Goal: Task Accomplishment & Management: Complete application form

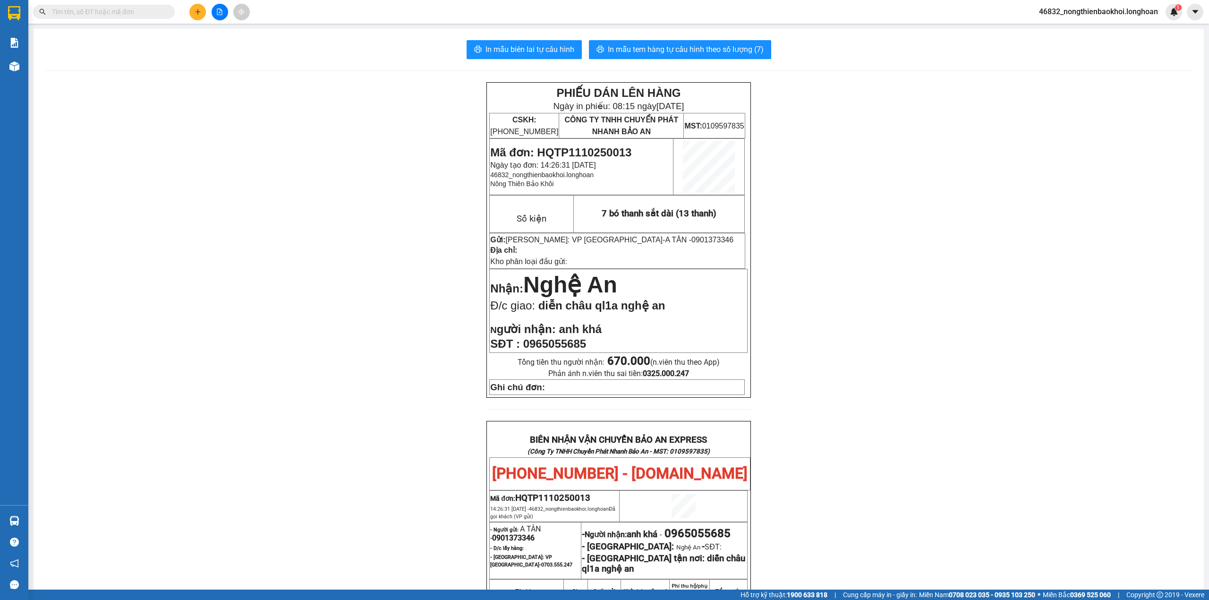
click at [157, 12] on input "text" at bounding box center [107, 12] width 111 height 10
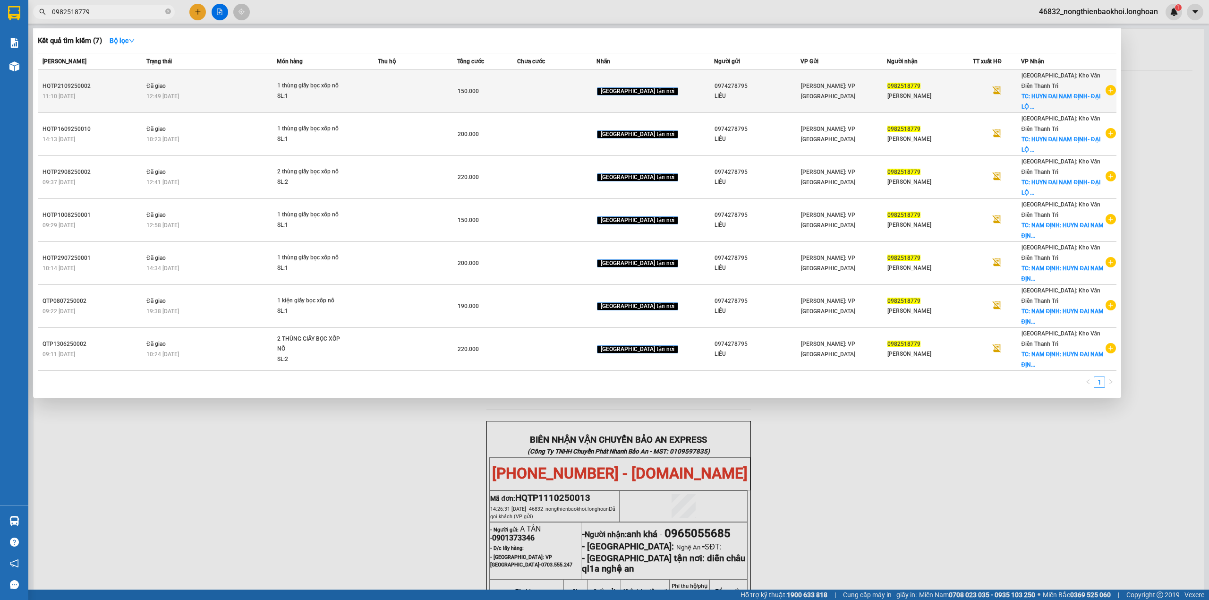
type input "0982518779"
click at [810, 88] on span "[PERSON_NAME]: VP [GEOGRAPHIC_DATA]" at bounding box center [828, 91] width 54 height 17
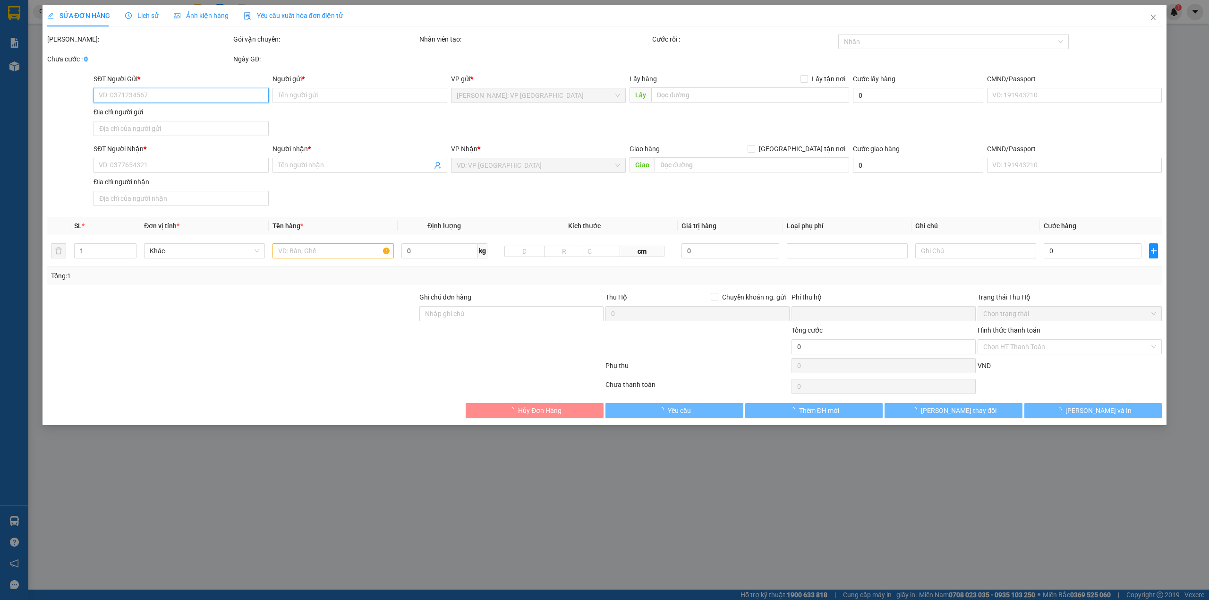
type input "0974278795"
type input "LIỄU"
type input "0982518779"
type input "[PERSON_NAME]"
checkbox input "true"
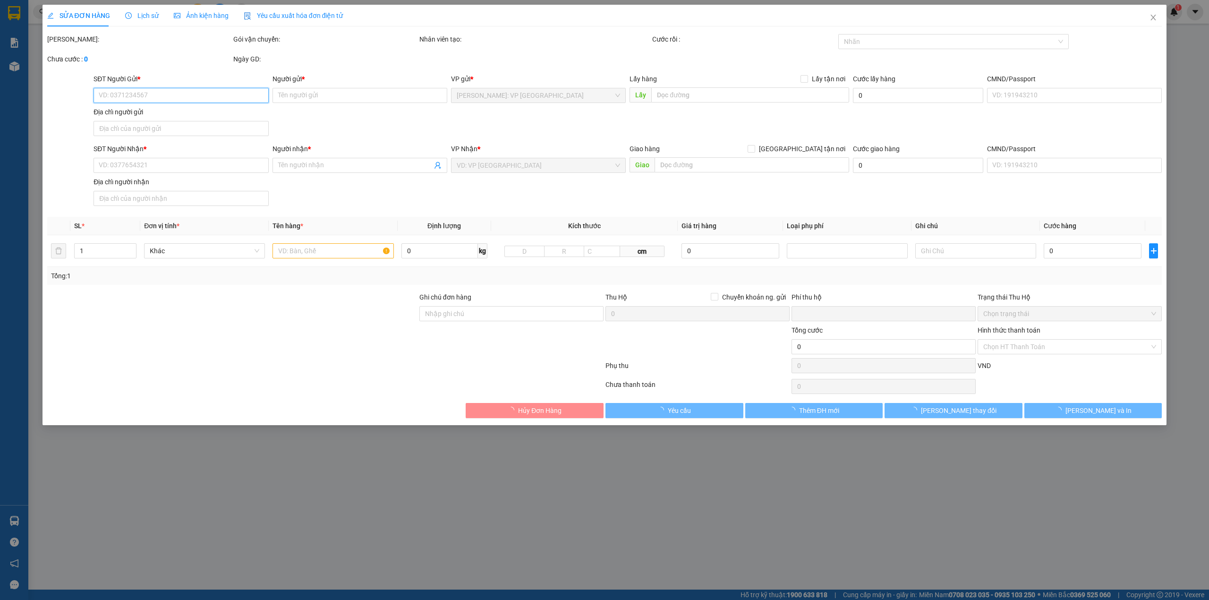
type input "HUYN ĐAI NAM ĐỊNH- [GEOGRAPHIC_DATA], [GEOGRAPHIC_DATA], [GEOGRAPHIC_DATA]"
type input "0"
type input "150.000"
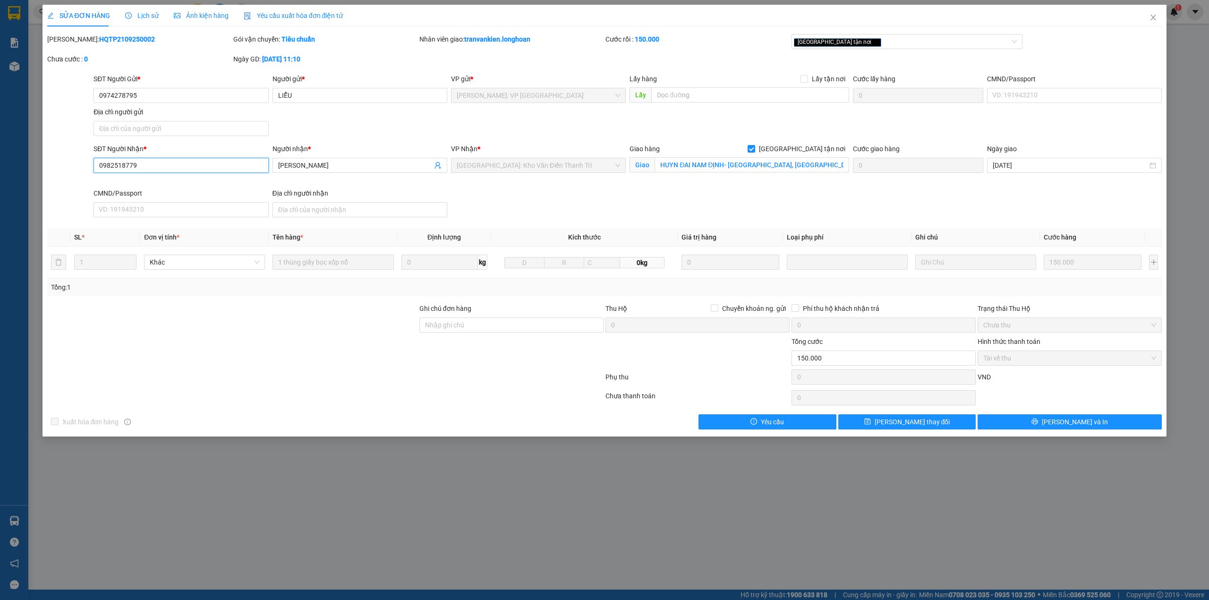
click at [178, 163] on input "0982518779" at bounding box center [181, 165] width 175 height 15
click at [291, 365] on div at bounding box center [232, 352] width 372 height 33
click at [1156, 19] on icon "close" at bounding box center [1153, 18] width 8 height 8
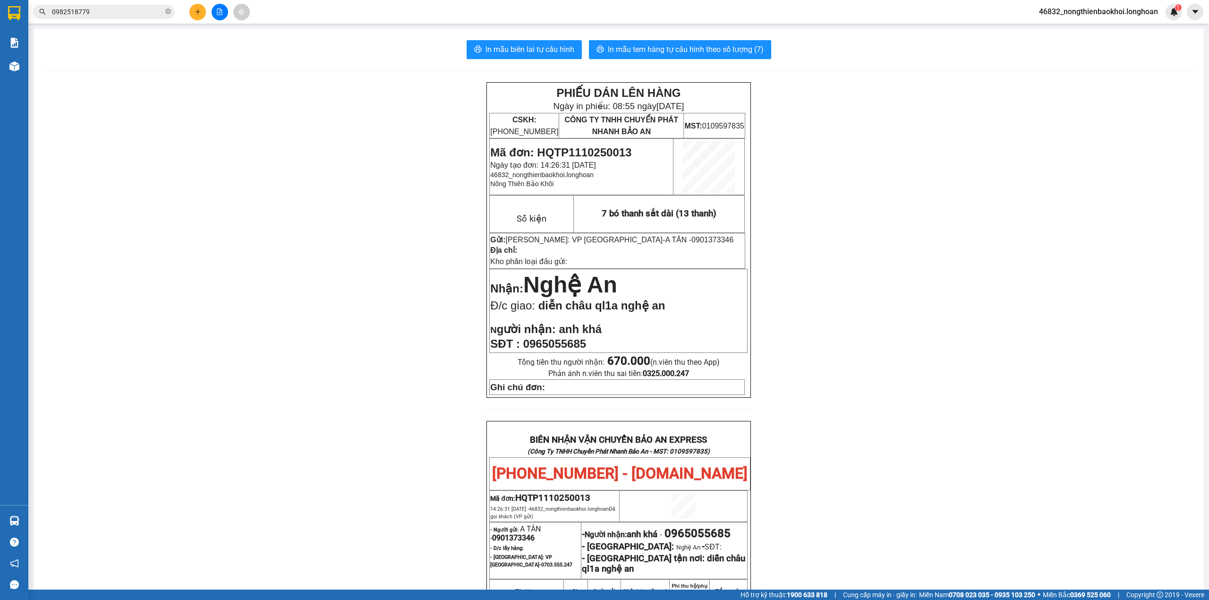
click at [203, 11] on button at bounding box center [197, 12] width 17 height 17
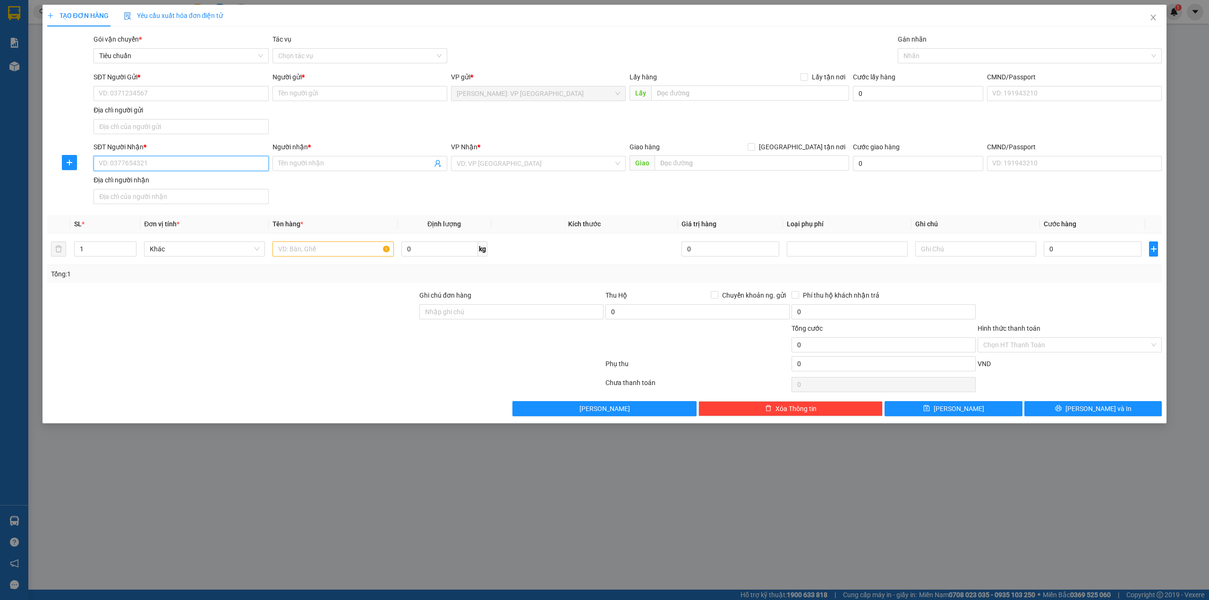
click at [160, 169] on input "SĐT Người Nhận *" at bounding box center [181, 163] width 175 height 15
paste input "0982518779"
type input "0982518779"
click at [154, 177] on div "0982518779 - LÊ MINH KHANG" at bounding box center [181, 183] width 175 height 15
type input "[PERSON_NAME]"
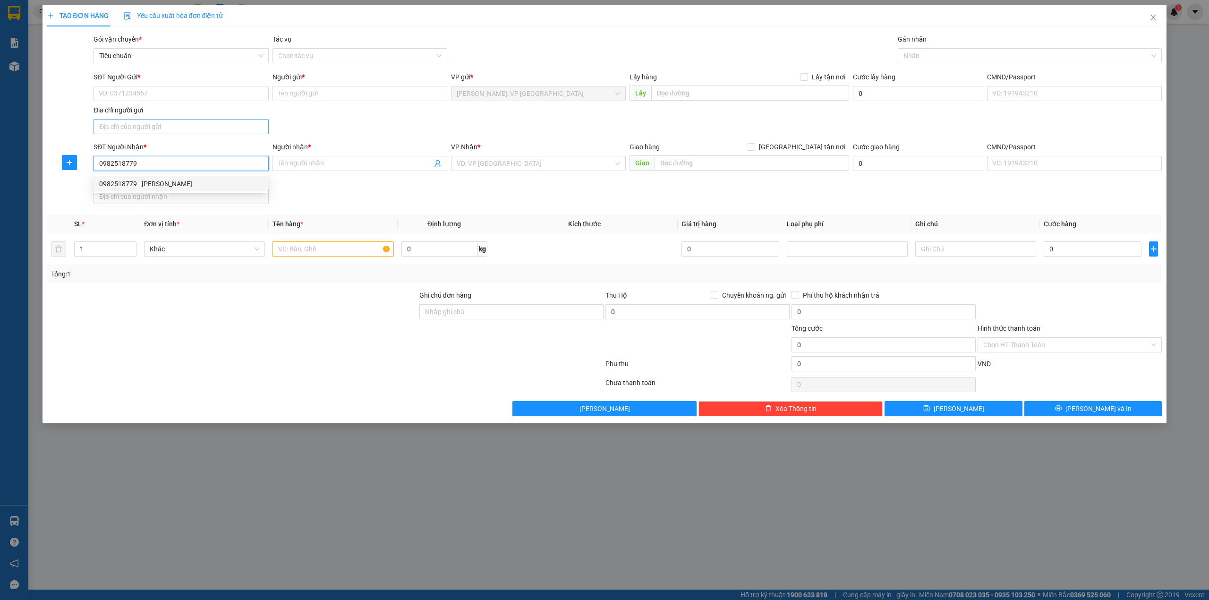
checkbox input "true"
type input "HUYN ĐAI NAM ĐỊNH- ĐẠI LỘ THIÊN TRƯỜNG, Mỹ Hưng, Nam Định"
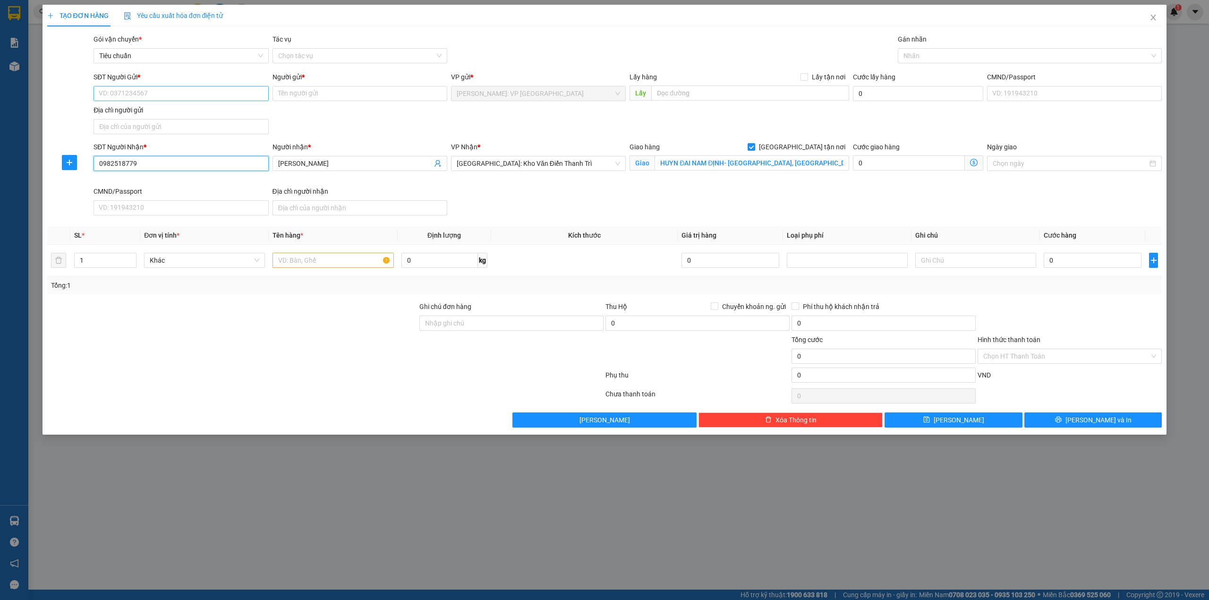
type input "0982518779"
click at [187, 91] on input "SĐT Người Gửi *" at bounding box center [181, 93] width 175 height 15
click at [176, 112] on div "0974278795 - LIỄU" at bounding box center [180, 113] width 163 height 10
type input "0974278795"
type input "LIỄU"
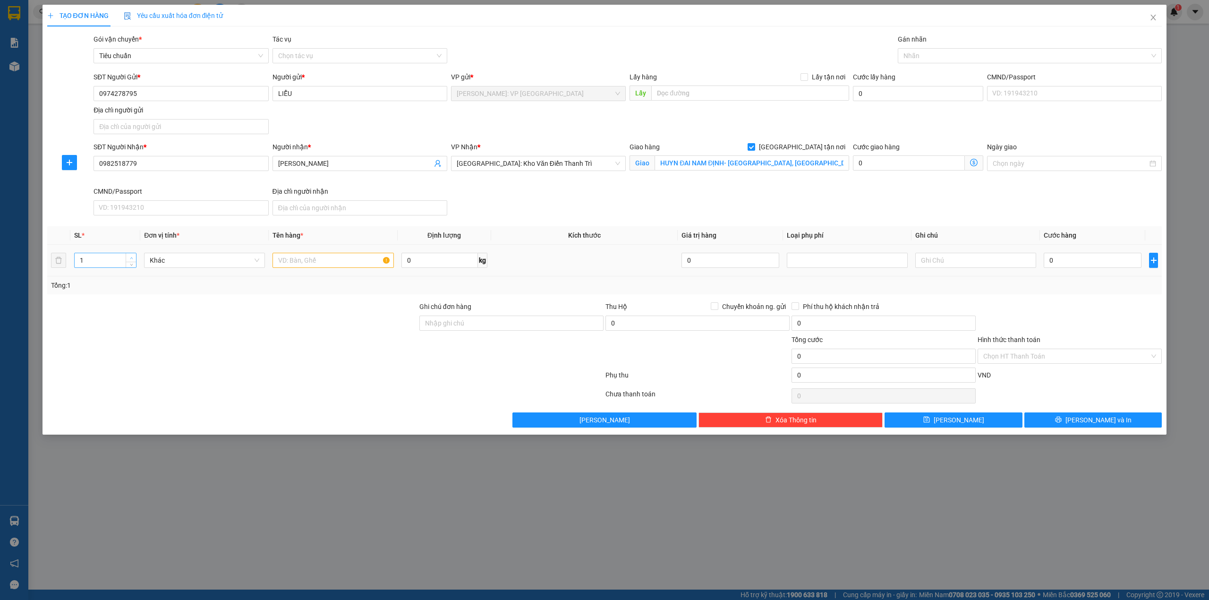
type input "2"
click at [133, 255] on span "Increase Value" at bounding box center [131, 257] width 10 height 9
click at [272, 263] on input "text" at bounding box center [332, 260] width 121 height 15
click at [963, 53] on div at bounding box center [1025, 55] width 250 height 11
type input "2 thùng giấy bọc xốp nổ"
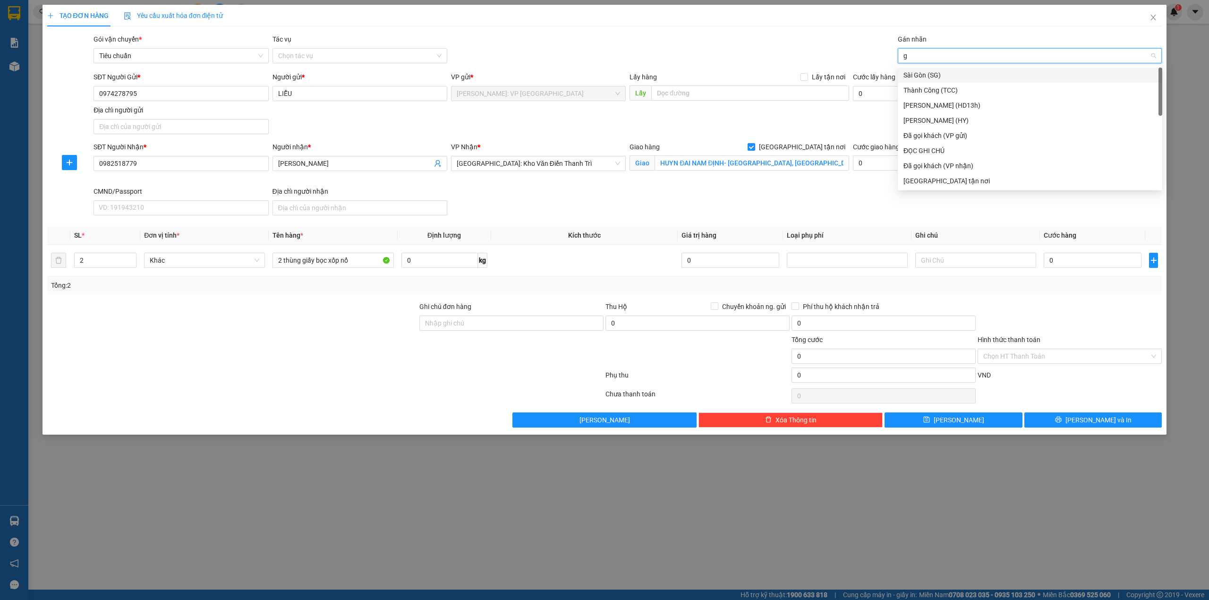
type input "gi"
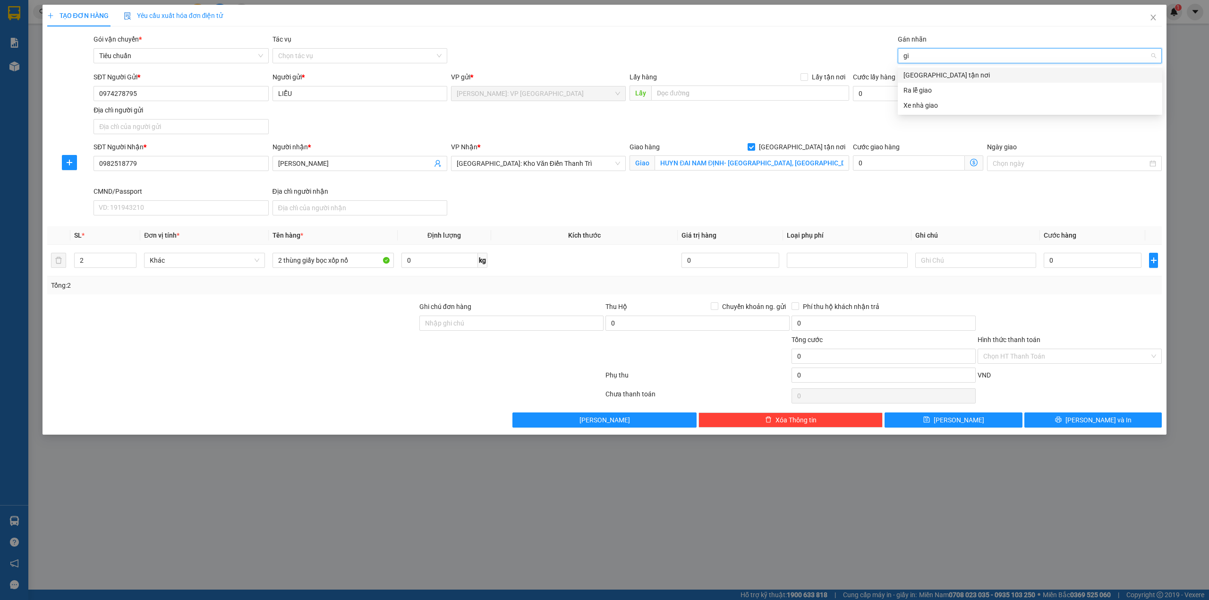
click at [944, 77] on div "[GEOGRAPHIC_DATA] tận nơi" at bounding box center [1029, 75] width 253 height 10
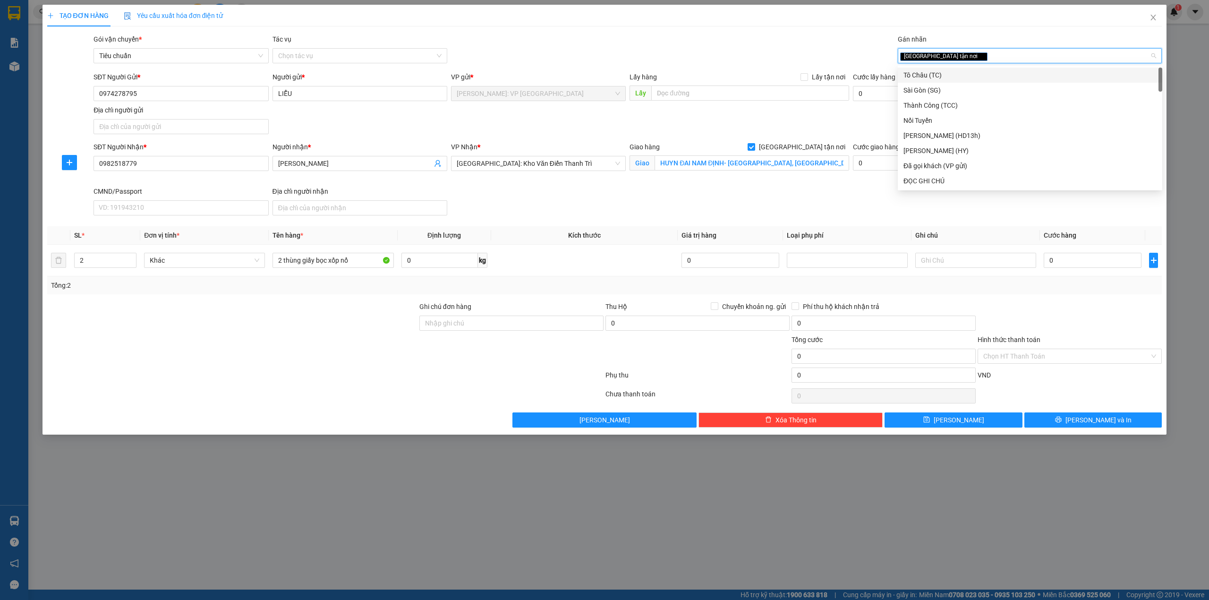
click at [784, 49] on div "Gói vận chuyển * Tiêu chuẩn Tác vụ Chọn tác vụ Gán nhãn Giao tận nơi" at bounding box center [628, 50] width 1072 height 33
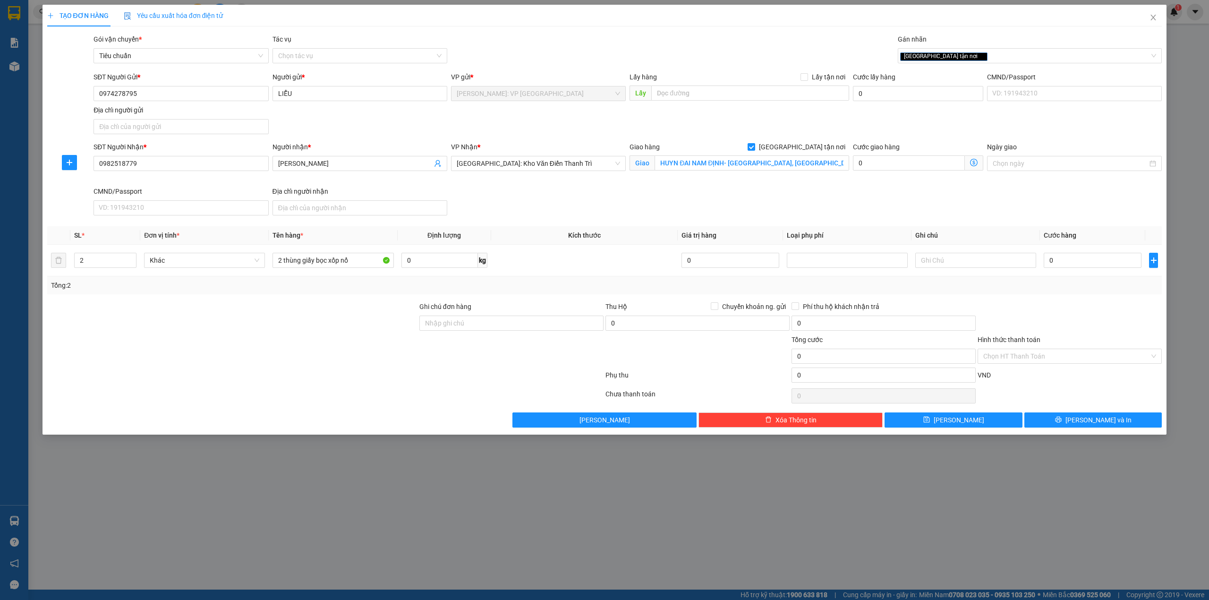
click at [732, 52] on div "Gói vận chuyển * Tiêu chuẩn Tác vụ Chọn tác vụ Gán nhãn Giao tận nơi" at bounding box center [628, 50] width 1072 height 33
click at [508, 208] on div "SĐT Người Nhận * 0982518779 Người nhận * LÊ MINH KHANG VP Nhận * Hà Nội: Kho Vă…" at bounding box center [628, 180] width 1072 height 77
click at [397, 393] on div at bounding box center [325, 395] width 558 height 19
click at [1118, 265] on input "0" at bounding box center [1093, 260] width 98 height 15
type input "2"
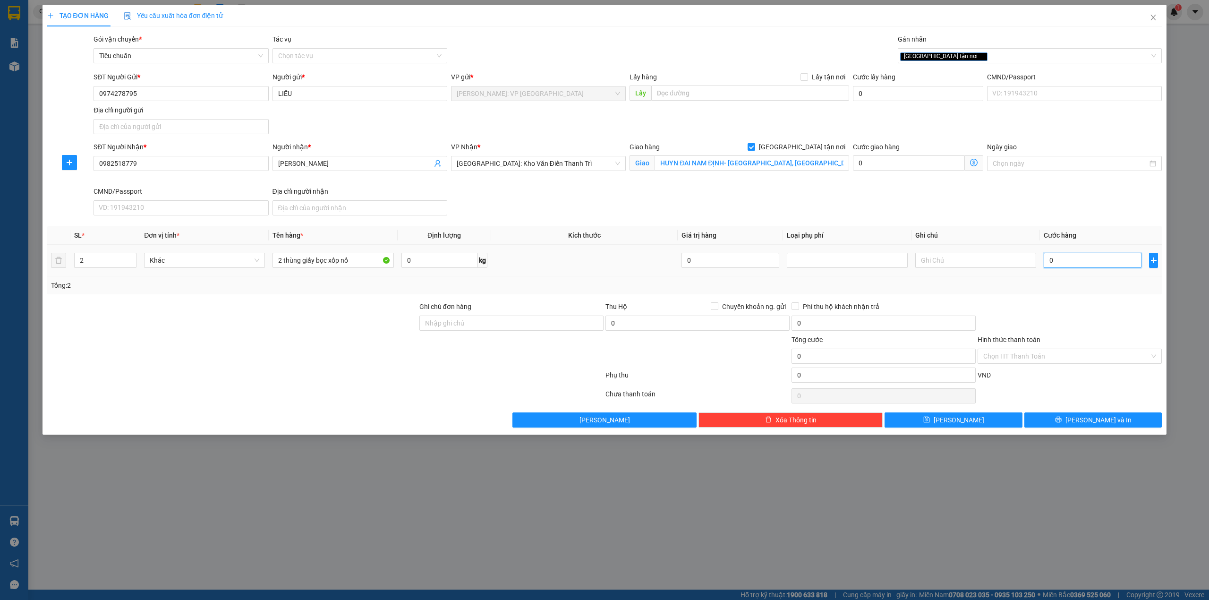
type input "2"
type input "25"
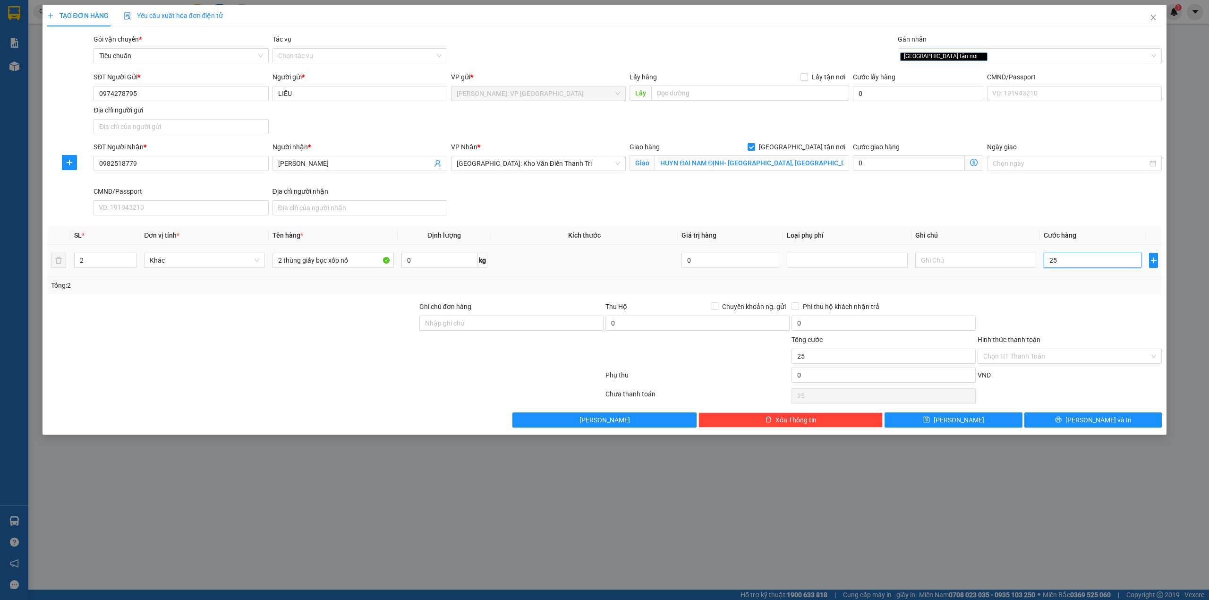
type input "250"
type input "2.500"
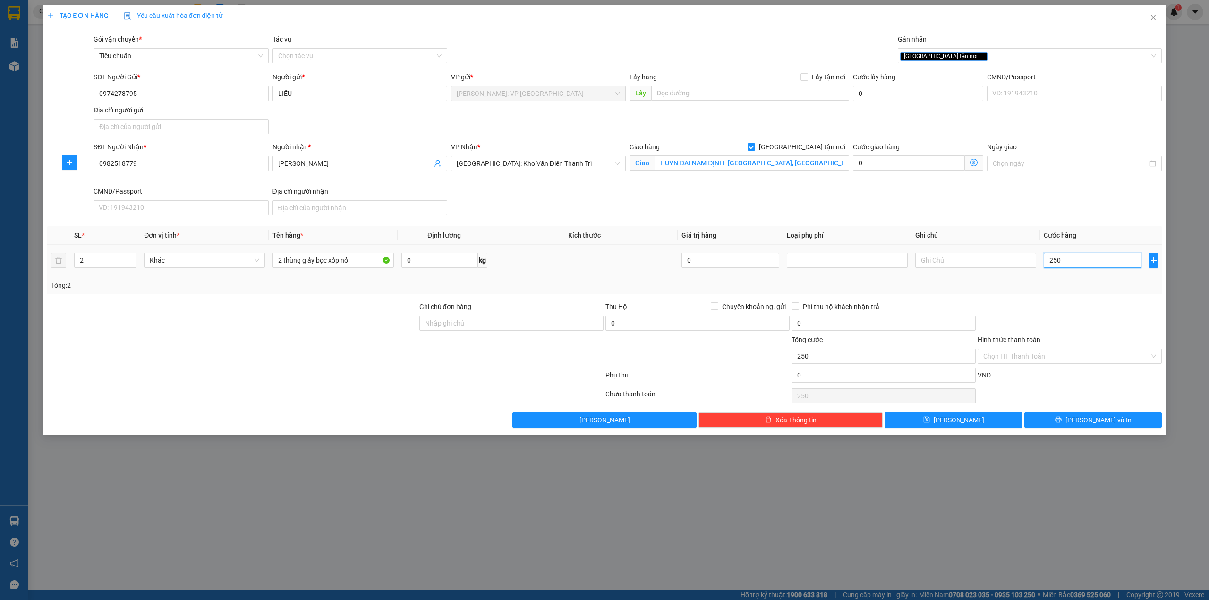
type input "2.500"
type input "25.000"
type input "250.000"
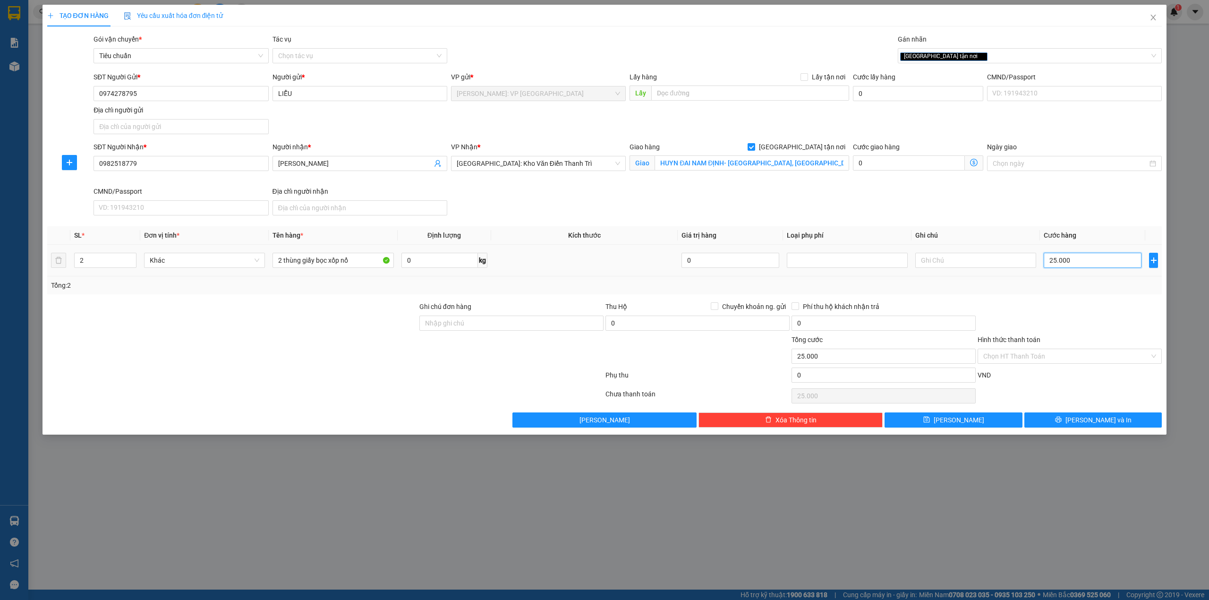
type input "250.000"
click at [1055, 419] on button "[PERSON_NAME] và In" at bounding box center [1093, 419] width 138 height 15
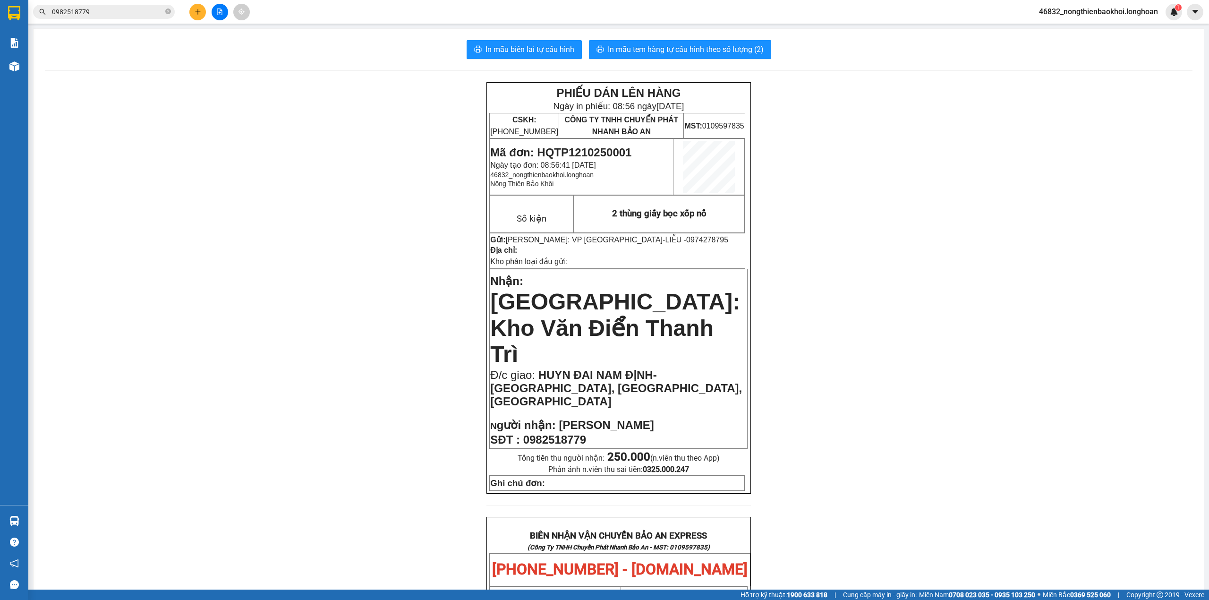
click at [562, 433] on span "0982518779" at bounding box center [554, 439] width 63 height 13
copy span "0982518779"
click at [341, 391] on div "PHIẾU DÁN LÊN HÀNG Ngày in phiếu: 08:56 ngày 12-10-2025 CSKH: 1900.06.88.33 CÔN…" at bounding box center [619, 573] width 1148 height 983
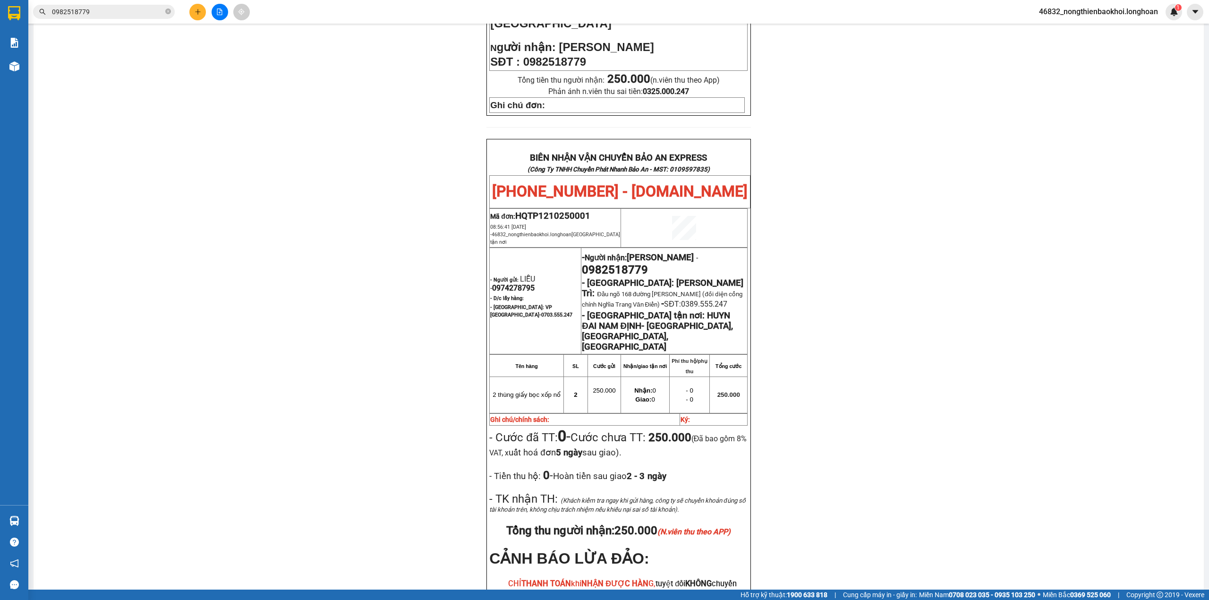
scroll to position [441, 0]
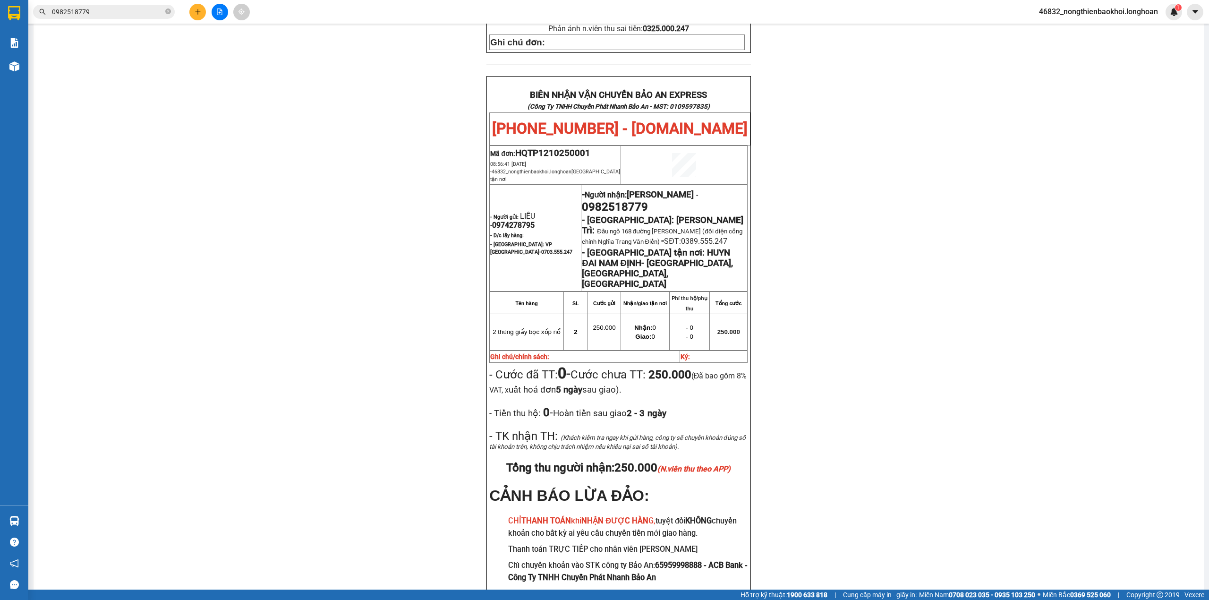
click at [390, 314] on div "PHIẾU DÁN LÊN HÀNG Ngày in phiếu: 08:56 ngày 12-10-2025 CSKH: 1900.06.88.33 CÔN…" at bounding box center [619, 133] width 1148 height 983
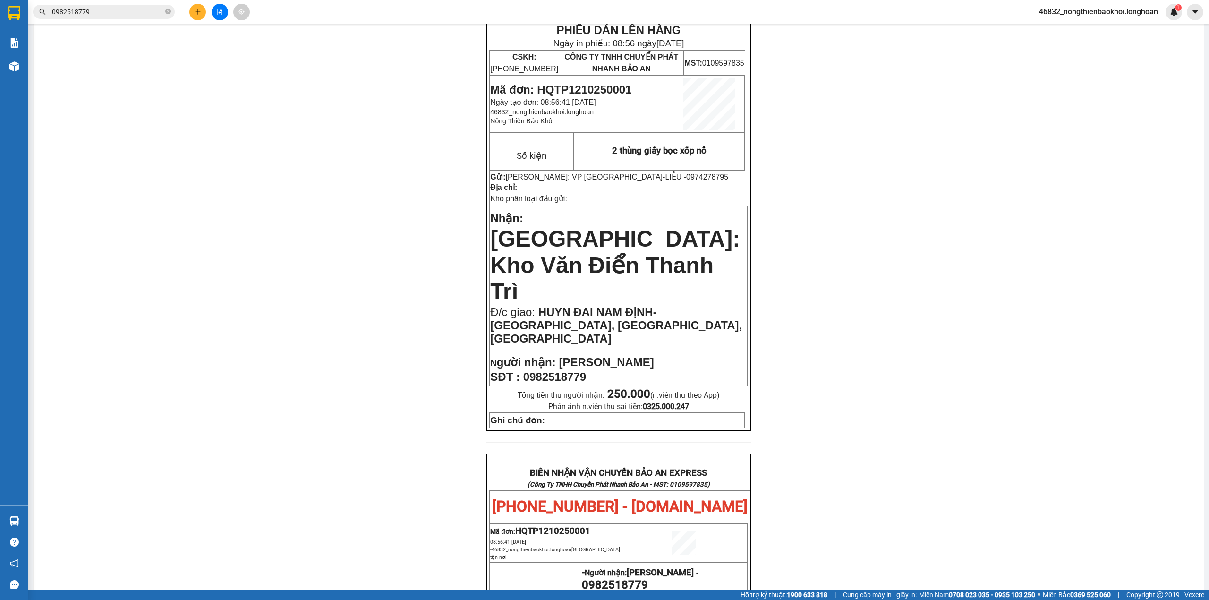
scroll to position [0, 0]
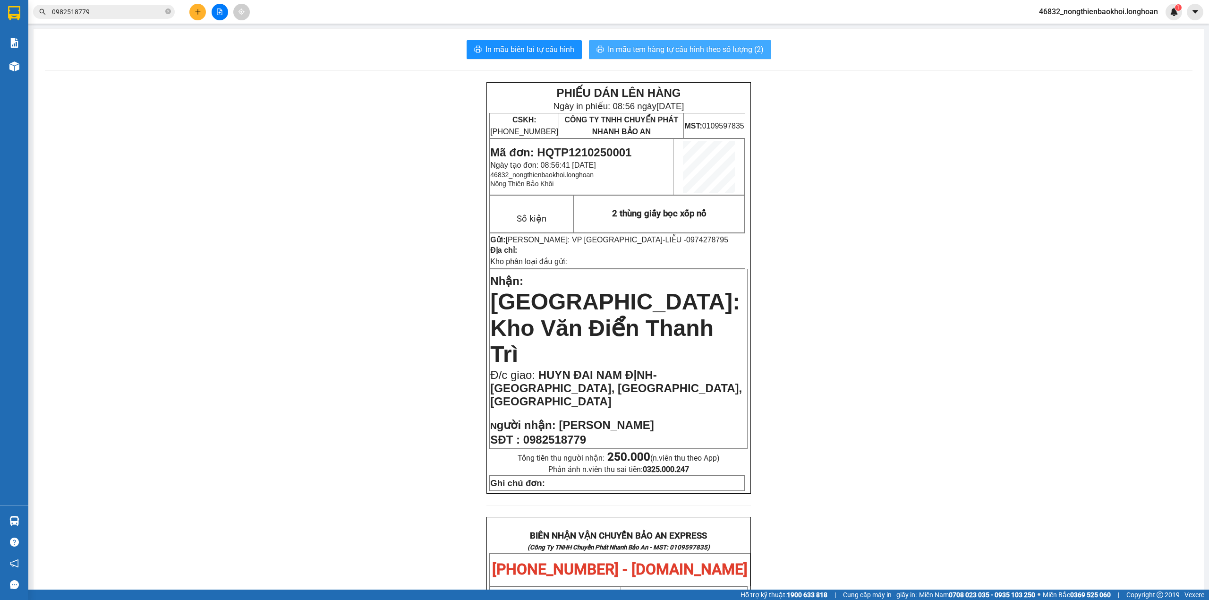
drag, startPoint x: 675, startPoint y: 51, endPoint x: 681, endPoint y: 51, distance: 6.2
click at [675, 51] on span "In mẫu tem hàng tự cấu hình theo số lượng (2)" at bounding box center [686, 49] width 156 height 12
click at [293, 316] on div "PHIẾU DÁN LÊN HÀNG Ngày in phiếu: 08:58 ngày 12-10-2025 CSKH: 1900.06.88.33 CÔN…" at bounding box center [619, 573] width 1148 height 983
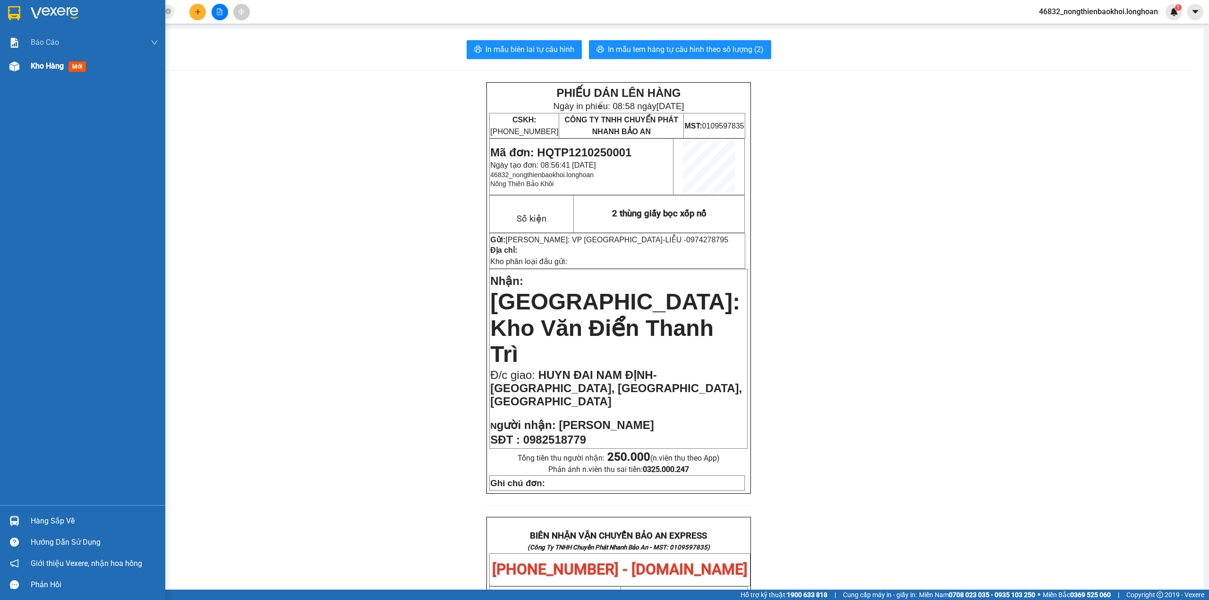
click at [17, 69] on img at bounding box center [14, 66] width 10 height 10
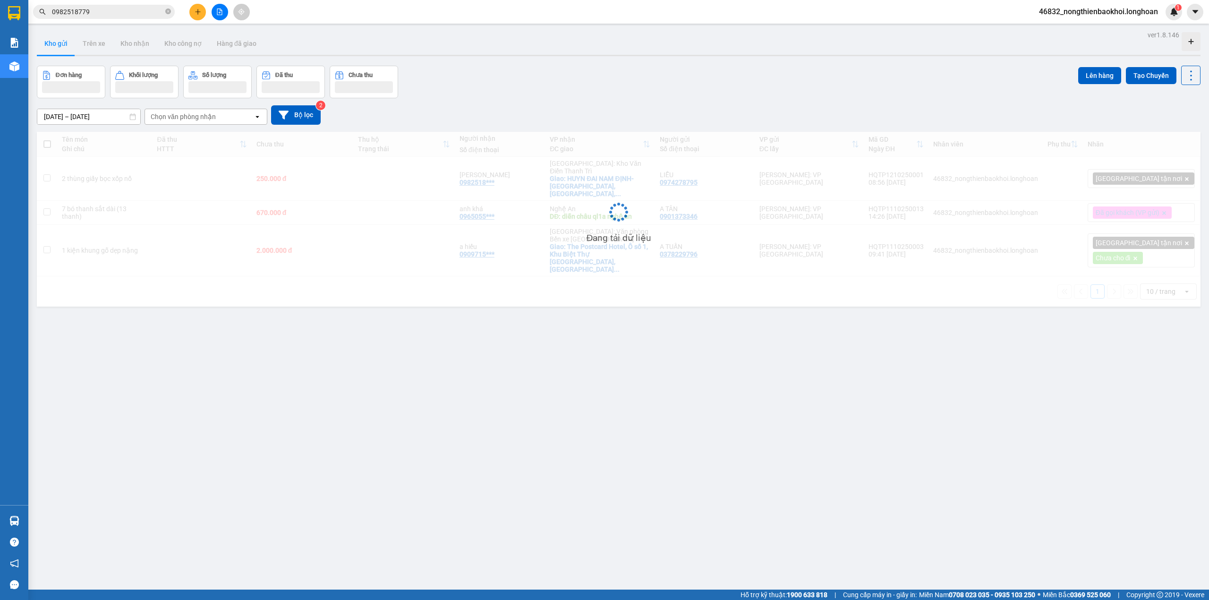
click at [560, 87] on div "Đơn hàng Khối lượng Số lượng Đã thu Chưa thu Lên hàng Tạo Chuyến" at bounding box center [619, 82] width 1164 height 33
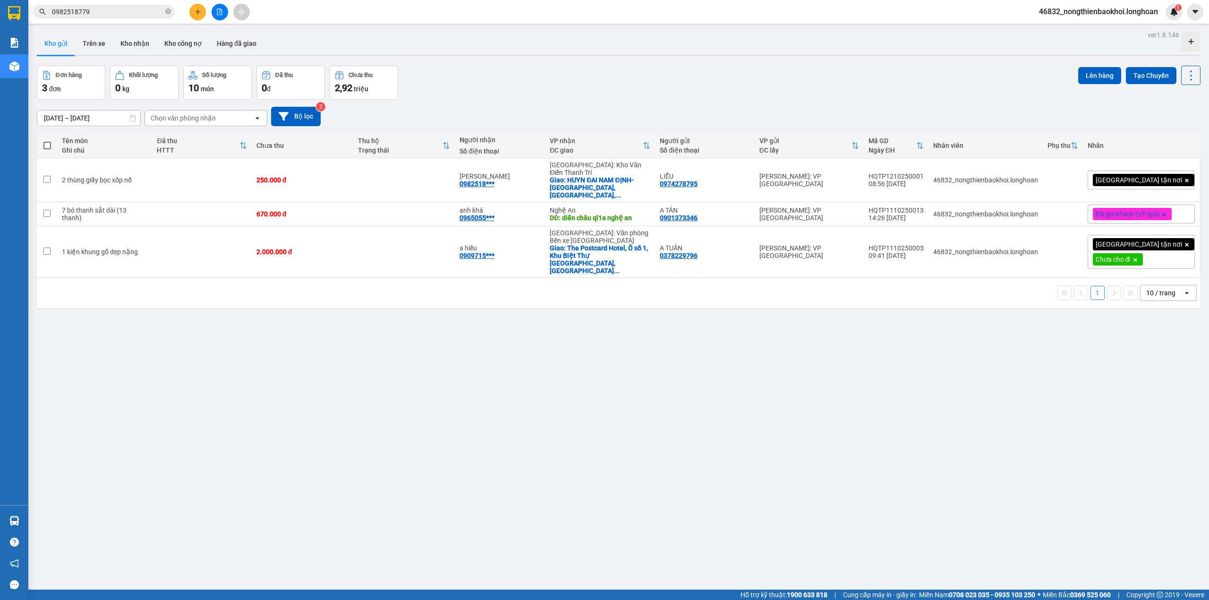
click at [515, 408] on div "ver 1.8.146 Kho gửi Trên xe Kho nhận Kho công nợ Hàng đã giao Đơn hàng 3 đơn Kh…" at bounding box center [618, 328] width 1171 height 600
drag, startPoint x: 278, startPoint y: 358, endPoint x: 278, endPoint y: 367, distance: 9.4
click at [278, 359] on div "ver 1.8.146 Kho gửi Trên xe Kho nhận Kho công nợ Hàng đã giao Đơn hàng 3 đơn Kh…" at bounding box center [618, 328] width 1171 height 600
click at [141, 42] on button "Kho nhận" at bounding box center [135, 43] width 44 height 23
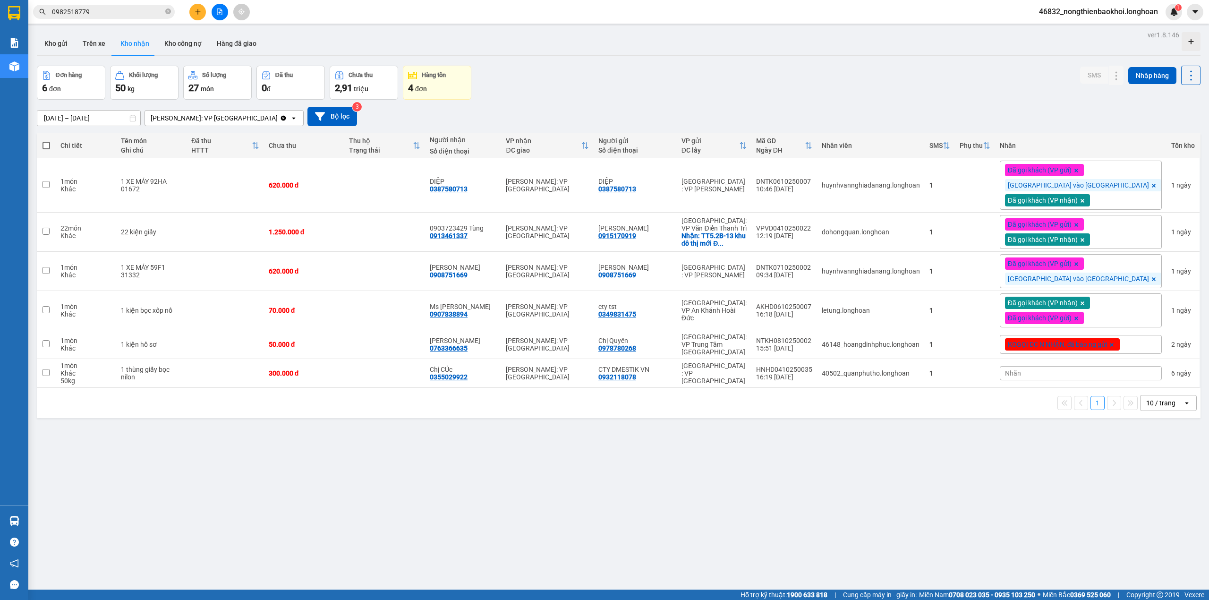
click at [594, 106] on div "13/09/2025 – 12/10/2025 Press the down arrow key to interact with the calendar …" at bounding box center [619, 117] width 1164 height 34
click at [416, 457] on div "ver 1.8.146 Kho gửi Trên xe Kho nhận Kho công nợ Hàng đã giao Đơn hàng 6 đơn Kh…" at bounding box center [618, 328] width 1171 height 600
click at [340, 493] on div "ver 1.8.146 Kho gửi Trên xe Kho nhận Kho công nợ Hàng đã giao Đơn hàng 6 đơn Kh…" at bounding box center [618, 328] width 1171 height 600
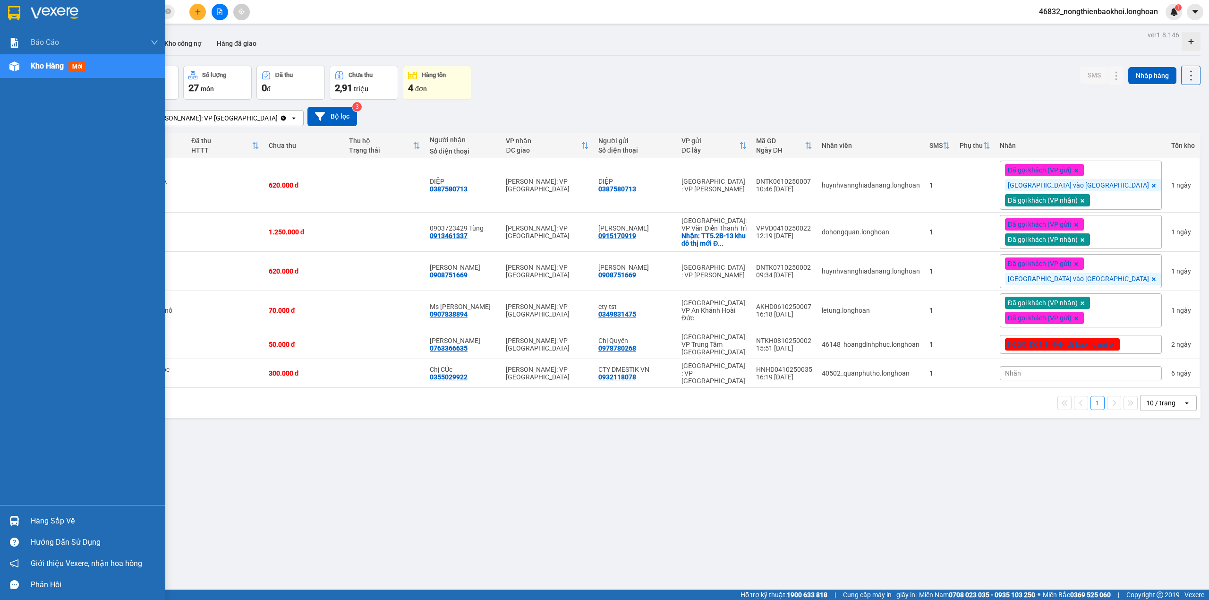
click at [19, 523] on img at bounding box center [14, 521] width 10 height 10
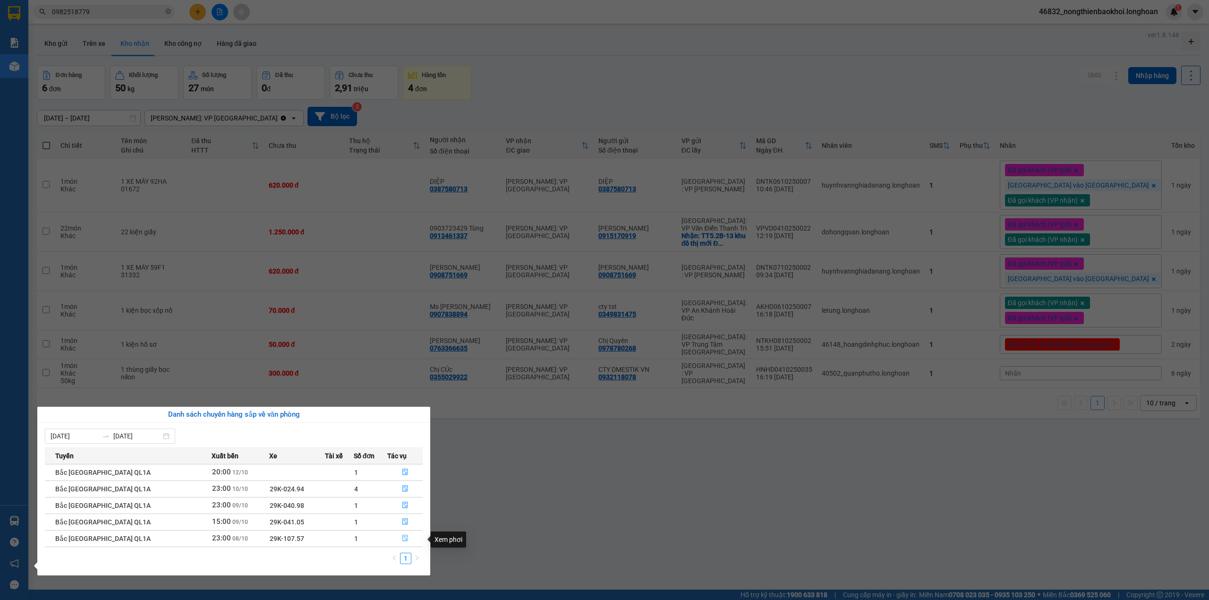
click at [403, 539] on icon "file-done" at bounding box center [405, 538] width 6 height 7
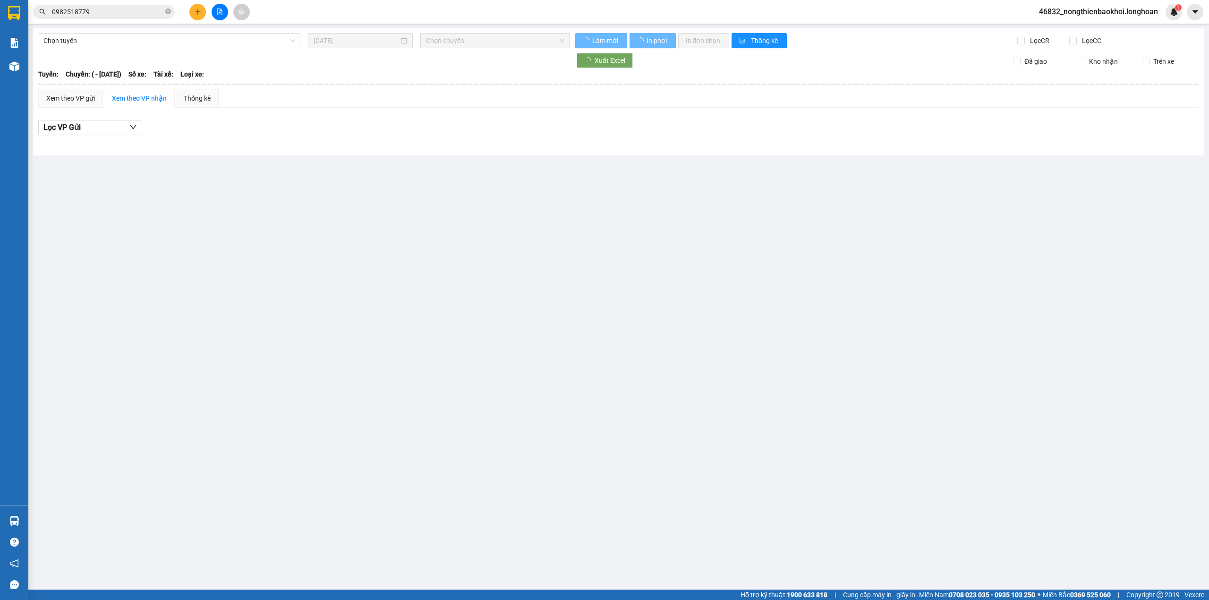
type input "08/10/2025"
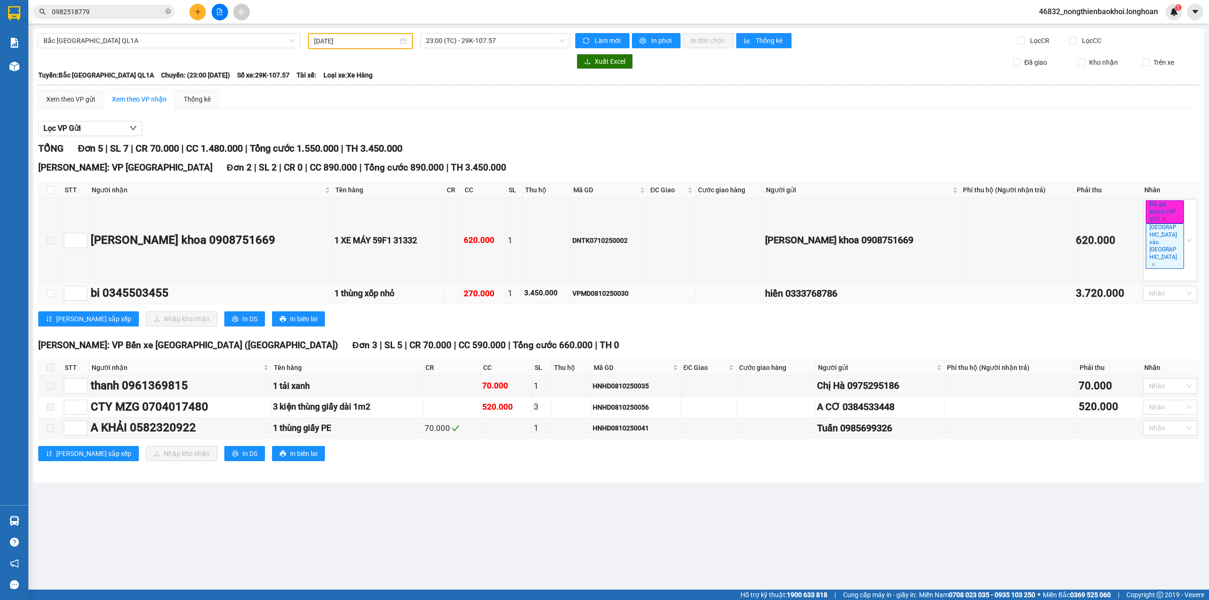
click at [46, 283] on td at bounding box center [51, 293] width 24 height 21
drag, startPoint x: 47, startPoint y: 264, endPoint x: 179, endPoint y: 298, distance: 136.5
click at [47, 289] on input "checkbox" at bounding box center [51, 293] width 8 height 8
checkbox input "true"
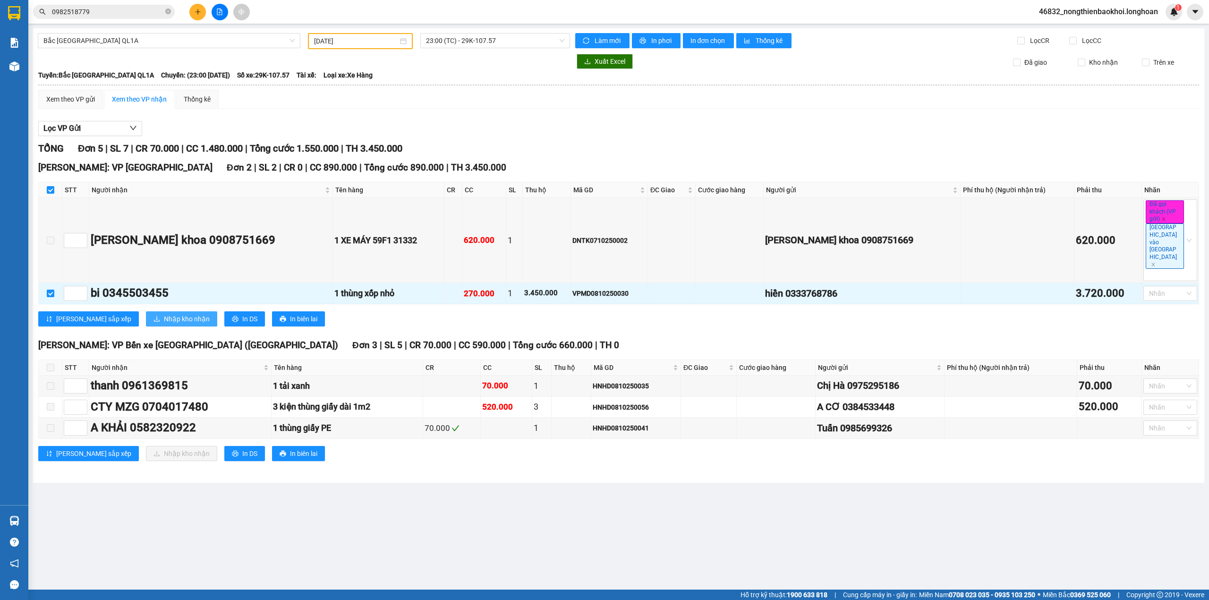
click at [164, 314] on span "Nhập kho nhận" at bounding box center [187, 319] width 46 height 10
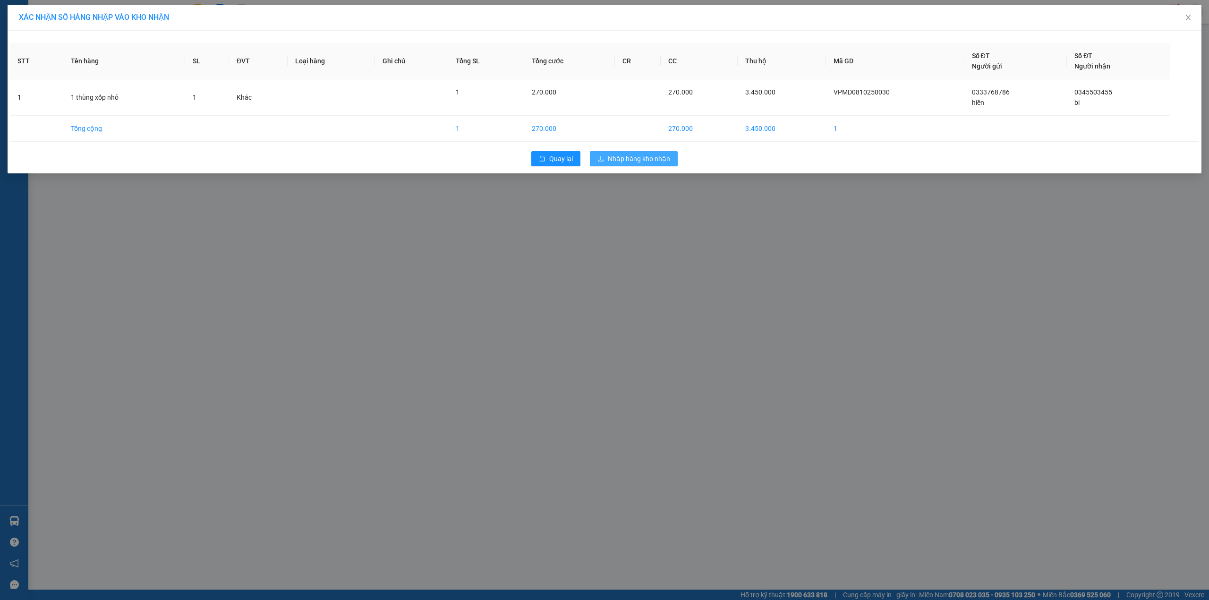
click at [636, 159] on span "Nhập hàng kho nhận" at bounding box center [639, 158] width 62 height 10
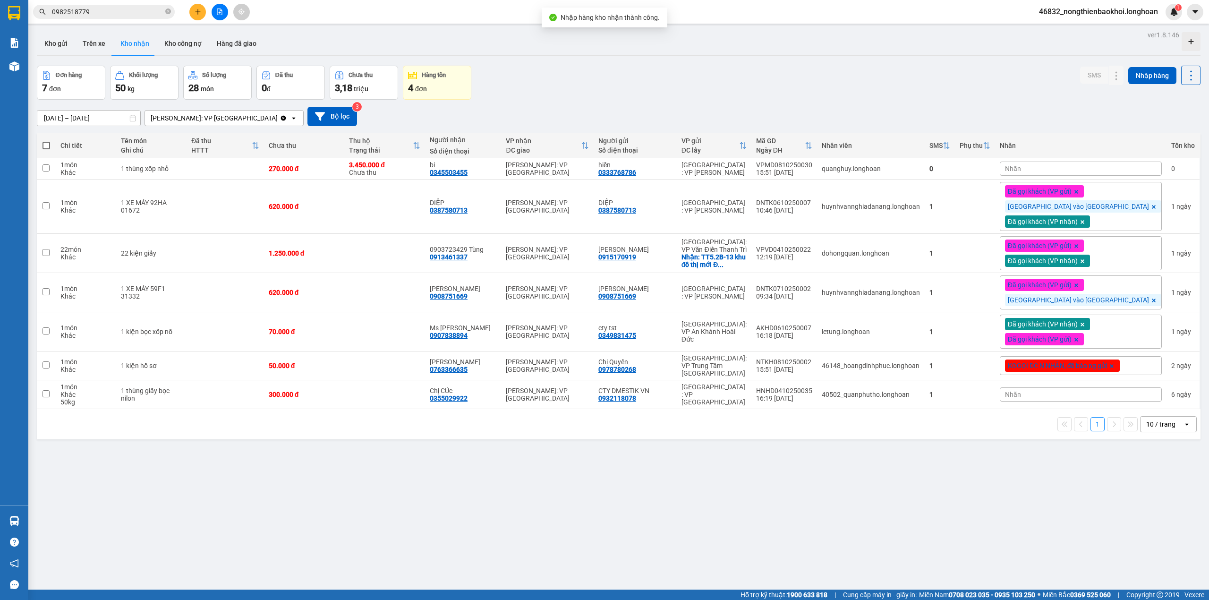
click at [319, 473] on div "ver 1.8.146 Kho gửi Trên xe Kho nhận Kho công nợ Hàng đã giao Đơn hàng 7 đơn Kh…" at bounding box center [618, 328] width 1171 height 600
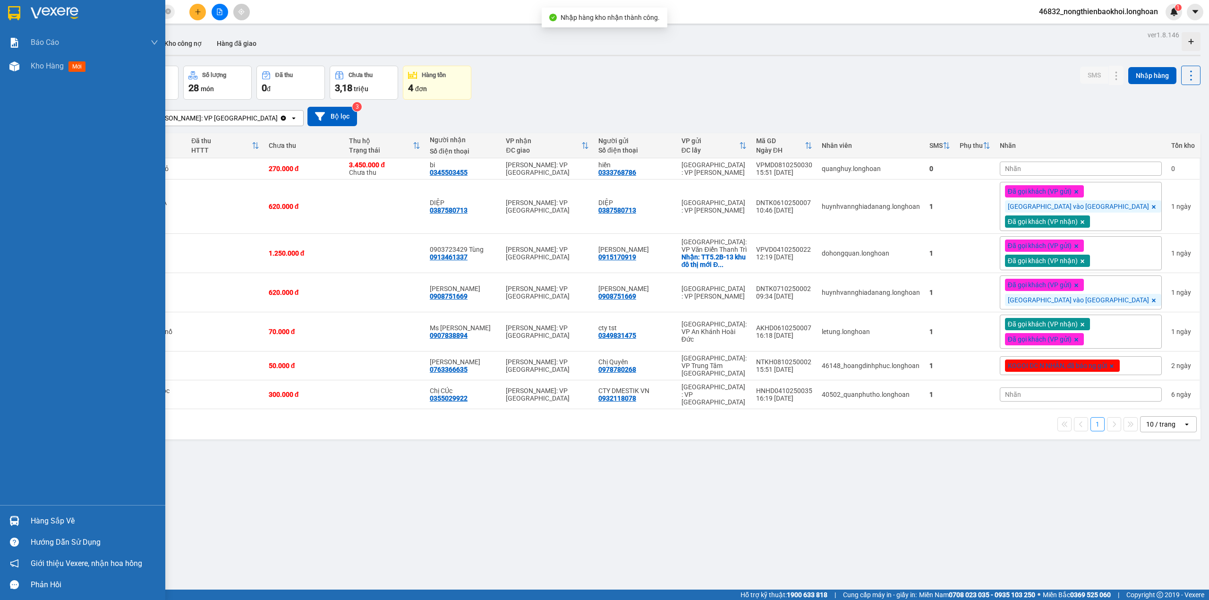
click at [1, 524] on div "Hàng sắp về" at bounding box center [82, 520] width 165 height 21
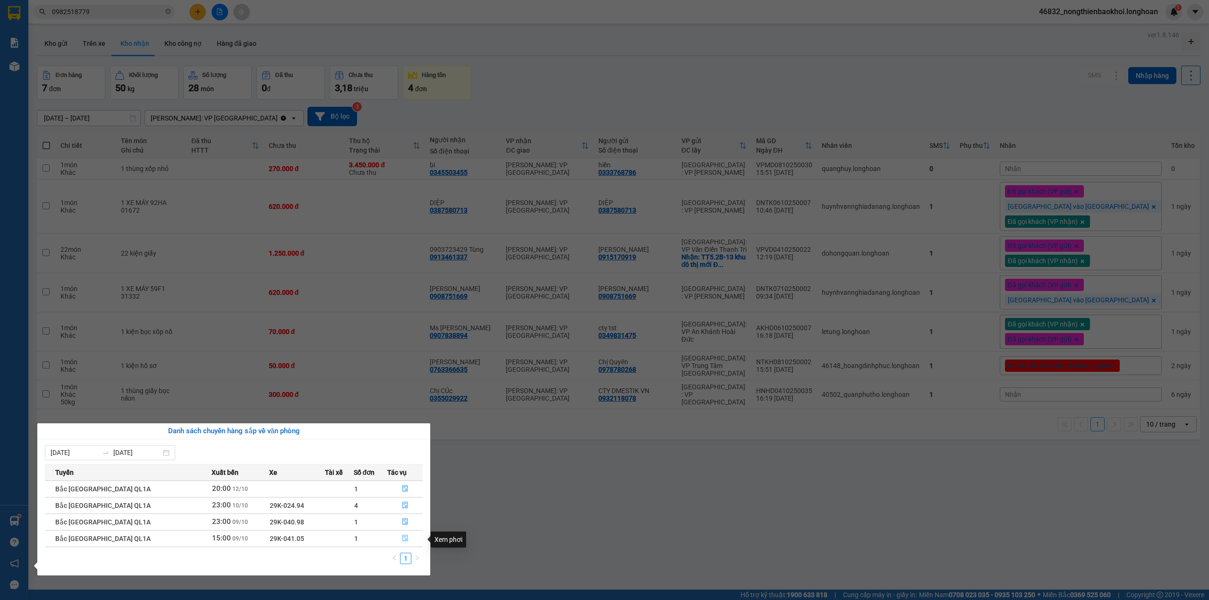
click at [402, 541] on icon "file-done" at bounding box center [405, 538] width 7 height 7
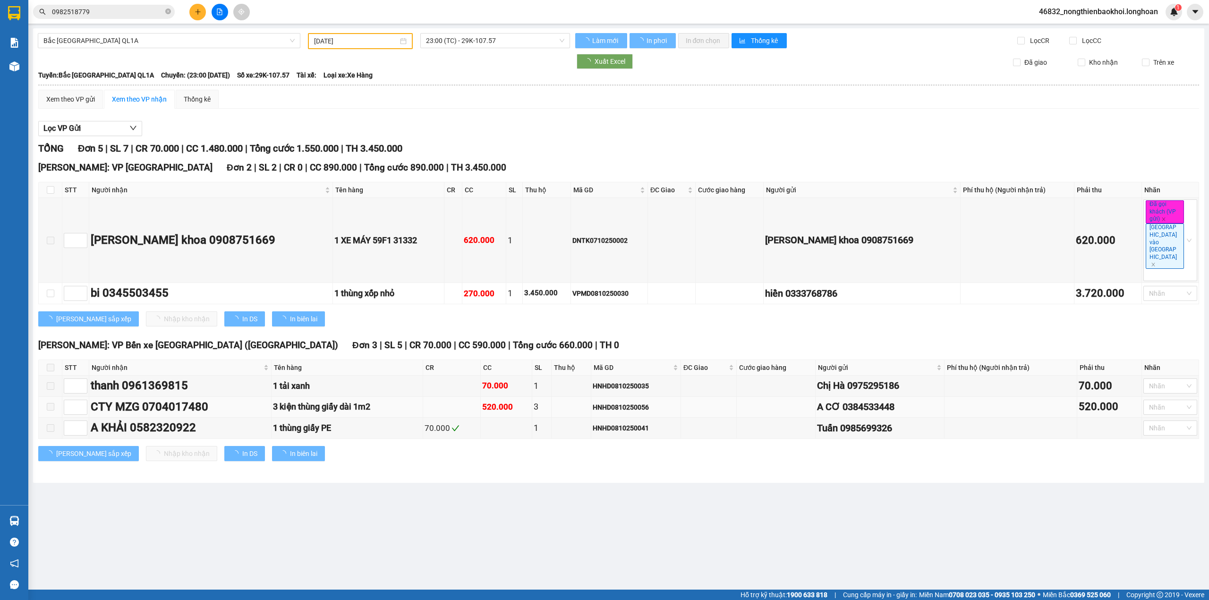
type input "09/10/2025"
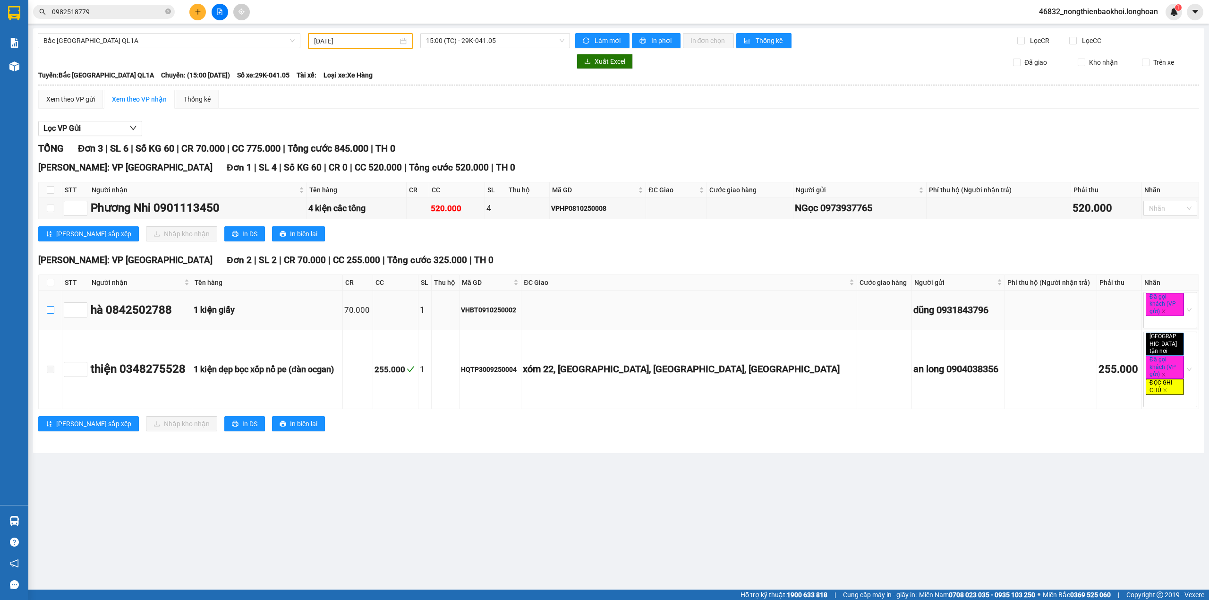
click at [51, 314] on input "checkbox" at bounding box center [51, 310] width 8 height 8
checkbox input "true"
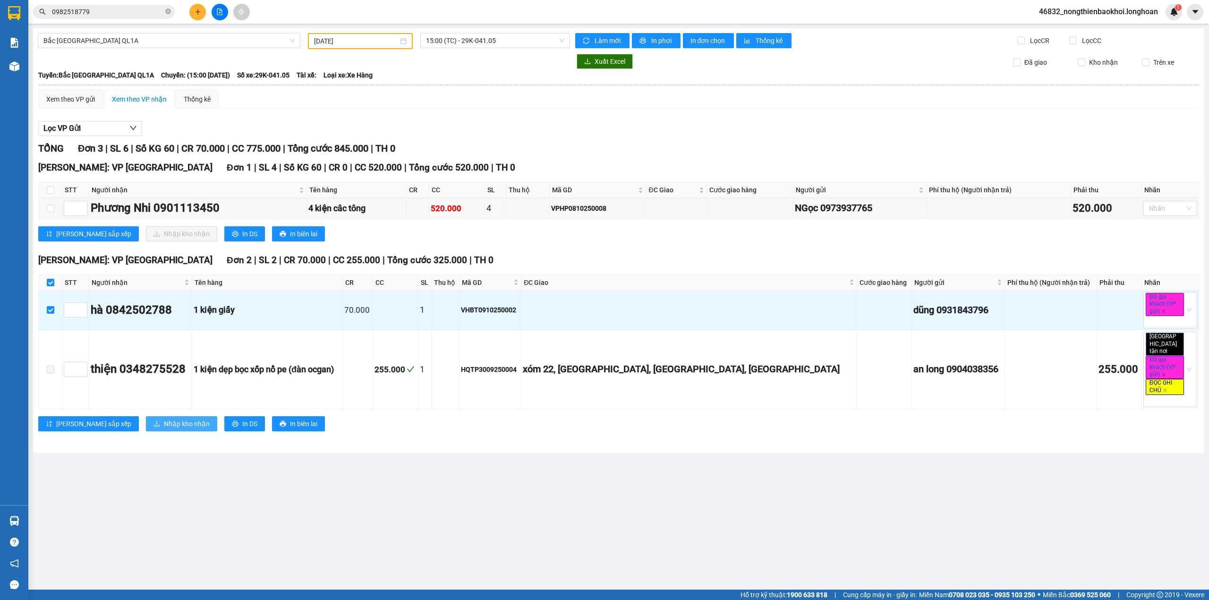
click at [164, 418] on span "Nhập kho nhận" at bounding box center [187, 423] width 46 height 10
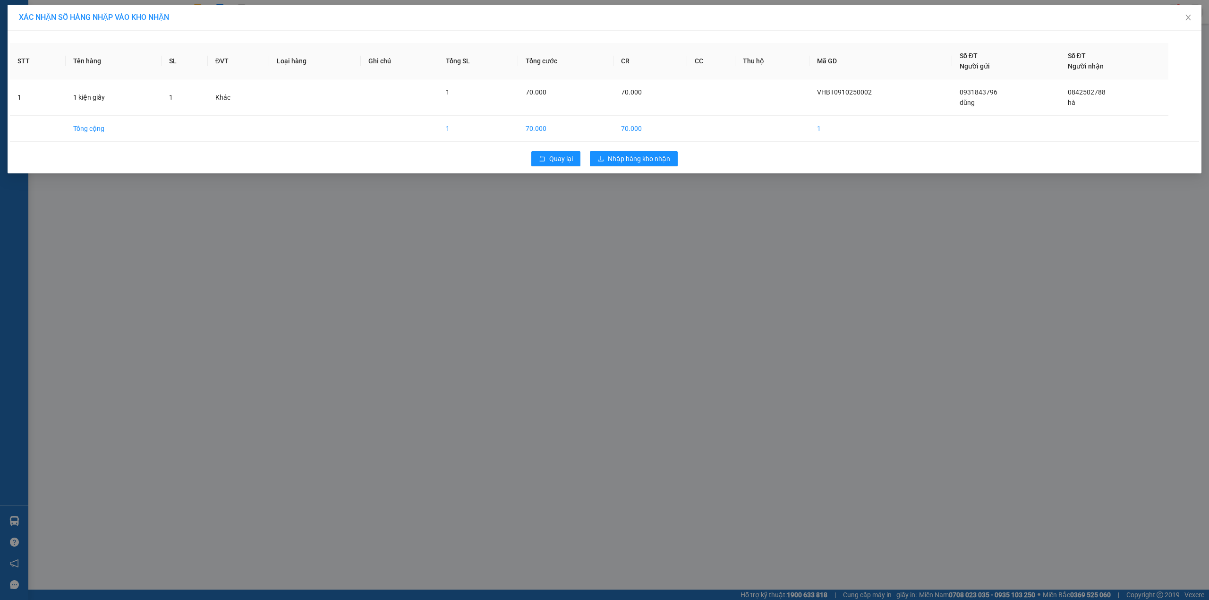
click at [163, 418] on div "XÁC NHẬN SỐ HÀNG NHẬP VÀO KHO NHẬN STT Tên hàng SL ĐVT Loại hàng Ghi chú Tổng S…" at bounding box center [604, 300] width 1209 height 600
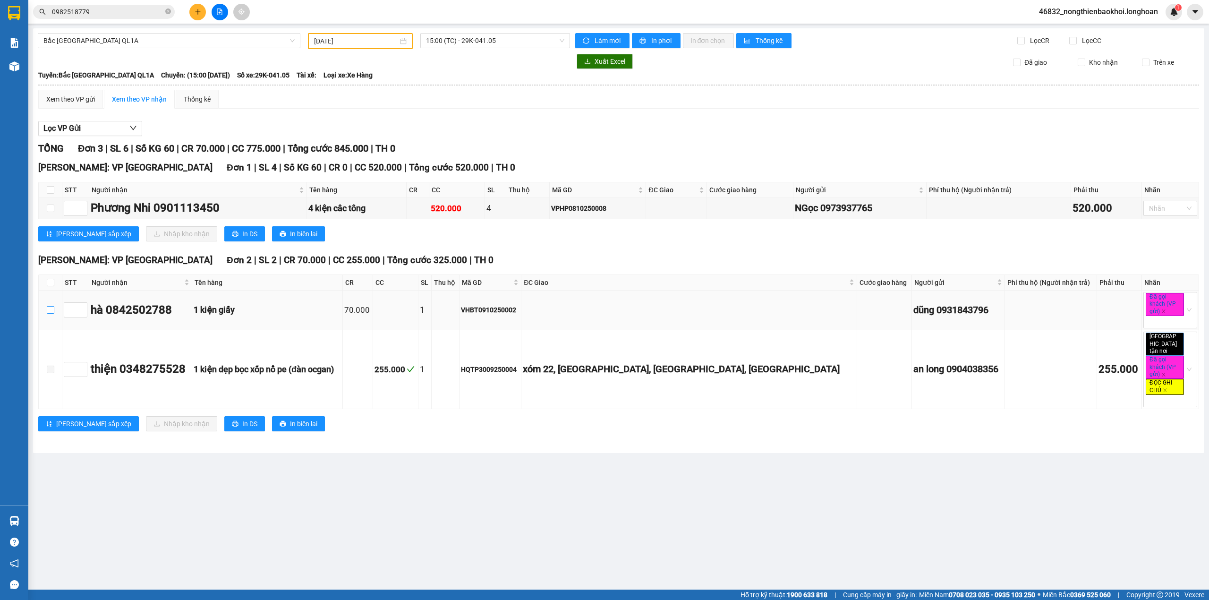
click at [47, 306] on label at bounding box center [51, 310] width 8 height 10
click at [47, 306] on input "checkbox" at bounding box center [51, 310] width 8 height 8
checkbox input "true"
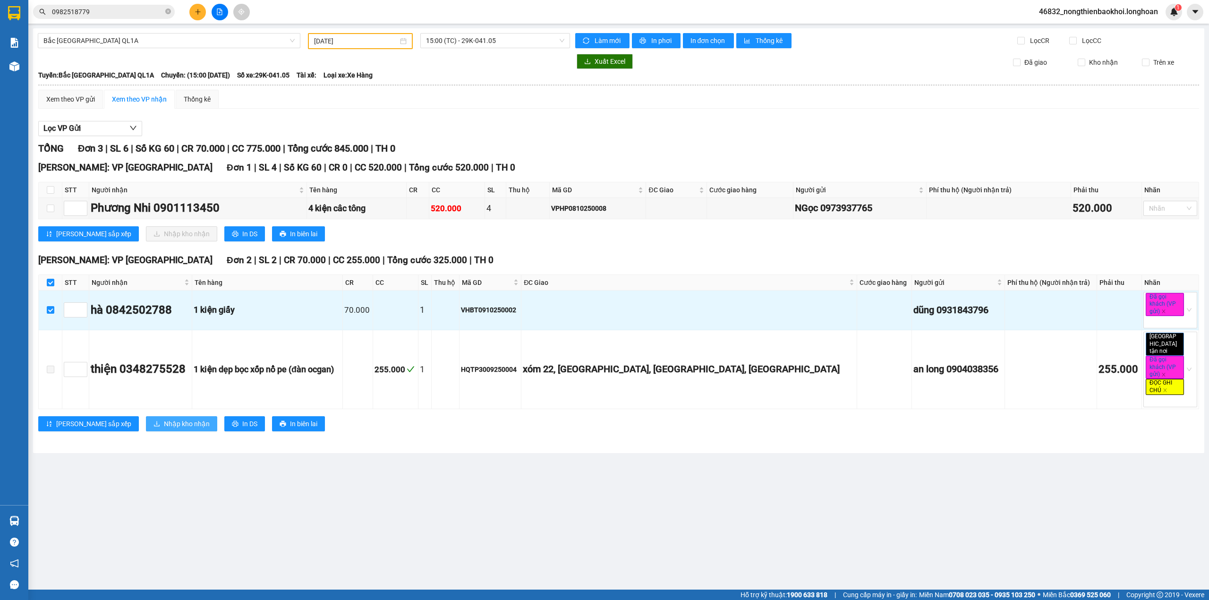
click at [164, 423] on span "Nhập kho nhận" at bounding box center [187, 423] width 46 height 10
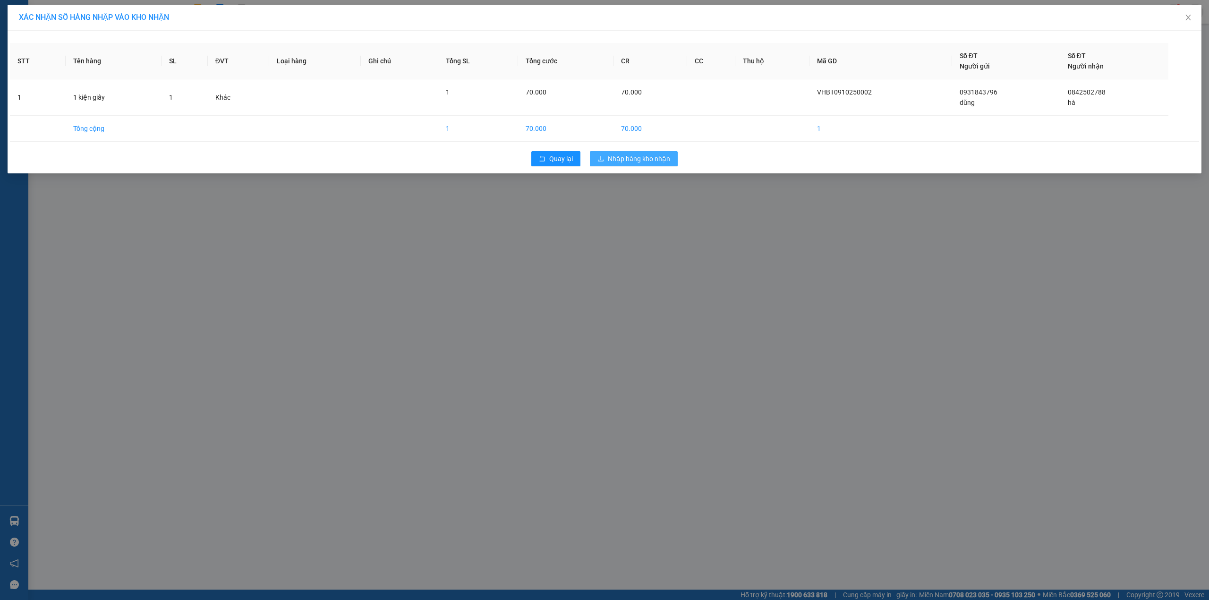
click at [648, 152] on button "Nhập hàng kho nhận" at bounding box center [634, 158] width 88 height 15
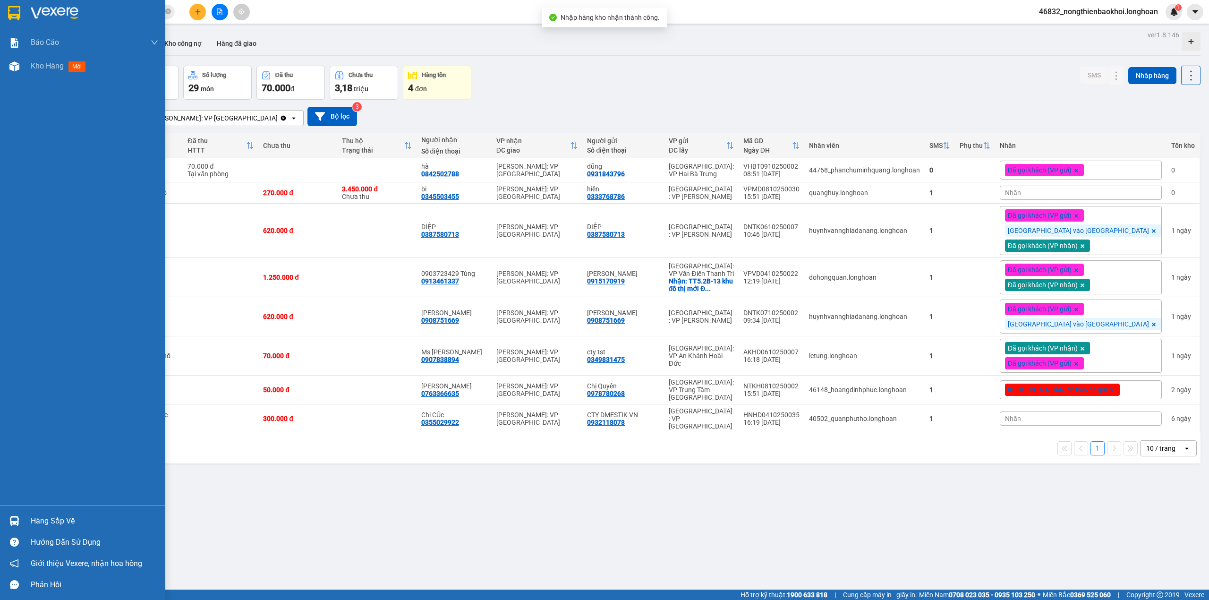
click at [11, 520] on img at bounding box center [14, 521] width 10 height 10
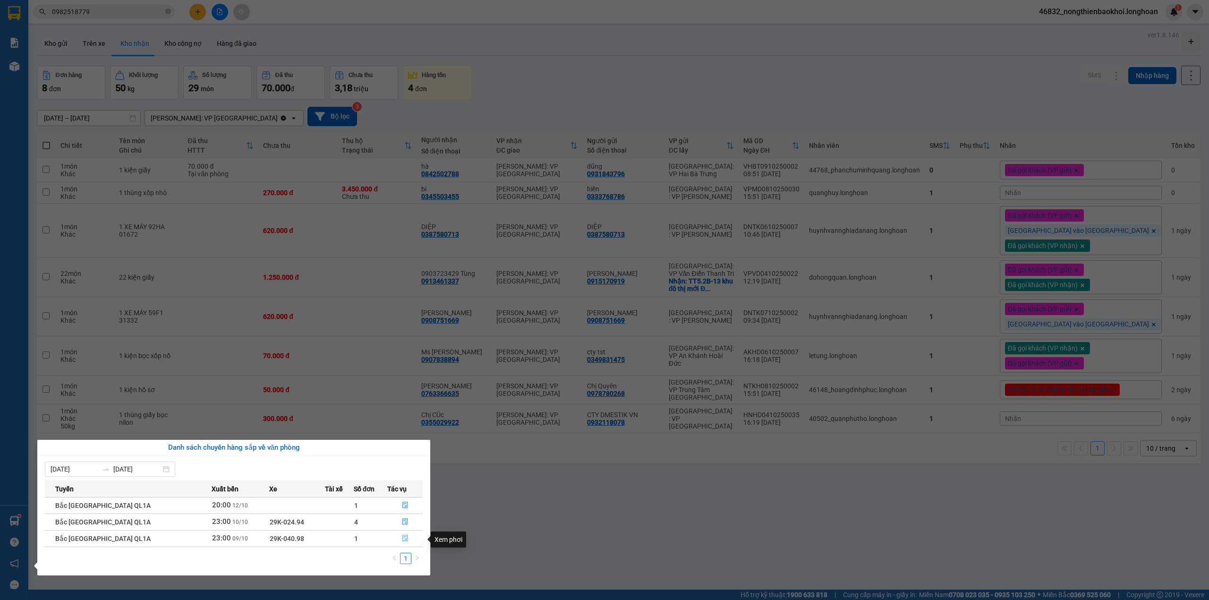
click at [402, 538] on icon "file-done" at bounding box center [405, 538] width 6 height 7
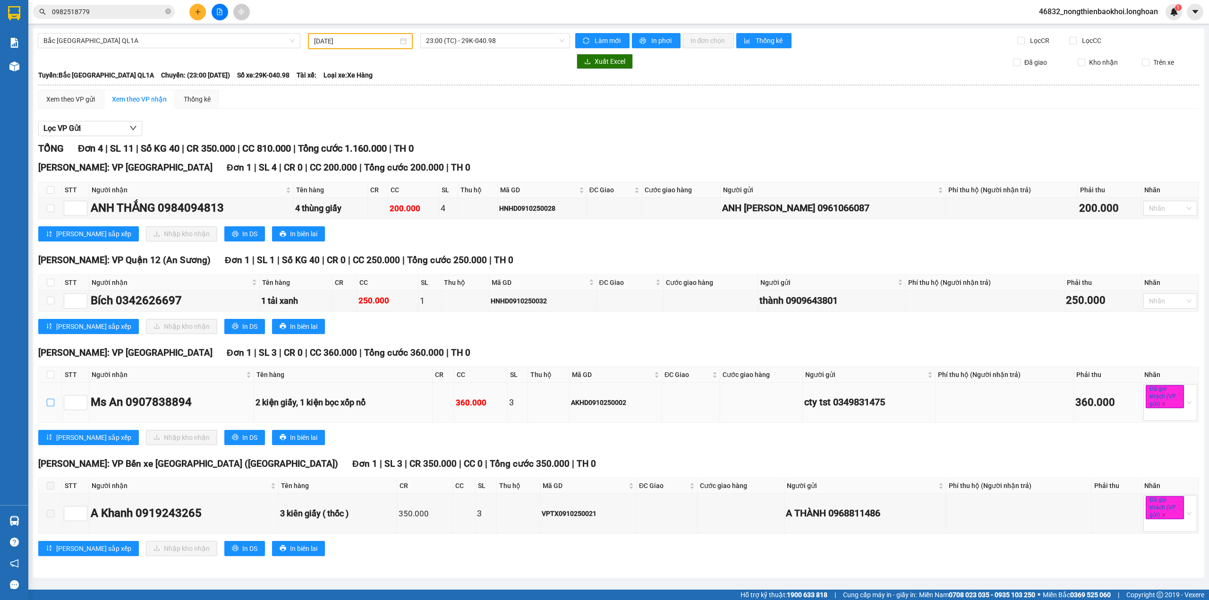
click at [51, 400] on input "checkbox" at bounding box center [51, 403] width 8 height 8
checkbox input "true"
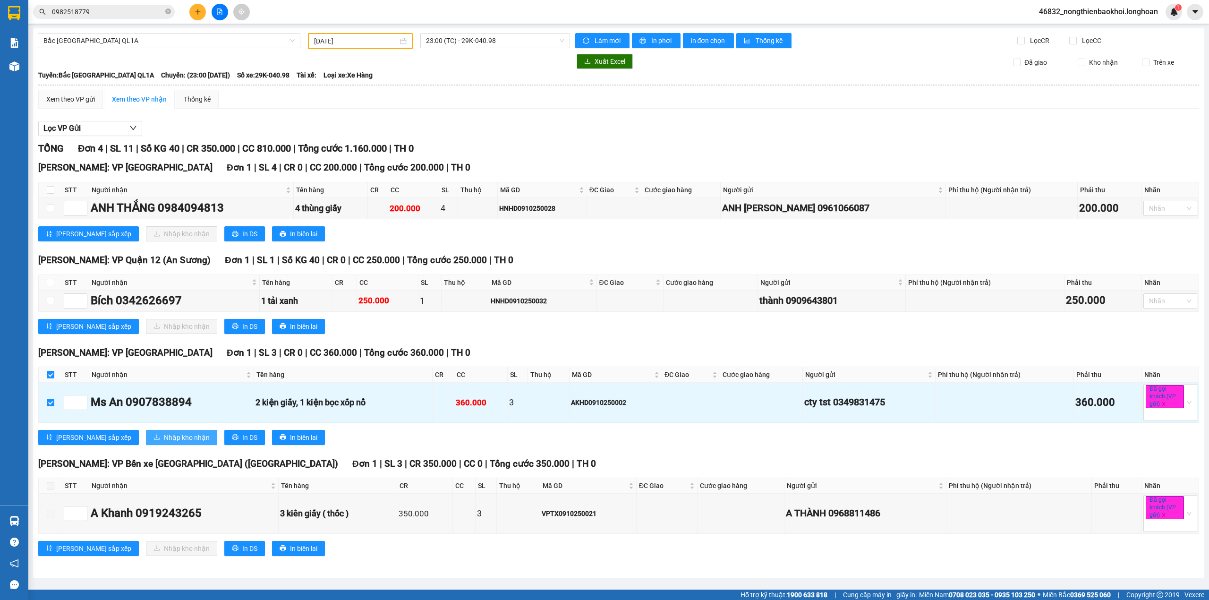
click at [164, 442] on span "Nhập kho nhận" at bounding box center [187, 437] width 46 height 10
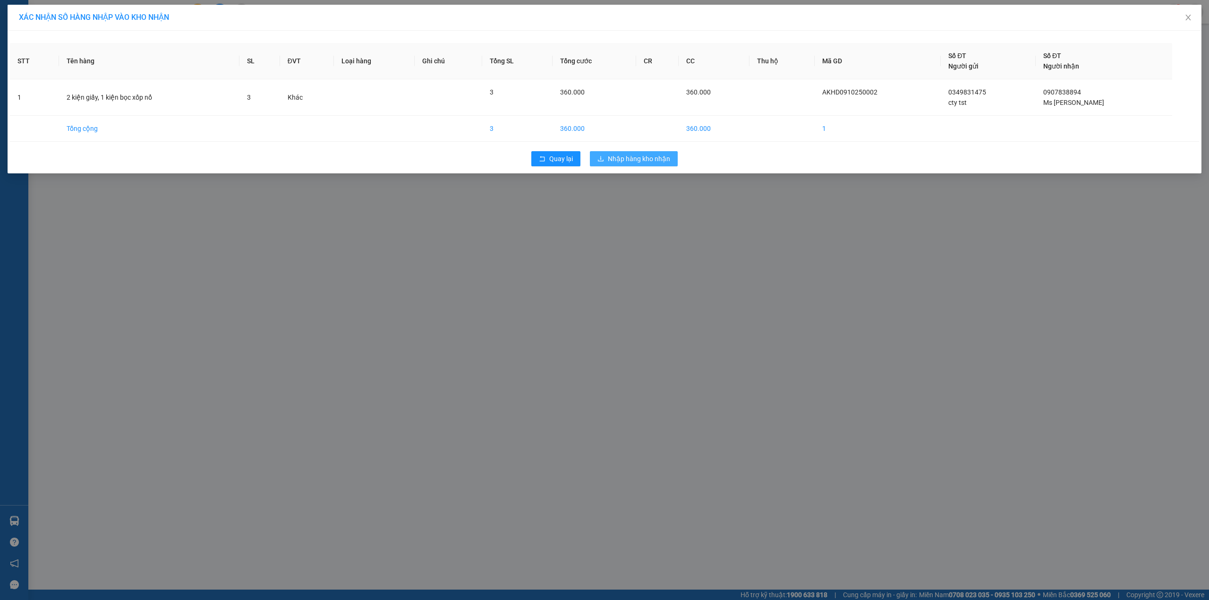
click at [621, 162] on span "Nhập hàng kho nhận" at bounding box center [639, 158] width 62 height 10
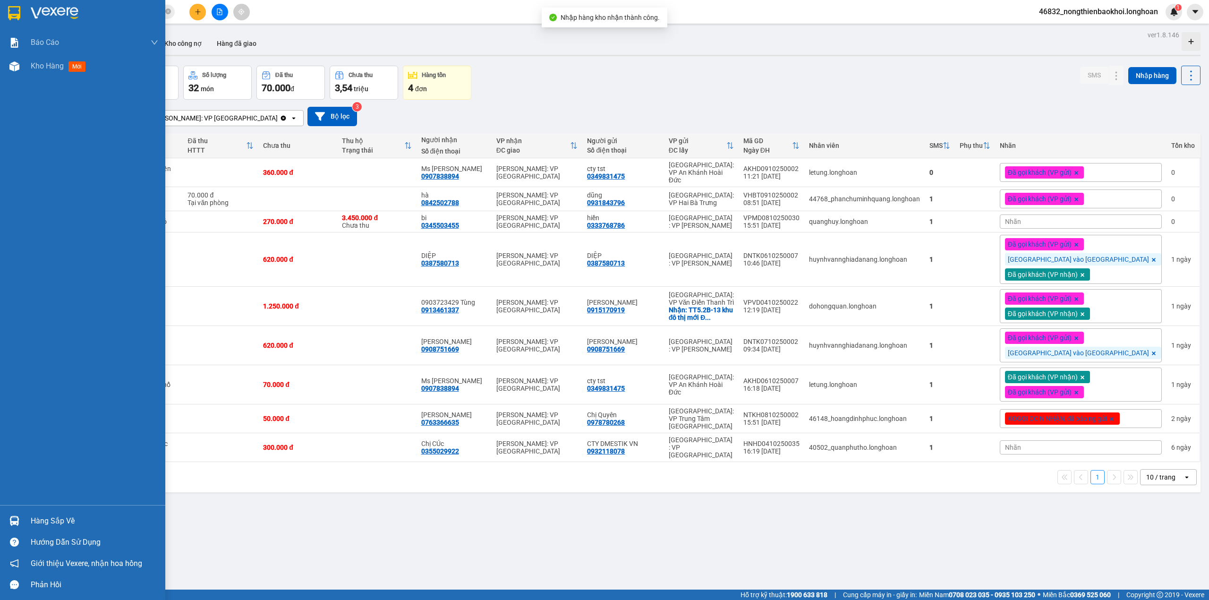
click at [1, 518] on div "Hàng sắp về" at bounding box center [82, 520] width 165 height 21
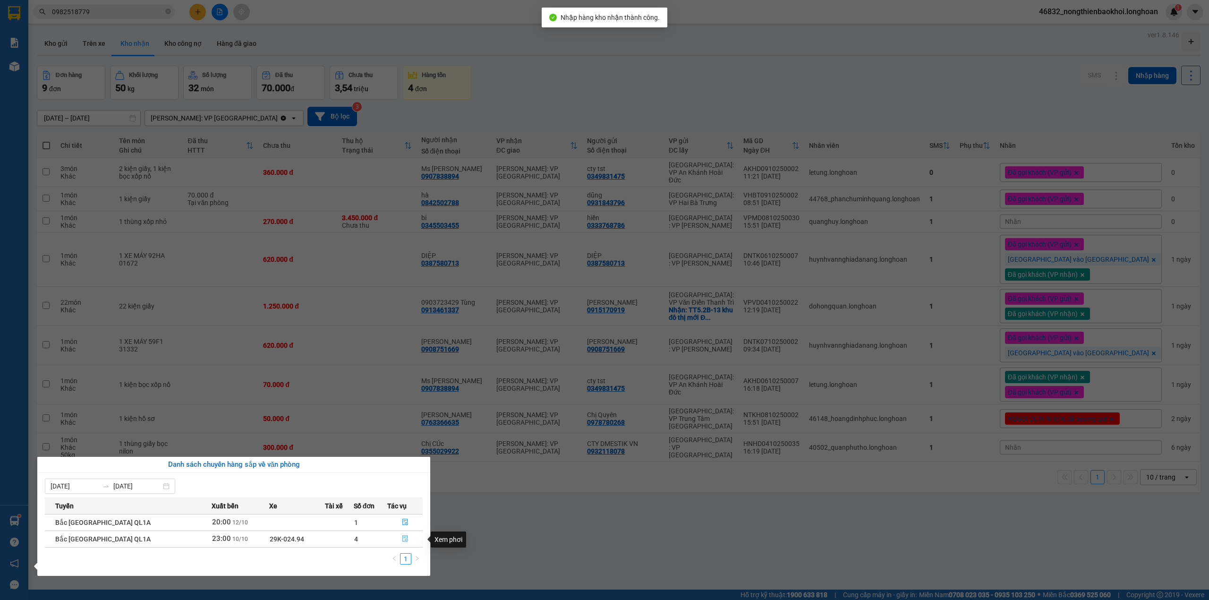
click at [402, 539] on icon "file-done" at bounding box center [405, 538] width 7 height 7
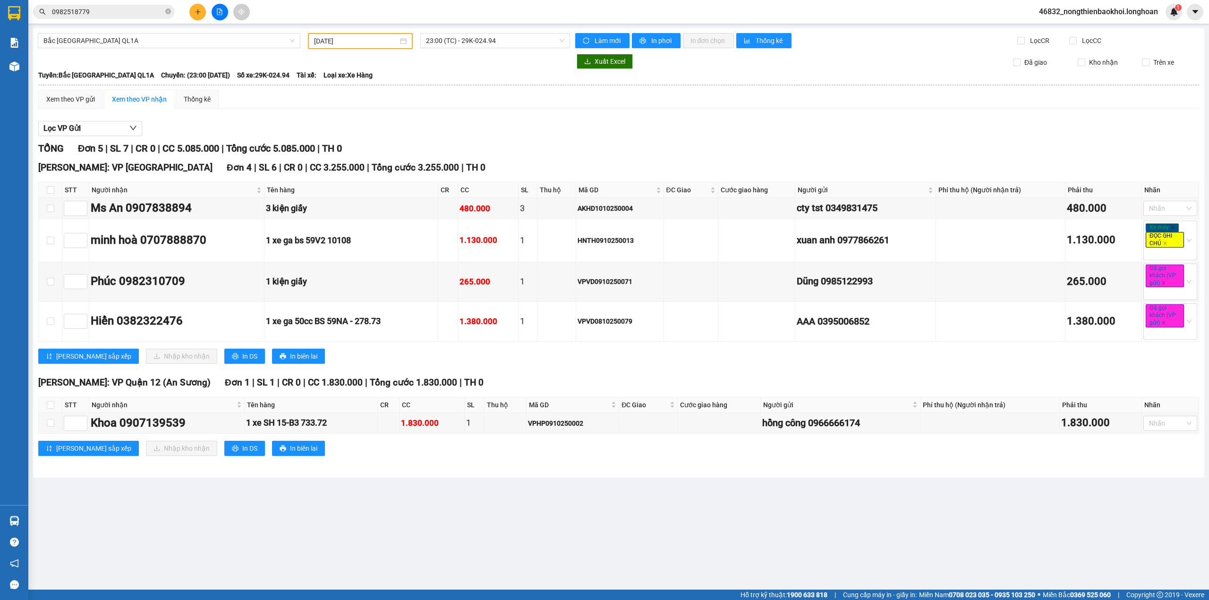
click at [284, 520] on main "Bắc Trung Nam QL1A 10/10/2025 23:00 (TC) - 29K-024.94 Làm mới In phơi In đơn ch…" at bounding box center [604, 294] width 1209 height 589
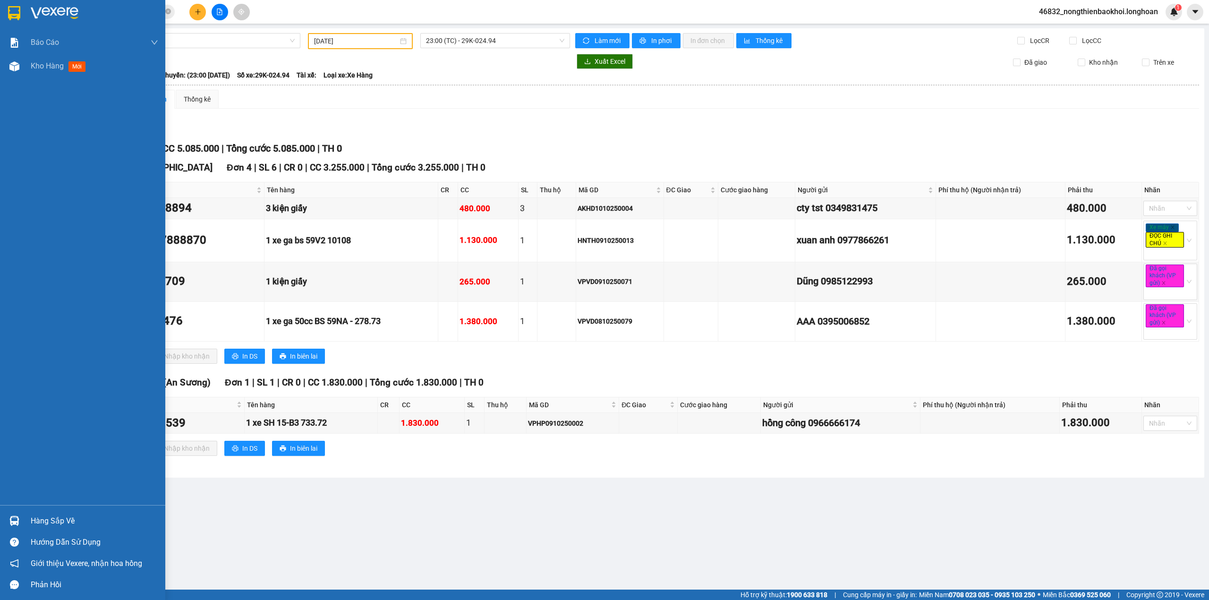
click at [5, 518] on div "Hàng sắp về" at bounding box center [82, 520] width 165 height 21
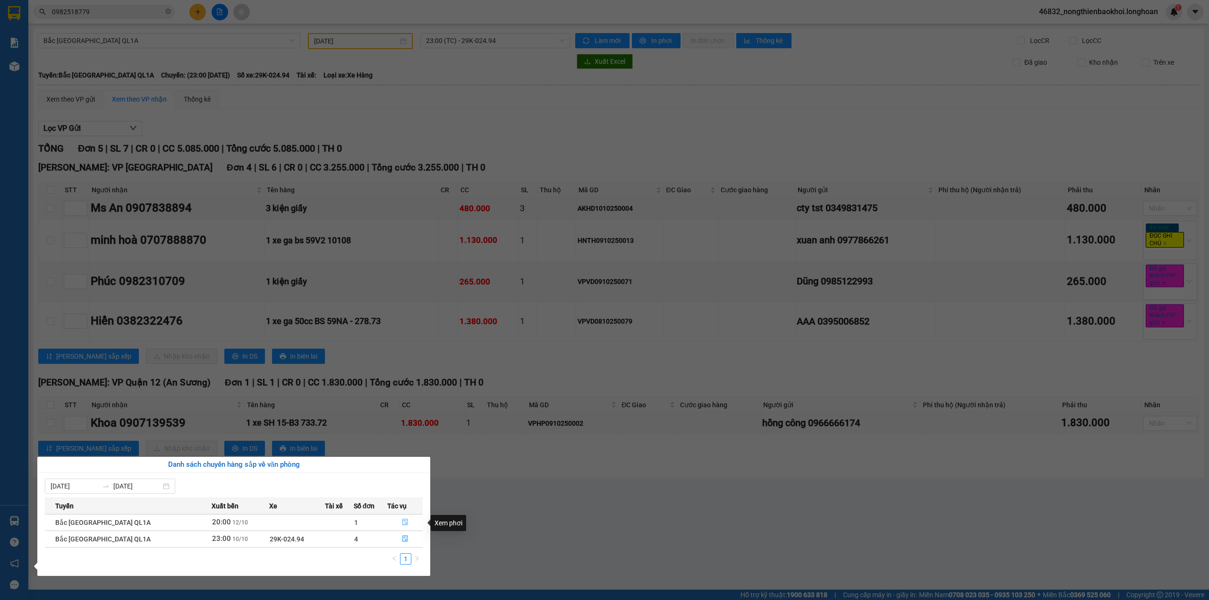
click at [397, 526] on button "button" at bounding box center [405, 522] width 34 height 15
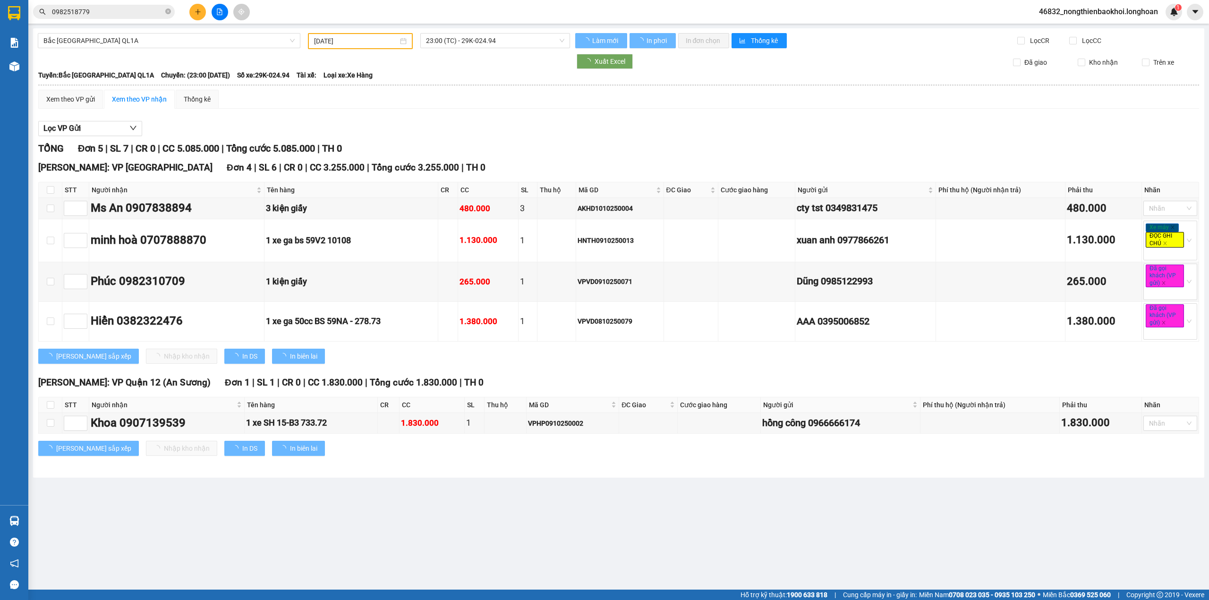
type input "[DATE]"
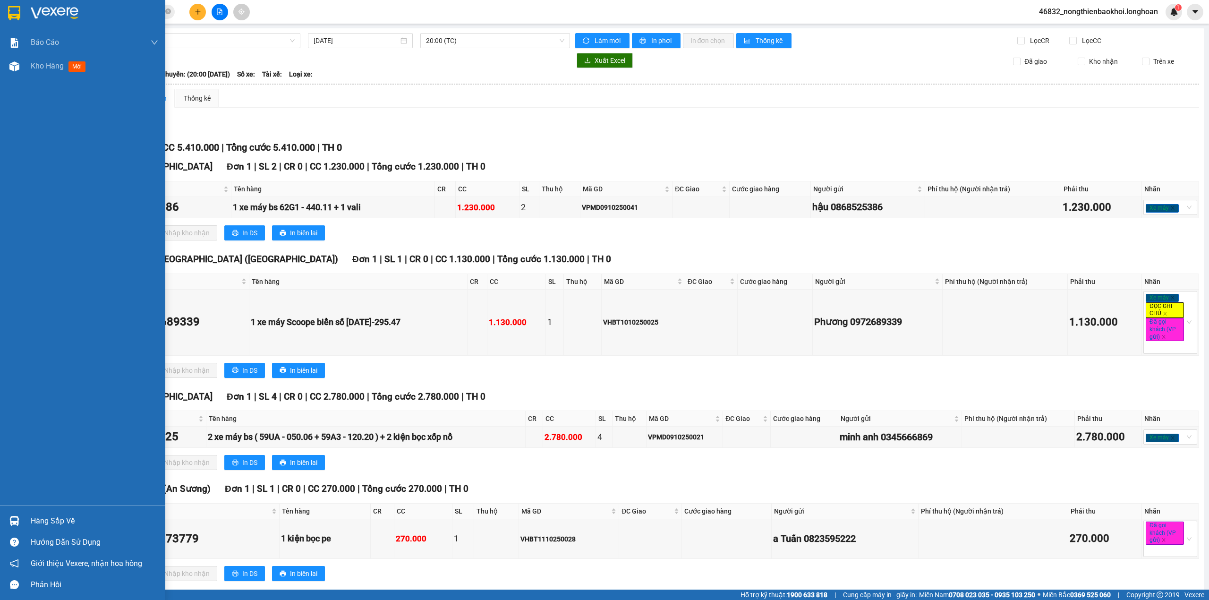
click at [21, 519] on div at bounding box center [14, 520] width 17 height 17
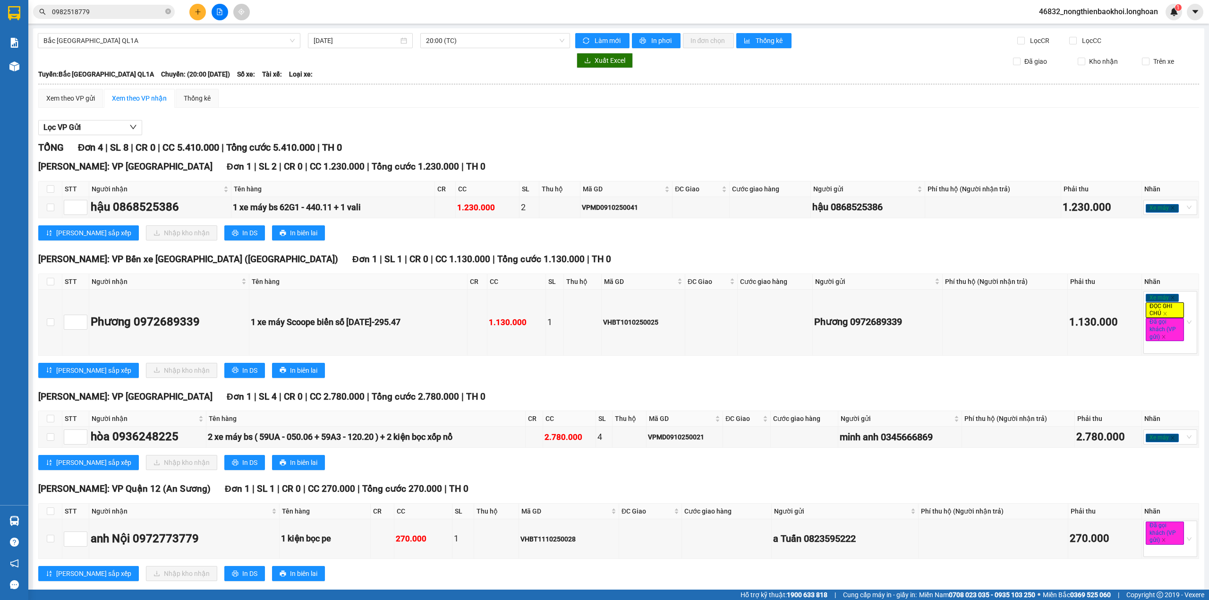
click at [490, 89] on section "Kết quả tìm kiếm ( 7 ) Bộ lọc Mã ĐH Trạng thái Món hàng Thu hộ Tổng cước Chưa c…" at bounding box center [604, 300] width 1209 height 600
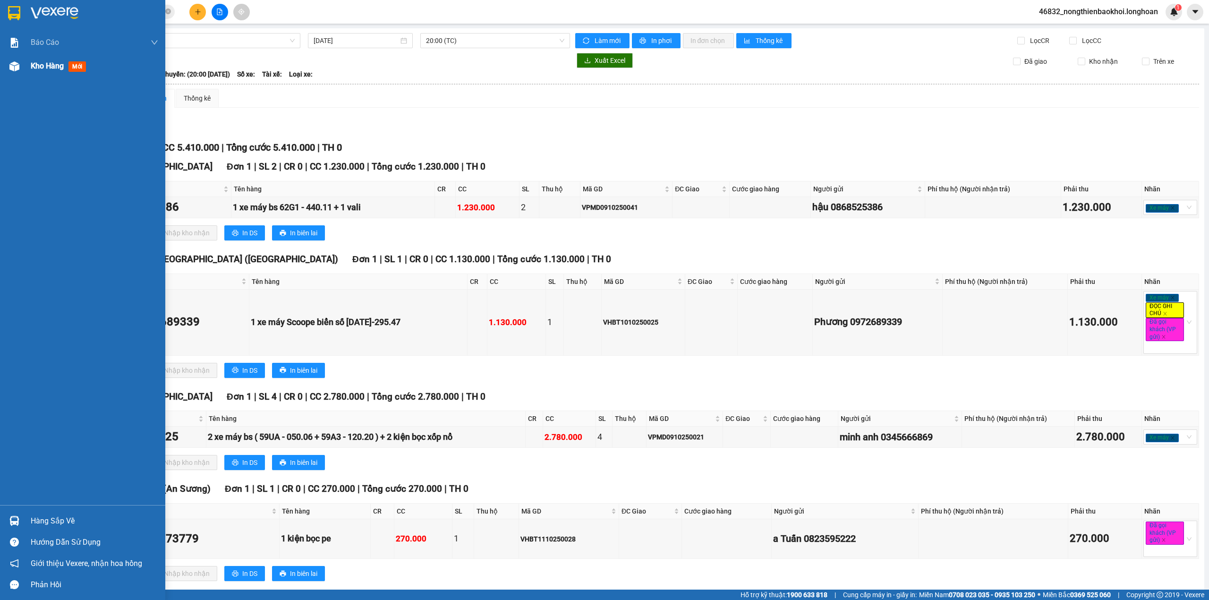
click at [19, 63] on div at bounding box center [14, 66] width 17 height 17
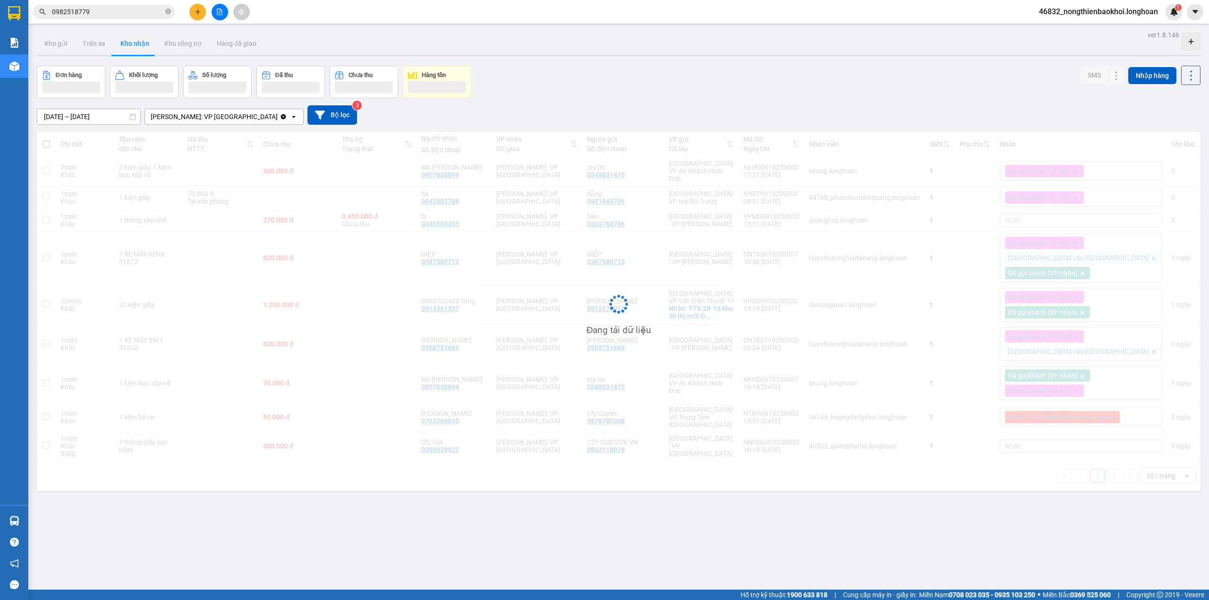
drag, startPoint x: 645, startPoint y: 93, endPoint x: 653, endPoint y: 91, distance: 8.2
click at [646, 92] on div "Đơn hàng Khối lượng Số lượng Đã thu Chưa thu Hàng tồn SMS Nhập hàng" at bounding box center [619, 82] width 1164 height 33
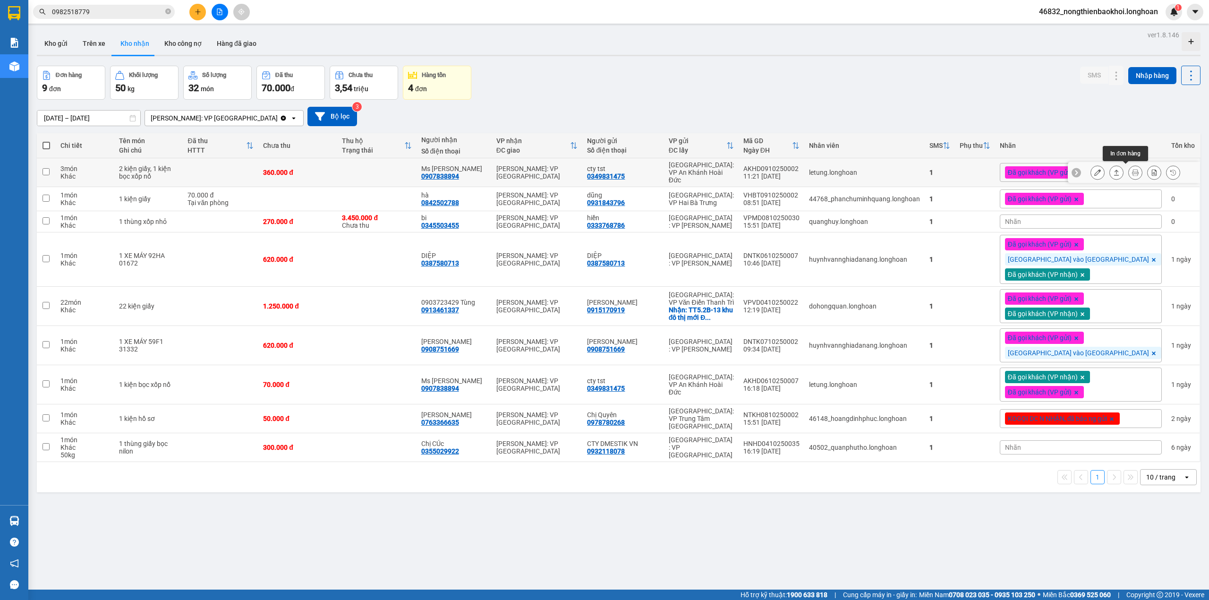
click at [1132, 174] on icon at bounding box center [1135, 172] width 7 height 7
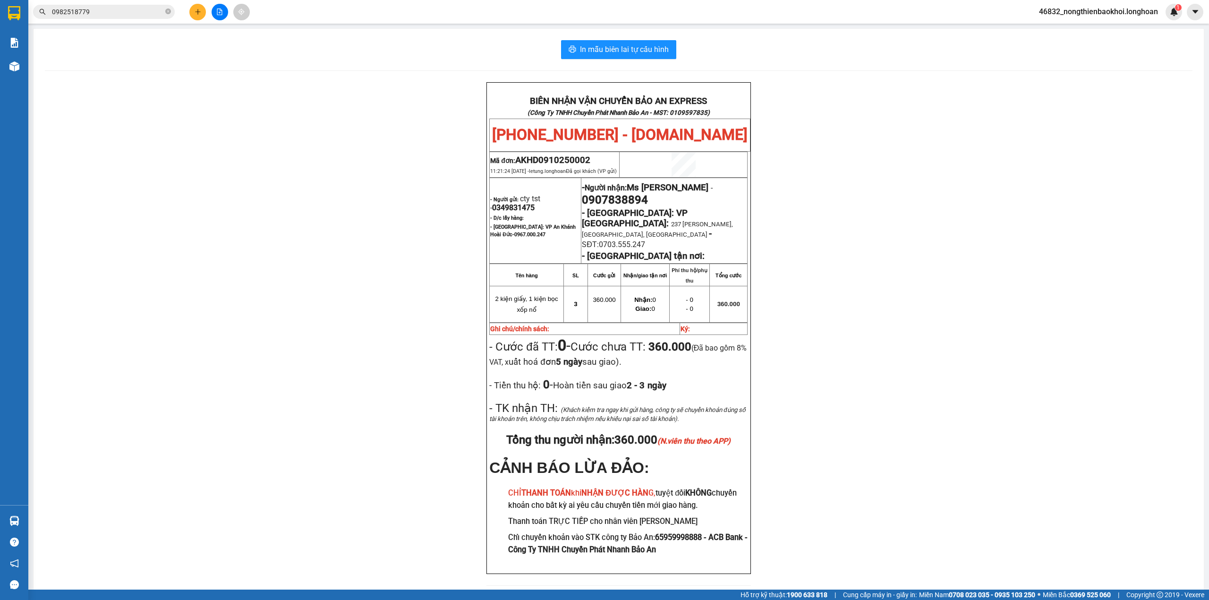
scroll to position [40, 0]
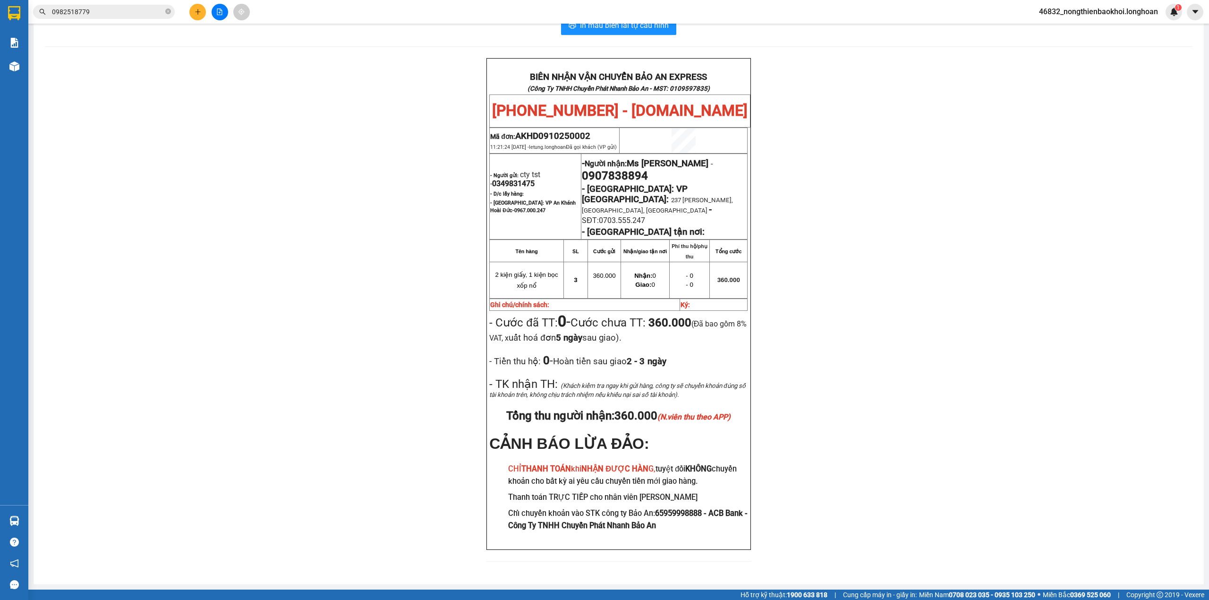
click at [335, 161] on div "BIÊN NHẬN VẬN CHUYỂN BẢO AN EXPRESS (Công Ty TNHH Chuyển Phát Nhanh Bảo An - MS…" at bounding box center [619, 315] width 1148 height 515
click at [390, 169] on div "BIÊN NHẬN VẬN CHUYỂN BẢO AN EXPRESS (Công Ty TNHH Chuyển Phát Nhanh Bảo An - MS…" at bounding box center [619, 315] width 1148 height 515
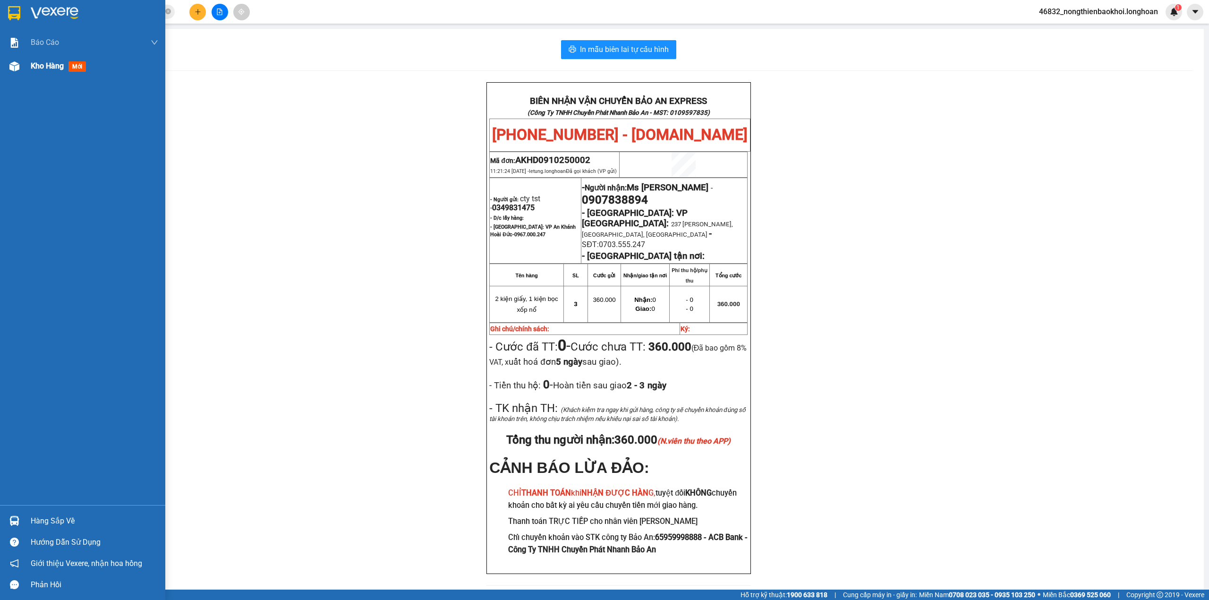
click at [8, 72] on div at bounding box center [14, 66] width 17 height 17
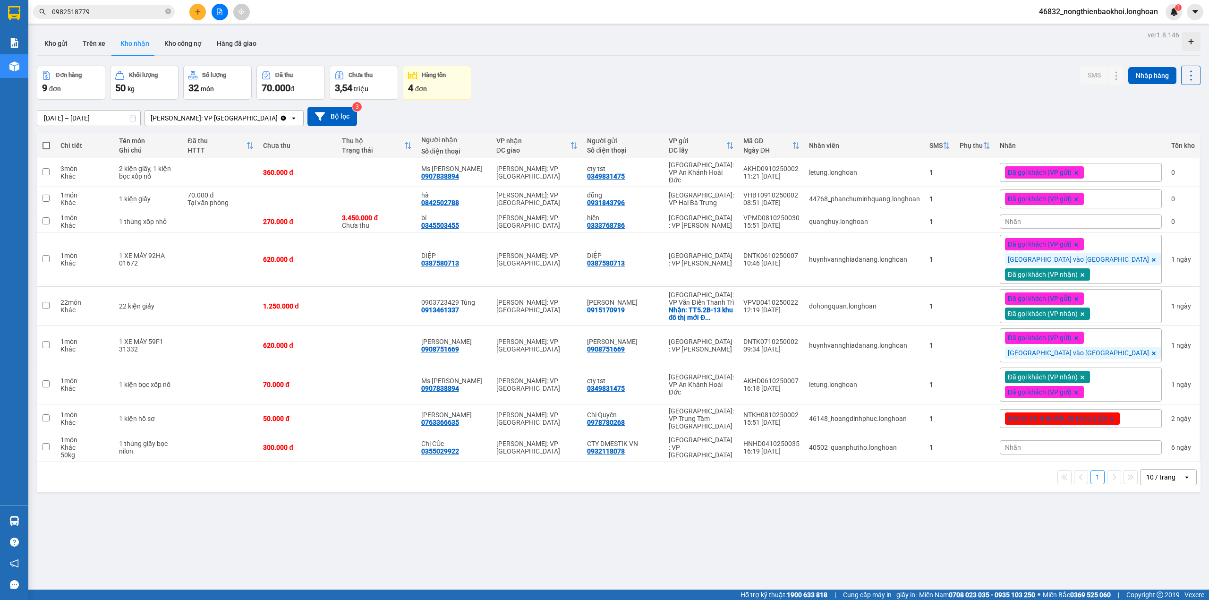
click at [544, 101] on div "13/09/2025 – 12/10/2025 Press the down arrow key to interact with the calendar …" at bounding box center [619, 117] width 1164 height 34
click at [553, 110] on div "13/09/2025 – 12/10/2025 Press the down arrow key to interact with the calendar …" at bounding box center [619, 116] width 1164 height 19
click at [559, 88] on div "Đơn hàng 9 đơn Khối lượng 50 kg Số lượng 32 món Đã thu 70.000 đ Chưa thu 3,54 t…" at bounding box center [619, 83] width 1164 height 34
click at [1129, 178] on div "Đã gọi khách (VP gửi)" at bounding box center [1081, 172] width 162 height 19
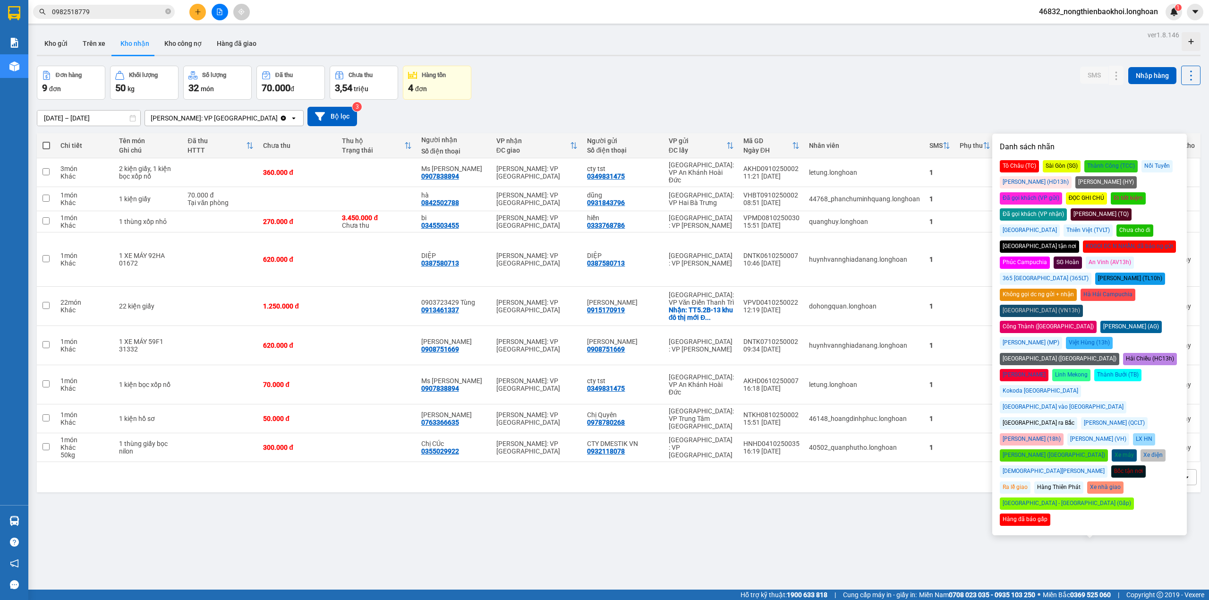
click at [1067, 208] on div "Đã gọi khách (VP nhận)" at bounding box center [1033, 214] width 67 height 12
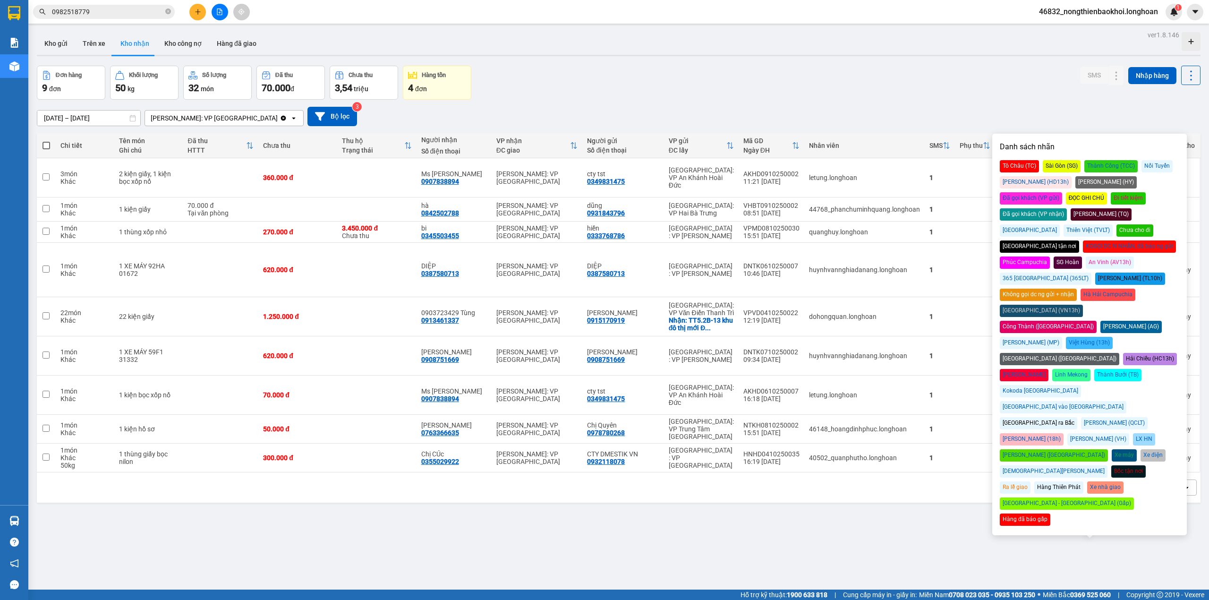
click at [1058, 87] on div "Đơn hàng 9 đơn Khối lượng 50 kg Số lượng 32 món Đã thu 70.000 đ Chưa thu 3,54 t…" at bounding box center [619, 83] width 1164 height 34
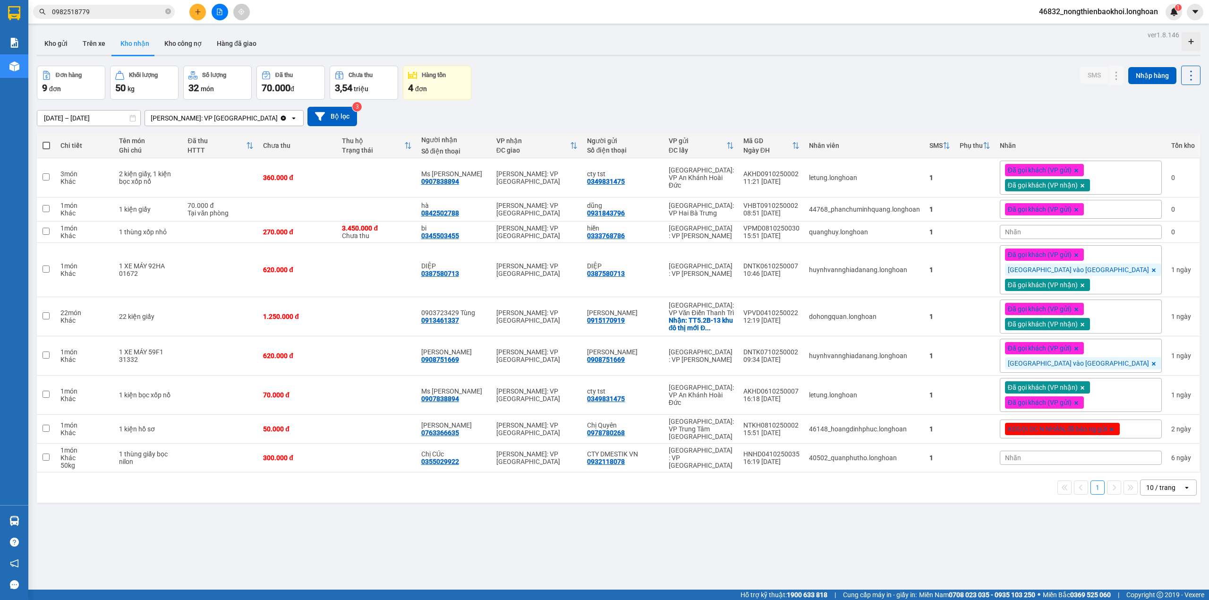
click at [587, 67] on div "Đơn hàng 9 đơn Khối lượng 50 kg Số lượng 32 món Đã thu 70.000 đ Chưa thu 3,54 t…" at bounding box center [619, 83] width 1164 height 34
click at [459, 233] on div "0345503455" at bounding box center [440, 236] width 38 height 8
copy div "0345503455"
click at [529, 92] on div "Đơn hàng 9 đơn Khối lượng 50 kg Số lượng 32 món Đã thu 70.000 đ Chưa thu 3,54 t…" at bounding box center [619, 83] width 1164 height 34
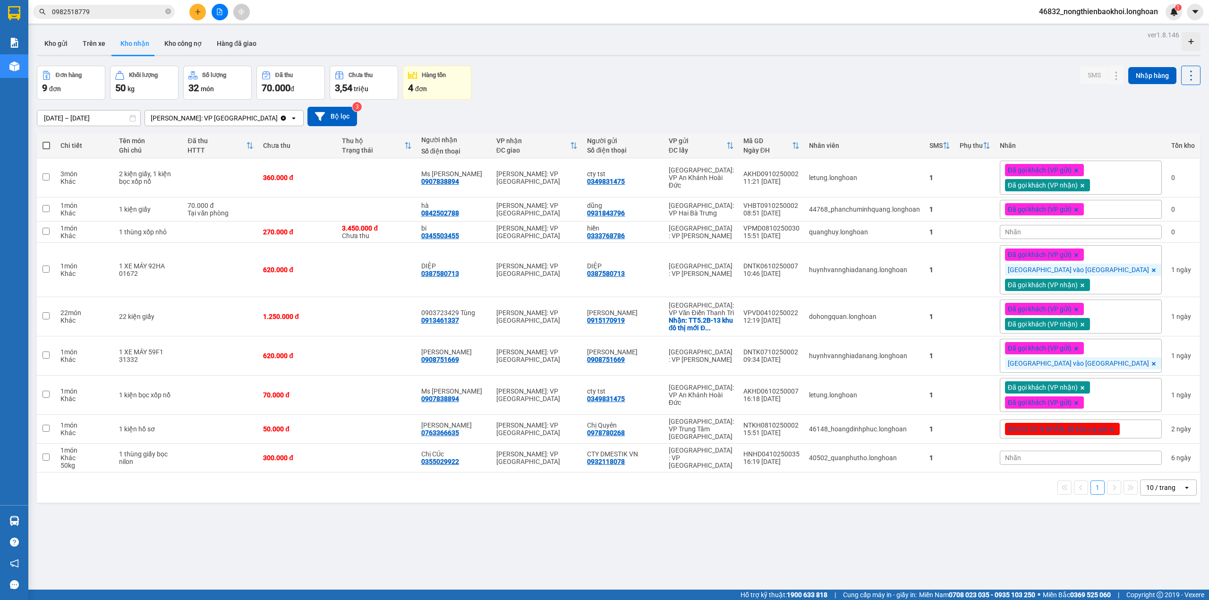
click at [581, 83] on div "Đơn hàng 9 đơn Khối lượng 50 kg Số lượng 32 món Đã thu 70.000 đ Chưa thu 3,54 t…" at bounding box center [619, 83] width 1164 height 34
drag, startPoint x: 526, startPoint y: 92, endPoint x: 529, endPoint y: 79, distance: 12.8
click at [529, 82] on div "Đơn hàng 9 đơn Khối lượng 50 kg Số lượng 32 món Đã thu 70.000 đ Chưa thu 3,54 t…" at bounding box center [619, 83] width 1164 height 34
click at [1021, 236] on span "Nhãn" at bounding box center [1013, 232] width 16 height 8
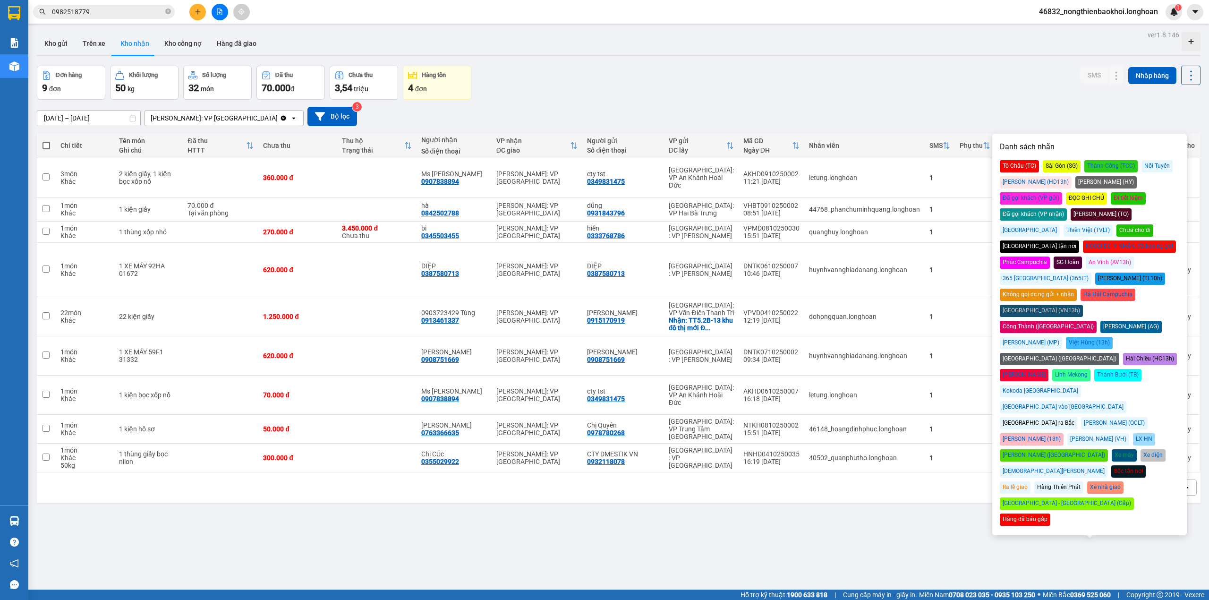
click at [1067, 208] on div "Đã gọi khách (VP nhận)" at bounding box center [1033, 214] width 67 height 12
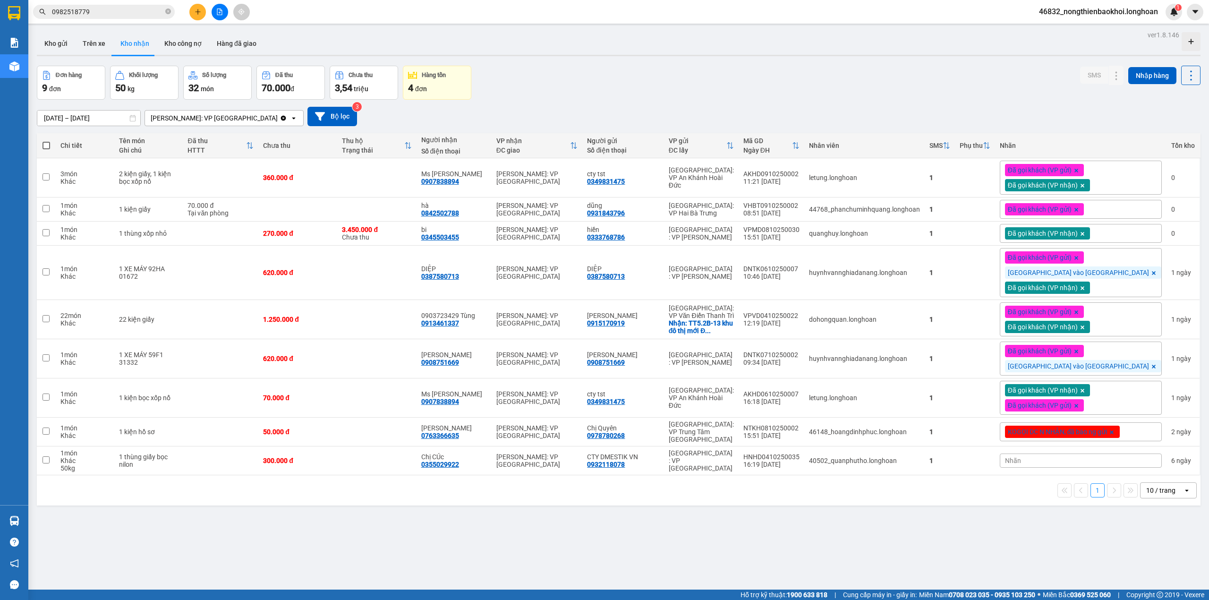
click at [873, 97] on div "Đơn hàng 9 đơn Khối lượng 50 kg Số lượng 32 món Đã thu 70.000 đ Chưa thu 3,54 t…" at bounding box center [619, 83] width 1164 height 34
click at [855, 100] on div "13/09/2025 – 12/10/2025 Press the down arrow key to interact with the calendar …" at bounding box center [619, 117] width 1164 height 34
click at [599, 72] on div "Đơn hàng 9 đơn Khối lượng 50 kg Số lượng 32 món Đã thu 70.000 đ Chưa thu 3,54 t…" at bounding box center [619, 83] width 1164 height 34
drag, startPoint x: 582, startPoint y: 87, endPoint x: 573, endPoint y: 87, distance: 9.0
click at [581, 87] on div "Đơn hàng 9 đơn Khối lượng 50 kg Số lượng 32 món Đã thu 70.000 đ Chưa thu 3,54 t…" at bounding box center [619, 83] width 1164 height 34
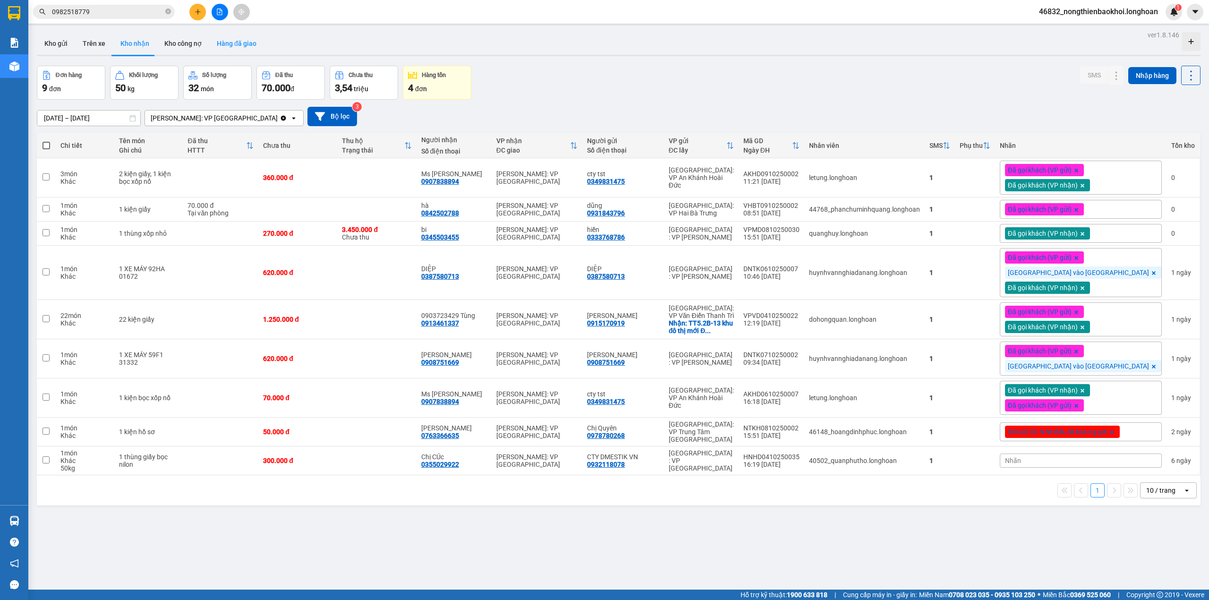
click at [246, 42] on button "Hàng đã giao" at bounding box center [236, 43] width 55 height 23
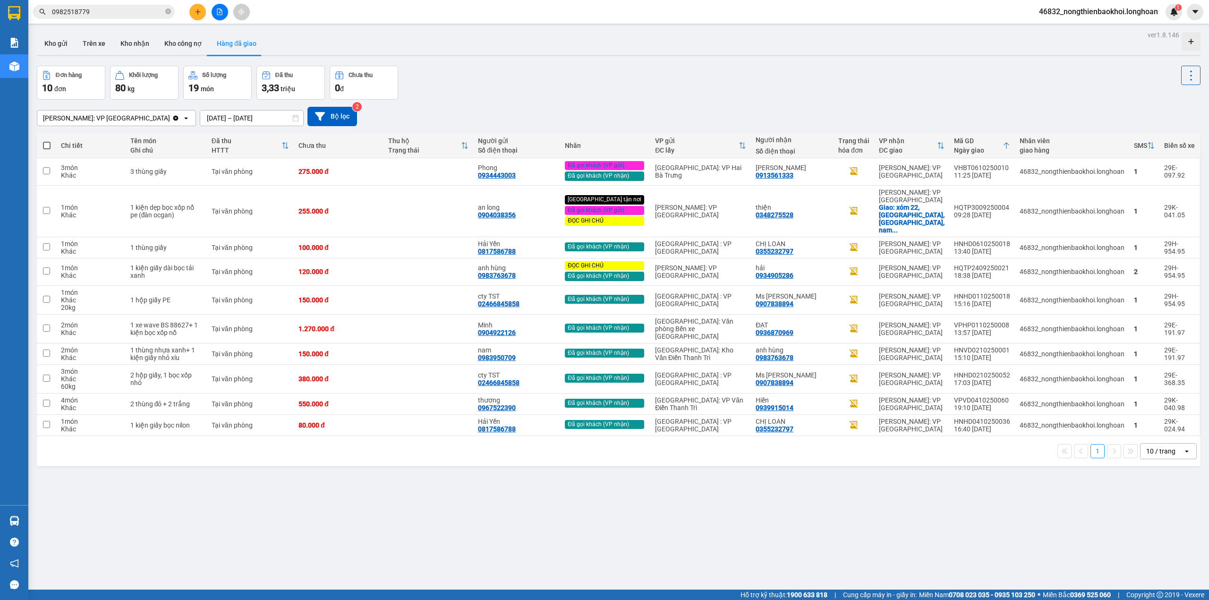
click at [571, 104] on div "Hồ Chí Minh: VP Quận Tân Phú Clear value open 10/10/2025 – 12/10/2025 Press the…" at bounding box center [619, 117] width 1164 height 34
click at [1167, 208] on icon at bounding box center [1170, 211] width 7 height 7
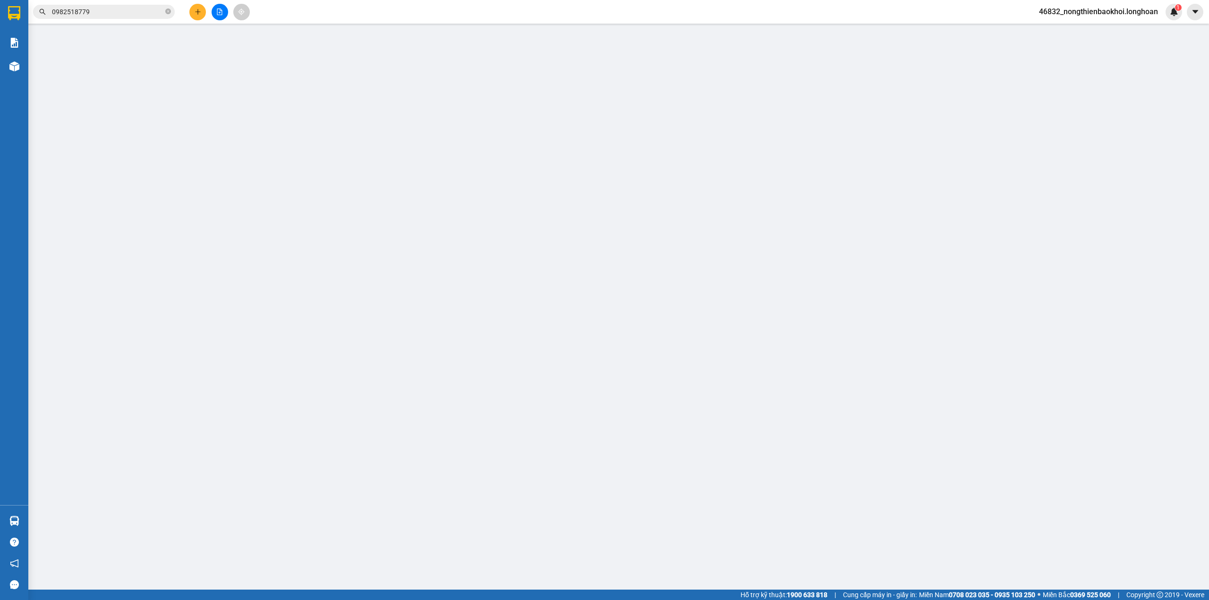
type input "0904038356"
type input "an long"
type input "0348275528"
type input "thiện"
checkbox input "true"
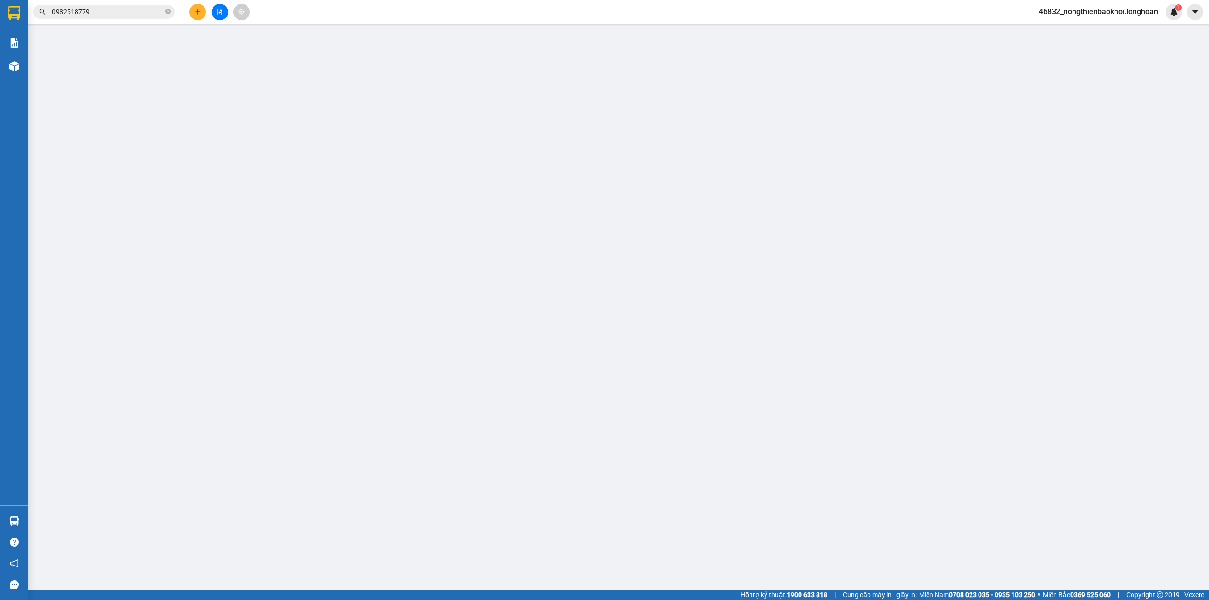
type input "xóm 22, hải anh, hải hậu, nam định"
type input "Lúc nào khách cần khách gọi"
checkbox input "true"
type input "10.000"
type input "255.000"
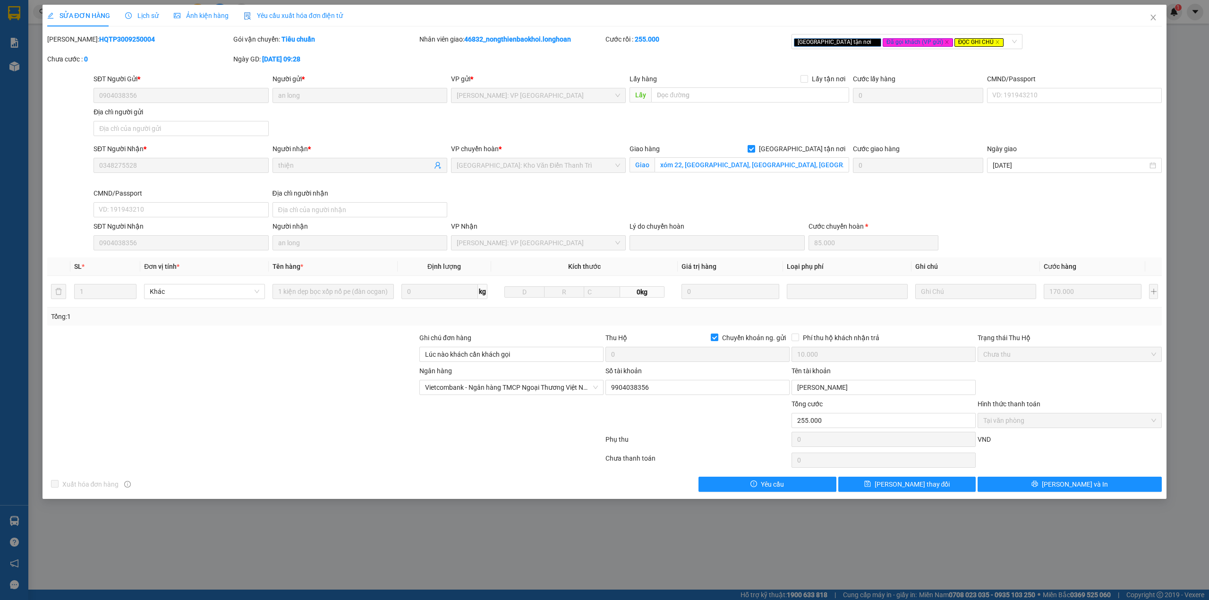
drag, startPoint x: 318, startPoint y: 380, endPoint x: 316, endPoint y: 384, distance: 4.9
click at [318, 381] on div at bounding box center [232, 382] width 372 height 33
click at [396, 369] on div at bounding box center [232, 382] width 372 height 33
click at [298, 333] on div "Total Paid Fee 255.000 Total UnPaid Fee 0 Cash Collection Total Fee Mã ĐH: HQTP…" at bounding box center [604, 263] width 1115 height 458
click at [342, 123] on div "SĐT Người Gửi * 0904038356 Người gửi * an long VP gửi * Hồ Chí Minh: VP Quận Tâ…" at bounding box center [628, 107] width 1072 height 66
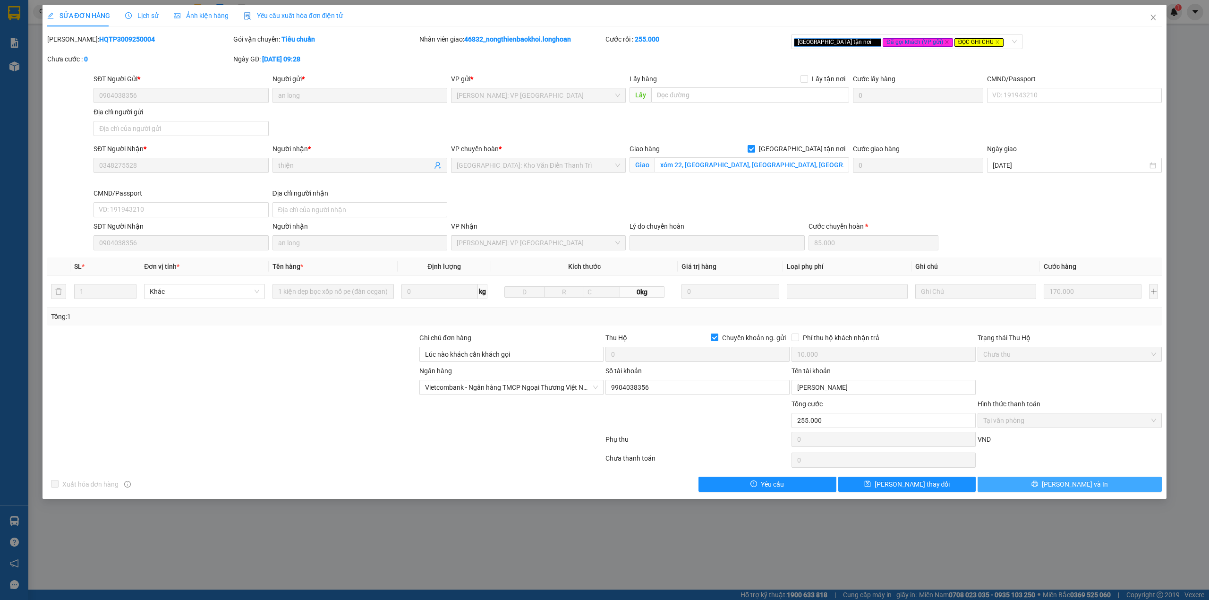
click at [1070, 486] on span "[PERSON_NAME] và In" at bounding box center [1075, 484] width 66 height 10
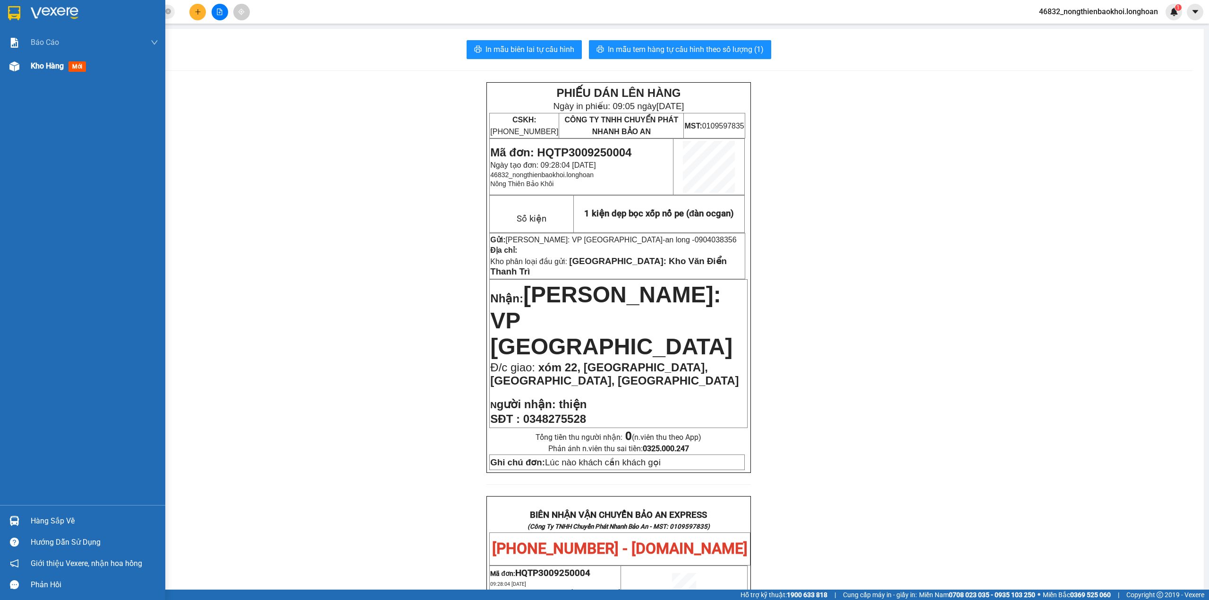
click at [4, 74] on div "Kho hàng mới" at bounding box center [82, 66] width 165 height 24
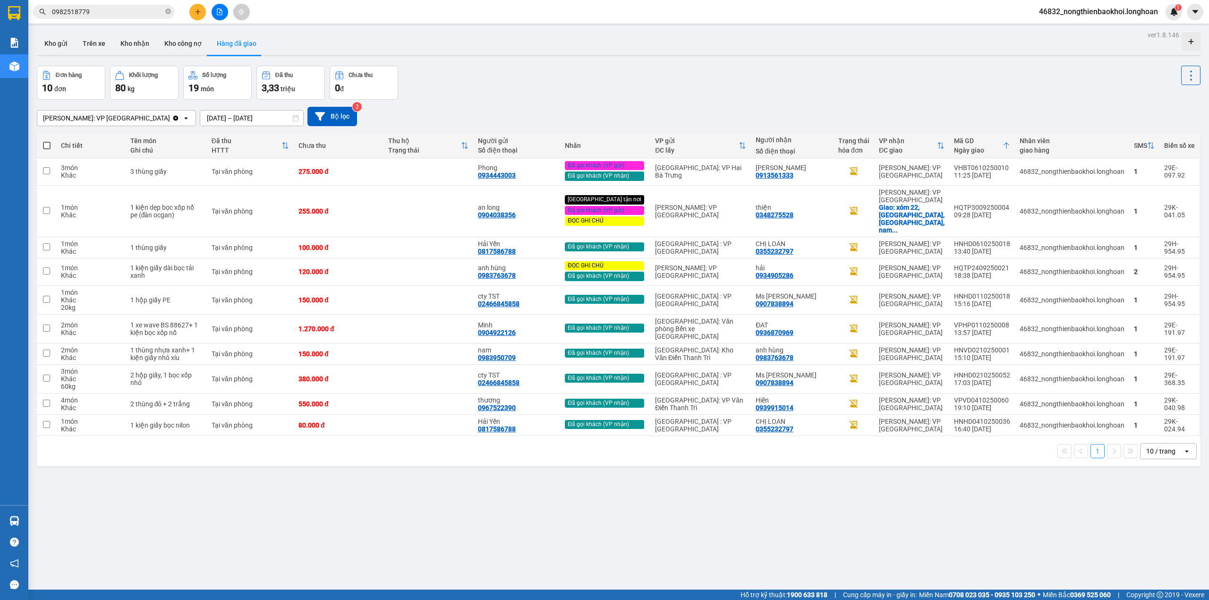
click at [635, 87] on div "Đơn hàng 10 đơn Khối lượng 80 kg Số lượng 19 món Đã thu 3,33 triệu Chưa thu 0 đ" at bounding box center [619, 83] width 1164 height 34
click at [137, 33] on button "Kho nhận" at bounding box center [135, 43] width 44 height 23
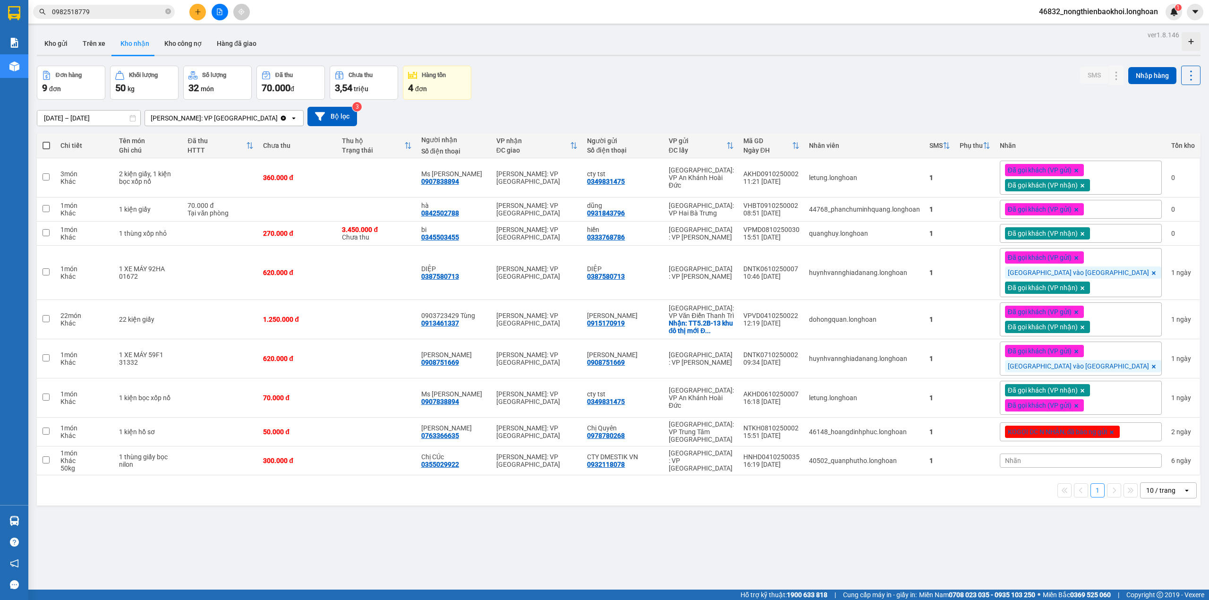
click at [557, 71] on div "Đơn hàng 9 đơn Khối lượng 50 kg Số lượng 32 món Đã thu 70.000 đ Chưa thu 3,54 t…" at bounding box center [619, 83] width 1164 height 34
click at [862, 119] on div "13/09/2025 – 12/10/2025 Press the down arrow key to interact with the calendar …" at bounding box center [619, 116] width 1164 height 19
click at [632, 104] on div "13/09/2025 – 12/10/2025 Press the down arrow key to interact with the calendar …" at bounding box center [619, 117] width 1164 height 34
click at [1151, 367] on icon at bounding box center [1154, 367] width 6 height 6
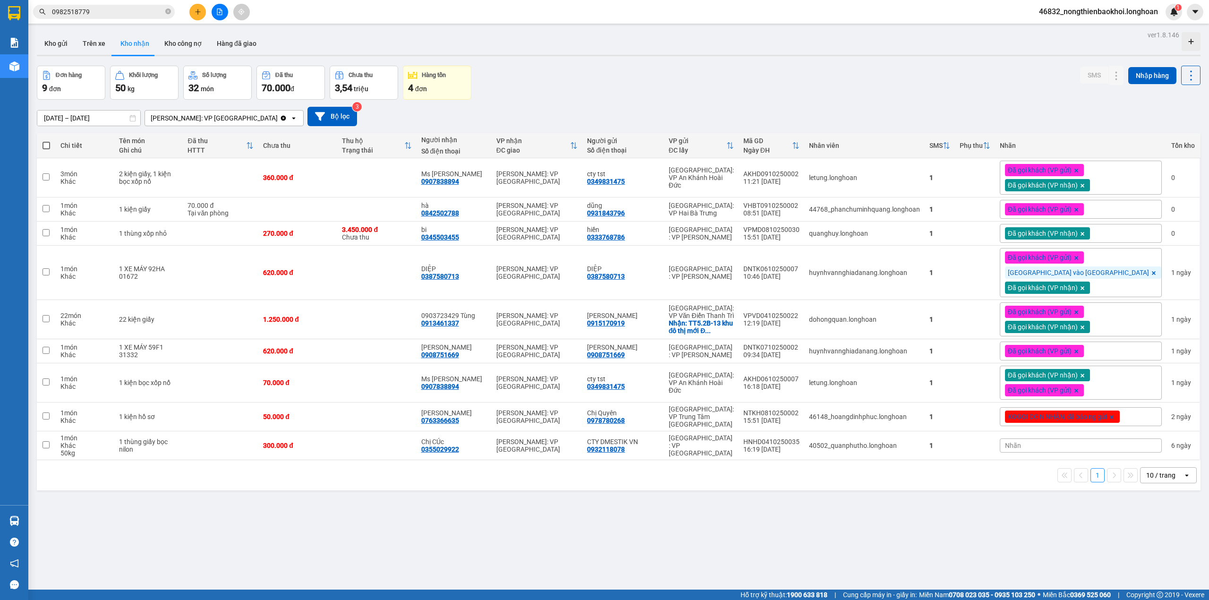
click at [886, 106] on div "13/09/2025 – 12/10/2025 Press the down arrow key to interact with the calendar …" at bounding box center [619, 117] width 1164 height 34
click at [619, 72] on div "Đơn hàng 9 đơn Khối lượng 50 kg Số lượng 32 món Đã thu 70.000 đ Chưa thu 3,54 t…" at bounding box center [619, 83] width 1164 height 34
click at [244, 42] on button "Hàng đã giao" at bounding box center [236, 43] width 55 height 23
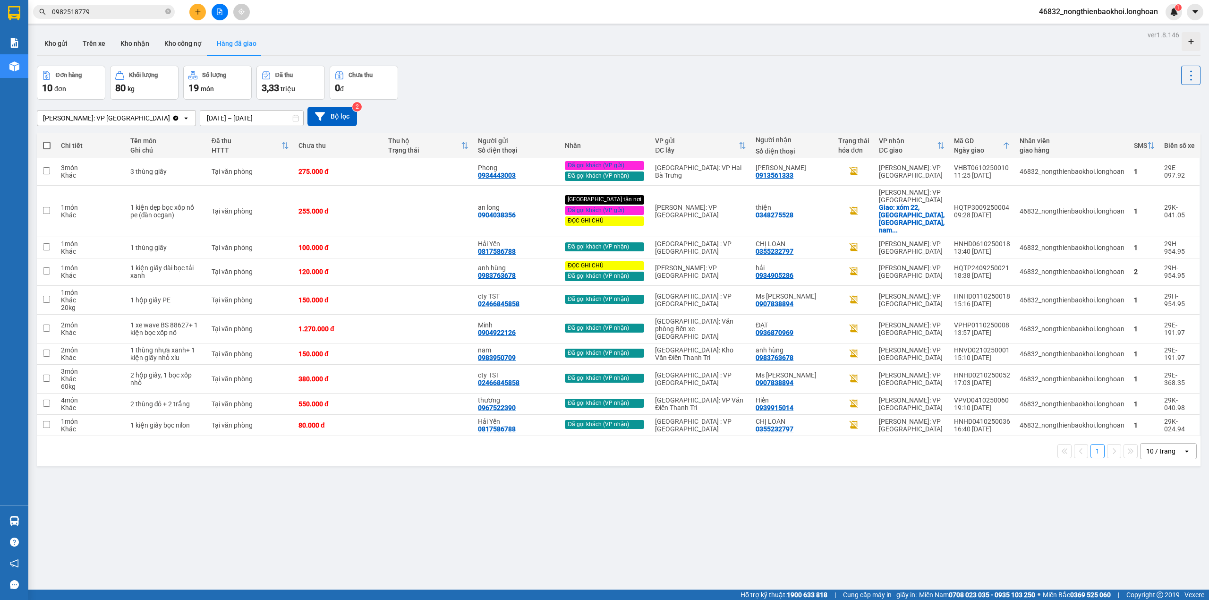
click at [518, 102] on div "Hồ Chí Minh: VP Quận Tân Phú Clear value open 10/10/2025 – 12/10/2025 Press the…" at bounding box center [619, 117] width 1164 height 34
click at [572, 93] on div "Đơn hàng 10 đơn Khối lượng 80 kg Số lượng 19 món Đã thu 3,33 triệu Chưa thu 0 đ" at bounding box center [619, 83] width 1164 height 34
click at [550, 91] on div "Đơn hàng 10 đơn Khối lượng 80 kg Số lượng 19 món Đã thu 3,33 triệu Chưa thu 0 đ" at bounding box center [619, 83] width 1164 height 34
click at [502, 97] on div "Đơn hàng 10 đơn Khối lượng 80 kg Số lượng 19 món Đã thu 3,33 triệu Chưa thu 0 đ" at bounding box center [619, 83] width 1164 height 34
click at [83, 50] on button "Trên xe" at bounding box center [94, 43] width 38 height 23
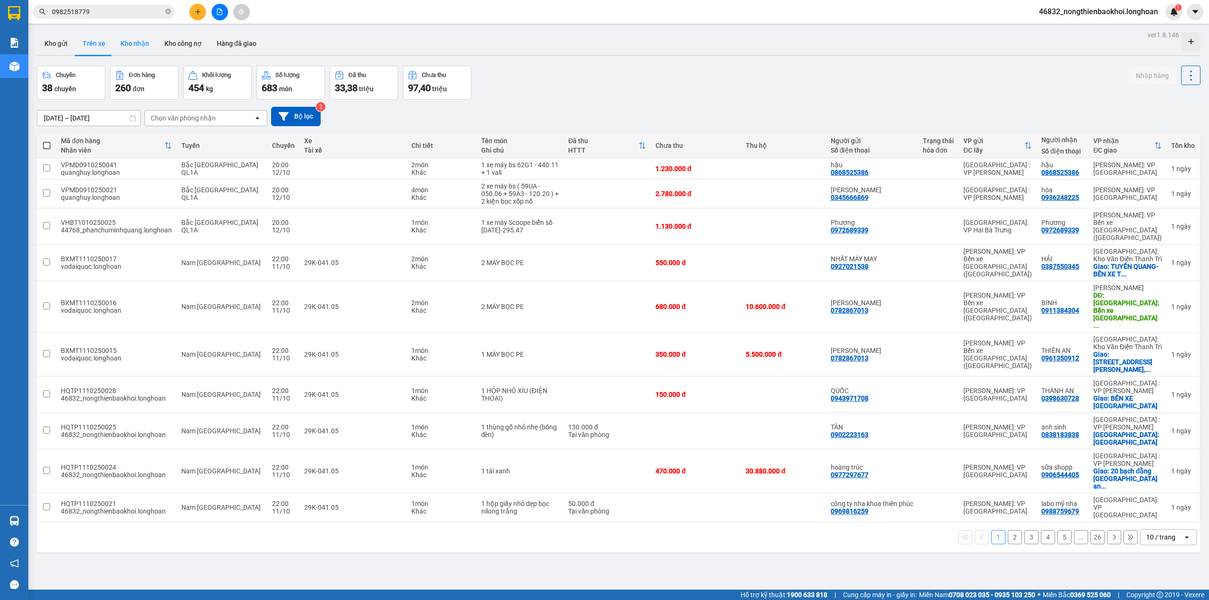
click at [127, 45] on button "Kho nhận" at bounding box center [135, 43] width 44 height 23
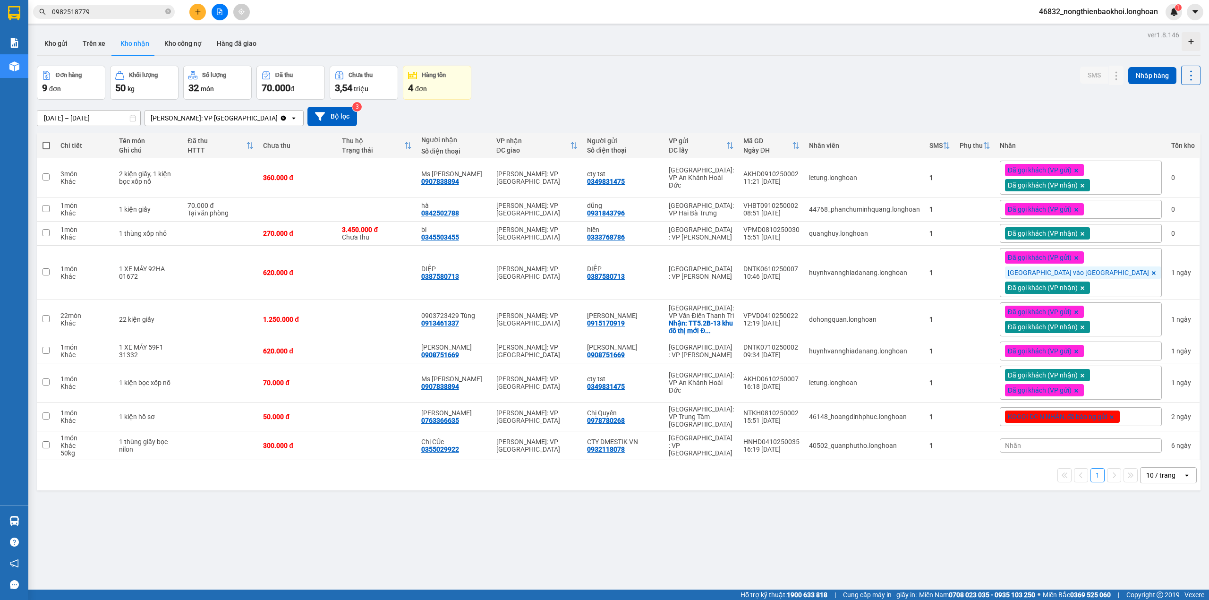
click at [528, 59] on div "ver 1.8.146 Kho gửi Trên xe Kho nhận Kho công nợ Hàng đã giao Đơn hàng 9 đơn Kh…" at bounding box center [618, 328] width 1171 height 600
click at [511, 66] on div "Đơn hàng 9 đơn Khối lượng 50 kg Số lượng 32 món Đã thu 70.000 đ Chưa thu 3,54 t…" at bounding box center [619, 83] width 1164 height 34
click at [459, 214] on div "0842502788" at bounding box center [440, 213] width 38 height 8
copy div "0842502788"
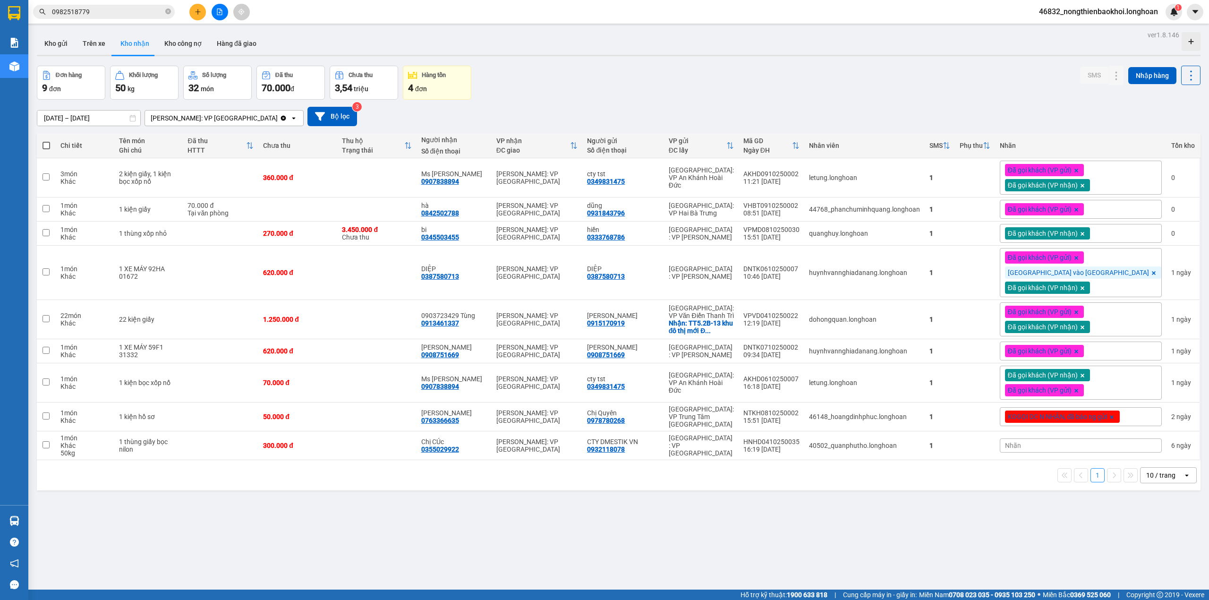
click at [609, 97] on div "Đơn hàng 9 đơn Khối lượng 50 kg Số lượng 32 món Đã thu 70.000 đ Chưa thu 3,54 t…" at bounding box center [619, 83] width 1164 height 34
click at [569, 45] on div "Kho gửi Trên xe Kho nhận Kho công nợ Hàng đã giao" at bounding box center [619, 44] width 1164 height 25
click at [640, 208] on div "dũng" at bounding box center [623, 206] width 72 height 8
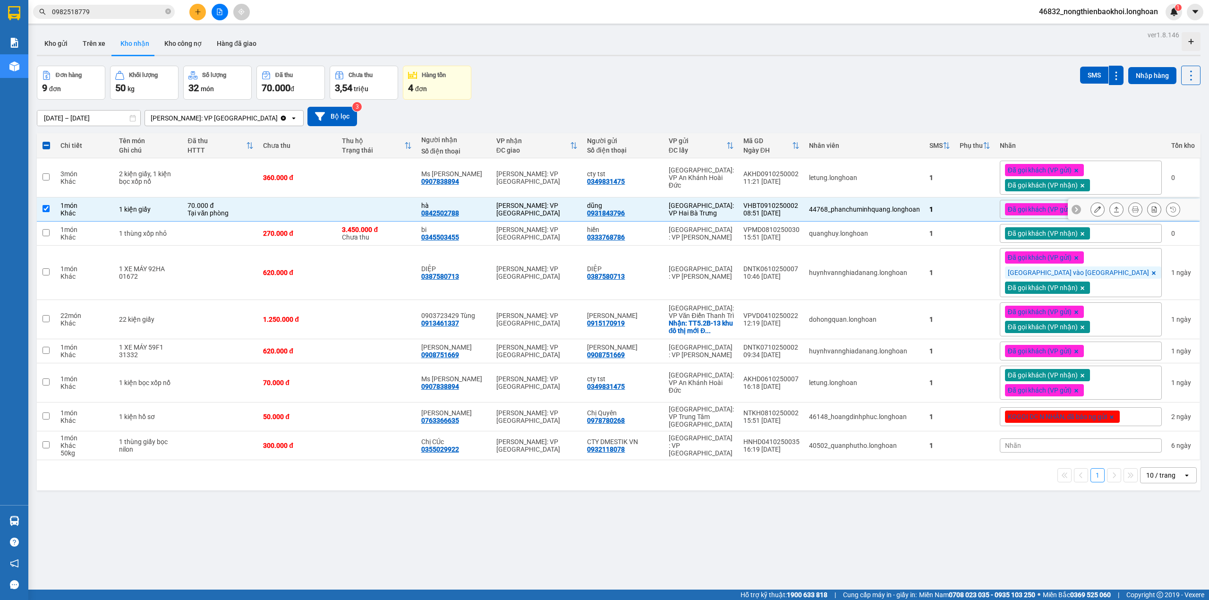
click at [625, 214] on div "0931843796" at bounding box center [606, 213] width 38 height 8
copy div "0931843796"
click at [578, 213] on div "[PERSON_NAME]: VP [GEOGRAPHIC_DATA]" at bounding box center [537, 209] width 82 height 15
checkbox input "false"
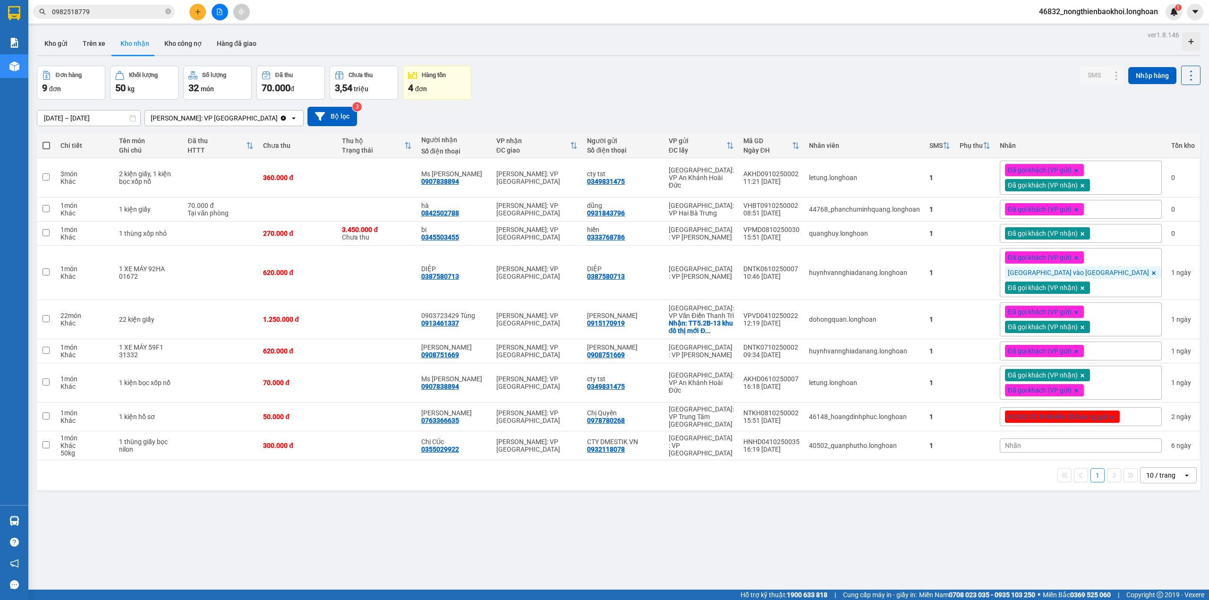
click at [632, 84] on div "Đơn hàng 9 đơn Khối lượng 50 kg Số lượng 32 món Đã thu 70.000 đ Chưa thu 3,54 t…" at bounding box center [619, 83] width 1164 height 34
click at [1133, 206] on div "Đã gọi khách (VP gửi)" at bounding box center [1081, 209] width 162 height 19
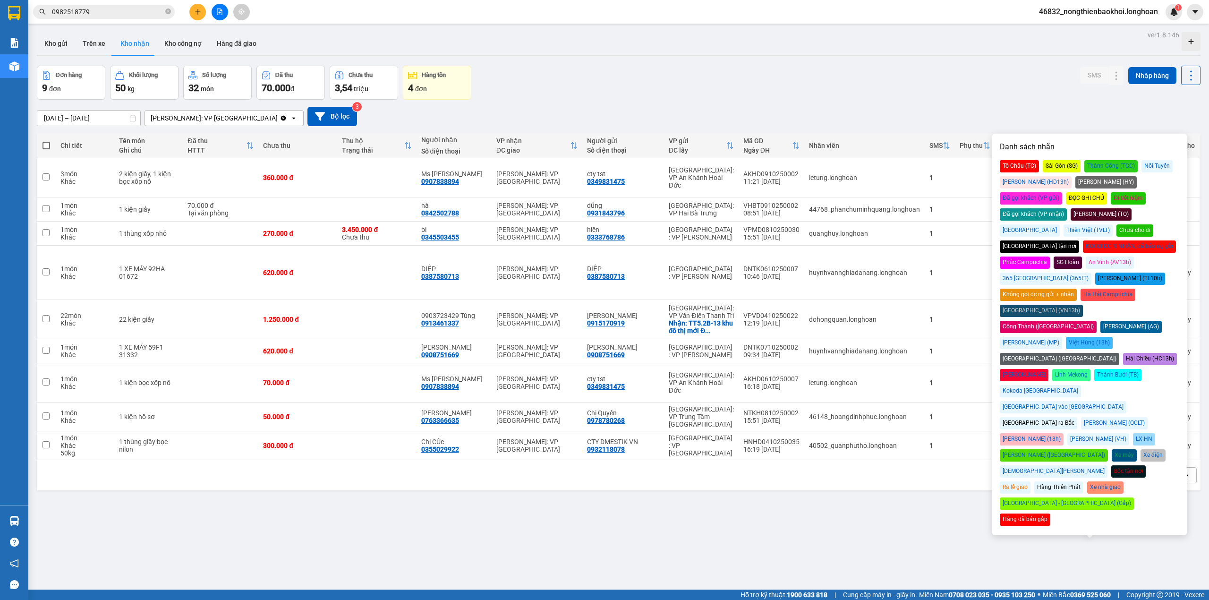
click at [1104, 240] on div "KOGỌI DC N NHẬN, đã báo ng gửi" at bounding box center [1129, 246] width 93 height 12
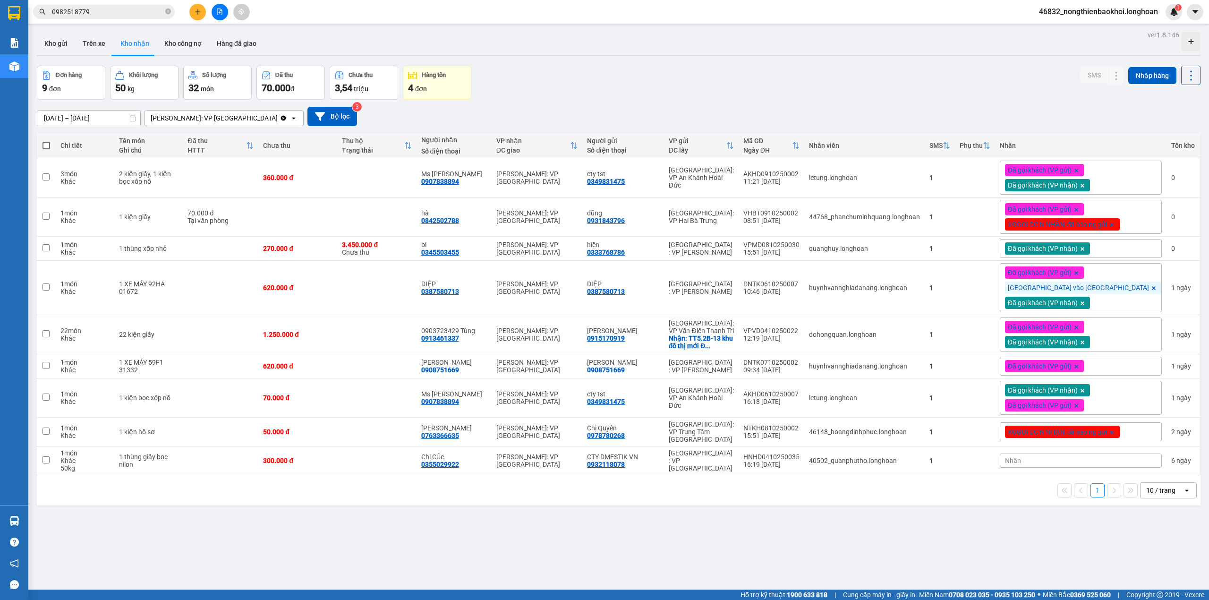
click at [937, 82] on div "Đơn hàng 9 đơn Khối lượng 50 kg Số lượng 32 món Đã thu 70.000 đ Chưa thu 3,54 t…" at bounding box center [619, 83] width 1164 height 34
click at [886, 87] on div "Đơn hàng 9 đơn Khối lượng 50 kg Số lượng 32 món Đã thu 70.000 đ Chưa thu 3,54 t…" at bounding box center [619, 83] width 1164 height 34
click at [736, 77] on div "Đơn hàng 9 đơn Khối lượng 50 kg Số lượng 32 món Đã thu 70.000 đ Chưa thu 3,54 t…" at bounding box center [619, 83] width 1164 height 34
click at [663, 60] on div "ver 1.8.146 Kho gửi Trên xe Kho nhận Kho công nợ Hàng đã giao Đơn hàng 9 đơn Kh…" at bounding box center [618, 328] width 1171 height 600
click at [648, 60] on div "ver 1.8.146 Kho gửi Trên xe Kho nhận Kho công nợ Hàng đã giao Đơn hàng 9 đơn Kh…" at bounding box center [618, 328] width 1171 height 600
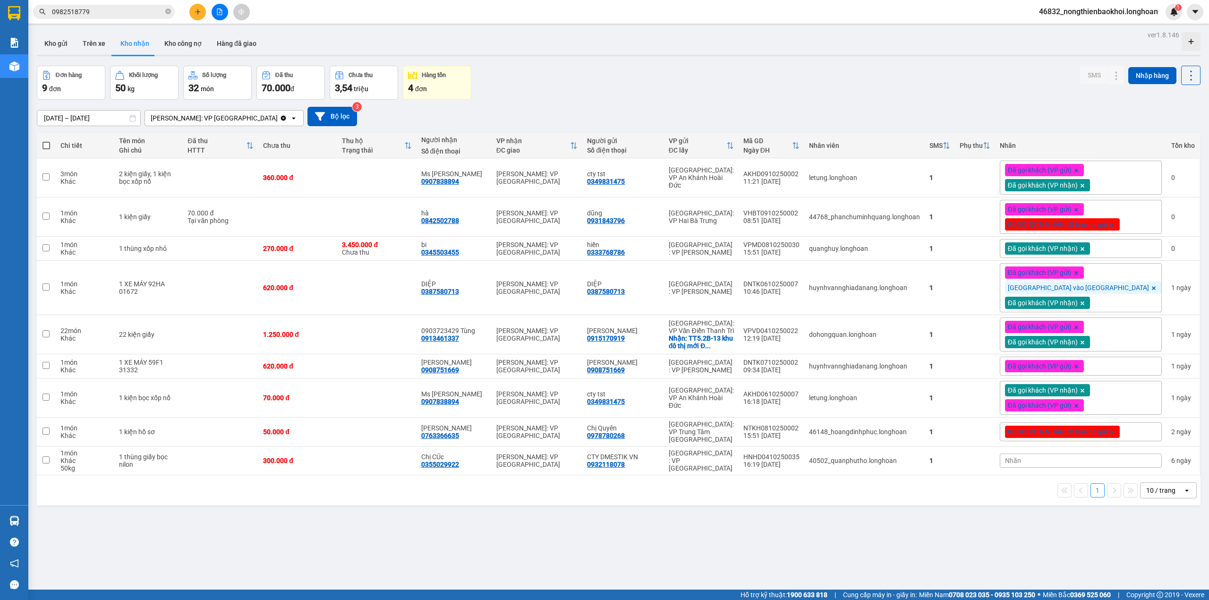
click at [645, 62] on div "ver 1.8.146 Kho gửi Trên xe Kho nhận Kho công nợ Hàng đã giao Đơn hàng 9 đơn Kh…" at bounding box center [618, 328] width 1171 height 600
click at [117, 14] on input "0982518779" at bounding box center [107, 12] width 111 height 10
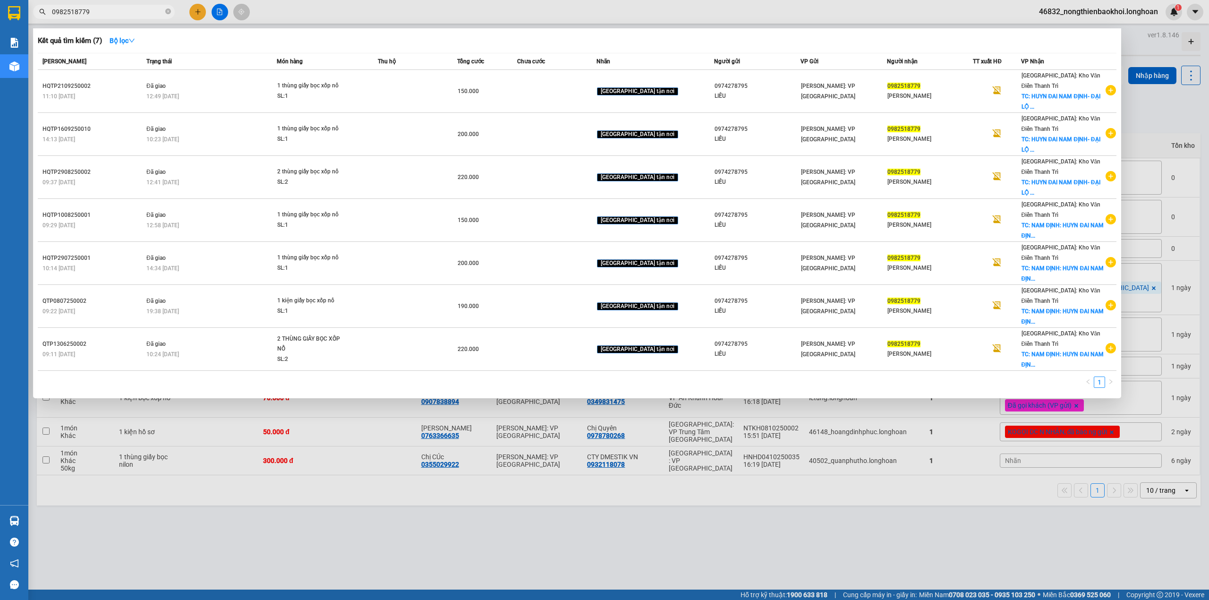
click at [117, 14] on input "0982518779" at bounding box center [107, 12] width 111 height 10
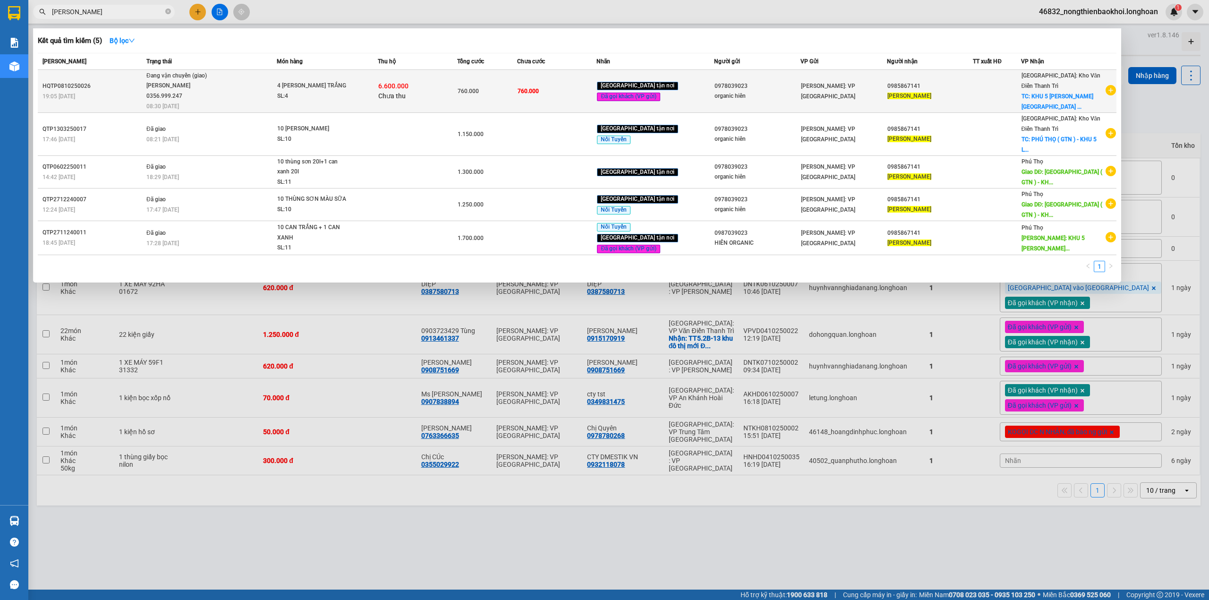
type input "giang hằng"
copy span "Đang vận chuyển (giao) nguyễn hải đăng 0356.999.247"
drag, startPoint x: 148, startPoint y: 72, endPoint x: 203, endPoint y: 102, distance: 62.8
click at [203, 102] on td "Đang vận chuyển (giao) nguyễn hải đăng 0356.999.247 08:30 - 11/10" at bounding box center [210, 91] width 133 height 43
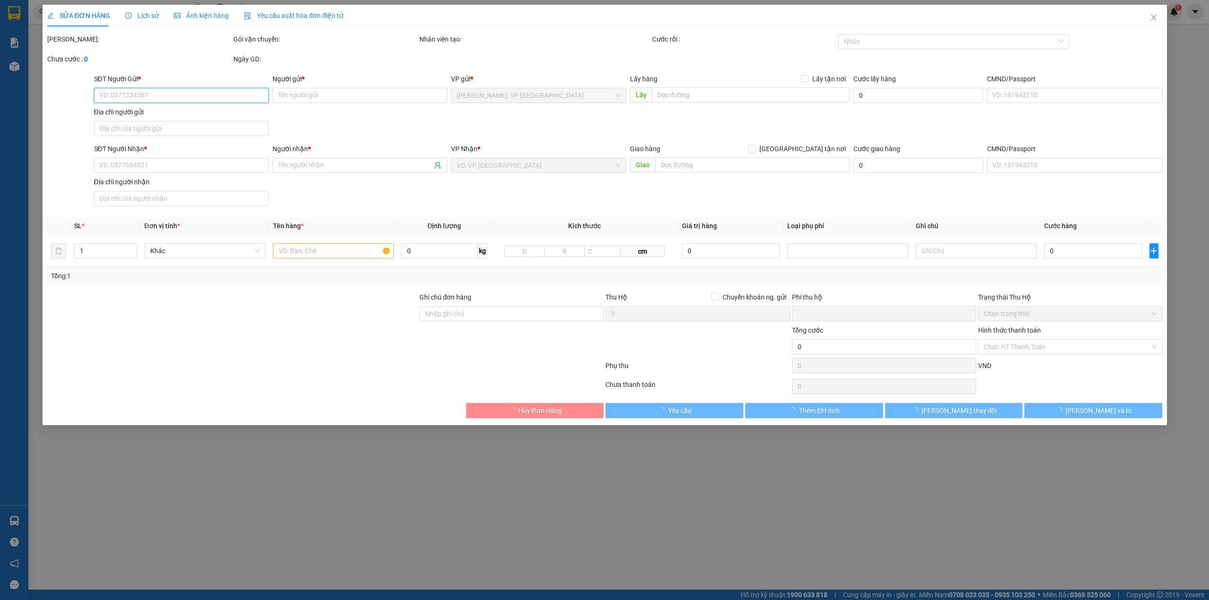
type input "0978039023"
type input "organic hiên"
type input "0985867141"
type input "GIANG HẰNG"
checkbox input "true"
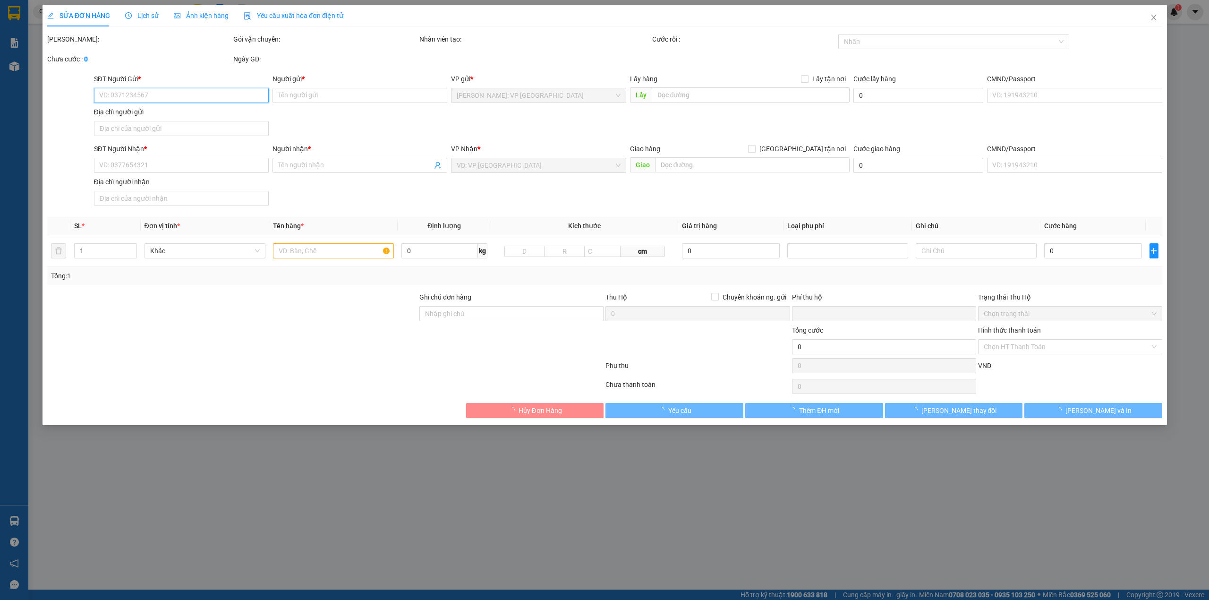
type input "KHU 5 LƯƠNG NHA THANH SƠN PHÚ THỌ"
type input "760.000"
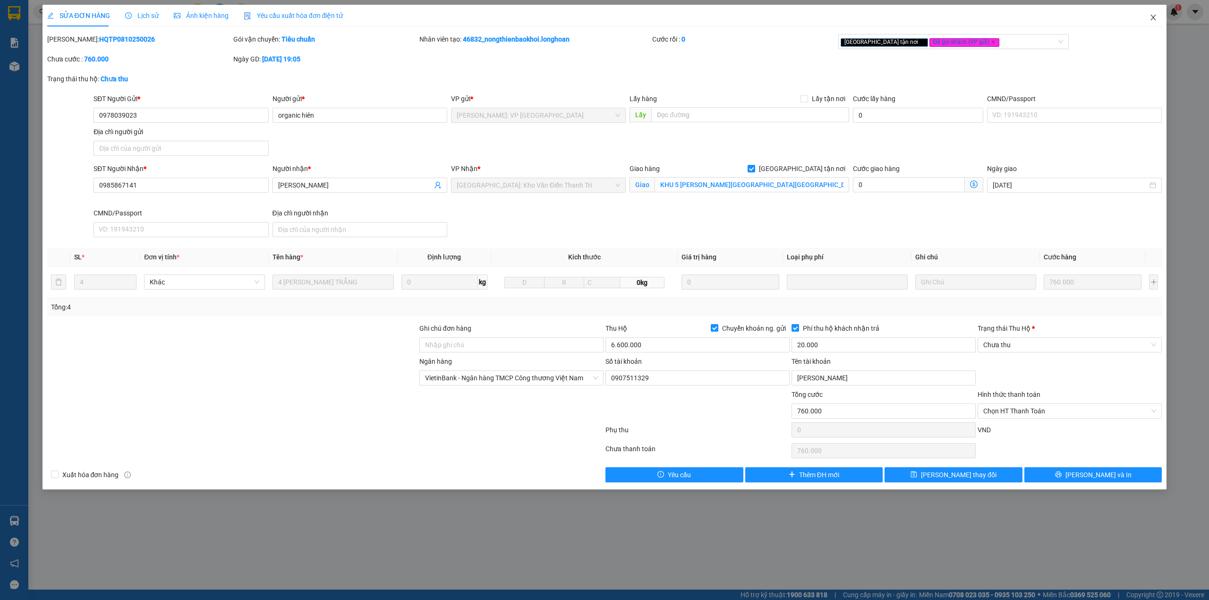
click at [1156, 14] on span "Close" at bounding box center [1153, 18] width 26 height 26
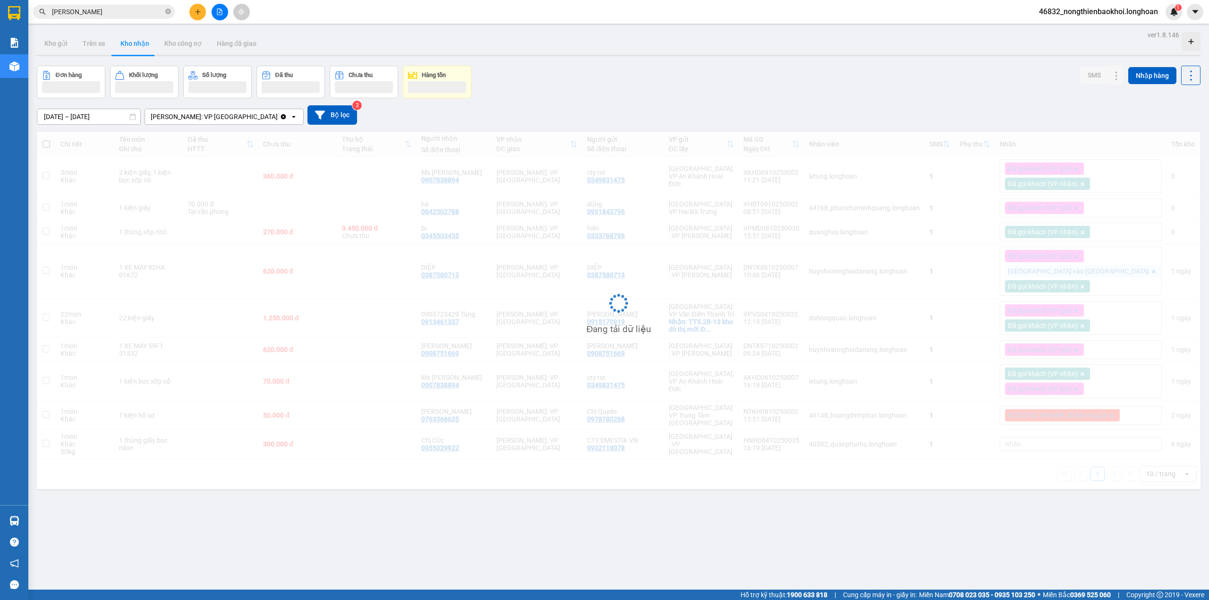
click at [118, 10] on input "giang hằng" at bounding box center [107, 12] width 111 height 10
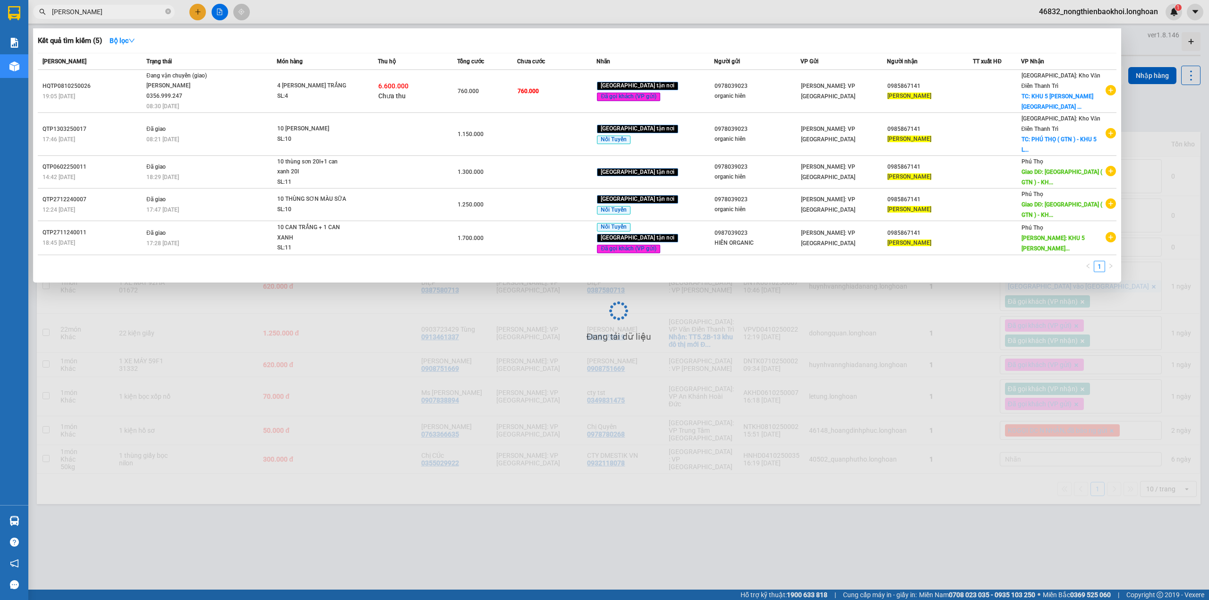
click at [118, 10] on input "giang hằng" at bounding box center [107, 12] width 111 height 10
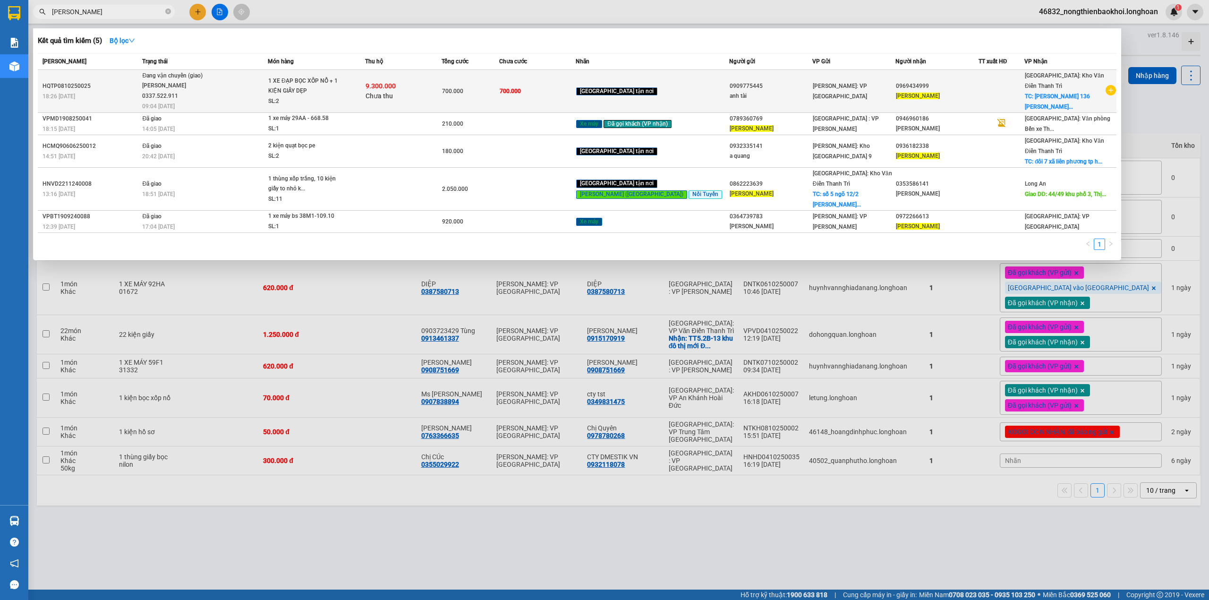
type input "trần mạnh hùng"
drag, startPoint x: 165, startPoint y: 78, endPoint x: 227, endPoint y: 95, distance: 64.3
click at [227, 95] on td "Đang vận chuyển (giao) Lê Thanh Phương 0337.522.911 09:04 - 12/10" at bounding box center [204, 91] width 128 height 43
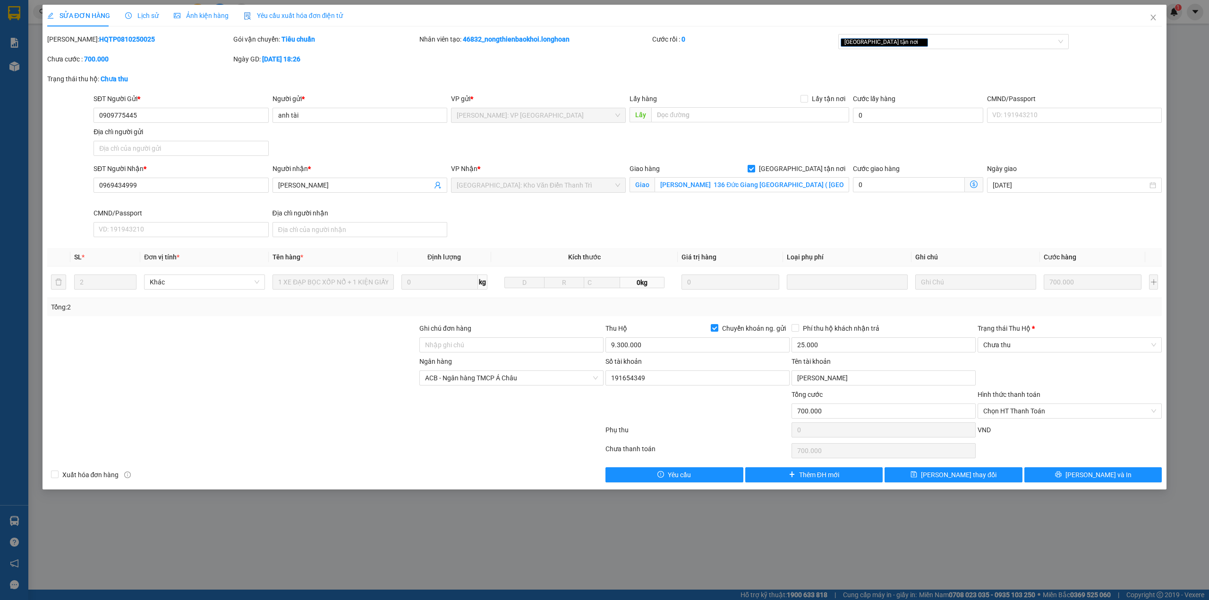
click at [143, 17] on span "Lịch sử" at bounding box center [142, 16] width 34 height 8
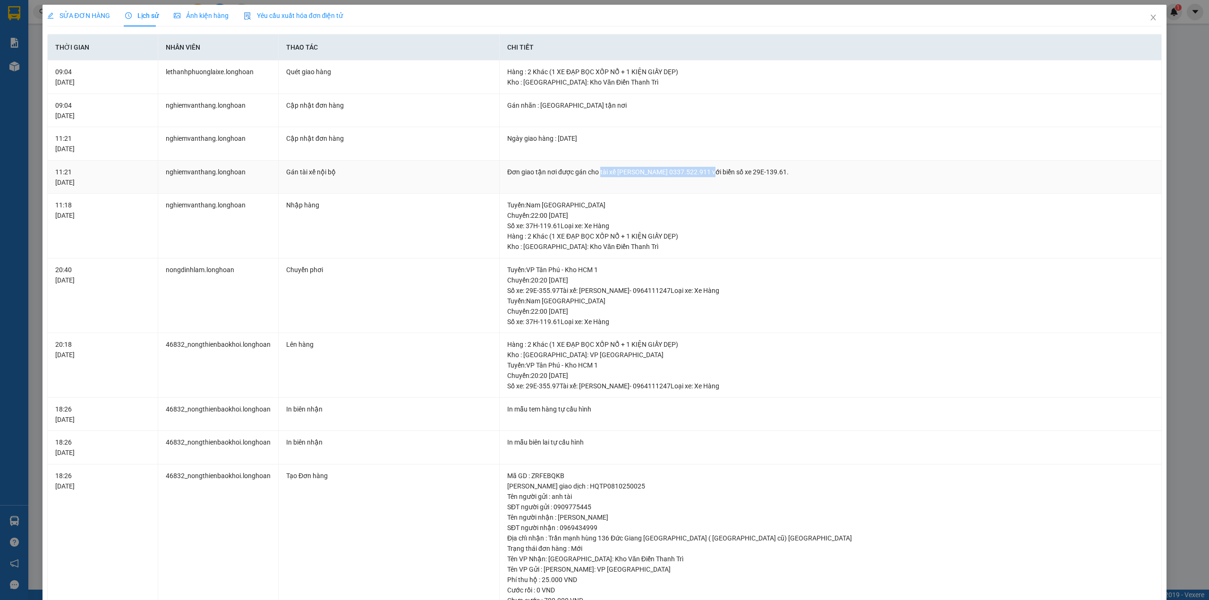
drag, startPoint x: 595, startPoint y: 172, endPoint x: 705, endPoint y: 161, distance: 110.1
click at [705, 165] on td "Đơn giao tận nơi được gán cho tài xế Lê Thanh Phương 0337.522.911 với biển số x…" at bounding box center [831, 178] width 662 height 34
copy div "tài xế Lê Thanh Phương 0337.522.911"
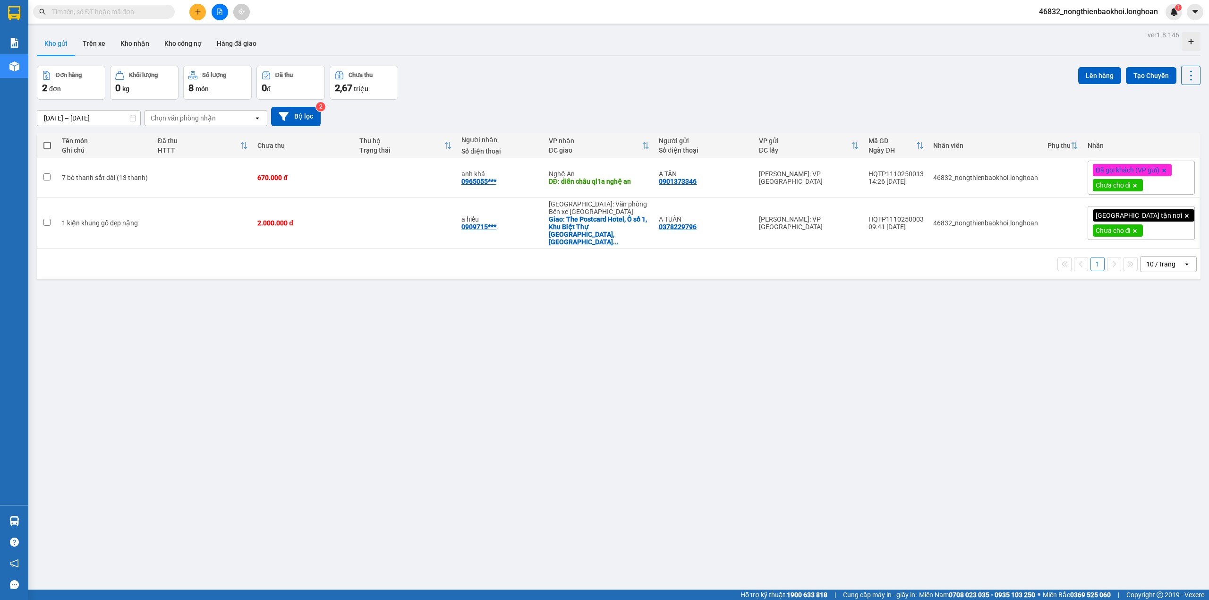
click at [78, 349] on div "ver 1.8.146 Kho gửi Trên xe Kho nhận Kho công nợ Hàng đã giao Đơn hàng 2 đơn Kh…" at bounding box center [618, 328] width 1171 height 600
click at [231, 369] on div "ver 1.8.146 Kho gửi Trên xe Kho nhận Kho công nợ Hàng đã giao Đơn hàng 2 đơn Kh…" at bounding box center [618, 328] width 1171 height 600
click at [653, 85] on div "Đơn hàng 2 đơn Khối lượng 0 kg Số lượng 8 món Đã thu 0 đ Chưa thu 2,67 triệu Lê…" at bounding box center [619, 83] width 1164 height 34
click at [143, 46] on button "Kho nhận" at bounding box center [135, 43] width 44 height 23
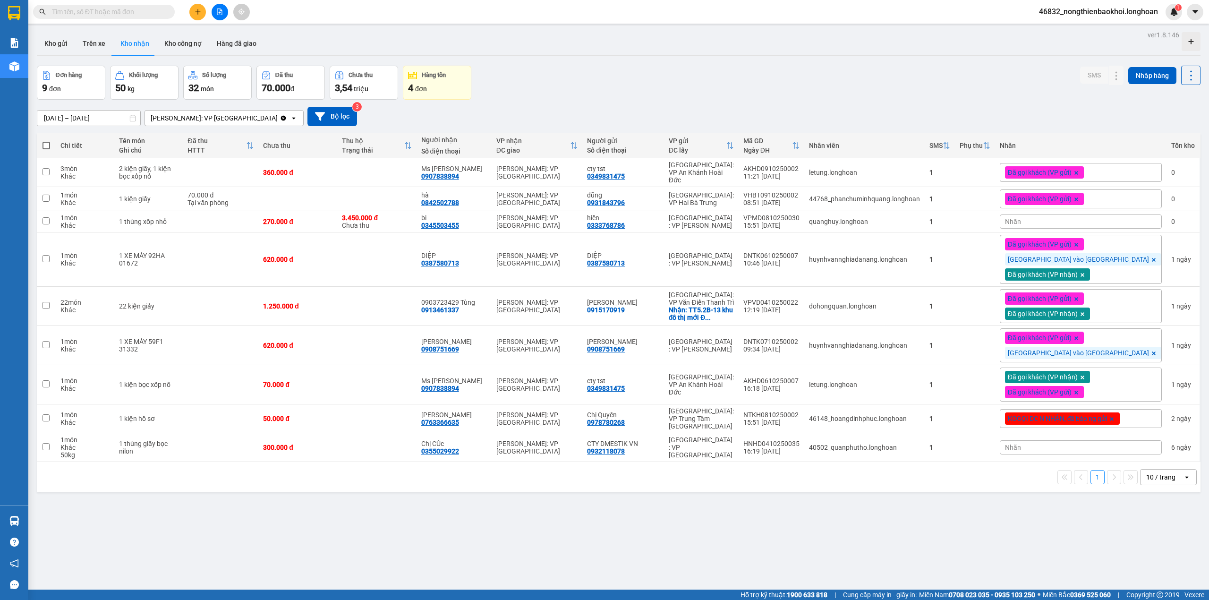
click at [546, 56] on div at bounding box center [619, 55] width 1164 height 1
click at [563, 121] on div "[DATE] – [DATE] Press the down arrow key to interact with the calendar and sele…" at bounding box center [619, 116] width 1164 height 19
click at [622, 85] on div "Đơn hàng 9 đơn Khối lượng 50 kg Số lượng 32 món Đã thu 70.000 đ Chưa thu 3,54 t…" at bounding box center [619, 83] width 1164 height 34
click at [53, 43] on button "Kho gửi" at bounding box center [56, 43] width 38 height 23
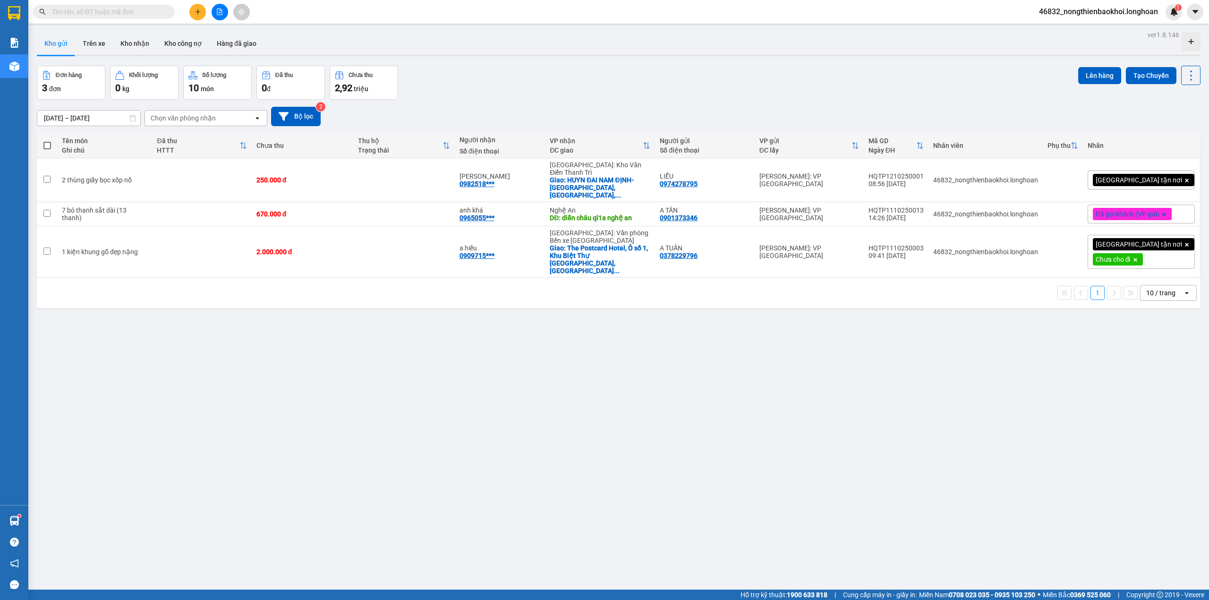
drag, startPoint x: 580, startPoint y: 62, endPoint x: 589, endPoint y: 59, distance: 9.6
click at [582, 62] on div "ver 1.8.146 Kho gửi Trên xe Kho nhận Kho công nợ Hàng đã giao Đơn hàng 3 đơn Kh…" at bounding box center [618, 328] width 1171 height 600
click at [1138, 182] on button at bounding box center [1144, 180] width 13 height 17
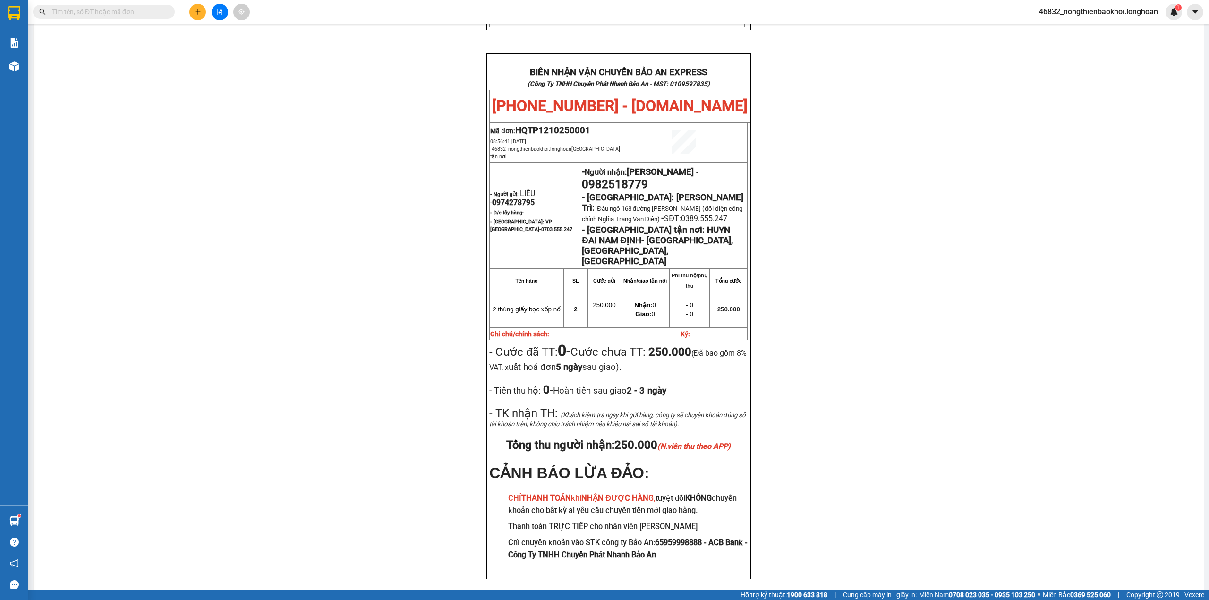
scroll to position [436, 0]
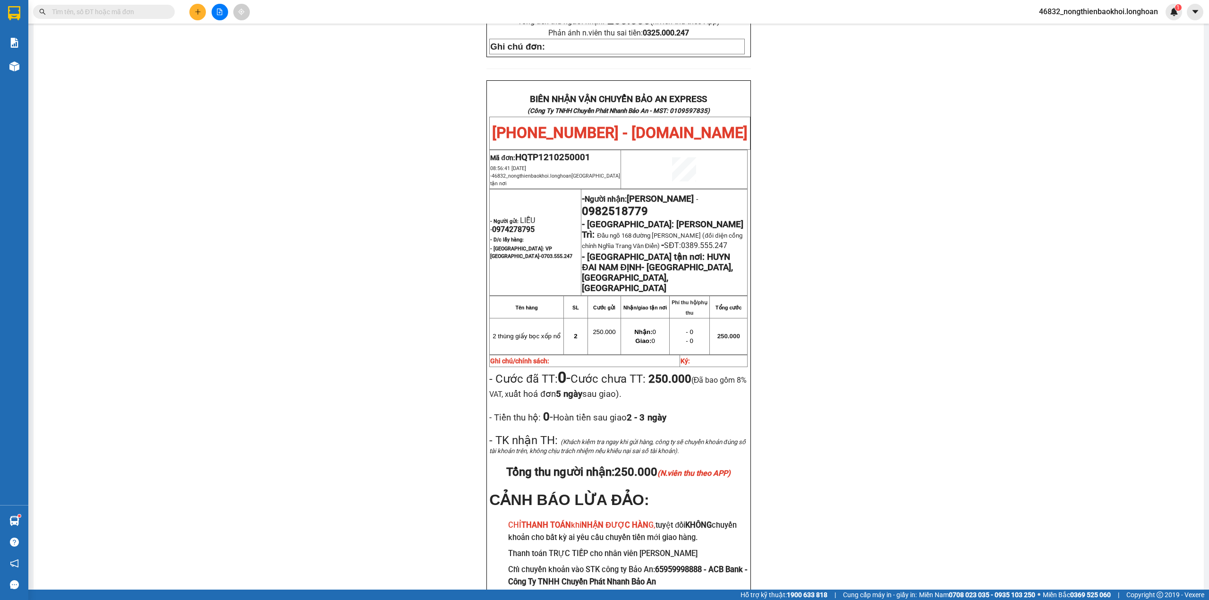
click at [303, 316] on div "PHIẾU DÁN LÊN HÀNG Ngày in phiếu: 09:00 ngày 12-10-2025 CSKH: 1900.06.88.33 CÔN…" at bounding box center [619, 137] width 1148 height 983
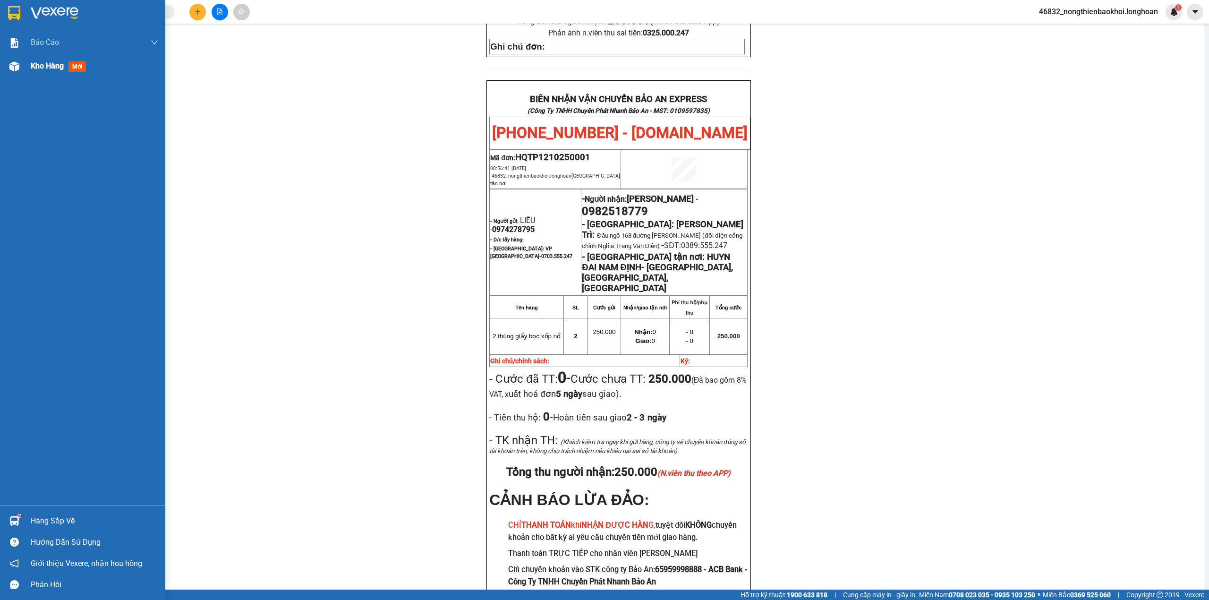
click at [12, 68] on img at bounding box center [14, 66] width 10 height 10
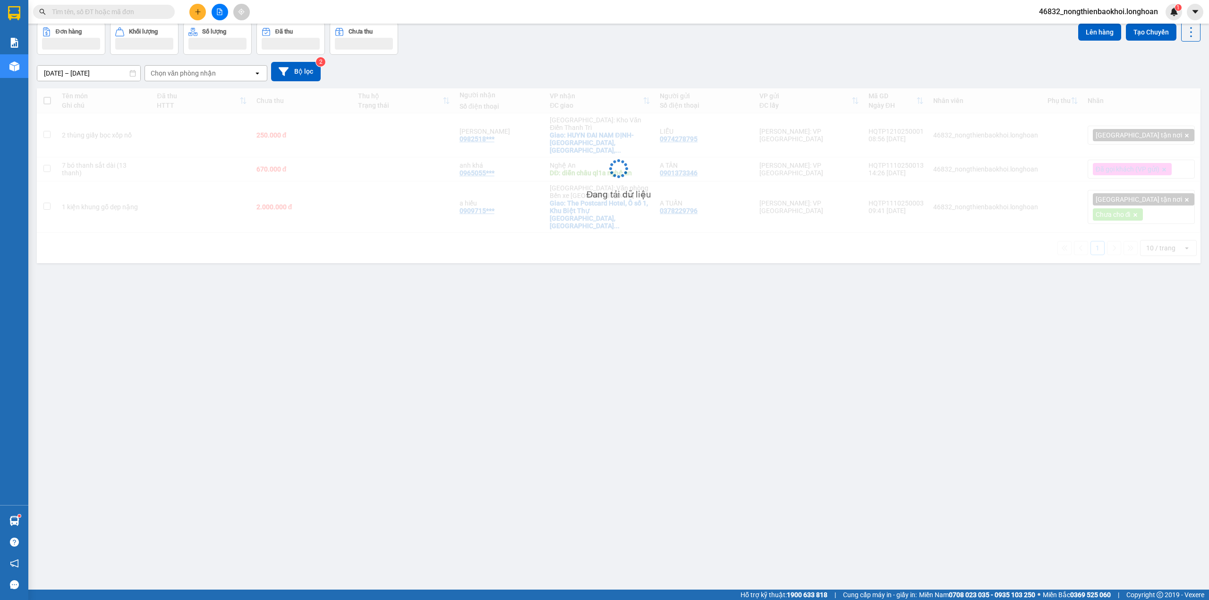
scroll to position [43, 0]
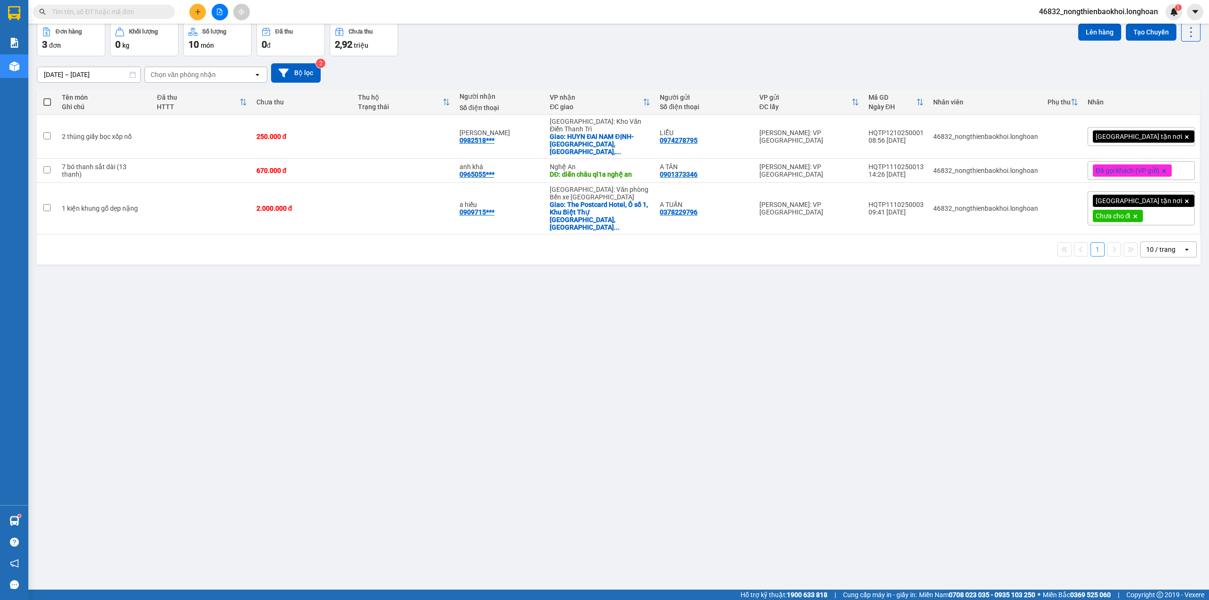
click at [584, 58] on div "[DATE] – [DATE] Press the down arrow key to interact with the calendar and sele…" at bounding box center [619, 73] width 1164 height 34
click at [1163, 134] on div "[GEOGRAPHIC_DATA] tận nơi" at bounding box center [1141, 136] width 107 height 19
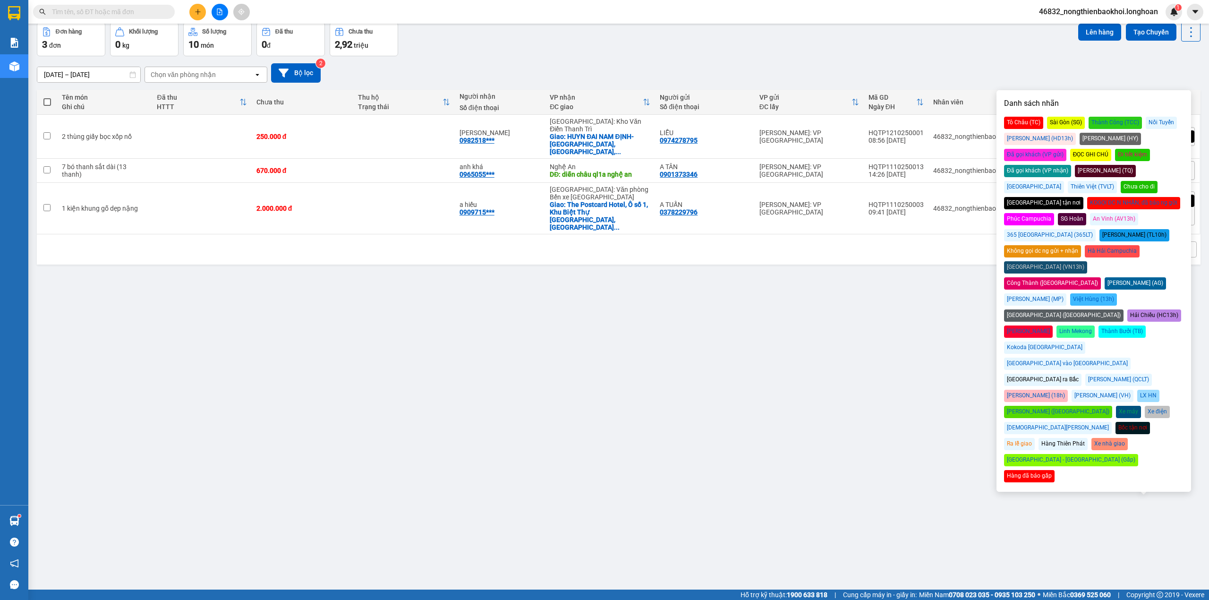
click at [1066, 149] on div "Đã gọi khách (VP gửi)" at bounding box center [1035, 155] width 62 height 12
click at [871, 78] on div "[DATE] – [DATE] Press the down arrow key to interact with the calendar and sele…" at bounding box center [619, 72] width 1164 height 19
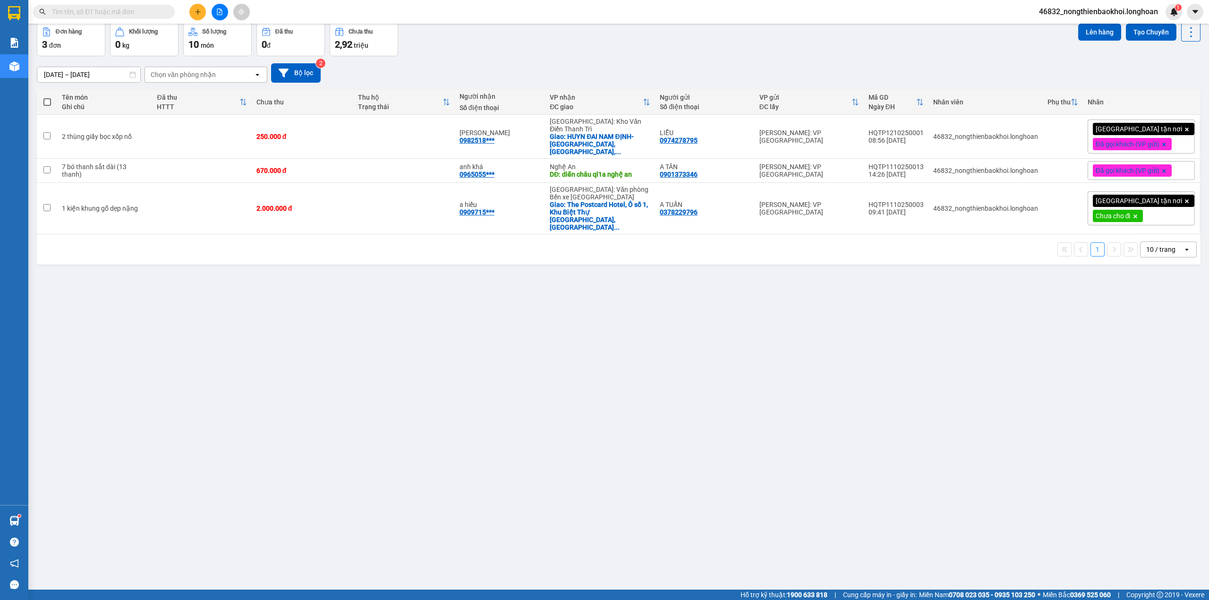
click at [584, 45] on div "Đơn hàng 3 đơn Khối lượng 0 kg Số lượng 10 món Đã thu 0 đ Chưa thu 2,92 triệu L…" at bounding box center [619, 39] width 1164 height 34
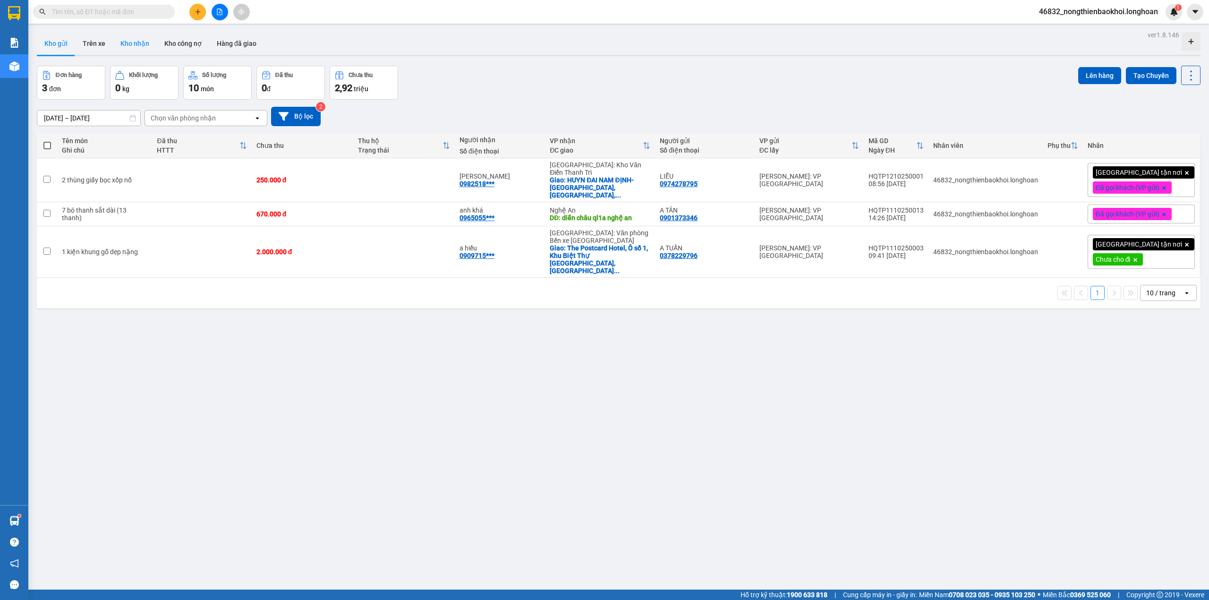
click at [136, 39] on button "Kho nhận" at bounding box center [135, 43] width 44 height 23
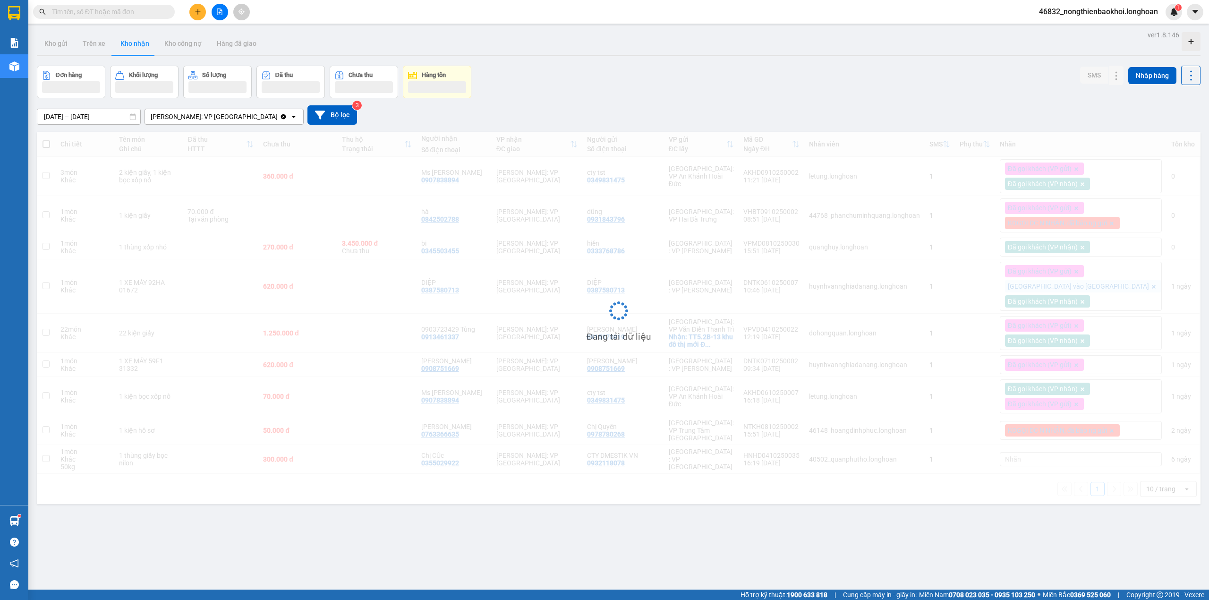
click at [595, 106] on div "13/09/2025 – 12/10/2025 Press the down arrow key to interact with the calendar …" at bounding box center [619, 114] width 1164 height 19
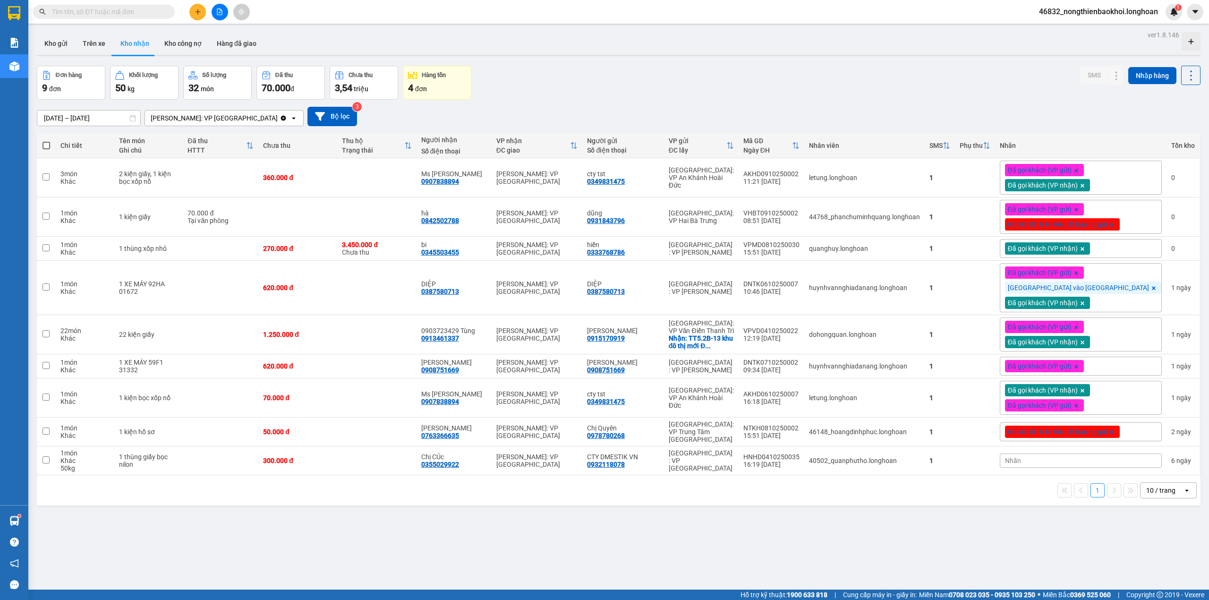
click at [613, 60] on div "ver 1.8.146 Kho gửi Trên xe Kho nhận Kho công nợ Hàng đã giao Đơn hàng 9 đơn Kh…" at bounding box center [618, 328] width 1171 height 600
click at [566, 79] on div "Đơn hàng 9 đơn Khối lượng 50 kg Số lượng 32 món Đã thu 70.000 đ Chưa thu 3,54 t…" at bounding box center [619, 83] width 1164 height 34
click at [552, 81] on div "Đơn hàng 9 đơn Khối lượng 50 kg Số lượng 32 món Đã thu 70.000 đ Chưa thu 3,54 t…" at bounding box center [619, 83] width 1164 height 34
drag, startPoint x: 454, startPoint y: 254, endPoint x: 490, endPoint y: 255, distance: 35.9
click at [459, 255] on div "0345503455" at bounding box center [440, 252] width 38 height 8
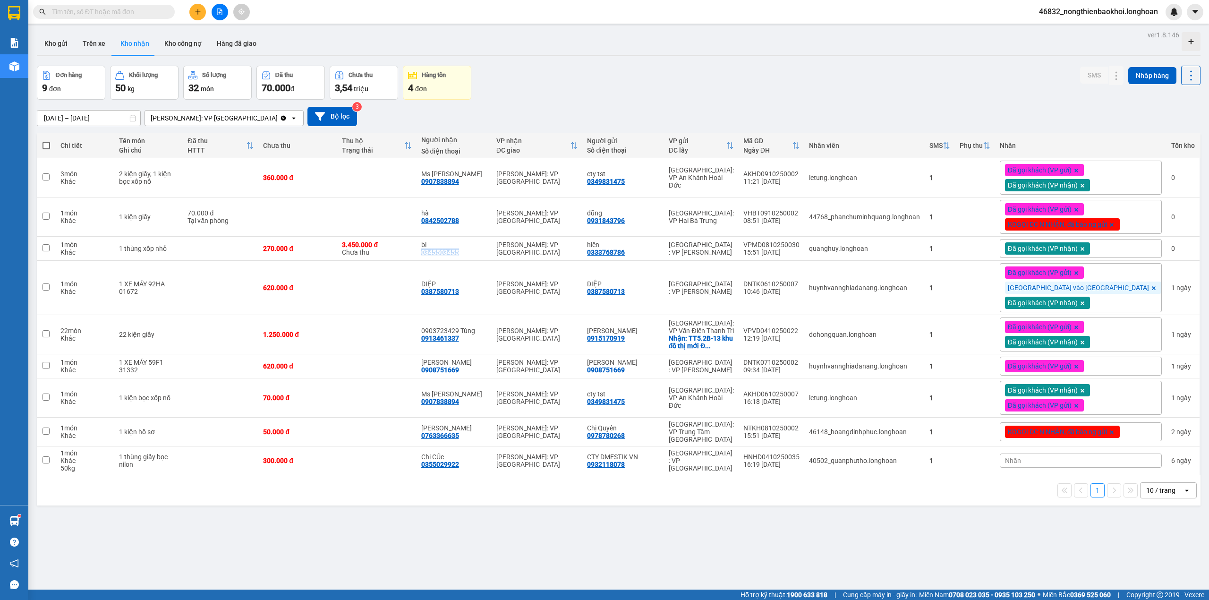
copy div "0345503455"
click at [567, 77] on div "Đơn hàng 9 đơn Khối lượng 50 kg Số lượng 32 món Đã thu 70.000 đ Chưa thu 3,54 t…" at bounding box center [619, 83] width 1164 height 34
click at [615, 80] on div "Đơn hàng 9 đơn Khối lượng 50 kg Số lượng 32 món Đã thu 70.000 đ Chưa thu 3,54 t…" at bounding box center [619, 83] width 1164 height 34
click at [1130, 249] on button at bounding box center [1135, 248] width 13 height 17
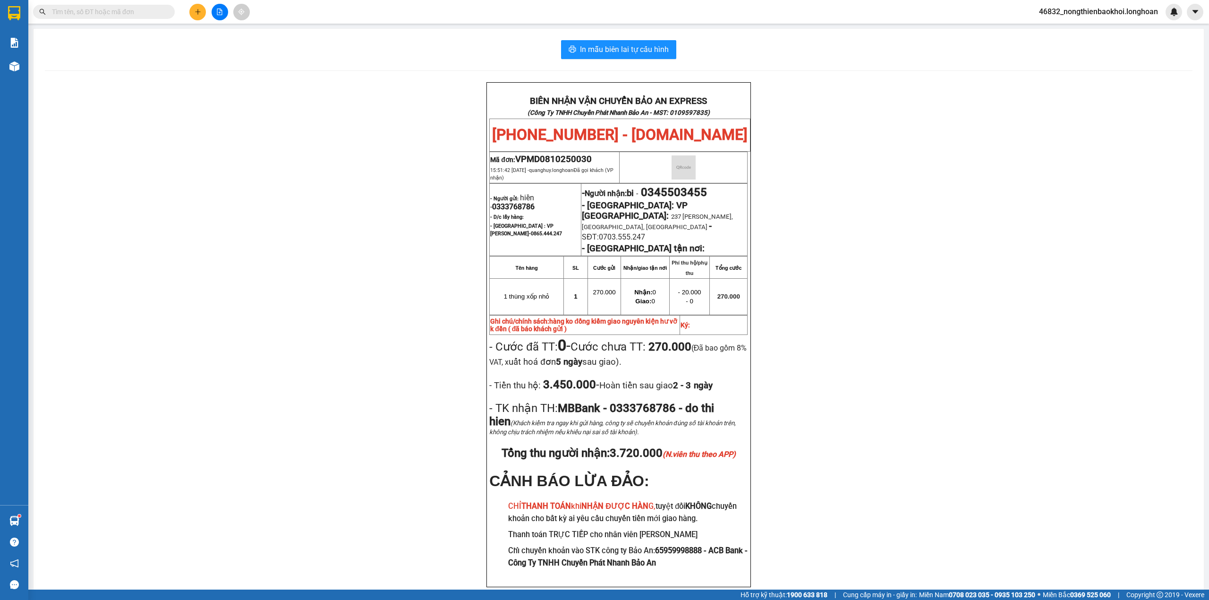
scroll to position [64, 0]
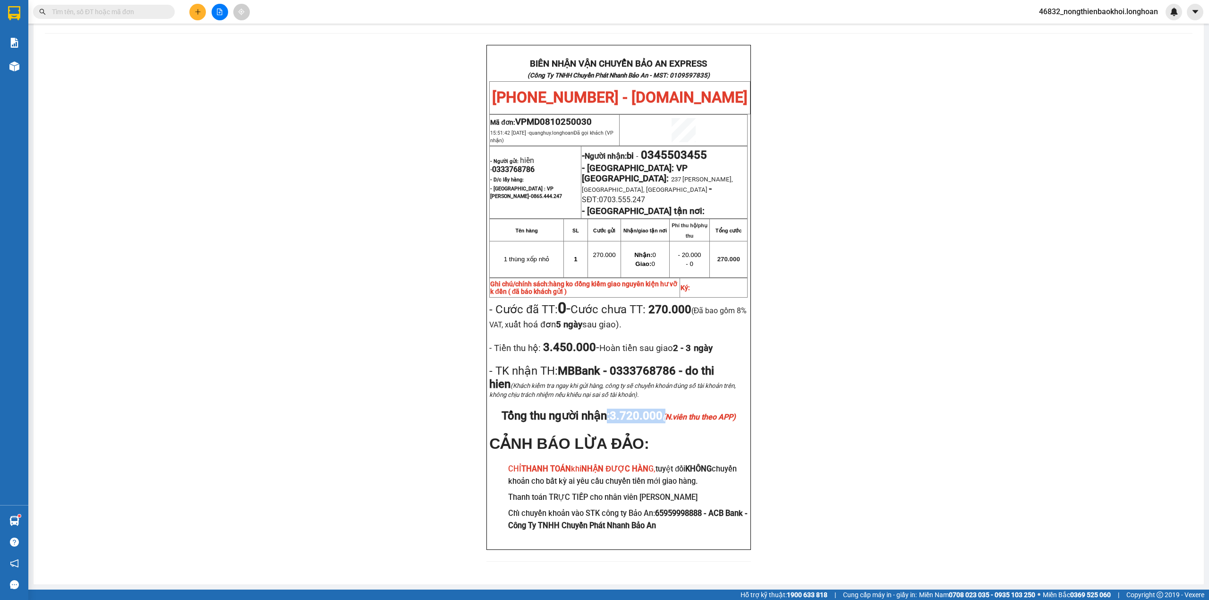
drag, startPoint x: 602, startPoint y: 413, endPoint x: 667, endPoint y: 414, distance: 65.2
click at [667, 414] on span "Tổng thu người nhận: 3.720.000 (N.viên thu theo APP)" at bounding box center [619, 415] width 234 height 13
click at [323, 397] on div "BIÊN NHẬN VẬN CHUYỂN BẢO AN EXPRESS (Công Ty TNHH Chuyển Phát Nhanh Bảo An - MS…" at bounding box center [619, 309] width 1148 height 528
click at [235, 197] on div "BIÊN NHẬN VẬN CHUYỂN BẢO AN EXPRESS (Công Ty TNHH Chuyển Phát Nhanh Bảo An - MS…" at bounding box center [619, 309] width 1148 height 528
click at [240, 144] on div "BIÊN NHẬN VẬN CHUYỂN BẢO AN EXPRESS (Công Ty TNHH Chuyển Phát Nhanh Bảo An - MS…" at bounding box center [619, 309] width 1148 height 528
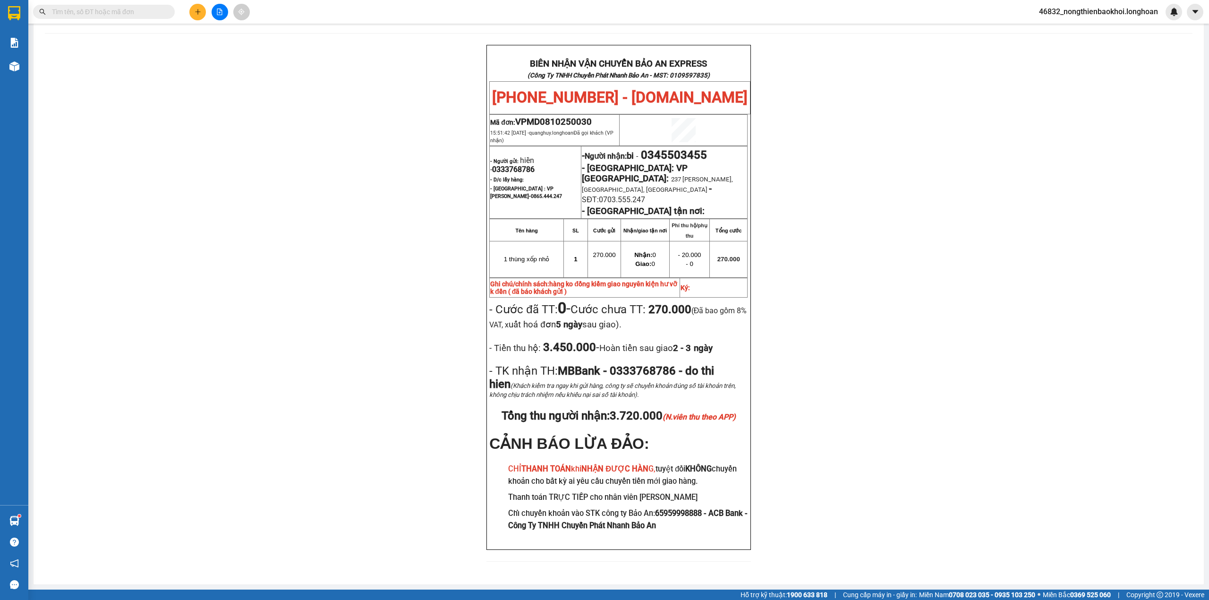
click at [228, 147] on div "BIÊN NHẬN VẬN CHUYỂN BẢO AN EXPRESS (Công Ty TNHH Chuyển Phát Nhanh Bảo An - MS…" at bounding box center [619, 309] width 1148 height 528
click at [216, 188] on div "BIÊN NHẬN VẬN CHUYỂN BẢO AN EXPRESS (Công Ty TNHH Chuyển Phát Nhanh Bảo An - MS…" at bounding box center [619, 309] width 1148 height 528
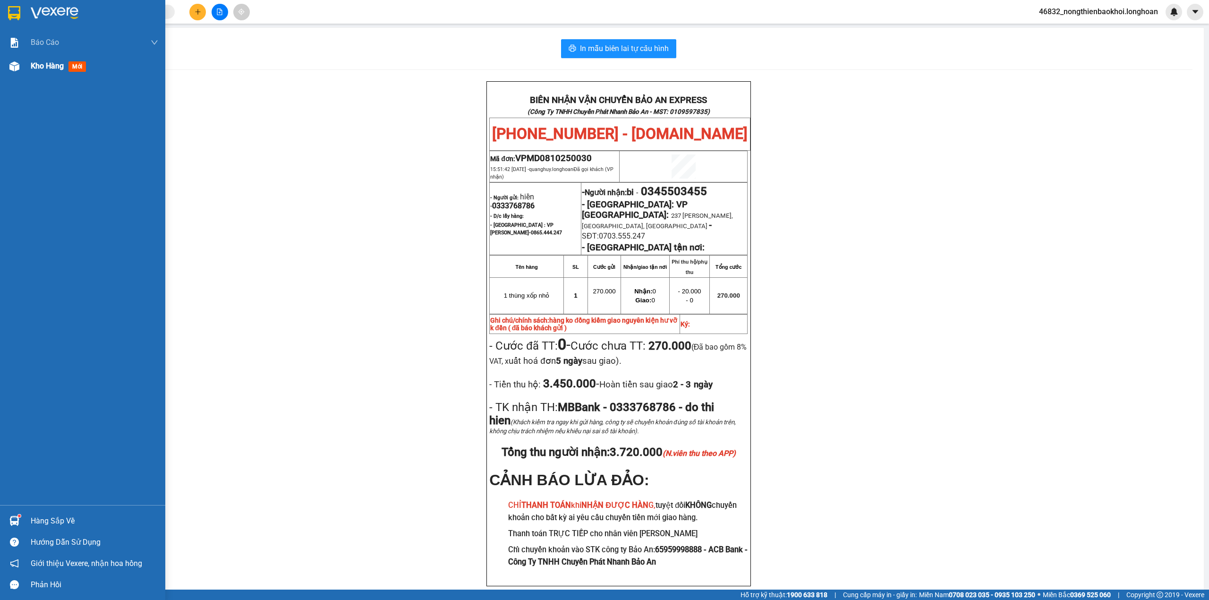
click at [19, 66] on div at bounding box center [14, 66] width 17 height 17
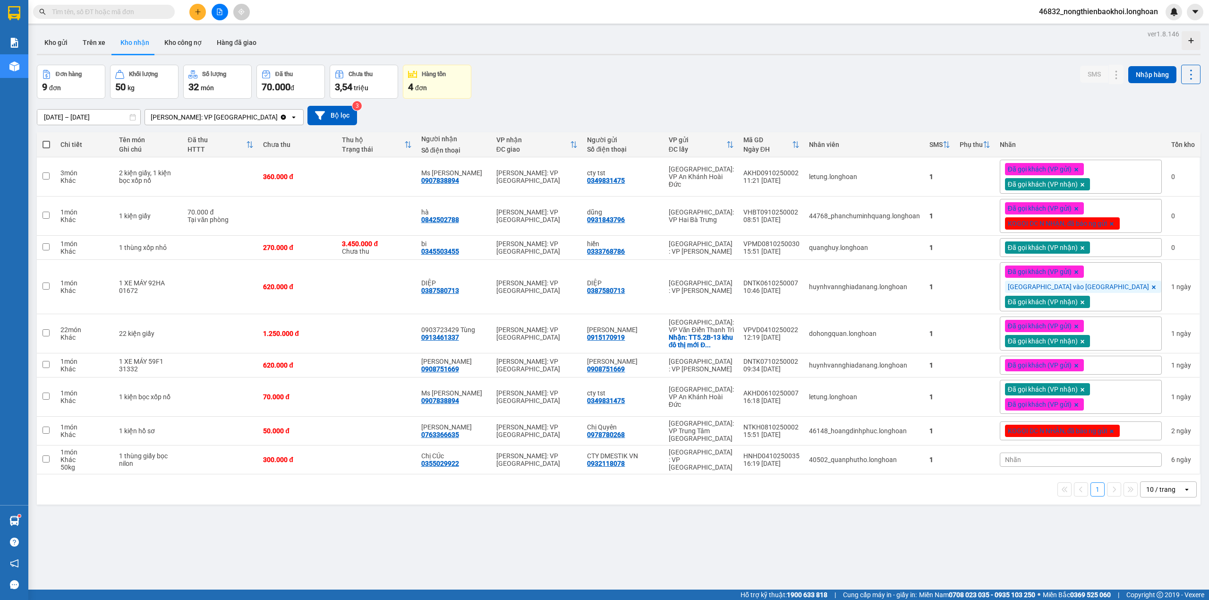
click at [544, 76] on div "Đơn hàng 9 đơn Khối lượng 50 kg Số lượng 32 món Đã thu 70.000 đ Chưa thu 3,54 t…" at bounding box center [619, 82] width 1164 height 34
click at [694, 102] on div "13/09/2025 – 12/10/2025 Press the down arrow key to interact with the calendar …" at bounding box center [619, 116] width 1164 height 34
click at [475, 514] on div "ver 1.8.146 Kho gửi Trên xe Kho nhận Kho công nợ Hàng đã giao Đơn hàng 9 đơn Kh…" at bounding box center [618, 327] width 1171 height 600
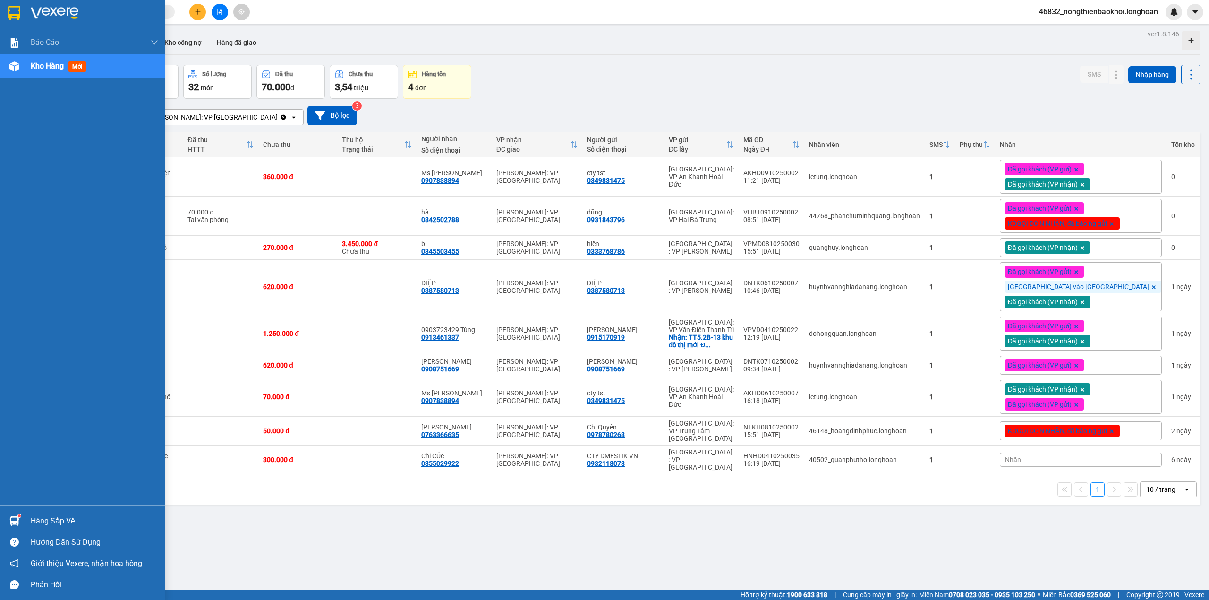
click at [16, 524] on img at bounding box center [14, 521] width 10 height 10
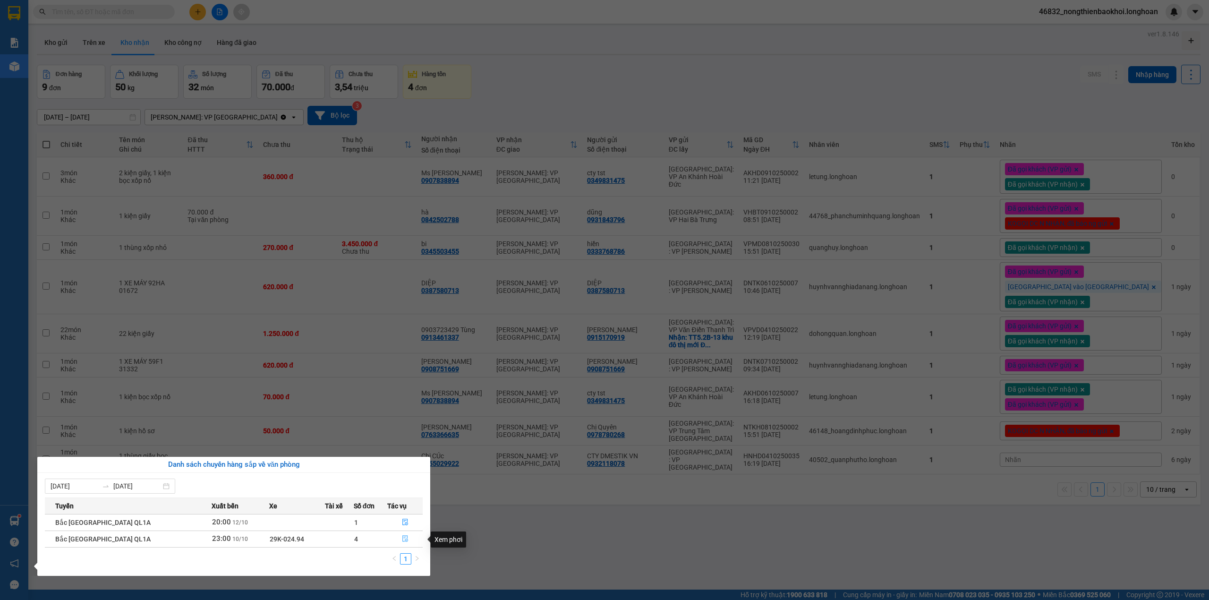
click at [402, 540] on icon "file-done" at bounding box center [405, 538] width 7 height 7
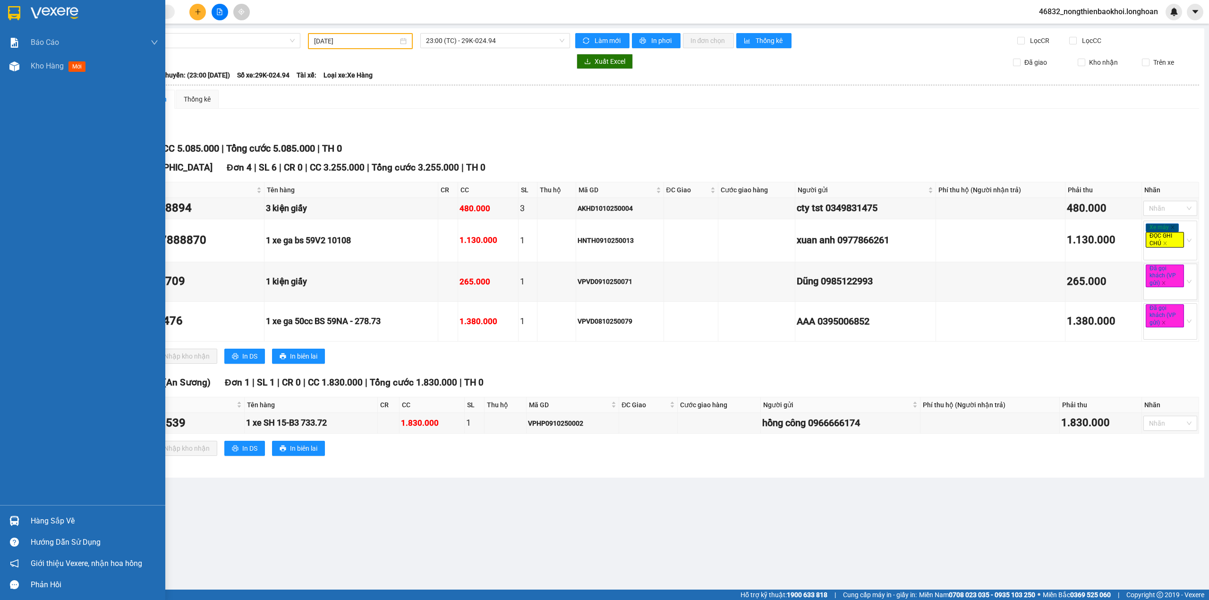
click at [16, 522] on img at bounding box center [14, 521] width 10 height 10
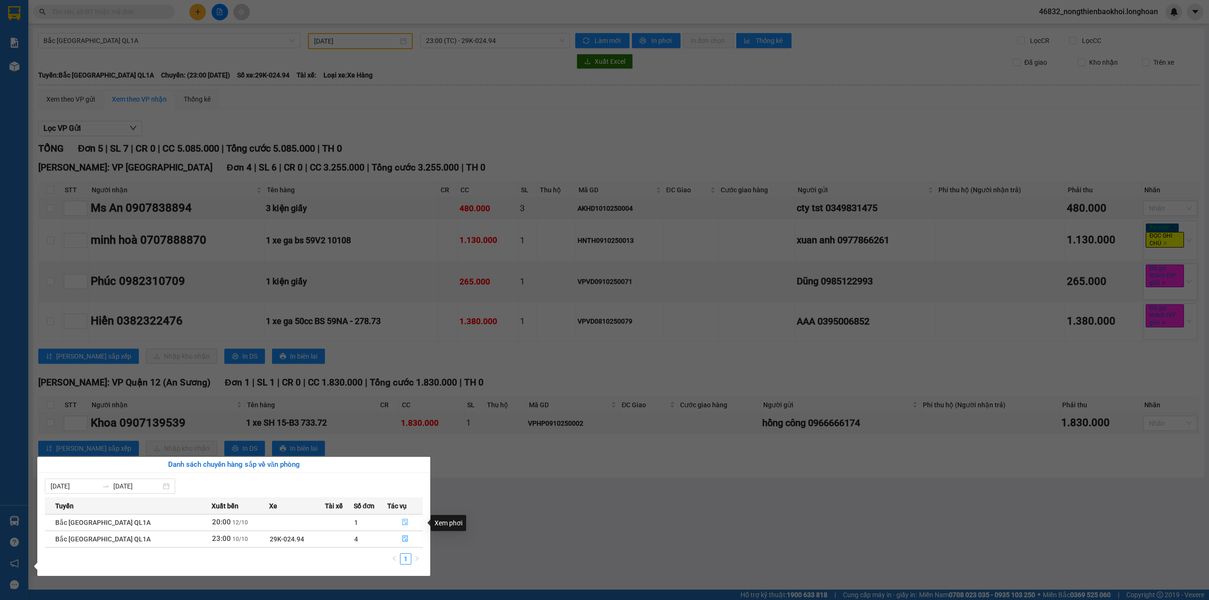
click at [402, 525] on icon "file-done" at bounding box center [405, 522] width 7 height 7
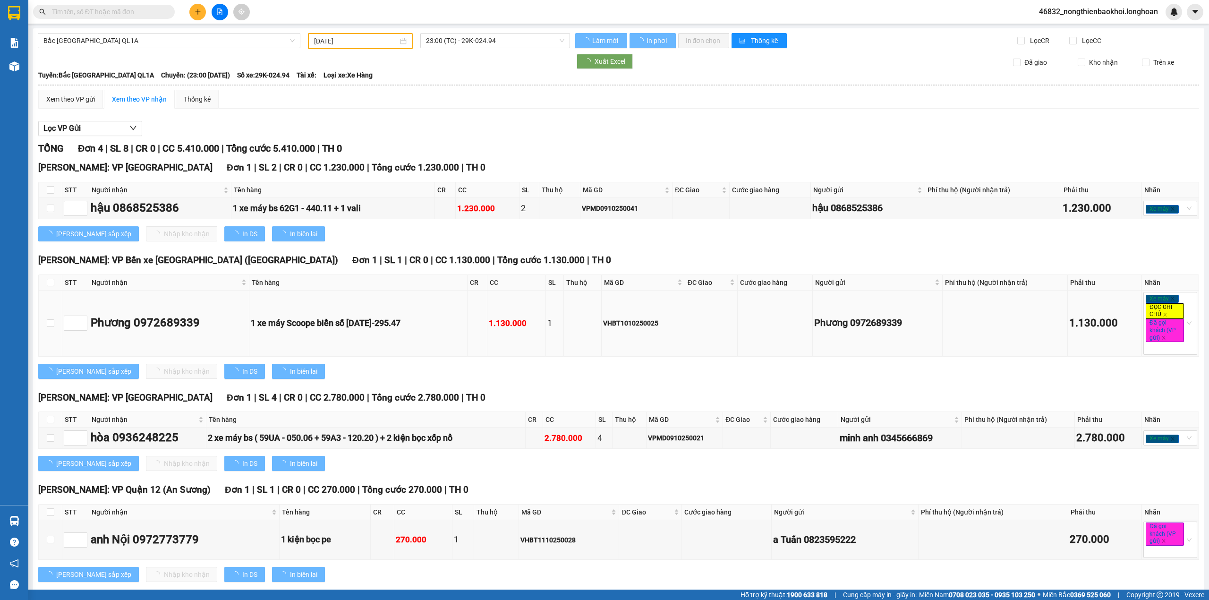
type input "[DATE]"
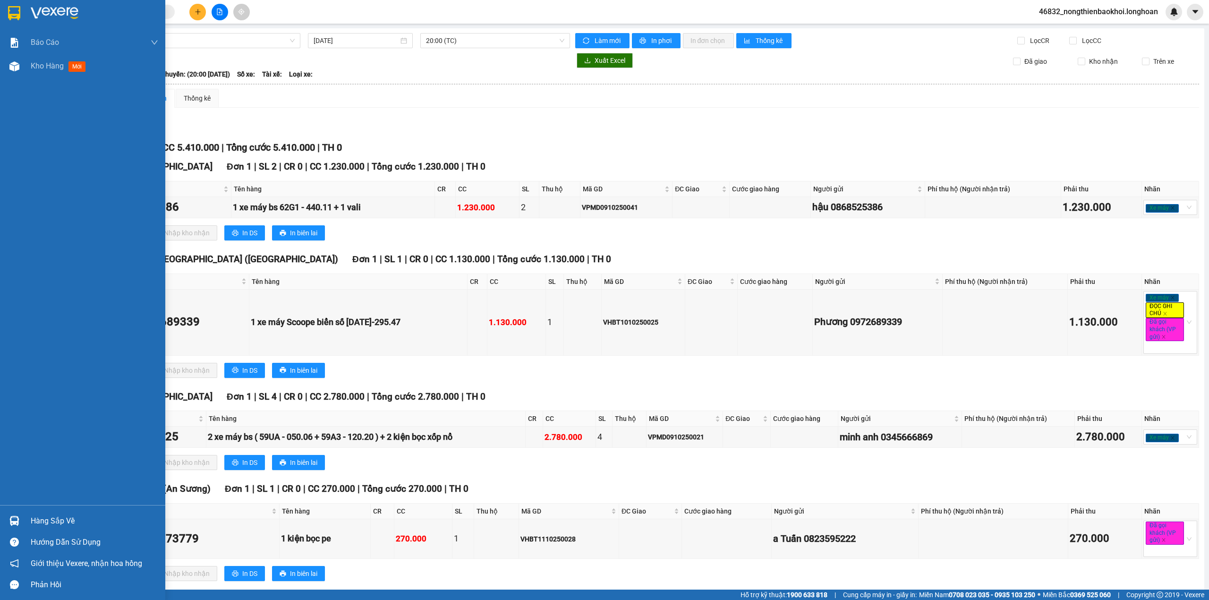
click at [19, 518] on div at bounding box center [14, 520] width 17 height 17
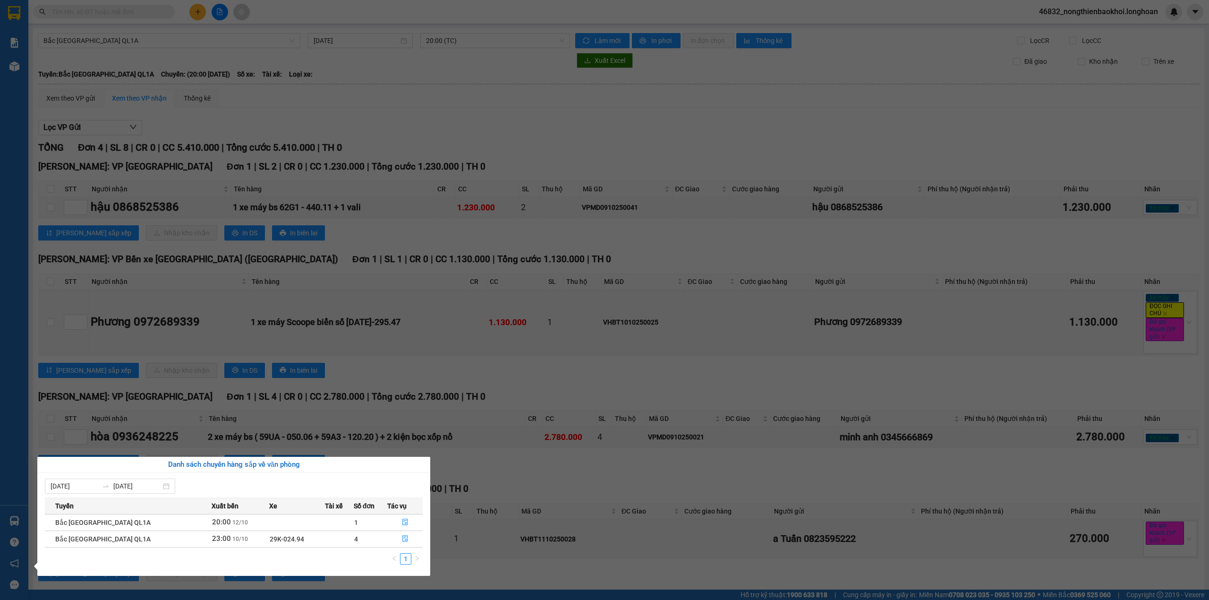
click at [380, 115] on section "Kết quả tìm kiếm ( 0 ) Bộ lọc No Data 46832_nongthienbaokhoi.longhoan Báo cáo 1…" at bounding box center [604, 300] width 1209 height 600
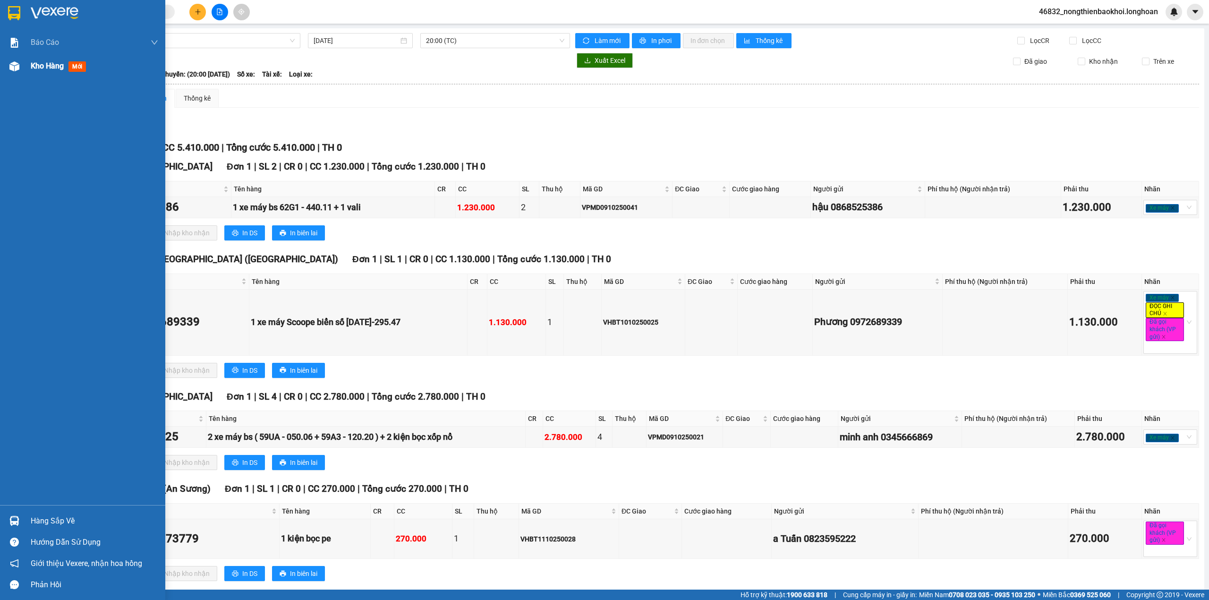
click at [21, 62] on div at bounding box center [14, 66] width 17 height 17
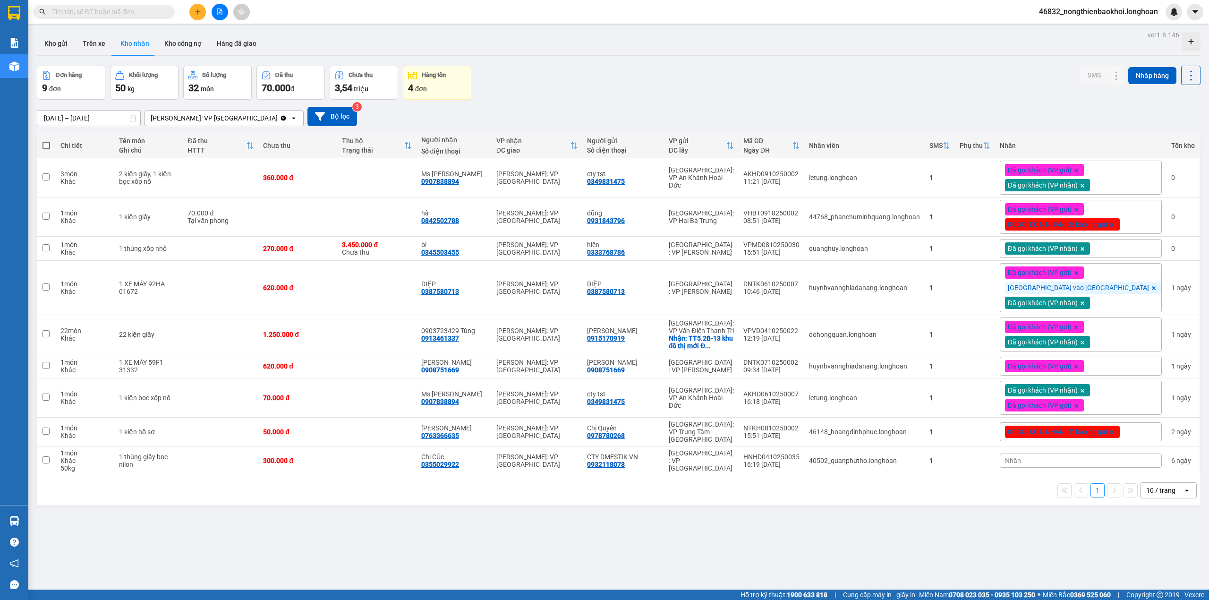
click at [547, 61] on div "ver 1.8.146 Kho gửi Trên xe Kho nhận Kho công nợ Hàng đã giao Đơn hàng 9 đơn Kh…" at bounding box center [618, 328] width 1171 height 600
click at [559, 72] on div "Đơn hàng 9 đơn Khối lượng 50 kg Số lượng 32 món Đã thu 70.000 đ Chưa thu 3,54 t…" at bounding box center [619, 83] width 1164 height 34
click at [86, 10] on input "text" at bounding box center [107, 12] width 111 height 10
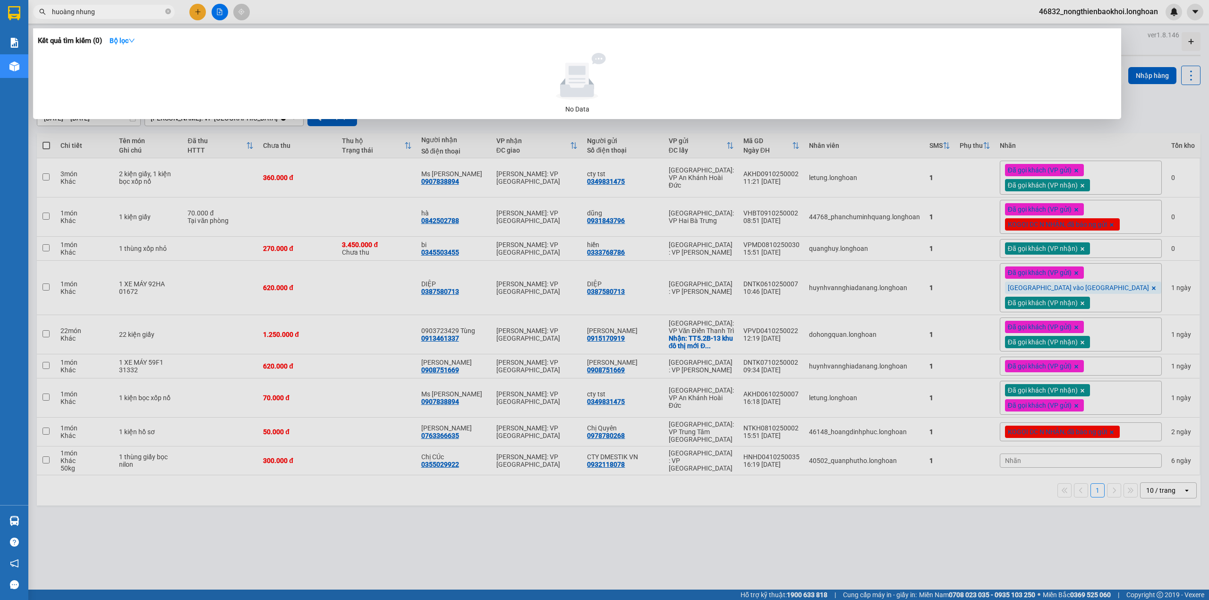
click at [59, 9] on input "huoàng nhung" at bounding box center [107, 12] width 111 height 10
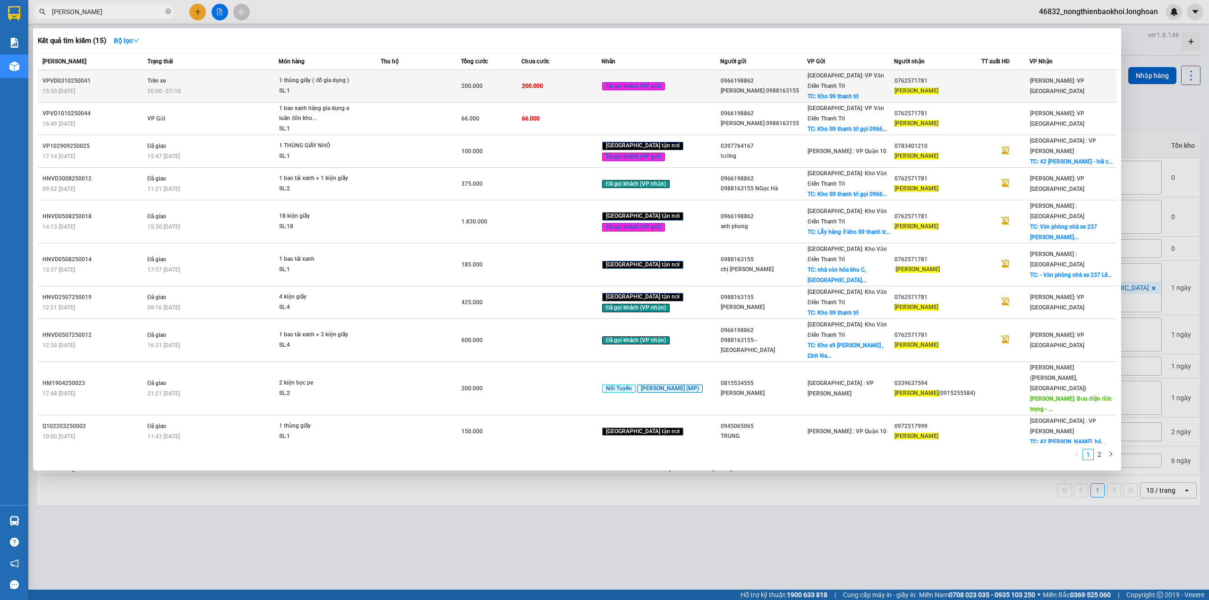
type input "hoàng nhung"
click at [350, 91] on div "SL: 1" at bounding box center [314, 91] width 71 height 10
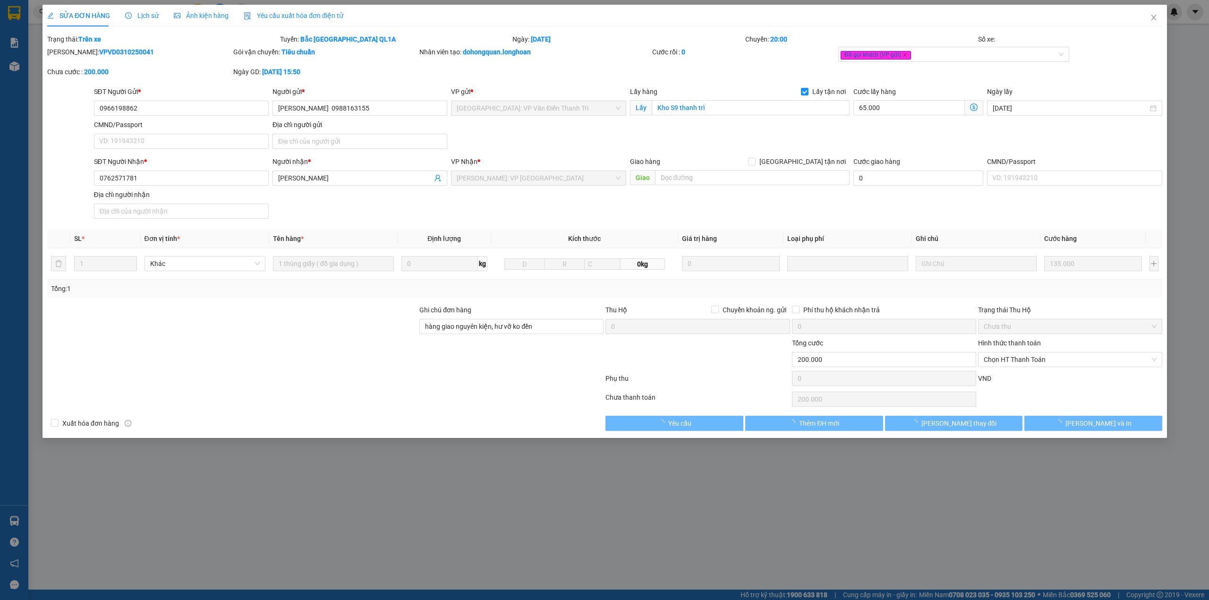
type input "0966198862"
type input "Ngọc Hà 0988163155"
checkbox input "true"
type input "Kho S9 thanh trì"
type input "0762571781"
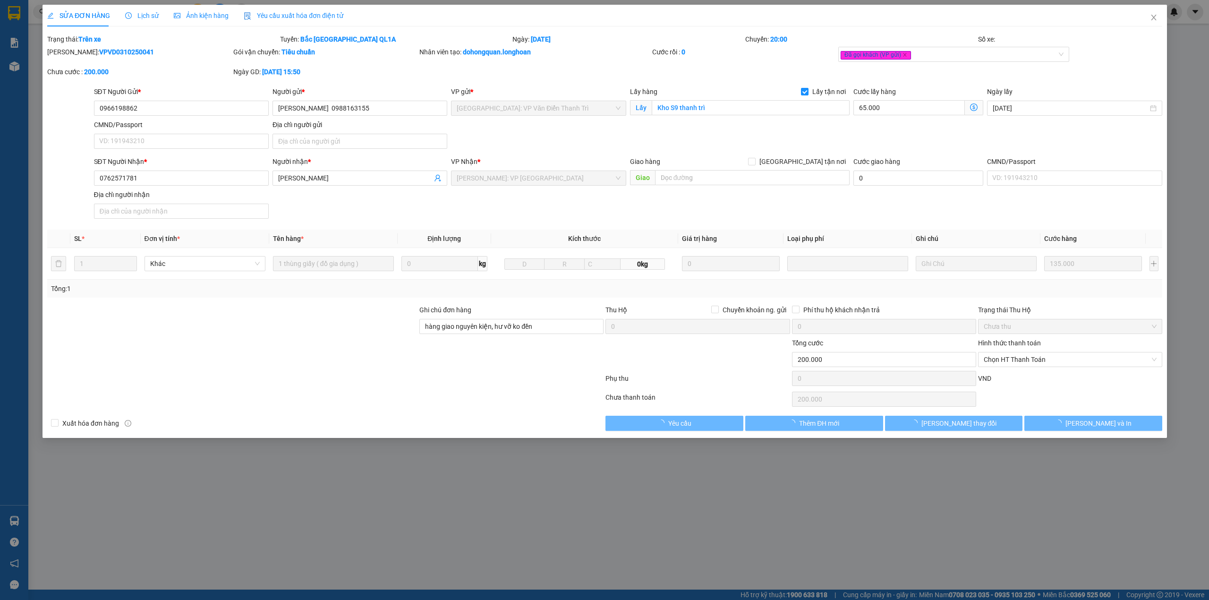
type input "Hoàng nhung"
type input "hàng giao nguyên kiện, hư vỡ ko đền"
type input "0"
type input "200.000"
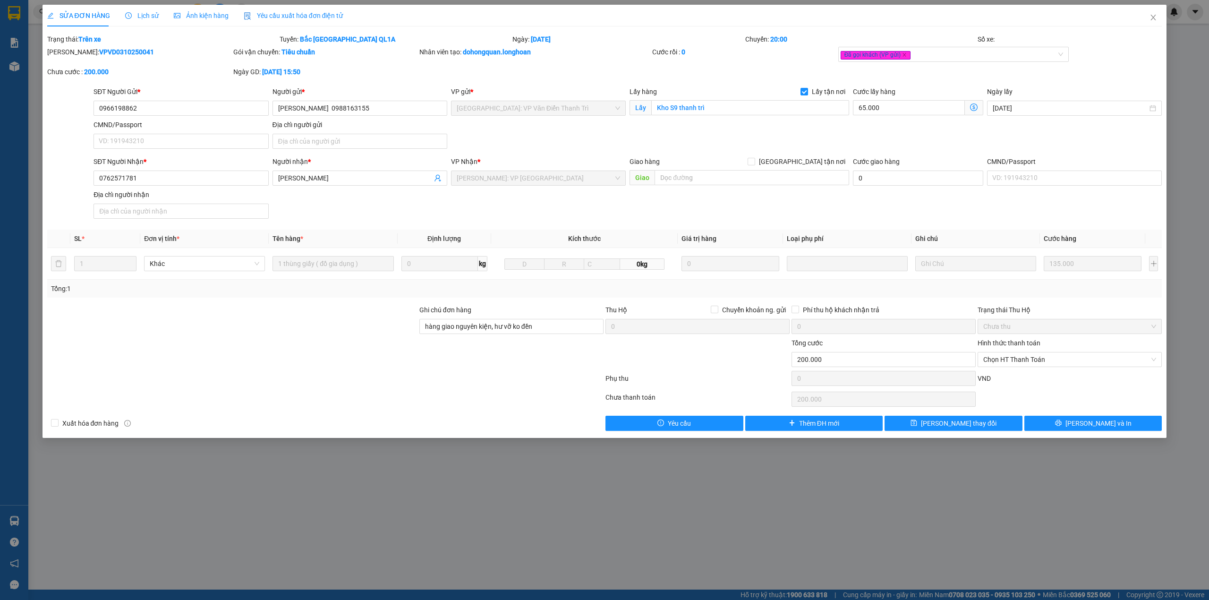
click at [104, 50] on b "VPVD0310250041" at bounding box center [126, 52] width 55 height 8
copy b "VPVD0310250041"
click at [252, 351] on div at bounding box center [232, 354] width 372 height 33
click at [1156, 17] on icon "close" at bounding box center [1153, 18] width 8 height 8
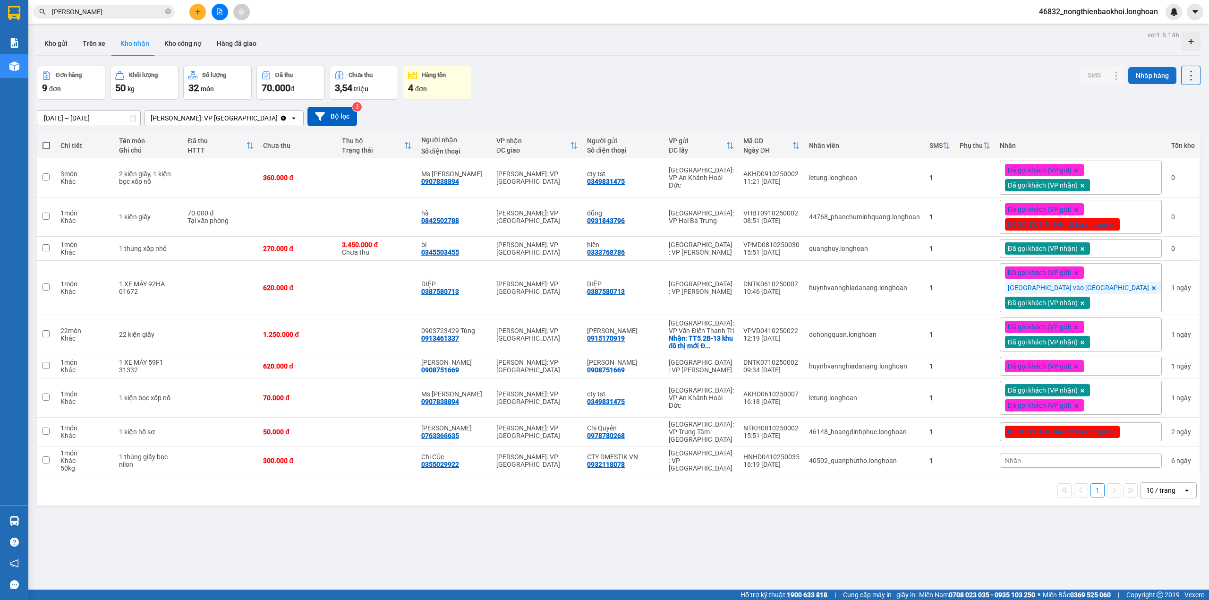
click at [1141, 72] on button "Nhập hàng" at bounding box center [1152, 75] width 48 height 17
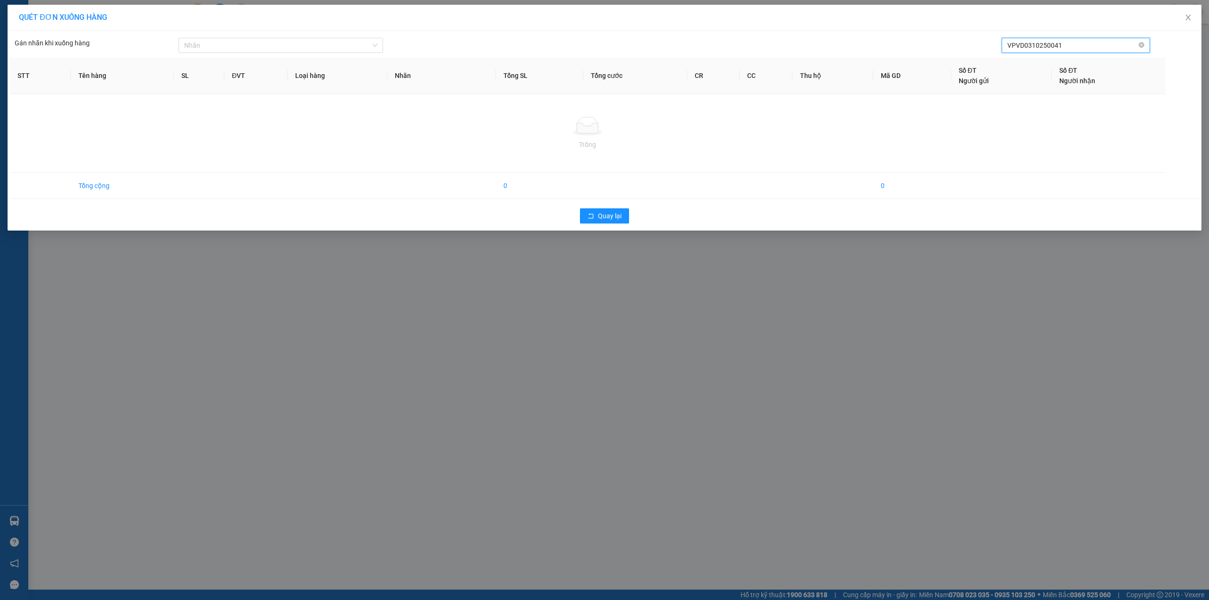
type input "VPVD0310250041"
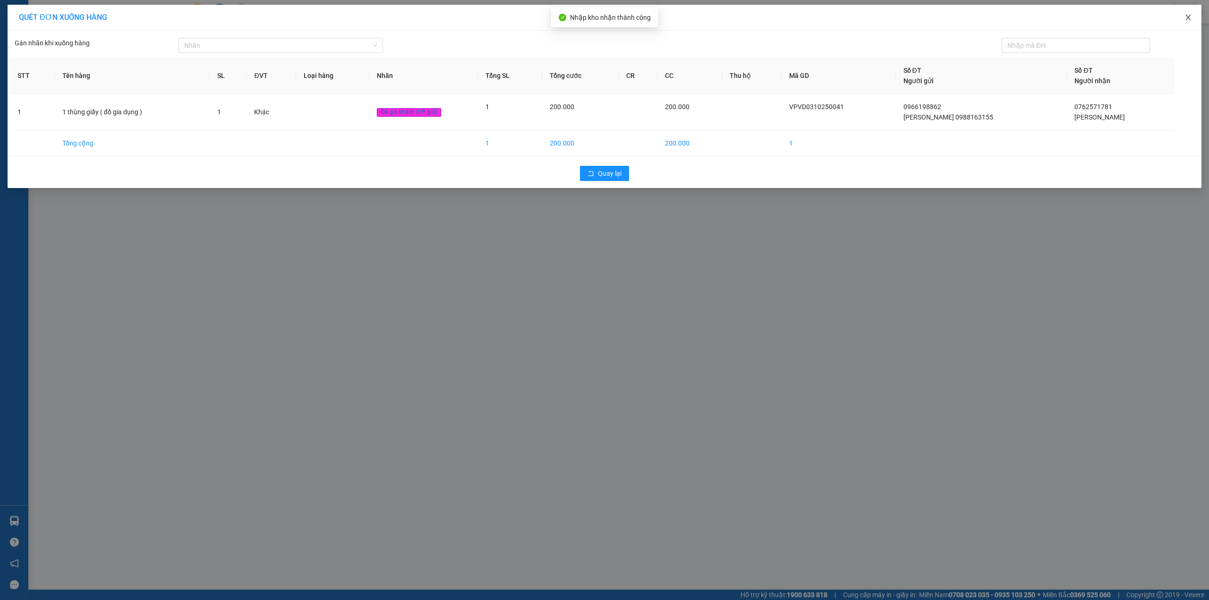
click at [1191, 21] on icon "close" at bounding box center [1188, 18] width 8 height 8
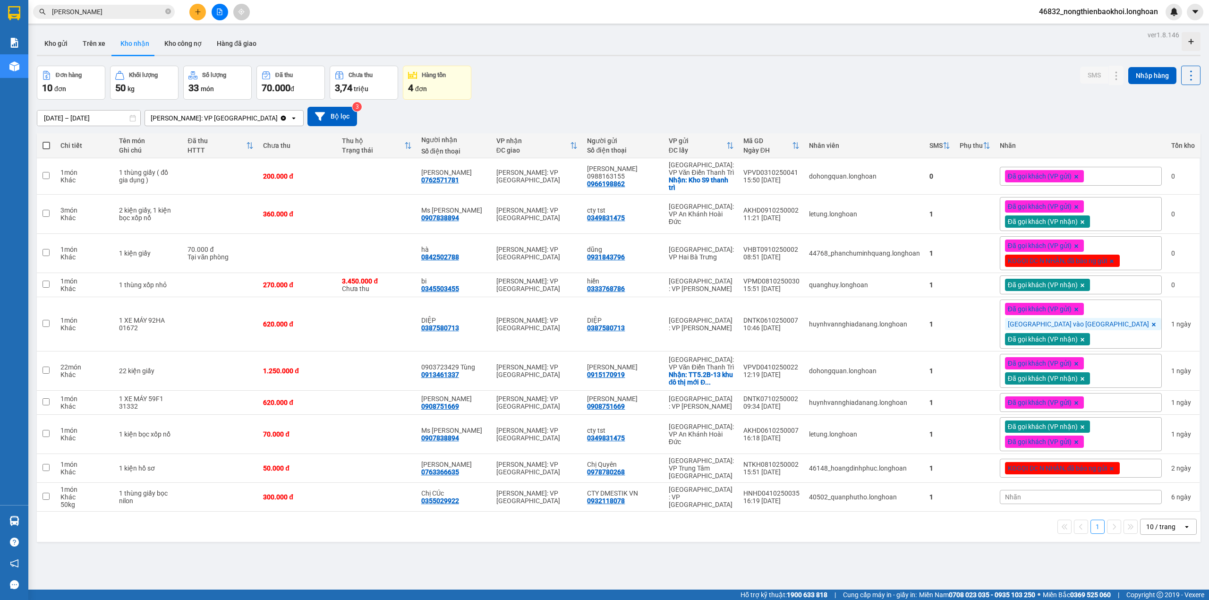
click at [611, 116] on div "13/09/2025 – 12/10/2025 Press the down arrow key to interact with the calendar …" at bounding box center [619, 116] width 1164 height 19
click at [1132, 178] on icon at bounding box center [1135, 176] width 7 height 7
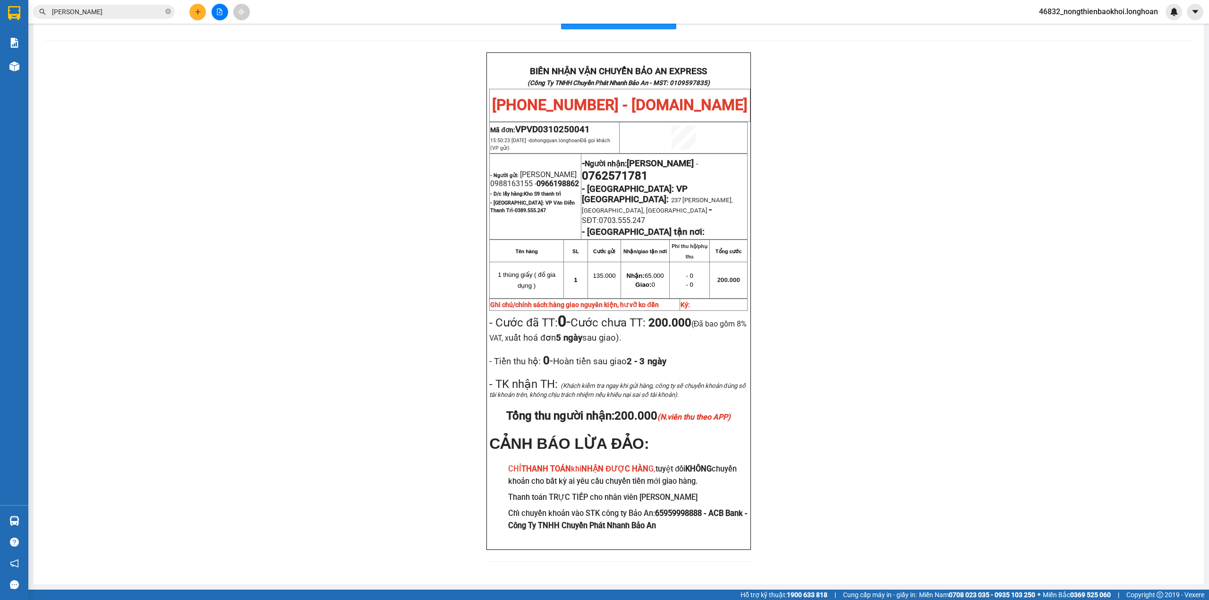
scroll to position [40, 0]
click at [356, 305] on div "BIÊN NHẬN VẬN CHUYỂN BẢO AN EXPRESS (Công Ty TNHH Chuyển Phát Nhanh Bảo An - MS…" at bounding box center [619, 312] width 1148 height 520
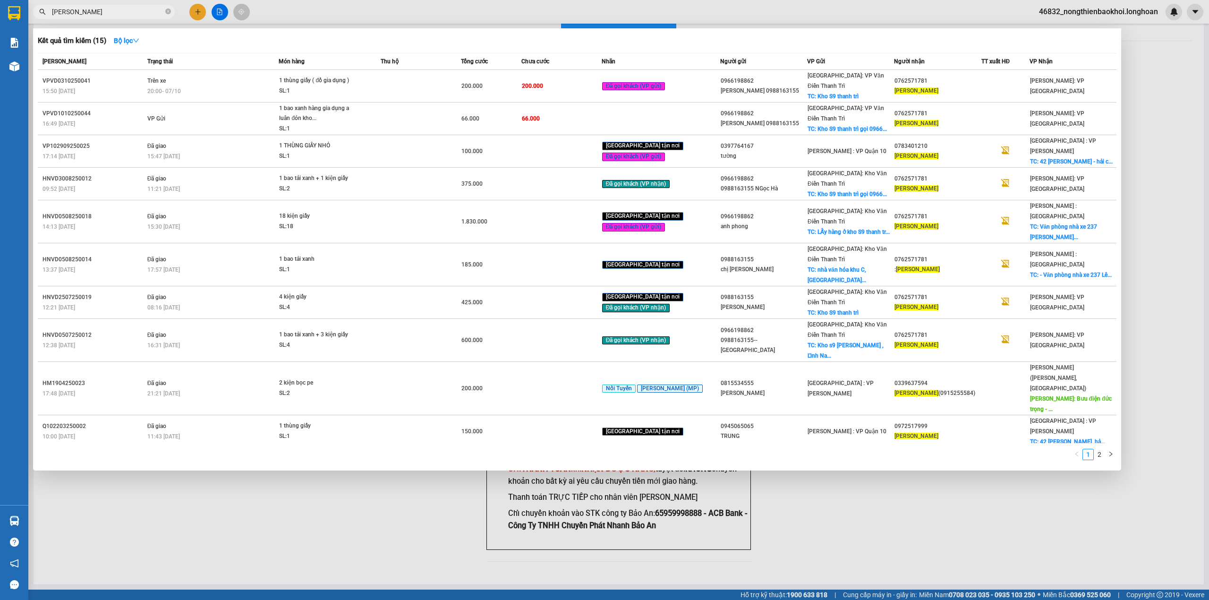
click at [128, 7] on input "hoàng nhung" at bounding box center [107, 12] width 111 height 10
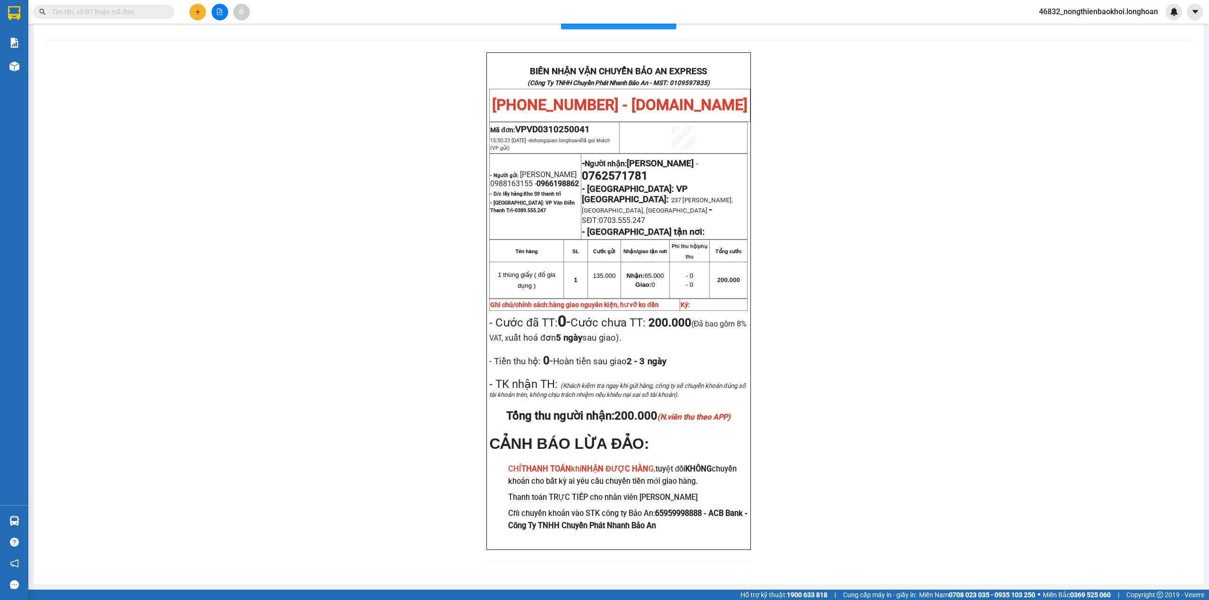
click at [249, 303] on div "BIÊN NHẬN VẬN CHUYỂN BẢO AN EXPRESS (Công Ty TNHH Chuyển Phát Nhanh Bảo An - MS…" at bounding box center [619, 312] width 1148 height 520
click at [383, 231] on div "BIÊN NHẬN VẬN CHUYỂN BẢO AN EXPRESS (Công Ty TNHH Chuyển Phát Nhanh Bảo An - MS…" at bounding box center [619, 312] width 1148 height 520
click at [189, 181] on div "BIÊN NHẬN VẬN CHUYỂN BẢO AN EXPRESS (Công Ty TNHH Chuyển Phát Nhanh Bảo An - MS…" at bounding box center [619, 312] width 1148 height 520
click at [199, 101] on div "BIÊN NHẬN VẬN CHUYỂN BẢO AN EXPRESS (Công Ty TNHH Chuyển Phát Nhanh Bảo An - MS…" at bounding box center [619, 312] width 1148 height 520
click at [178, 93] on div "BIÊN NHẬN VẬN CHUYỂN BẢO AN EXPRESS (Công Ty TNHH Chuyển Phát Nhanh Bảo An - MS…" at bounding box center [619, 312] width 1148 height 520
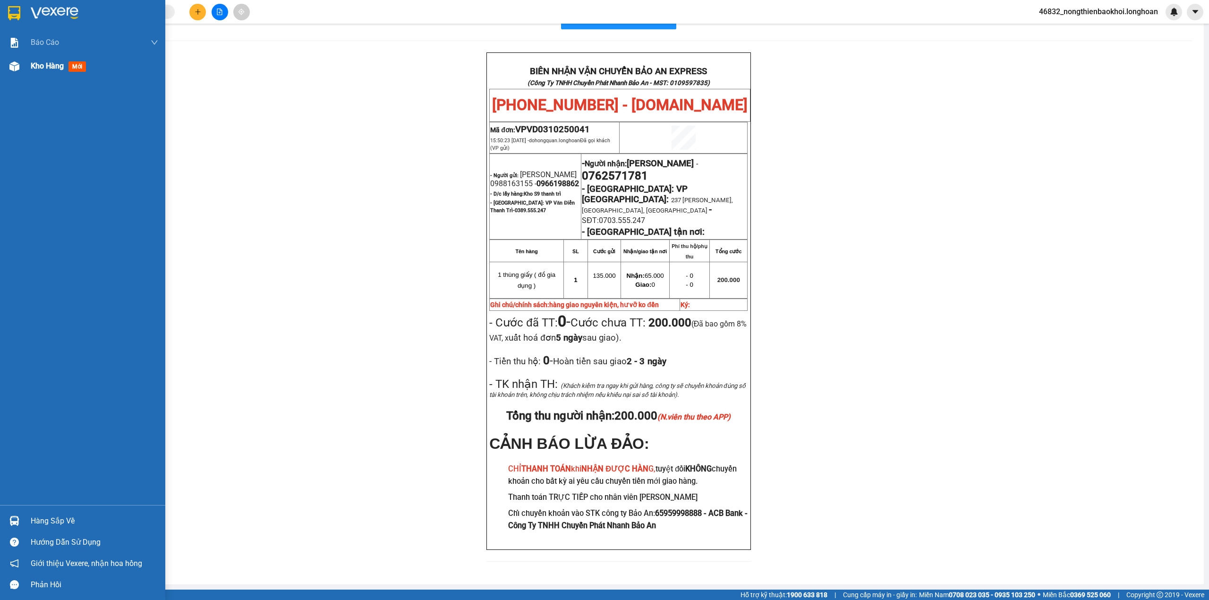
click at [14, 67] on img at bounding box center [14, 66] width 10 height 10
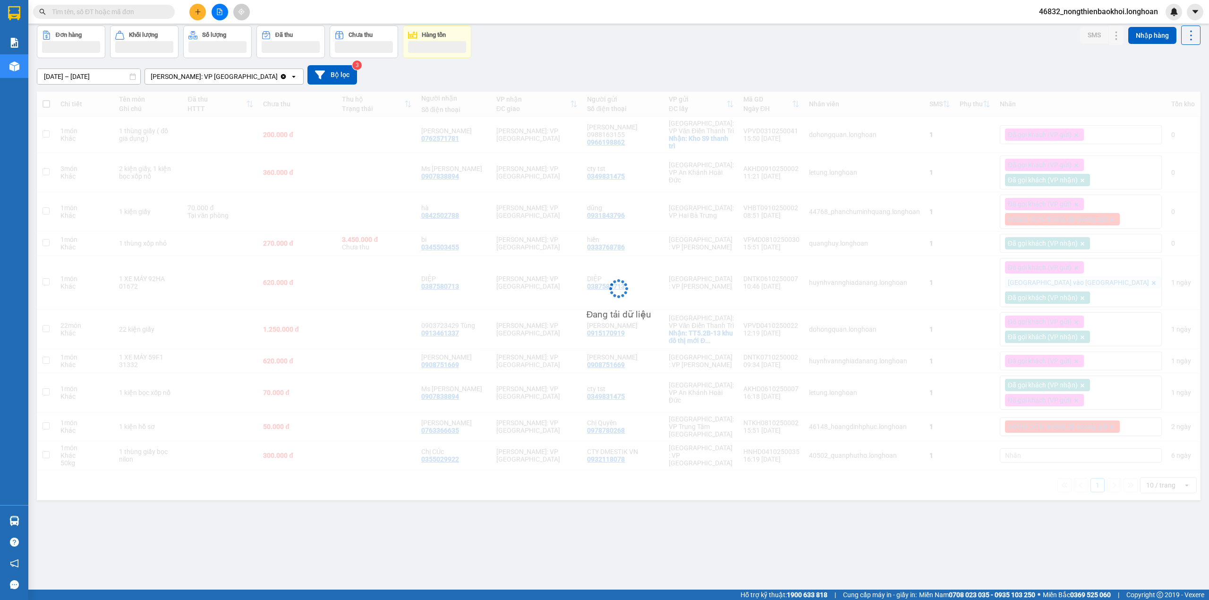
click at [548, 72] on div "13/09/2025 – 12/10/2025 Press the down arrow key to interact with the calendar …" at bounding box center [619, 74] width 1164 height 19
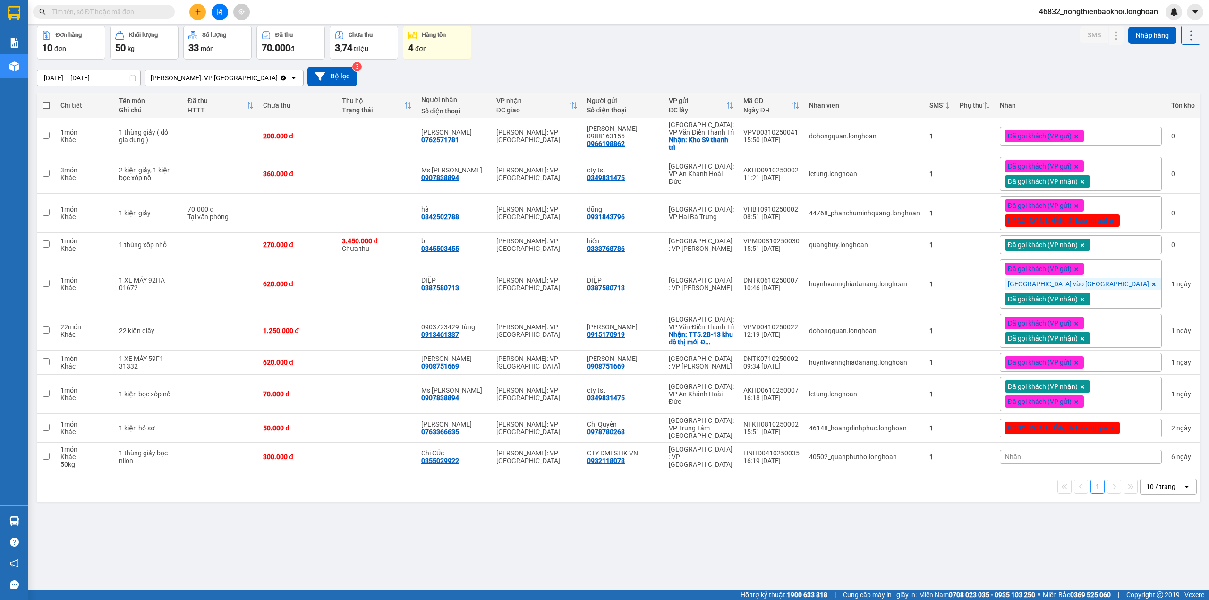
click at [538, 71] on div "13/09/2025 – 12/10/2025 Press the down arrow key to interact with the calendar …" at bounding box center [619, 76] width 1164 height 19
click at [537, 76] on div "13/09/2025 – 12/10/2025 Press the down arrow key to interact with the calendar …" at bounding box center [619, 76] width 1164 height 19
click at [552, 61] on div "13/09/2025 – 12/10/2025 Press the down arrow key to interact with the calendar …" at bounding box center [619, 77] width 1164 height 34
click at [622, 63] on div "13/09/2025 – 12/10/2025 Press the down arrow key to interact with the calendar …" at bounding box center [619, 77] width 1164 height 34
click at [1094, 245] on icon at bounding box center [1097, 244] width 7 height 7
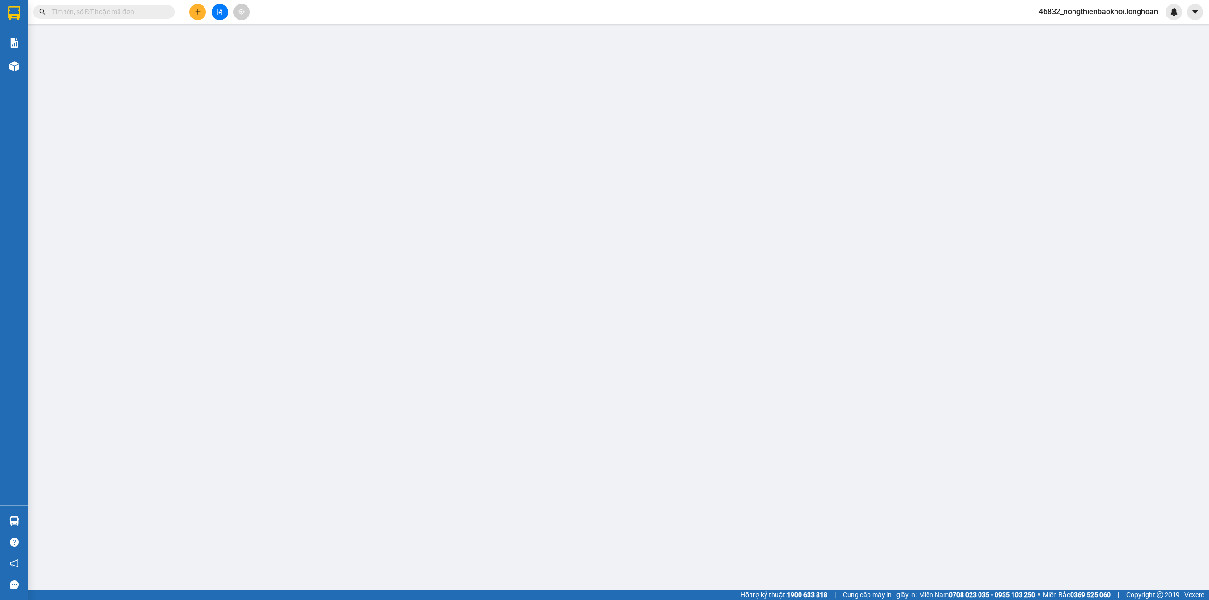
type input "0333768786"
type input "hiền"
type input "0345503455"
type input "bi"
type input "hàng ko đồng kiểm giao nguyên kiện hư vỡ k đền ( đã báo khách gửi )"
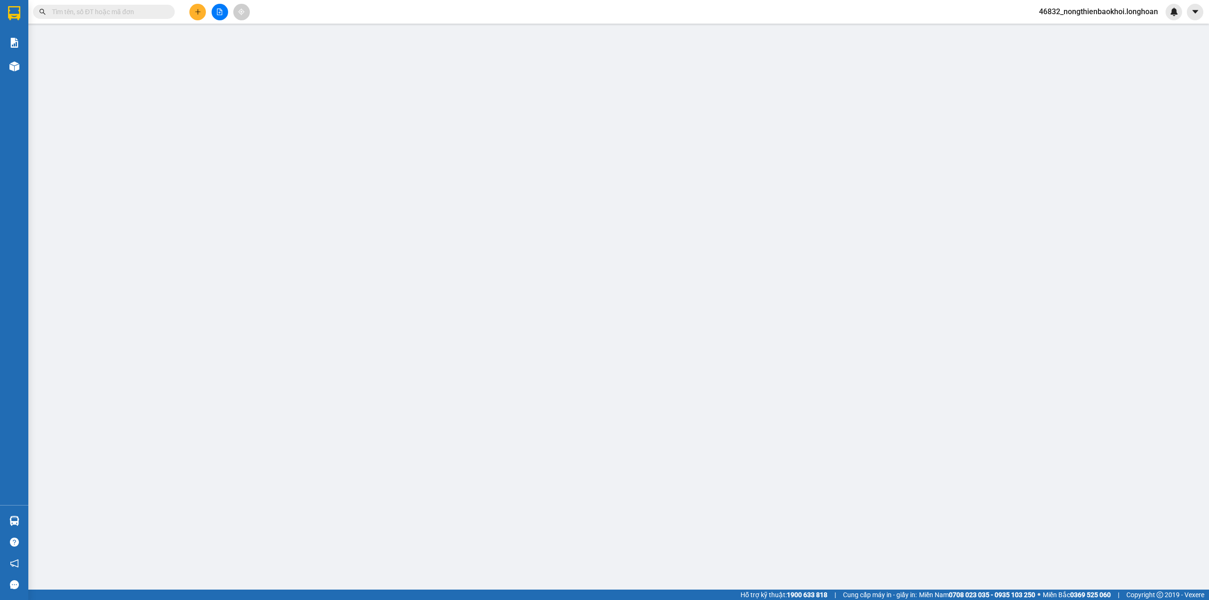
type input "270.000"
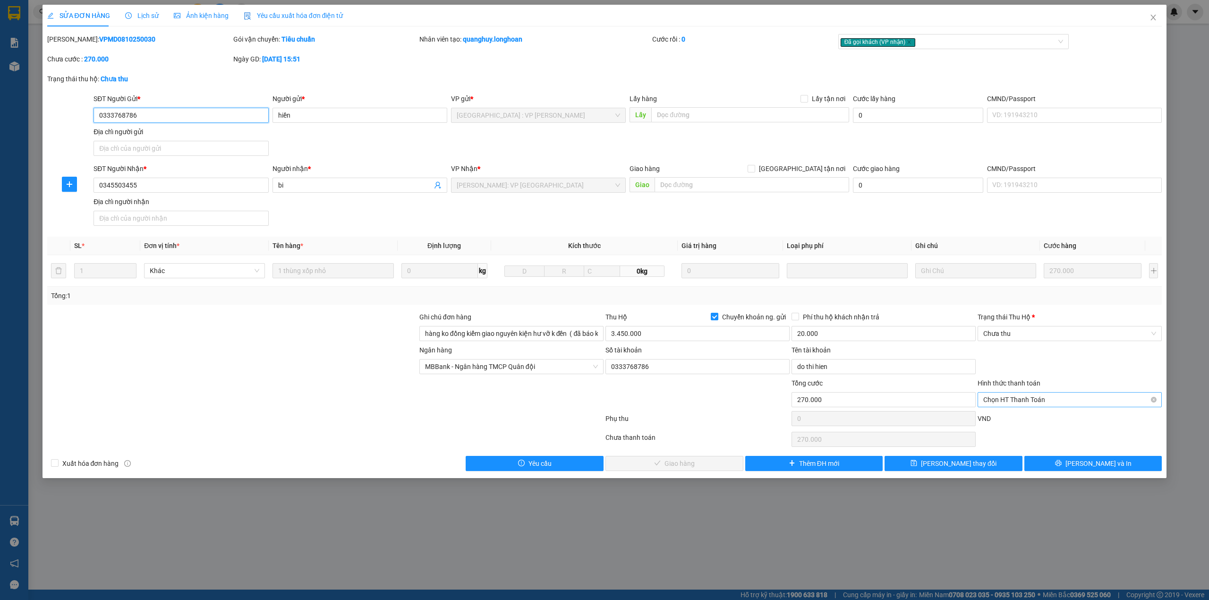
click at [1062, 400] on span "Chọn HT Thanh Toán" at bounding box center [1069, 399] width 173 height 14
click at [1045, 426] on div "Tại văn phòng" at bounding box center [1070, 420] width 184 height 15
type input "0"
click at [994, 340] on input "Trạng thái Thu Hộ *" at bounding box center [1066, 333] width 166 height 14
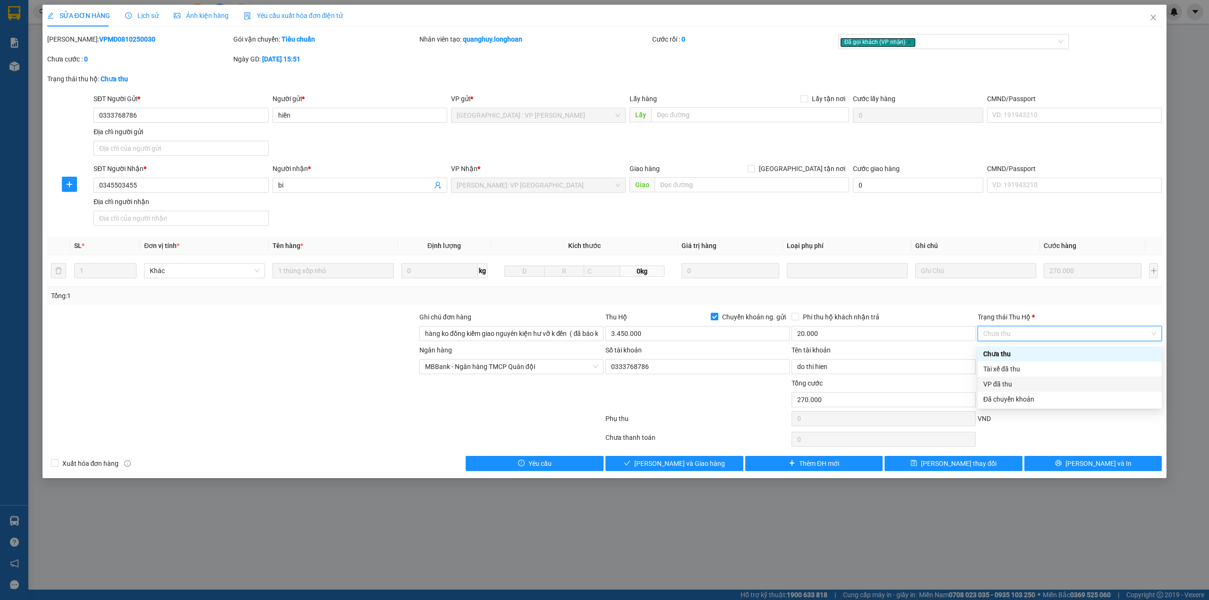
click at [1003, 382] on div "VP đã thu" at bounding box center [1069, 384] width 173 height 10
click at [633, 387] on div at bounding box center [697, 394] width 186 height 33
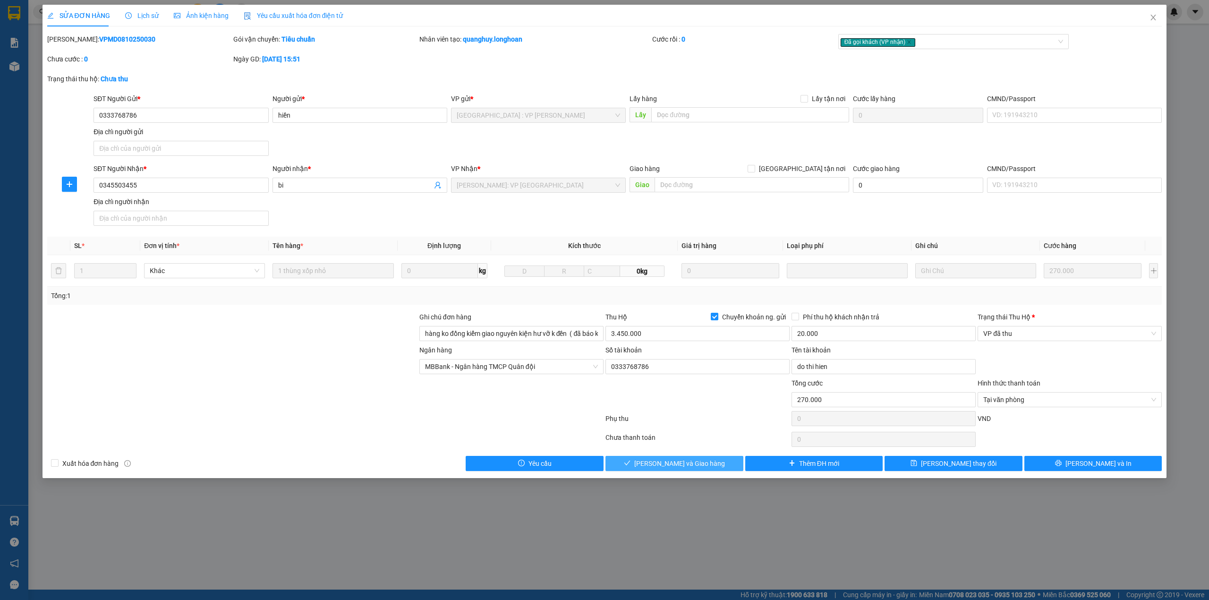
click at [674, 467] on span "Lưu và Giao hàng" at bounding box center [679, 463] width 91 height 10
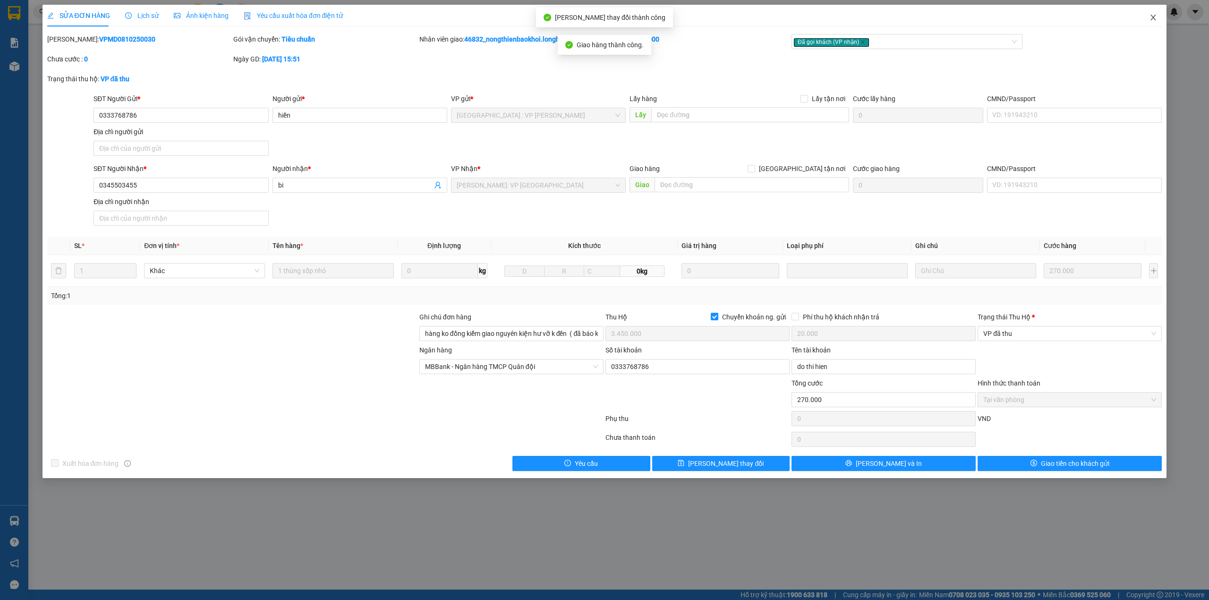
click at [1149, 19] on icon "close" at bounding box center [1153, 18] width 8 height 8
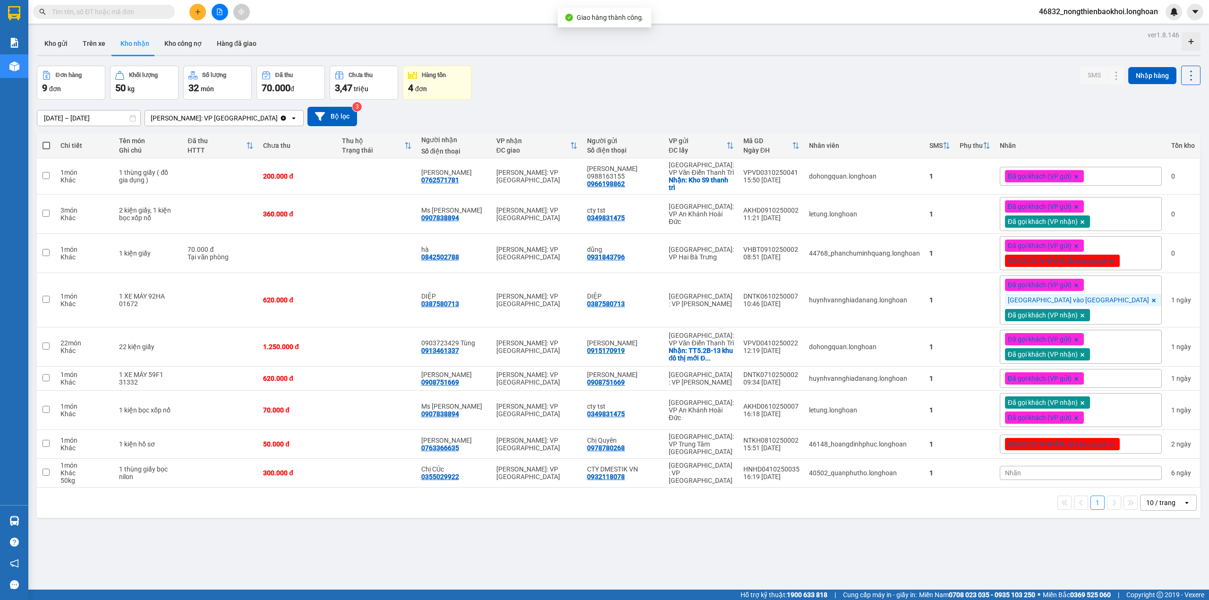
click at [532, 97] on div "Đơn hàng 9 đơn Khối lượng 50 kg Số lượng 32 món Đã thu 70.000 đ Chưa thu 3,47 t…" at bounding box center [619, 83] width 1164 height 34
click at [530, 104] on div "13/09/2025 – 12/10/2025 Press the down arrow key to interact with the calendar …" at bounding box center [619, 117] width 1164 height 34
click at [1128, 181] on div "Đã gọi khách (VP gửi)" at bounding box center [1081, 176] width 162 height 19
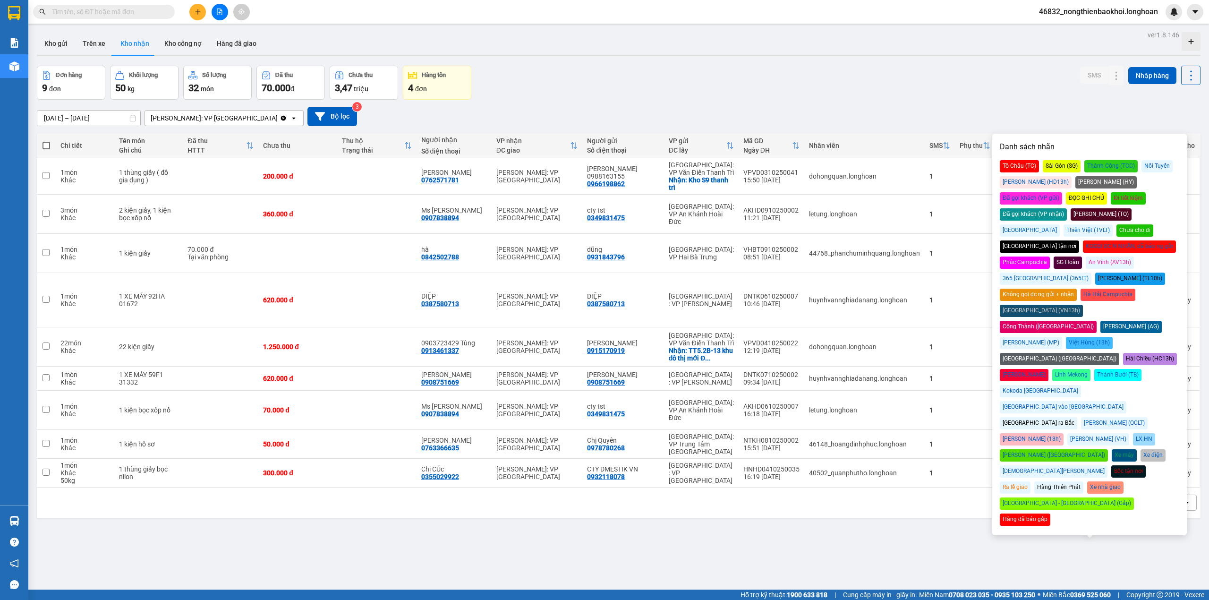
click at [1067, 208] on div "Đã gọi khách (VP nhận)" at bounding box center [1033, 214] width 67 height 12
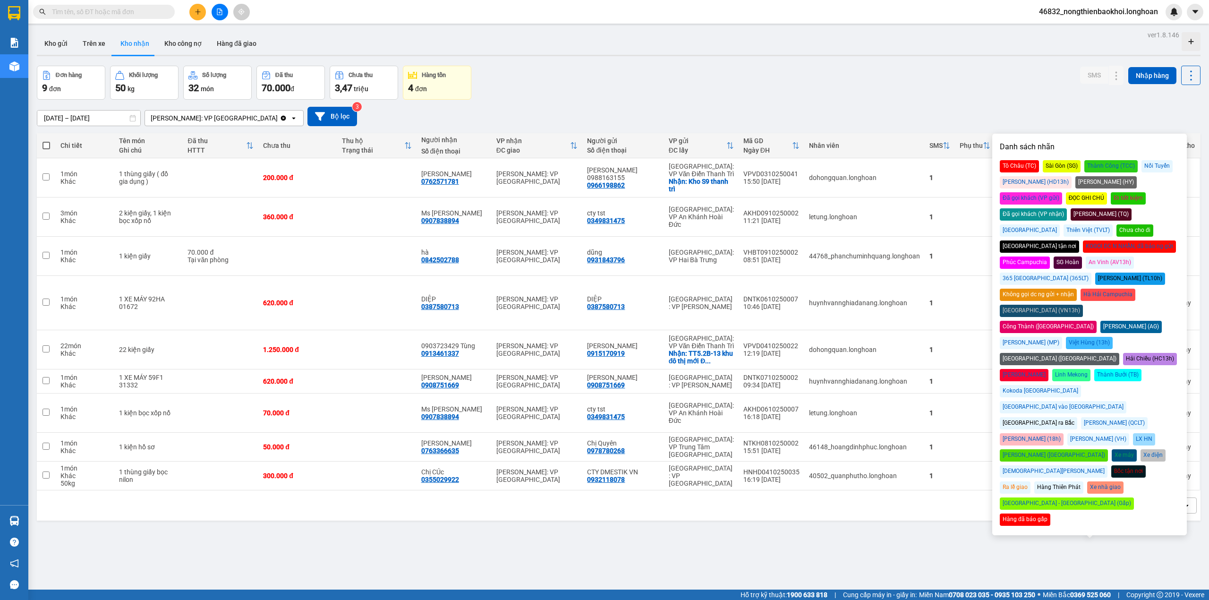
click at [957, 85] on div "Đơn hàng 9 đơn Khối lượng 50 kg Số lượng 32 món Đã thu 70.000 đ Chưa thu 3,47 t…" at bounding box center [619, 83] width 1164 height 34
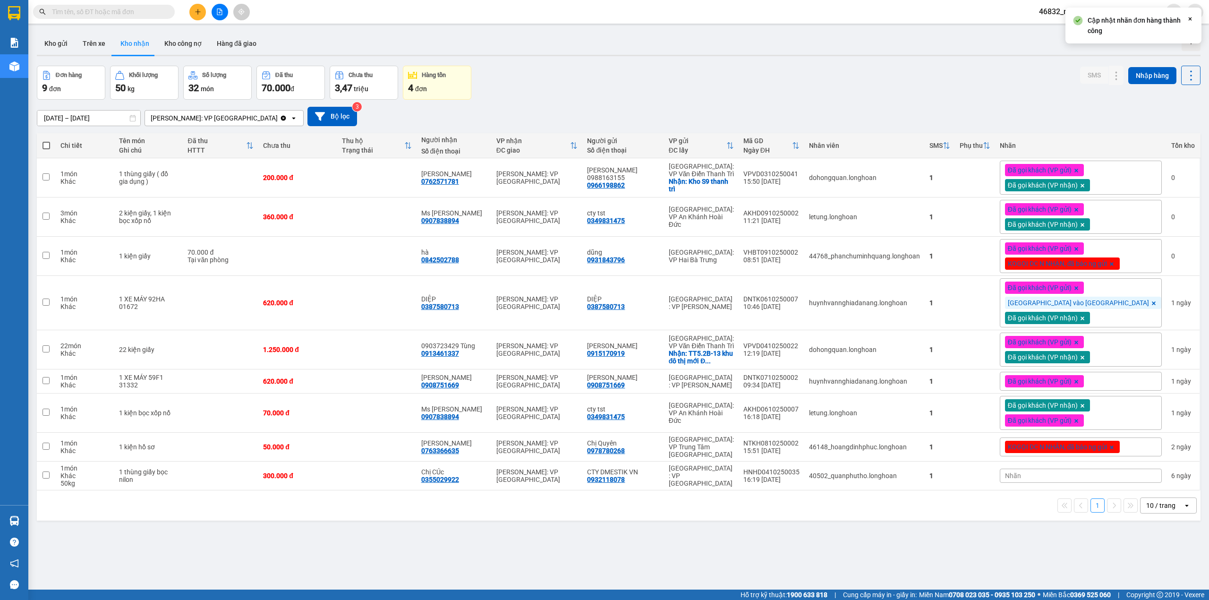
click at [827, 91] on div "Đơn hàng 9 đơn Khối lượng 50 kg Số lượng 32 món Đã thu 70.000 đ Chưa thu 3,47 t…" at bounding box center [619, 83] width 1164 height 34
click at [811, 102] on div "13/09/2025 – 12/10/2025 Press the down arrow key to interact with the calendar …" at bounding box center [619, 117] width 1164 height 34
click at [601, 85] on div "Đơn hàng 9 đơn Khối lượng 50 kg Số lượng 32 món Đã thu 70.000 đ Chưa thu 3,47 t…" at bounding box center [619, 83] width 1164 height 34
click at [602, 87] on div "Đơn hàng 9 đơn Khối lượng 50 kg Số lượng 32 món Đã thu 70.000 đ Chưa thu 3,47 t…" at bounding box center [619, 83] width 1164 height 34
click at [630, 68] on div "Đơn hàng 9 đơn Khối lượng 50 kg Số lượng 32 món Đã thu 70.000 đ Chưa thu 3,47 t…" at bounding box center [619, 83] width 1164 height 34
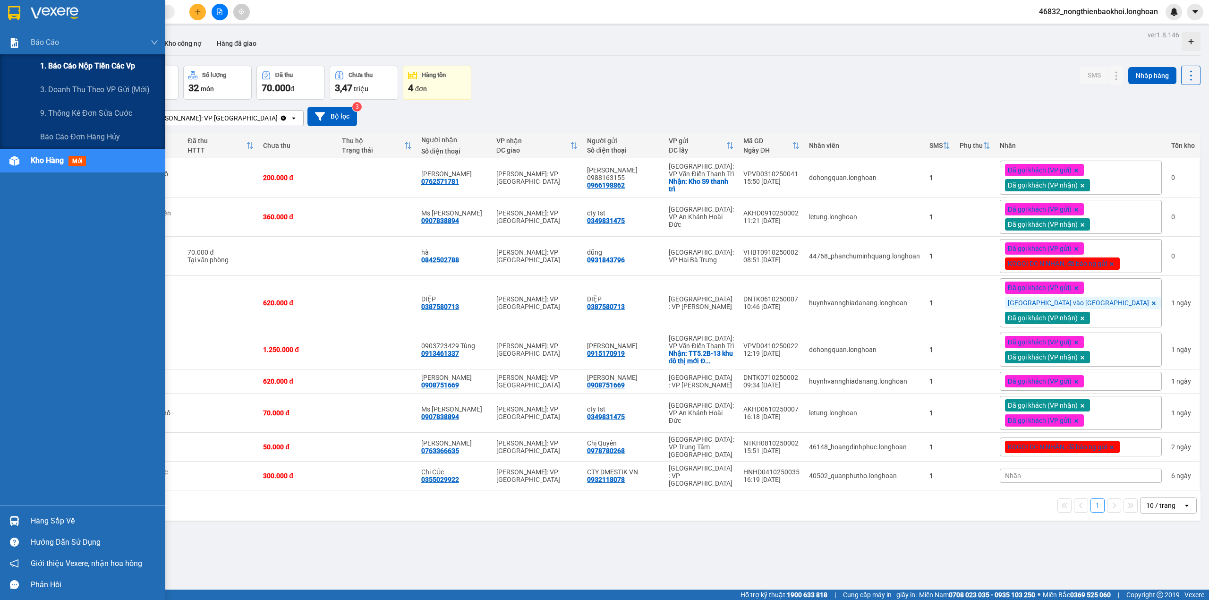
click at [79, 65] on span "1. Báo cáo nộp tiền các vp" at bounding box center [87, 66] width 95 height 12
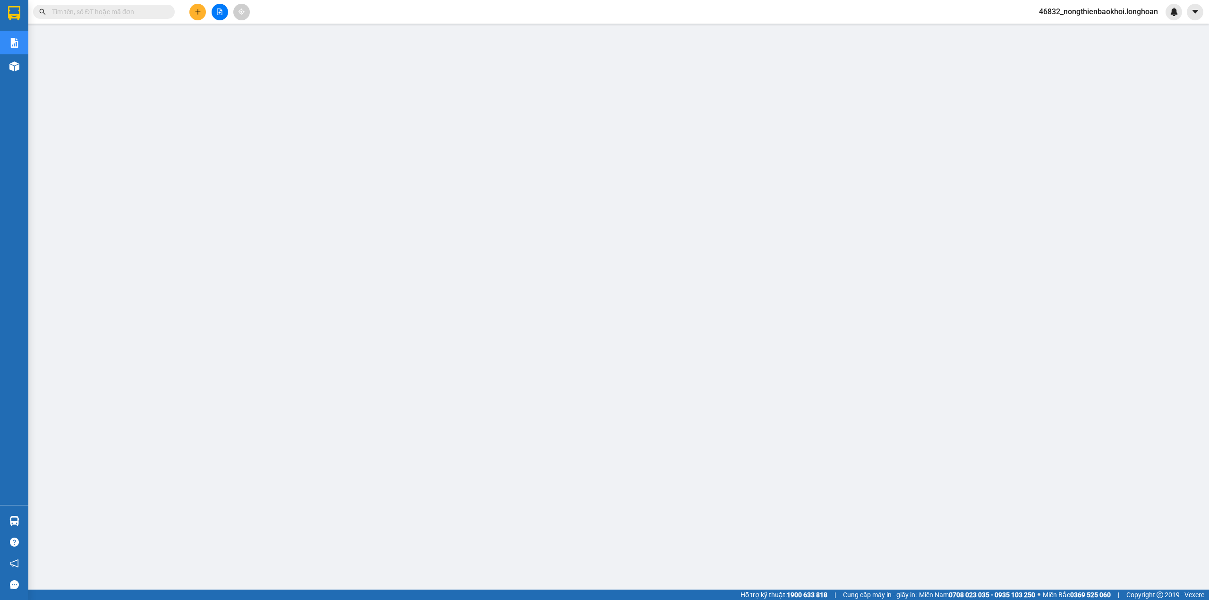
click at [518, 485] on main at bounding box center [604, 294] width 1209 height 589
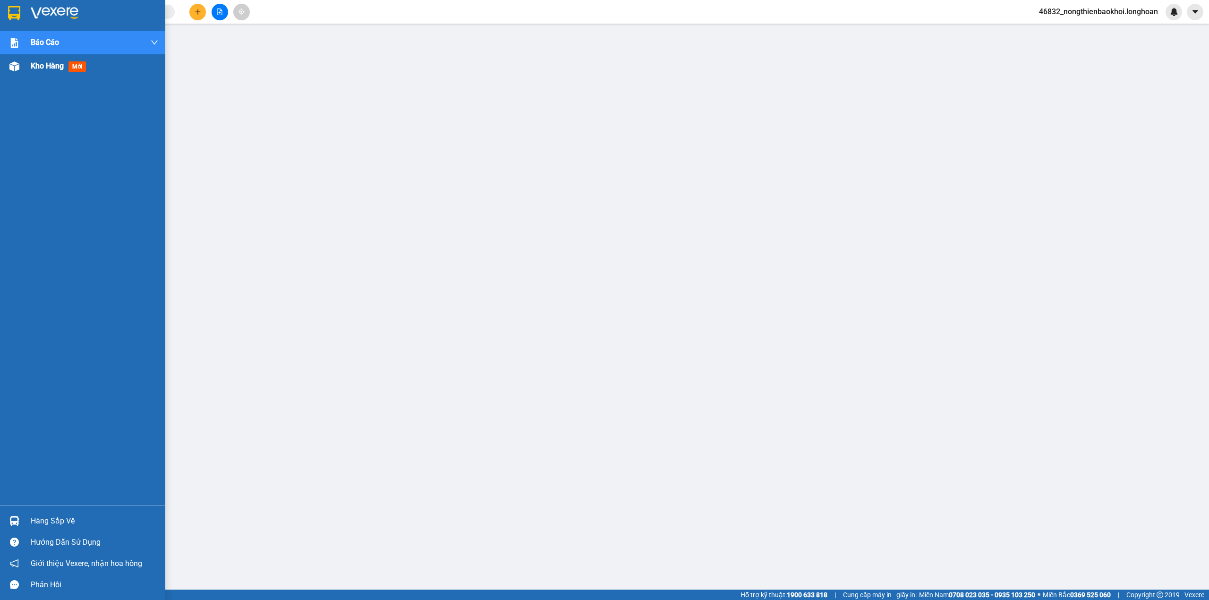
click at [18, 61] on img at bounding box center [14, 66] width 10 height 10
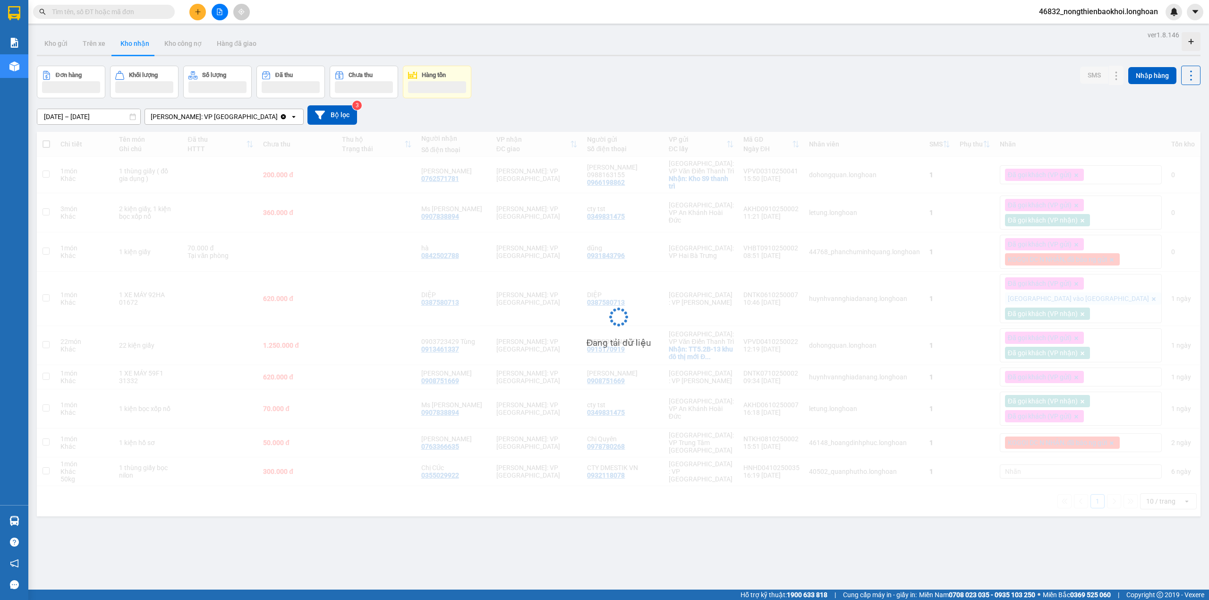
click at [531, 91] on div "Đơn hàng Khối lượng Số lượng Đã thu Chưa thu Hàng tồn SMS Nhập hàng" at bounding box center [619, 82] width 1164 height 33
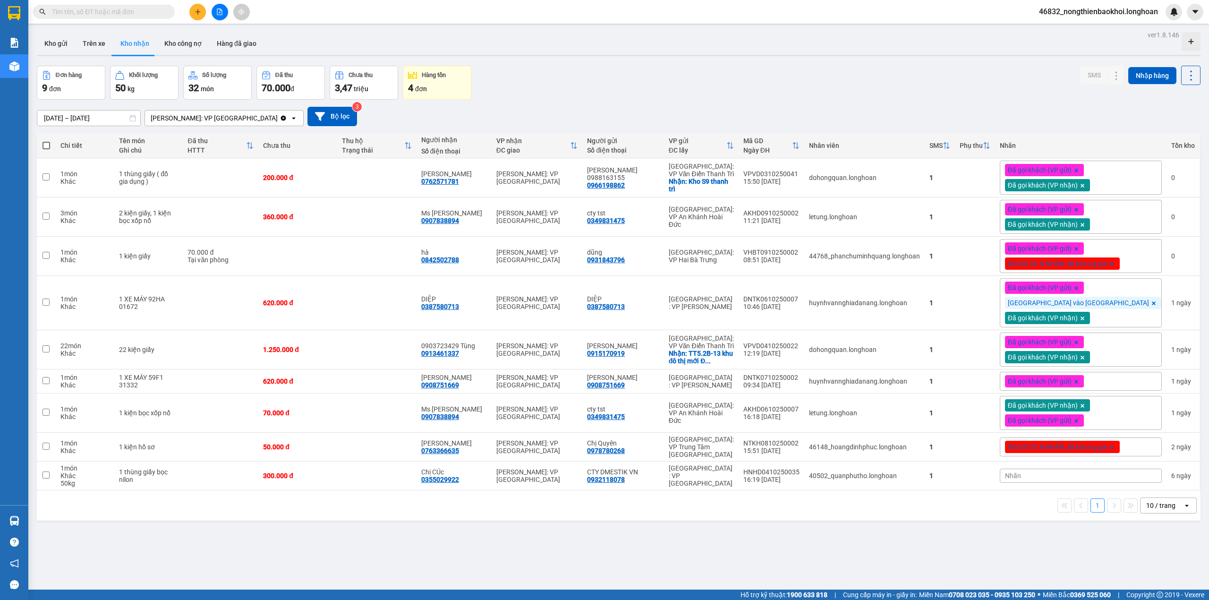
click at [531, 93] on div "Đơn hàng 9 đơn Khối lượng 50 kg Số lượng 32 món Đã thu 70.000 đ Chưa thu 3,47 t…" at bounding box center [619, 83] width 1164 height 34
click at [1091, 179] on button at bounding box center [1097, 178] width 13 height 17
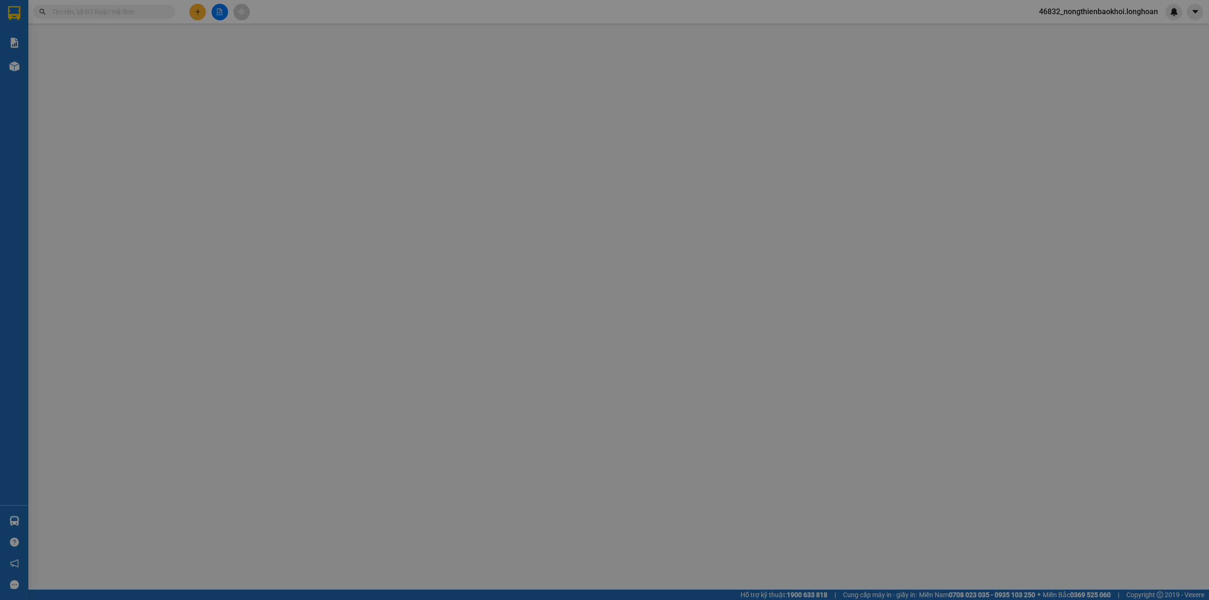
type input "0966198862"
type input "Ngọc Hà 0988163155"
checkbox input "true"
type input "Kho S9 thanh trì"
type input "0762571781"
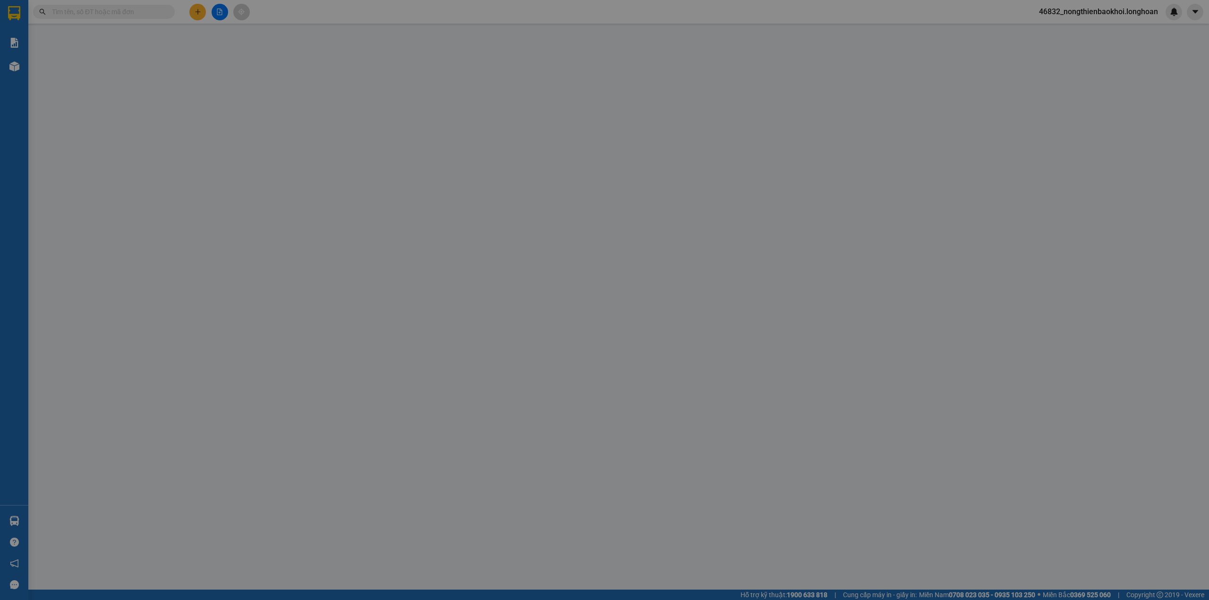
type input "Hoàng nhung"
type input "hàng giao nguyên kiện, hư vỡ ko đền"
type input "0"
type input "200.000"
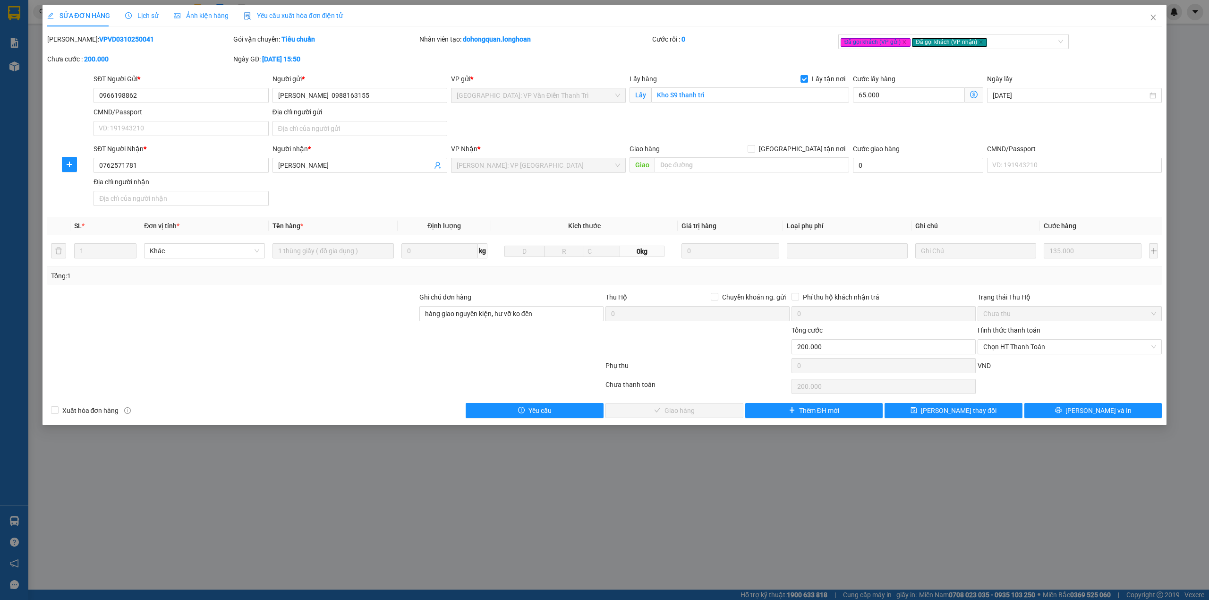
click at [1007, 339] on div "Hình thức thanh toán" at bounding box center [1070, 332] width 184 height 14
drag, startPoint x: 1007, startPoint y: 348, endPoint x: 1010, endPoint y: 353, distance: 6.1
click at [1008, 348] on span "Chọn HT Thanh Toán" at bounding box center [1069, 347] width 173 height 14
click at [1007, 367] on div "Tại văn phòng" at bounding box center [1069, 367] width 173 height 10
type input "0"
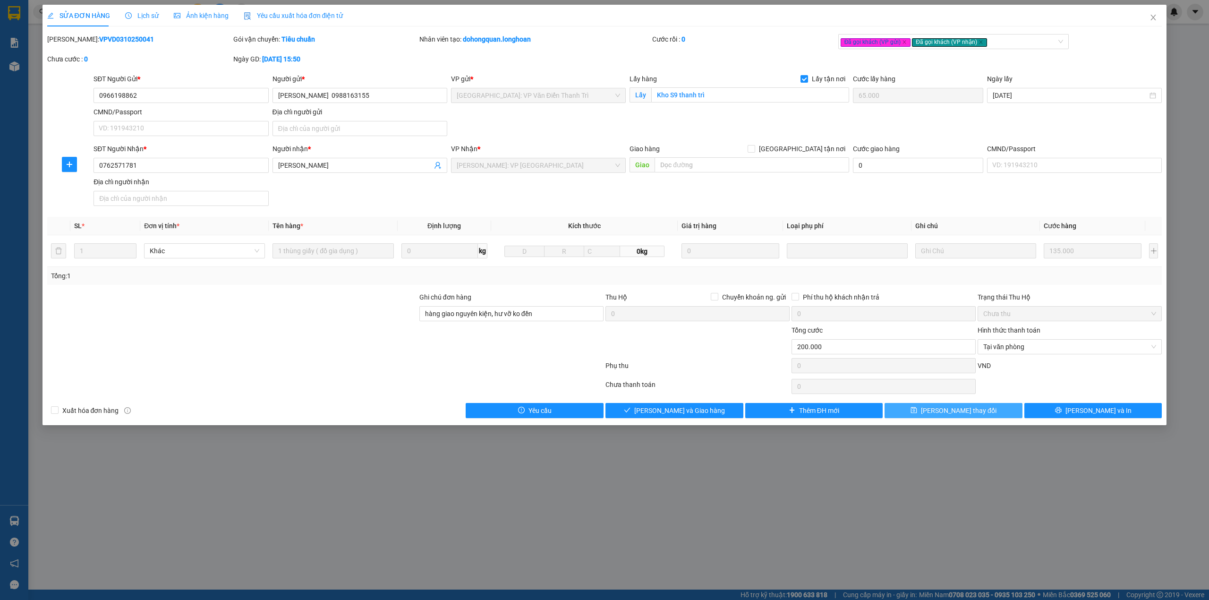
click at [969, 416] on span "[PERSON_NAME] thay đổi" at bounding box center [959, 410] width 76 height 10
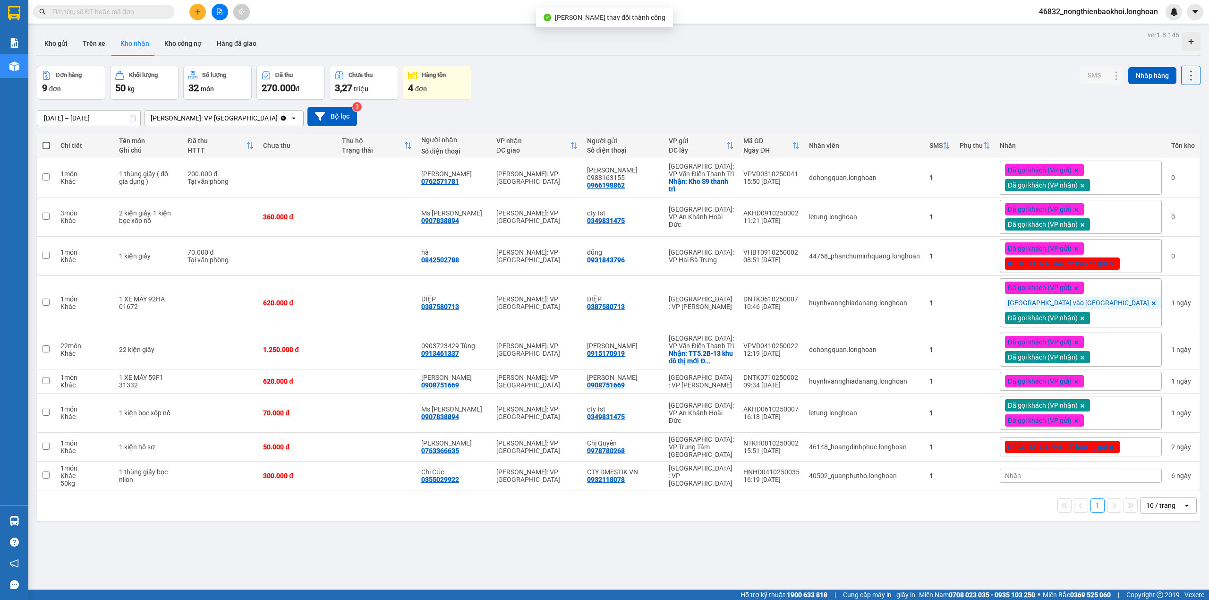
click at [739, 106] on div "13/09/2025 – 12/10/2025 Press the down arrow key to interact with the calendar …" at bounding box center [619, 117] width 1164 height 34
click at [43, 45] on button "Kho gửi" at bounding box center [56, 43] width 38 height 23
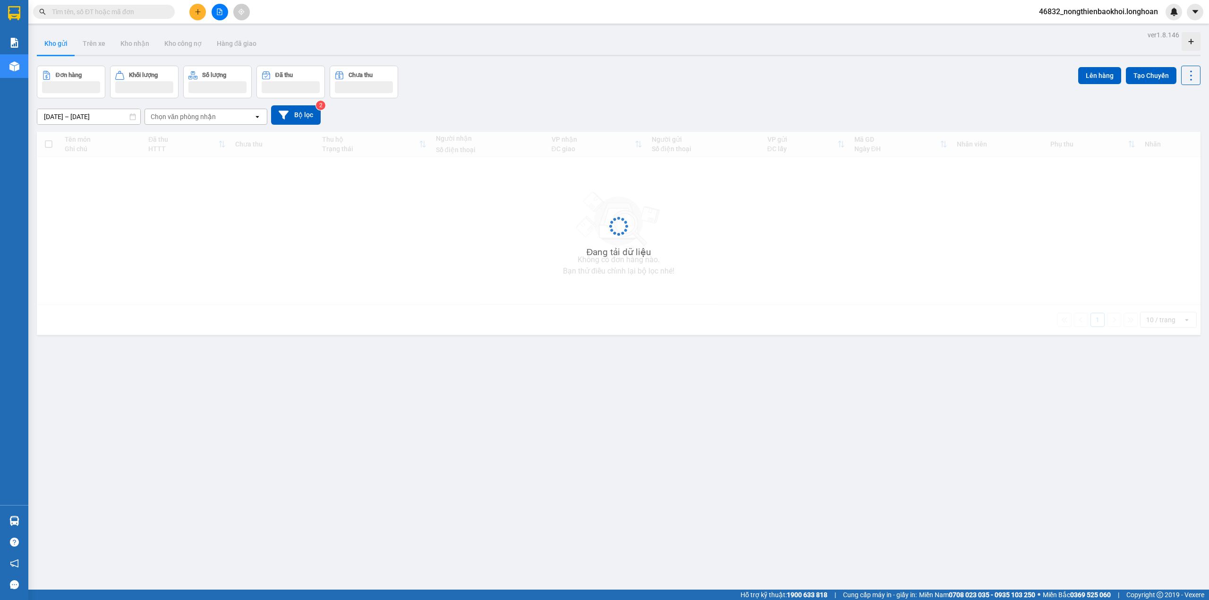
click at [544, 87] on div "Đơn hàng Khối lượng Số lượng Đã thu Chưa thu Lên hàng Tạo Chuyến" at bounding box center [619, 82] width 1164 height 33
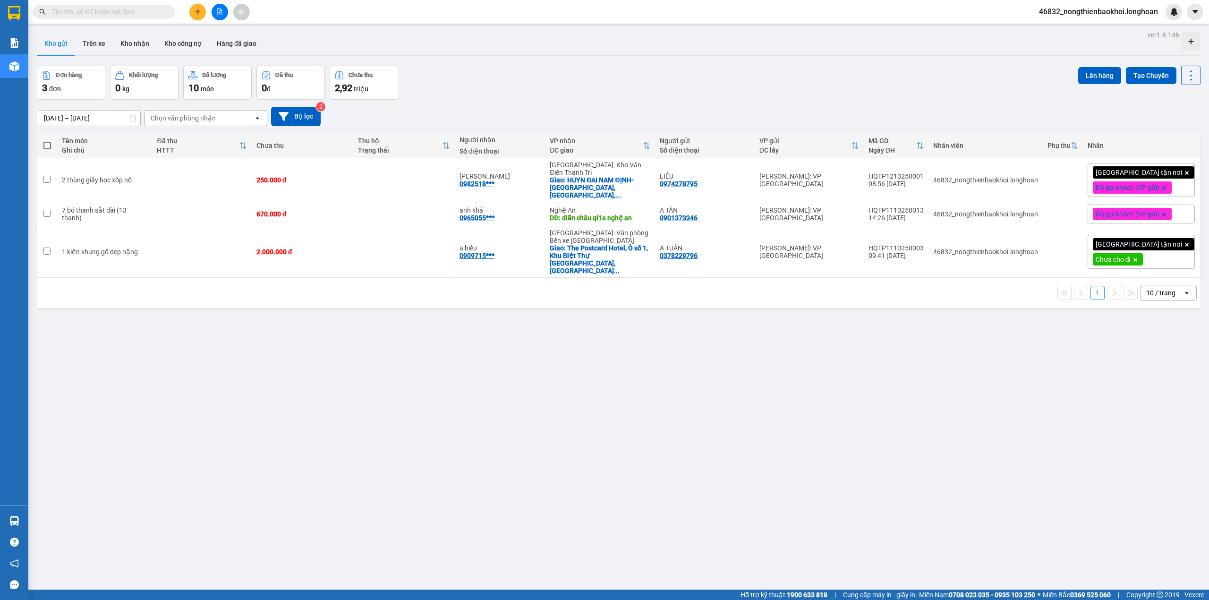
click at [492, 66] on div "Đơn hàng 3 đơn Khối lượng 0 kg Số lượng 10 món Đã thu 0 đ Chưa thu 2,92 triệu L…" at bounding box center [619, 83] width 1164 height 34
click at [136, 41] on button "Kho nhận" at bounding box center [135, 43] width 44 height 23
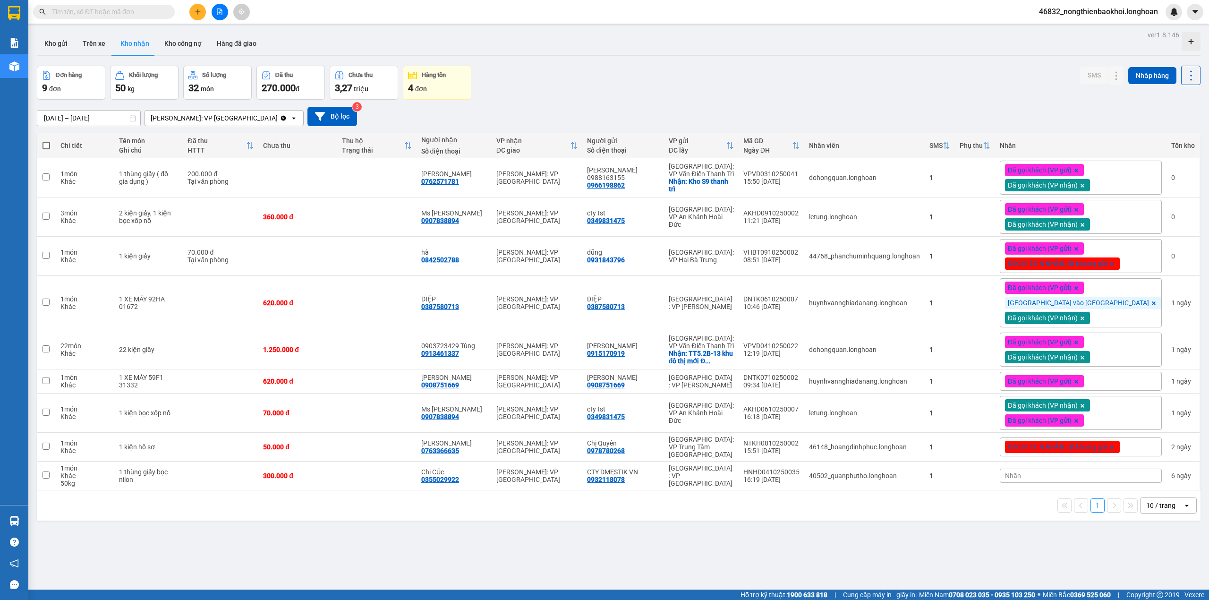
click at [575, 66] on div "Đơn hàng 9 đơn Khối lượng 50 kg Số lượng 32 món Đã thu 270.000 đ Chưa thu 3,27 …" at bounding box center [619, 83] width 1164 height 34
click at [527, 106] on div "13/09/2025 – 12/10/2025 Press the down arrow key to interact with the calendar …" at bounding box center [619, 117] width 1164 height 34
click at [130, 8] on input "text" at bounding box center [107, 12] width 111 height 10
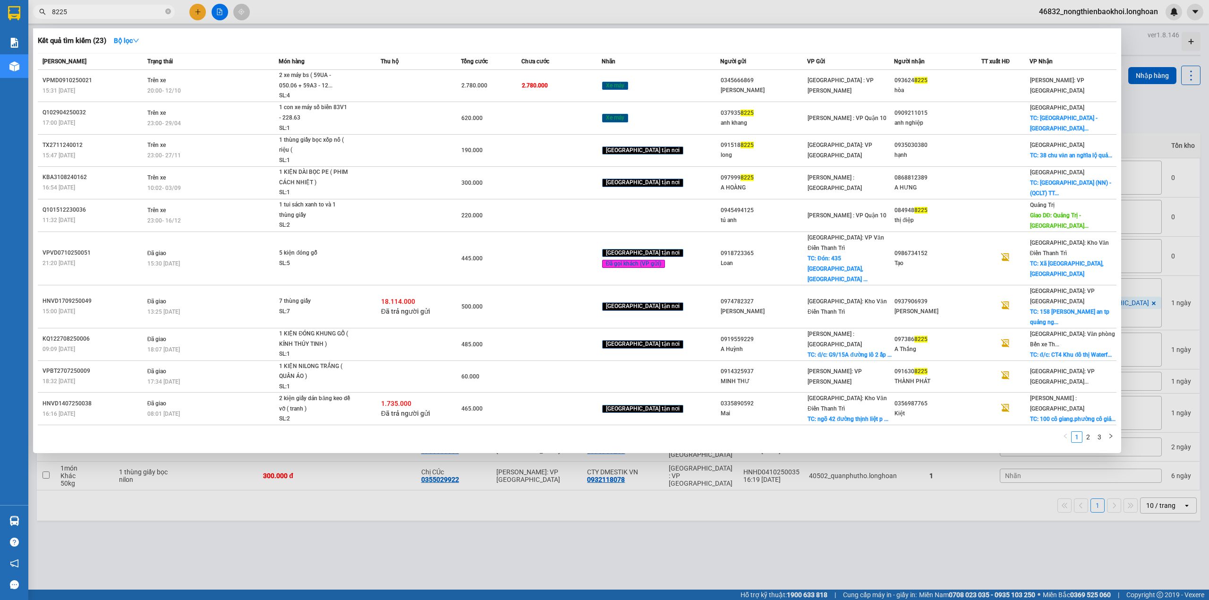
click at [92, 12] on input "8225" at bounding box center [107, 12] width 111 height 10
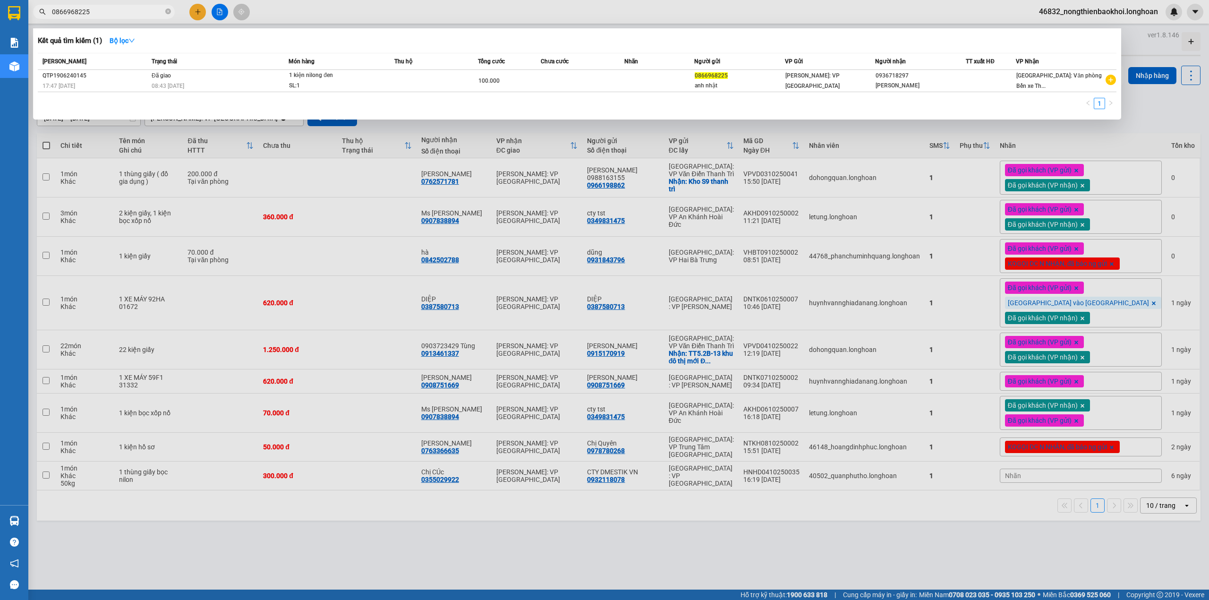
type input "0866968225"
click at [774, 123] on div at bounding box center [604, 300] width 1209 height 600
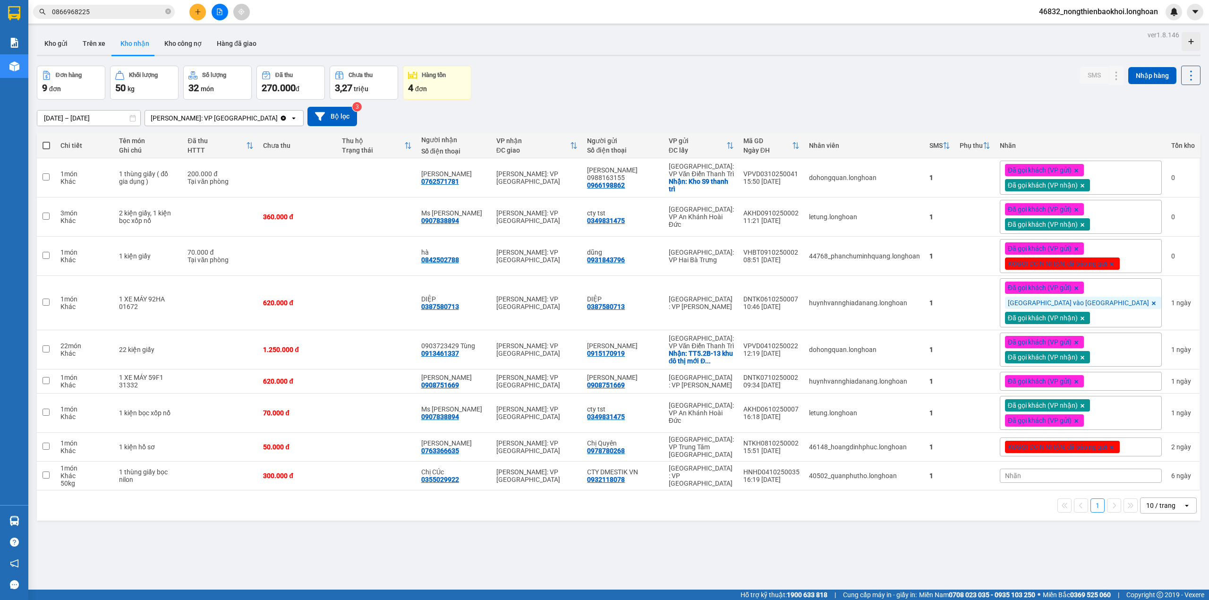
click at [572, 90] on div "Đơn hàng 9 đơn Khối lượng 50 kg Số lượng 32 món Đã thu 270.000 đ Chưa thu 3,27 …" at bounding box center [619, 83] width 1164 height 34
click at [549, 93] on div "Đơn hàng 9 đơn Khối lượng 50 kg Số lượng 32 món Đã thu 270.000 đ Chưa thu 3,27 …" at bounding box center [619, 83] width 1164 height 34
click at [563, 89] on div "Đơn hàng 9 đơn Khối lượng 50 kg Số lượng 32 món Đã thu 270.000 đ Chưa thu 3,27 …" at bounding box center [619, 83] width 1164 height 34
click at [556, 85] on div "Đơn hàng 9 đơn Khối lượng 50 kg Số lượng 32 món Đã thu 270.000 đ Chưa thu 3,27 …" at bounding box center [619, 83] width 1164 height 34
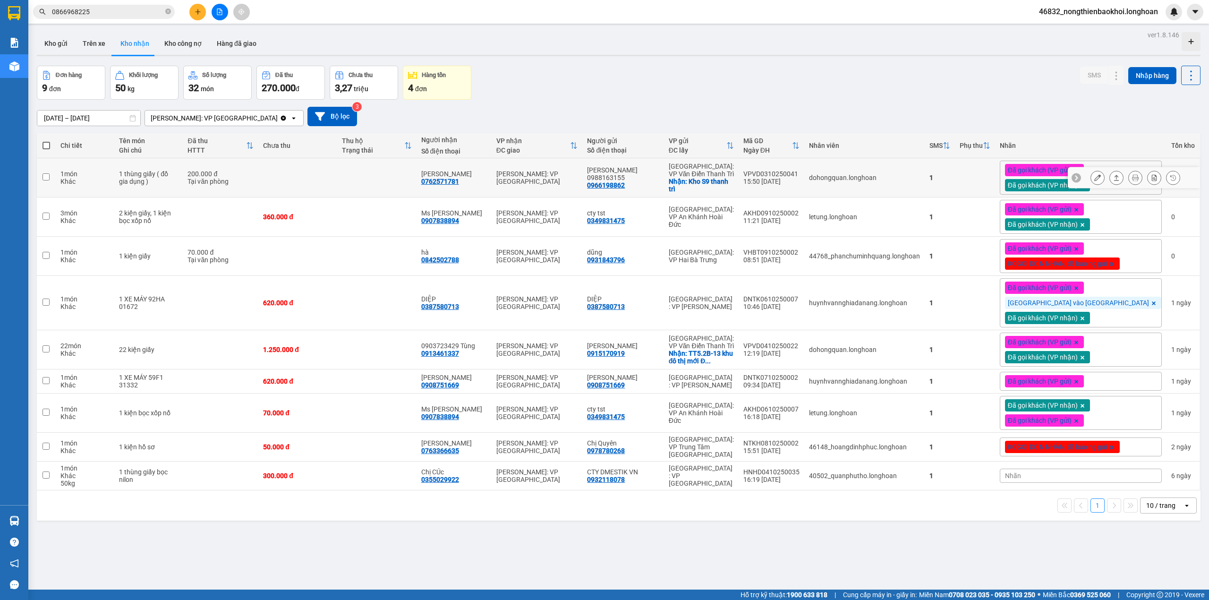
click at [487, 176] on div "Hoàng nhung" at bounding box center [454, 174] width 66 height 8
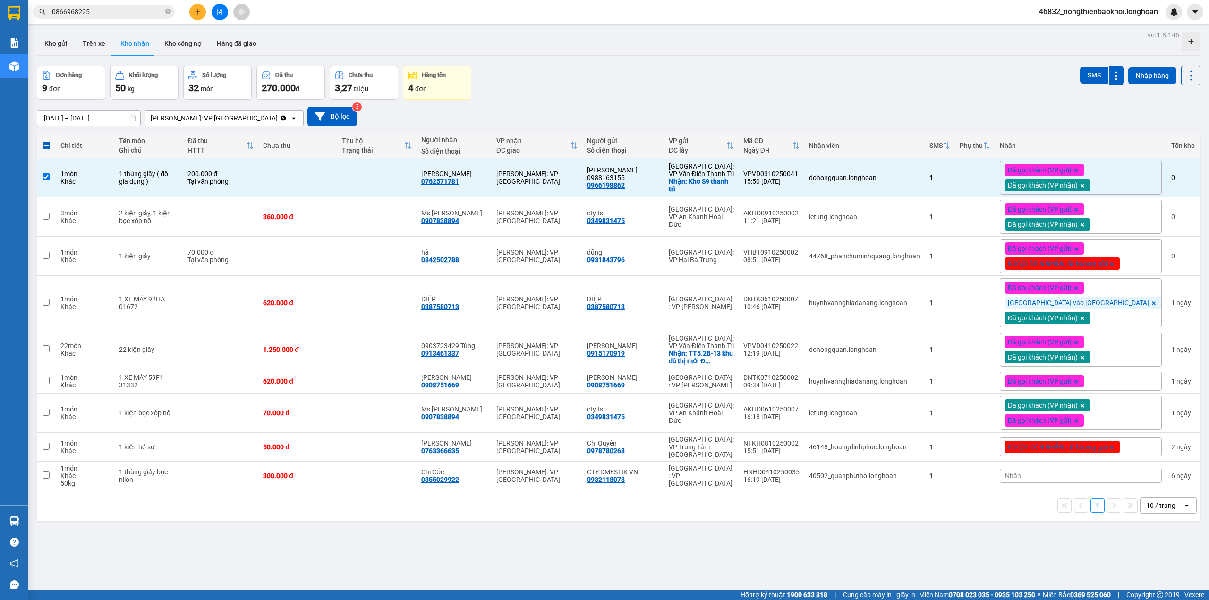
click at [622, 67] on div "Đơn hàng 9 đơn Khối lượng 50 kg Số lượng 32 món Đã thu 270.000 đ Chưa thu 3,27 …" at bounding box center [619, 83] width 1164 height 34
click at [558, 97] on div "Đơn hàng 9 đơn Khối lượng 50 kg Số lượng 32 món Đã thu 270.000 đ Chưa thu 3,27 …" at bounding box center [619, 83] width 1164 height 34
click at [1111, 178] on button at bounding box center [1116, 178] width 13 height 17
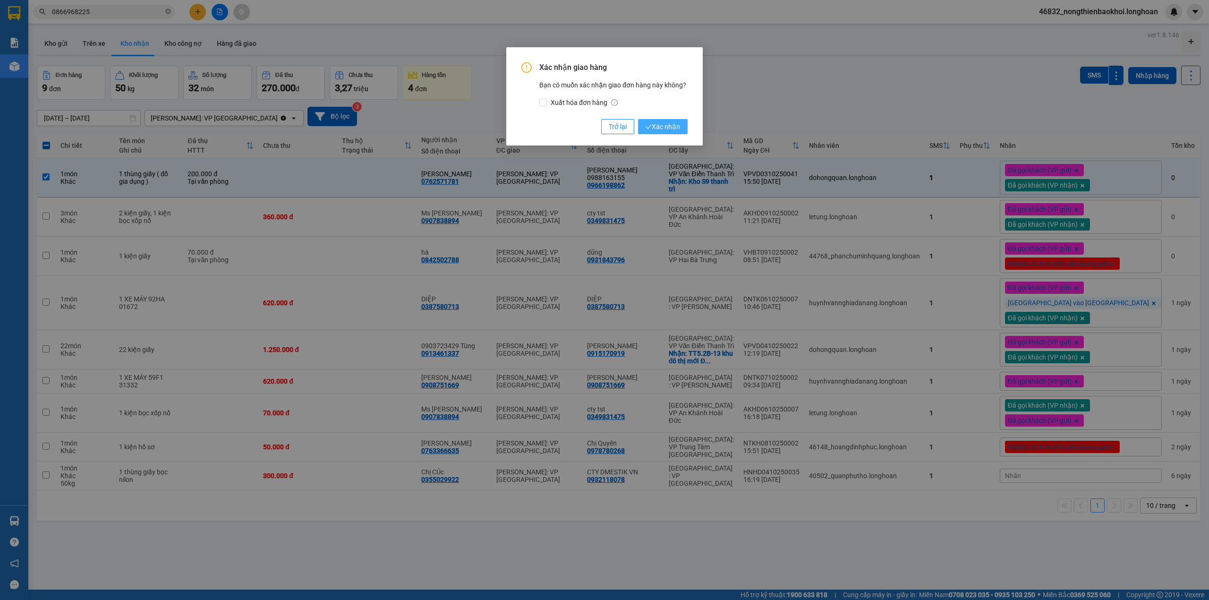
click at [666, 124] on span "Xác nhận" at bounding box center [663, 126] width 34 height 10
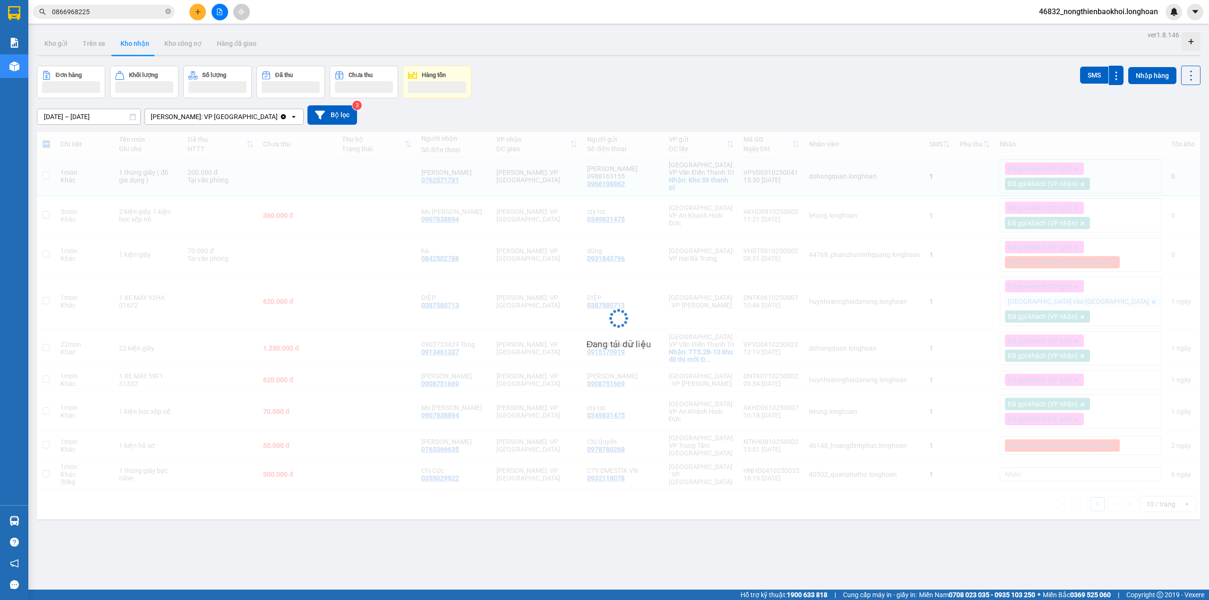
checkbox input "false"
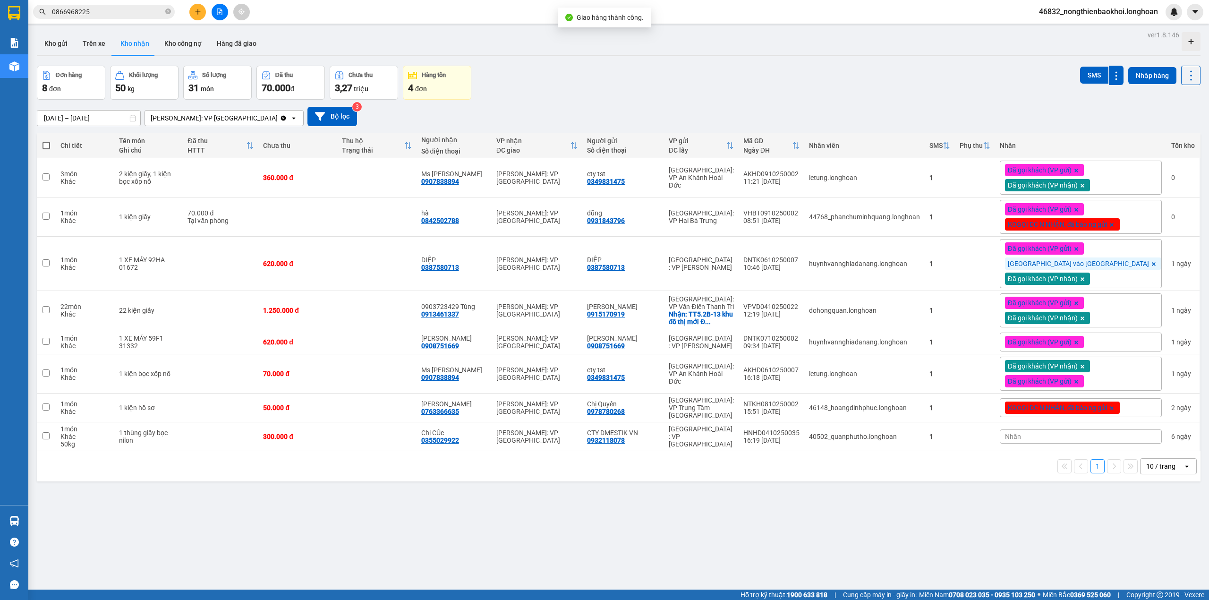
click at [568, 89] on div "Đơn hàng 8 đơn Khối lượng 50 kg Số lượng 31 món Đã thu 70.000 đ Chưa thu 3,27 t…" at bounding box center [619, 83] width 1164 height 34
click at [407, 502] on div "ver 1.8.146 Kho gửi Trên xe Kho nhận Kho công nợ Hàng đã giao Đơn hàng 8 đơn Kh…" at bounding box center [618, 328] width 1171 height 600
click at [399, 502] on div "ver 1.8.146 Kho gửi Trên xe Kho nhận Kho công nợ Hàng đã giao Đơn hàng 8 đơn Kh…" at bounding box center [618, 328] width 1171 height 600
click at [336, 569] on div "ver 1.8.146 Kho gửi Trên xe Kho nhận Kho công nợ Hàng đã giao Đơn hàng 8 đơn Kh…" at bounding box center [618, 328] width 1171 height 600
click at [337, 568] on div "ver 1.8.146 Kho gửi Trên xe Kho nhận Kho công nợ Hàng đã giao Đơn hàng 8 đơn Kh…" at bounding box center [618, 328] width 1171 height 600
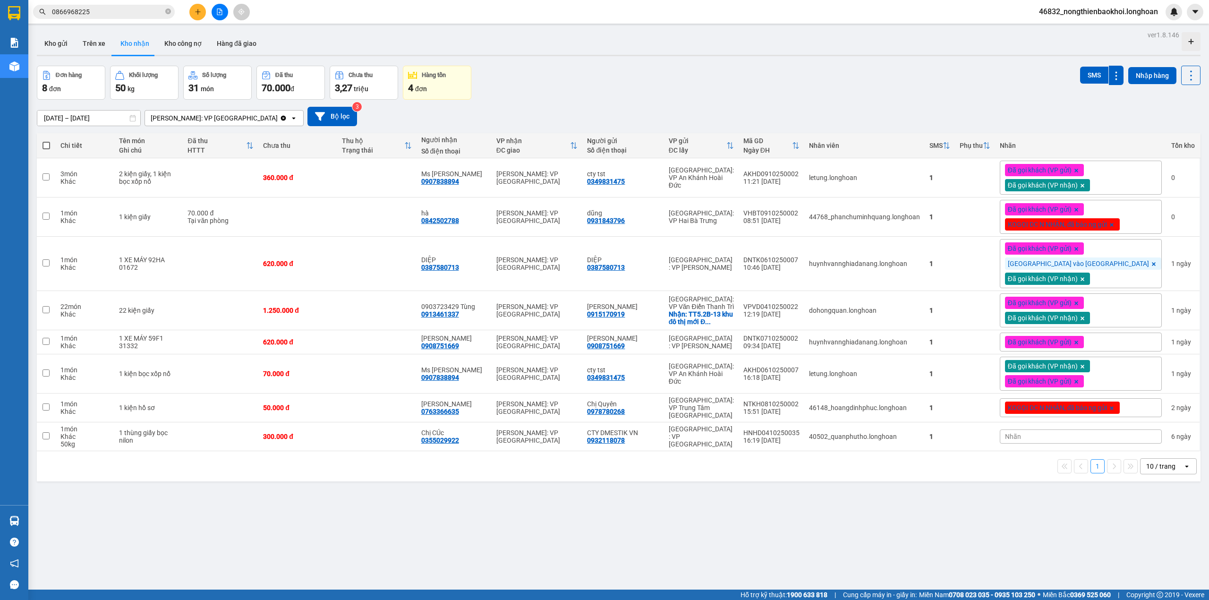
click at [630, 104] on div "13/09/2025 – 12/10/2025 Press the down arrow key to interact with the calendar …" at bounding box center [619, 117] width 1164 height 34
click at [651, 93] on div "Đơn hàng 8 đơn Khối lượng 50 kg Số lượng 31 món Đã thu 70.000 đ Chưa thu 3,27 t…" at bounding box center [619, 83] width 1164 height 34
click at [645, 105] on div "13/09/2025 – 12/10/2025 Press the down arrow key to interact with the calendar …" at bounding box center [619, 117] width 1164 height 34
click at [196, 10] on icon "plus" at bounding box center [198, 12] width 7 height 7
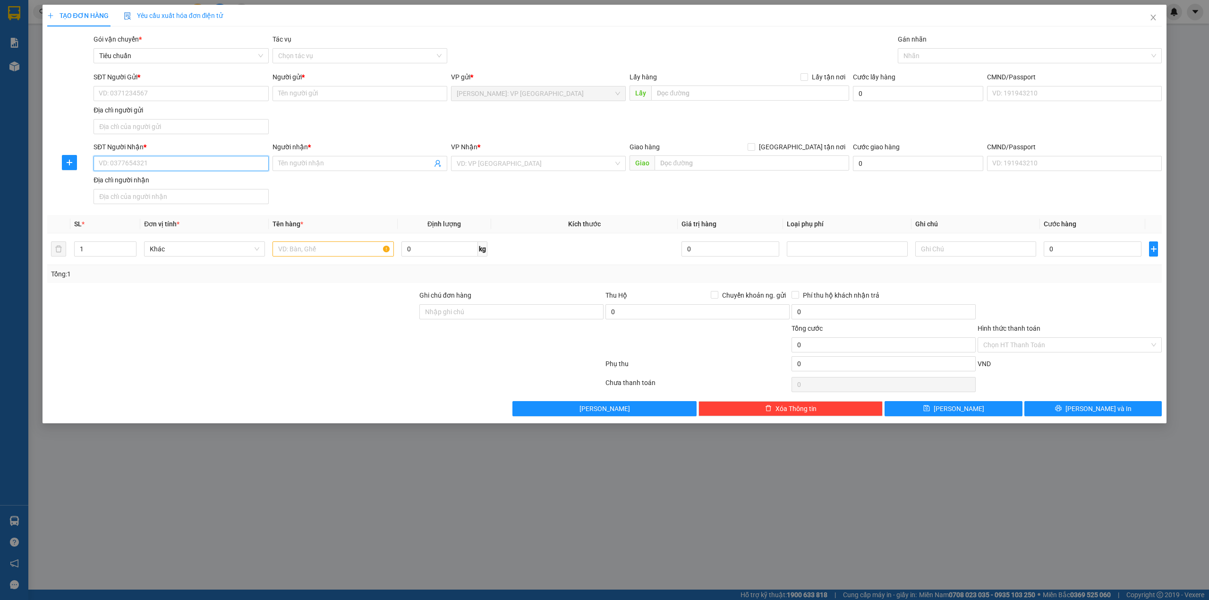
click at [242, 171] on input "SĐT Người Nhận *" at bounding box center [181, 163] width 175 height 15
click at [681, 164] on input "text" at bounding box center [752, 162] width 195 height 15
type input "[STREET_ADDRESS]"
click at [754, 148] on input "[GEOGRAPHIC_DATA] tận nơi" at bounding box center [751, 146] width 7 height 7
checkbox input "true"
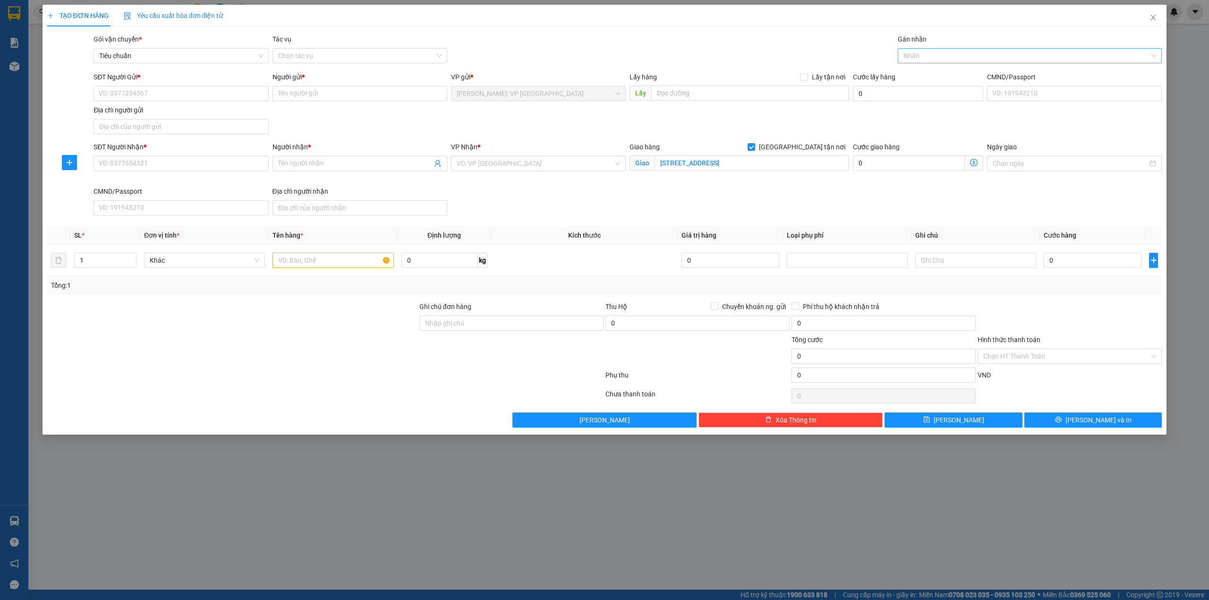
click at [955, 53] on div at bounding box center [1025, 55] width 250 height 11
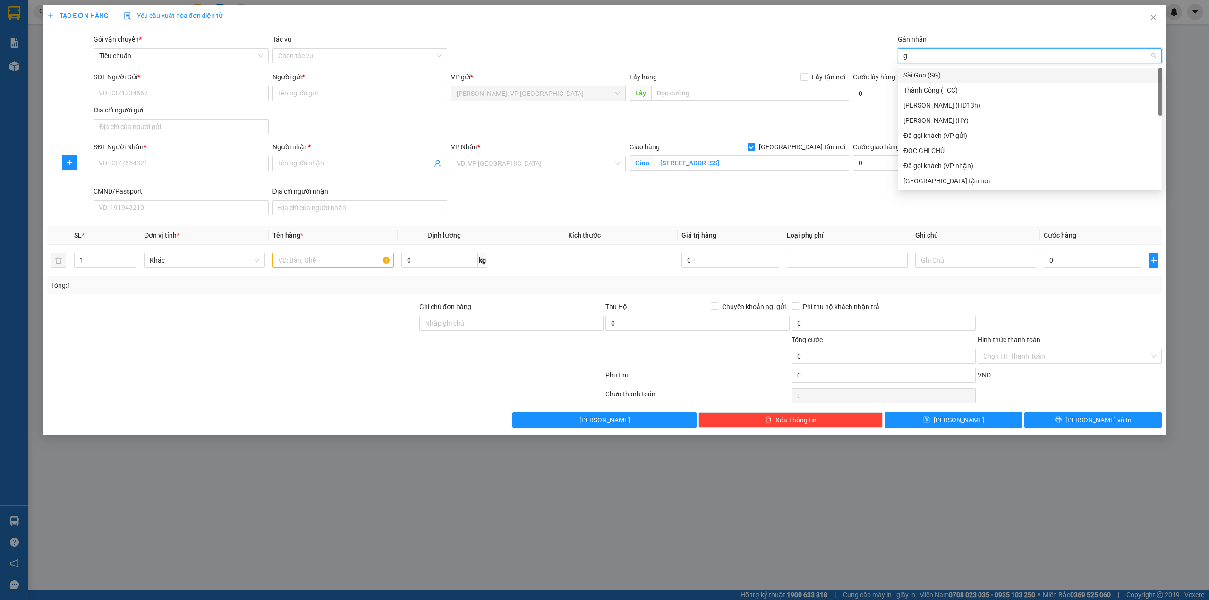
type input "gi"
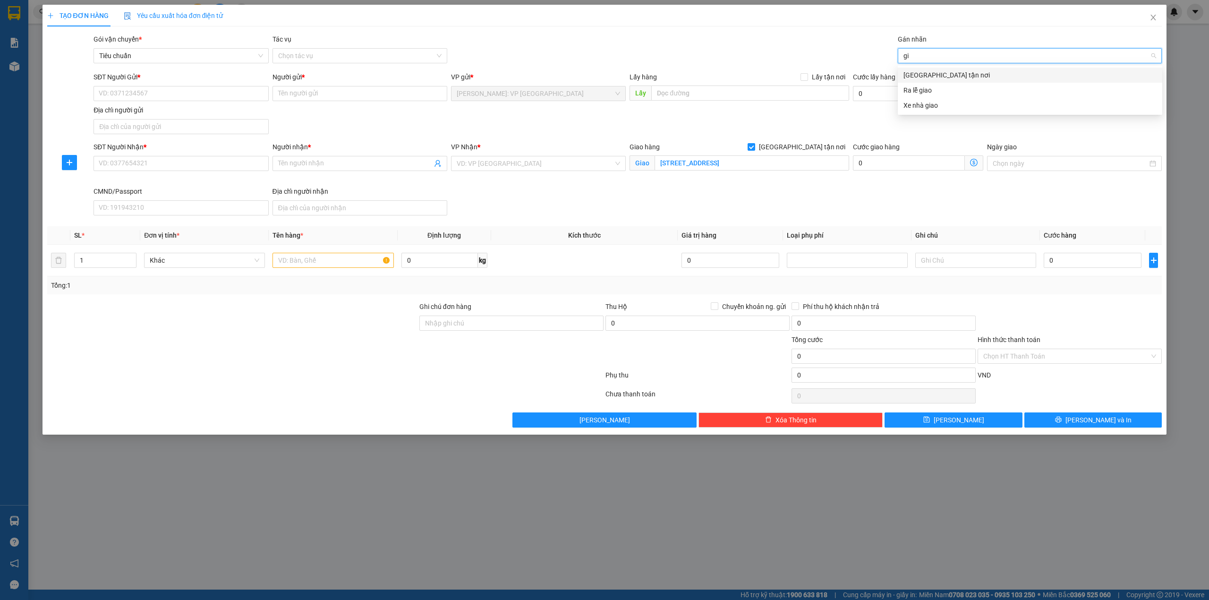
click at [956, 73] on div "[GEOGRAPHIC_DATA] tận nơi" at bounding box center [1029, 75] width 253 height 10
click at [710, 30] on div "TẠO ĐƠN HÀNG Yêu cầu xuất hóa đơn điện tử Transit Pickup Surcharge Ids Transit …" at bounding box center [604, 216] width 1115 height 423
click at [521, 159] on input "search" at bounding box center [535, 163] width 157 height 14
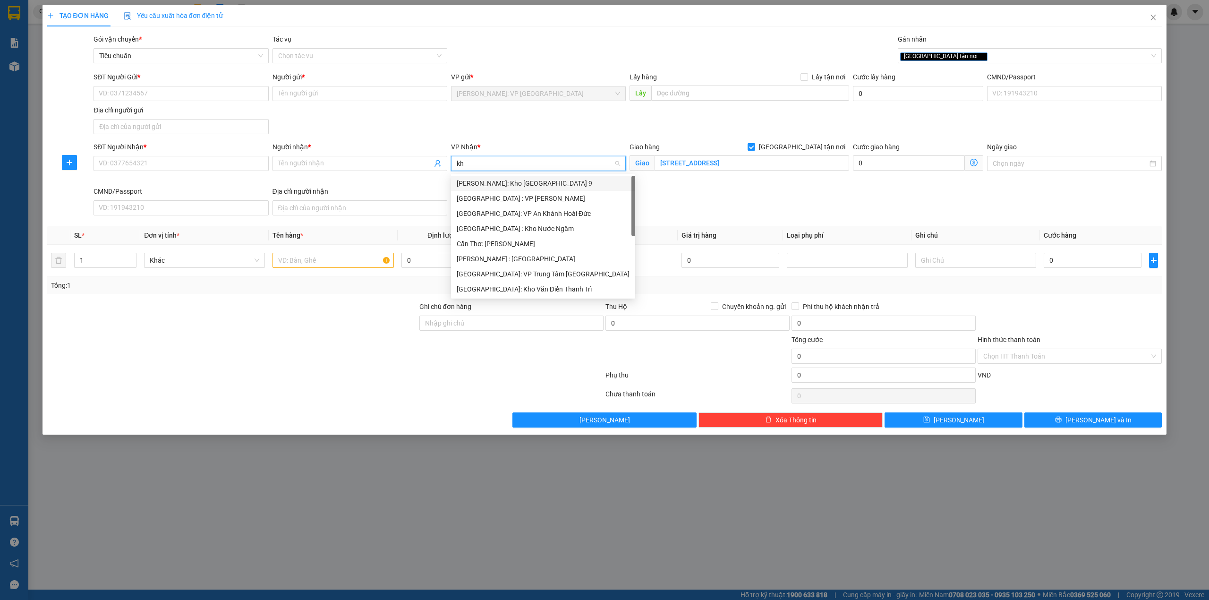
type input "kho"
click at [540, 242] on div "[GEOGRAPHIC_DATA]: Kho Văn Điển Thanh Trì" at bounding box center [538, 243] width 163 height 10
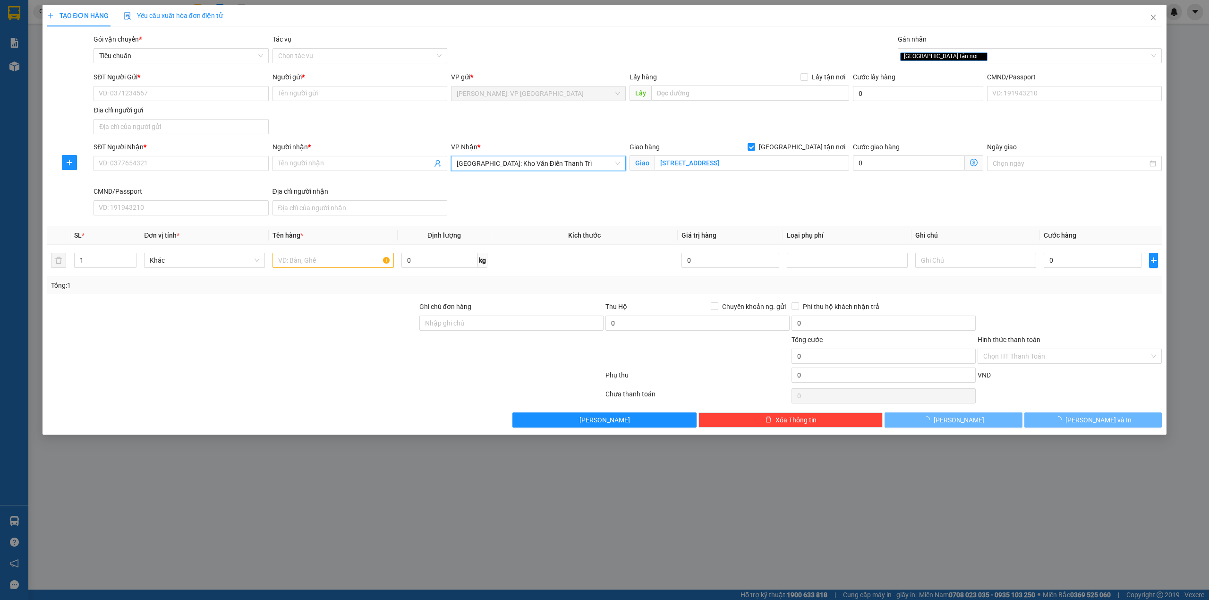
click at [366, 129] on div "SĐT Người Gửi * VD: 0371234567 Người gửi * Tên người gửi VP gửi * Hồ Chí Minh: …" at bounding box center [628, 105] width 1072 height 66
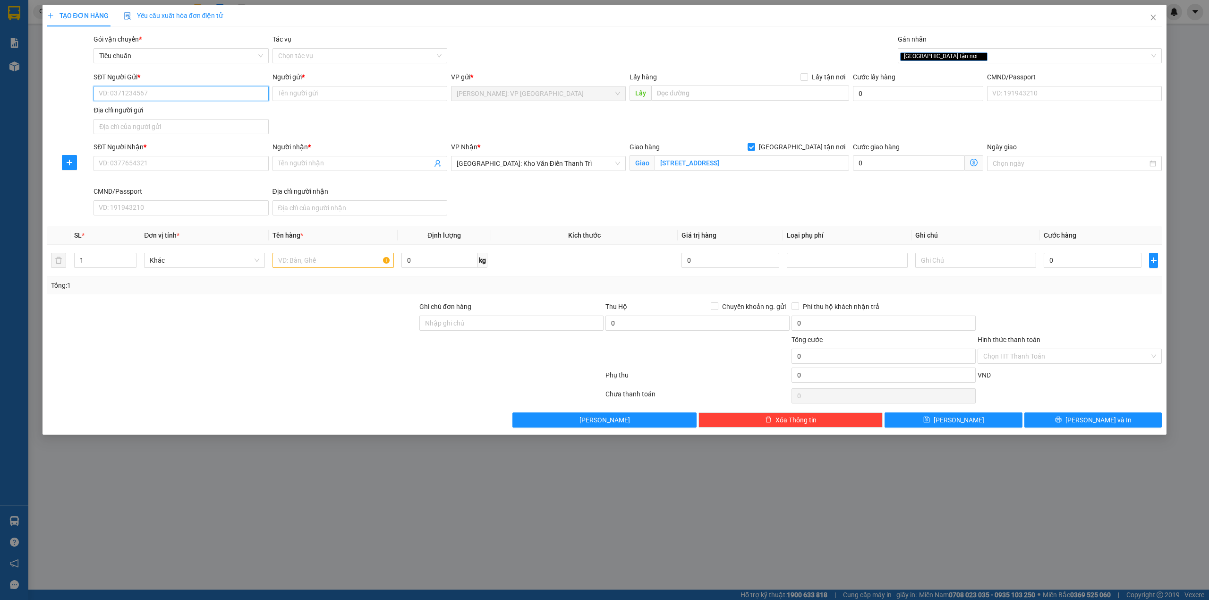
click at [186, 97] on input "SĐT Người Gửi *" at bounding box center [181, 93] width 175 height 15
type input "0935839735"
click at [300, 96] on input "Người gửi *" at bounding box center [359, 93] width 175 height 15
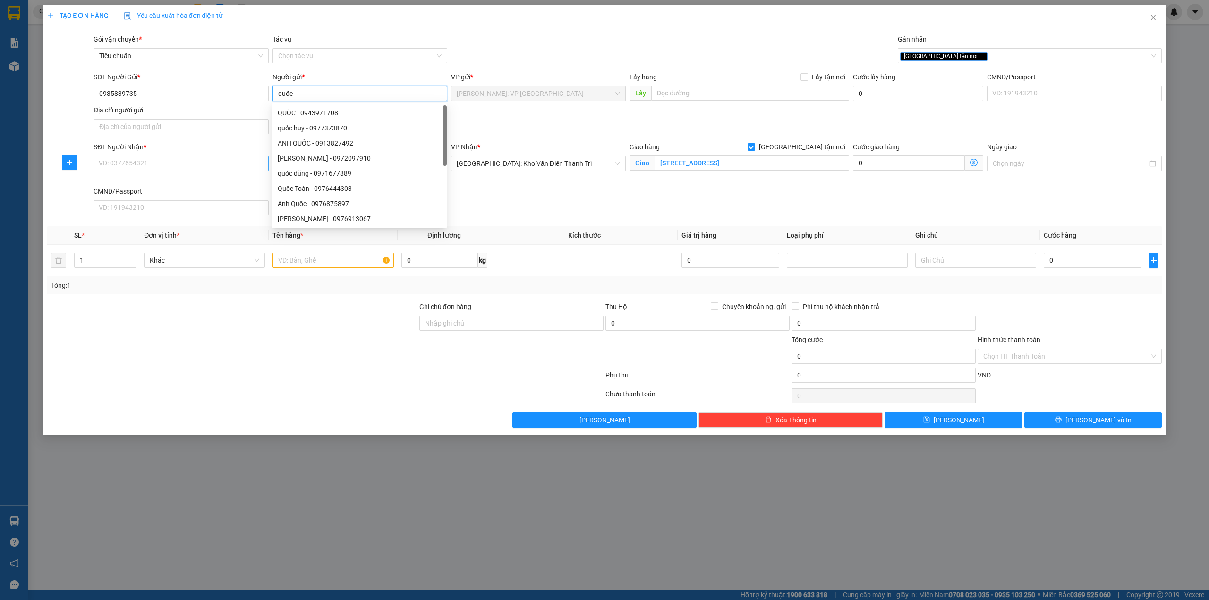
type input "quốc"
click at [156, 161] on input "SĐT Người Nhận *" at bounding box center [181, 163] width 175 height 15
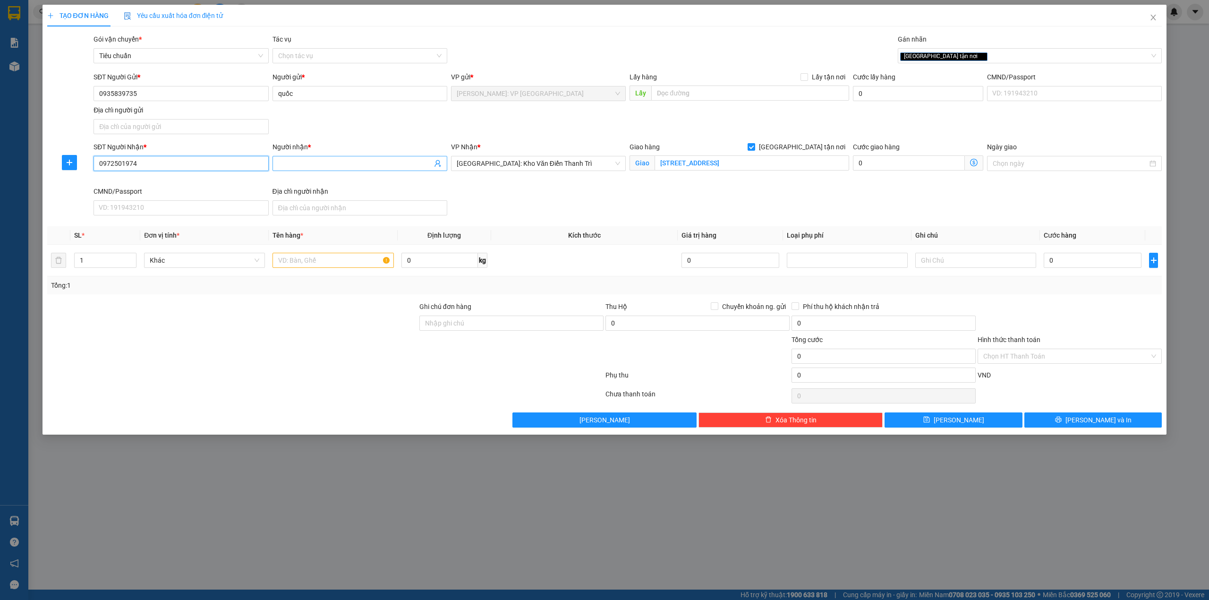
type input "0972501974"
click at [318, 161] on input "Người nhận *" at bounding box center [355, 163] width 154 height 10
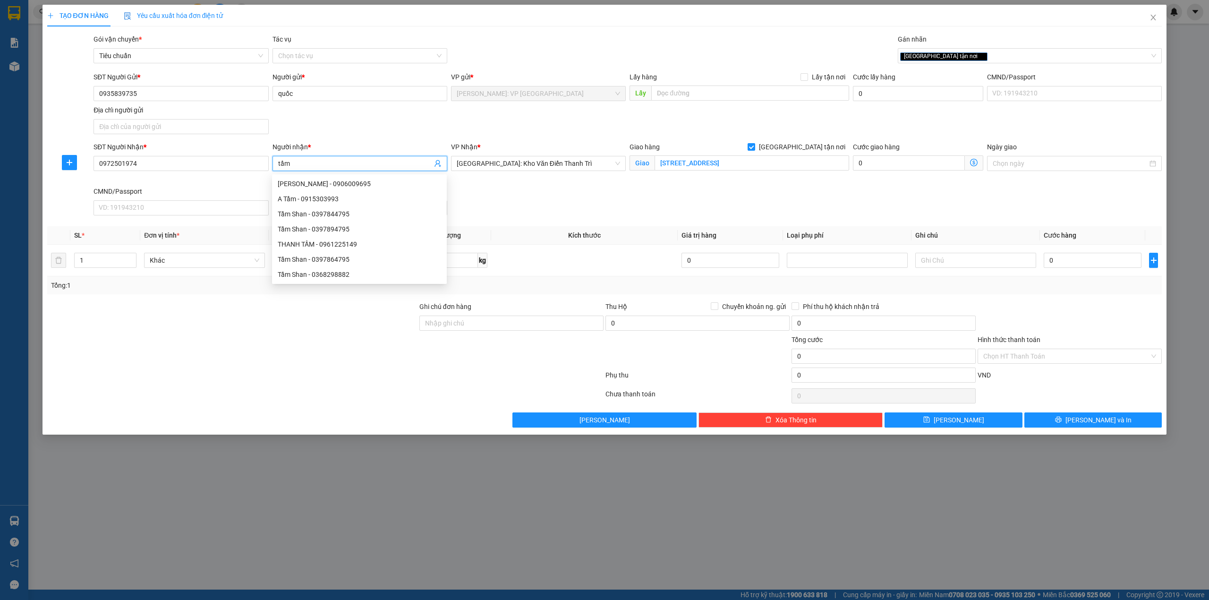
type input "tầm"
click at [573, 47] on div "Gói vận chuyển * Tiêu chuẩn Tác vụ Chọn tác vụ Gán nhãn Giao tận nơi" at bounding box center [628, 50] width 1072 height 33
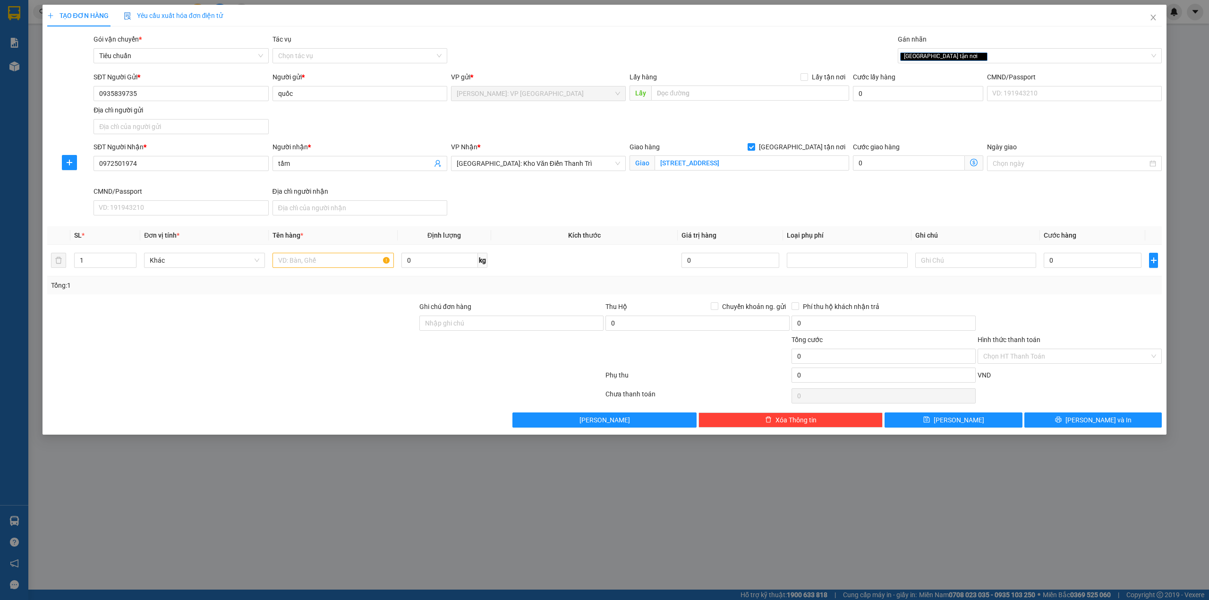
click at [561, 212] on div "SĐT Người Nhận * 0972501974 Người nhận * tầm VP Nhận * Hà Nội: Kho Văn Điển Tha…" at bounding box center [628, 180] width 1072 height 77
click at [301, 265] on input "text" at bounding box center [332, 260] width 121 height 15
type input "1 kiện nhỏ dẹp bọc xốp nổ (khay gỗ mặt kính)"
drag, startPoint x: 325, startPoint y: 294, endPoint x: 337, endPoint y: 289, distance: 12.3
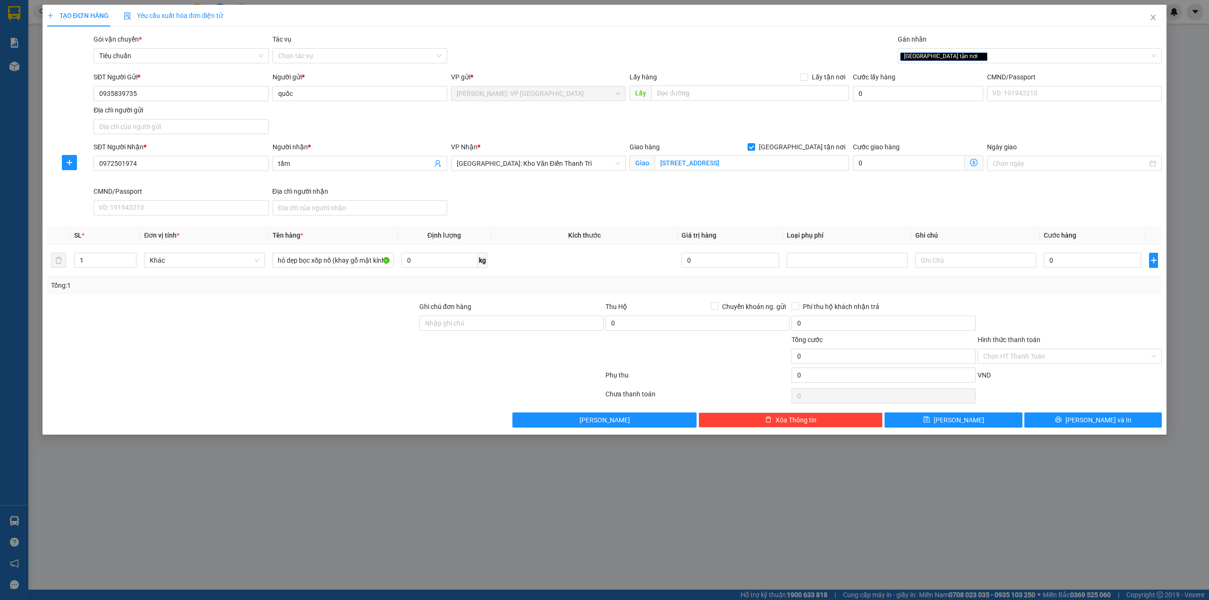
click at [327, 293] on div "Tổng: 1" at bounding box center [604, 285] width 1115 height 18
drag, startPoint x: 539, startPoint y: 242, endPoint x: 499, endPoint y: 335, distance: 101.3
click at [538, 242] on th "Kích thước" at bounding box center [584, 235] width 187 height 18
click at [463, 326] on input "Ghi chú đơn hàng" at bounding box center [511, 322] width 184 height 15
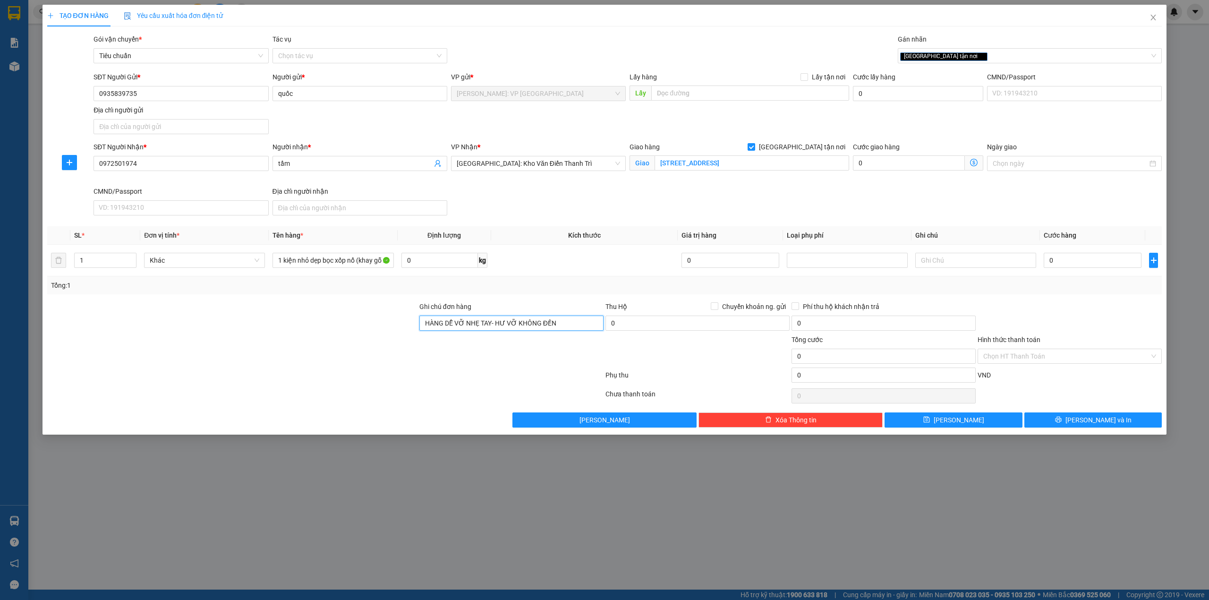
type input "HÀNG DỄ VỠ NHẸ TAY- HƯ VỠ KHÔNG ĐỀN"
click at [341, 361] on div at bounding box center [232, 350] width 372 height 33
click at [343, 356] on div at bounding box center [232, 350] width 372 height 33
click at [340, 348] on div at bounding box center [232, 350] width 372 height 33
click at [915, 287] on div "Tổng: 1" at bounding box center [604, 285] width 1107 height 10
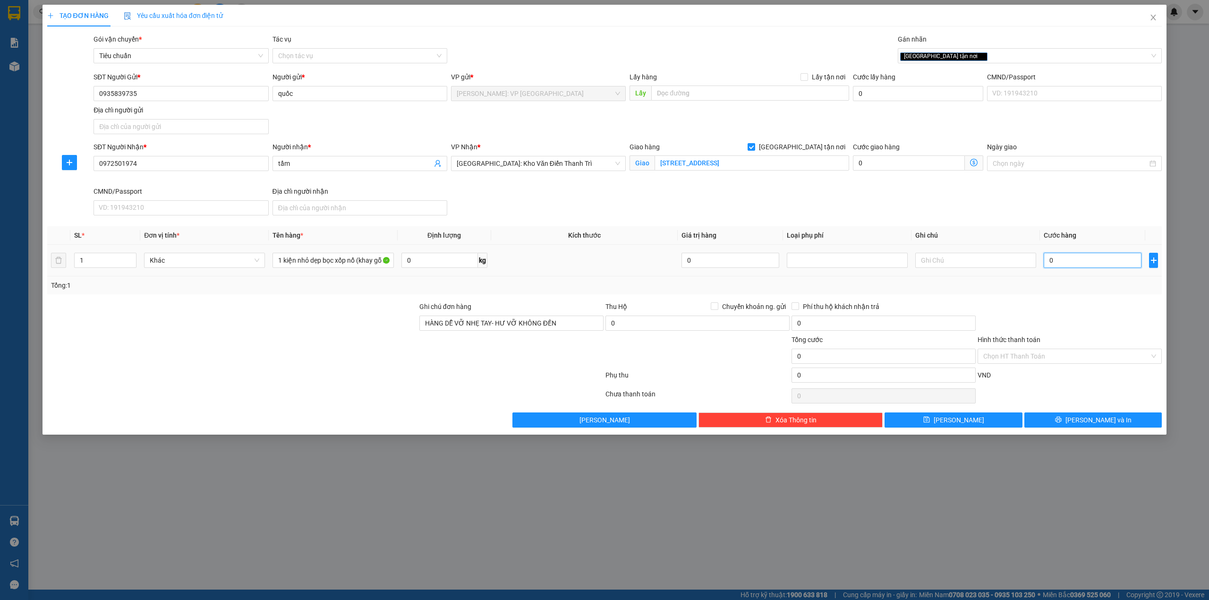
click at [1058, 268] on input "0" at bounding box center [1093, 260] width 98 height 15
type input "1"
type input "15"
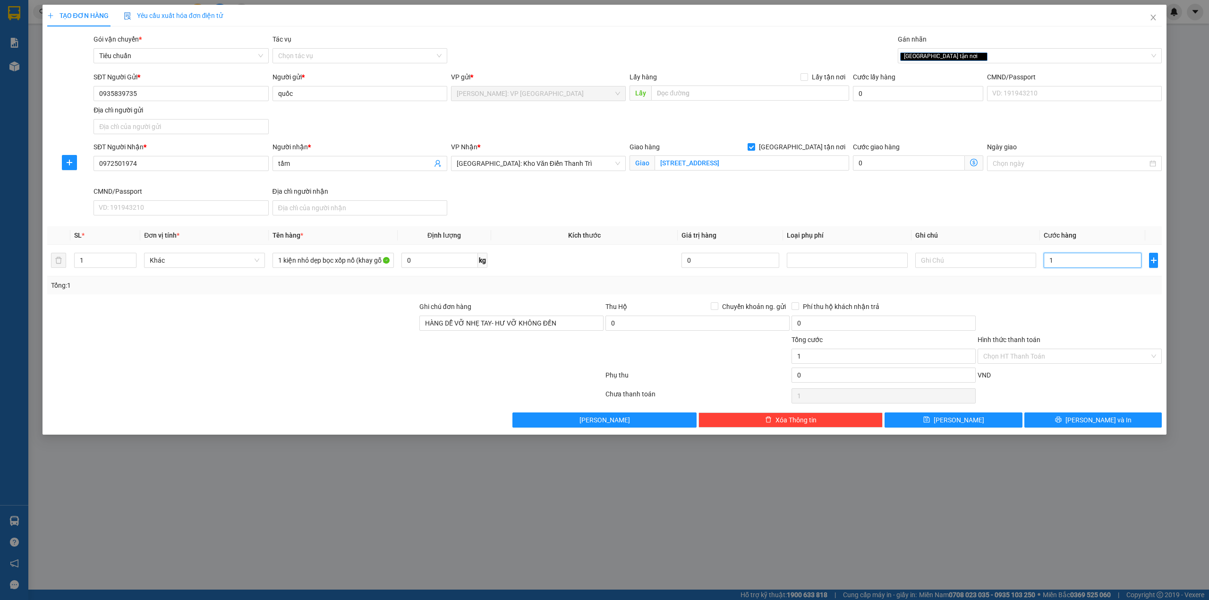
type input "15"
type input "150"
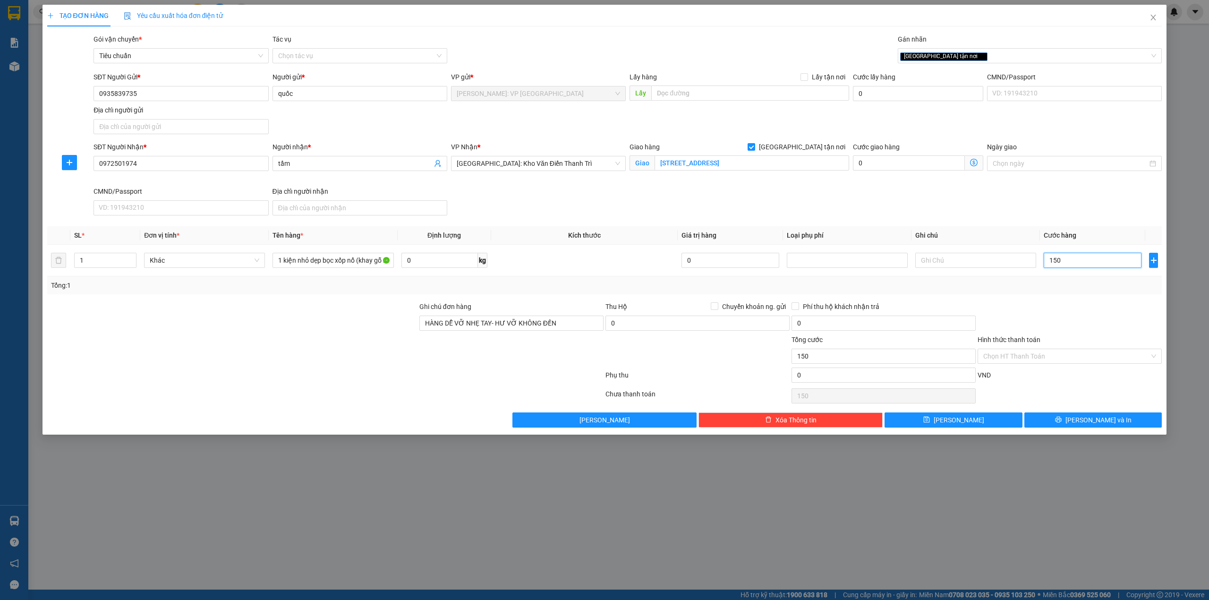
type input "1.500"
type input "15.000"
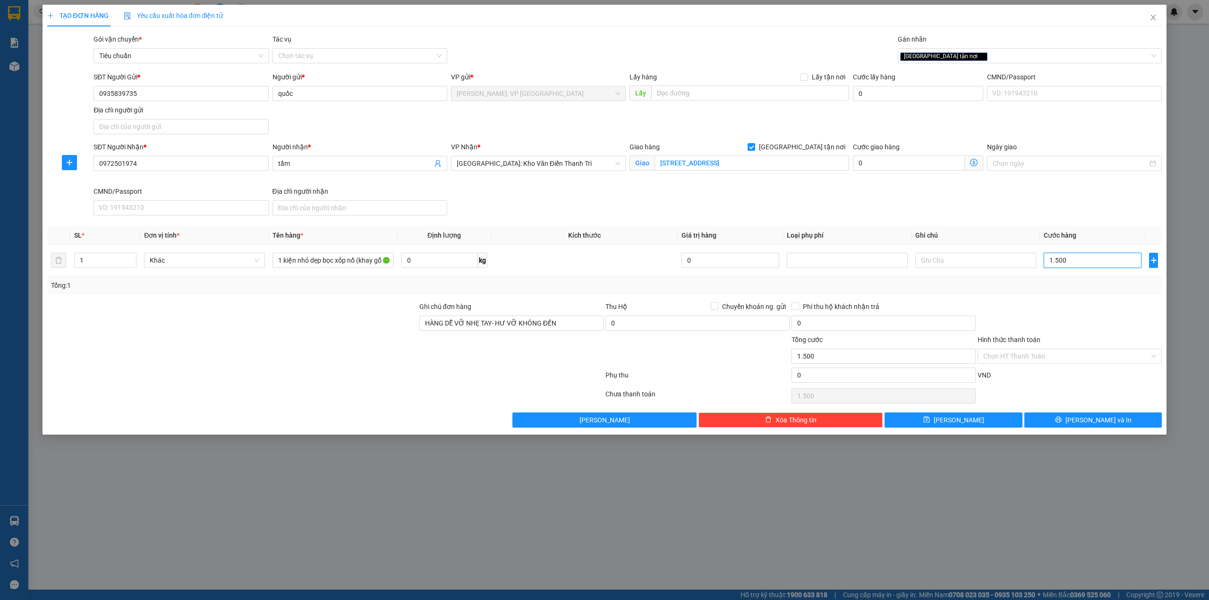
type input "15.000"
type input "150.000"
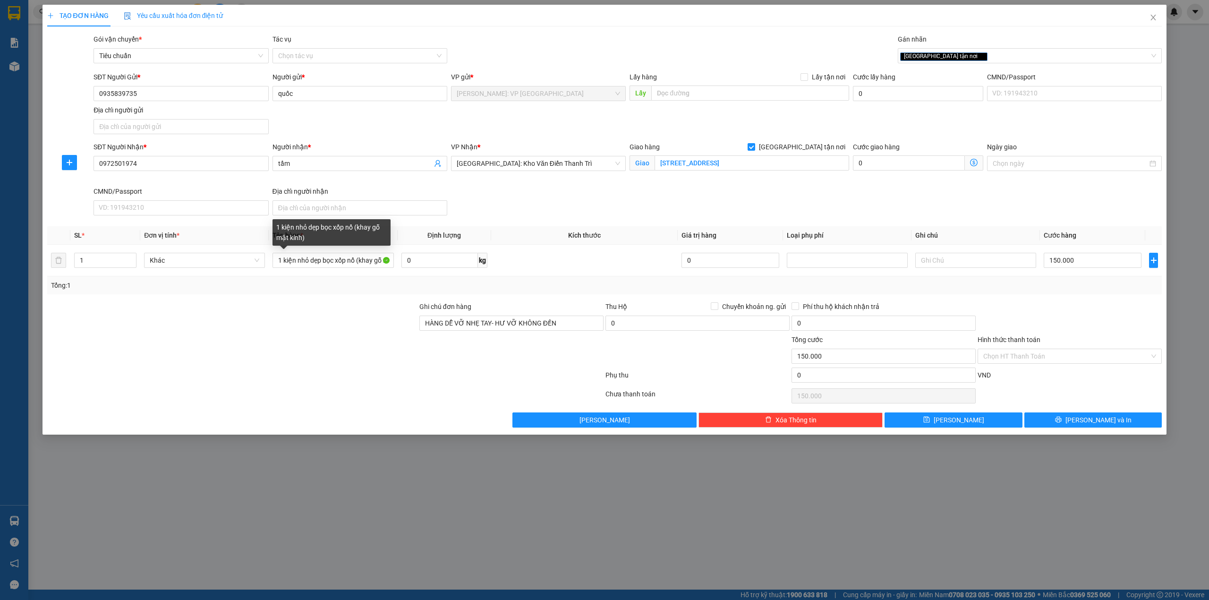
click at [325, 328] on div at bounding box center [232, 317] width 372 height 33
click at [310, 322] on div at bounding box center [232, 317] width 372 height 33
click at [1036, 289] on div "Tổng: 1" at bounding box center [604, 285] width 1107 height 10
click at [866, 184] on div "Cước giao hàng 0" at bounding box center [918, 164] width 134 height 44
drag, startPoint x: 805, startPoint y: 212, endPoint x: 816, endPoint y: 214, distance: 12.0
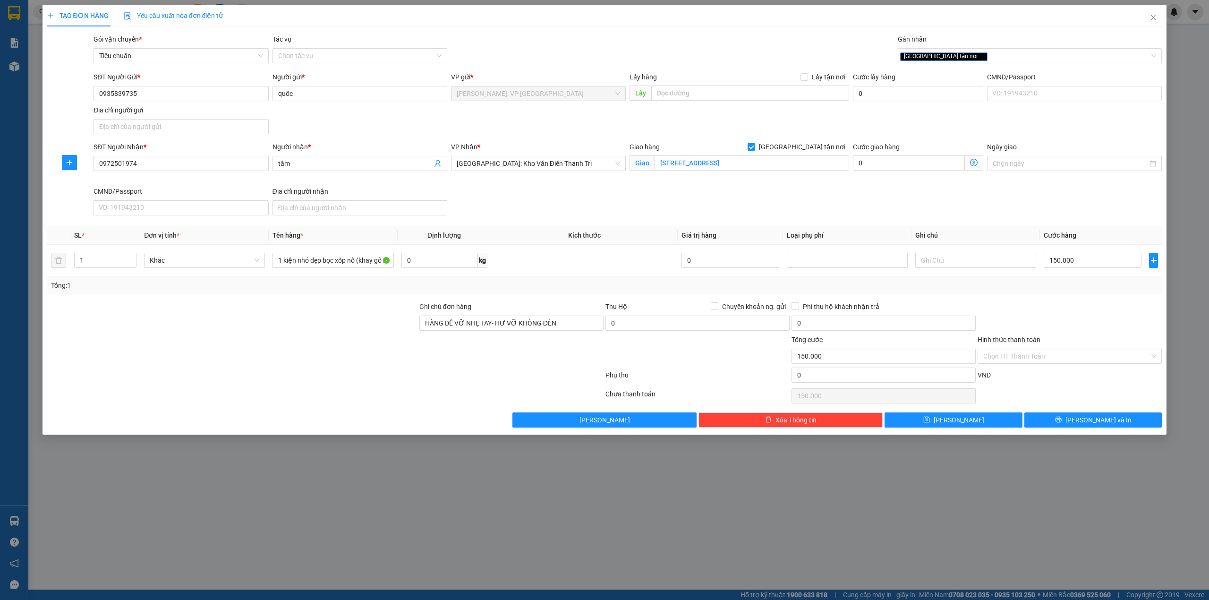
click at [804, 213] on div "SĐT Người Nhận * 0972501974 Người nhận * tầm VP Nhận * Hà Nội: Kho Văn Điển Tha…" at bounding box center [628, 180] width 1072 height 77
click at [1090, 312] on div at bounding box center [1070, 317] width 186 height 33
click at [1061, 421] on icon "printer" at bounding box center [1058, 420] width 6 height 6
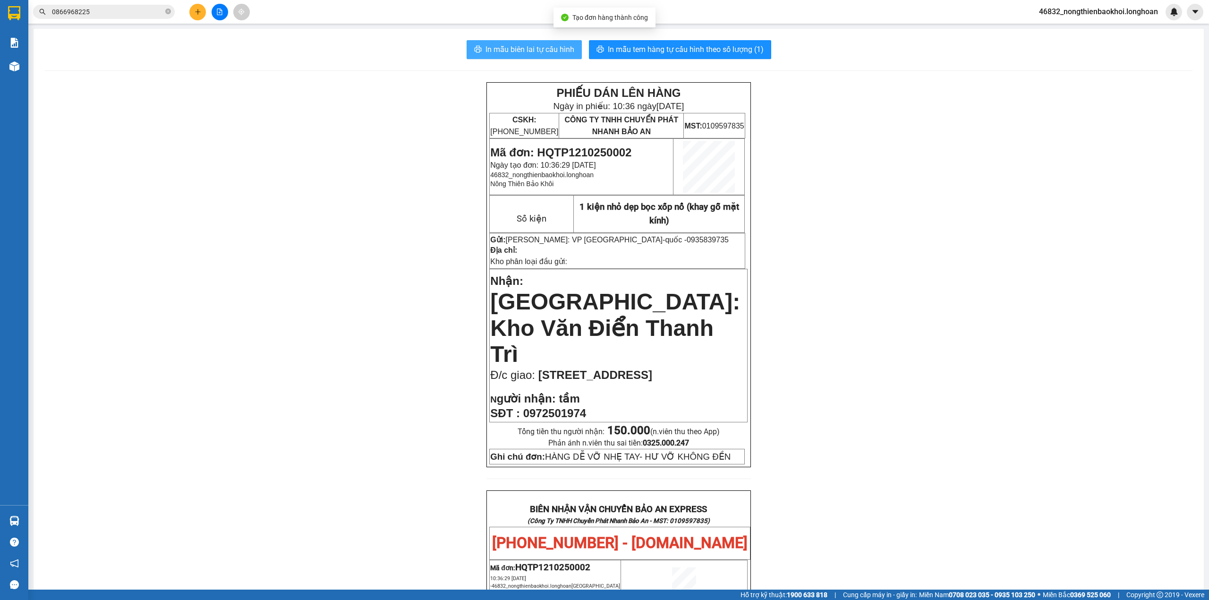
click at [524, 46] on span "In mẫu biên lai tự cấu hình" at bounding box center [529, 49] width 89 height 12
click at [439, 246] on div "PHIẾU DÁN LÊN HÀNG Ngày in phiếu: 10:36 ngày 12-10-2025 CSKH: 1900.06.88.33 CÔN…" at bounding box center [619, 547] width 1148 height 930
click at [434, 234] on div "PHIẾU DÁN LÊN HÀNG Ngày in phiếu: 10:36 ngày 12-10-2025 CSKH: 1900.06.88.33 CÔN…" at bounding box center [619, 547] width 1148 height 930
click at [434, 231] on div "PHIẾU DÁN LÊN HÀNG Ngày in phiếu: 10:36 ngày 12-10-2025 CSKH: 1900.06.88.33 CÔN…" at bounding box center [619, 547] width 1148 height 930
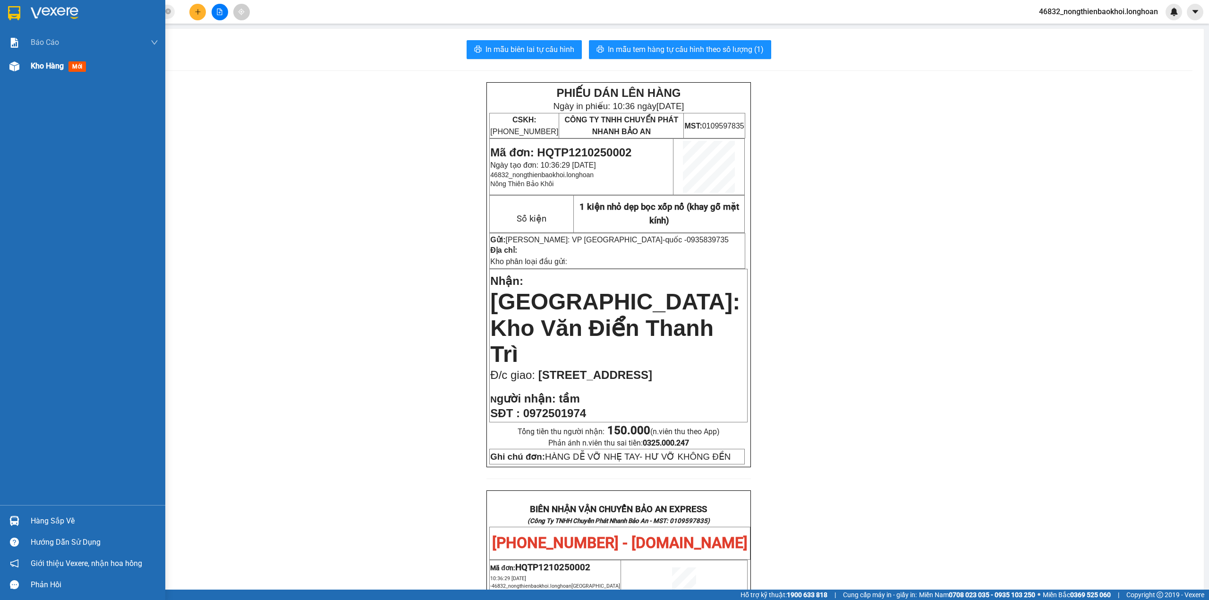
click at [3, 68] on div "Kho hàng mới" at bounding box center [82, 66] width 165 height 24
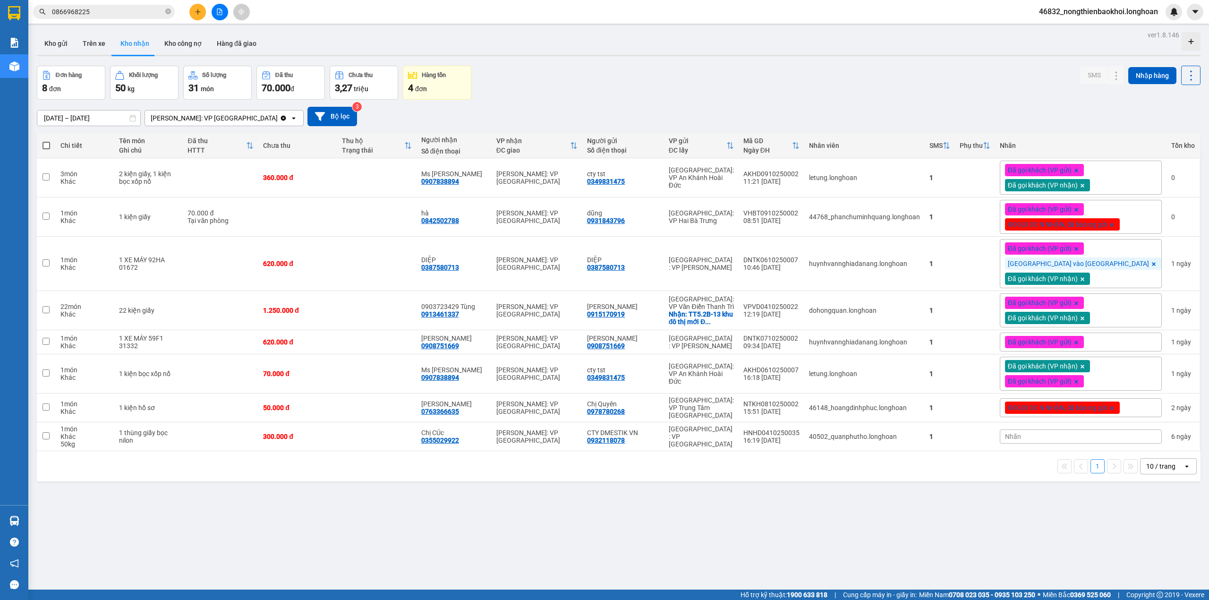
click at [580, 96] on div "Đơn hàng 8 đơn Khối lượng 50 kg Số lượng 31 món Đã thu 70.000 đ Chưa thu 3,27 t…" at bounding box center [619, 83] width 1164 height 34
click at [46, 41] on button "Kho gửi" at bounding box center [56, 43] width 38 height 23
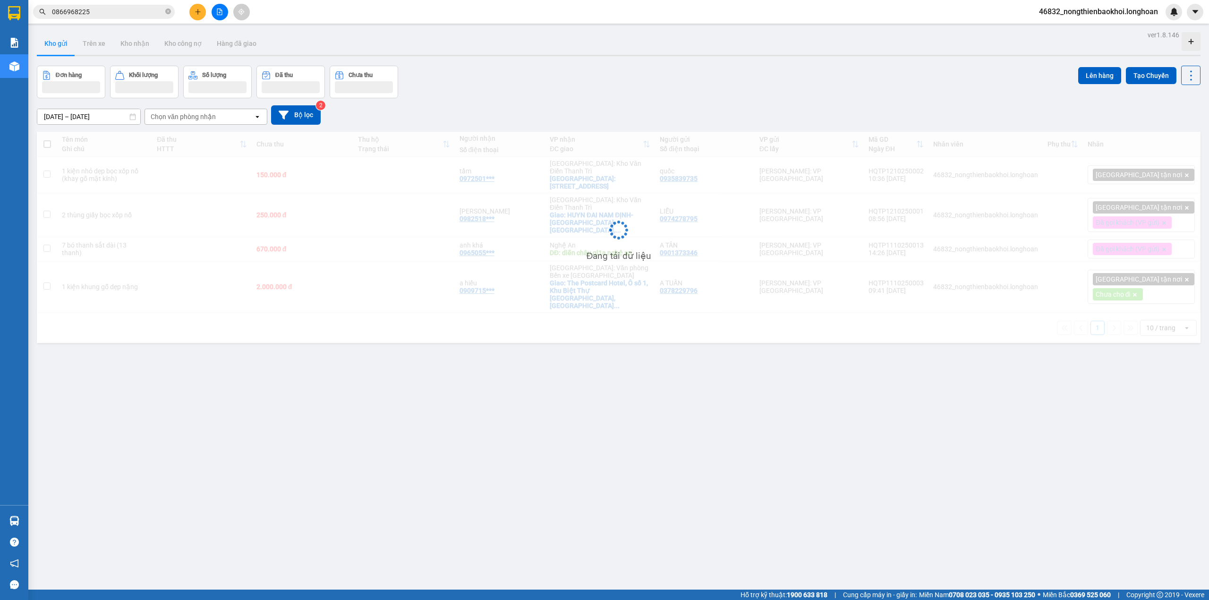
click at [701, 112] on div "[DATE] – [DATE] Press the down arrow key to interact with the calendar and sele…" at bounding box center [619, 114] width 1164 height 19
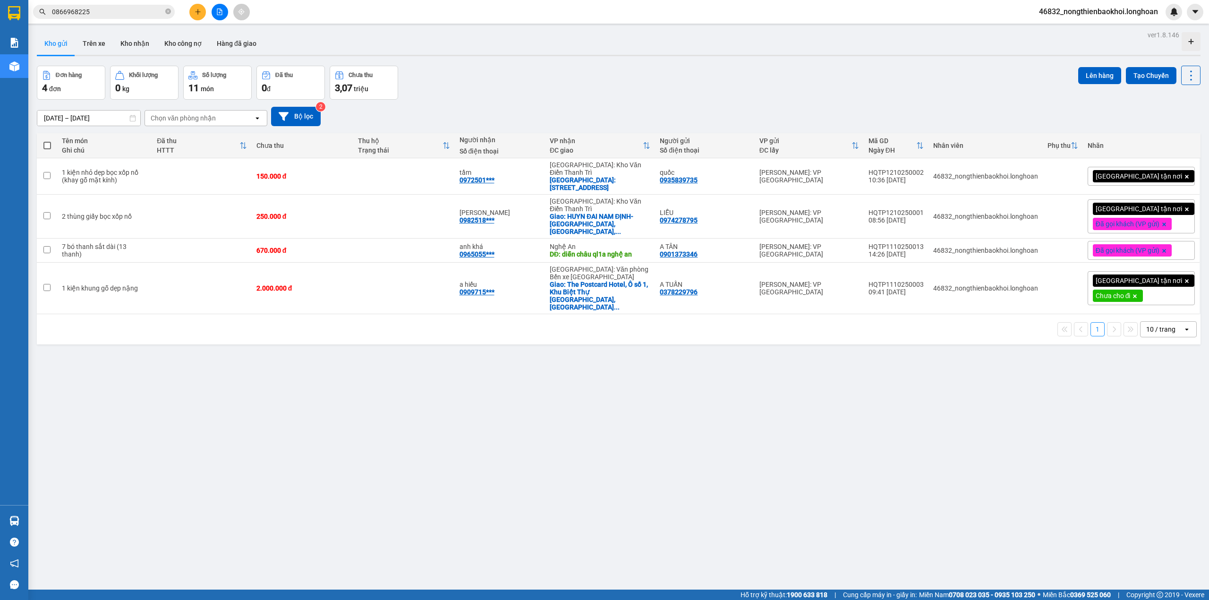
click at [611, 108] on div "[DATE] – [DATE] Press the down arrow key to interact with the calendar and sele…" at bounding box center [619, 116] width 1164 height 19
click at [1123, 174] on icon at bounding box center [1126, 176] width 7 height 7
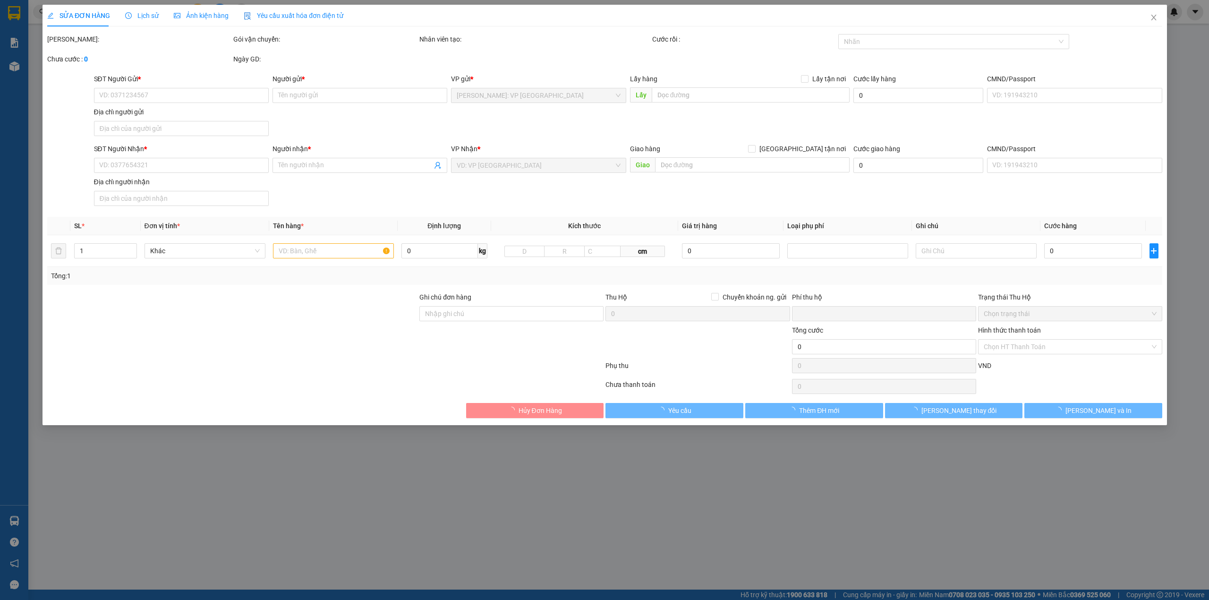
type input "0935839735"
type input "quốc"
type input "0972501974"
type input "tầm"
checkbox input "true"
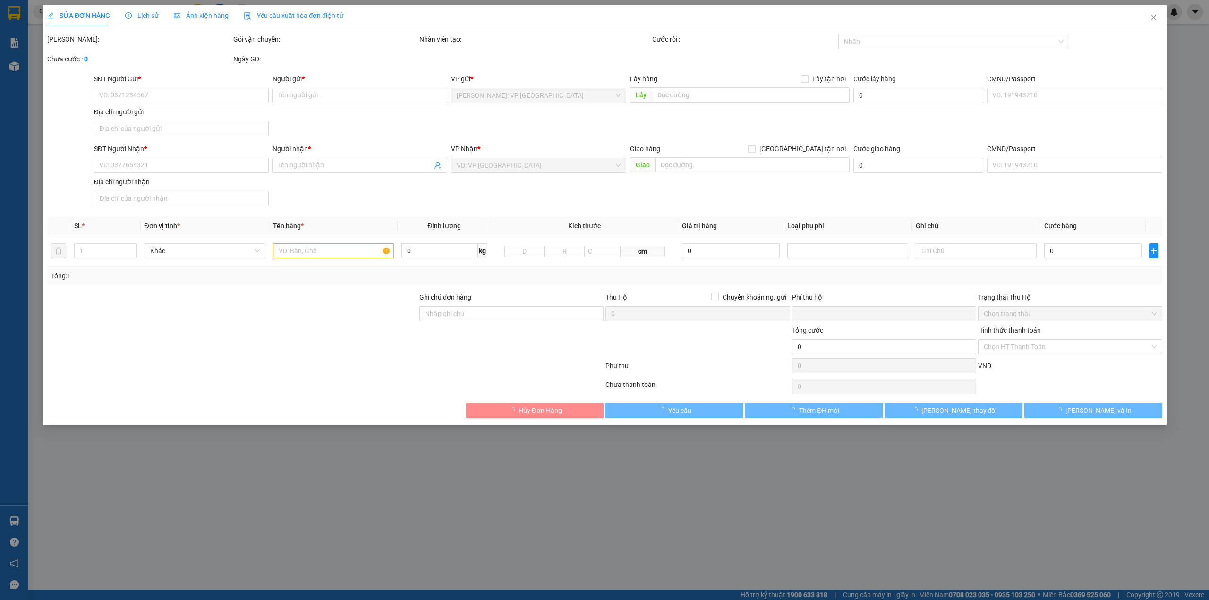
type input "[STREET_ADDRESS]"
type input "HÀNG DỄ VỠ NHẸ TAY- HƯ VỠ KHÔNG ĐỀN"
type input "0"
type input "150.000"
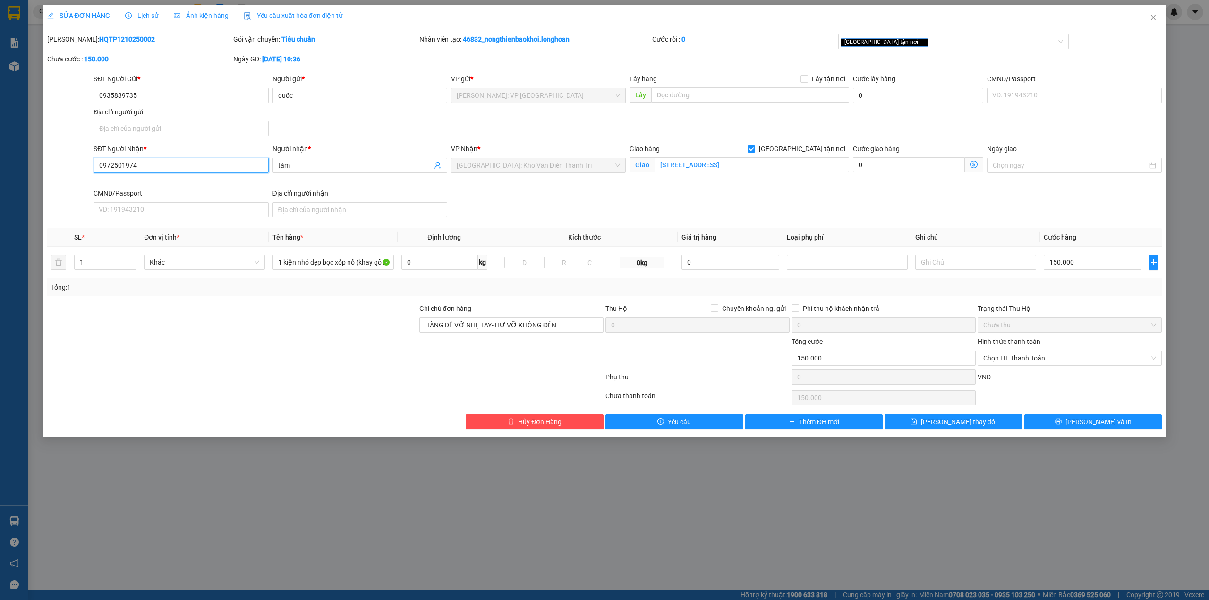
click at [134, 165] on input "0972501974" at bounding box center [181, 165] width 175 height 15
click at [310, 264] on input "1 kiện nhỏ dẹp bọc xốp nổ (khay gỗ mặt kính)" at bounding box center [332, 262] width 121 height 15
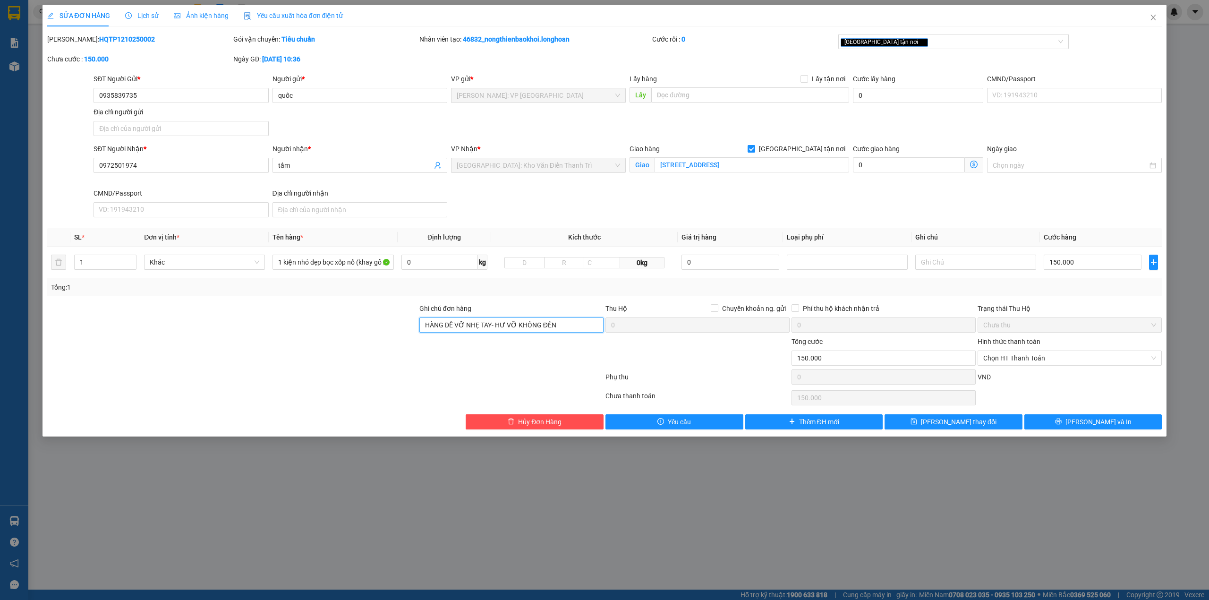
click at [467, 326] on input "HÀNG DỄ VỠ NHẸ TAY- HƯ VỠ KHÔNG ĐỀN" at bounding box center [511, 324] width 184 height 15
click at [340, 373] on div at bounding box center [325, 378] width 558 height 19
click at [357, 50] on div "Gói vận chuyển: Tiêu chuẩn" at bounding box center [325, 44] width 186 height 20
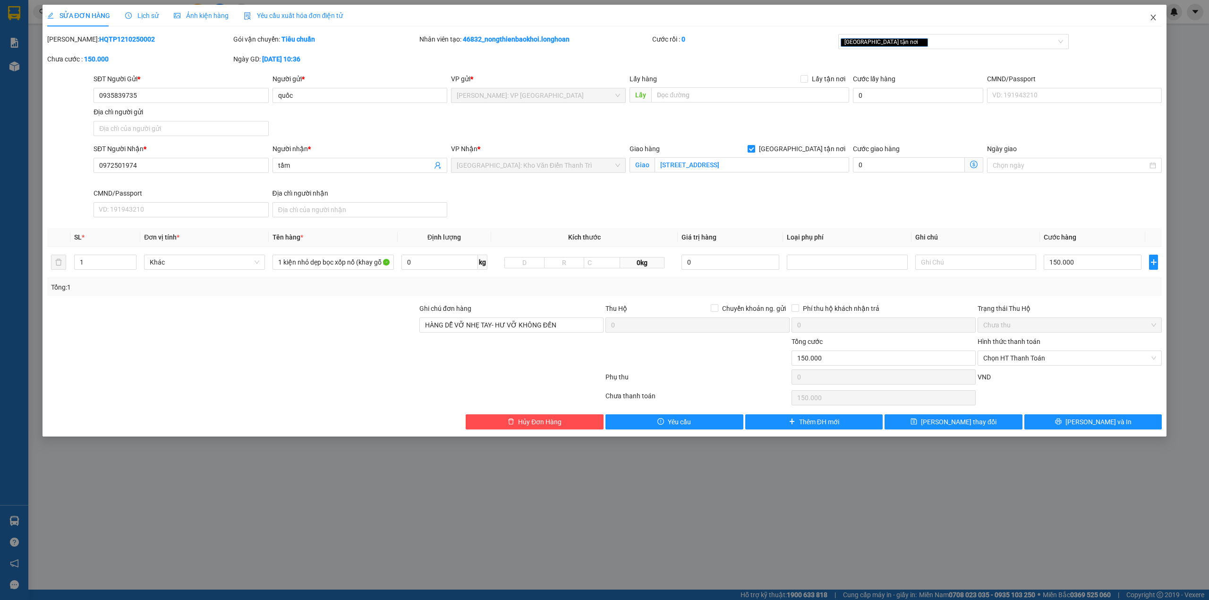
click at [1158, 8] on span "Close" at bounding box center [1153, 18] width 26 height 26
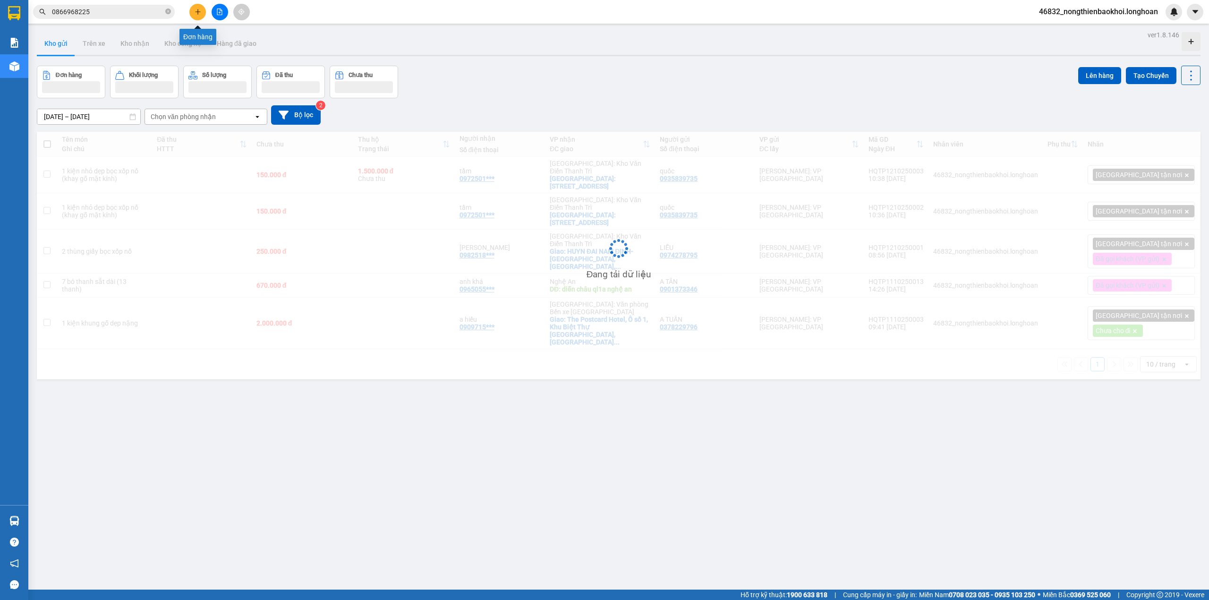
click at [195, 10] on icon "plus" at bounding box center [198, 12] width 7 height 7
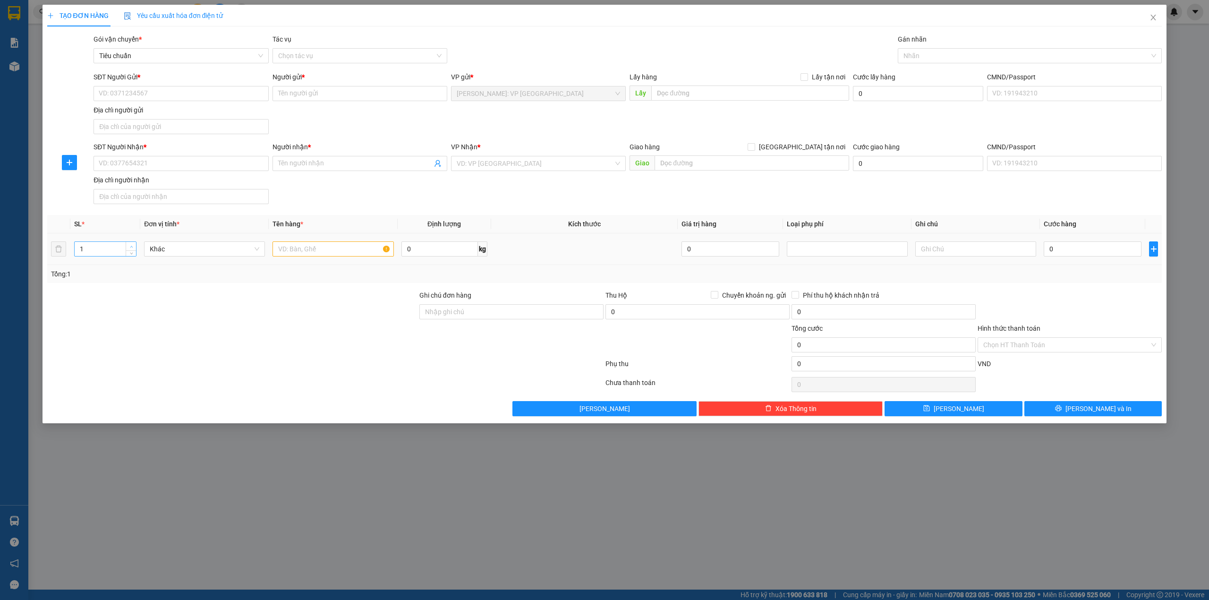
type input "2"
click at [131, 246] on span "up" at bounding box center [131, 247] width 6 height 6
click at [152, 162] on input "SĐT Người Nhận *" at bounding box center [181, 163] width 175 height 15
click at [673, 165] on input "text" at bounding box center [752, 162] width 195 height 15
click at [687, 163] on input "bến xe cô tư" at bounding box center [752, 162] width 195 height 15
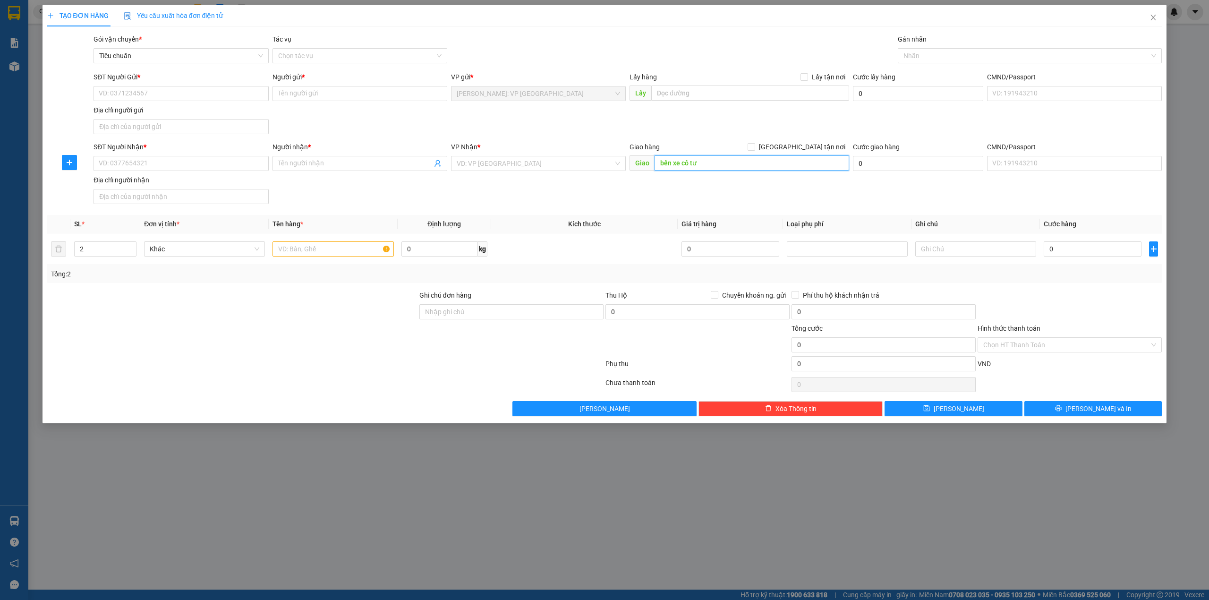
click at [687, 163] on input "bến xe cô tư" at bounding box center [752, 162] width 195 height 15
click at [676, 165] on input "bến xe cô tư" at bounding box center [752, 162] width 195 height 15
type input "bến xe cô tư"
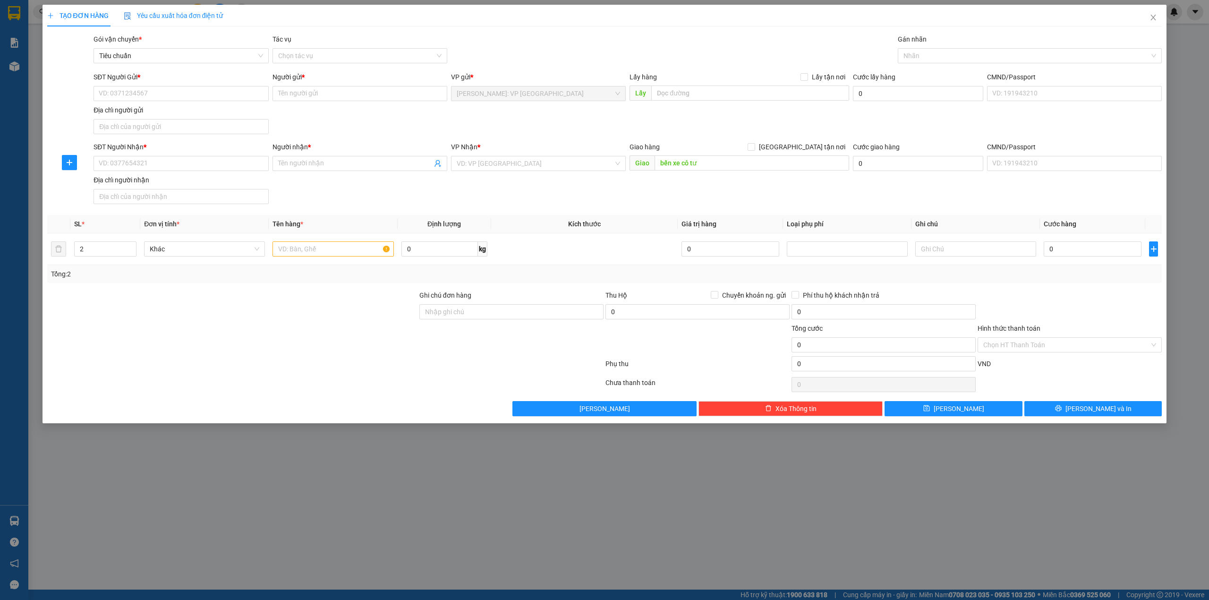
click at [712, 114] on div "SĐT Người Gửi * VD: 0371234567 Người gửi * Tên người gửi VP gửi * Hồ Chí Minh: …" at bounding box center [628, 105] width 1072 height 66
click at [310, 165] on input "Người nhận *" at bounding box center [355, 163] width 154 height 10
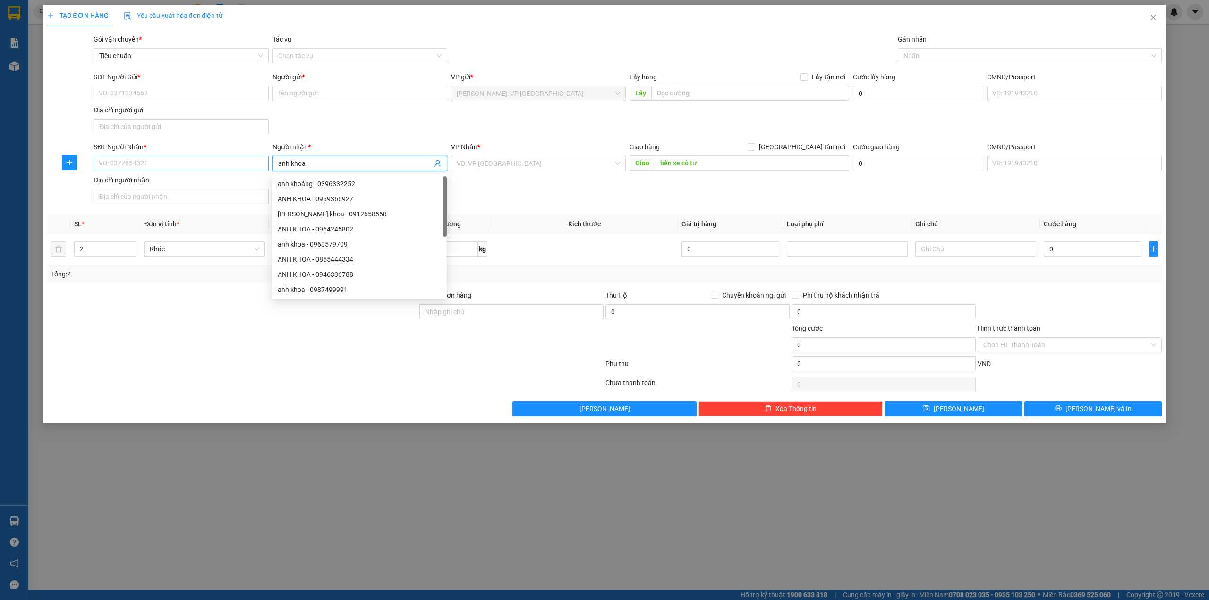
type input "anh khoa"
click at [204, 162] on input "SĐT Người Nhận *" at bounding box center [181, 163] width 175 height 15
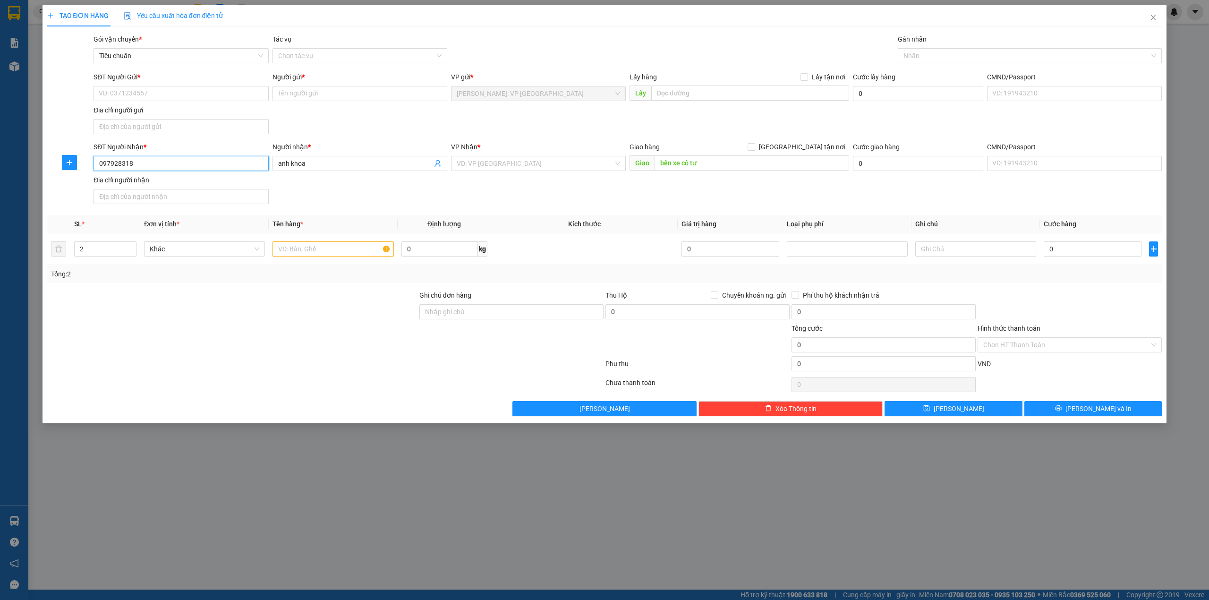
type input "0979283183"
click at [225, 186] on div "0979283183 - Henrry Khoa" at bounding box center [180, 184] width 163 height 10
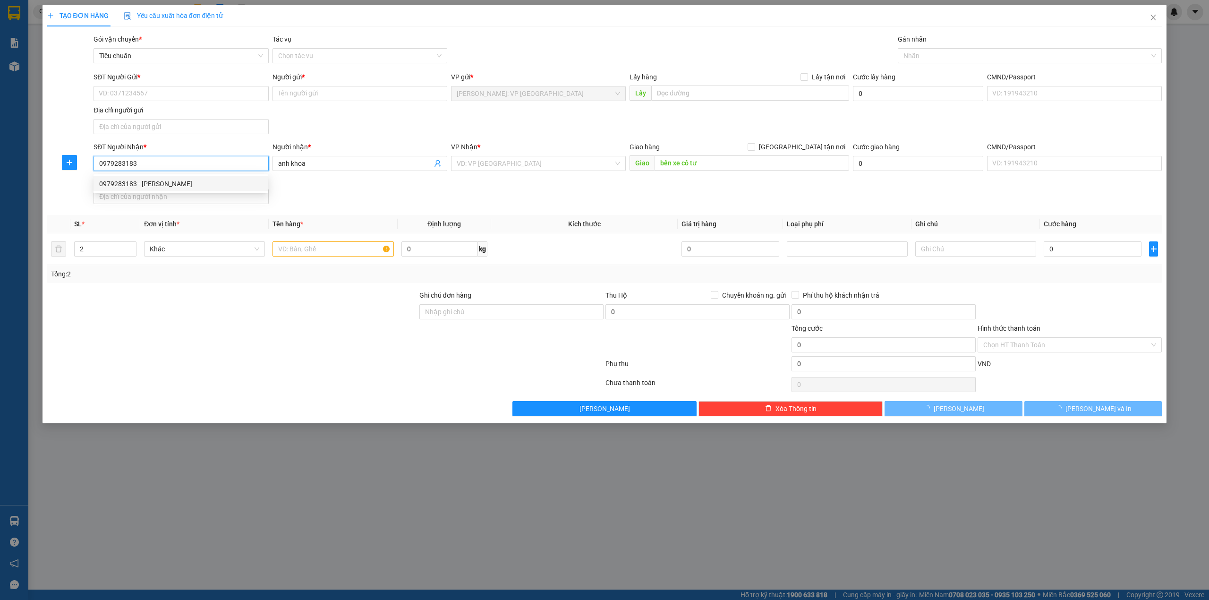
type input "Henrry Khoa"
type input "Chành Hồng NGọc - Tuy Hòa Phú Yên QL1A"
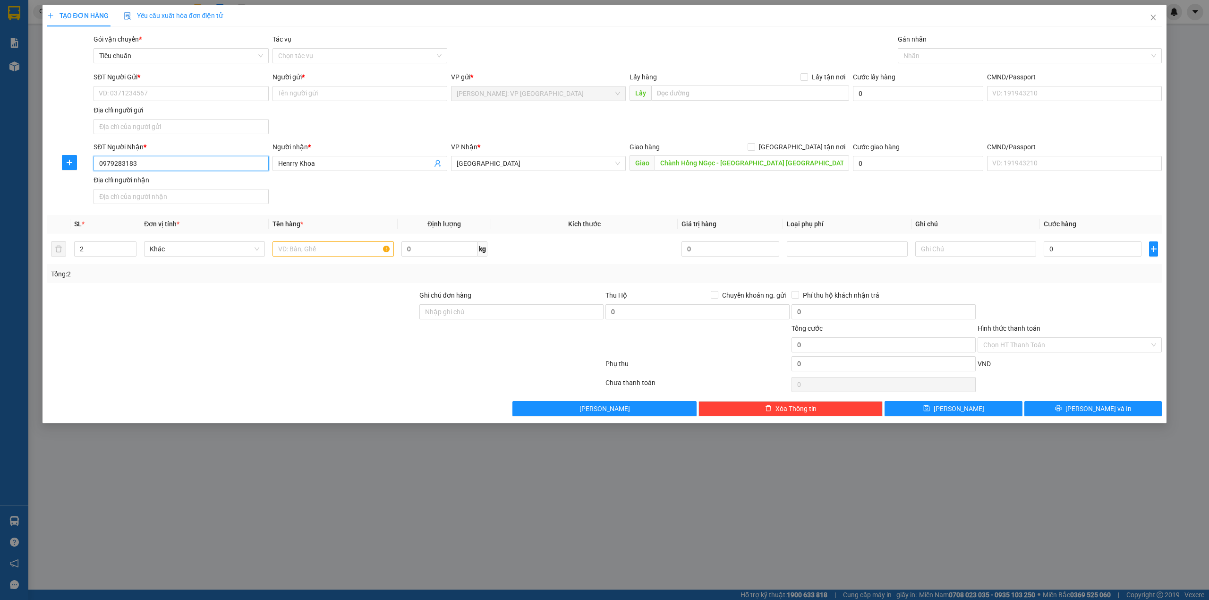
type input "0979283183"
click at [556, 122] on div "SĐT Người Gửi * VD: 0371234567 Người gửi * Tên người gửi VP gửi * Hồ Chí Minh: …" at bounding box center [628, 105] width 1072 height 66
drag, startPoint x: 322, startPoint y: 317, endPoint x: 321, endPoint y: 313, distance: 4.7
click at [322, 316] on div at bounding box center [232, 306] width 372 height 33
click at [641, 199] on div "SĐT Người Nhận * 0979283183 Người nhận * Henrry Khoa VP Nhận * Phú Yên Giao hàn…" at bounding box center [628, 175] width 1072 height 66
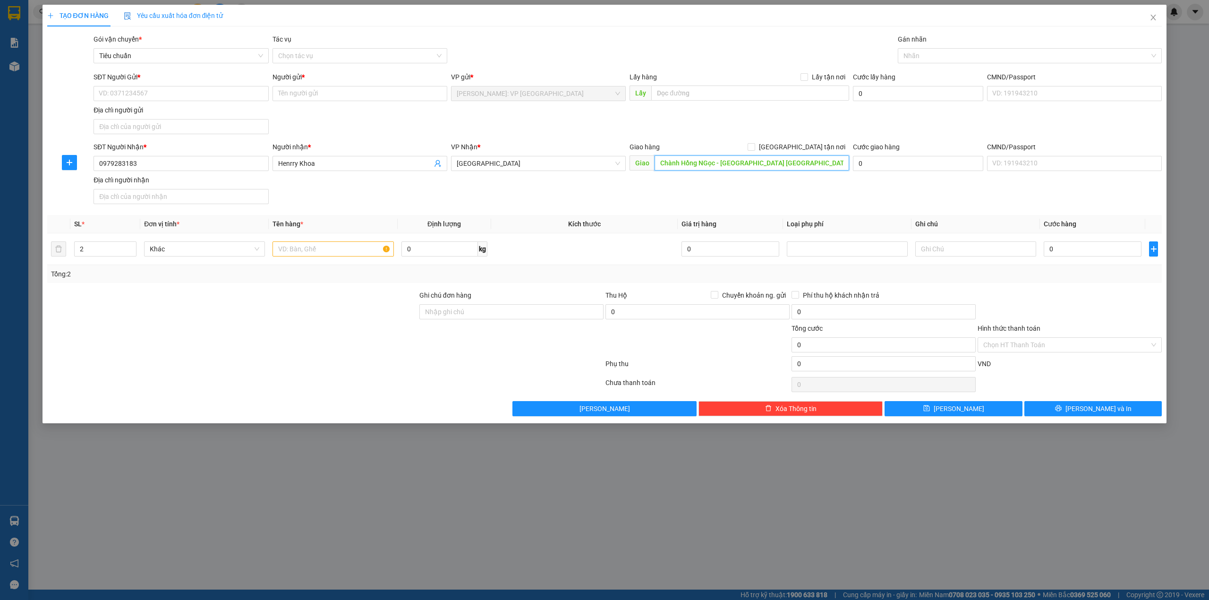
click at [709, 169] on input "Chành Hồng NGọc - Tuy Hòa Phú Yên QL1A" at bounding box center [752, 162] width 195 height 15
click at [696, 124] on div "SĐT Người Gửi * VD: 0371234567 Người gửi * Tên người gửi VP gửi * Hồ Chí Minh: …" at bounding box center [628, 105] width 1072 height 66
click at [482, 54] on div "Gói vận chuyển * Tiêu chuẩn Tác vụ Chọn tác vụ Gán nhãn Nhãn" at bounding box center [628, 50] width 1072 height 33
click at [712, 161] on input "Chành Hồng NGọc - Tuy Hòa Phú Yên QL1A" at bounding box center [752, 162] width 195 height 15
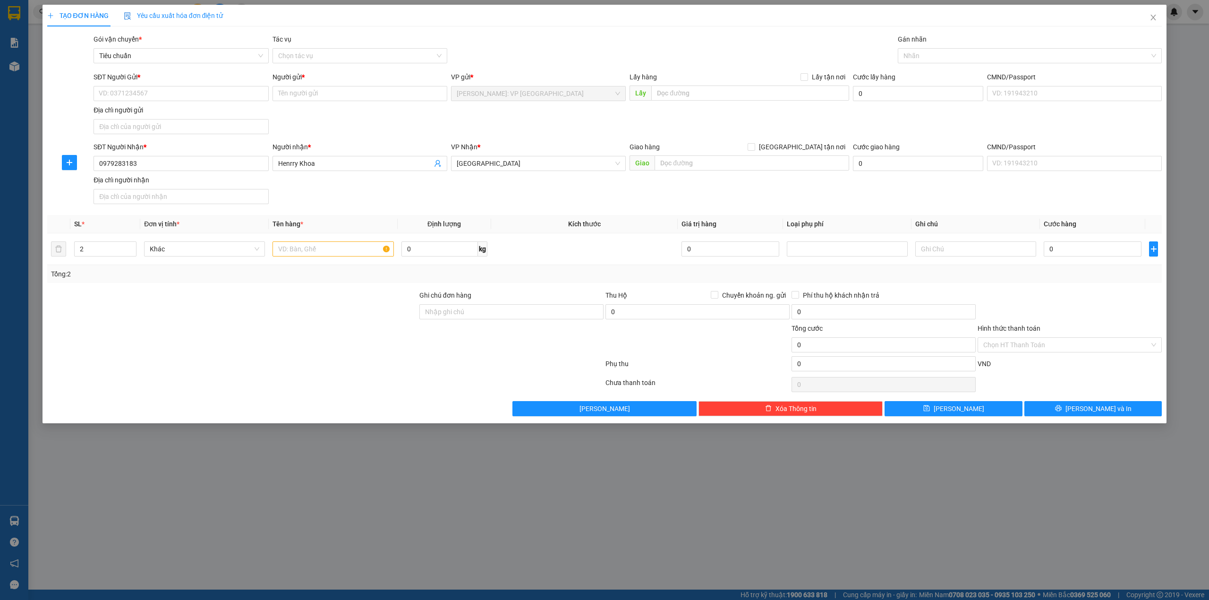
click at [381, 108] on div "SĐT Người Gửi * VD: 0371234567 Người gửi * Tên người gửi VP gửi * Hồ Chí Minh: …" at bounding box center [628, 105] width 1072 height 66
click at [1064, 255] on input "0" at bounding box center [1093, 248] width 98 height 15
type input "1"
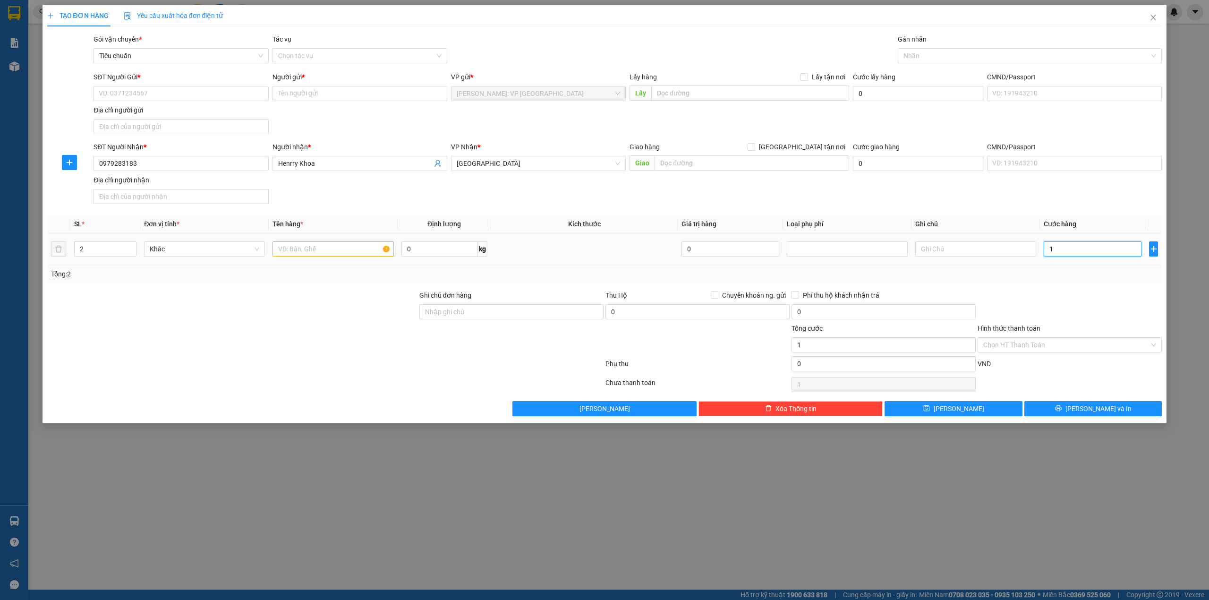
type input "17"
type input "170"
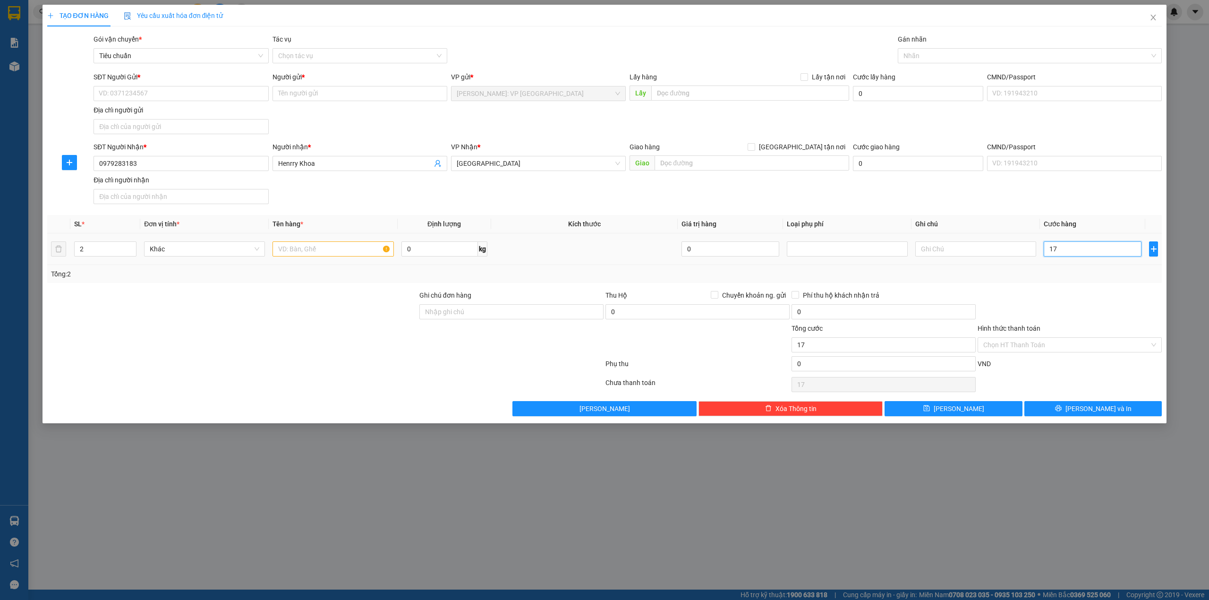
type input "170"
type input "1.700"
type input "17.000"
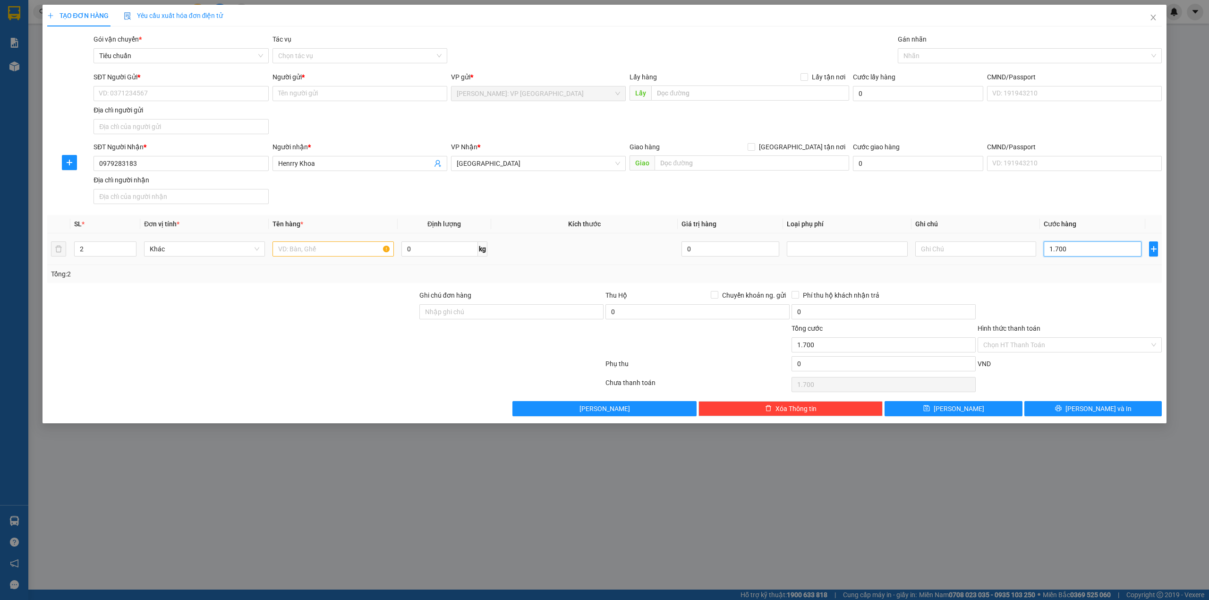
type input "17.000"
type input "170.000"
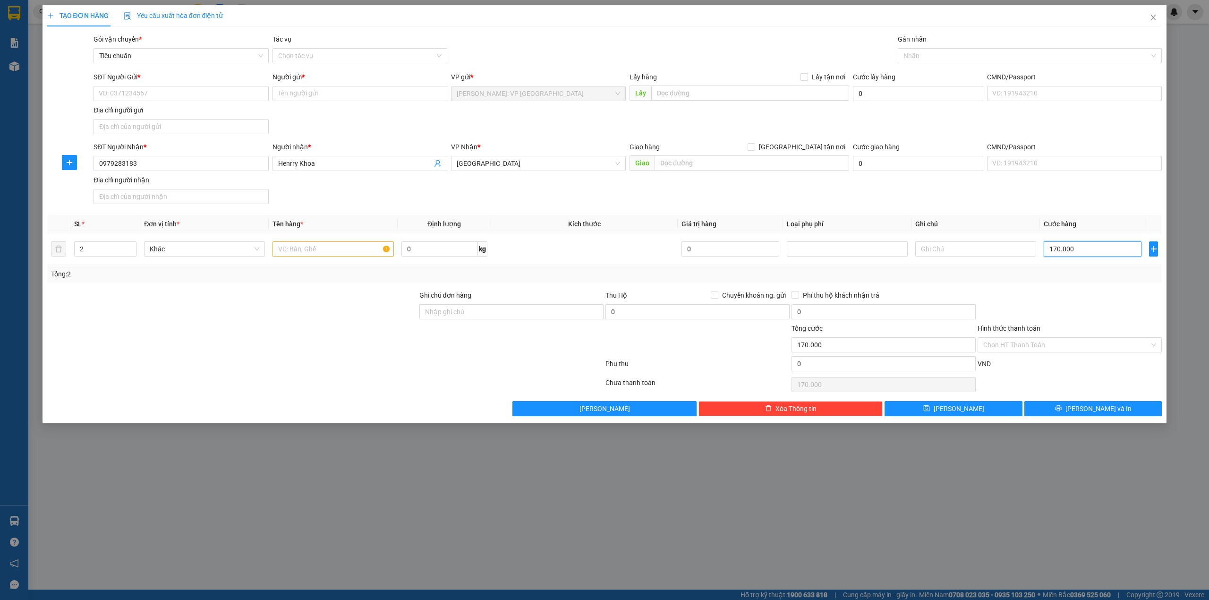
type input "170.000"
click at [641, 200] on div "SĐT Người Nhận * 0979283183 Người nhận * Henrry Khoa VP Nhận * Phú Yên Giao hàn…" at bounding box center [628, 175] width 1072 height 66
click at [471, 130] on div "SĐT Người Gửi * VD: 0371234567 Người gửi * Tên người gửi VP gửi * Hồ Chí Minh: …" at bounding box center [628, 105] width 1072 height 66
click at [499, 165] on span "[GEOGRAPHIC_DATA]" at bounding box center [538, 163] width 163 height 14
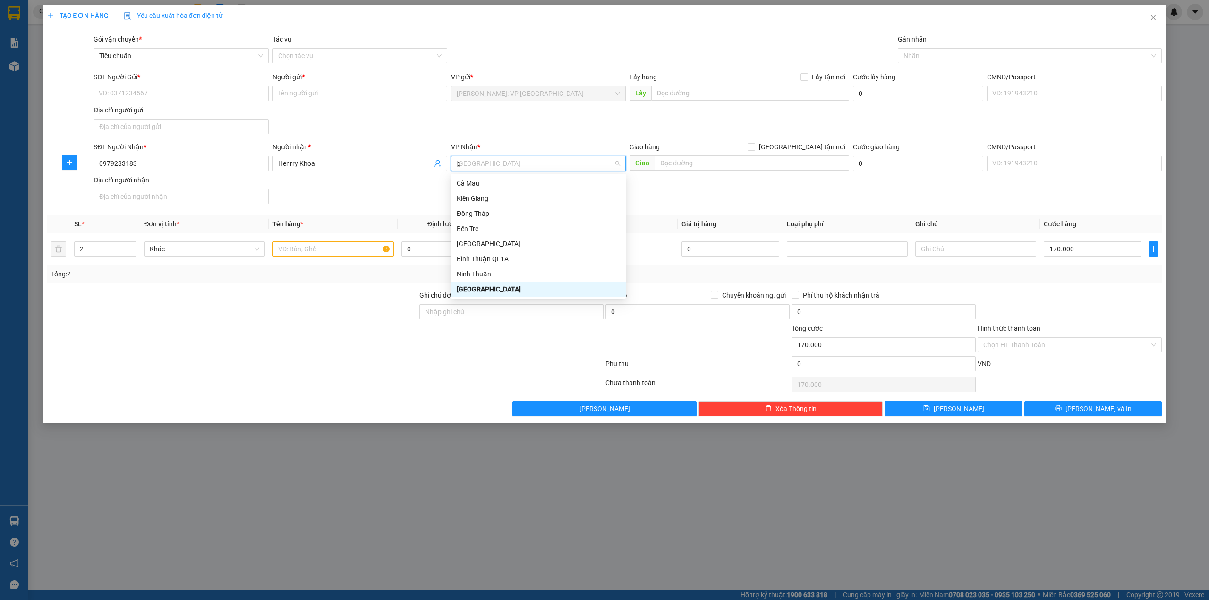
scroll to position [121, 0]
type input "quy"
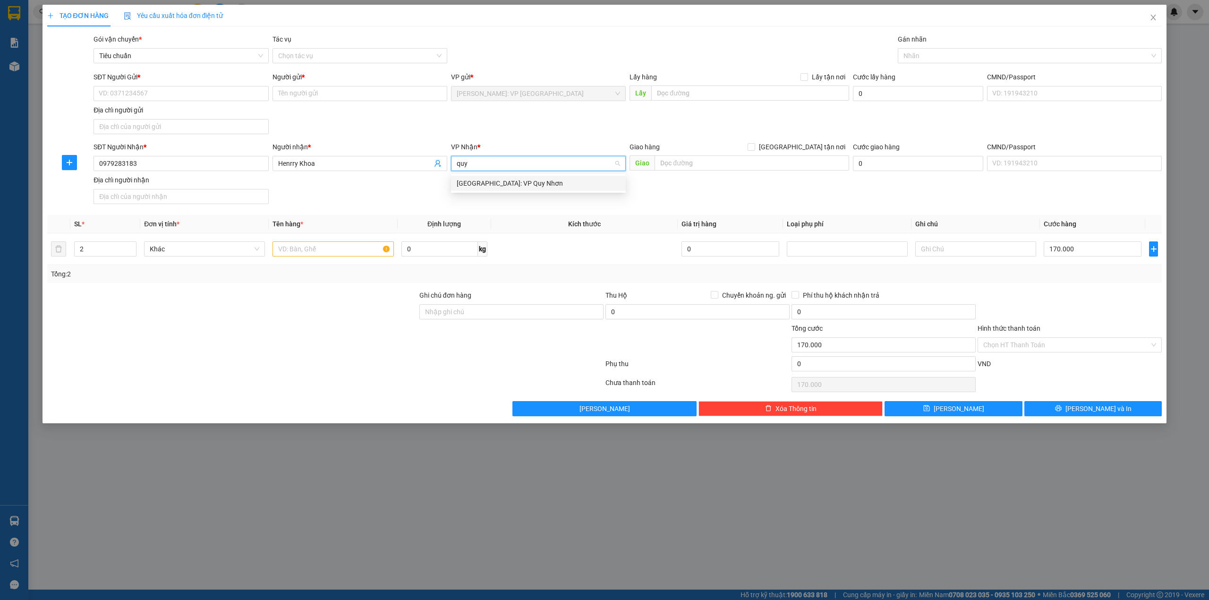
click at [499, 184] on div "[GEOGRAPHIC_DATA]: VP Quy Nhơn" at bounding box center [538, 183] width 163 height 10
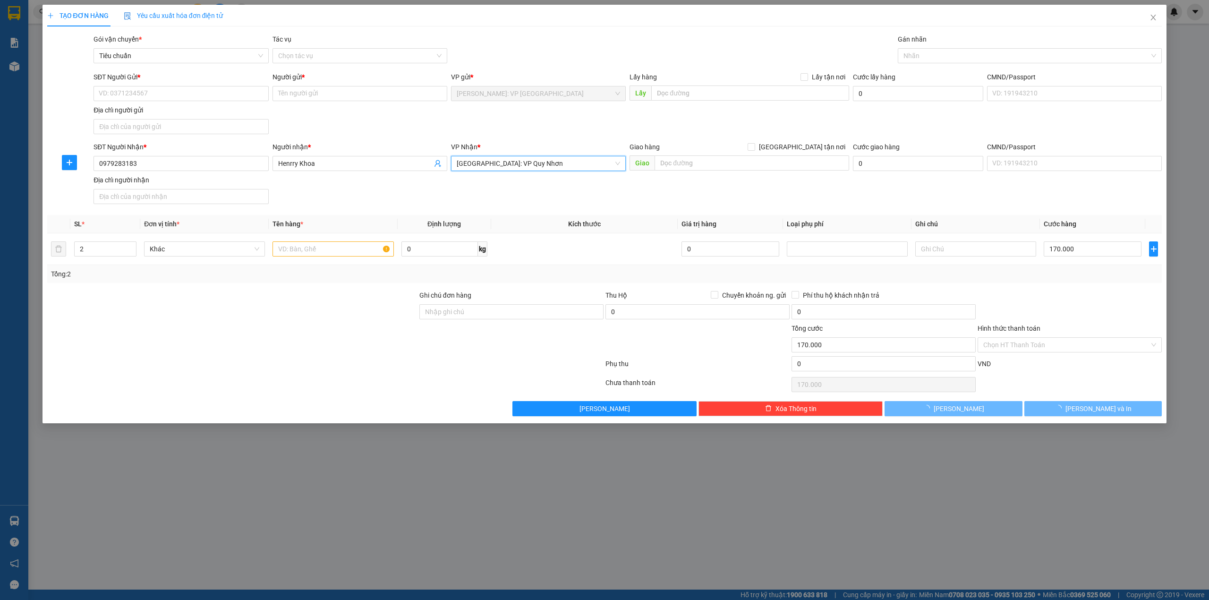
click at [503, 119] on div "SĐT Người Gửi * VD: 0371234567 Người gửi * Tên người gửi VP gửi * Hồ Chí Minh: …" at bounding box center [628, 105] width 1072 height 66
click at [335, 114] on div "SĐT Người Gửi * VD: 0371234567 Người gửi * Tên người gửi VP gửi * Hồ Chí Minh: …" at bounding box center [628, 105] width 1072 height 66
click at [203, 93] on input "SĐT Người Gửi *" at bounding box center [181, 93] width 175 height 15
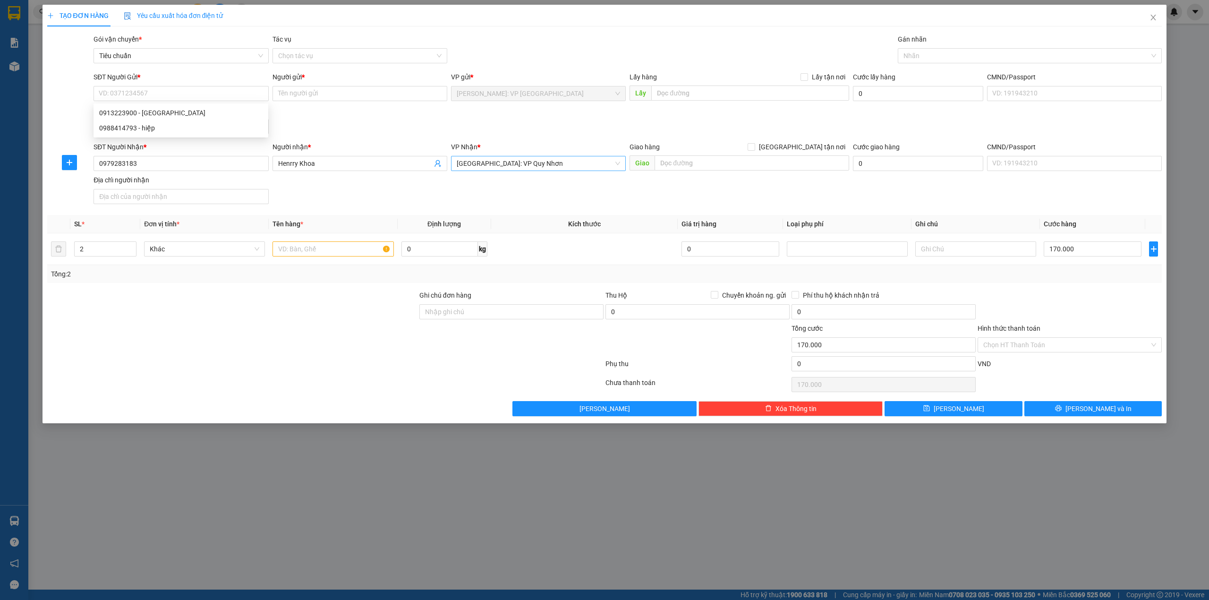
click at [78, 97] on div at bounding box center [69, 105] width 47 height 66
click at [148, 98] on input "SĐT Người Gửi *" at bounding box center [181, 93] width 175 height 15
click at [65, 102] on div at bounding box center [69, 105] width 47 height 66
click at [283, 254] on input "text" at bounding box center [332, 248] width 121 height 15
type input "2 thùng giấy xanh dương"
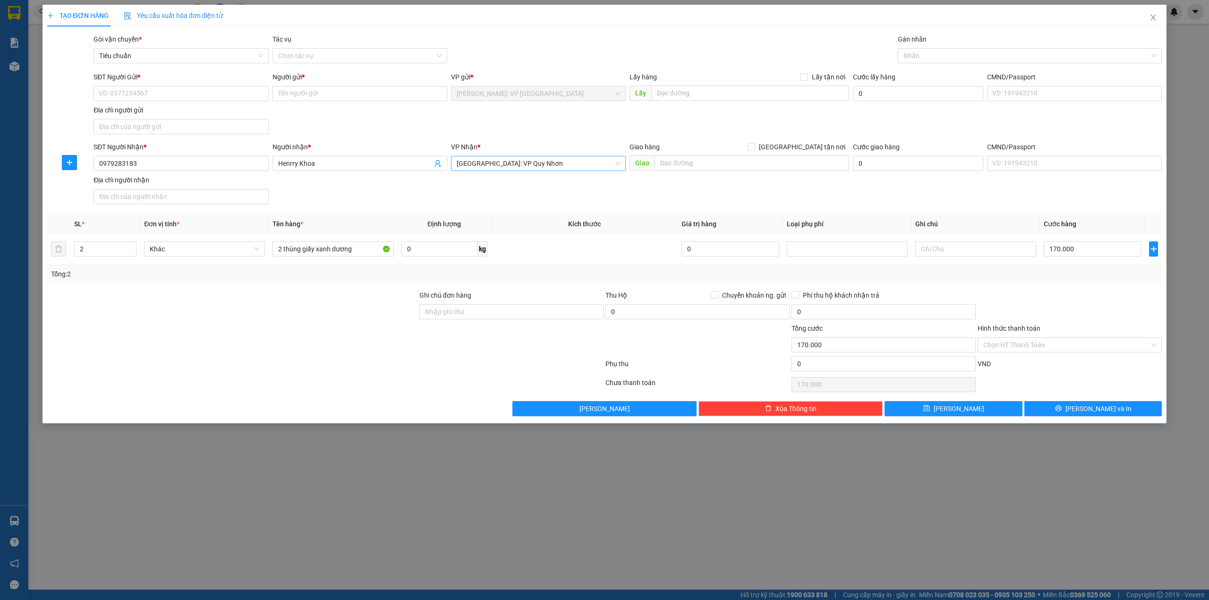
click at [283, 310] on div at bounding box center [232, 306] width 372 height 33
click at [384, 199] on div "SĐT Người Nhận * 0979283183 Người nhận * Henrry Khoa VP Nhận * Bình Định: VP Qu…" at bounding box center [628, 175] width 1072 height 66
click at [390, 140] on form "SĐT Người Gửi * VD: 0371234567 Người gửi * Tên người gửi VP gửi * Hồ Chí Minh: …" at bounding box center [604, 140] width 1115 height 136
click at [369, 128] on div "SĐT Người Gửi * VD: 0371234567 Người gửi * Tên người gửi VP gửi * Hồ Chí Minh: …" at bounding box center [628, 105] width 1072 height 66
click at [371, 207] on div "SĐT Người Nhận * 0979283183 Người nhận * Henrry Khoa VP Nhận * Bình Định: VP Qu…" at bounding box center [628, 175] width 1072 height 66
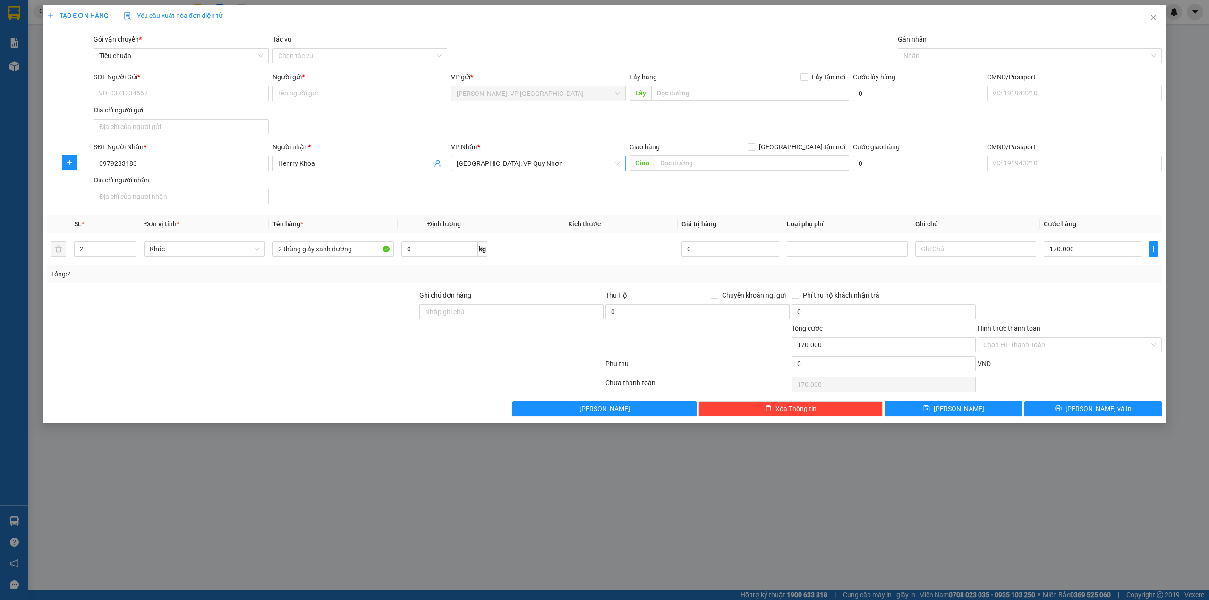
click at [372, 117] on div "SĐT Người Gửi * VD: 0371234567 Người gửi * Tên người gửi VP gửi * Hồ Chí Minh: …" at bounding box center [628, 105] width 1072 height 66
click at [507, 163] on span "[GEOGRAPHIC_DATA]: VP Quy Nhơn" at bounding box center [538, 163] width 163 height 14
type input "tuy"
click at [495, 182] on div "[GEOGRAPHIC_DATA]: VP [GEOGRAPHIC_DATA]" at bounding box center [538, 183] width 163 height 10
click at [503, 131] on div "SĐT Người Gửi * VD: 0371234567 Người gửi * Tên người gửi VP gửi * Hồ Chí Minh: …" at bounding box center [628, 105] width 1072 height 66
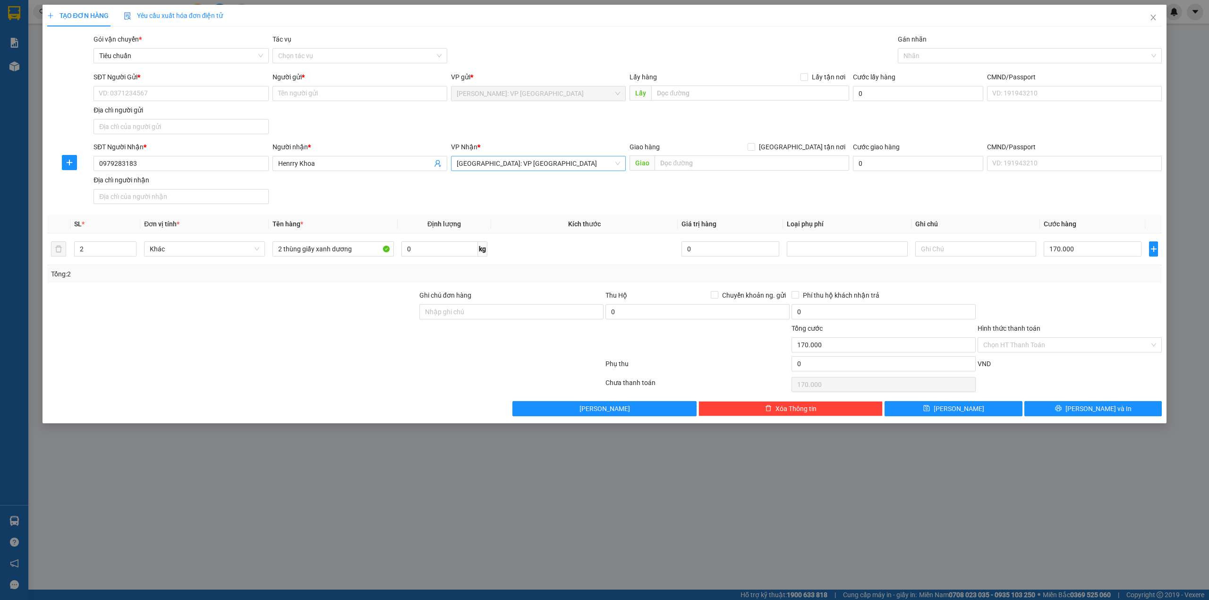
click at [262, 112] on div "Địa chỉ người gửi" at bounding box center [181, 110] width 175 height 10
click at [262, 119] on input "Địa chỉ người gửi" at bounding box center [181, 126] width 175 height 15
click at [180, 91] on input "SĐT Người Gửi *" at bounding box center [181, 93] width 175 height 15
click at [338, 128] on div "SĐT Người Gửi * VD: 0371234567 Người gửi * Tên người gửi VP gửi * Hồ Chí Minh: …" at bounding box center [628, 105] width 1072 height 66
click at [228, 95] on input "SĐT Người Gửi *" at bounding box center [181, 93] width 175 height 15
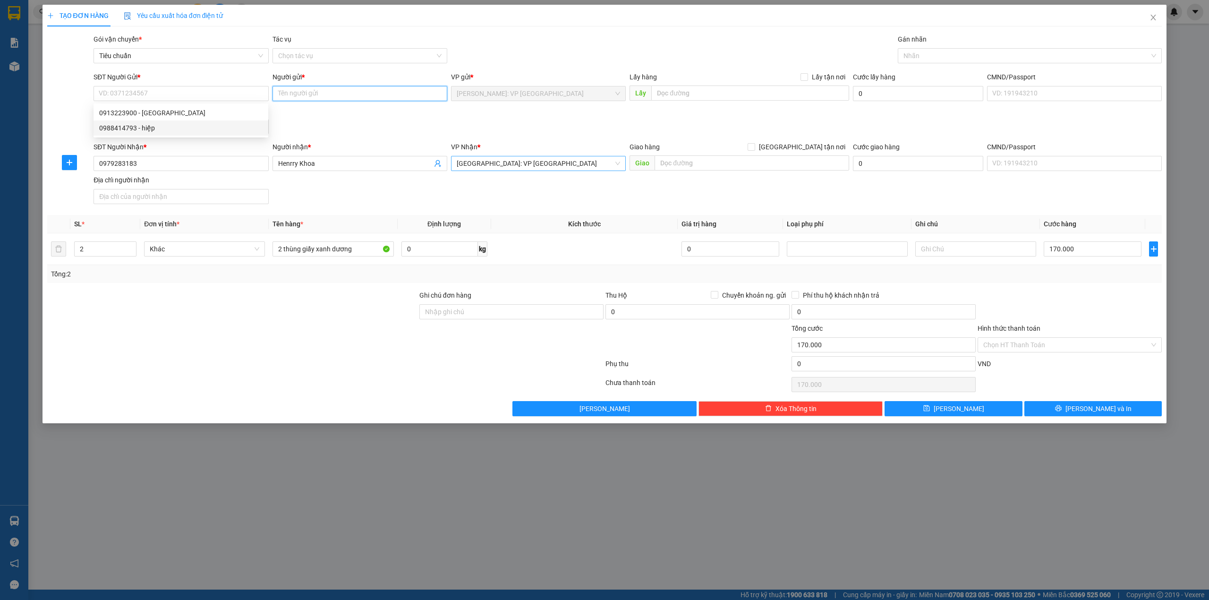
click at [321, 95] on input "Người gửi *" at bounding box center [359, 93] width 175 height 15
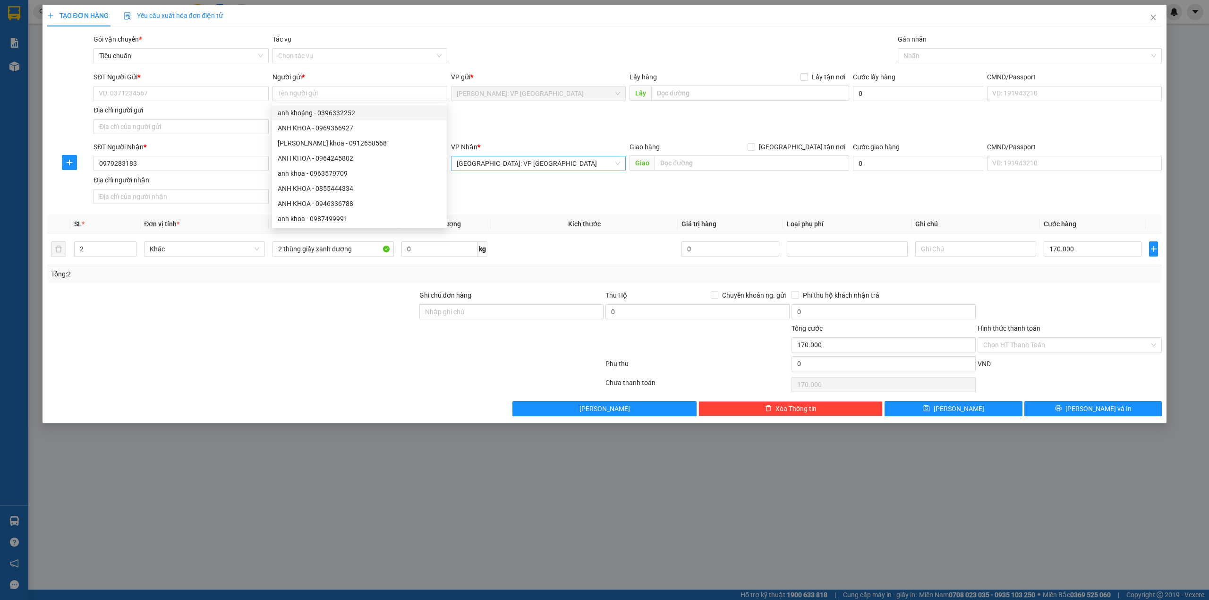
click at [569, 54] on div "Gói vận chuyển * Tiêu chuẩn Tác vụ Chọn tác vụ Gán nhãn Nhãn" at bounding box center [628, 50] width 1072 height 33
click at [524, 190] on div "SĐT Người Nhận * 0979283183 Người nhận * Henrry Khoa VP Nhận * Phú Yên: VP Tuy …" at bounding box center [628, 175] width 1072 height 66
click at [519, 189] on div "SĐT Người Nhận * 0979283183 Người nhận * Henrry Khoa VP Nhận * Phú Yên: VP Tuy …" at bounding box center [628, 175] width 1072 height 66
click at [431, 121] on div "SĐT Người Gửi * VD: 0371234567 Người gửi * Tên người gửi VP gửi * Hồ Chí Minh: …" at bounding box center [628, 105] width 1072 height 66
click at [608, 198] on div "SĐT Người Nhận * 0979283183 Người nhận * Henrry Khoa VP Nhận * Phú Yên: VP Tuy …" at bounding box center [628, 175] width 1072 height 66
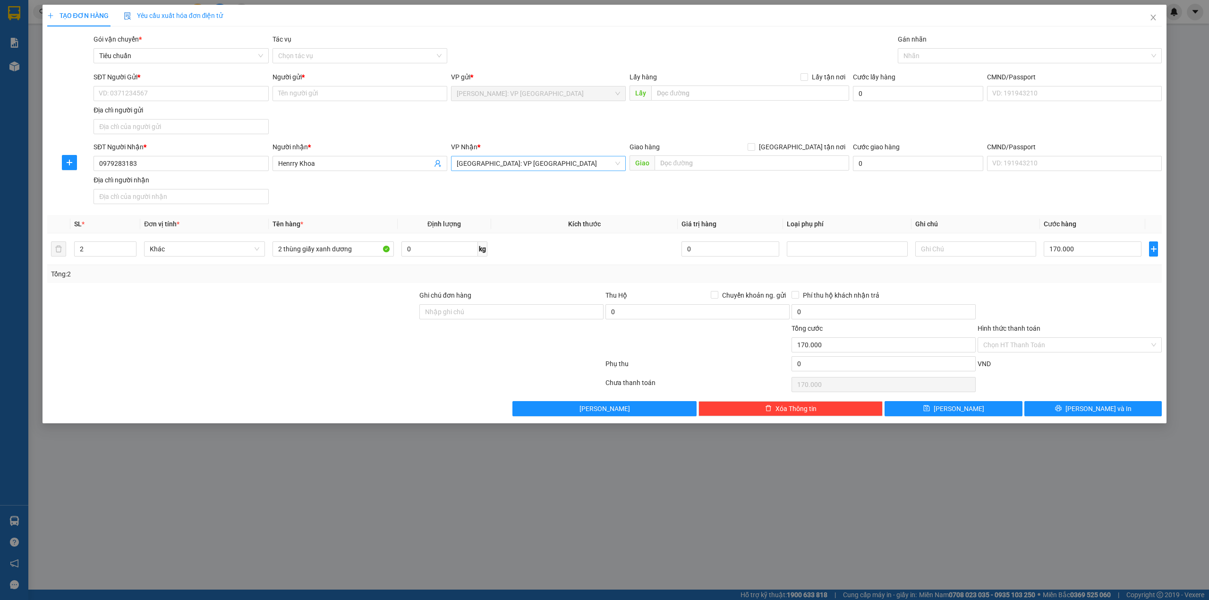
click at [497, 211] on div "Transit Pickup Surcharge Ids Transit Deliver Surcharge Ids Transit Deliver Surc…" at bounding box center [604, 225] width 1115 height 382
click at [694, 161] on input "text" at bounding box center [752, 162] width 195 height 15
click at [626, 43] on div "Gói vận chuyển * Tiêu chuẩn Tác vụ Chọn tác vụ Gán nhãn Nhãn" at bounding box center [628, 50] width 1072 height 33
click at [552, 199] on div "SĐT Người Nhận * 0979283183 Người nhận * Henrry Khoa VP Nhận * Phú Yên: VP Tuy …" at bounding box center [628, 175] width 1072 height 66
click at [540, 129] on div "SĐT Người Gửi * VD: 0371234567 Người gửi * Tên người gửi VP gửi * Hồ Chí Minh: …" at bounding box center [628, 105] width 1072 height 66
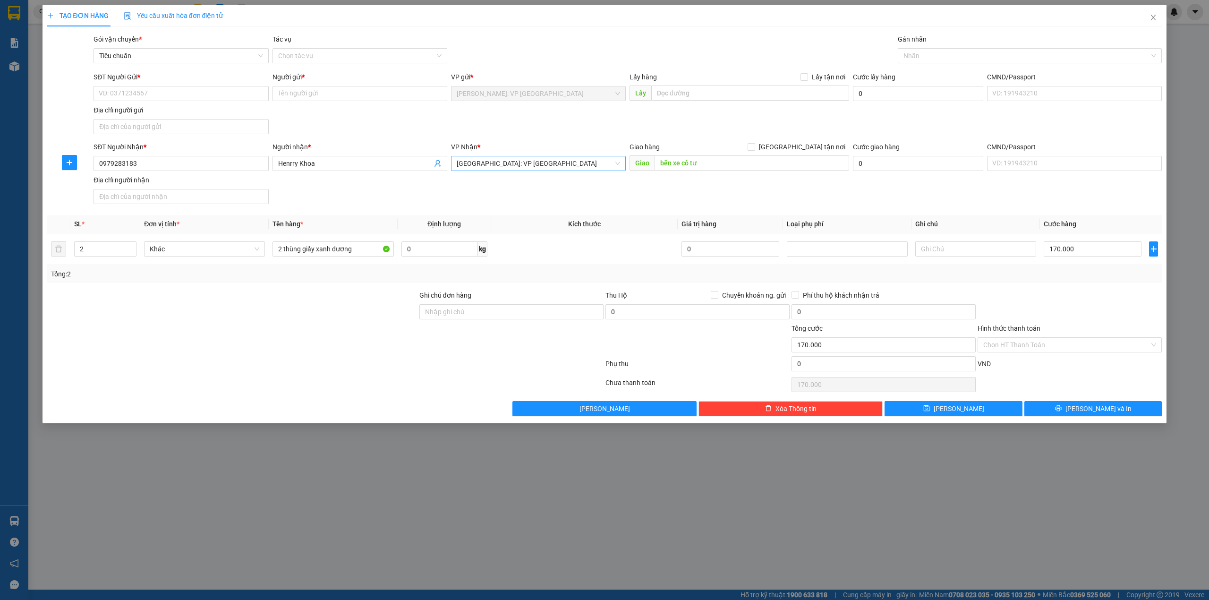
click at [614, 199] on div "SĐT Người Nhận * 0979283183 Người nhận * Henrry Khoa VP Nhận * Phú Yên: VP Tuy …" at bounding box center [628, 175] width 1072 height 66
click at [370, 351] on div at bounding box center [232, 339] width 372 height 33
click at [356, 332] on div at bounding box center [232, 339] width 372 height 33
click at [520, 207] on div "SĐT Người Nhận * 0979283183 Người nhận * Henrry Khoa VP Nhận * Phú Yên: VP Tuy …" at bounding box center [628, 175] width 1072 height 66
click at [390, 128] on div "SĐT Người Gửi * VD: 0371234567 Người gửi * Tên người gửi VP gửi * Hồ Chí Minh: …" at bounding box center [628, 105] width 1072 height 66
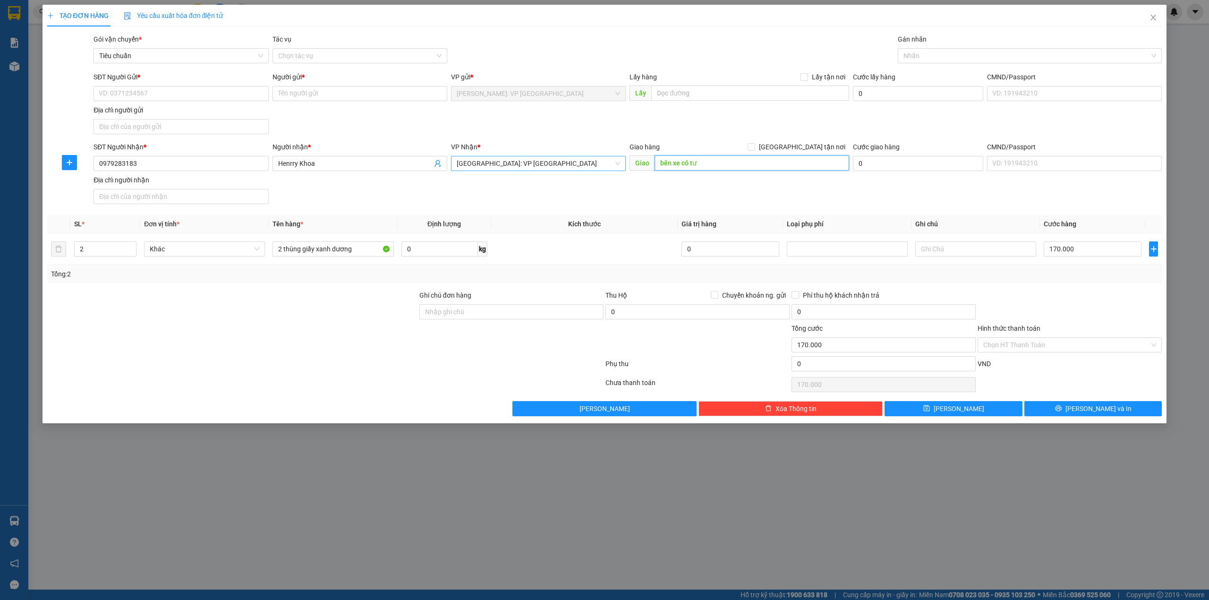
click at [704, 166] on input "bẽn xe cô tư" at bounding box center [752, 162] width 195 height 15
click at [580, 210] on div "Transit Pickup Surcharge Ids Transit Deliver Surcharge Ids Transit Deliver Surc…" at bounding box center [604, 225] width 1115 height 382
click at [630, 199] on div "SĐT Người Nhận * 0979283183 Người nhận * Henrry Khoa VP Nhận * Phú Yên: VP Tuy …" at bounding box center [628, 175] width 1072 height 66
click at [532, 65] on div "Gói vận chuyển * Tiêu chuẩn Tác vụ Chọn tác vụ Gán nhãn Nhãn" at bounding box center [628, 50] width 1072 height 33
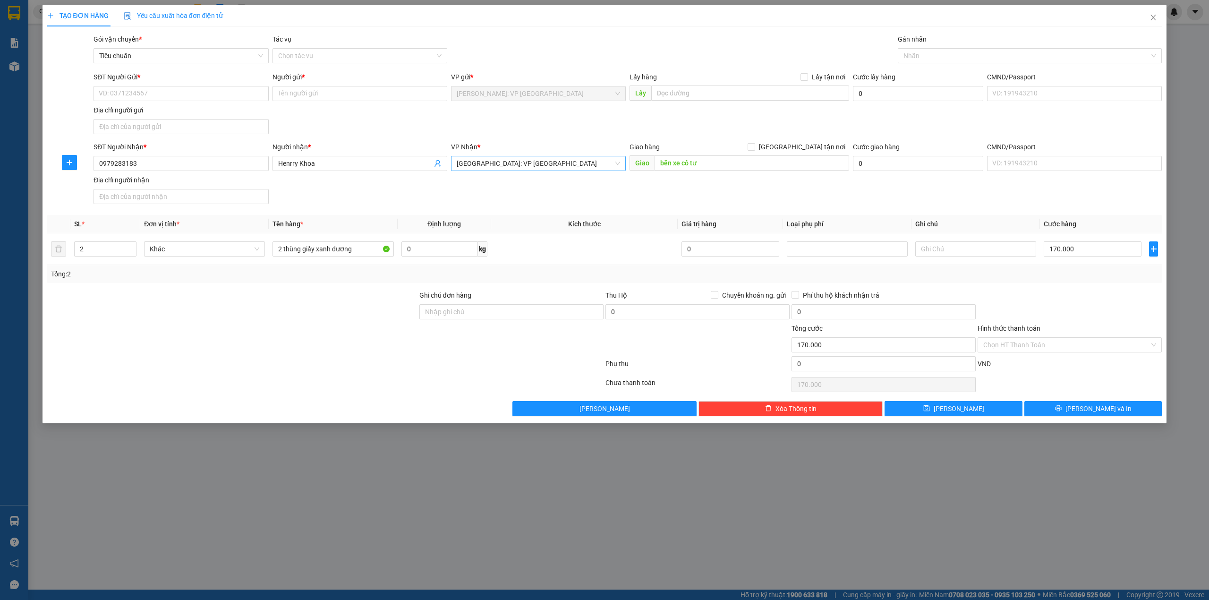
click at [573, 197] on div "SĐT Người Nhận * 0979283183 Người nhận * Henrry Khoa VP Nhận * Phú Yên: VP Tuy …" at bounding box center [628, 175] width 1072 height 66
click at [574, 193] on div "SĐT Người Nhận * 0979283183 Người nhận * Henrry Khoa VP Nhận * Phú Yên: VP Tuy …" at bounding box center [628, 175] width 1072 height 66
click at [537, 43] on div "Gói vận chuyển * Tiêu chuẩn Tác vụ Chọn tác vụ Gán nhãn Nhãn" at bounding box center [628, 50] width 1072 height 33
click at [624, 118] on div "SĐT Người Gửi * VD: 0371234567 Người gửi * Tên người gửi VP gửi * Hồ Chí Minh: …" at bounding box center [628, 105] width 1072 height 66
click at [592, 42] on div "Gói vận chuyển * Tiêu chuẩn Tác vụ Chọn tác vụ Gán nhãn Nhãn" at bounding box center [628, 50] width 1072 height 33
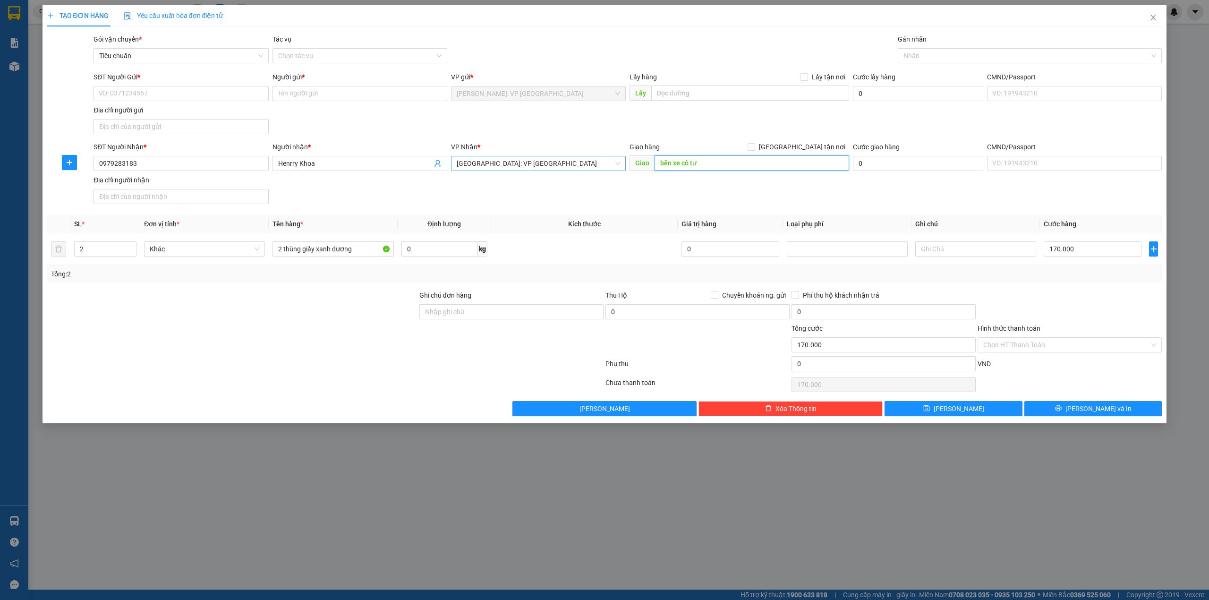
click at [688, 163] on input "bẽn xe cô tư" at bounding box center [752, 162] width 195 height 15
click at [541, 141] on form "SĐT Người Gửi * VD: 0371234567 Người gửi * Tên người gửi VP gửi * Hồ Chí Minh: …" at bounding box center [604, 140] width 1115 height 136
click at [612, 196] on div "SĐT Người Nhận * 0979283183 Người nhận * Henrry Khoa VP Nhận * Phú Yên: VP Tuy …" at bounding box center [628, 175] width 1072 height 66
click at [523, 136] on div "SĐT Người Gửi * VD: 0371234567 Người gửi * Tên người gửi VP gửi * Hồ Chí Minh: …" at bounding box center [628, 105] width 1072 height 66
click at [499, 199] on div "SĐT Người Nhận * 0979283183 Người nhận * Henrry Khoa VP Nhận * Phú Yên: VP Tuy …" at bounding box center [628, 175] width 1072 height 66
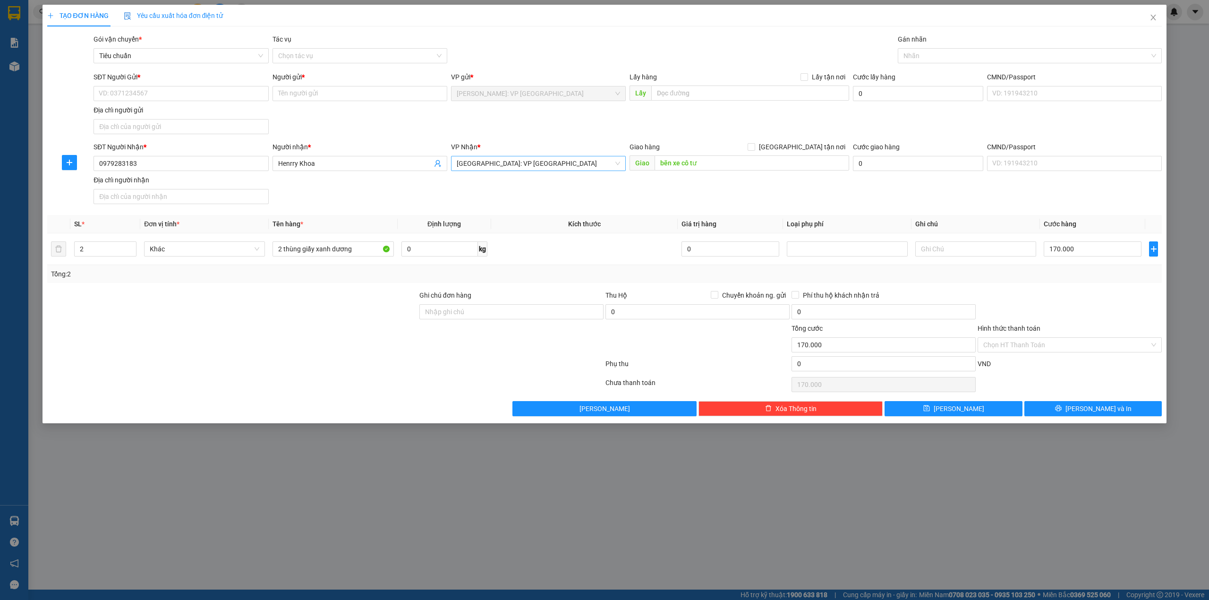
click at [524, 131] on div "SĐT Người Gửi * VD: 0371234567 Người gửi * Tên người gửi VP gửi * Hồ Chí Minh: …" at bounding box center [628, 105] width 1072 height 66
click at [530, 203] on div "SĐT Người Nhận * 0979283183 Người nhận * Henrry Khoa VP Nhận * Phú Yên: VP Tuy …" at bounding box center [628, 175] width 1072 height 66
click at [575, 140] on form "SĐT Người Gửi * VD: 0371234567 Người gửi * Tên người gửi VP gửi * Hồ Chí Minh: …" at bounding box center [604, 140] width 1115 height 136
click at [555, 208] on div "SĐT Người Nhận * 0979283183 Người nhận * Henrry Khoa VP Nhận * Phú Yên: VP Tuy …" at bounding box center [628, 175] width 1072 height 66
click at [524, 210] on div "Transit Pickup Surcharge Ids Transit Deliver Surcharge Ids Transit Deliver Surc…" at bounding box center [604, 225] width 1115 height 382
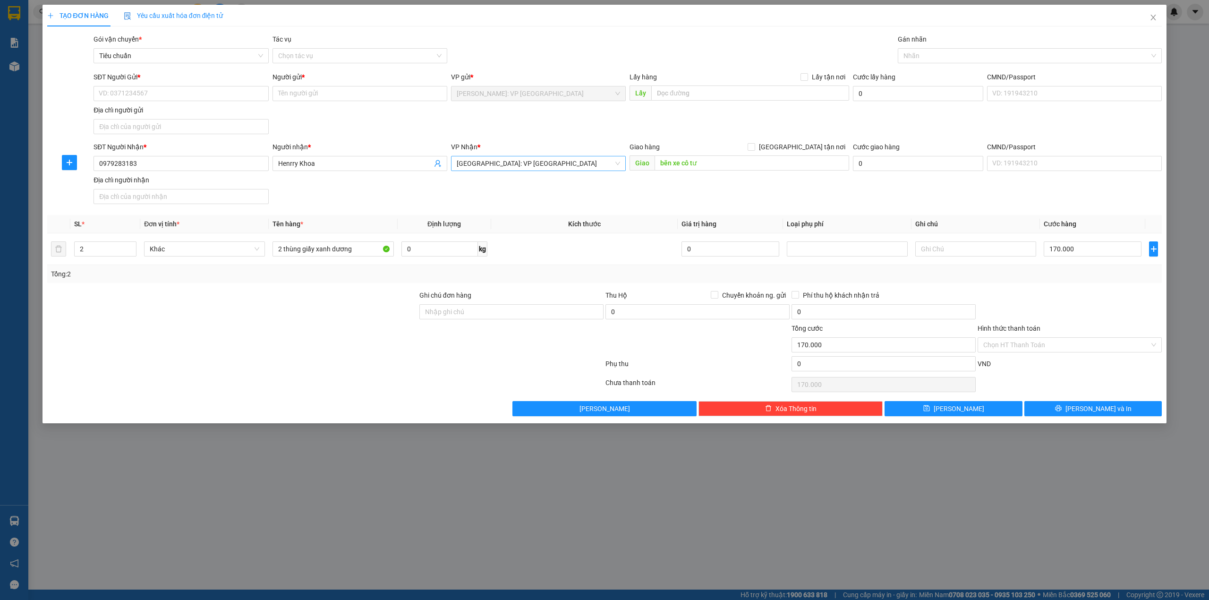
click at [360, 134] on div "SĐT Người Gửi * VD: 0371234567 Người gửi * Tên người gửi VP gửi * Hồ Chí Minh: …" at bounding box center [628, 105] width 1072 height 66
click at [605, 186] on div "SĐT Người Nhận * 0979283183 Người nhận * Henrry Khoa VP Nhận * Phú Yên: VP Tuy …" at bounding box center [628, 175] width 1072 height 66
click at [653, 195] on div "SĐT Người Nhận * 0979283183 Người nhận * Henrry Khoa VP Nhận * Phú Yên: VP Tuy …" at bounding box center [628, 175] width 1072 height 66
drag, startPoint x: 710, startPoint y: 155, endPoint x: 711, endPoint y: 162, distance: 6.2
click at [711, 155] on div "Giao hàng Giao tận nơi" at bounding box center [739, 149] width 220 height 14
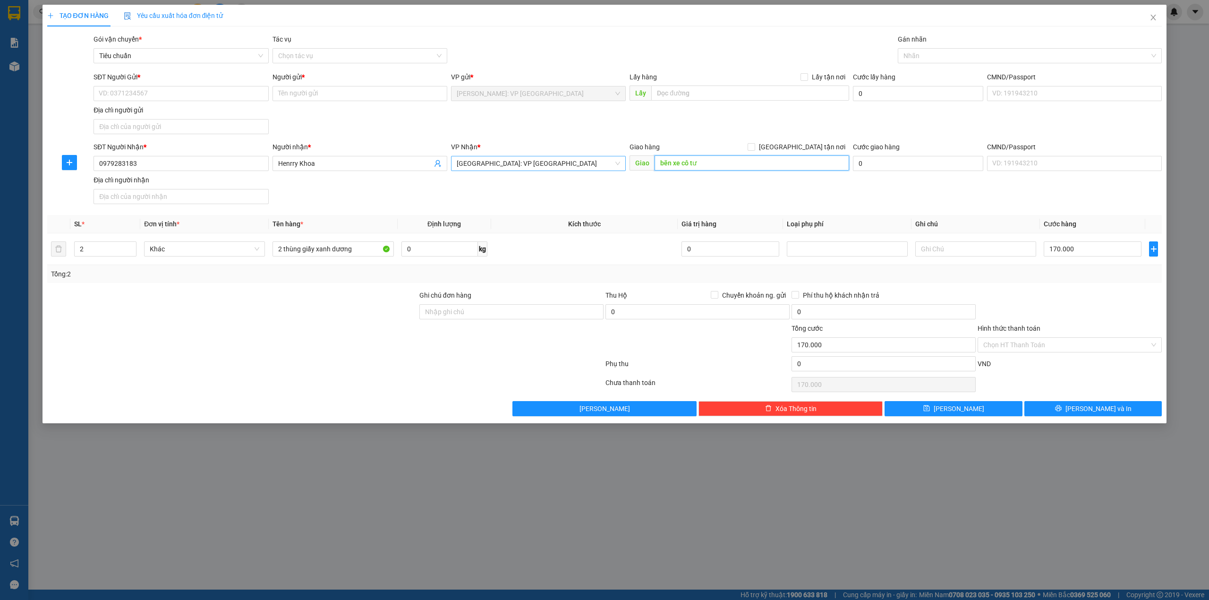
click at [711, 162] on input "bẽn xe cô tư" at bounding box center [752, 162] width 195 height 15
click at [537, 170] on span "[GEOGRAPHIC_DATA]: VP [GEOGRAPHIC_DATA]" at bounding box center [538, 163] width 163 height 14
type input "ngã tư hòa an, phú hòa, phú yên ql1a"
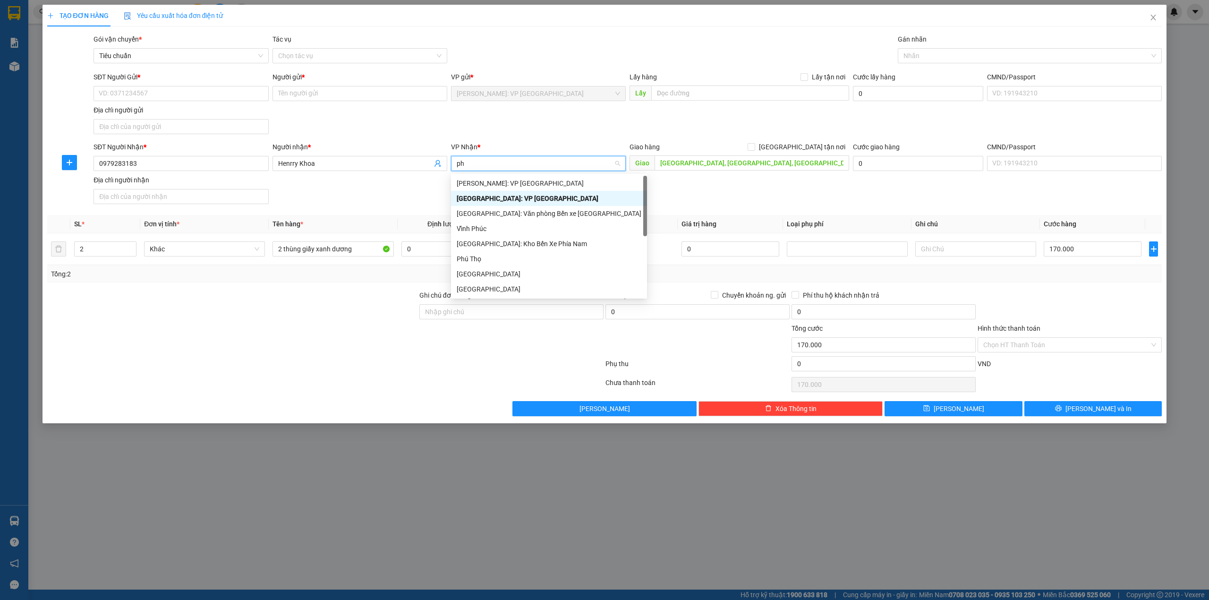
type input "phu"
click at [491, 269] on div "[GEOGRAPHIC_DATA]" at bounding box center [538, 274] width 163 height 10
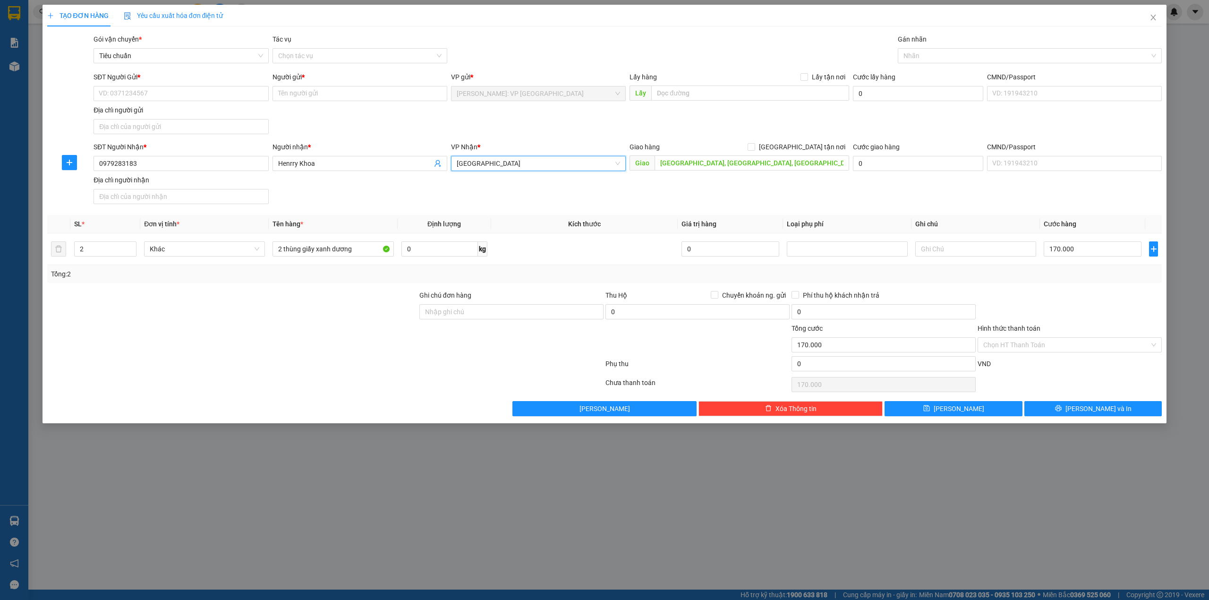
click at [406, 210] on div "Transit Pickup Surcharge Ids Transit Deliver Surcharge Ids Transit Deliver Surc…" at bounding box center [604, 225] width 1115 height 382
click at [1063, 251] on input "170.000" at bounding box center [1093, 248] width 98 height 15
type input "1"
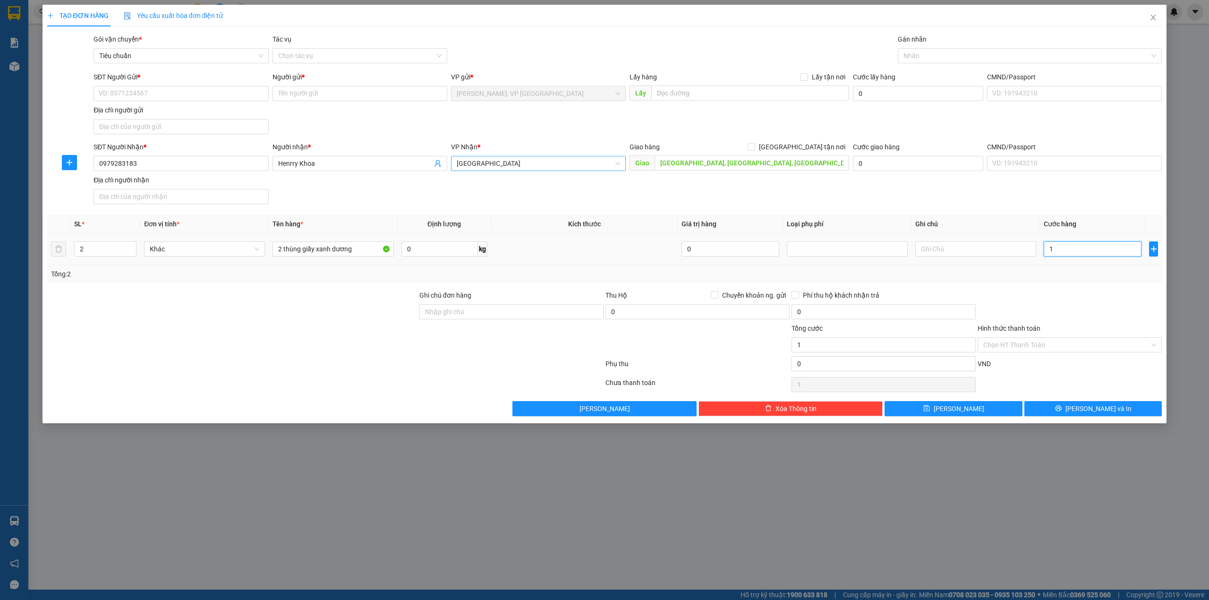
type input "10"
type input "100"
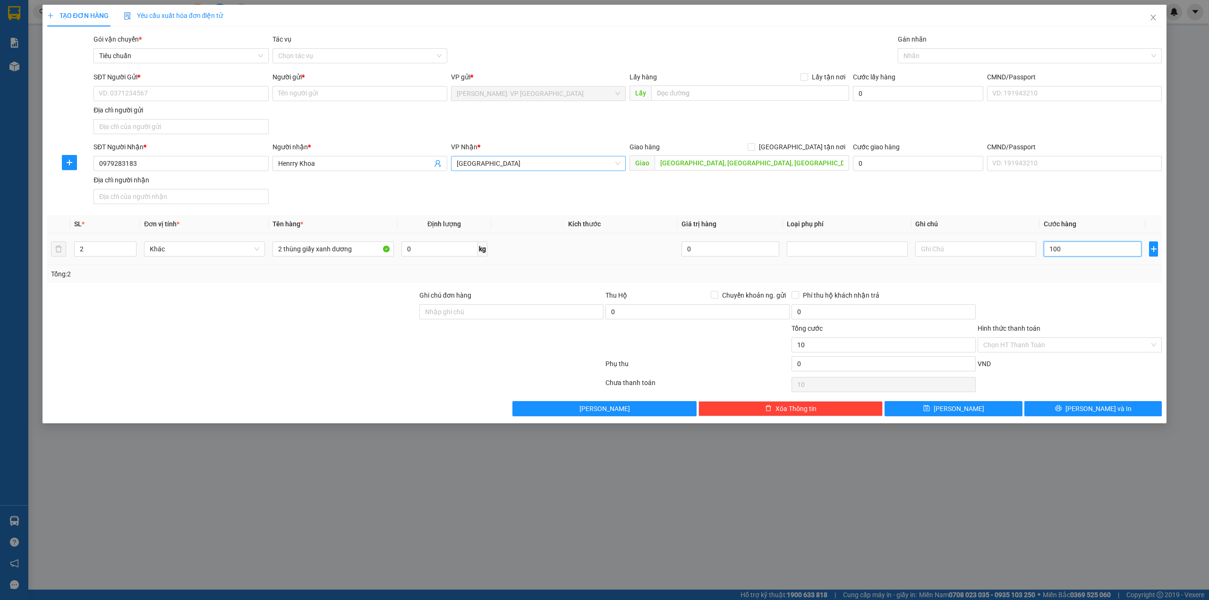
type input "100"
type input "1.000"
type input "10.000"
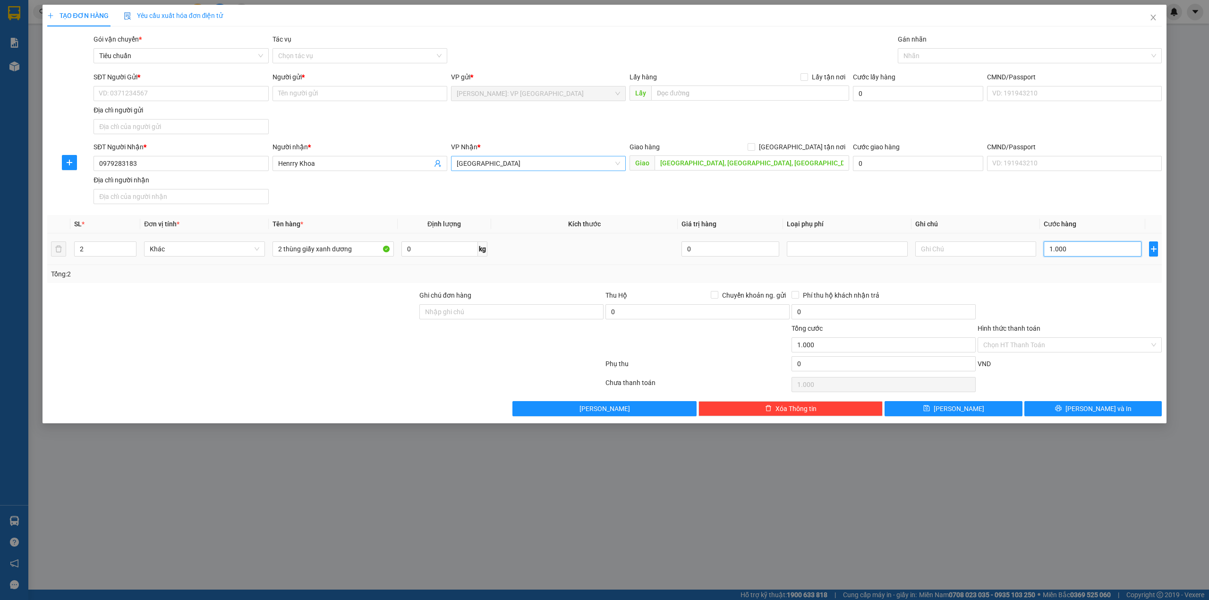
type input "10.000"
type input "100.000"
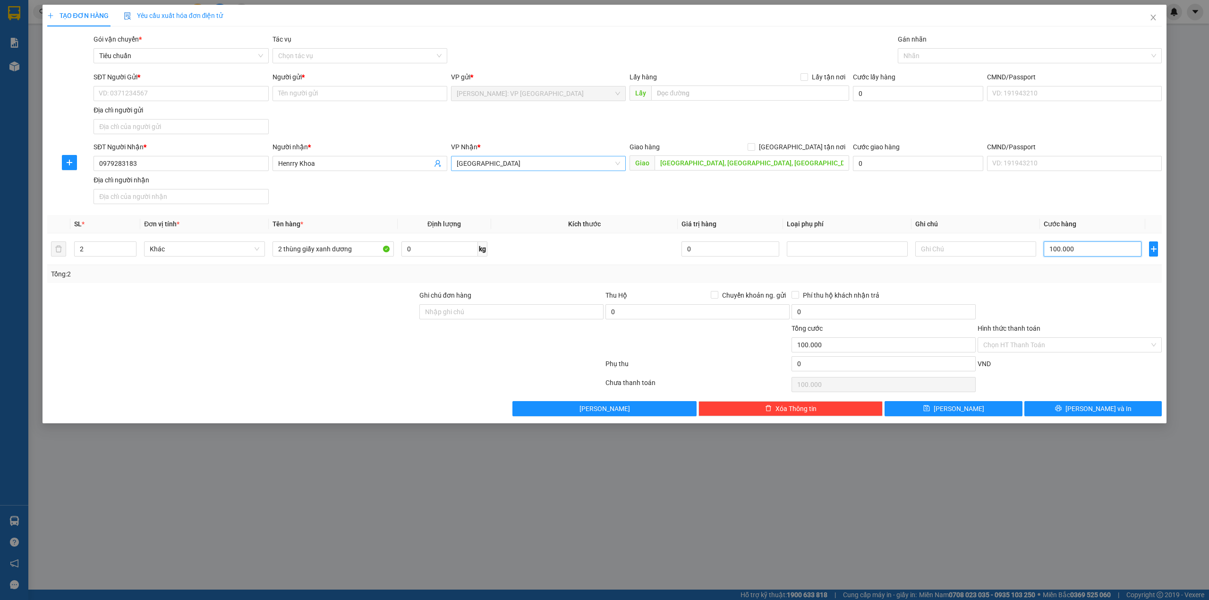
type input "100.000"
click at [816, 203] on div "SĐT Người Nhận * 0979283183 Người nhận * Henrry Khoa VP Nhận * Phú Yên Giao hàn…" at bounding box center [628, 175] width 1072 height 66
click at [295, 340] on div at bounding box center [232, 339] width 372 height 33
click at [161, 96] on input "SĐT Người Gửi *" at bounding box center [181, 93] width 175 height 15
click at [495, 42] on div "Gói vận chuyển * Tiêu chuẩn Tác vụ Chọn tác vụ Gán nhãn Nhãn" at bounding box center [628, 50] width 1072 height 33
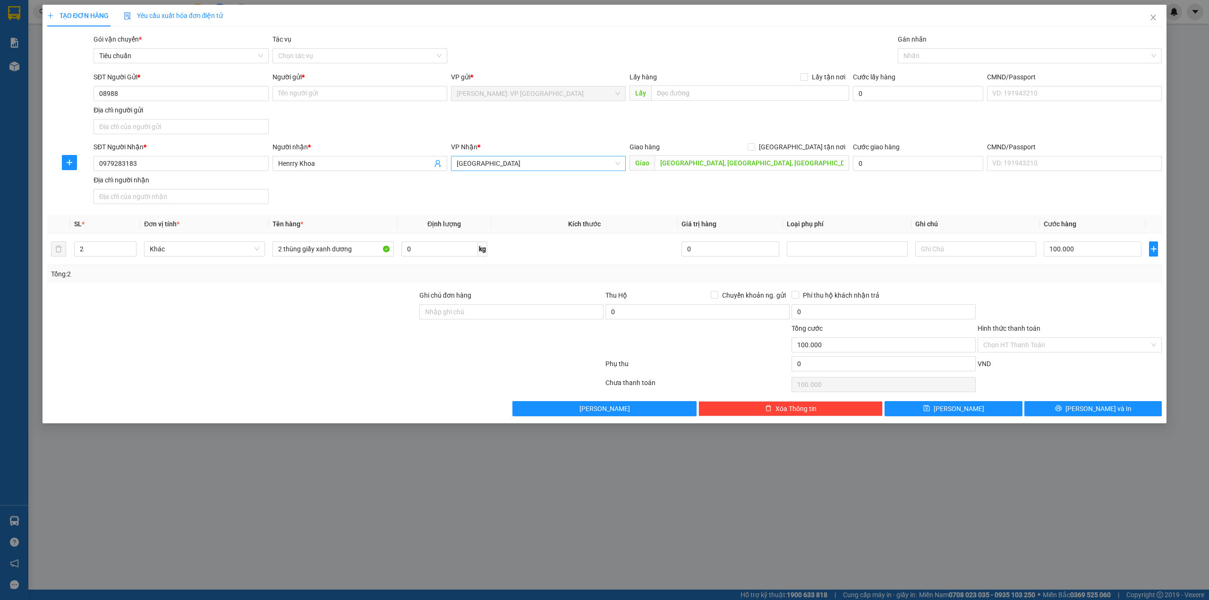
click at [325, 342] on div at bounding box center [232, 339] width 372 height 33
click at [325, 289] on div "Transit Pickup Surcharge Ids Transit Deliver Surcharge Ids Transit Deliver Surc…" at bounding box center [604, 225] width 1115 height 382
click at [323, 295] on div at bounding box center [232, 306] width 372 height 33
click at [652, 191] on div "SĐT Người Nhận * 0979283183 Người nhận * Henrry Khoa VP Nhận * Phú Yên Giao hàn…" at bounding box center [628, 175] width 1072 height 66
click at [777, 182] on div "SĐT Người Nhận * 0979283183 Người nhận * Henrry Khoa VP Nhận * Phú Yên Giao hàn…" at bounding box center [628, 175] width 1072 height 66
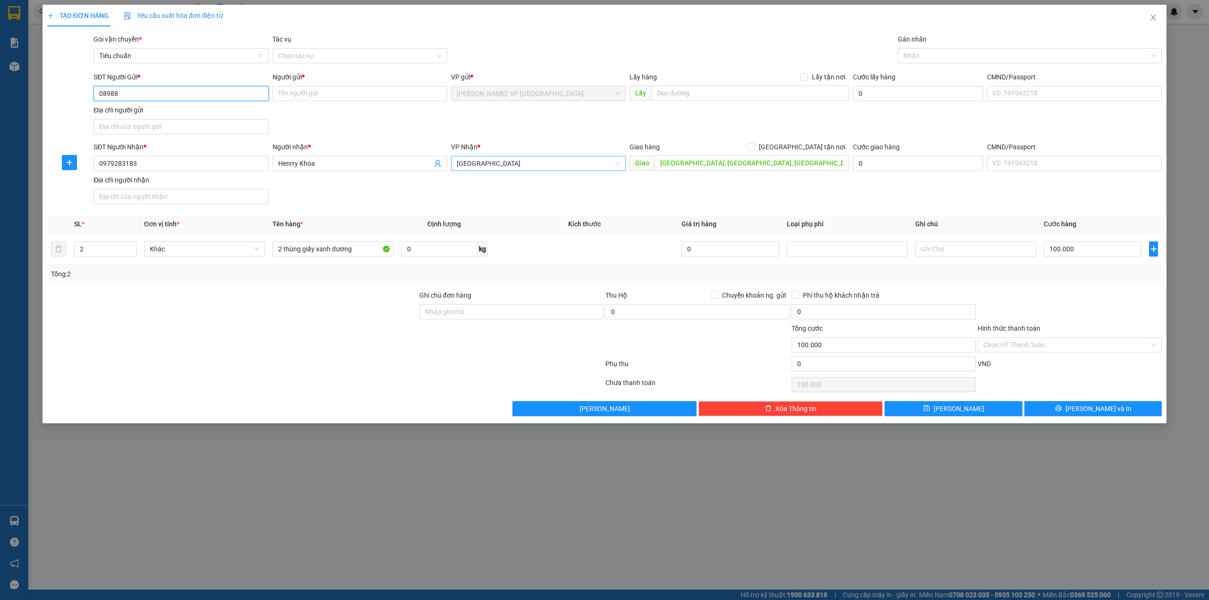
click at [174, 91] on input "08988" at bounding box center [181, 93] width 175 height 15
type input "0898873693"
click at [291, 95] on input "Người gửi *" at bounding box center [359, 93] width 175 height 15
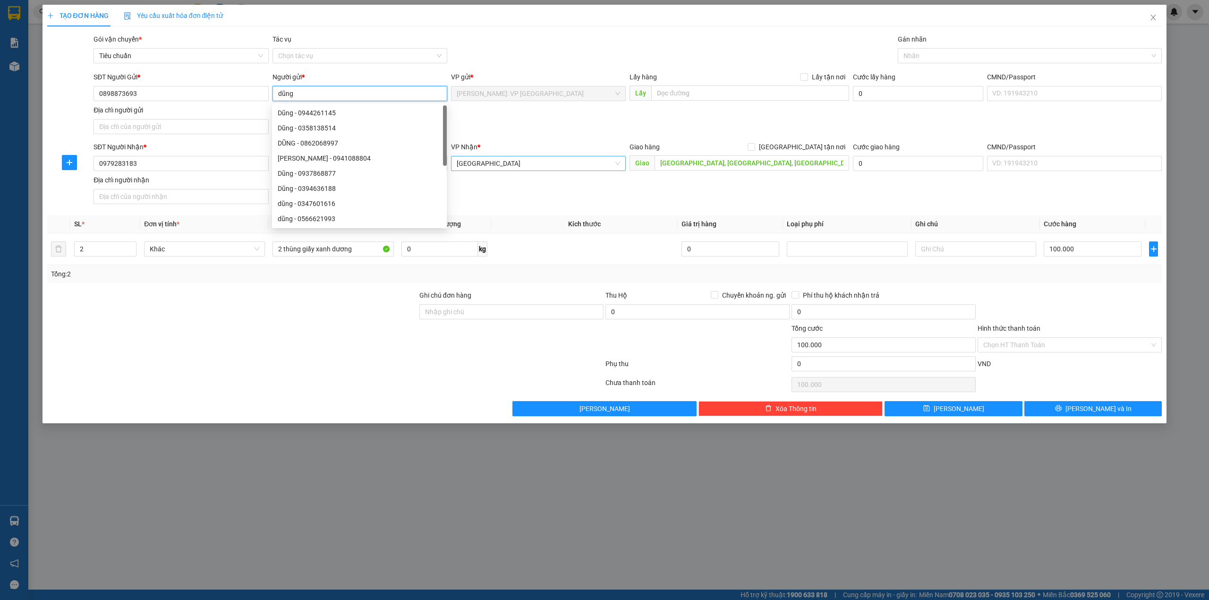
type input "dũng"
click at [529, 53] on div "Gói vận chuyển * Tiêu chuẩn Tác vụ Chọn tác vụ Gán nhãn Nhãn" at bounding box center [628, 50] width 1072 height 33
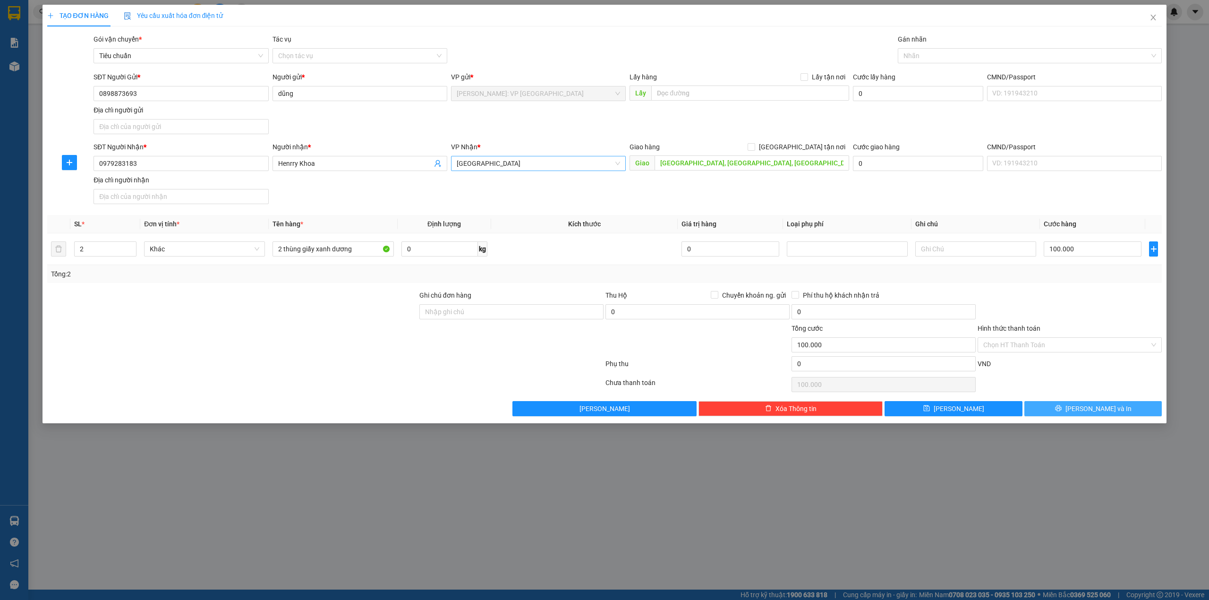
click at [1049, 408] on button "[PERSON_NAME] và In" at bounding box center [1093, 408] width 138 height 15
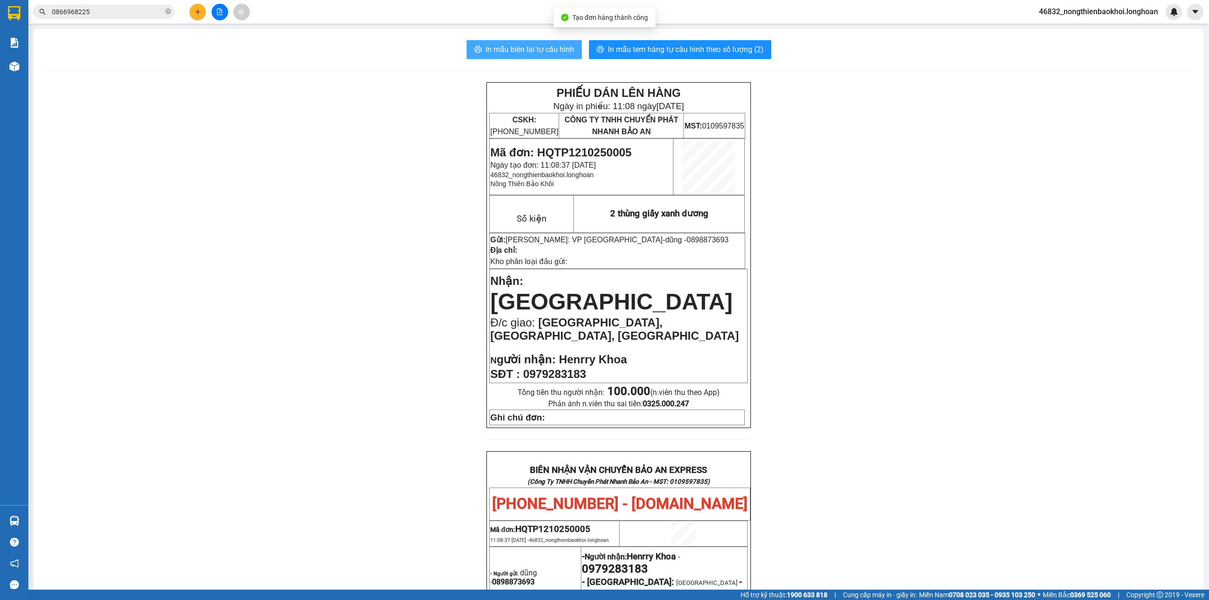
click at [520, 50] on span "In mẫu biên lai tự cấu hình" at bounding box center [529, 49] width 89 height 12
click at [350, 349] on div "PHIẾU DÁN LÊN HÀNG Ngày in phiếu: 11:08 ngày 12-10-2025 CSKH: 1900.06.88.33 CÔN…" at bounding box center [619, 529] width 1148 height 894
click at [358, 345] on div "PHIẾU DÁN LÊN HÀNG Ngày in phiếu: 11:08 ngày 12-10-2025 CSKH: 1900.06.88.33 CÔN…" at bounding box center [619, 529] width 1148 height 894
click at [379, 347] on div "PHIẾU DÁN LÊN HÀNG Ngày in phiếu: 11:08 ngày 12-10-2025 CSKH: 1900.06.88.33 CÔN…" at bounding box center [619, 529] width 1148 height 894
drag, startPoint x: 337, startPoint y: 382, endPoint x: 339, endPoint y: 377, distance: 5.1
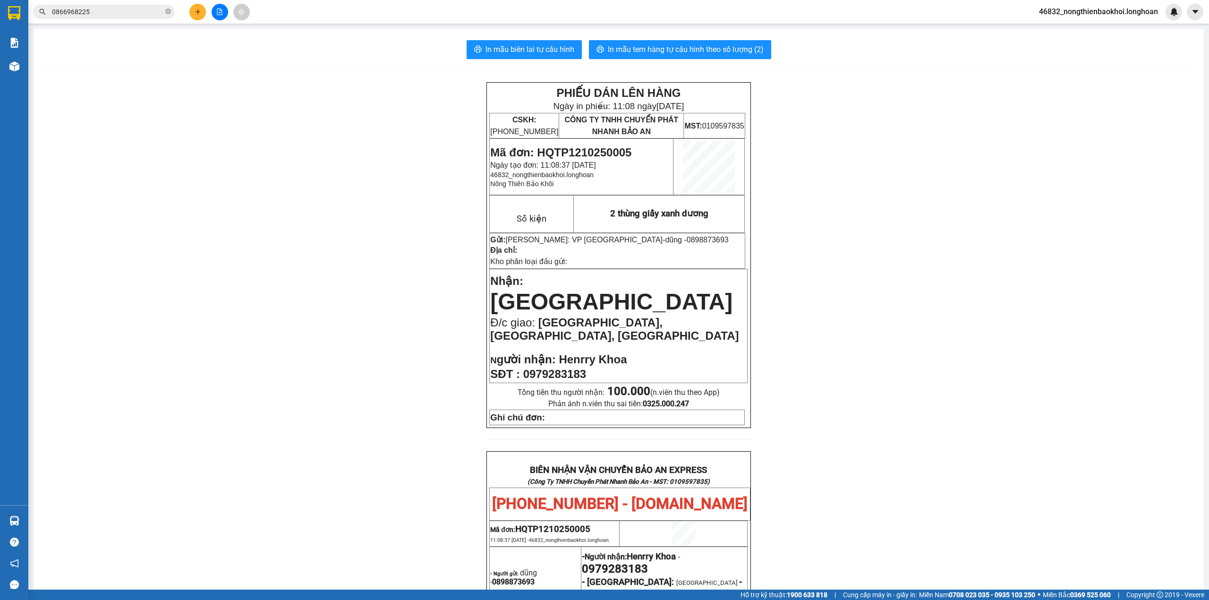
click at [337, 380] on div "PHIẾU DÁN LÊN HÀNG Ngày in phiếu: 11:08 ngày 12-10-2025 CSKH: 1900.06.88.33 CÔN…" at bounding box center [619, 529] width 1148 height 894
click at [328, 375] on div "PHIẾU DÁN LÊN HÀNG Ngày in phiếu: 11:08 ngày 12-10-2025 CSKH: 1900.06.88.33 CÔN…" at bounding box center [619, 529] width 1148 height 894
click at [308, 379] on div "PHIẾU DÁN LÊN HÀNG Ngày in phiếu: 11:08 ngày 12-10-2025 CSKH: 1900.06.88.33 CÔN…" at bounding box center [619, 529] width 1148 height 894
click at [358, 425] on div "PHIẾU DÁN LÊN HÀNG Ngày in phiếu: 11:08 ngày 12-10-2025 CSKH: 1900.06.88.33 CÔN…" at bounding box center [619, 529] width 1148 height 894
drag, startPoint x: 359, startPoint y: 416, endPoint x: 361, endPoint y: 408, distance: 7.8
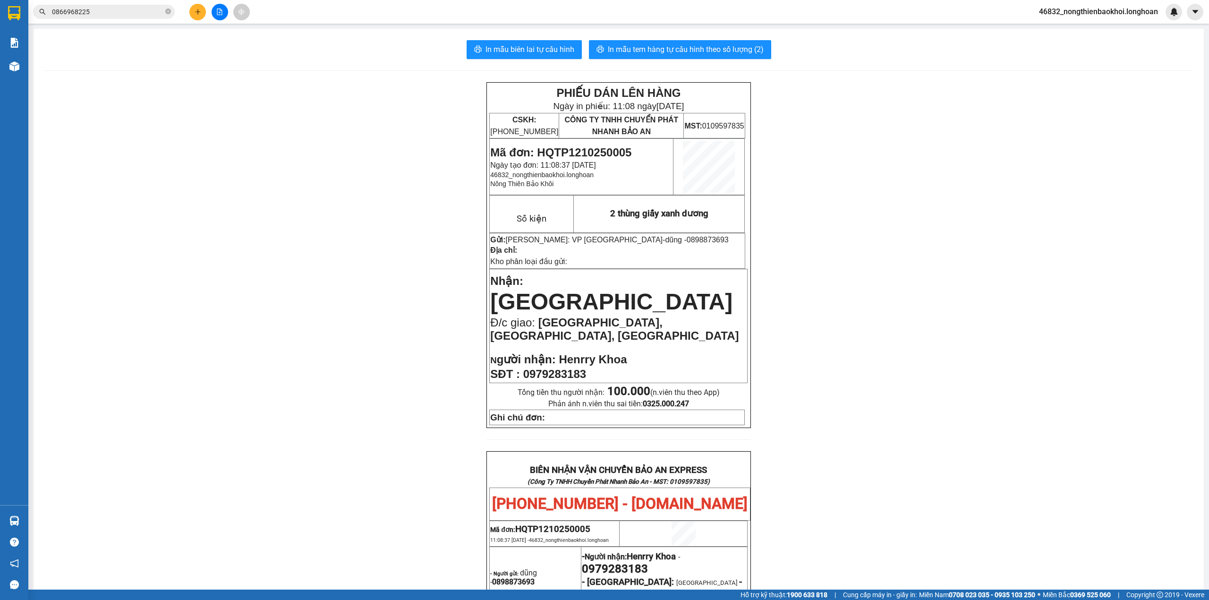
click at [360, 412] on div "PHIẾU DÁN LÊN HÀNG Ngày in phiếu: 11:08 ngày 12-10-2025 CSKH: 1900.06.88.33 CÔN…" at bounding box center [619, 529] width 1148 height 894
click at [818, 320] on div "PHIẾU DÁN LÊN HÀNG Ngày in phiếu: 11:08 ngày 12-10-2025 CSKH: 1900.06.88.33 CÔN…" at bounding box center [619, 529] width 1148 height 894
drag, startPoint x: 332, startPoint y: 322, endPoint x: 368, endPoint y: 526, distance: 207.1
click at [332, 322] on div "PHIẾU DÁN LÊN HÀNG Ngày in phiếu: 11:08 ngày 12-10-2025 CSKH: 1900.06.88.33 CÔN…" at bounding box center [619, 529] width 1148 height 894
click at [418, 146] on div "PHIẾU DÁN LÊN HÀNG Ngày in phiếu: 11:08 ngày 12-10-2025 CSKH: 1900.06.88.33 CÔN…" at bounding box center [619, 529] width 1148 height 894
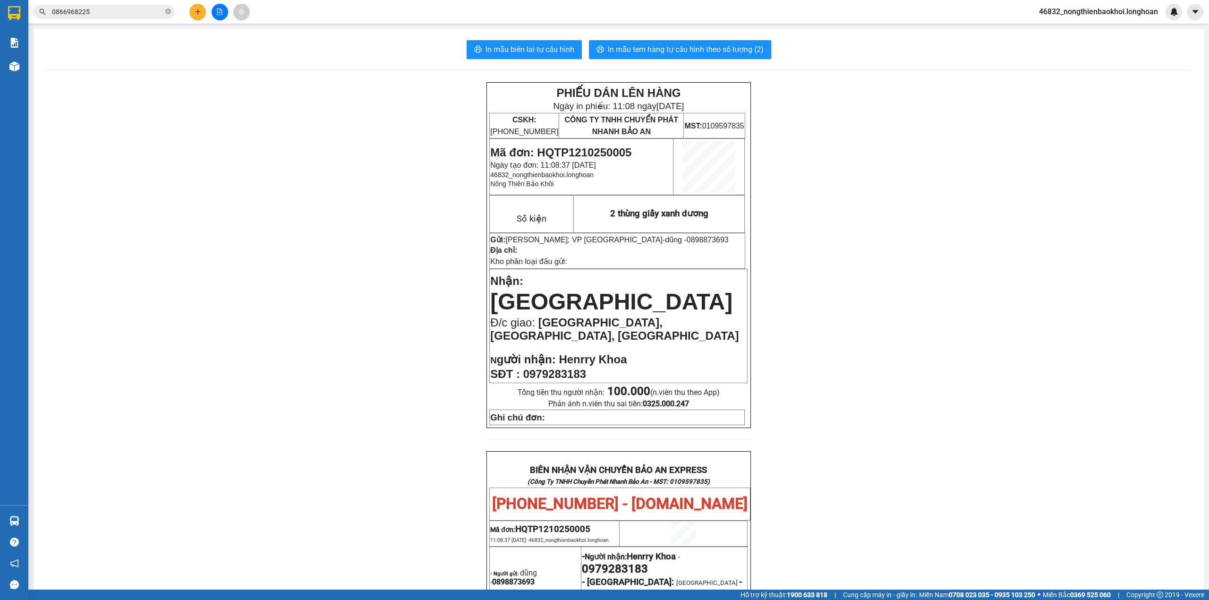
click at [352, 191] on div "PHIẾU DÁN LÊN HÀNG Ngày in phiếu: 11:08 ngày 12-10-2025 CSKH: 1900.06.88.33 CÔN…" at bounding box center [619, 529] width 1148 height 894
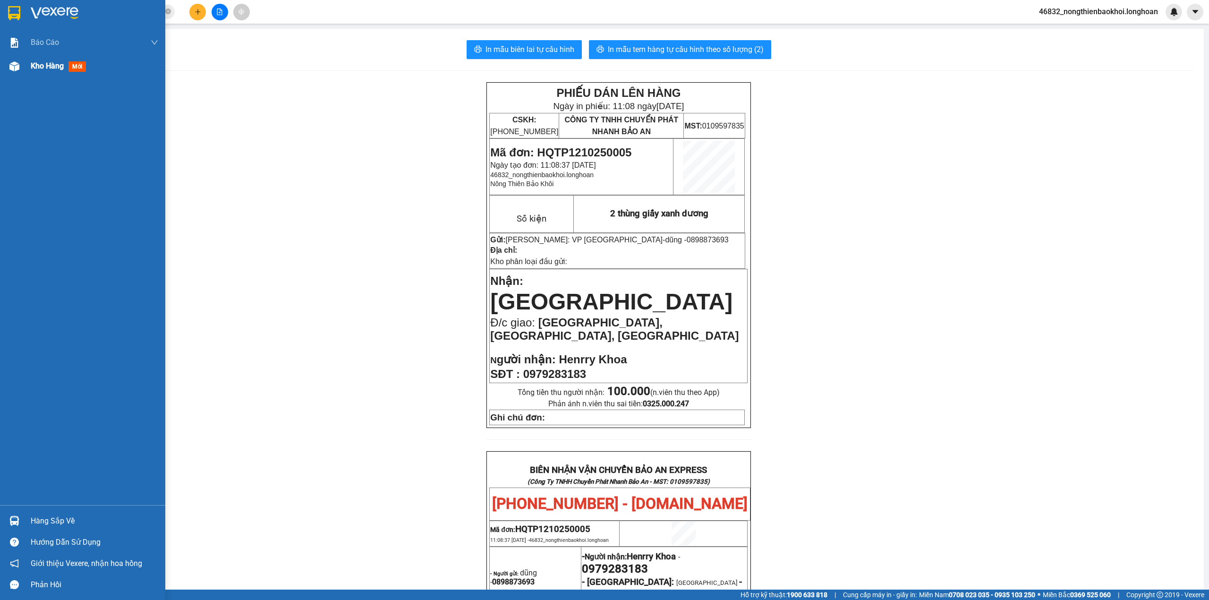
click at [22, 70] on div "Kho hàng mới" at bounding box center [82, 66] width 165 height 24
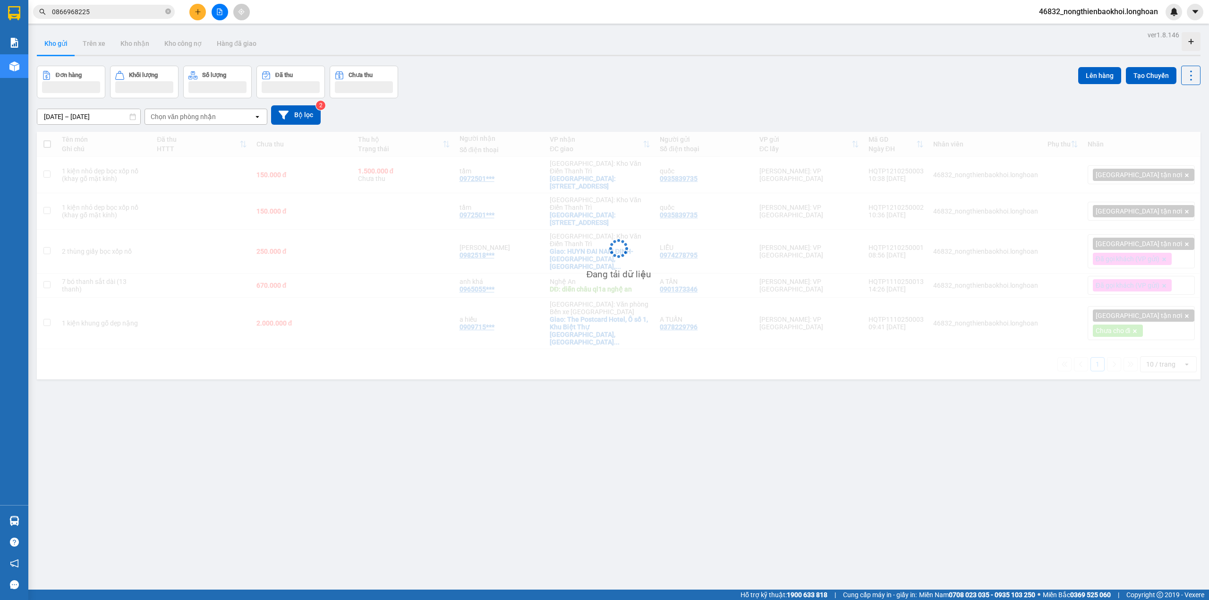
click at [624, 115] on div "[DATE] – [DATE] Press the down arrow key to interact with the calendar and sele…" at bounding box center [619, 114] width 1164 height 19
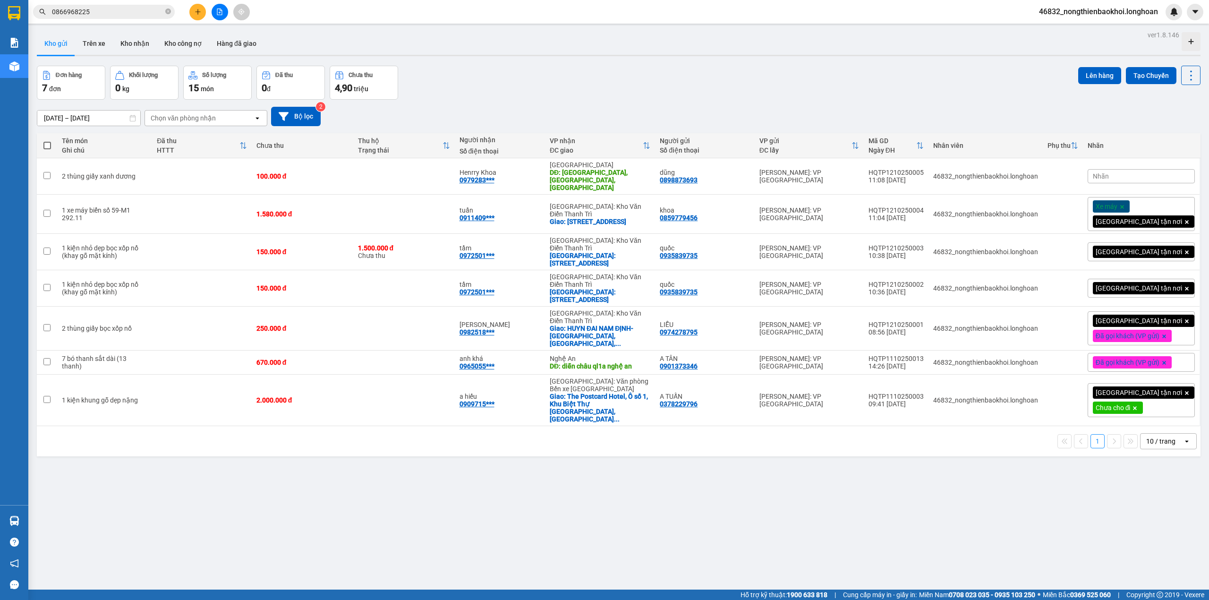
click at [628, 102] on div "[DATE] – [DATE] Press the down arrow key to interact with the calendar and sele…" at bounding box center [619, 117] width 1164 height 34
drag, startPoint x: 1135, startPoint y: 176, endPoint x: 967, endPoint y: 123, distance: 176.2
click at [967, 123] on div "ver 1.8.146 Kho gửi Trên xe Kho nhận Kho công nợ Hàng đã giao Đơn hàng 7 đơn Kh…" at bounding box center [618, 328] width 1171 height 600
click at [1182, 173] on div "Nhãn" at bounding box center [1141, 176] width 107 height 14
click at [934, 118] on div "[DATE] – [DATE] Press the down arrow key to interact with the calendar and sele…" at bounding box center [619, 116] width 1164 height 19
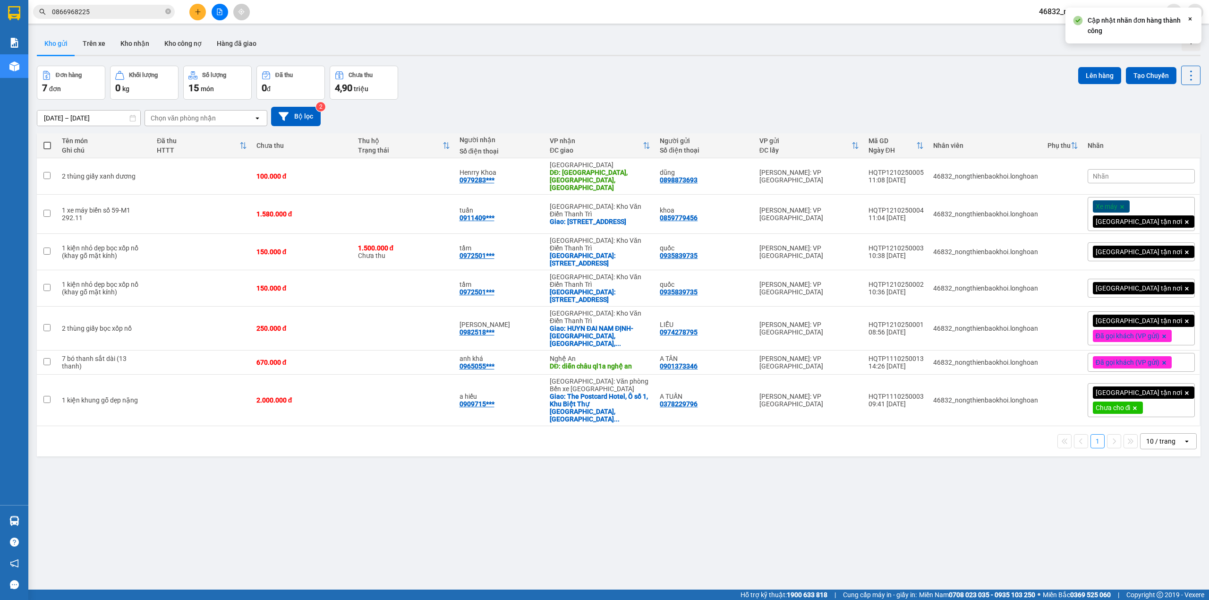
drag, startPoint x: 712, startPoint y: 471, endPoint x: 712, endPoint y: 476, distance: 5.2
click at [712, 473] on div "ver 1.8.146 Kho gửi Trên xe Kho nhận Kho công nợ Hàng đã giao Đơn hàng 7 đơn Kh…" at bounding box center [618, 328] width 1171 height 600
click at [752, 111] on div "[DATE] – [DATE] Press the down arrow key to interact with the calendar and sele…" at bounding box center [619, 116] width 1164 height 19
click at [735, 90] on div "Đơn hàng 7 đơn Khối lượng 0 kg Số lượng 15 món Đã thu 0 đ Chưa thu 4,90 triệu L…" at bounding box center [619, 83] width 1164 height 34
click at [128, 17] on span "0866968225" at bounding box center [104, 12] width 142 height 14
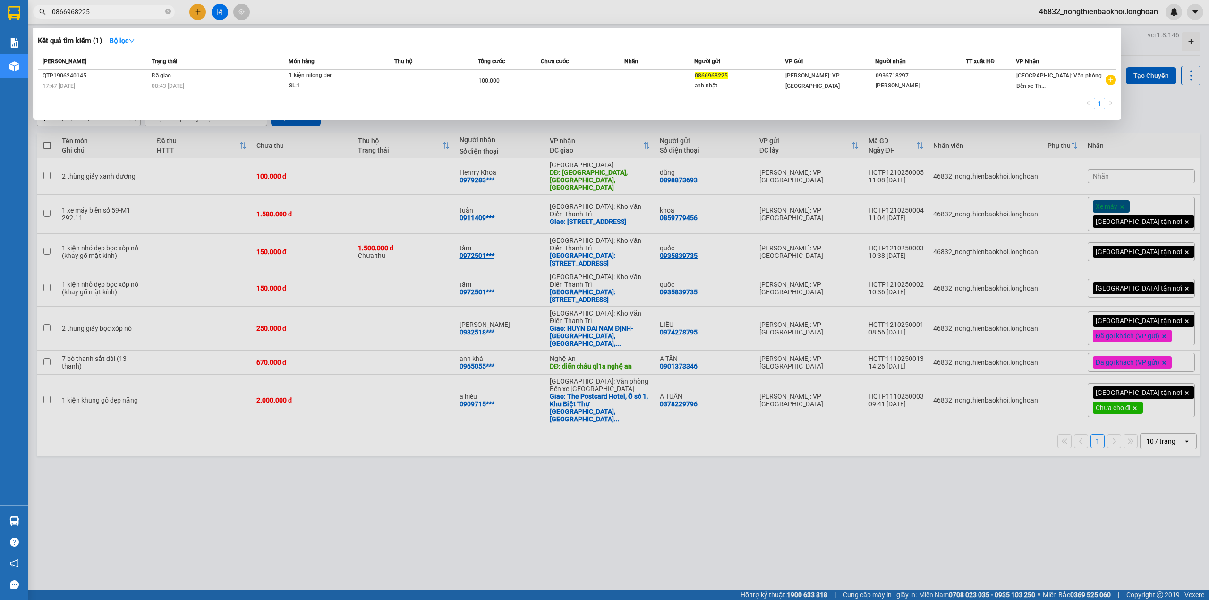
click at [129, 16] on input "0866968225" at bounding box center [107, 12] width 111 height 10
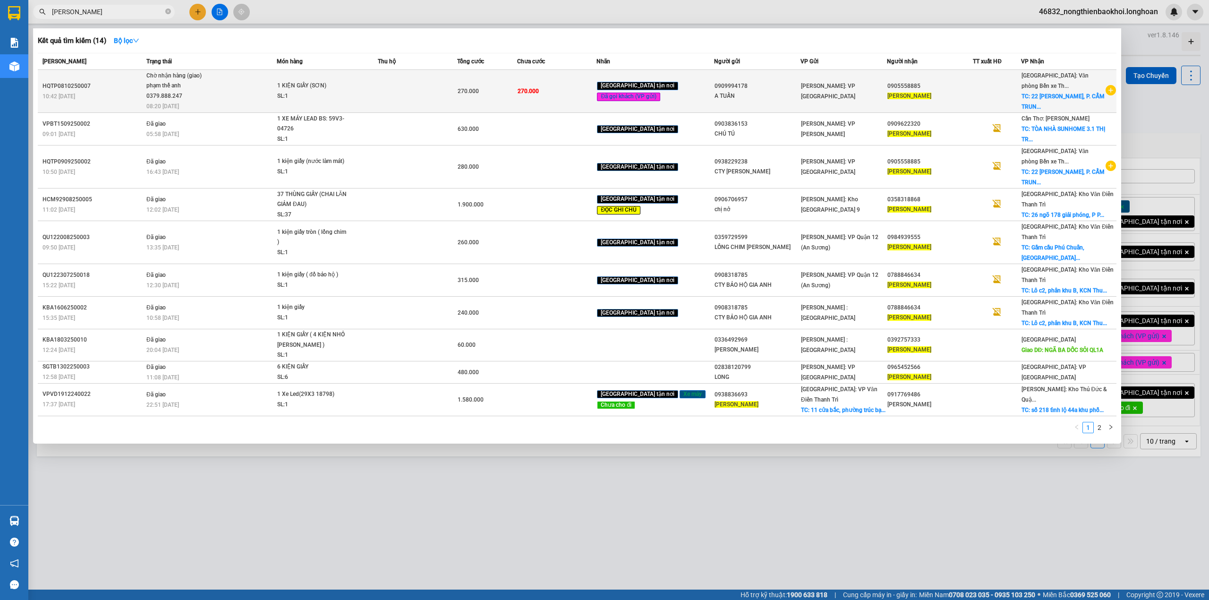
type input "nguyễn trung hiếu"
drag, startPoint x: 144, startPoint y: 77, endPoint x: 142, endPoint y: 72, distance: 5.1
click at [142, 72] on td "HQTP0810250007 10:42 - 08/10" at bounding box center [91, 91] width 106 height 43
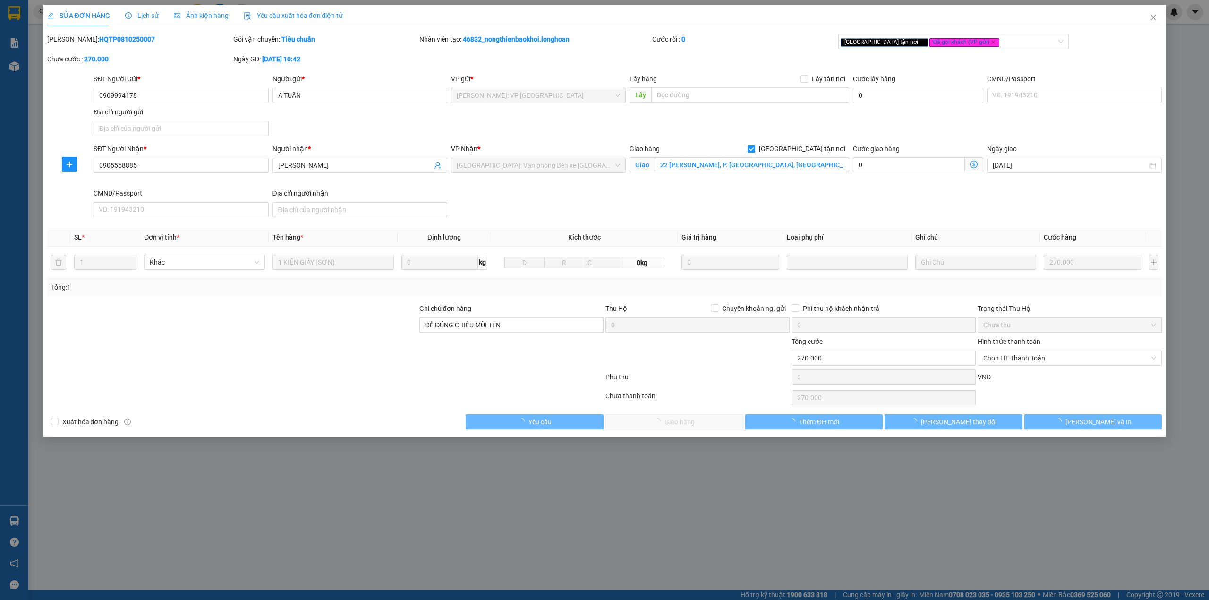
type input "0909994178"
type input "A TUẤN"
type input "0905558885"
type input "NGUYỄN TRUNG HIẾU"
checkbox input "true"
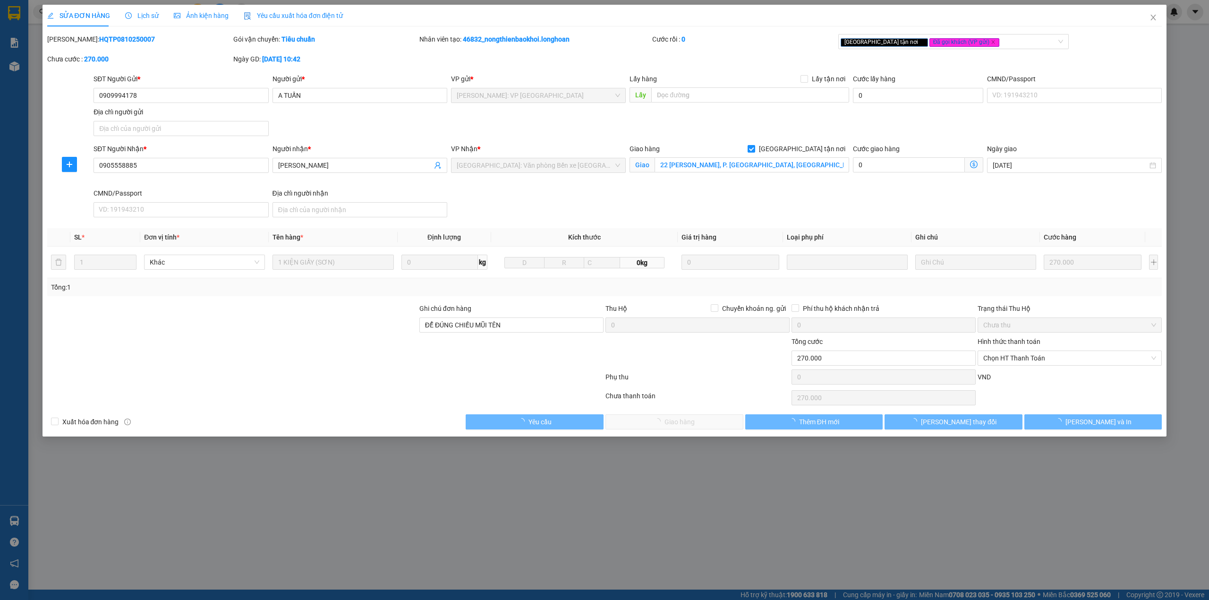
type input "22 VÕ HUY TÂM, P. CẨM TRUNG, CẨM PHẢ QUẢNG NINH"
type input "ĐỂ ĐÚNG CHIỀU MŨI TÊN"
type input "0"
type input "270.000"
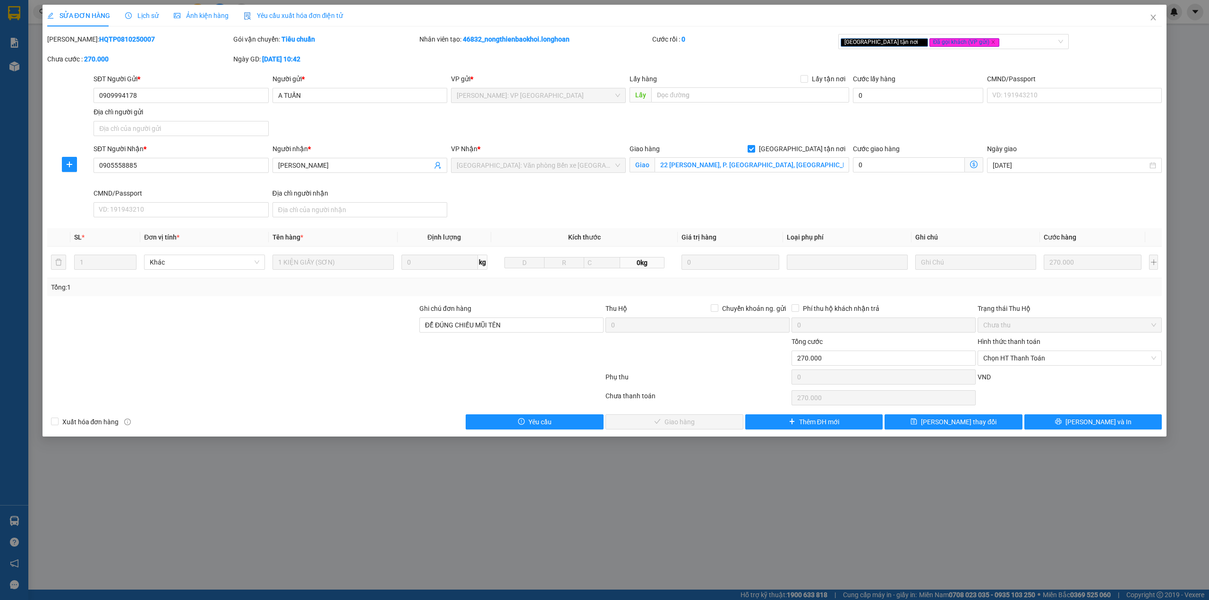
click at [133, 21] on div "Lịch sử" at bounding box center [142, 16] width 34 height 22
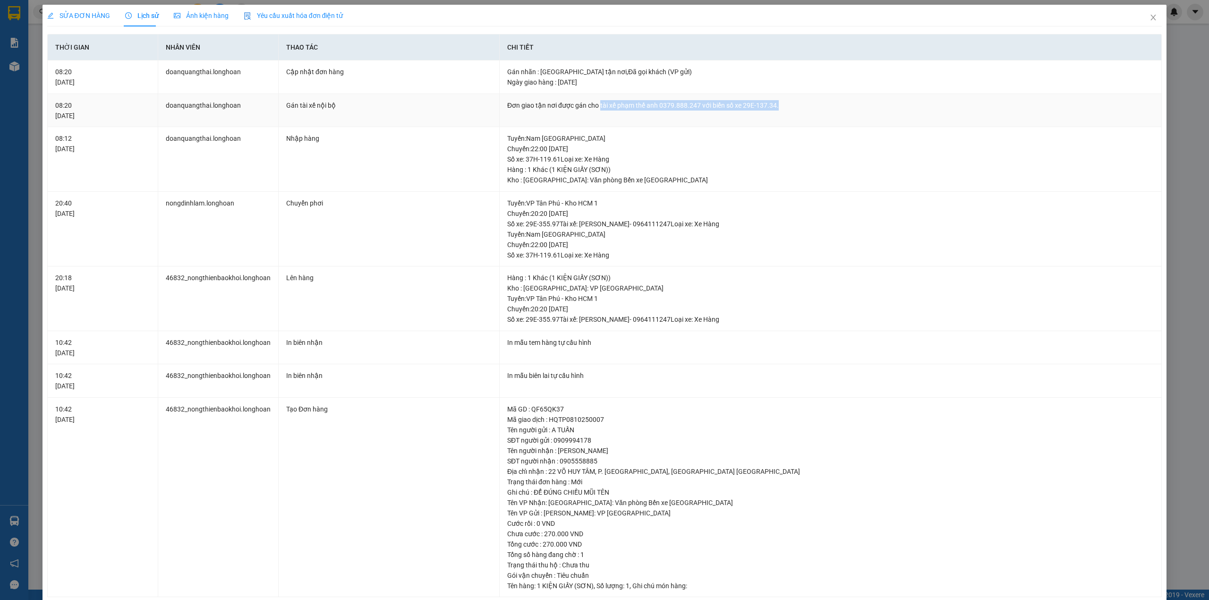
drag, startPoint x: 596, startPoint y: 104, endPoint x: 777, endPoint y: 106, distance: 181.3
click at [777, 106] on div "Đơn giao tận nơi được gán cho tài xế phạm thế anh 0379.888.247 với biển số xe 2…" at bounding box center [830, 105] width 646 height 10
copy div "tài xế phạm thế anh 0379.888.247 với biển số xe 29E-137.34."
click at [1148, 25] on span "Close" at bounding box center [1153, 18] width 26 height 26
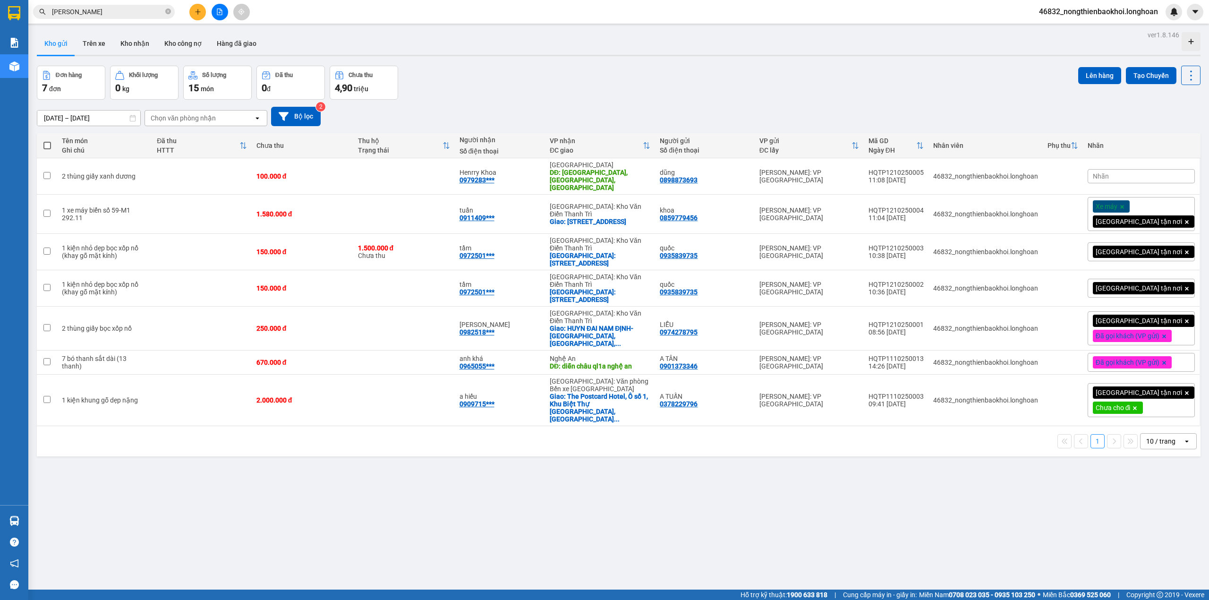
drag, startPoint x: 501, startPoint y: 88, endPoint x: 523, endPoint y: 89, distance: 22.2
click at [502, 89] on div "Đơn hàng 7 đơn Khối lượng 0 kg Số lượng 15 món Đã thu 0 đ Chưa thu 4,90 triệu L…" at bounding box center [619, 83] width 1164 height 34
click at [320, 479] on div "ver 1.8.146 Kho gửi Trên xe Kho nhận Kho công nợ Hàng đã giao Đơn hàng 7 đơn Kh…" at bounding box center [618, 328] width 1171 height 600
click at [618, 100] on div "[DATE] – [DATE] Press the down arrow key to interact with the calendar and sele…" at bounding box center [619, 117] width 1164 height 34
click at [1109, 172] on span "Nhãn" at bounding box center [1101, 176] width 16 height 8
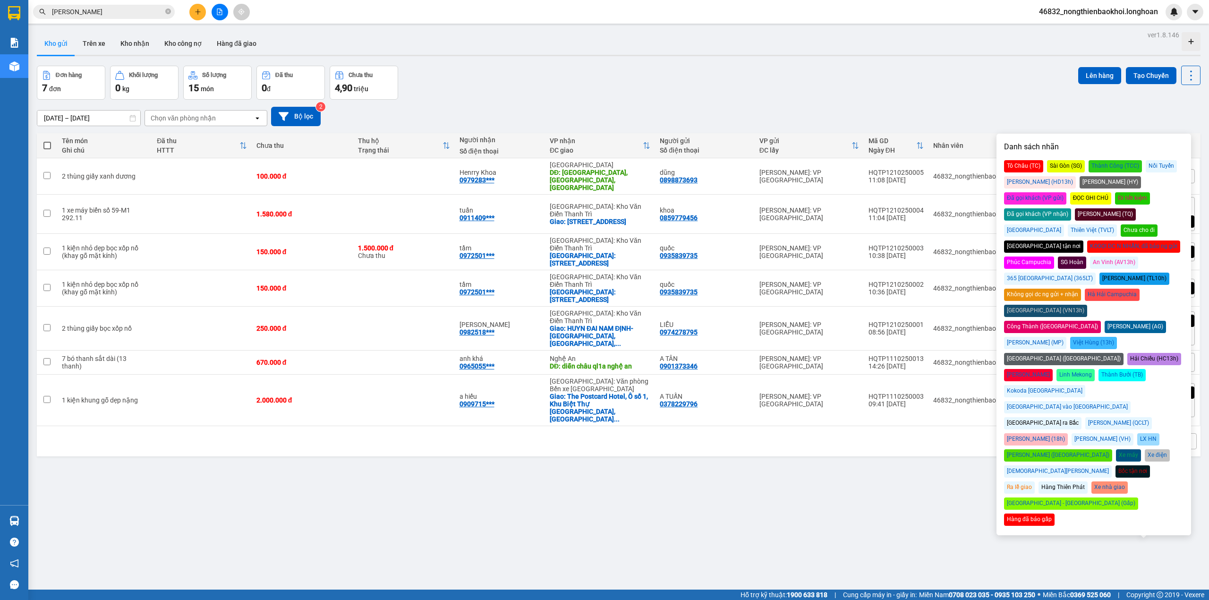
click at [1066, 192] on div "Đã gọi khách (VP gửi)" at bounding box center [1035, 198] width 62 height 12
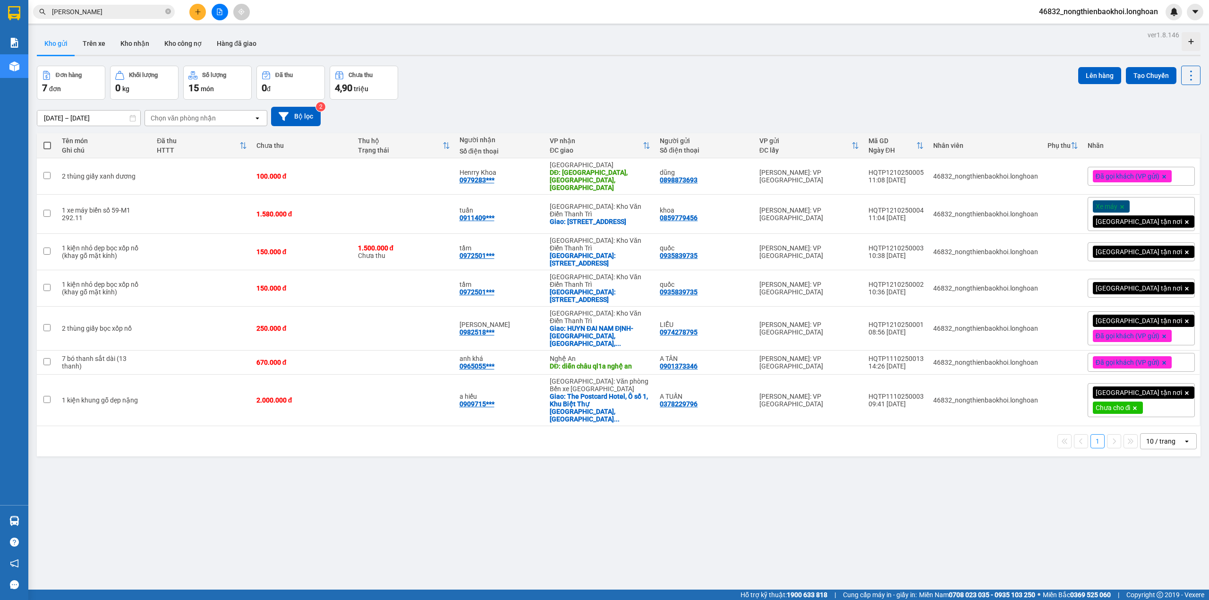
click at [933, 100] on div "[DATE] – [DATE] Press the down arrow key to interact with the calendar and sele…" at bounding box center [619, 117] width 1164 height 34
click at [1141, 176] on icon at bounding box center [1144, 176] width 7 height 7
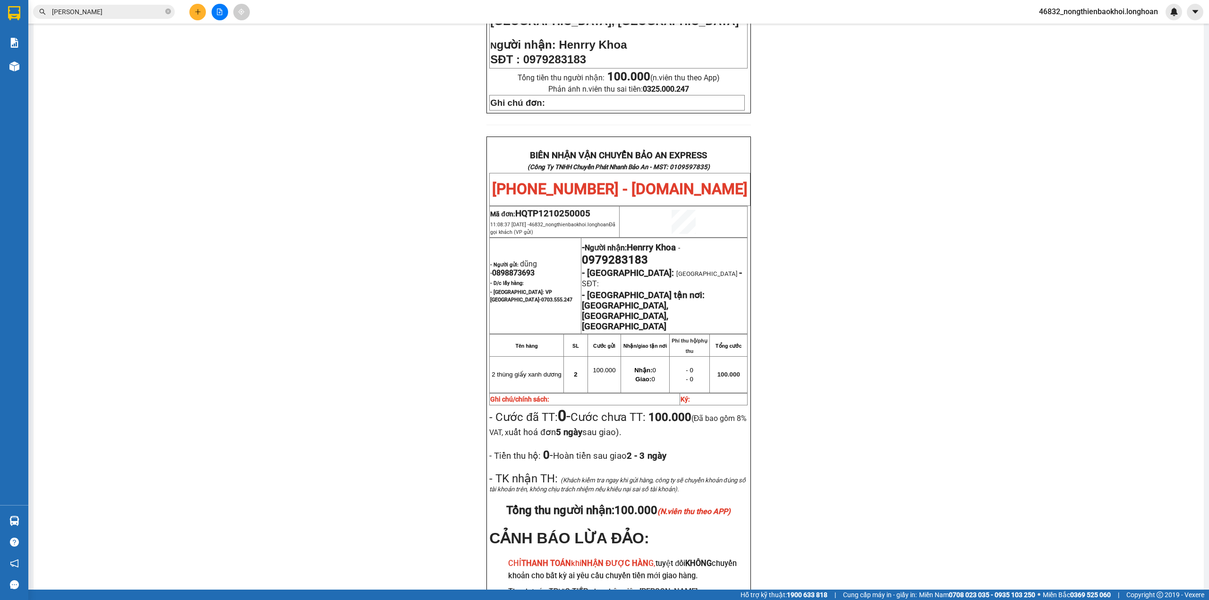
scroll to position [397, 0]
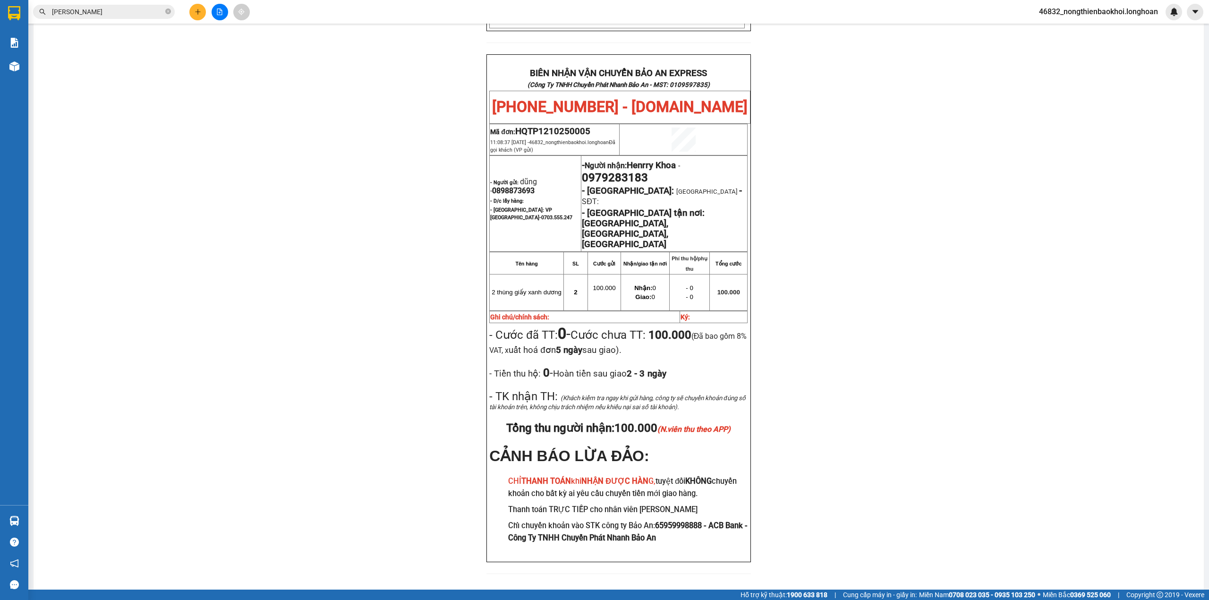
click at [610, 171] on span "0979283183" at bounding box center [615, 177] width 66 height 13
click at [359, 228] on div "PHIẾU DÁN LÊN HÀNG Ngày in phiếu: 11:12 ngày 12-10-2025 CSKH: 1900.06.88.33 CÔN…" at bounding box center [619, 135] width 1148 height 900
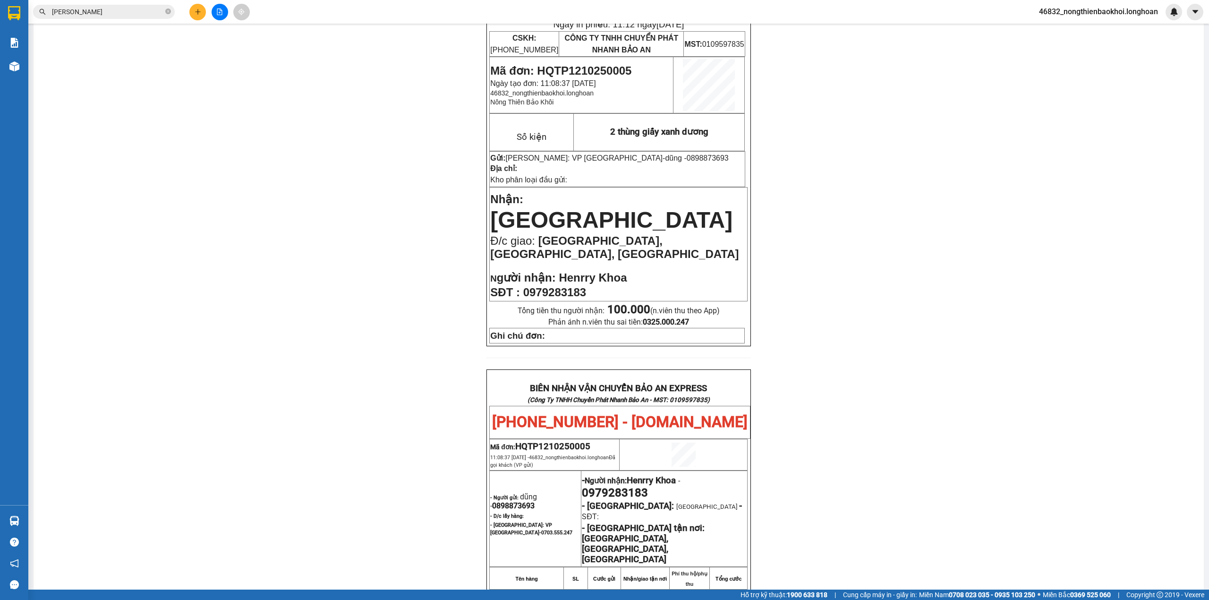
scroll to position [0, 0]
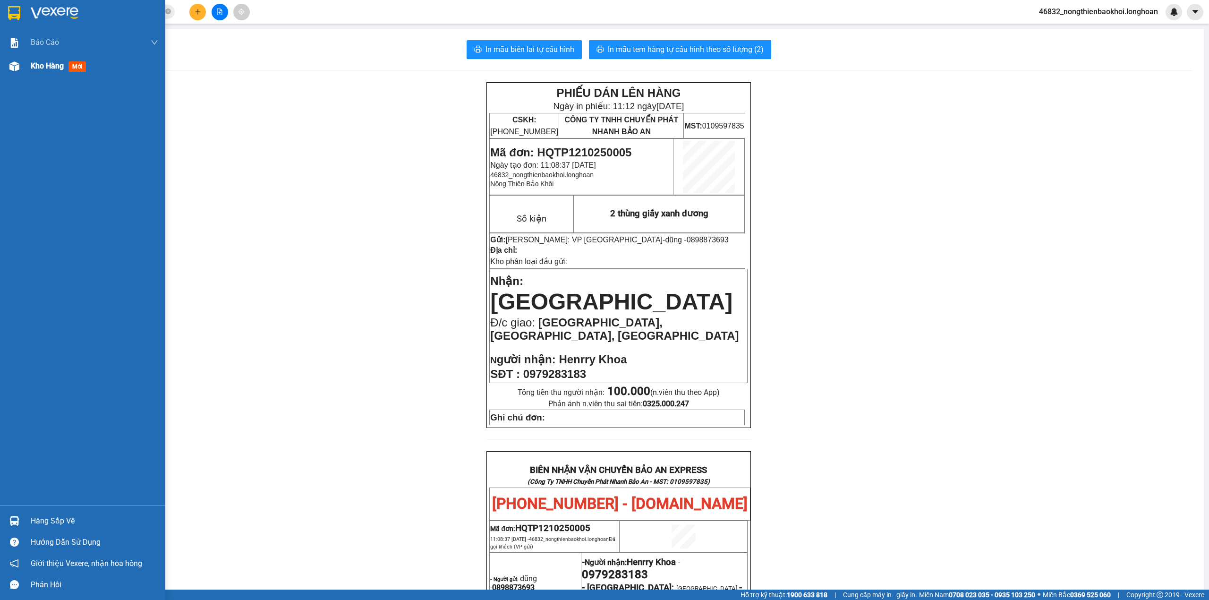
click at [5, 65] on div "Kho hàng mới" at bounding box center [82, 66] width 165 height 24
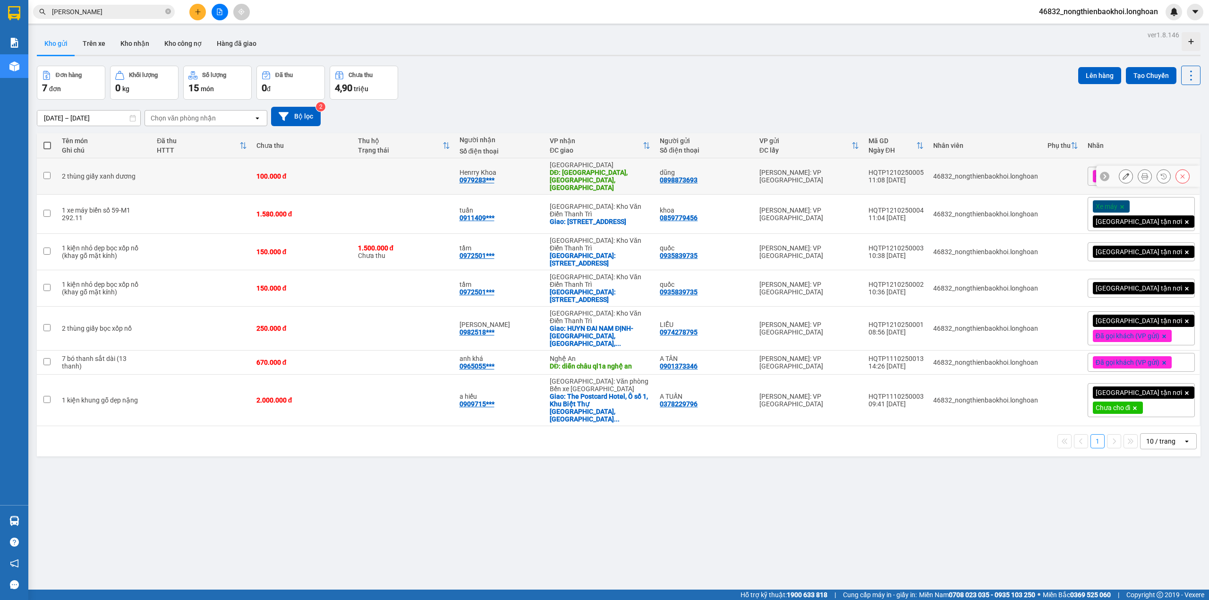
click at [1123, 176] on icon at bounding box center [1126, 176] width 7 height 7
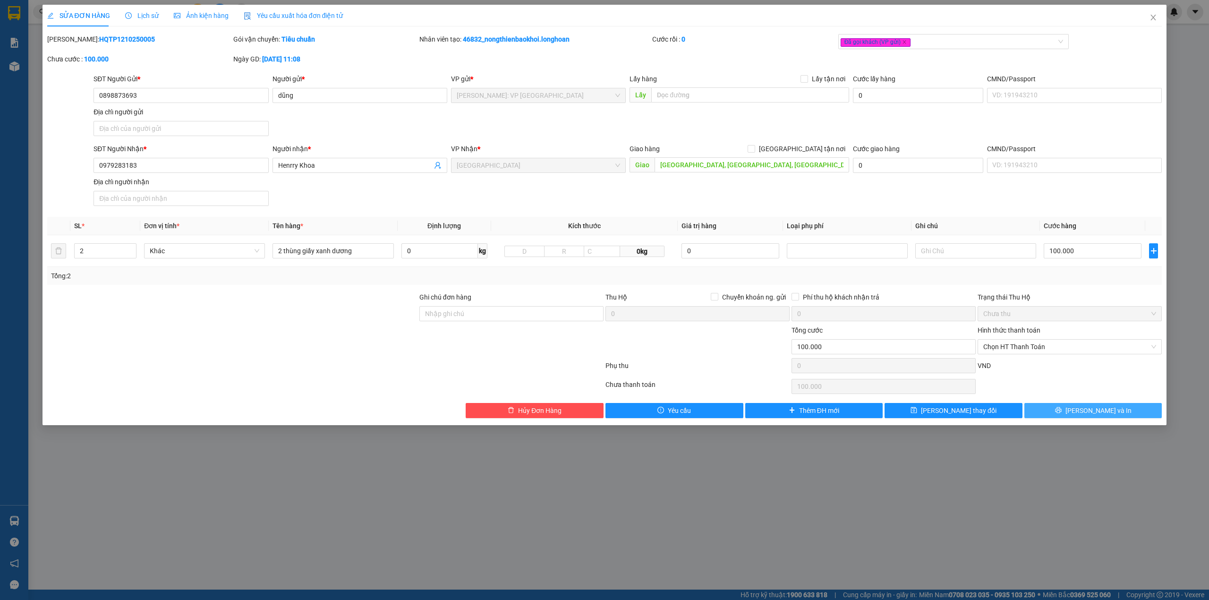
click at [1051, 415] on button "[PERSON_NAME] và In" at bounding box center [1093, 410] width 138 height 15
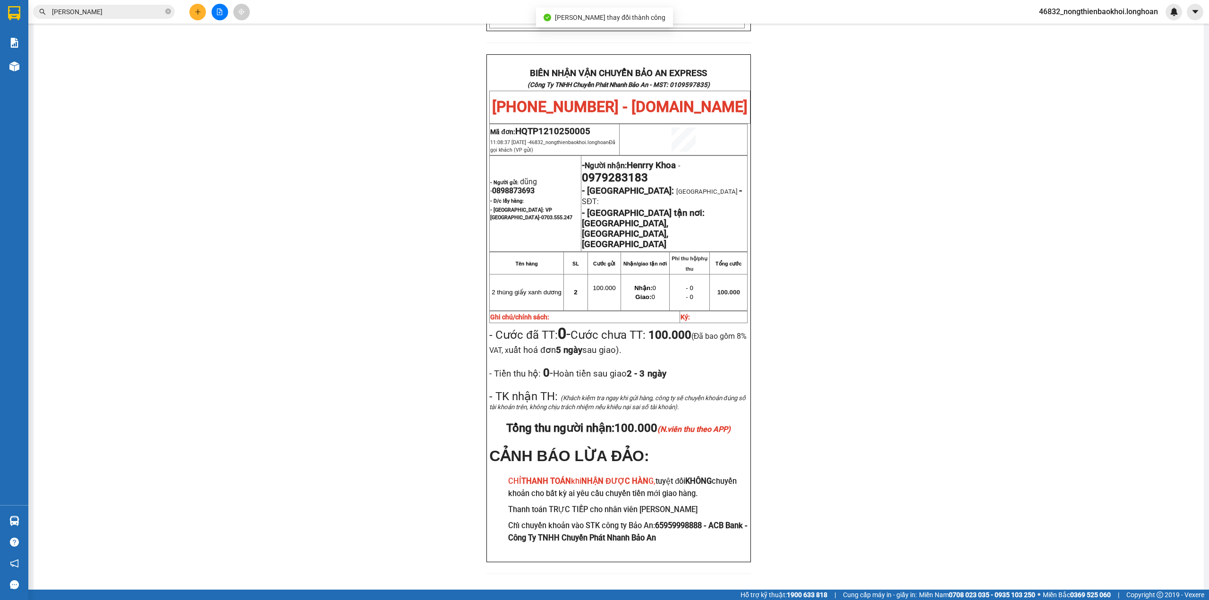
scroll to position [333, 0]
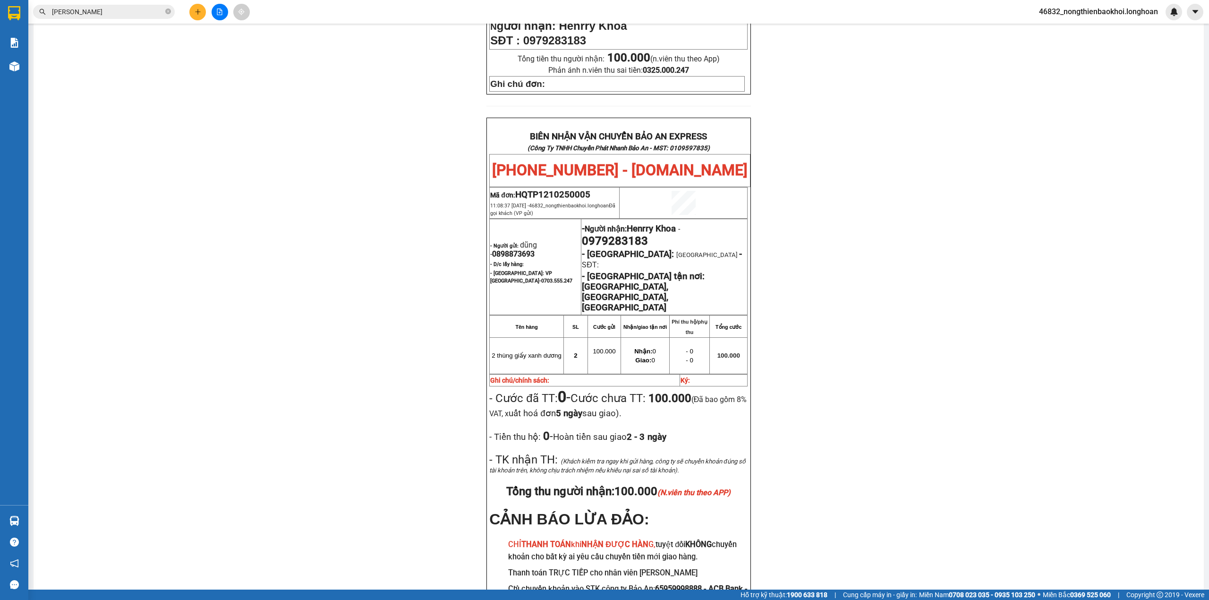
click at [617, 235] on span "0979283183" at bounding box center [615, 240] width 66 height 13
copy span "0979283183"
click at [221, 337] on div "PHIẾU DÁN LÊN HÀNG Ngày in phiếu: 11:12 ngày 12-10-2025 CSKH: 1900.06.88.33 CÔN…" at bounding box center [619, 199] width 1148 height 900
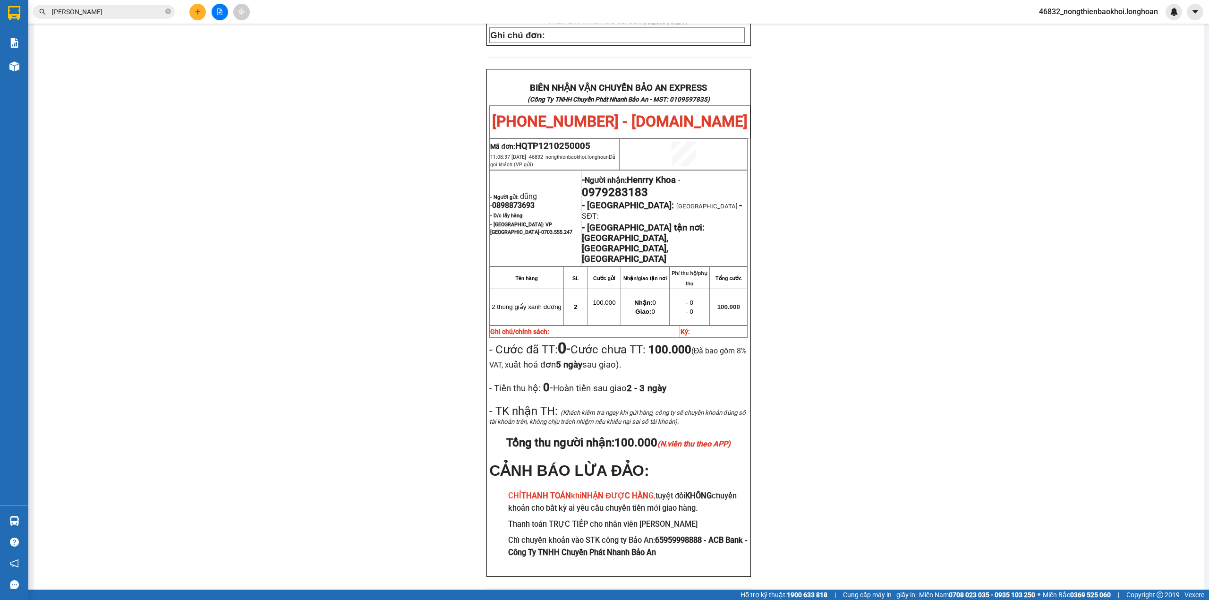
scroll to position [0, 0]
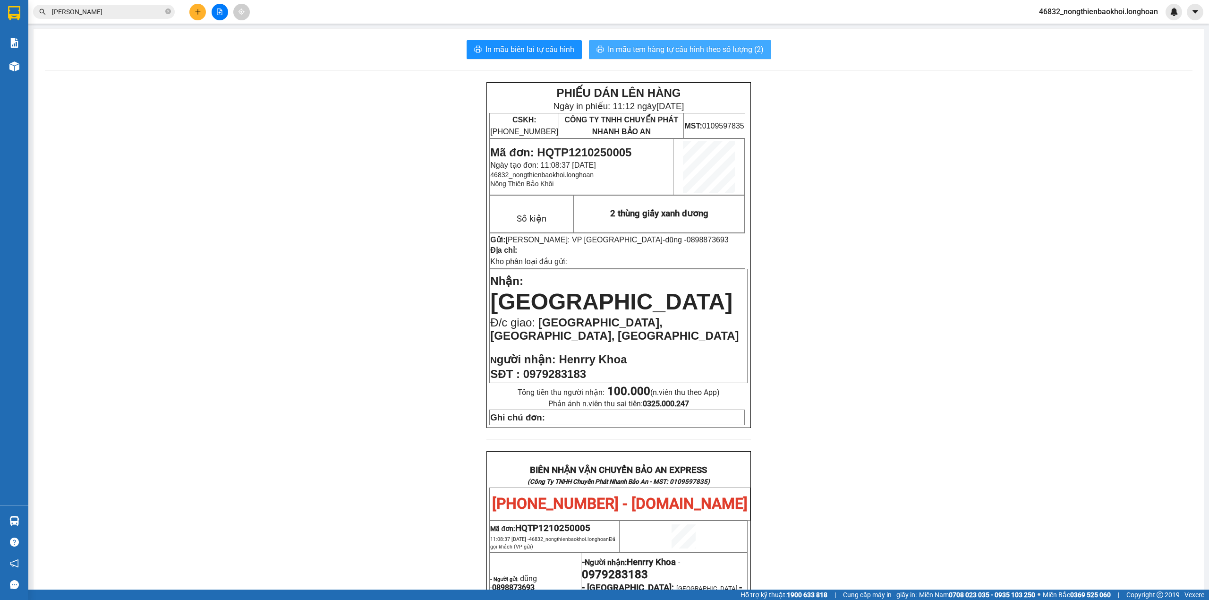
click at [617, 50] on span "In mẫu tem hàng tự cấu hình theo số lượng (2)" at bounding box center [686, 49] width 156 height 12
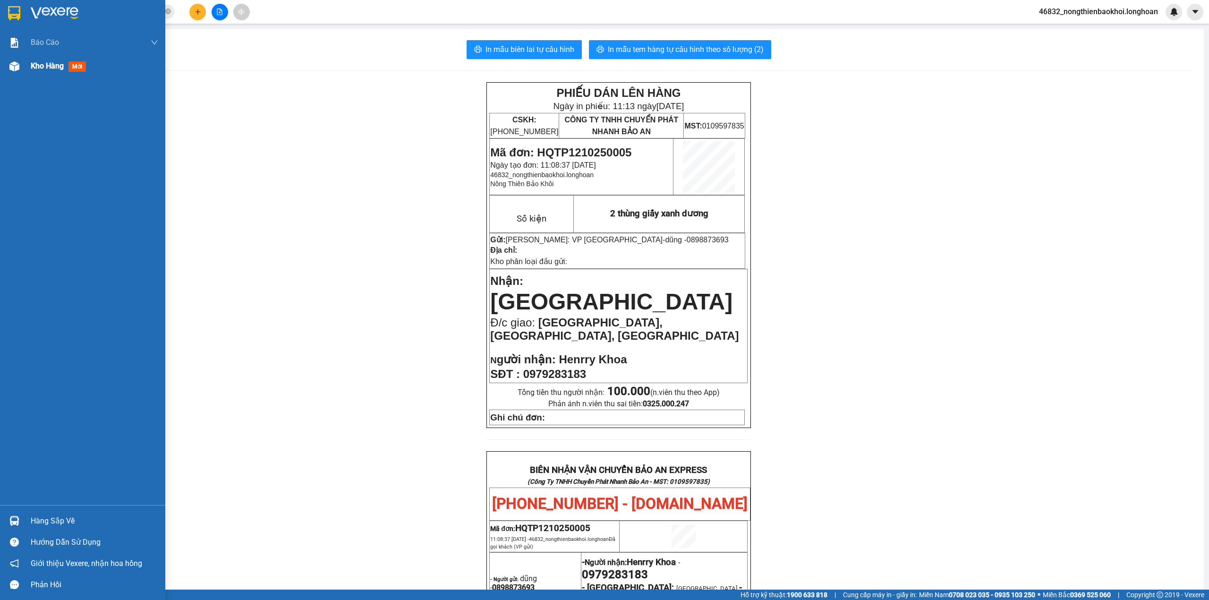
click at [18, 70] on img at bounding box center [14, 66] width 10 height 10
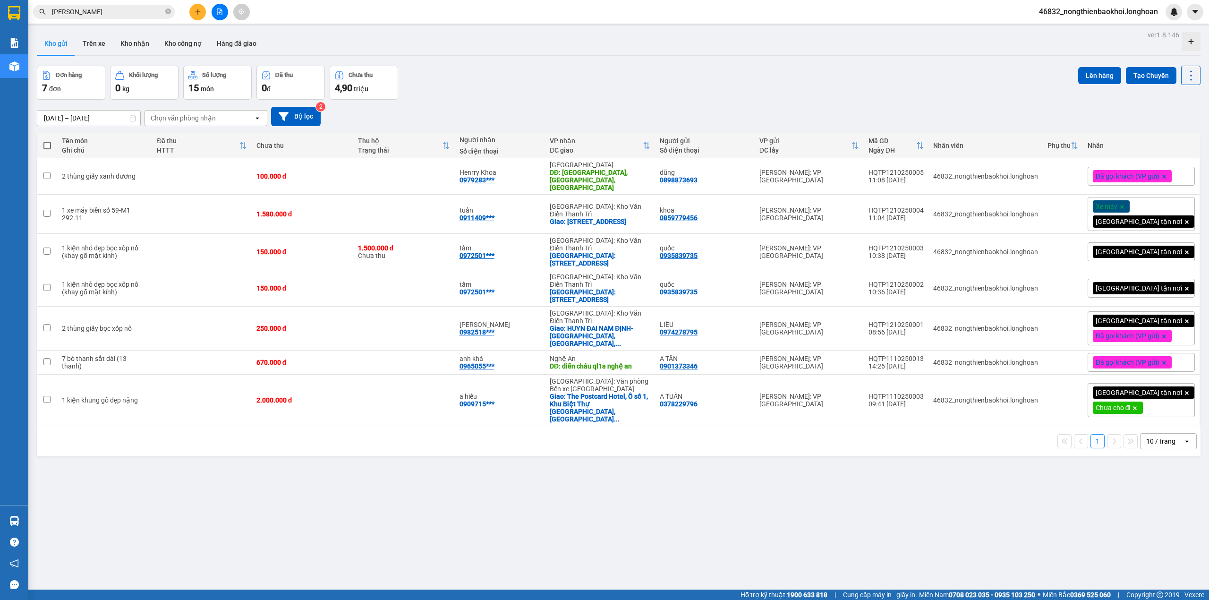
click at [650, 96] on div "Đơn hàng 7 đơn Khối lượng 0 kg Số lượng 15 món Đã thu 0 đ Chưa thu 4,90 triệu L…" at bounding box center [619, 83] width 1164 height 34
click at [1141, 211] on icon at bounding box center [1144, 214] width 7 height 7
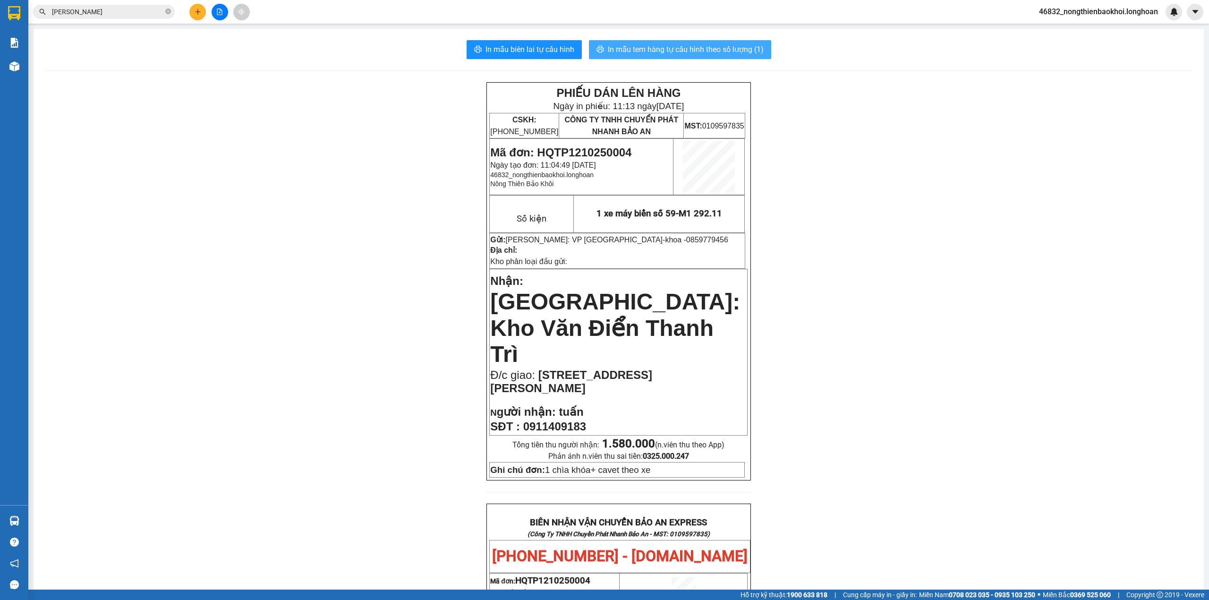
click at [629, 49] on span "In mẫu tem hàng tự cấu hình theo số lượng (1)" at bounding box center [686, 49] width 156 height 12
click at [375, 265] on div "PHIẾU DÁN LÊN HÀNG Ngày in phiếu: 11:13 ngày 12-10-2025 CSKH: 1900.06.88.33 CÔN…" at bounding box center [619, 546] width 1148 height 928
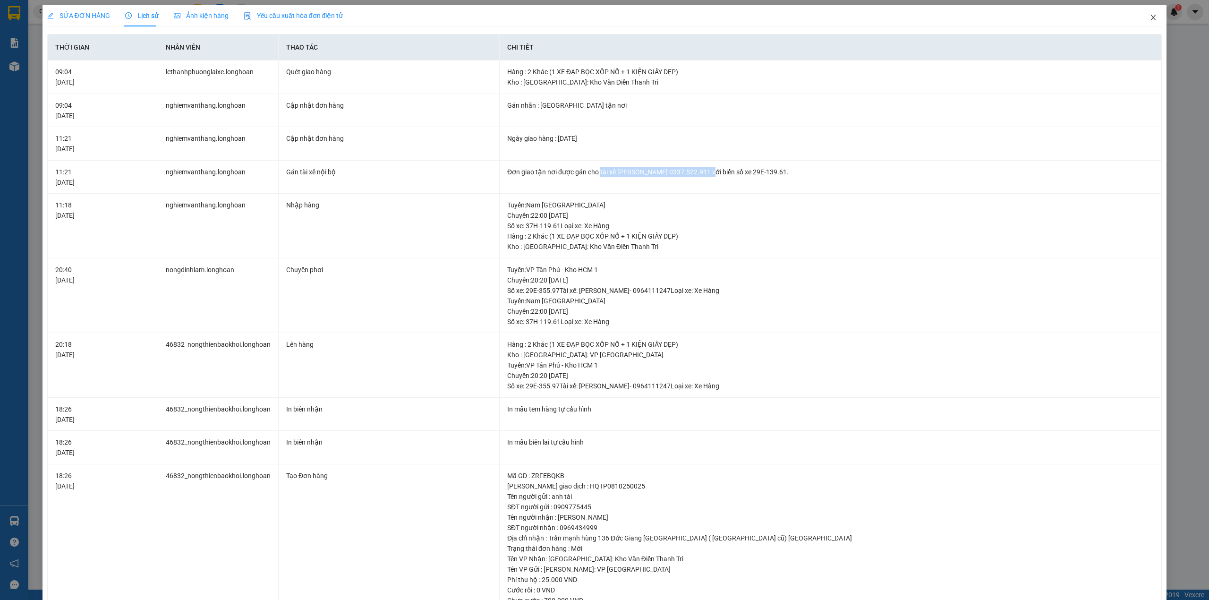
click at [1149, 19] on icon "close" at bounding box center [1153, 18] width 8 height 8
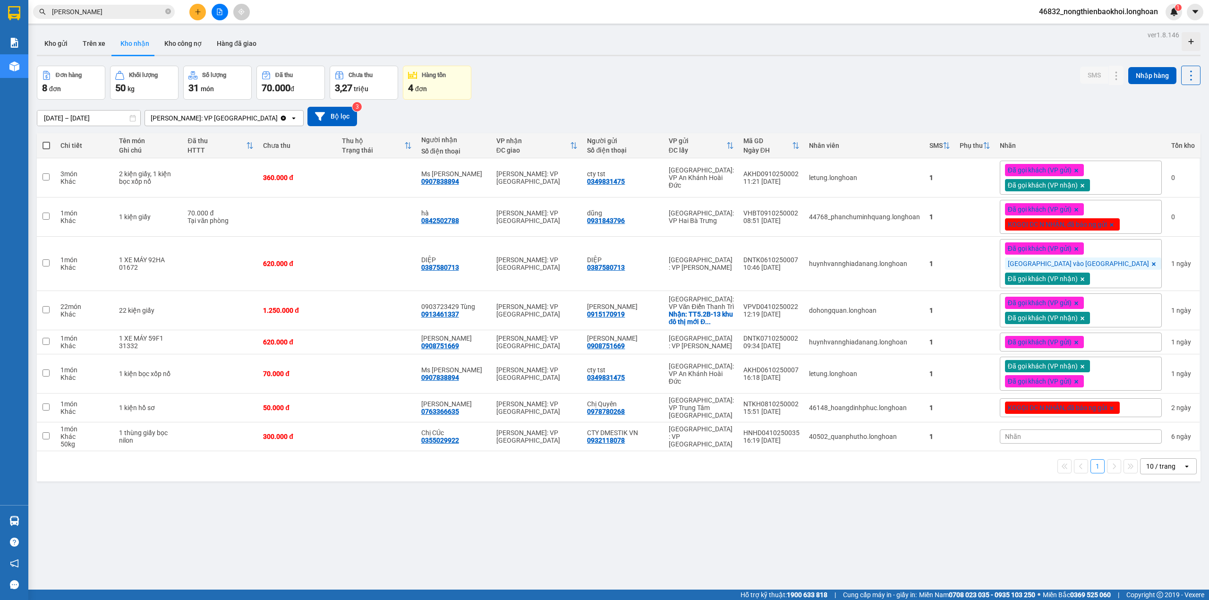
click at [191, 14] on button at bounding box center [197, 12] width 17 height 17
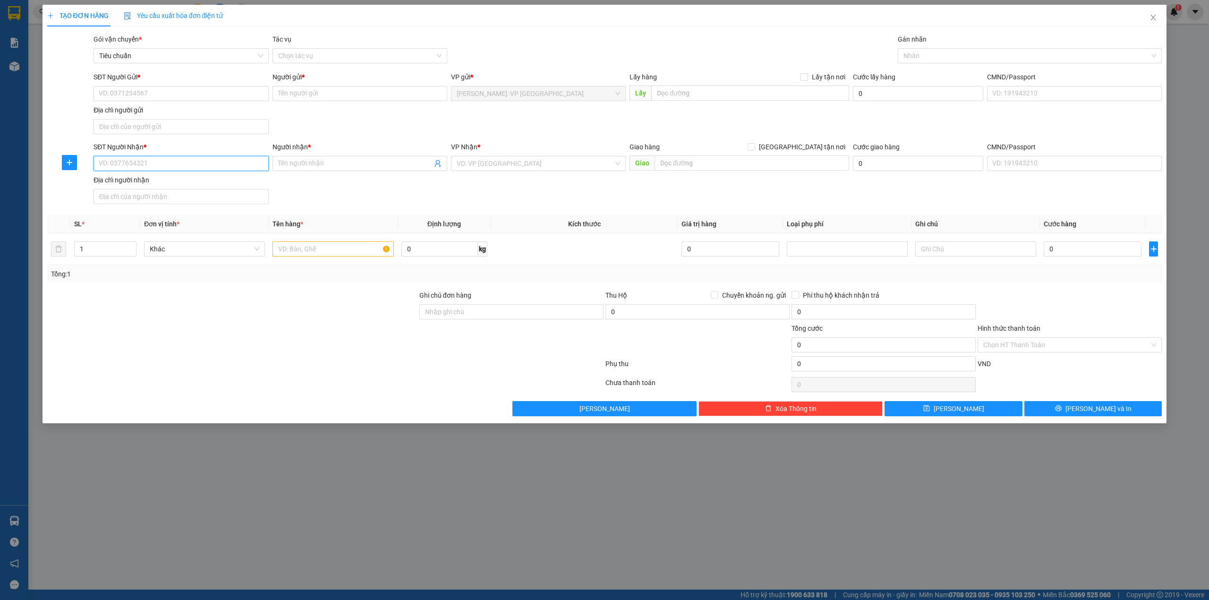
click at [146, 160] on input "SĐT Người Nhận *" at bounding box center [181, 163] width 175 height 15
paste input "0972501974"
type input "0972501974"
click at [163, 179] on div "0972501974 - tầm" at bounding box center [180, 184] width 163 height 10
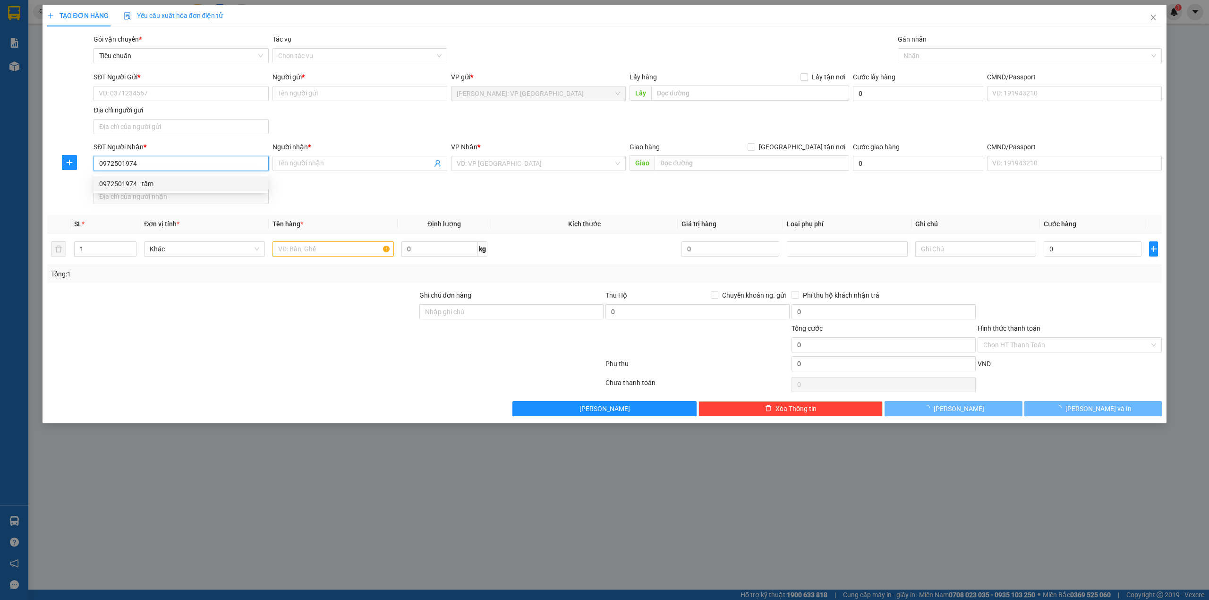
type input "tầm"
checkbox input "true"
type input "[STREET_ADDRESS]"
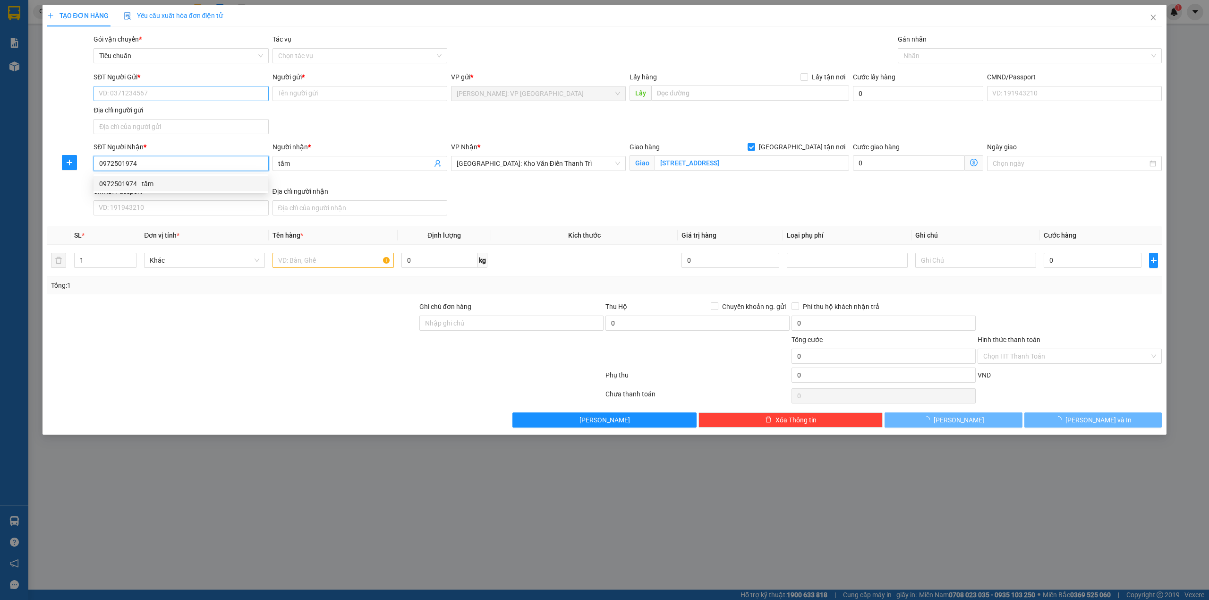
type input "0972501974"
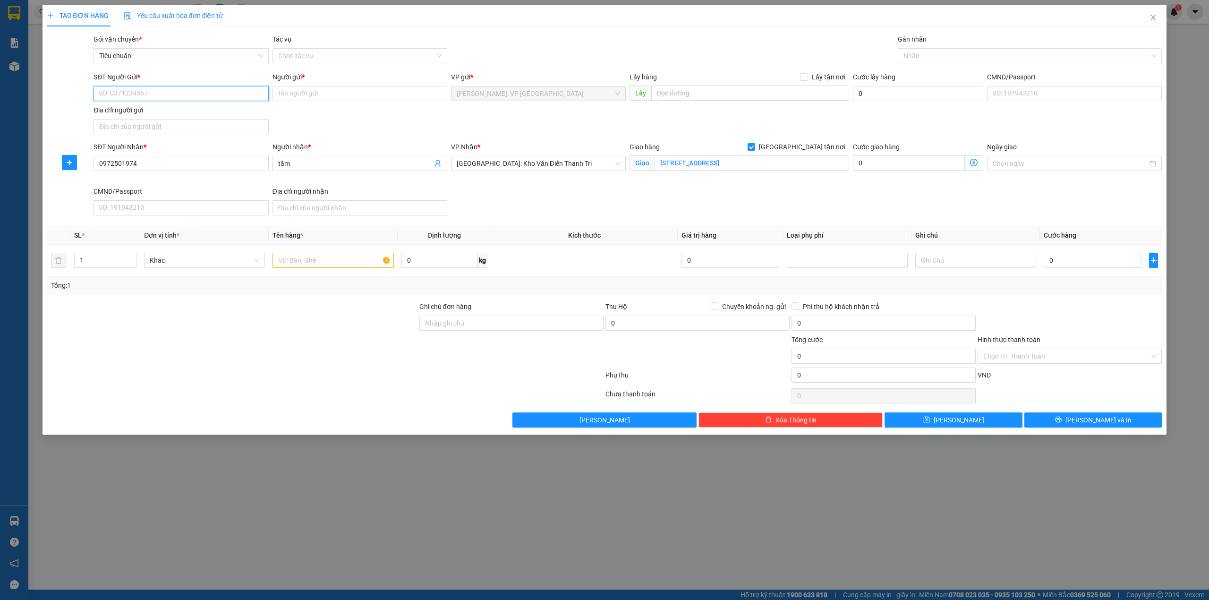
click at [186, 91] on input "SĐT Người Gửi *" at bounding box center [181, 93] width 175 height 15
click at [137, 110] on div "0935839735 - quốc" at bounding box center [180, 113] width 163 height 10
type input "0935839735"
type input "quốc"
click at [317, 264] on input "text" at bounding box center [332, 260] width 121 height 15
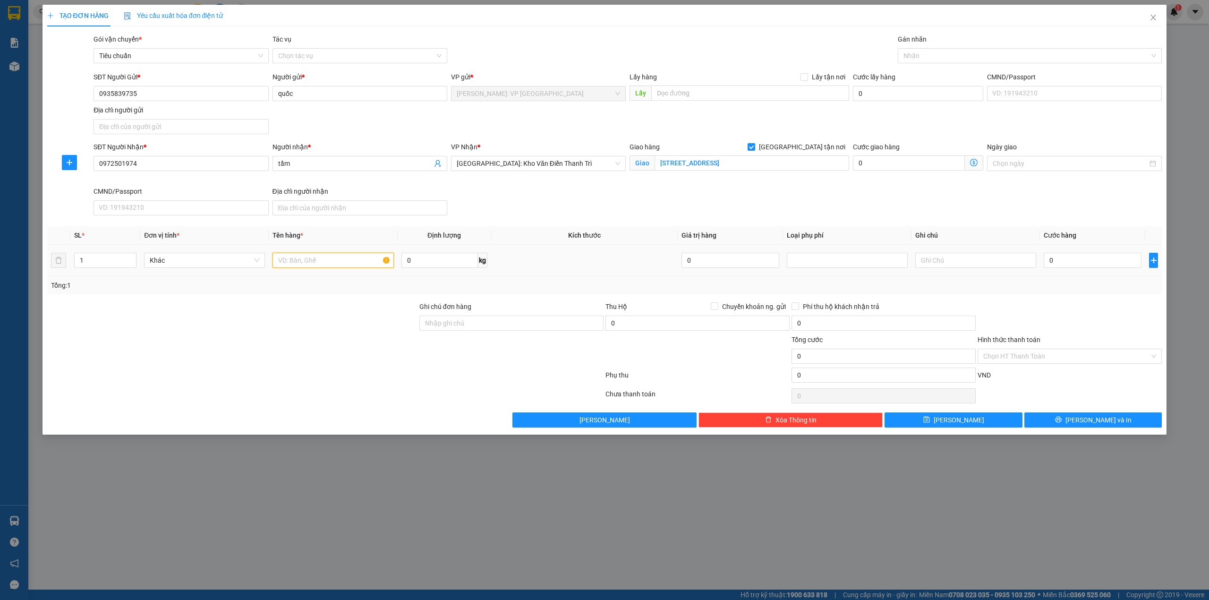
paste input "1 kiện nhỏ dẹp bọc xốp nổ (khay gỗ mặt kính)"
type input "1 kiện nhỏ dẹp bọc xốp nổ (khay gỗ mặt kính)"
click at [509, 325] on input "Ghi chú đơn hàng" at bounding box center [511, 322] width 184 height 15
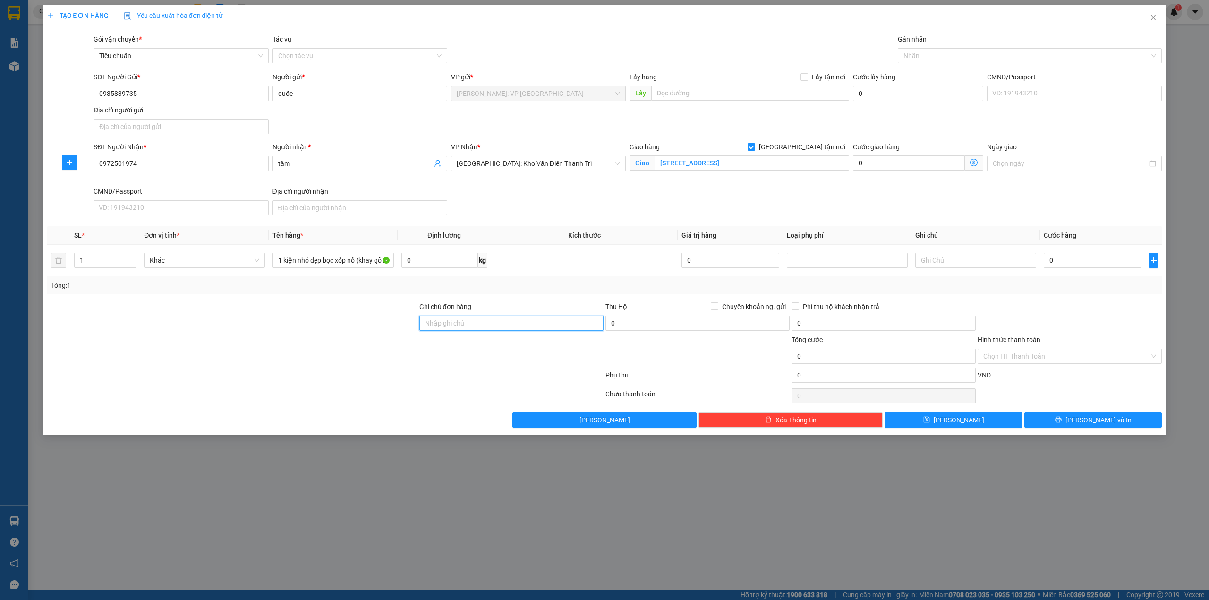
paste input "HÀNG DỄ VỠ NHẸ TAY- HƯ VỠ KHÔNG ĐỀN"
type input "HÀNG DỄ VỠ NHẸ TAY- HƯ VỠ KHÔNG ĐỀN"
drag, startPoint x: 717, startPoint y: 304, endPoint x: 716, endPoint y: 309, distance: 4.7
click at [717, 304] on input "Chuyển khoản ng. gửi" at bounding box center [714, 305] width 7 height 7
checkbox input "true"
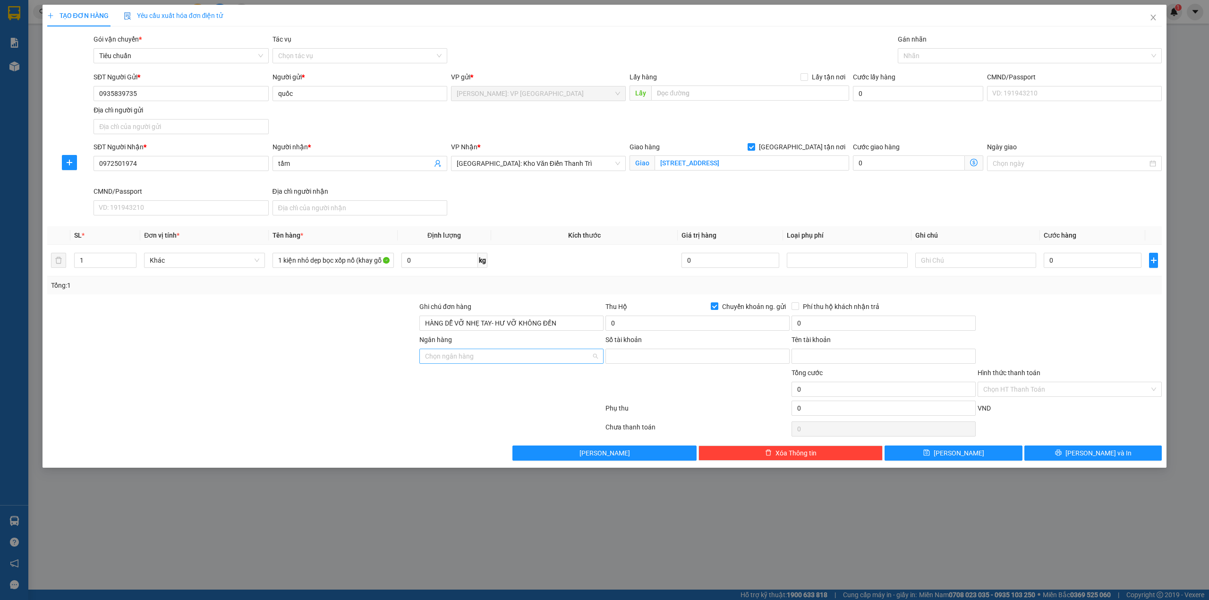
click at [499, 354] on input "Ngân hàng" at bounding box center [508, 356] width 166 height 14
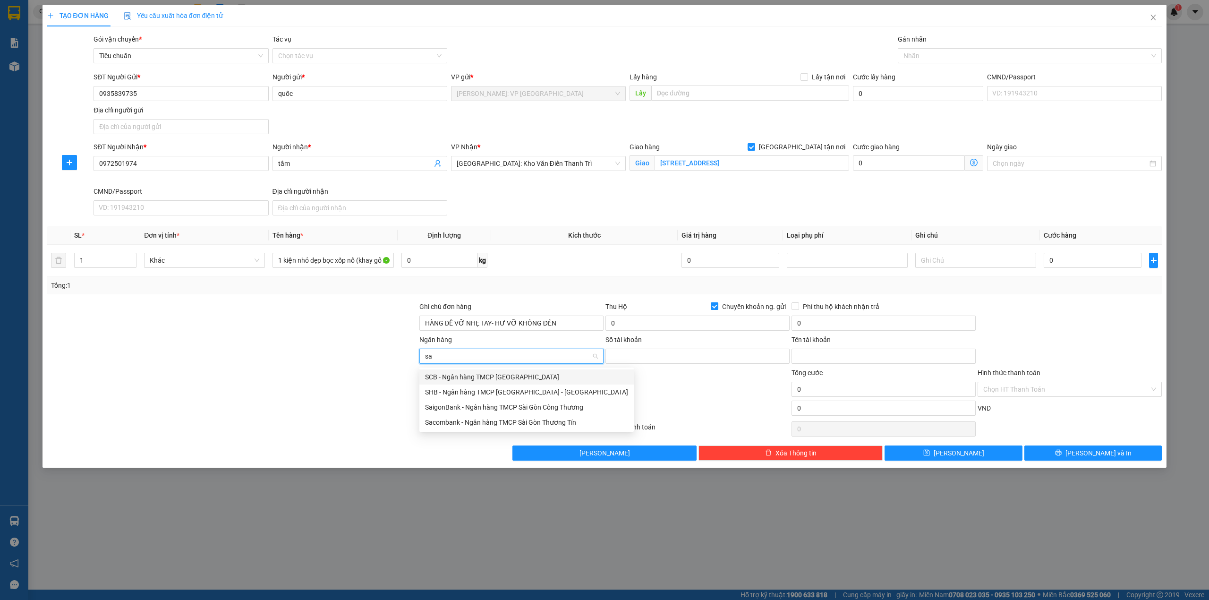
type input "sac"
click at [486, 374] on div "Sacombank - Ngân hàng TMCP Sài Gòn Thương Tín" at bounding box center [511, 377] width 173 height 10
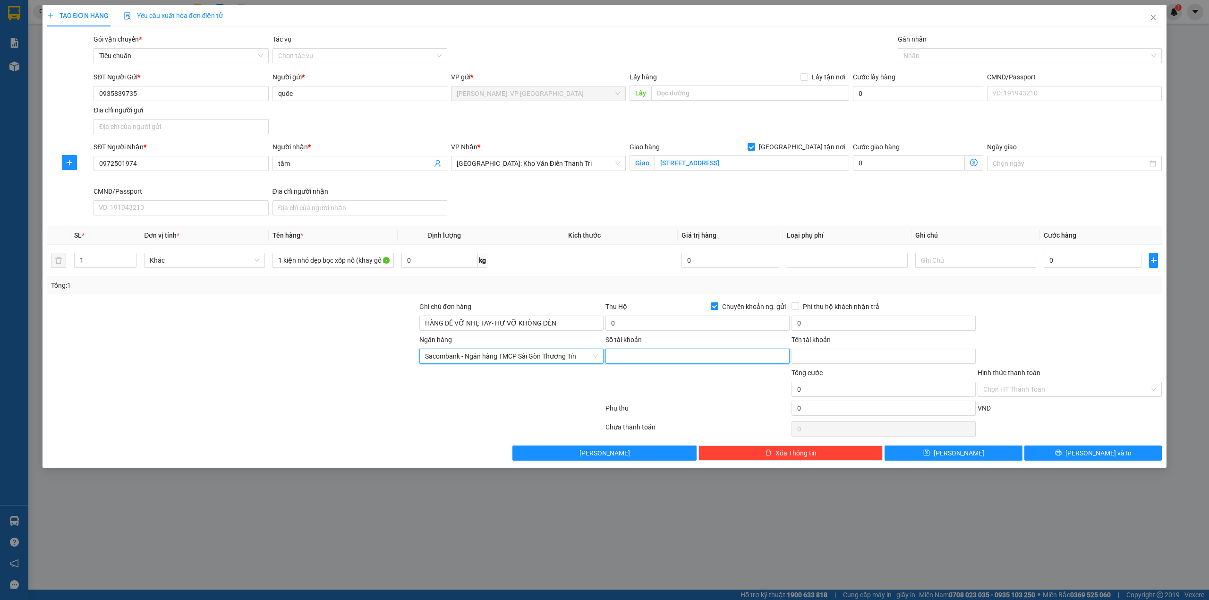
click at [622, 352] on input "Số tài khoản" at bounding box center [697, 356] width 184 height 15
type input "6"
type input "060234573066"
click at [842, 359] on input "Tên tài khoản" at bounding box center [883, 356] width 184 height 15
type input "[PERSON_NAME]"
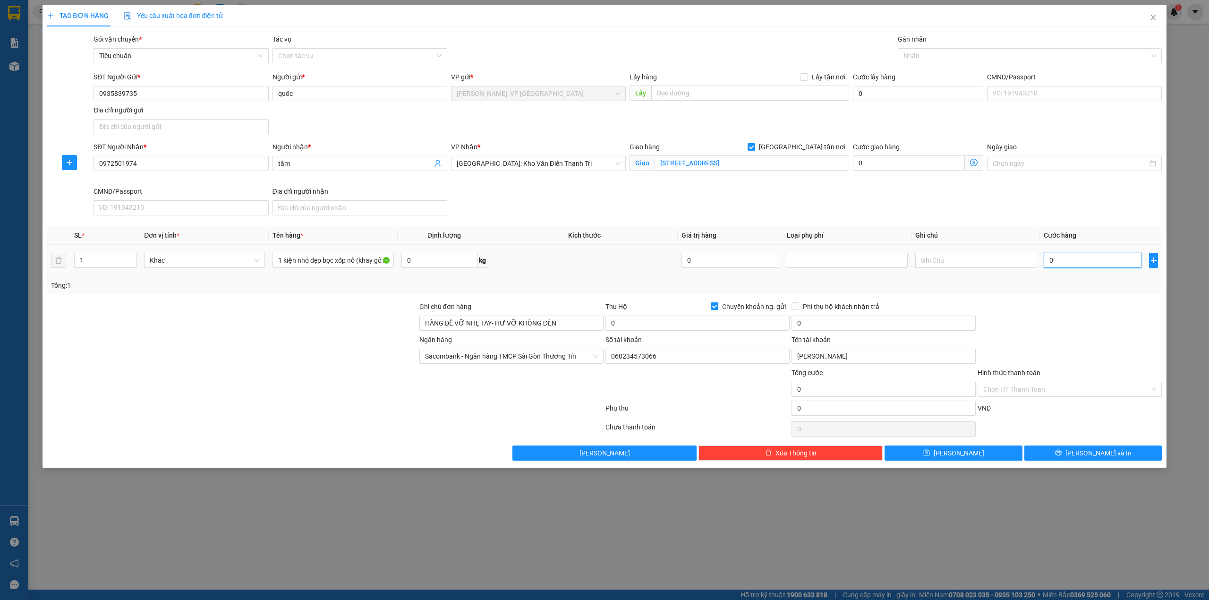
click at [1085, 263] on input "0" at bounding box center [1093, 260] width 98 height 15
type input "1"
type input "15"
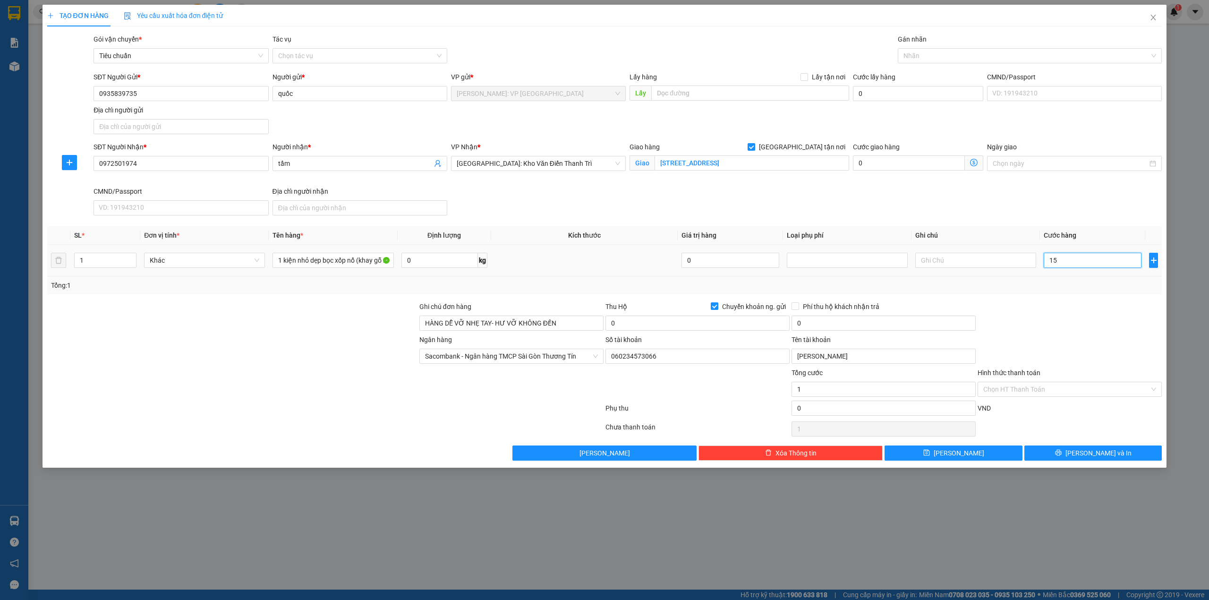
type input "15"
type input "150"
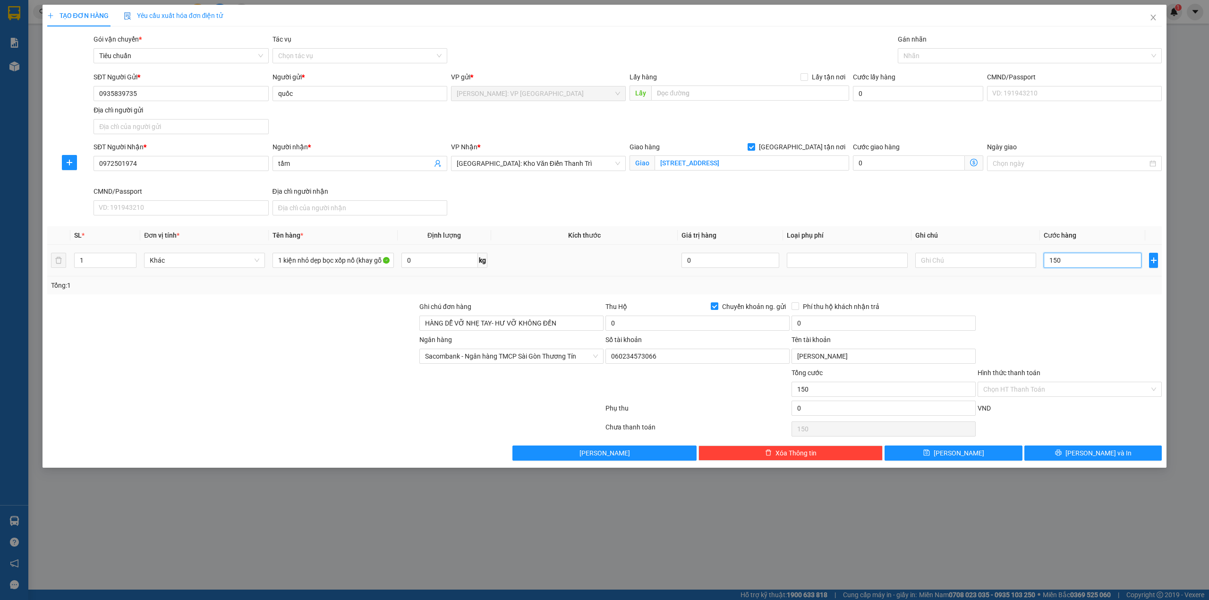
type input "1.500"
type input "15.000"
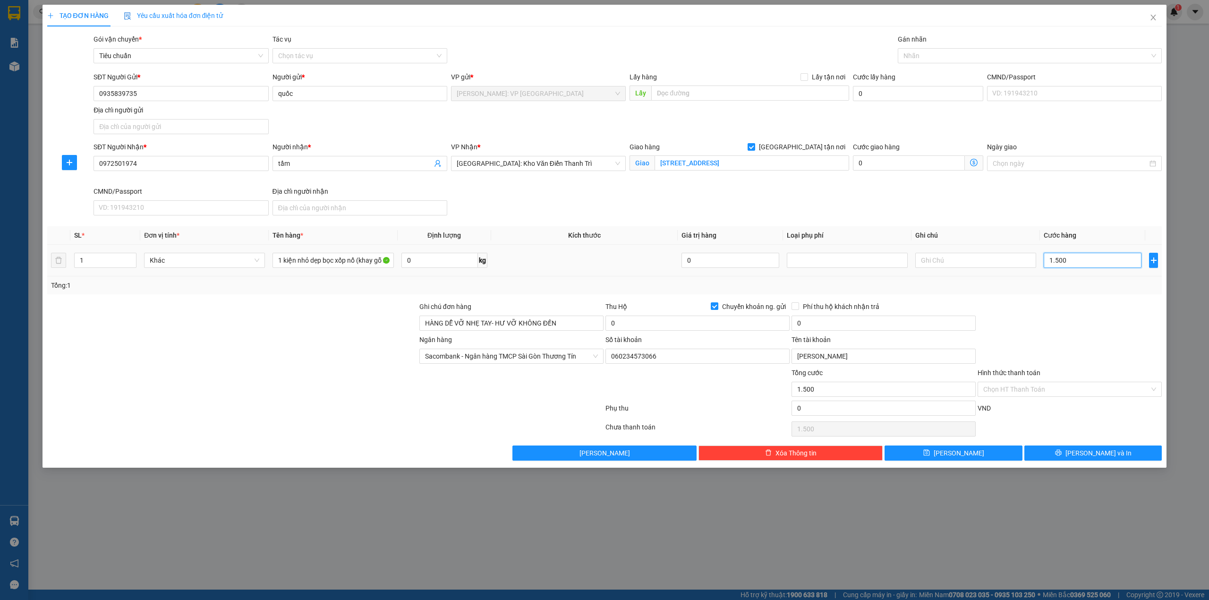
type input "15.000"
type input "150.000"
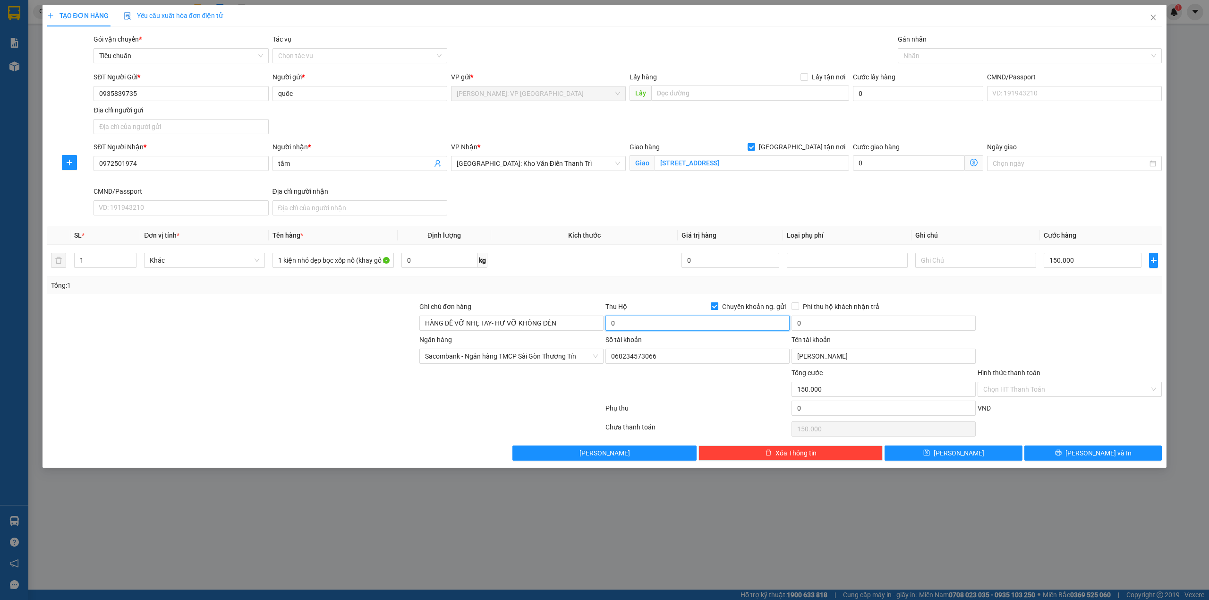
click at [635, 324] on input "0" at bounding box center [697, 322] width 184 height 15
type input "1.500.000"
click at [828, 318] on input "0" at bounding box center [883, 322] width 184 height 15
type input "10.000"
click at [1071, 323] on div at bounding box center [1070, 317] width 186 height 33
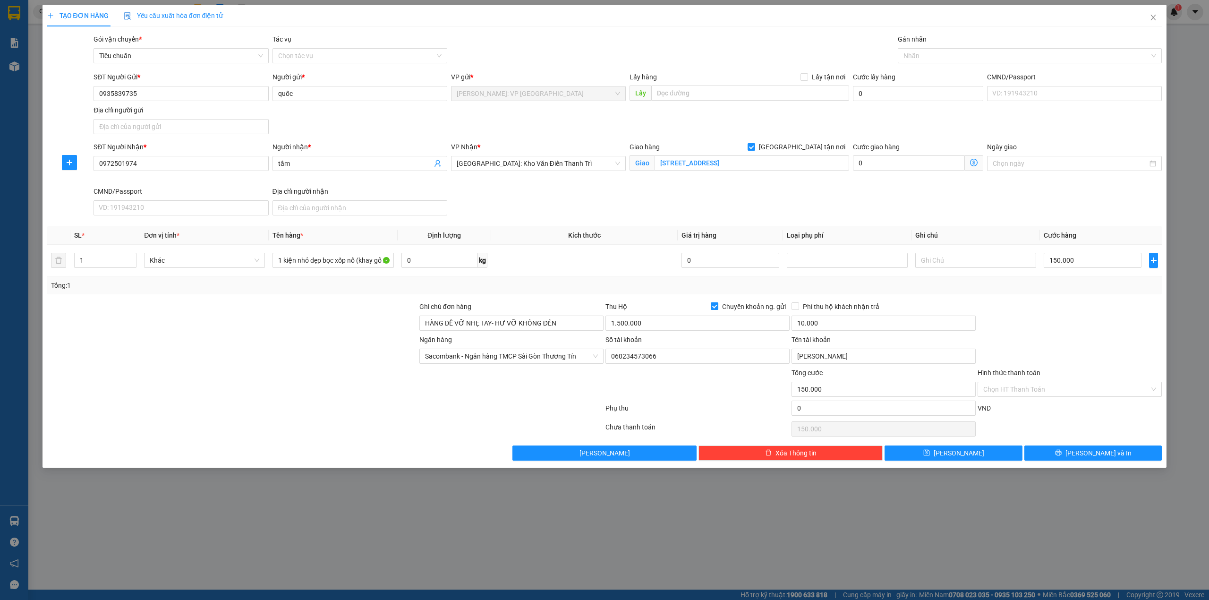
click at [979, 47] on div "Gán nhãn" at bounding box center [1030, 41] width 264 height 14
click at [930, 60] on div at bounding box center [1025, 55] width 250 height 11
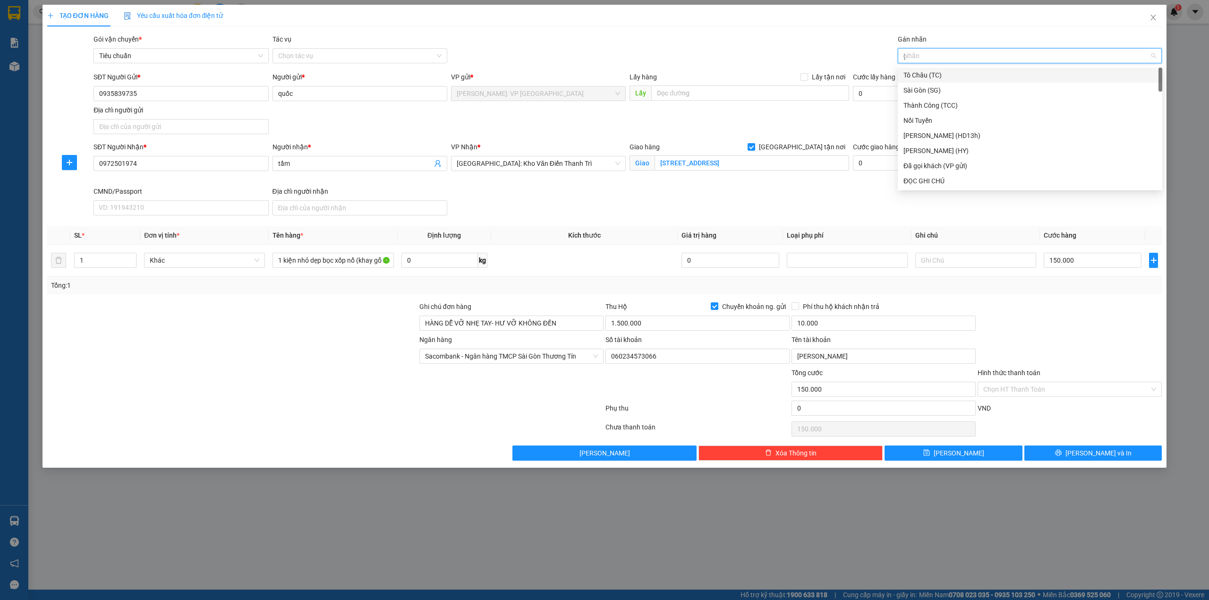
type input "gi"
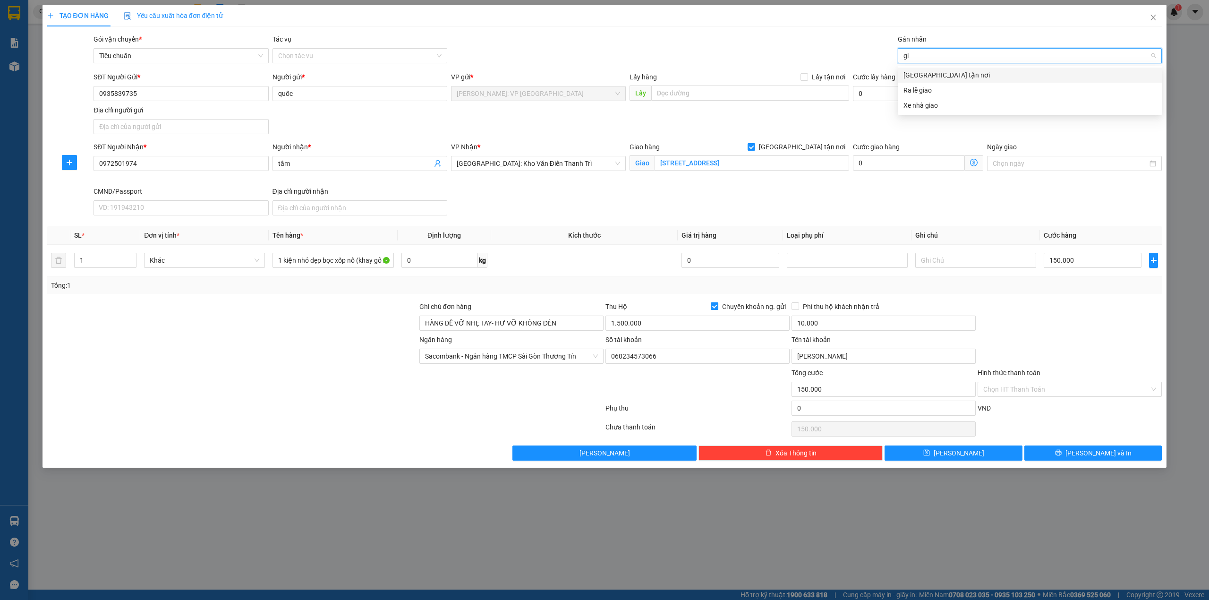
click at [927, 77] on div "[GEOGRAPHIC_DATA] tận nơi" at bounding box center [1029, 75] width 253 height 10
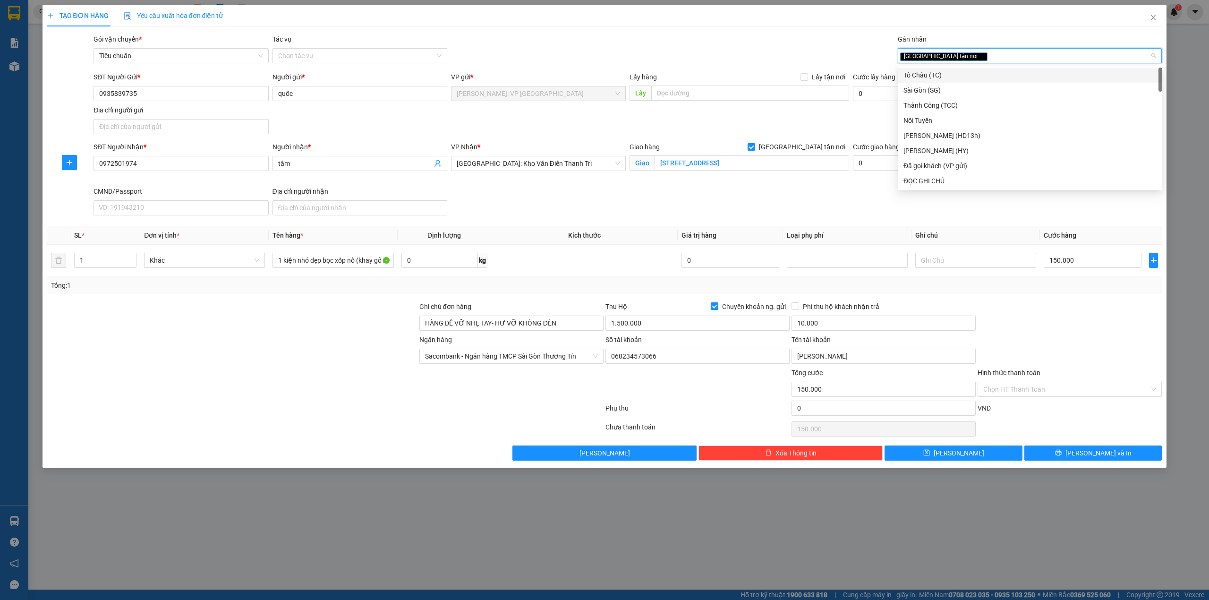
click at [764, 48] on div "Gói vận chuyển * Tiêu chuẩn Tác vụ Chọn tác vụ Gán nhãn Giao tận nơi" at bounding box center [628, 50] width 1072 height 33
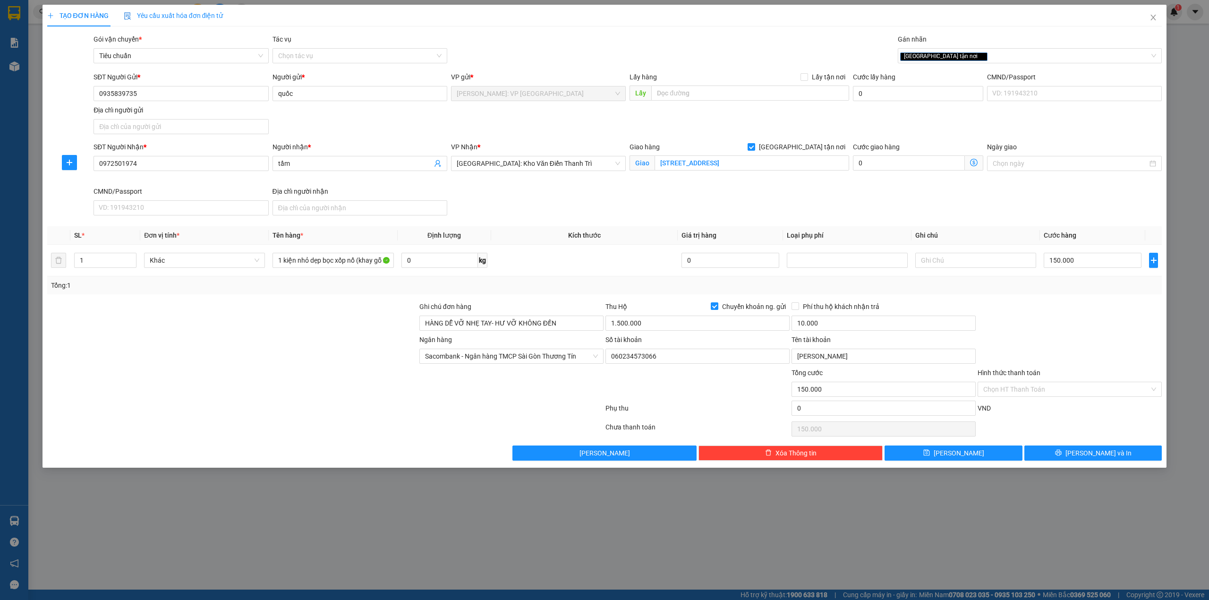
click at [1033, 314] on div at bounding box center [1070, 317] width 186 height 33
click at [1092, 456] on span "[PERSON_NAME] và In" at bounding box center [1098, 453] width 66 height 10
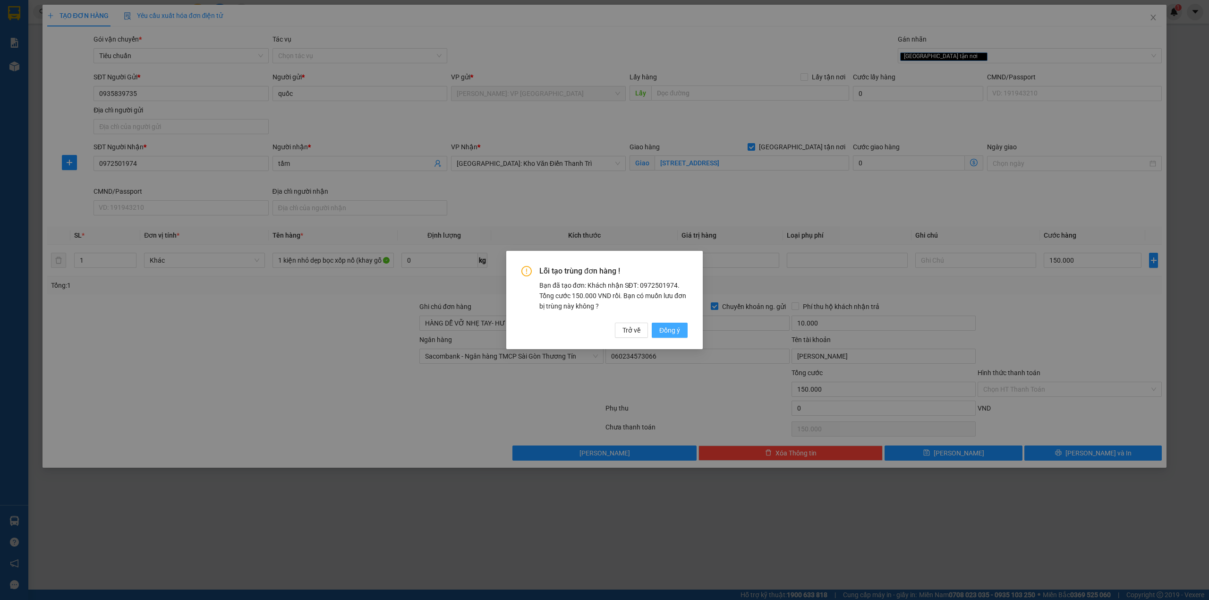
click at [667, 327] on span "Đồng ý" at bounding box center [669, 330] width 21 height 10
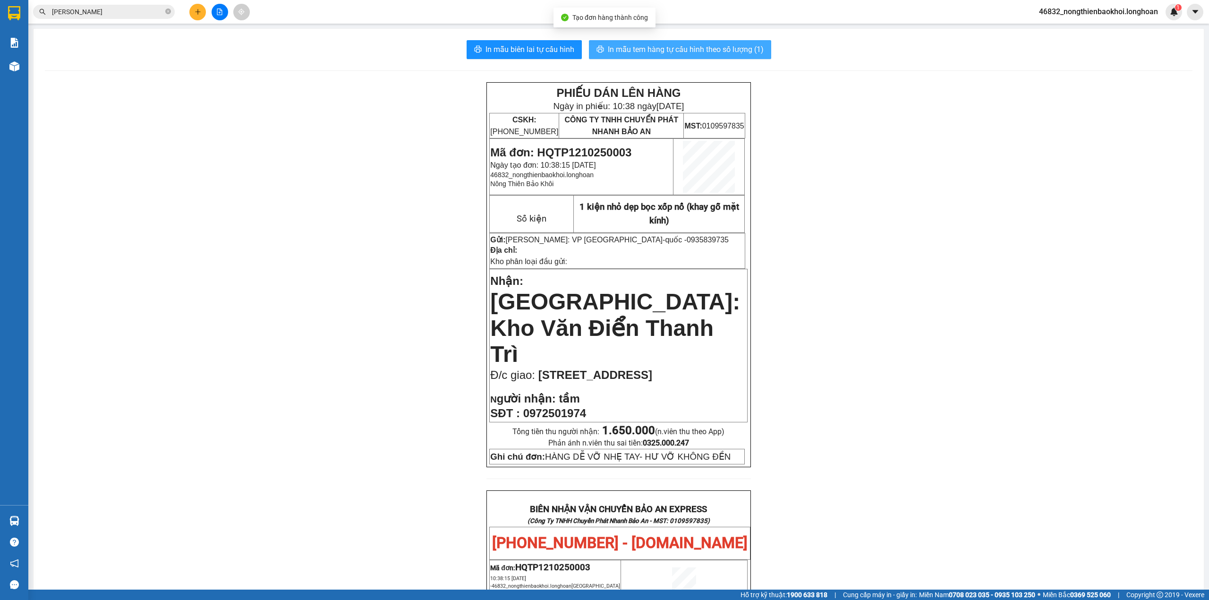
click at [637, 51] on span "In mẫu tem hàng tự cấu hình theo số lượng (1)" at bounding box center [686, 49] width 156 height 12
click at [443, 266] on div "PHIẾU DÁN LÊN HÀNG Ngày in phiếu: 10:38 ngày 12-10-2025 CSKH: 1900.06.88.33 CÔN…" at bounding box center [619, 554] width 1148 height 944
click at [407, 111] on div "PHIẾU DÁN LÊN HÀNG Ngày in phiếu: 10:38 ngày 12-10-2025 CSKH: 1900.06.88.33 CÔN…" at bounding box center [619, 554] width 1148 height 944
click at [371, 133] on div "PHIẾU DÁN LÊN HÀNG Ngày in phiếu: 10:38 ngày 12-10-2025 CSKH: 1900.06.88.33 CÔN…" at bounding box center [619, 554] width 1148 height 944
click at [368, 217] on div "PHIẾU DÁN LÊN HÀNG Ngày in phiếu: 10:38 ngày 12-10-2025 CSKH: 1900.06.88.33 CÔN…" at bounding box center [619, 554] width 1148 height 944
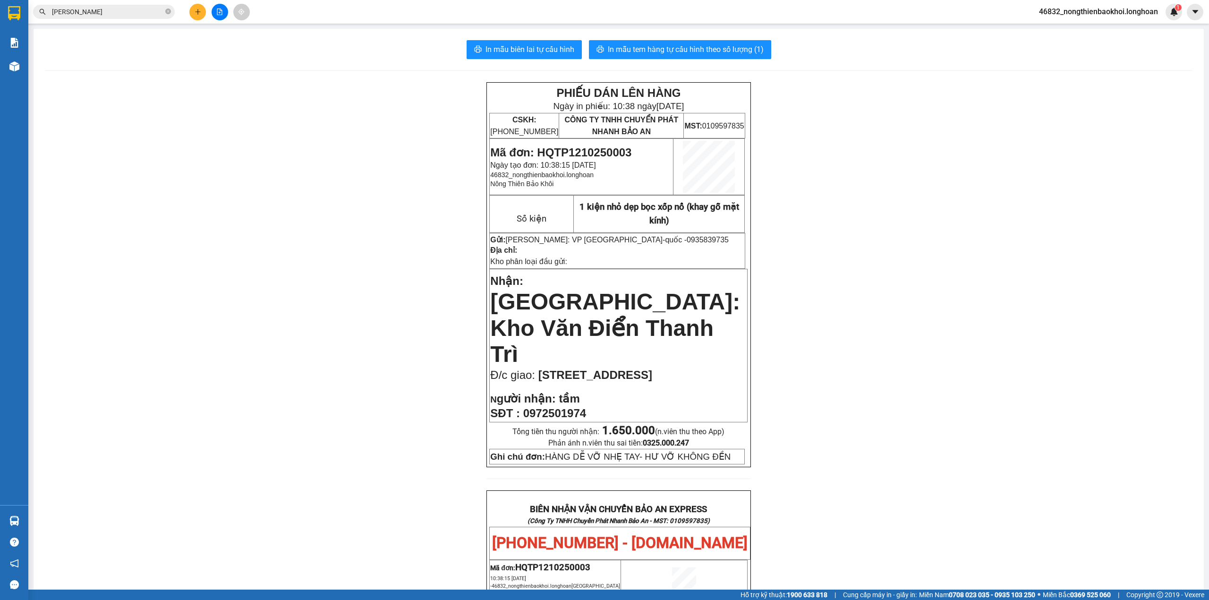
click at [435, 257] on div "PHIẾU DÁN LÊN HÀNG Ngày in phiếu: 10:38 ngày 12-10-2025 CSKH: 1900.06.88.33 CÔN…" at bounding box center [619, 554] width 1148 height 944
click at [431, 259] on div "PHIẾU DÁN LÊN HÀNG Ngày in phiếu: 10:38 ngày 12-10-2025 CSKH: 1900.06.88.33 CÔN…" at bounding box center [619, 554] width 1148 height 944
click at [533, 44] on span "In mẫu biên lai tự cấu hình" at bounding box center [529, 49] width 89 height 12
click at [417, 148] on div "PHIẾU DÁN LÊN HÀNG Ngày in phiếu: 10:38 ngày 12-10-2025 CSKH: 1900.06.88.33 CÔN…" at bounding box center [619, 554] width 1148 height 944
click at [664, 50] on span "In mẫu tem hàng tự cấu hình theo số lượng (1)" at bounding box center [686, 49] width 156 height 12
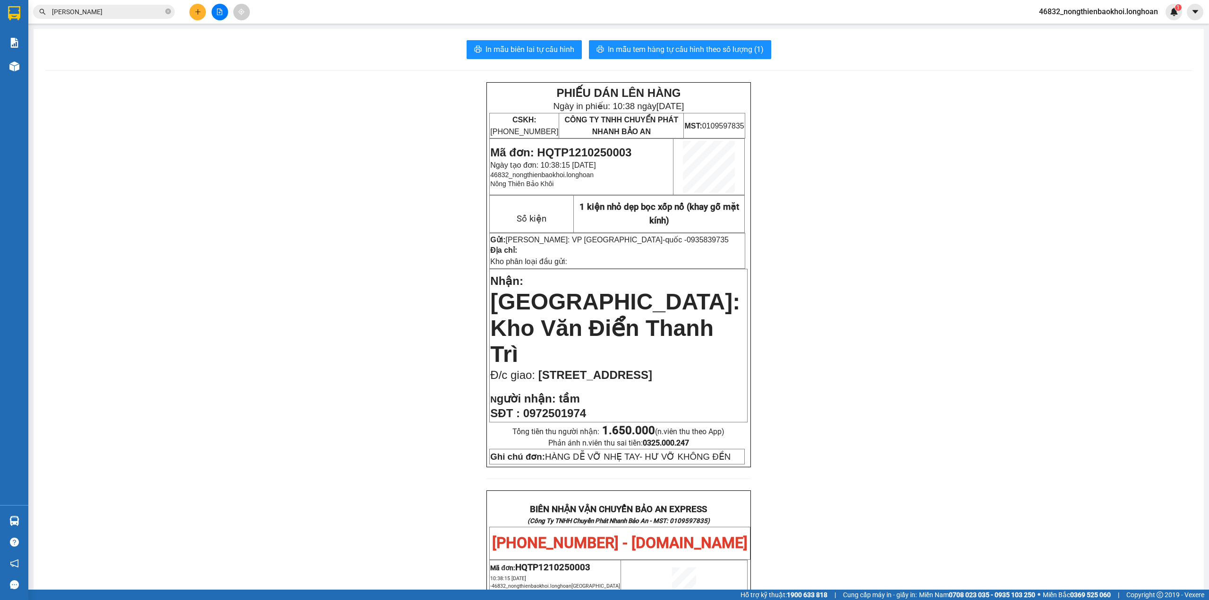
click at [421, 379] on div "PHIẾU DÁN LÊN HÀNG Ngày in phiếu: 10:38 ngày 12-10-2025 CSKH: 1900.06.88.33 CÔN…" at bounding box center [619, 554] width 1148 height 944
click at [420, 381] on div "PHIẾU DÁN LÊN HÀNG Ngày in phiếu: 10:38 ngày 12-10-2025 CSKH: 1900.06.88.33 CÔN…" at bounding box center [619, 554] width 1148 height 944
click at [362, 395] on div "PHIẾU DÁN LÊN HÀNG Ngày in phiếu: 10:38 ngày 12-10-2025 CSKH: 1900.06.88.33 CÔN…" at bounding box center [619, 554] width 1148 height 944
click at [382, 396] on div "PHIẾU DÁN LÊN HÀNG Ngày in phiếu: 10:38 ngày 12-10-2025 CSKH: 1900.06.88.33 CÔN…" at bounding box center [619, 554] width 1148 height 944
click at [603, 424] on strong "1.650.000" at bounding box center [628, 430] width 53 height 13
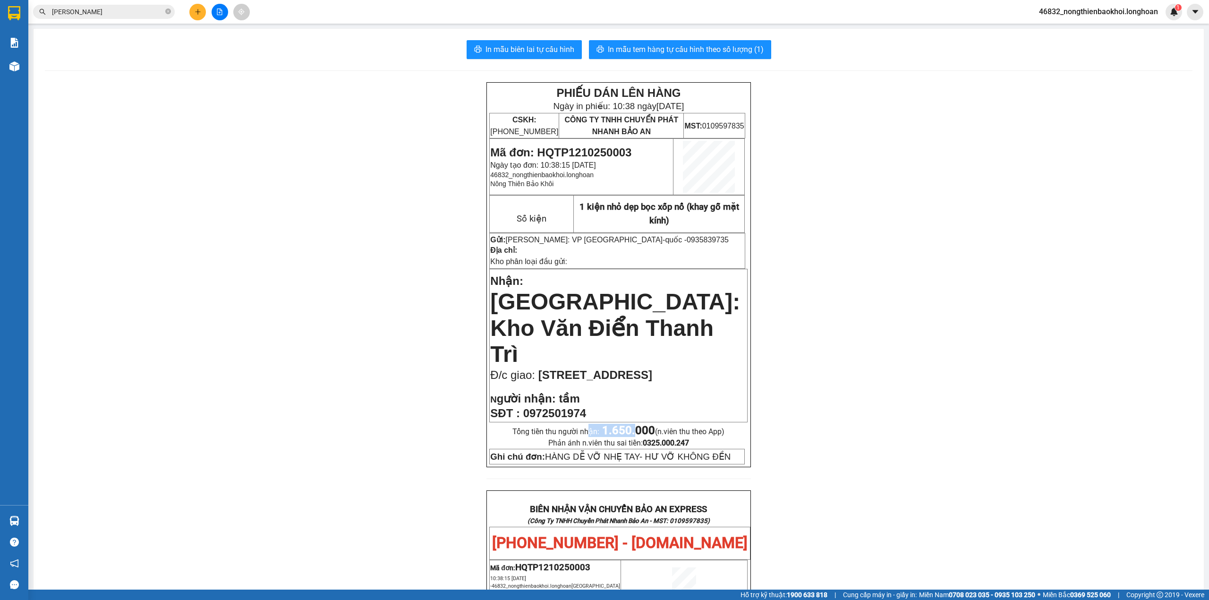
drag, startPoint x: 592, startPoint y: 404, endPoint x: 629, endPoint y: 408, distance: 37.5
click at [629, 427] on span "Tổng tiền thu người nhận: 1.650.000 (n.viên thu theo App)" at bounding box center [618, 431] width 212 height 9
click at [629, 424] on strong "1.650.000" at bounding box center [628, 430] width 53 height 13
click at [422, 225] on div "PHIẾU DÁN LÊN HÀNG Ngày in phiếu: 10:38 ngày 12-10-2025 CSKH: 1900.06.88.33 CÔN…" at bounding box center [619, 554] width 1148 height 944
click at [512, 45] on span "In mẫu biên lai tự cấu hình" at bounding box center [529, 49] width 89 height 12
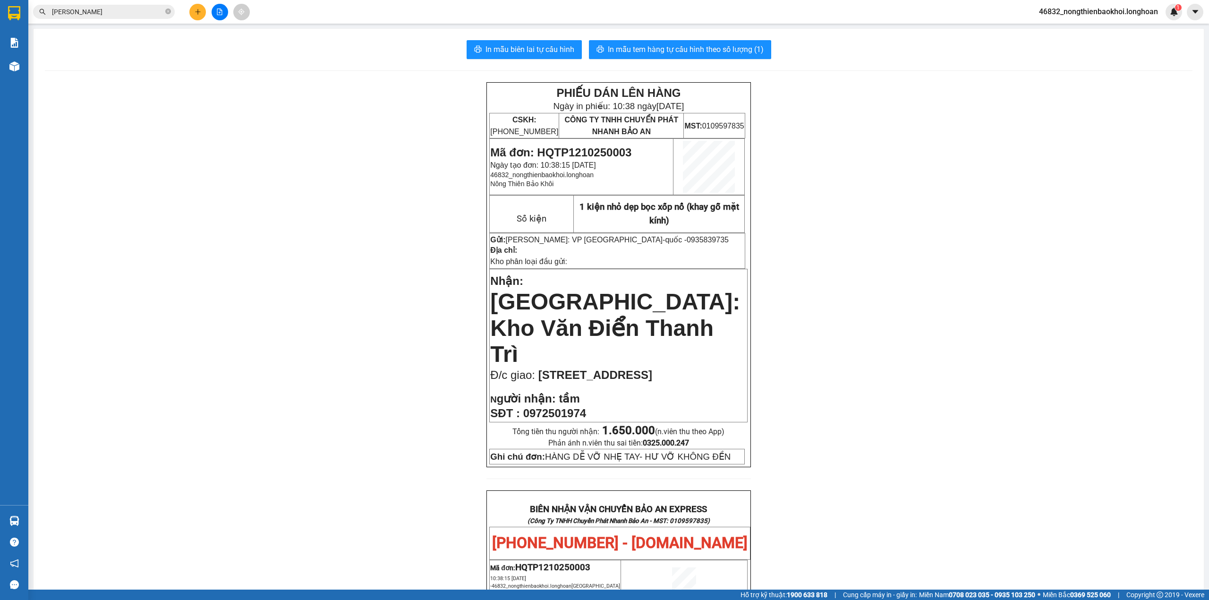
click at [348, 265] on div "PHIẾU DÁN LÊN HÀNG Ngày in phiếu: 10:38 ngày 12-10-2025 CSKH: 1900.06.88.33 CÔN…" at bounding box center [619, 554] width 1148 height 944
click at [352, 264] on div "PHIẾU DÁN LÊN HÀNG Ngày in phiếu: 10:38 ngày 12-10-2025 CSKH: 1900.06.88.33 CÔN…" at bounding box center [619, 554] width 1148 height 944
click at [357, 260] on div "PHIẾU DÁN LÊN HÀNG Ngày in phiếu: 10:38 ngày 12-10-2025 CSKH: 1900.06.88.33 CÔN…" at bounding box center [619, 554] width 1148 height 944
click at [360, 259] on div "PHIẾU DÁN LÊN HÀNG Ngày in phiếu: 10:38 ngày 12-10-2025 CSKH: 1900.06.88.33 CÔN…" at bounding box center [619, 554] width 1148 height 944
click at [366, 246] on div "PHIẾU DÁN LÊN HÀNG Ngày in phiếu: 10:38 ngày 12-10-2025 CSKH: 1900.06.88.33 CÔN…" at bounding box center [619, 554] width 1148 height 944
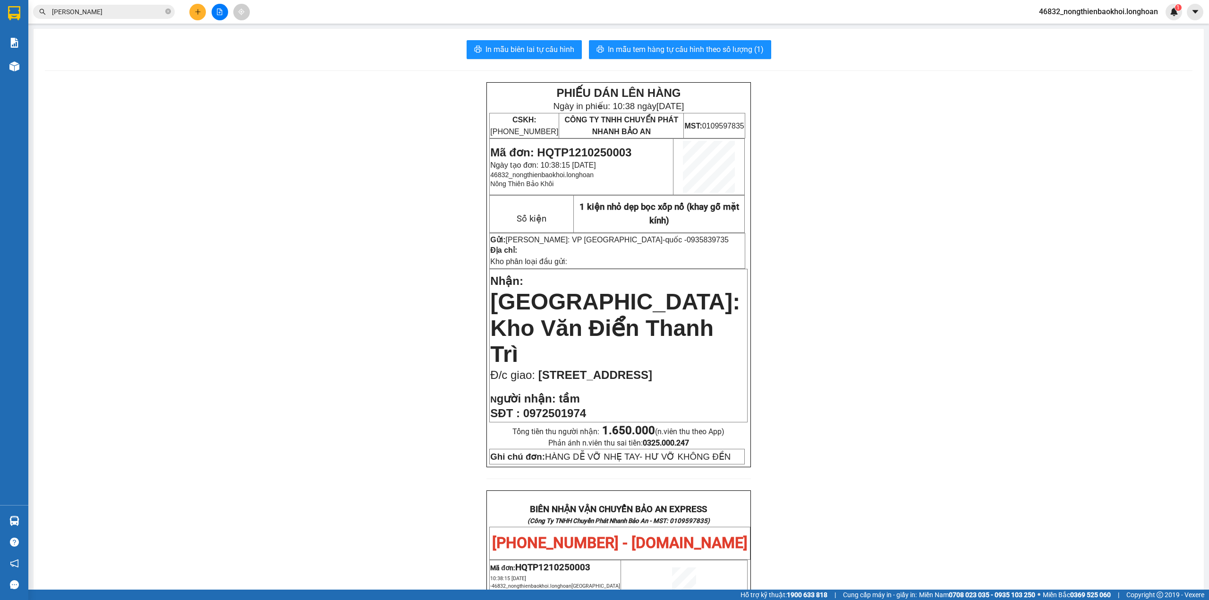
click at [364, 220] on div "PHIẾU DÁN LÊN HÀNG Ngày in phiếu: 10:38 ngày 12-10-2025 CSKH: 1900.06.88.33 CÔN…" at bounding box center [619, 554] width 1148 height 944
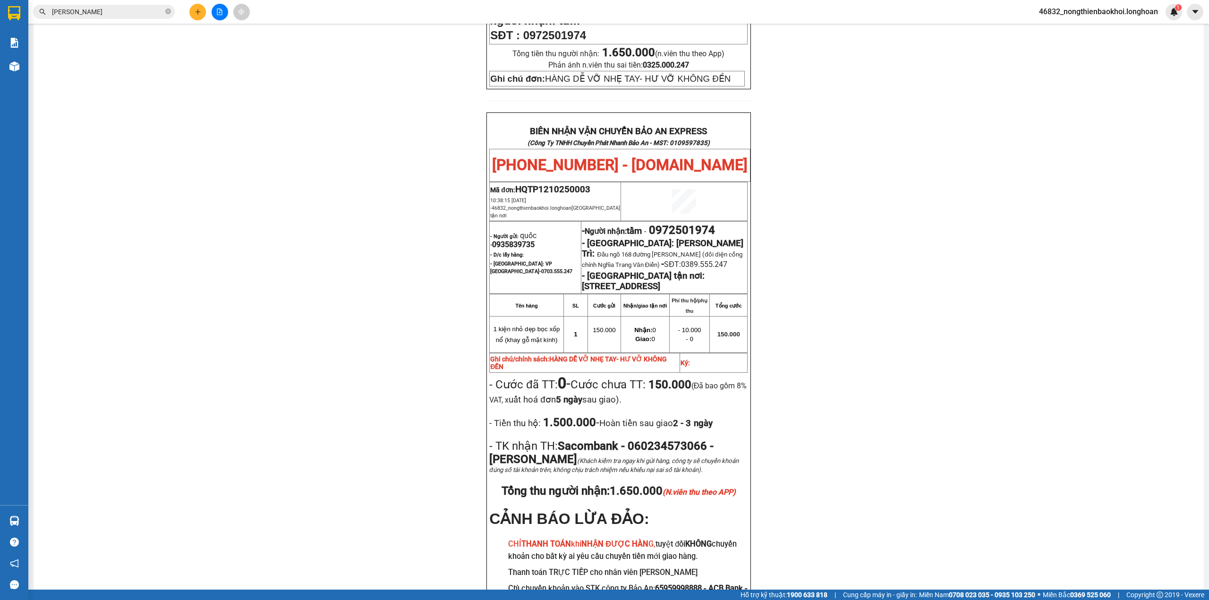
scroll to position [460, 0]
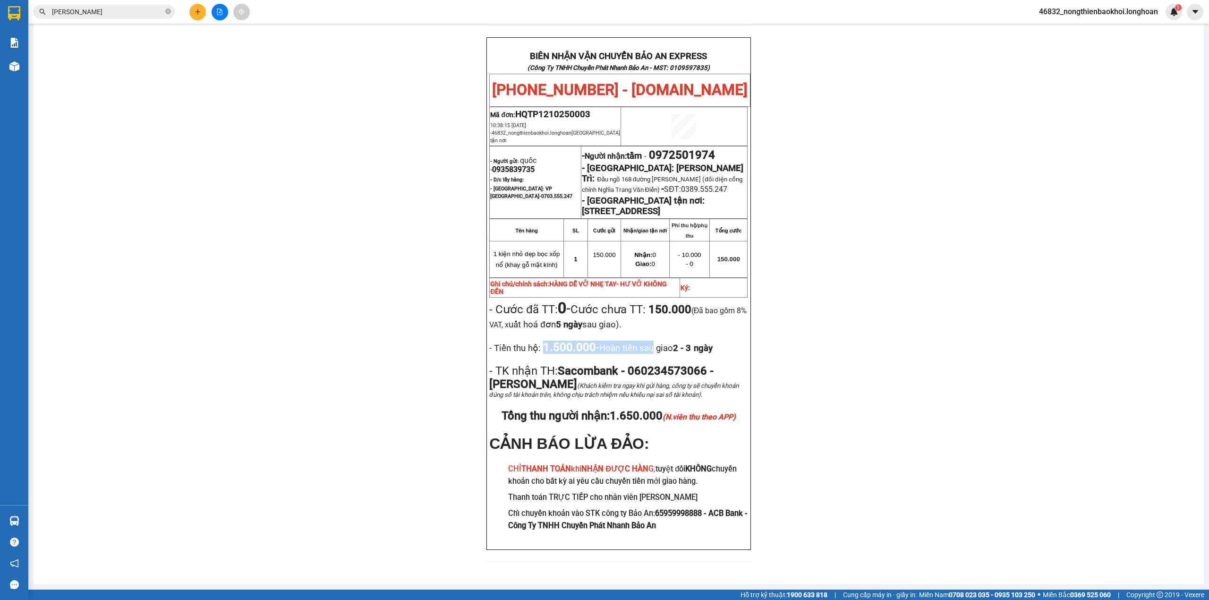
drag, startPoint x: 560, startPoint y: 337, endPoint x: 655, endPoint y: 335, distance: 95.4
click at [655, 340] on span "1.500.000 - Hoàn tiền sau giao 2 - 3 ngày" at bounding box center [627, 346] width 172 height 13
click at [671, 343] on span "Hoàn tiền sau giao 2 - 3 ngày" at bounding box center [655, 348] width 113 height 10
click at [361, 322] on div "PHIẾU DÁN LÊN HÀNG Ngày in phiếu: 10:38 ngày 12-10-2025 CSKH: 1900.06.88.33 CÔN…" at bounding box center [619, 101] width 1148 height 944
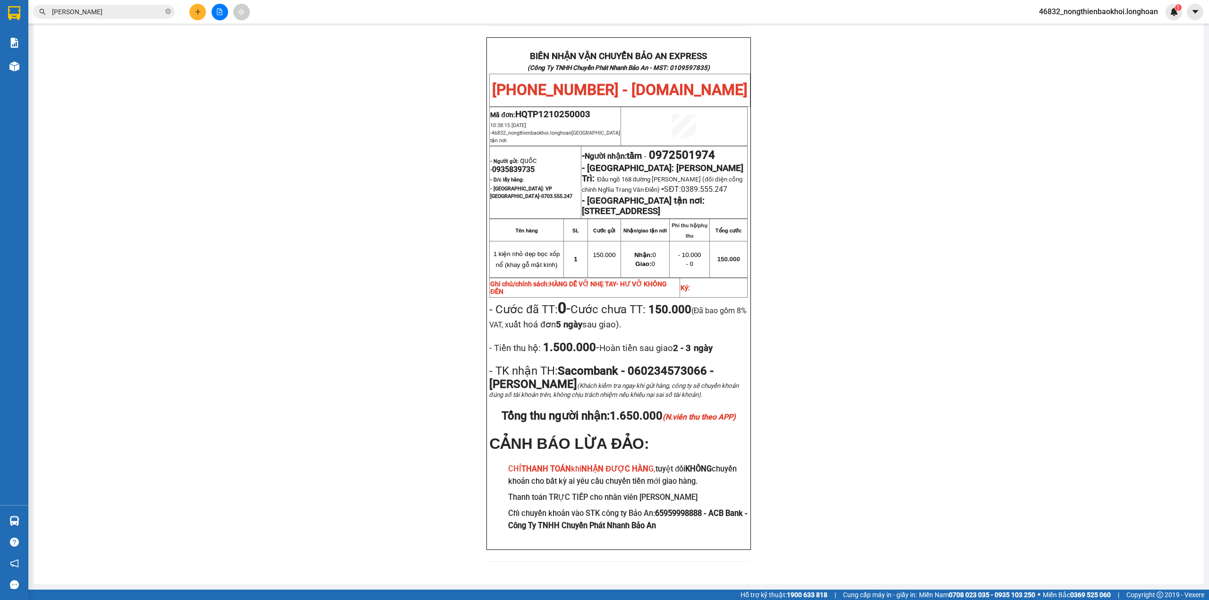
click at [387, 303] on div "PHIẾU DÁN LÊN HÀNG Ngày in phiếu: 10:38 ngày 12-10-2025 CSKH: 1900.06.88.33 CÔN…" at bounding box center [619, 101] width 1148 height 944
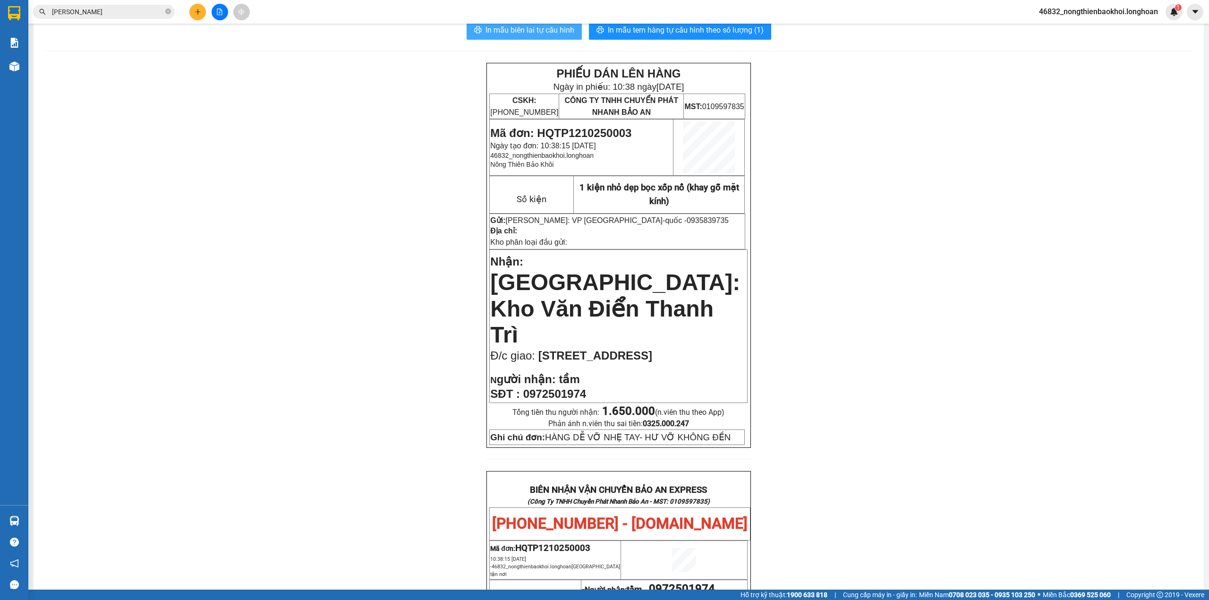
click at [536, 36] on button "In mẫu biên lai tự cấu hình" at bounding box center [524, 30] width 115 height 19
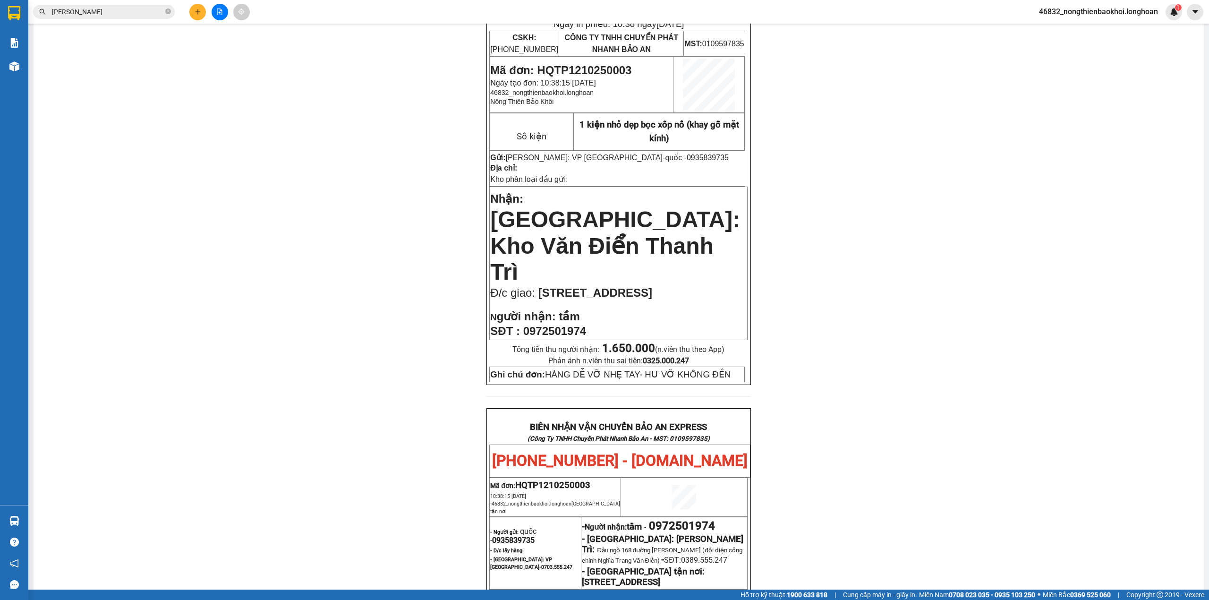
scroll to position [208, 0]
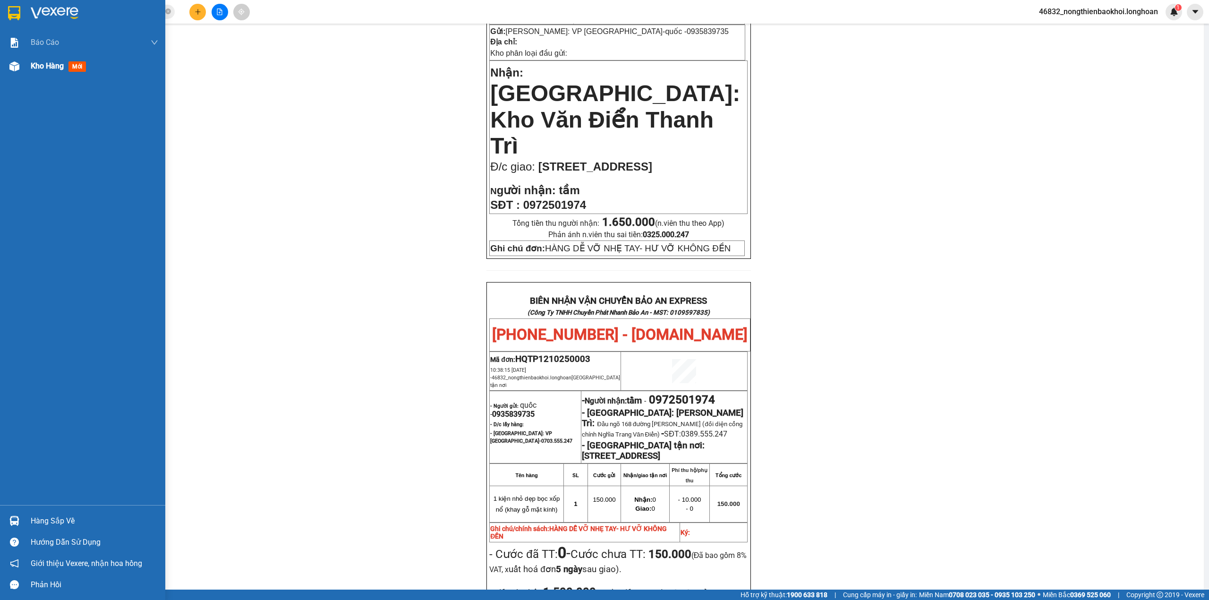
click at [2, 60] on div "Kho hàng mới" at bounding box center [82, 66] width 165 height 24
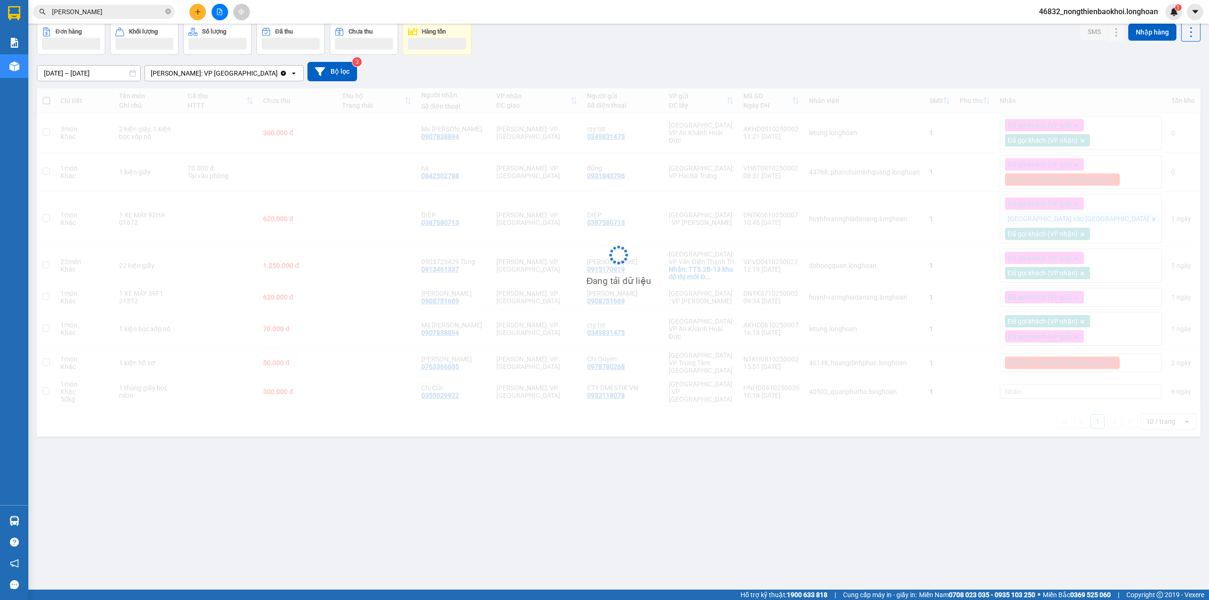
scroll to position [43, 0]
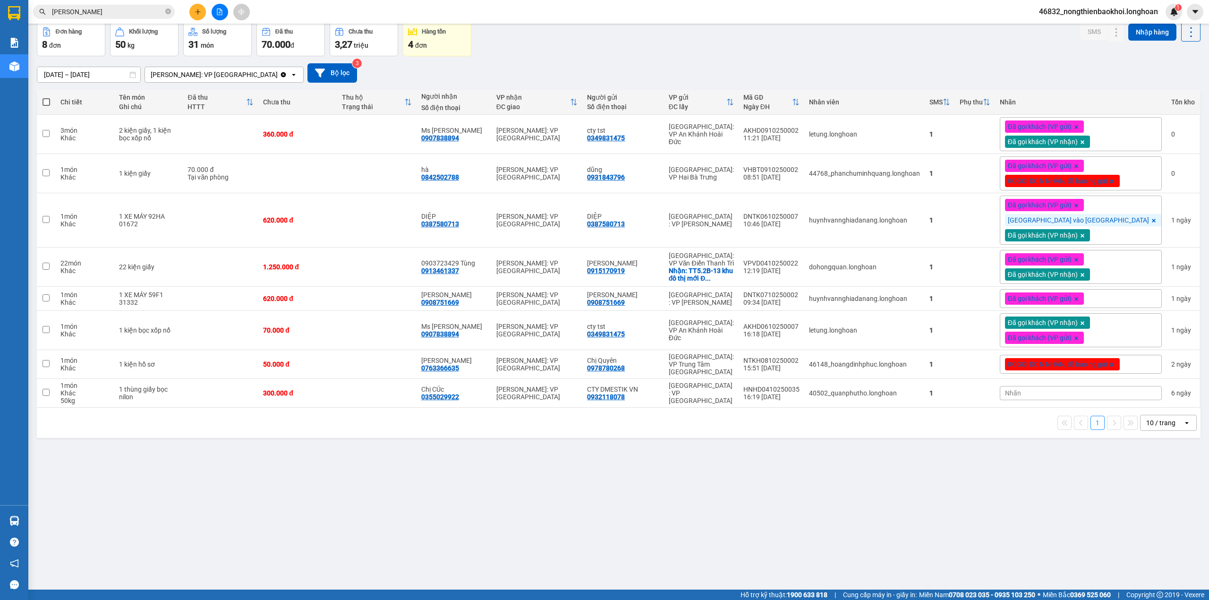
click at [586, 31] on div "Đơn hàng 8 đơn Khối lượng 50 kg Số lượng 31 món Đã thu 70.000 đ Chưa thu 3,27 t…" at bounding box center [619, 39] width 1164 height 34
click at [609, 74] on div "13/09/2025 – 12/10/2025 Press the down arrow key to interact with the calendar …" at bounding box center [619, 72] width 1164 height 19
click at [409, 184] on td at bounding box center [376, 173] width 79 height 39
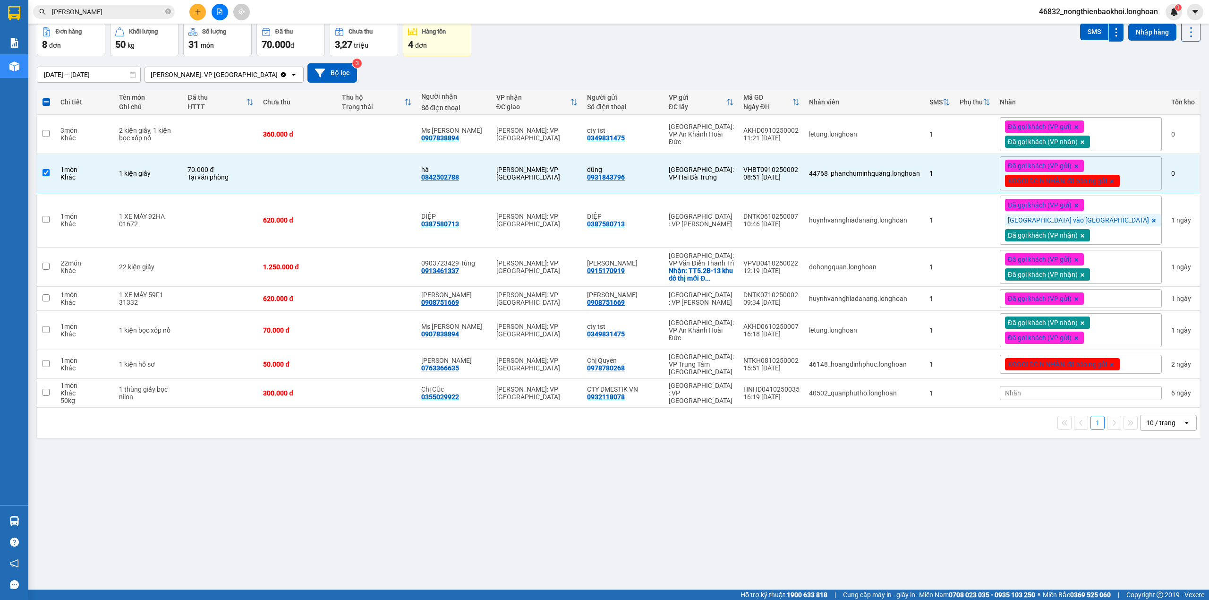
click at [656, 37] on div "Đơn hàng 8 đơn Khối lượng 50 kg Số lượng 31 món Đã thu 70.000 đ Chưa thu 3,27 t…" at bounding box center [619, 39] width 1164 height 34
click at [713, 180] on div "[GEOGRAPHIC_DATA]: VP Hai Bà Trưng" at bounding box center [701, 173] width 65 height 15
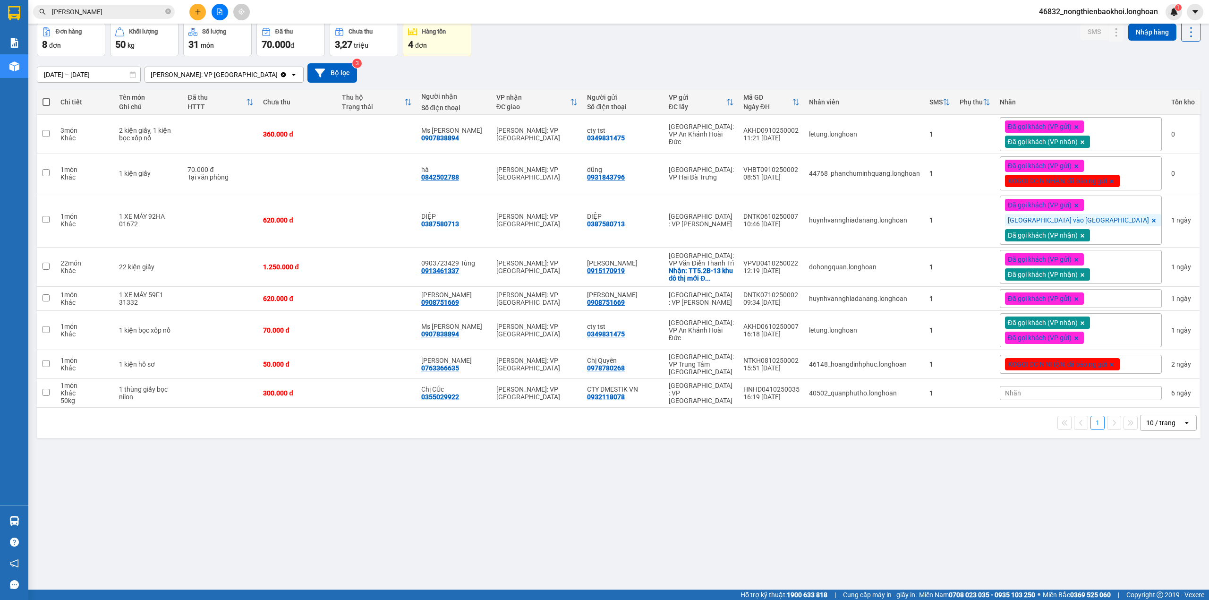
click at [653, 27] on div "Đơn hàng 8 đơn Khối lượng 50 kg Số lượng 31 món Đã thu 70.000 đ Chưa thu 3,27 t…" at bounding box center [619, 39] width 1164 height 34
click at [492, 174] on td "hà 0842502788" at bounding box center [454, 173] width 75 height 39
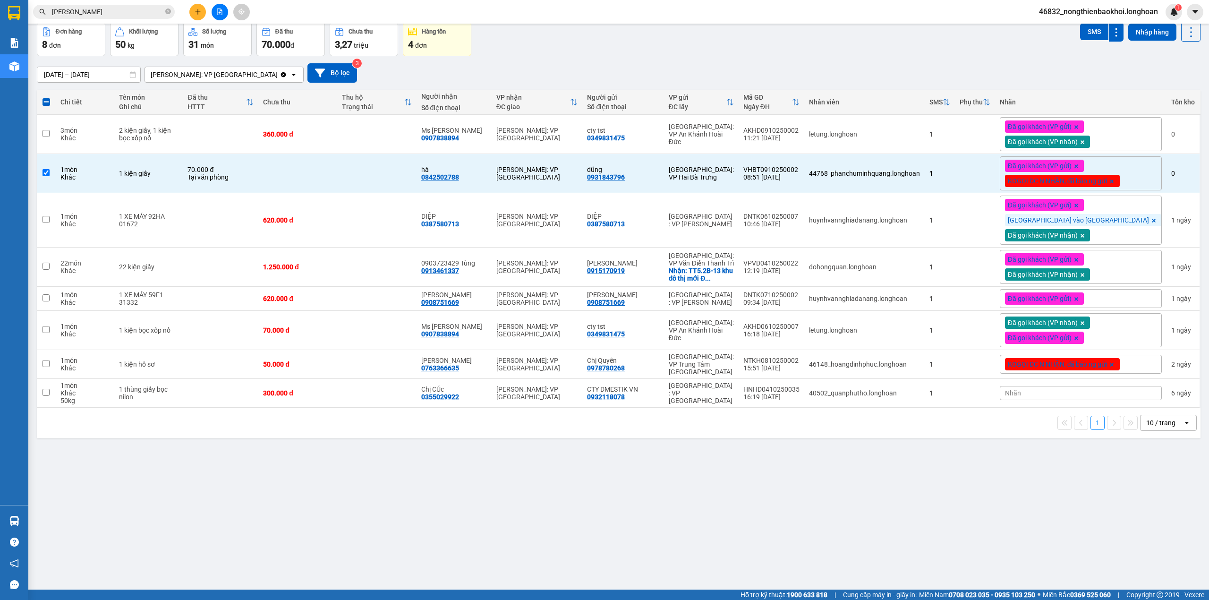
drag, startPoint x: 660, startPoint y: 55, endPoint x: 660, endPoint y: 61, distance: 5.7
click at [660, 56] on div "ver 1.8.146 Kho gửi Trên xe Kho nhận Kho công nợ Hàng đã giao Đơn hàng 8 đơn Kh…" at bounding box center [618, 285] width 1171 height 600
click at [334, 473] on div "ver 1.8.146 Kho gửi Trên xe Kho nhận Kho công nợ Hàng đã giao Đơn hàng 8 đơn Kh…" at bounding box center [618, 285] width 1171 height 600
click at [337, 180] on td at bounding box center [297, 173] width 79 height 39
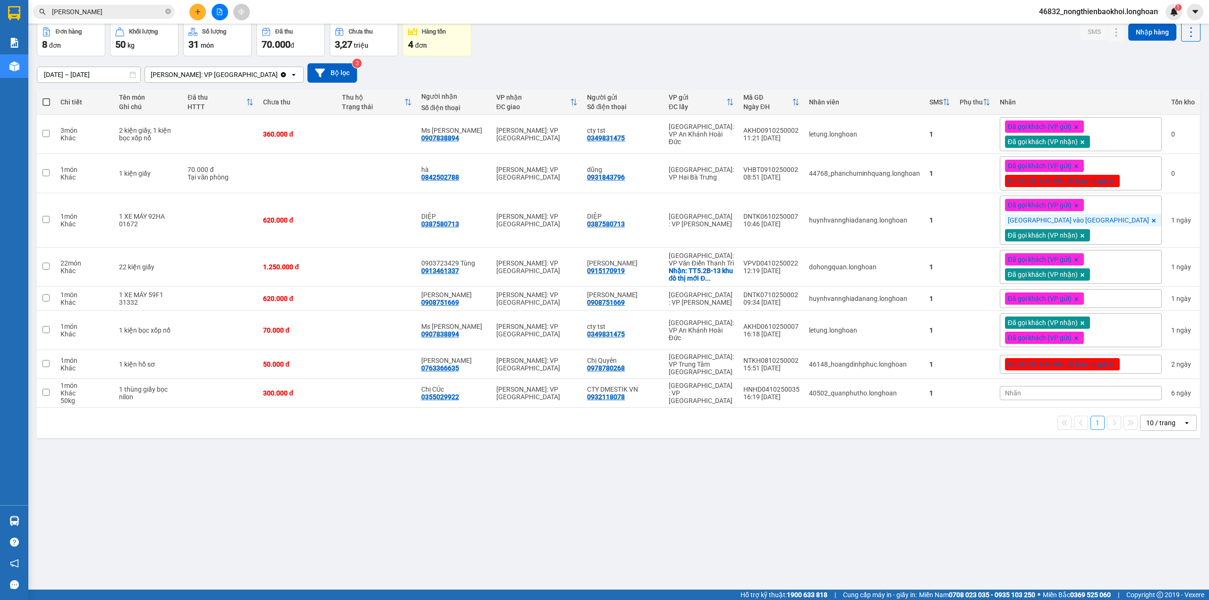
click at [581, 34] on div "Đơn hàng 8 đơn Khối lượng 50 kg Số lượng 31 món Đã thu 70.000 đ Chưa thu 3,27 t…" at bounding box center [619, 39] width 1164 height 34
click at [573, 171] on div "[PERSON_NAME]: VP [GEOGRAPHIC_DATA]" at bounding box center [537, 173] width 82 height 15
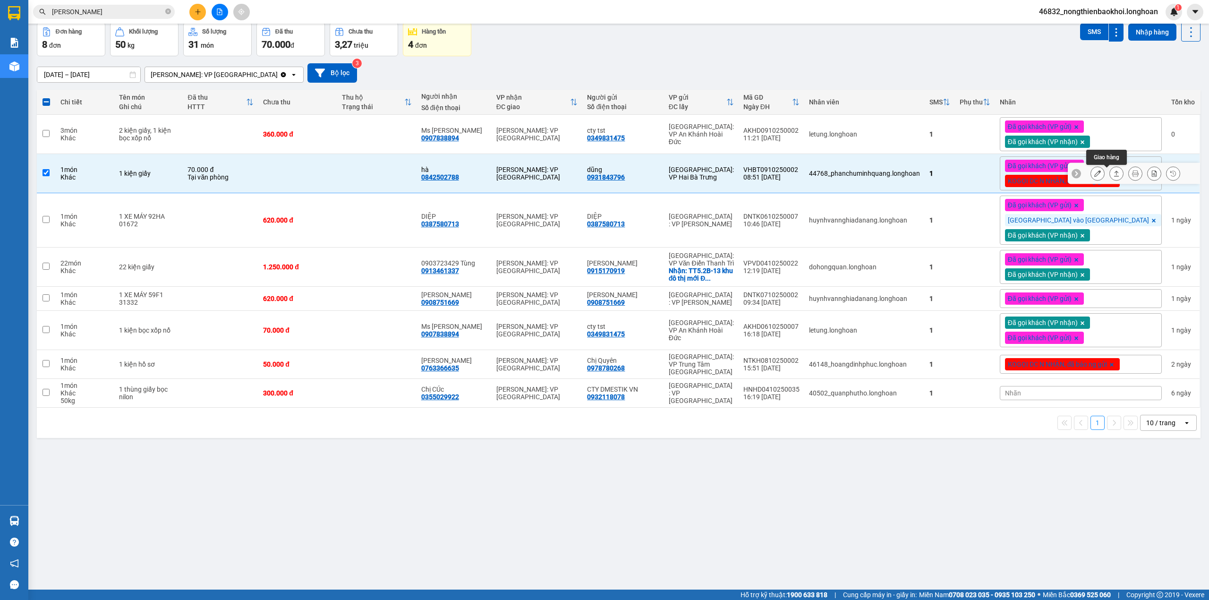
click at [1110, 180] on button at bounding box center [1116, 173] width 13 height 17
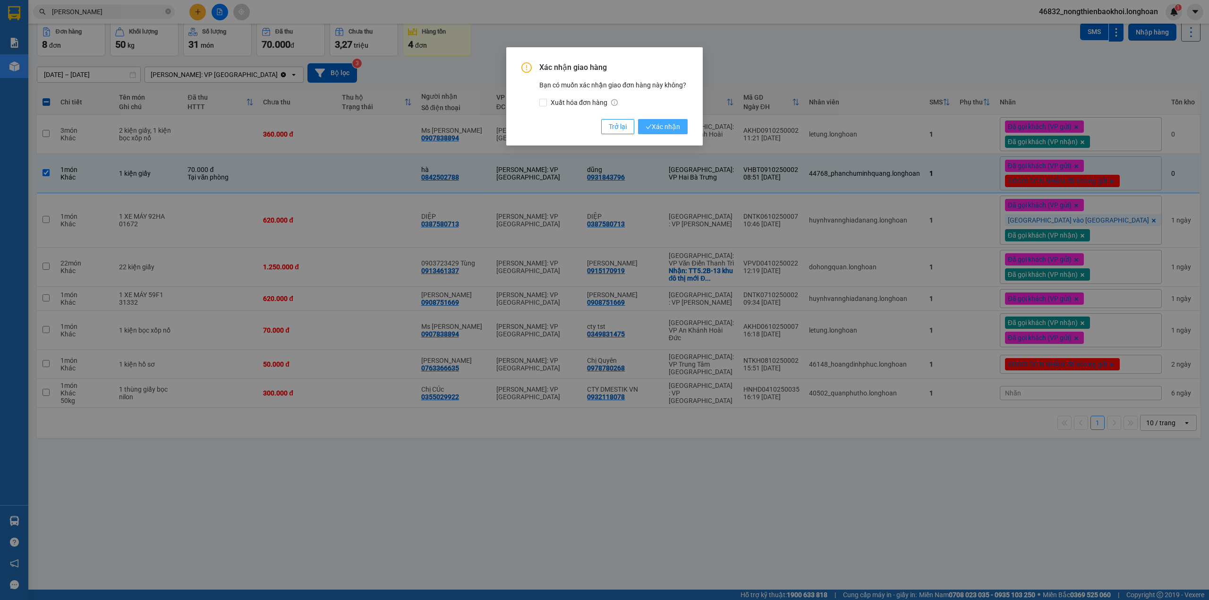
click at [671, 127] on span "Xác nhận" at bounding box center [663, 126] width 34 height 10
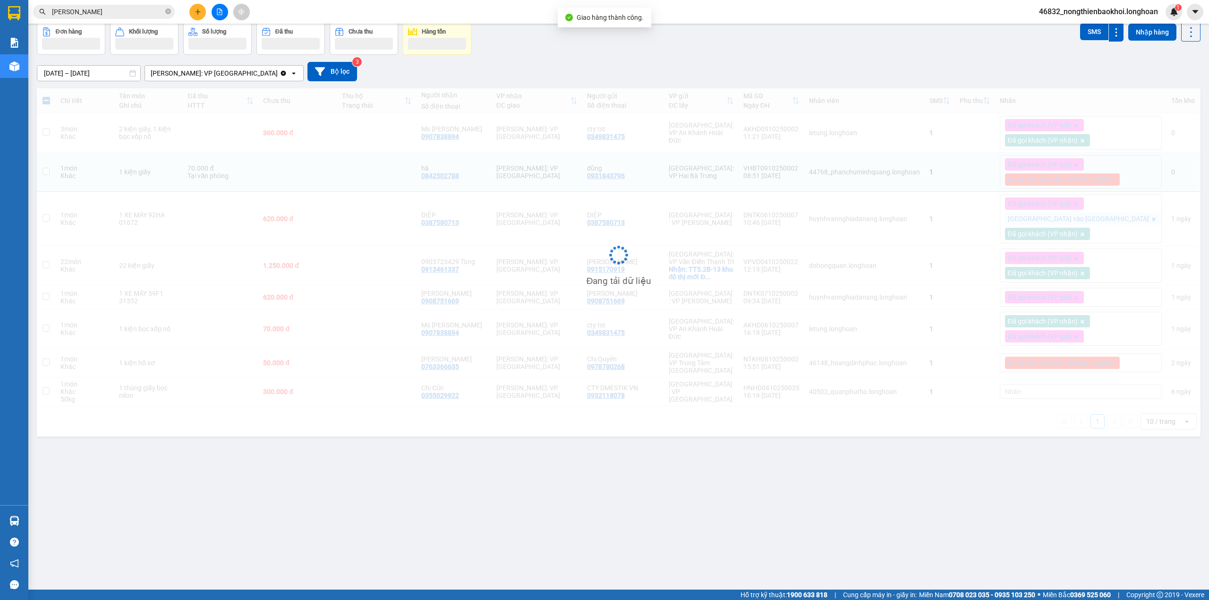
checkbox input "false"
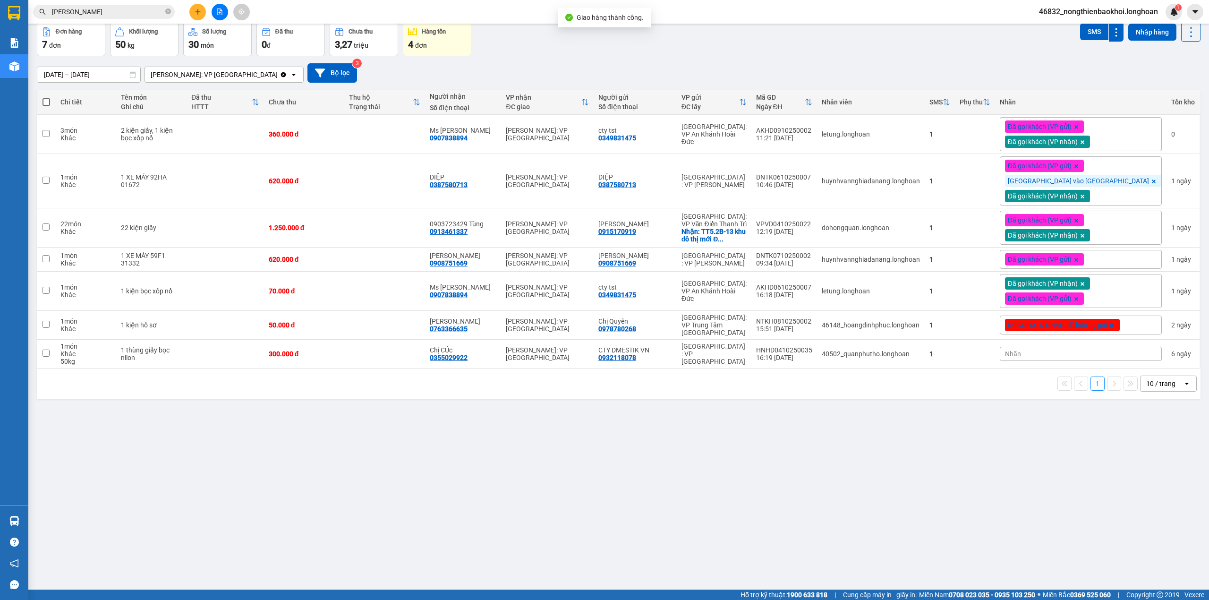
click at [429, 492] on div "ver 1.8.146 Kho gửi Trên xe Kho nhận Kho công nợ Hàng đã giao Đơn hàng 7 đơn Kh…" at bounding box center [618, 285] width 1171 height 600
click at [1129, 139] on button at bounding box center [1135, 134] width 13 height 17
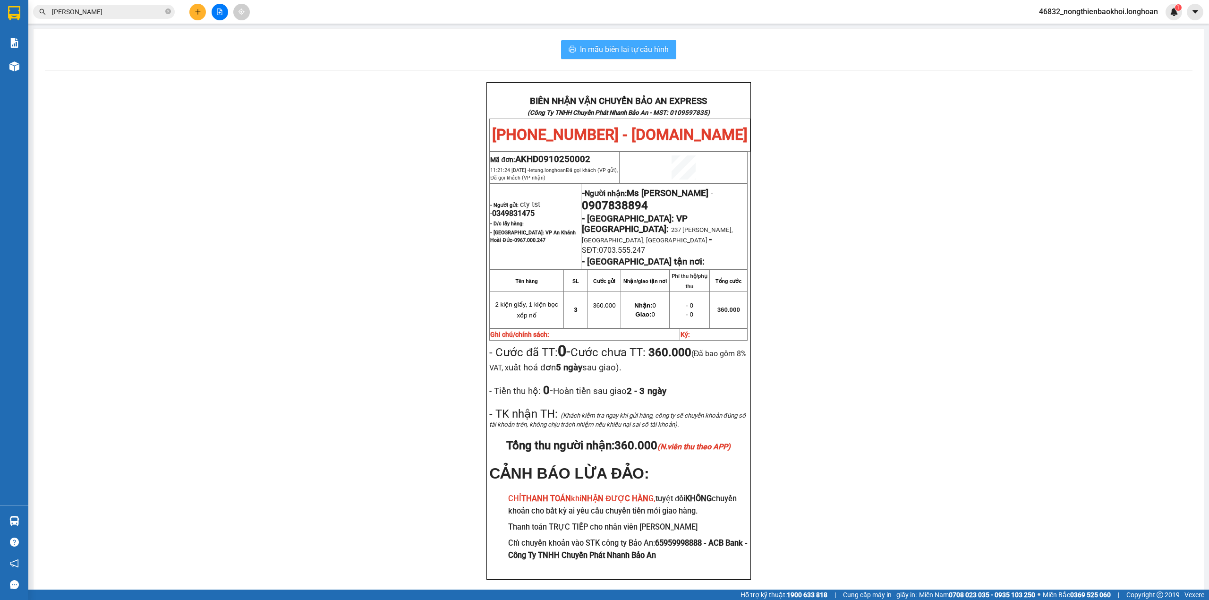
click at [637, 53] on span "In mẫu biên lai tự cấu hình" at bounding box center [624, 49] width 89 height 12
click at [314, 156] on div "BIÊN NHẬN VẬN CHUYỂN BẢO AN EXPRESS (Công Ty TNHH Chuyển Phát Nhanh Bảo An - MS…" at bounding box center [619, 342] width 1148 height 520
click at [392, 168] on div "BIÊN NHẬN VẬN CHUYỂN BẢO AN EXPRESS (Công Ty TNHH Chuyển Phát Nhanh Bảo An - MS…" at bounding box center [619, 342] width 1148 height 520
drag, startPoint x: 312, startPoint y: 182, endPoint x: 209, endPoint y: 132, distance: 114.3
click at [312, 175] on div "BIÊN NHẬN VẬN CHUYỂN BẢO AN EXPRESS (Công Ty TNHH Chuyển Phát Nhanh Bảo An - MS…" at bounding box center [619, 342] width 1148 height 520
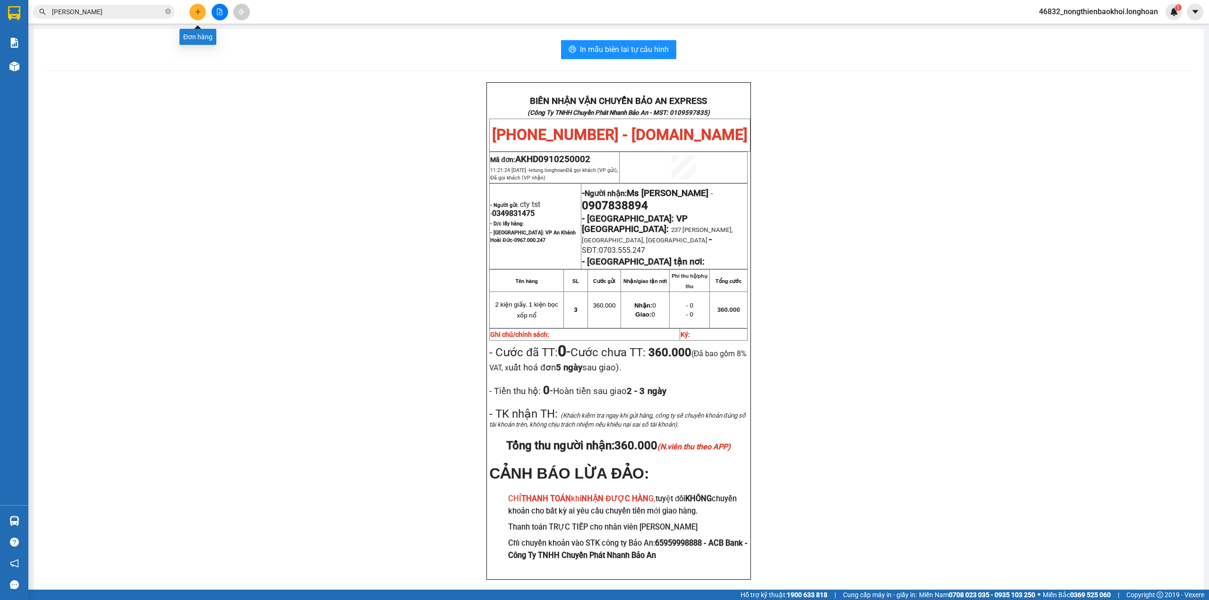
click at [197, 11] on icon "plus" at bounding box center [198, 12] width 7 height 7
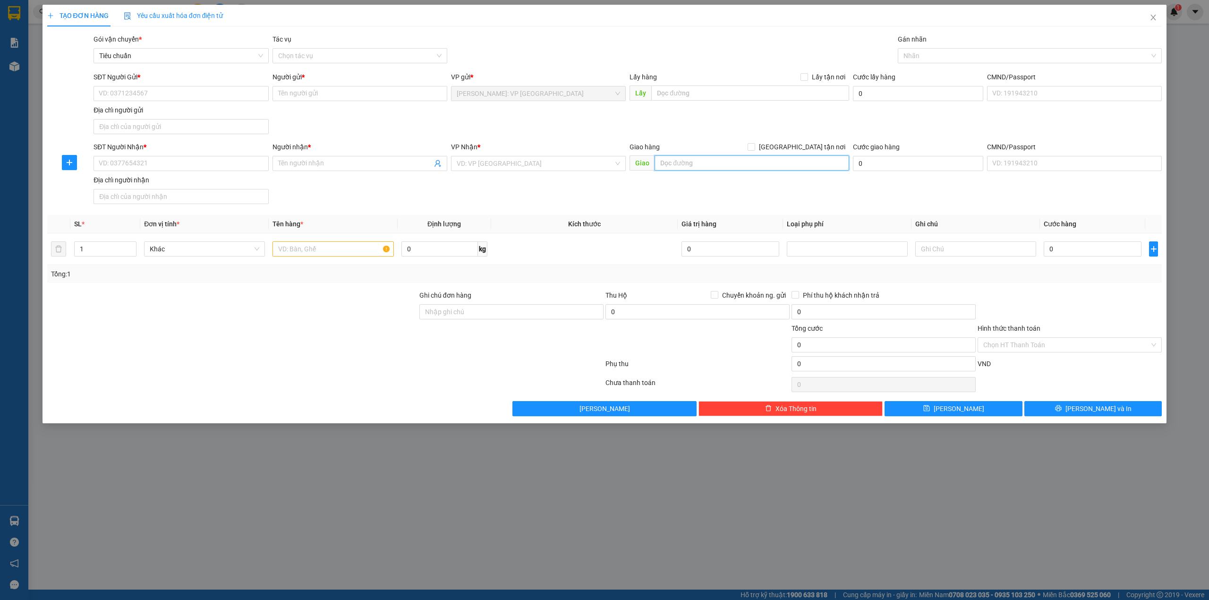
click at [711, 161] on input "text" at bounding box center [752, 162] width 195 height 15
click at [704, 164] on input "bến xe nước ngầm" at bounding box center [752, 162] width 195 height 15
click at [738, 162] on input "bến xe nước ngầm" at bounding box center [752, 162] width 195 height 15
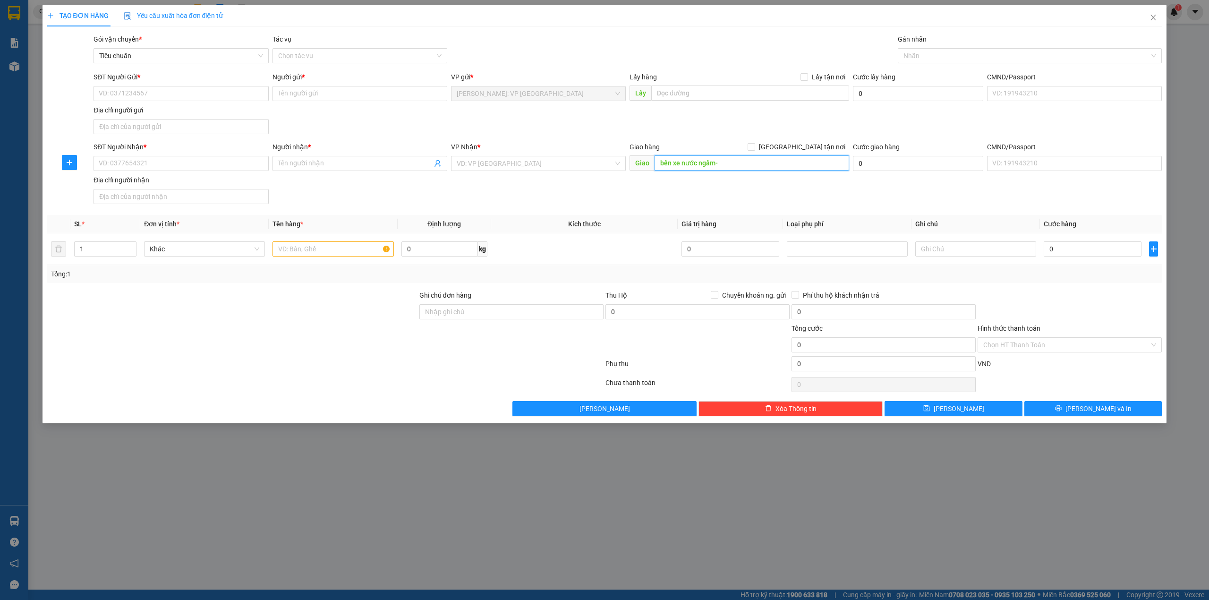
paste input "1 Đ. Ngọc Hồi, Hoàng Liệt, Hoàng Mai, Hà Nội, Viêt Nam"
type input "bến xe nước ngầm-1 Đ. Ngọc Hồi, Hoàng Liệt, Hoàng Mai, Hà Nội"
click at [711, 123] on div "SĐT Người Gửi * VD: 0371234567 Người gửi * Tên người gửi VP gửi * Hồ Chí Minh: …" at bounding box center [628, 105] width 1072 height 66
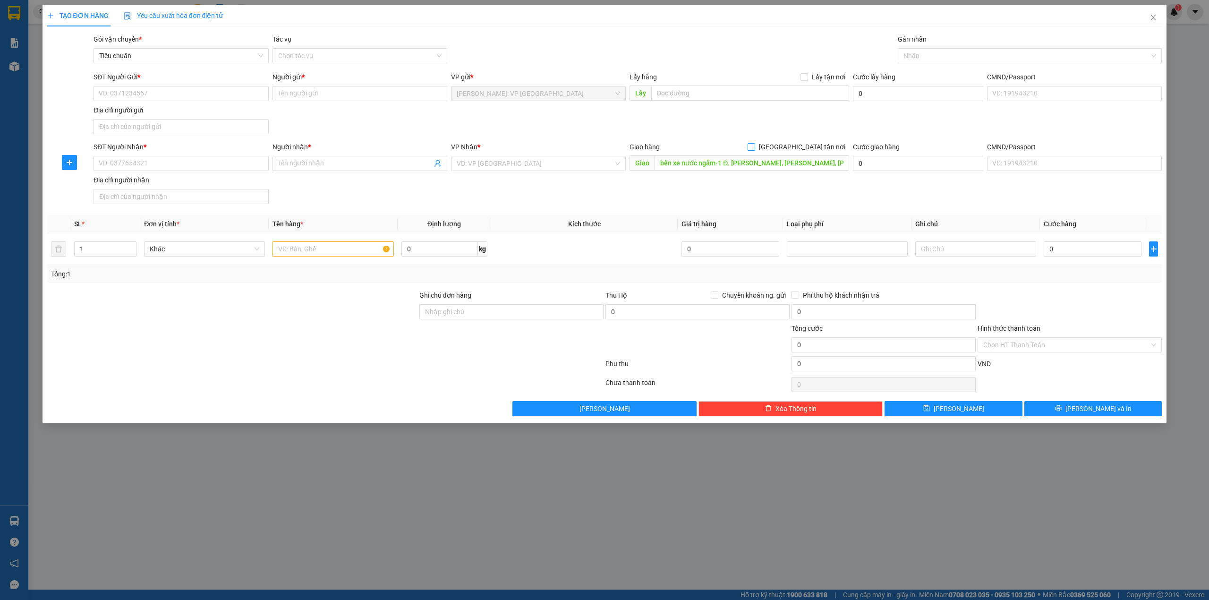
click at [800, 143] on label "[GEOGRAPHIC_DATA] tận nơi" at bounding box center [799, 147] width 102 height 10
click at [754, 143] on input "[GEOGRAPHIC_DATA] tận nơi" at bounding box center [751, 146] width 7 height 7
checkbox input "true"
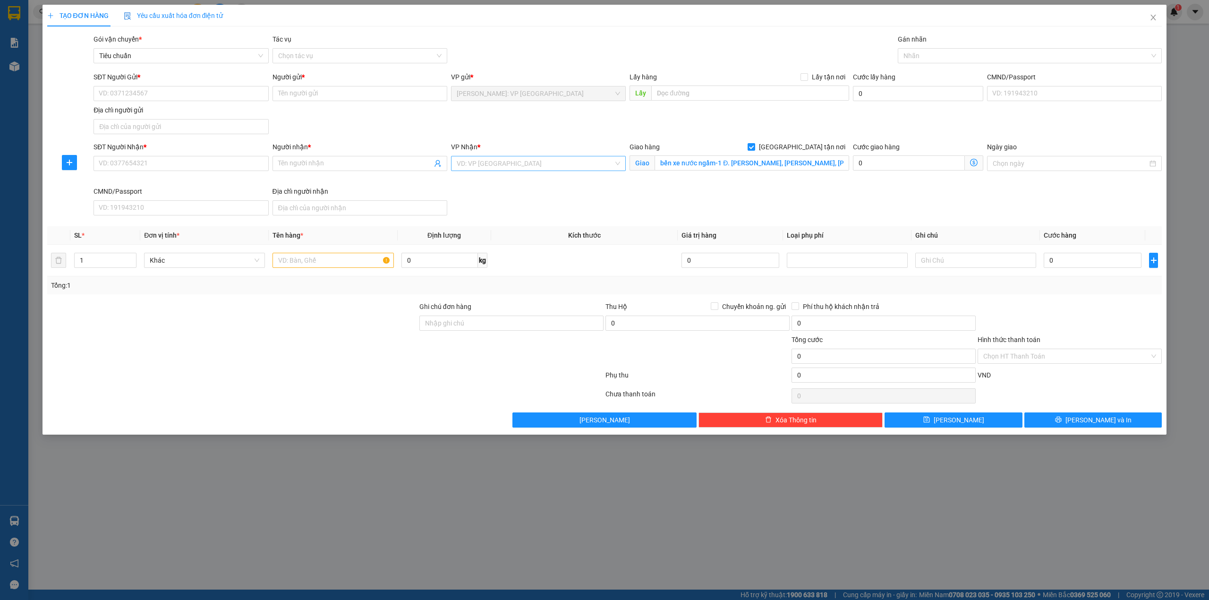
click at [477, 161] on input "search" at bounding box center [535, 163] width 157 height 14
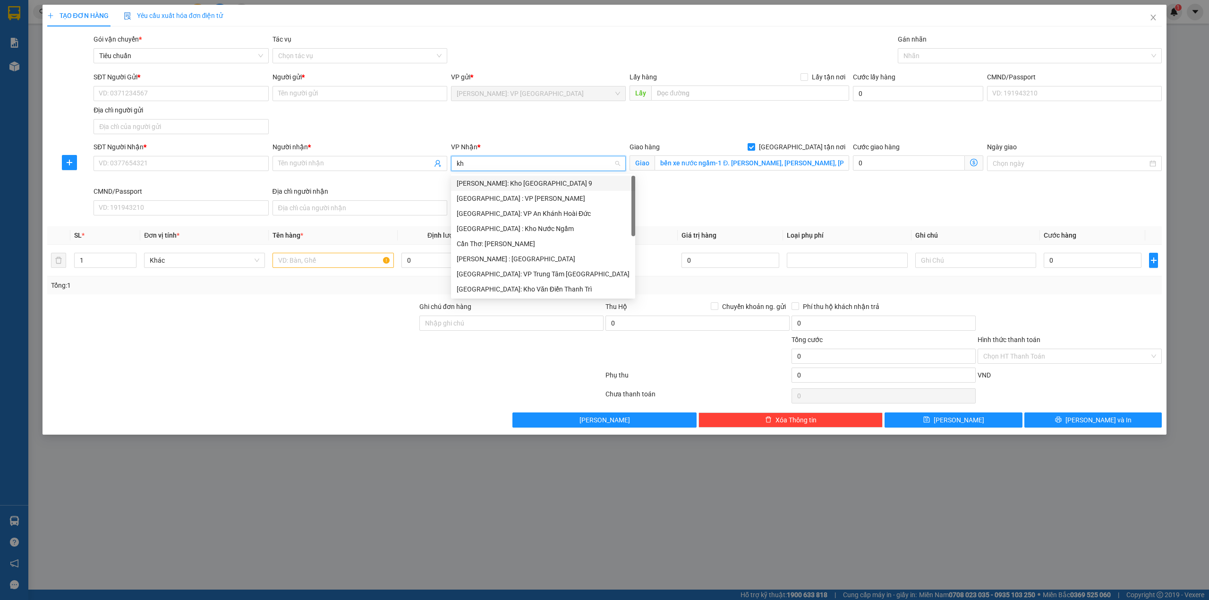
type input "kho"
click at [525, 240] on div "[GEOGRAPHIC_DATA]: Kho Văn Điển Thanh Trì" at bounding box center [538, 243] width 163 height 10
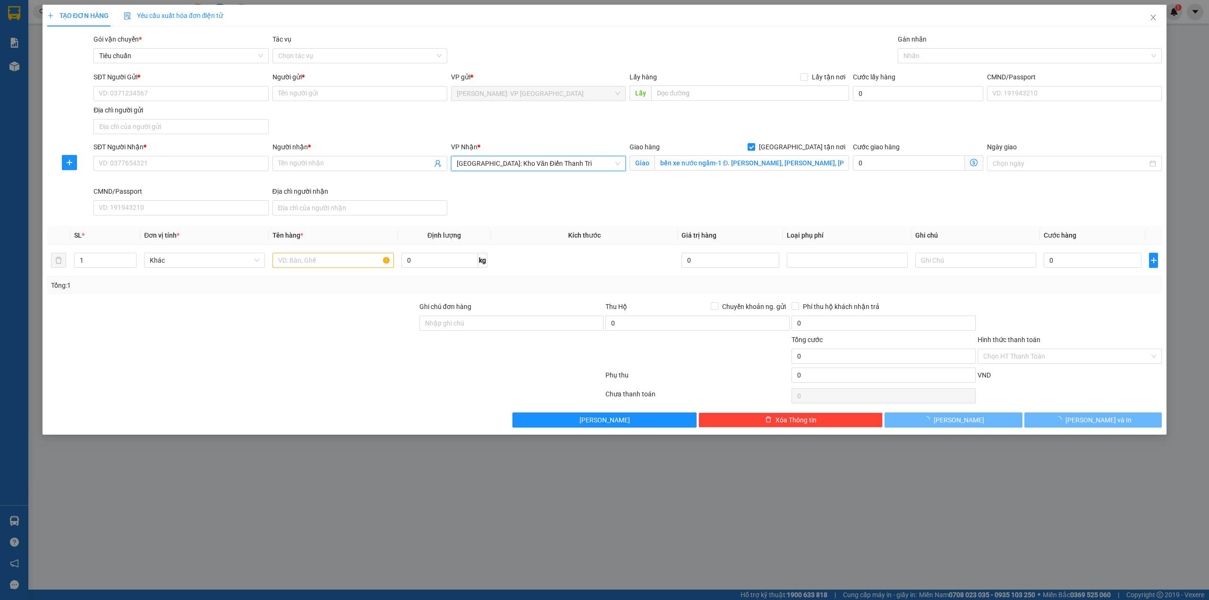
click at [539, 130] on div "SĐT Người Gửi * VD: 0371234567 Người gửi * Tên người gửi VP gửi * Hồ Chí Minh: …" at bounding box center [628, 105] width 1072 height 66
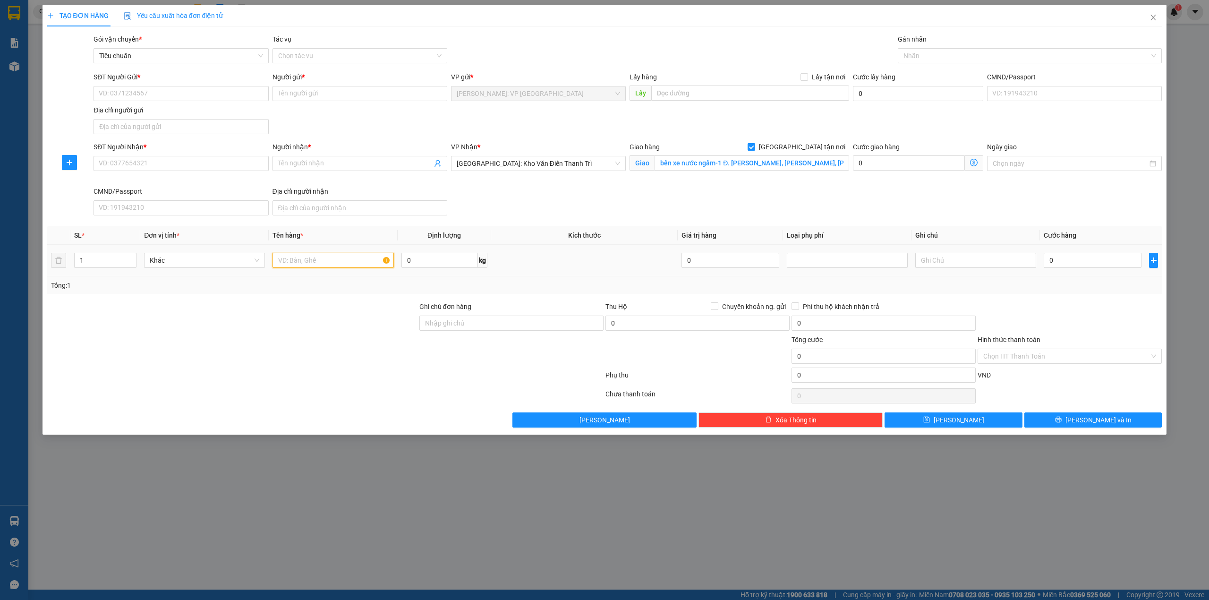
click at [295, 261] on input "text" at bounding box center [332, 260] width 121 height 15
click at [346, 261] on input "1 xe máy biển số 59-m1 292.11" at bounding box center [332, 260] width 121 height 15
type input "1 xe máy biển số 59-M1 292.11"
click at [345, 342] on div at bounding box center [232, 350] width 372 height 33
click at [983, 56] on div at bounding box center [1025, 55] width 250 height 11
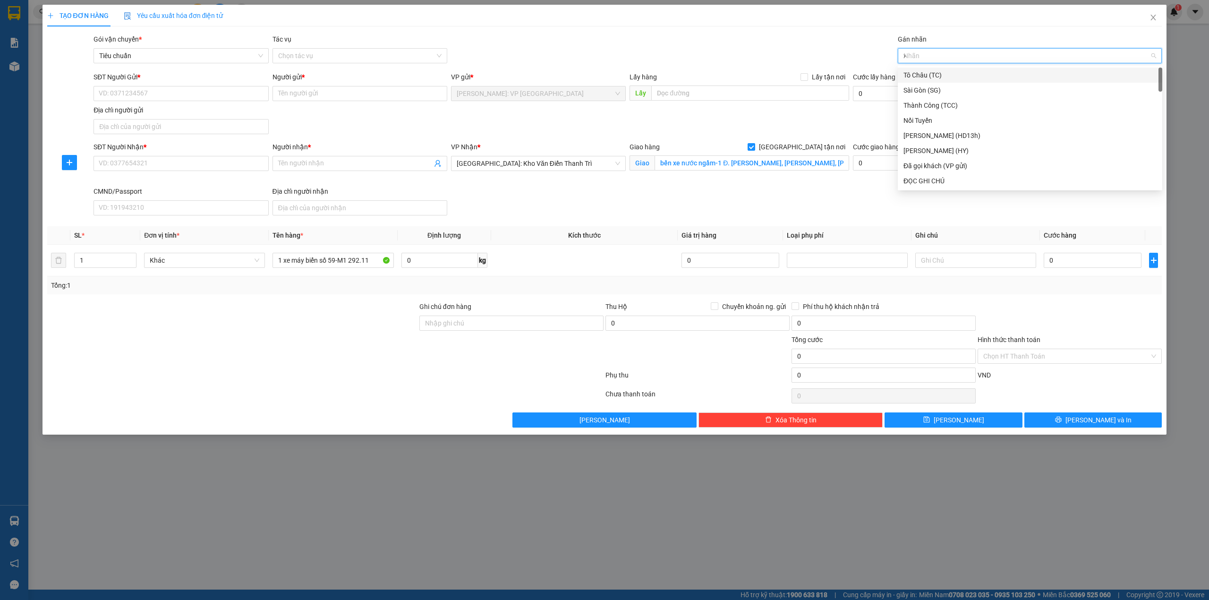
type input "xe"
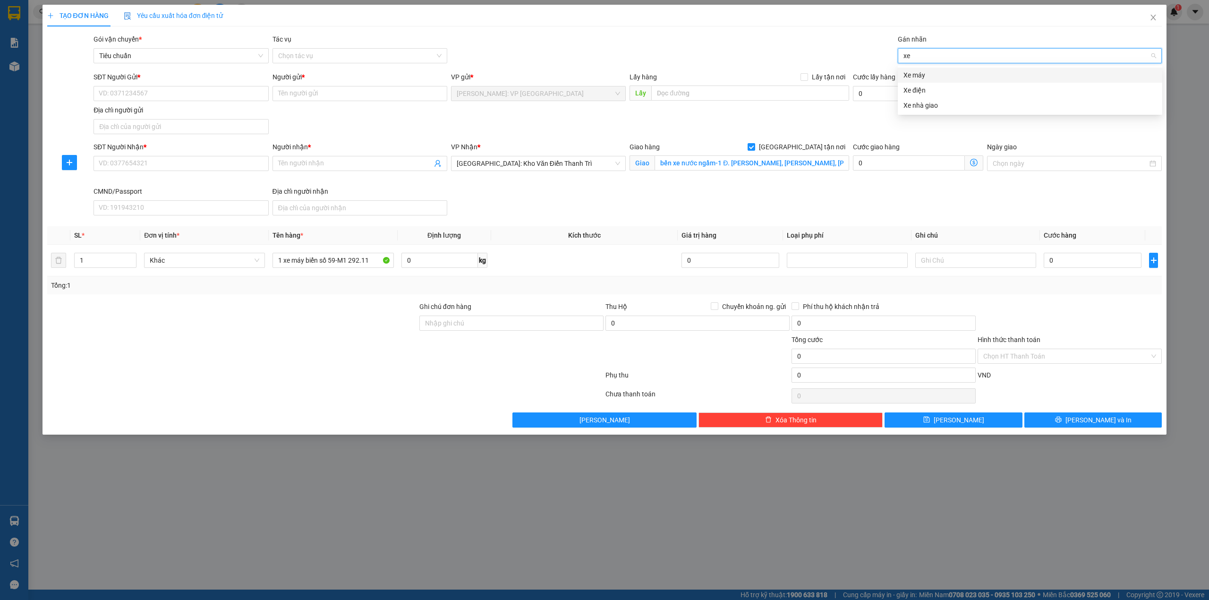
click at [928, 72] on div "Xe máy" at bounding box center [1029, 75] width 253 height 10
type input "gia"
click at [961, 70] on div "[GEOGRAPHIC_DATA] tận nơi" at bounding box center [1029, 75] width 253 height 10
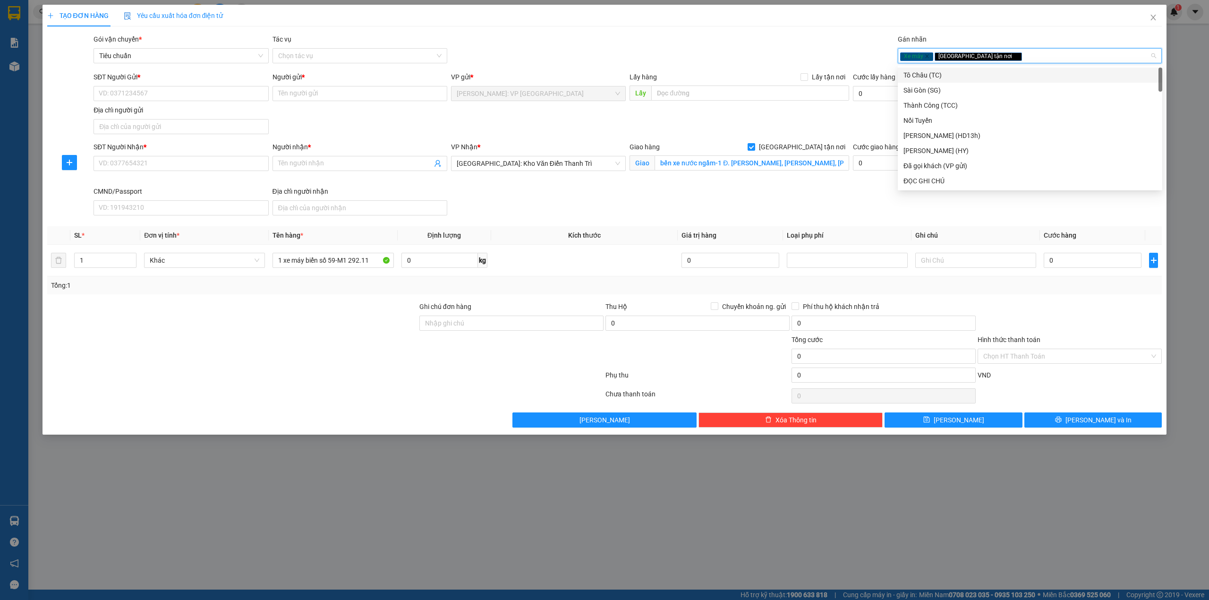
click at [752, 70] on div "Transit Pickup Surcharge Ids Transit Deliver Surcharge Ids Transit Deliver Surc…" at bounding box center [604, 230] width 1115 height 393
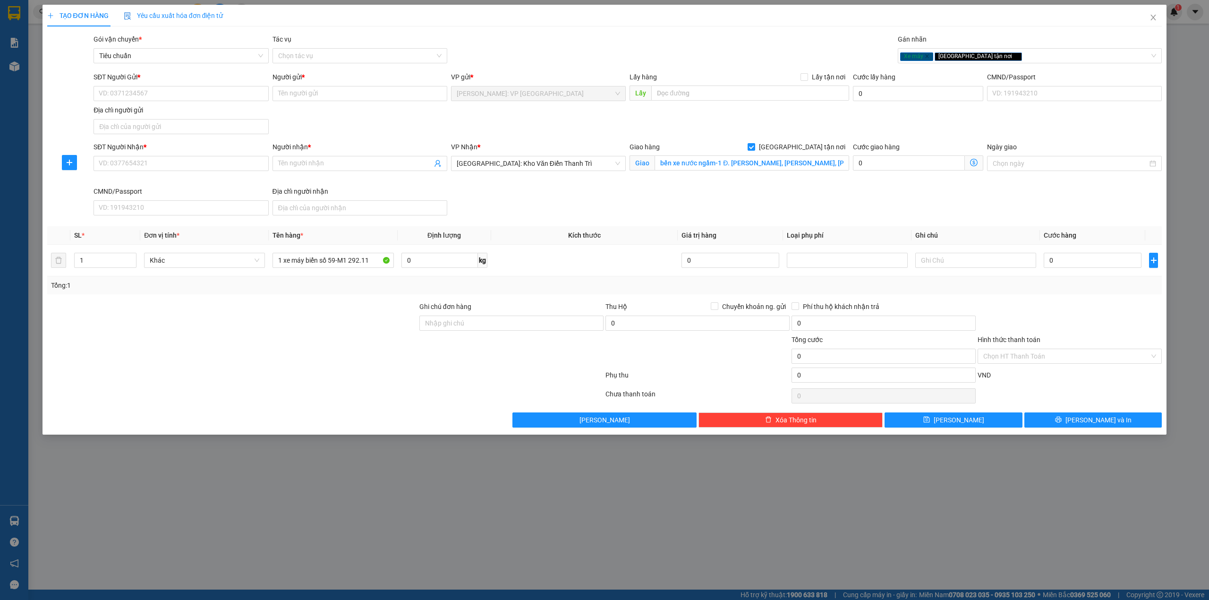
click at [402, 127] on div "SĐT Người Gửi * VD: 0371234567 Người gửi * Tên người gửi VP gửi * Hồ Chí Minh: …" at bounding box center [628, 105] width 1072 height 66
click at [320, 133] on div "SĐT Người Gửi * VD: 0371234567 Người gửi * Tên người gửi VP gửi * Hồ Chí Minh: …" at bounding box center [628, 105] width 1072 height 66
click at [450, 320] on input "Ghi chú đơn hàng" at bounding box center [511, 322] width 184 height 15
click at [472, 325] on input "1 chìa khóa+ caet theo xe" at bounding box center [511, 322] width 184 height 15
type input "1 chìa khóa+ cavet theo xe"
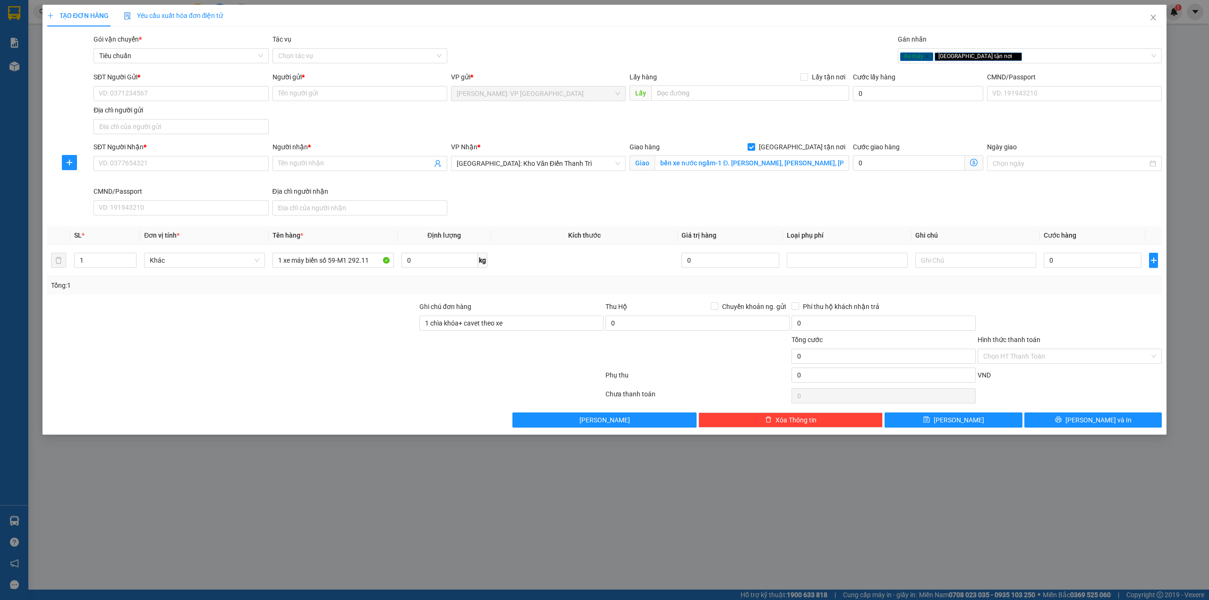
click at [365, 361] on div at bounding box center [232, 350] width 372 height 33
click at [136, 89] on input "SĐT Người Gửi *" at bounding box center [181, 93] width 175 height 15
type input "0859779456"
click at [332, 94] on input "Người gửi *" at bounding box center [359, 93] width 175 height 15
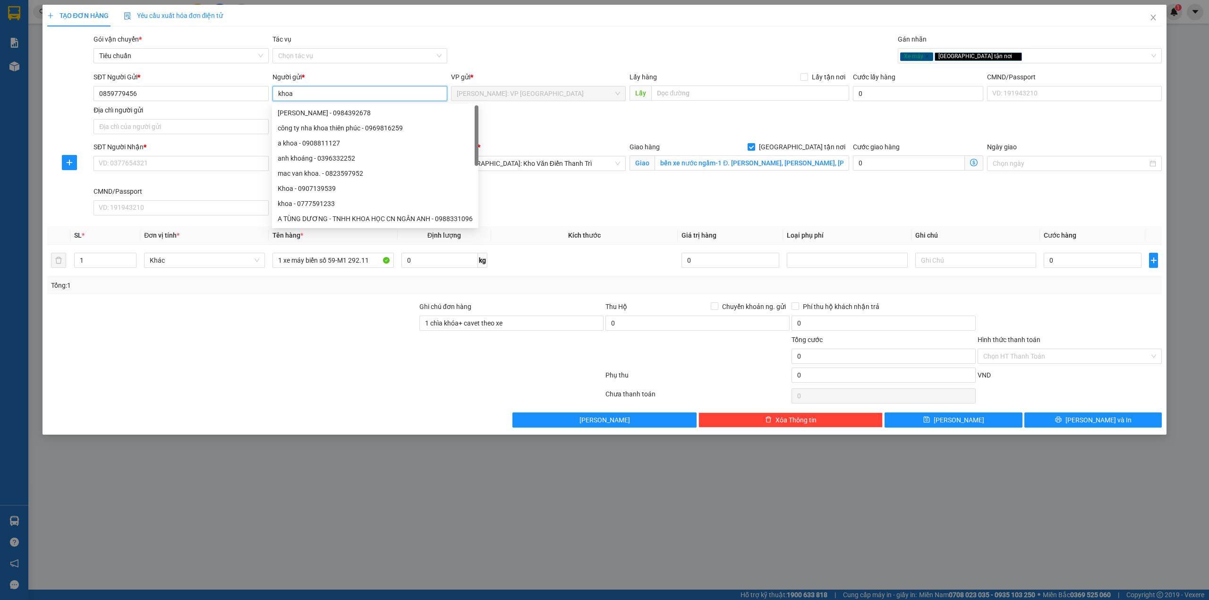
type input "khoa"
click at [532, 50] on div "Gói vận chuyển * Tiêu chuẩn Tác vụ Chọn tác vụ Gán nhãn Xe máy Giao tận nơi" at bounding box center [628, 50] width 1072 height 33
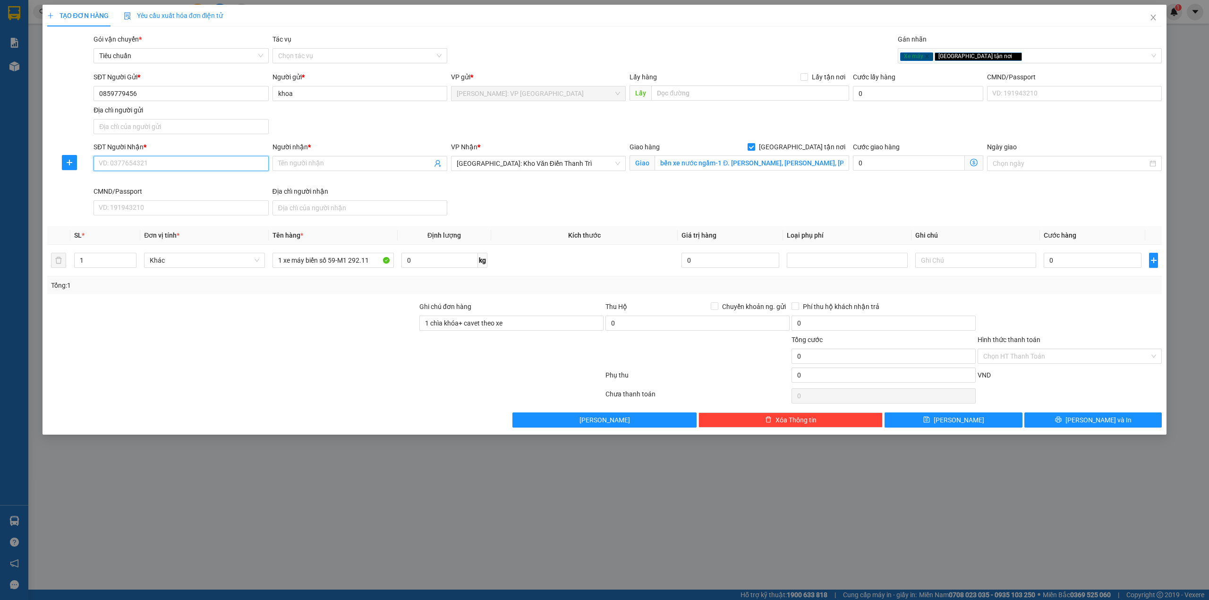
click at [156, 161] on input "SĐT Người Nhận *" at bounding box center [181, 163] width 175 height 15
type input "0911409183"
click at [301, 166] on input "Người nhận *" at bounding box center [355, 163] width 154 height 10
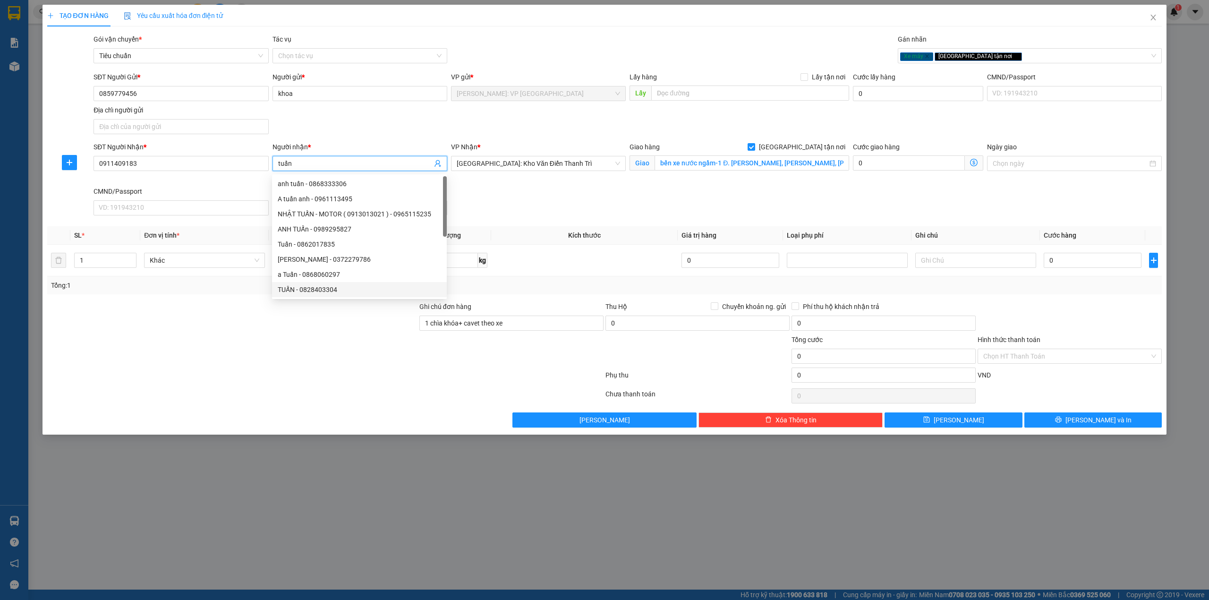
type input "tuấn"
click at [264, 380] on div at bounding box center [325, 376] width 558 height 19
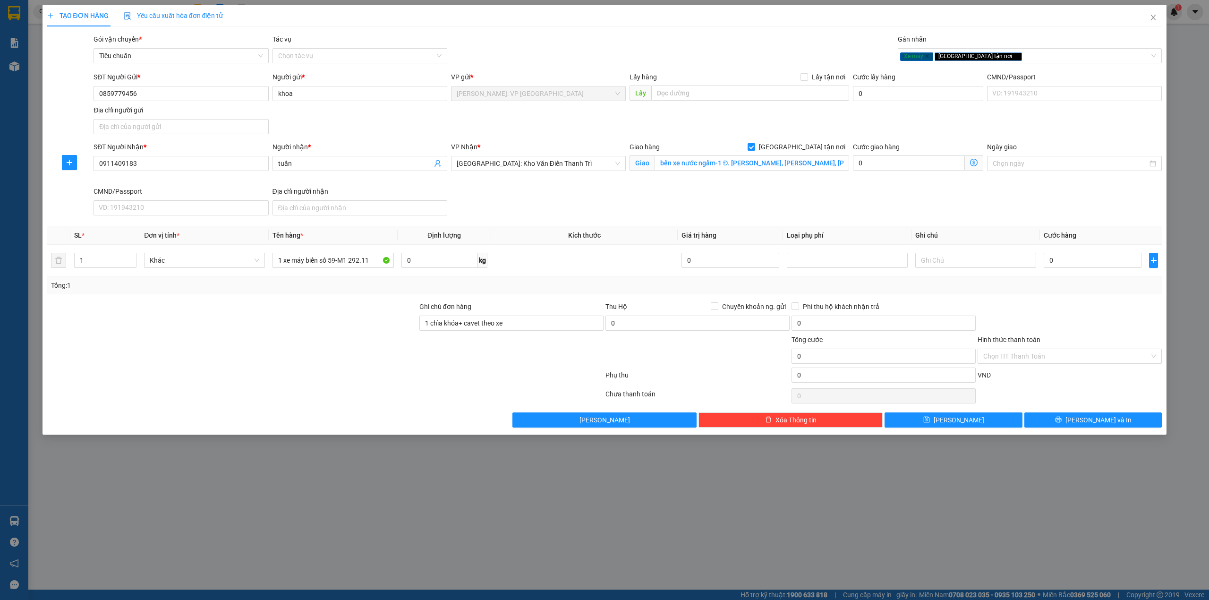
click at [842, 204] on div "SĐT Người Nhận * 0911409183 Người nhận * tuấn VP Nhận * Hà Nội: Kho Văn Điển Th…" at bounding box center [628, 180] width 1072 height 77
click at [1088, 265] on input "0" at bounding box center [1093, 260] width 98 height 15
type input "1"
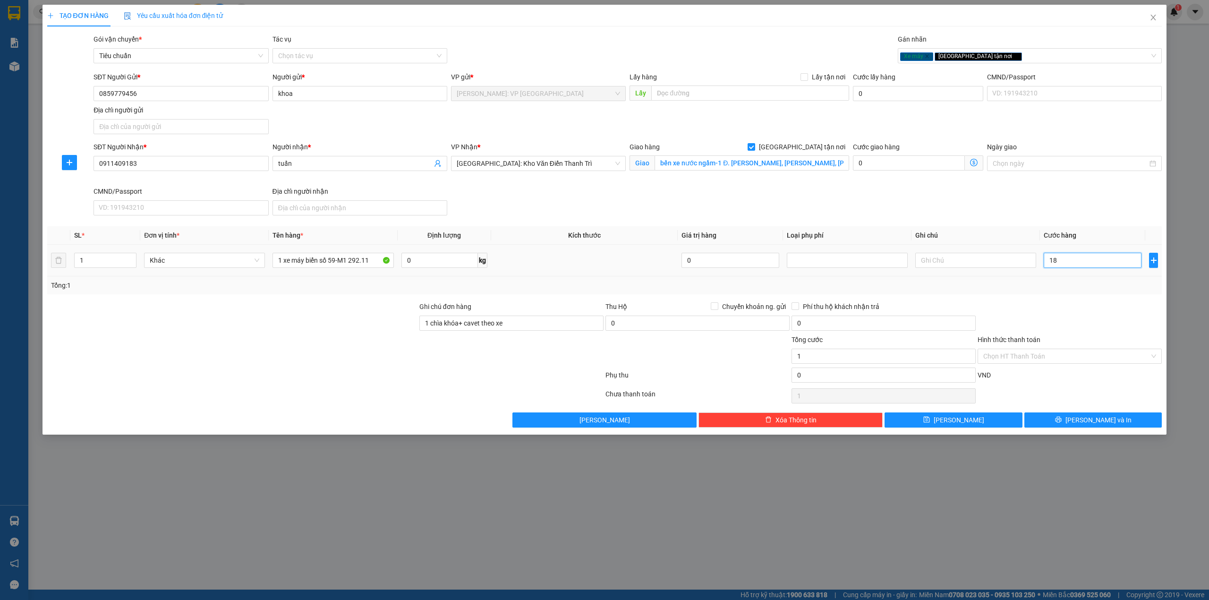
type input "185"
type input "1.858"
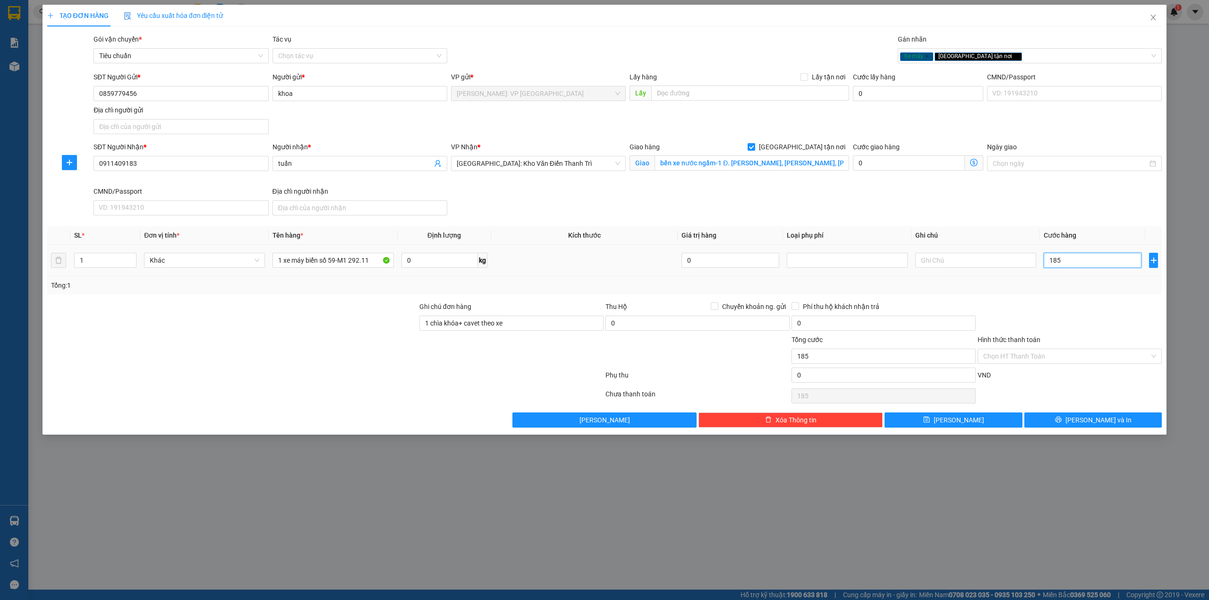
type input "1.858"
type input "185"
type input "1.850"
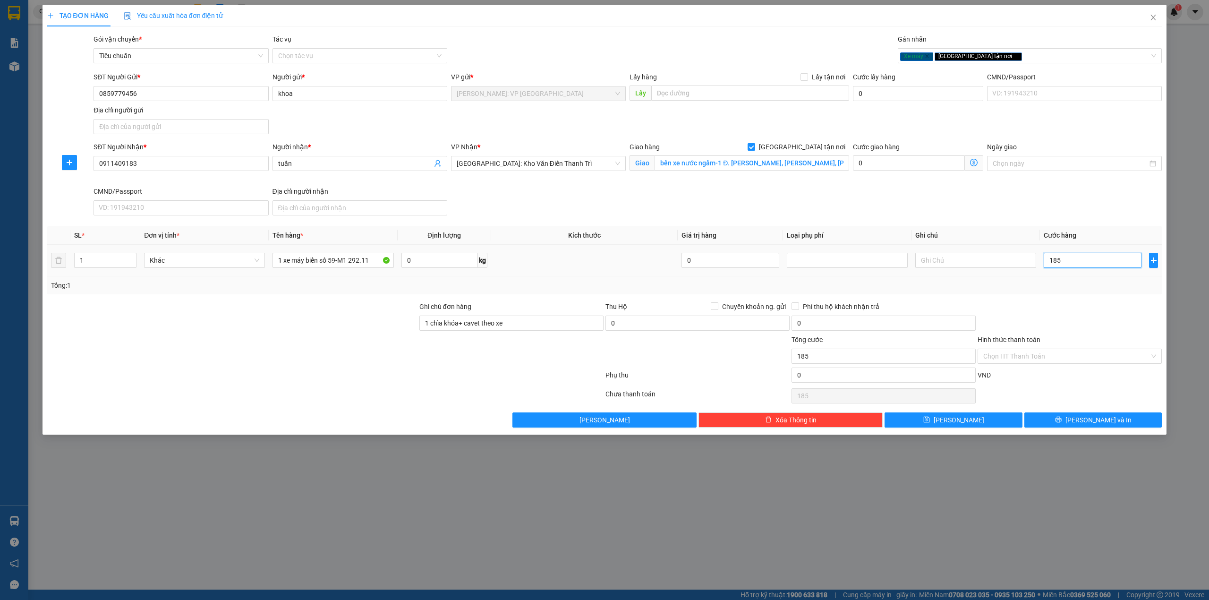
type input "1.850"
type input "18.500"
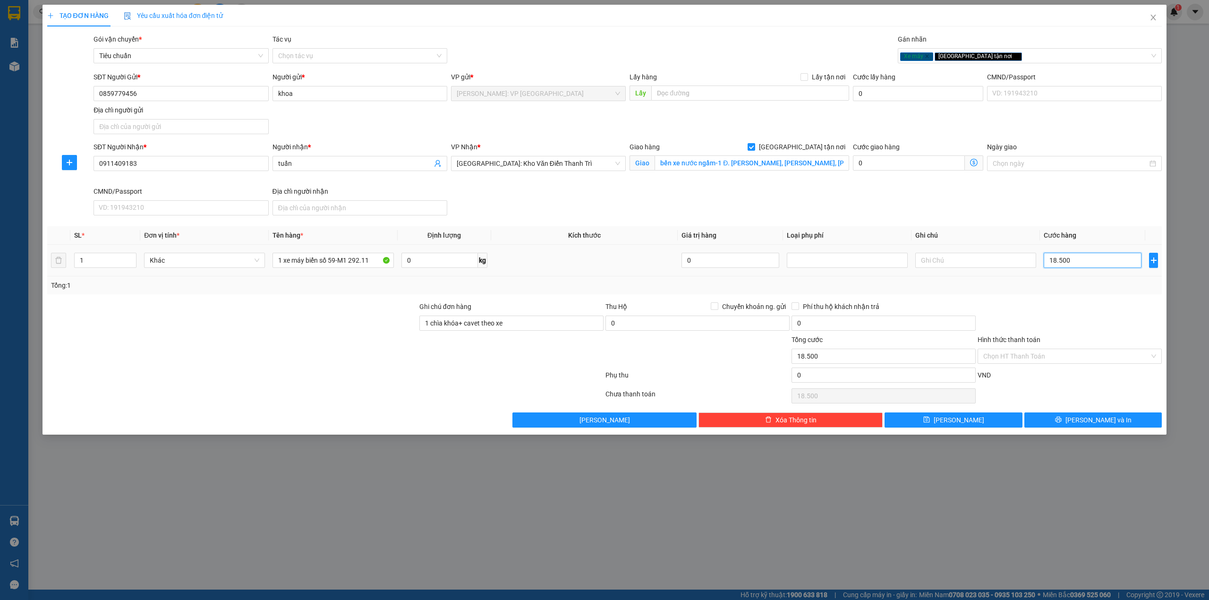
type input "185.000"
type input "18.500"
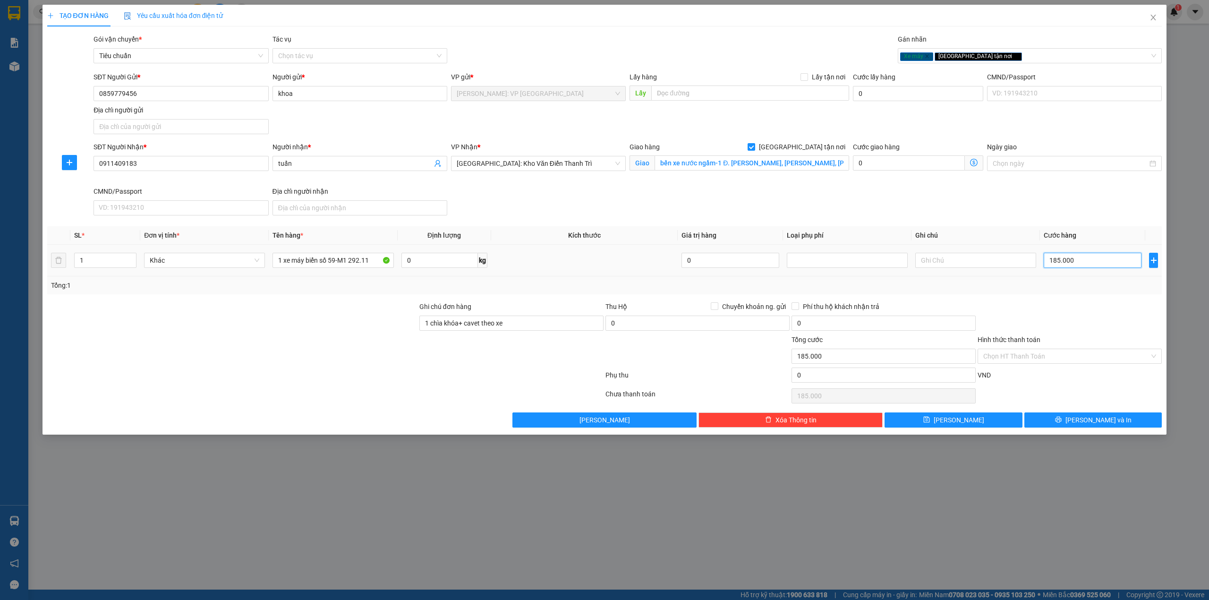
type input "18.500"
type input "1.850"
type input "185"
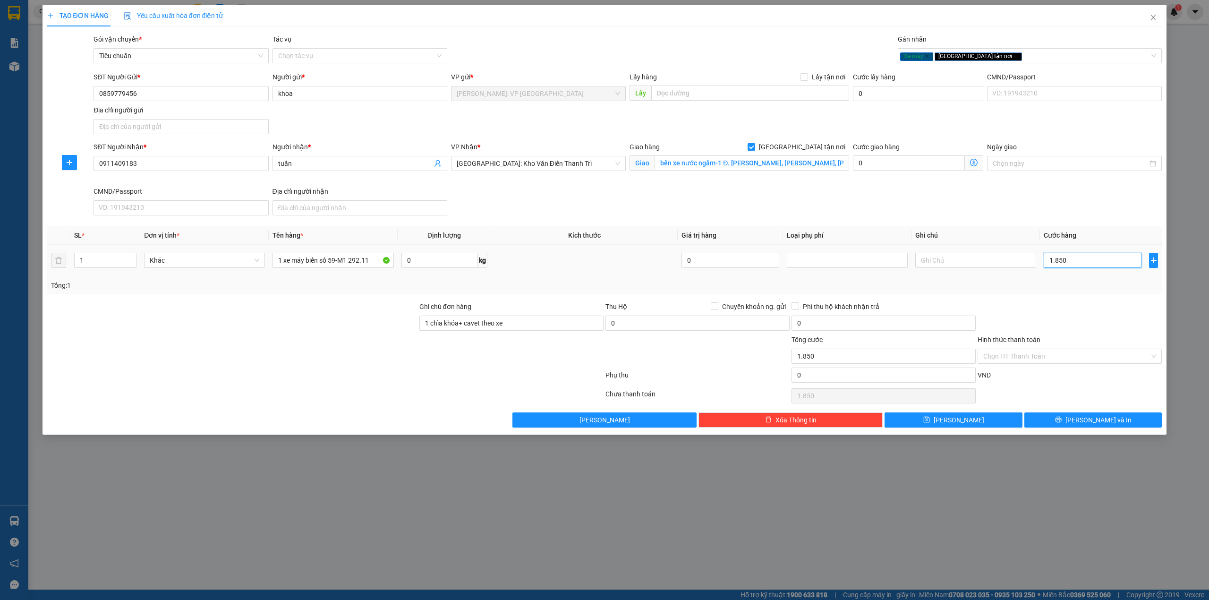
type input "185"
type input "18"
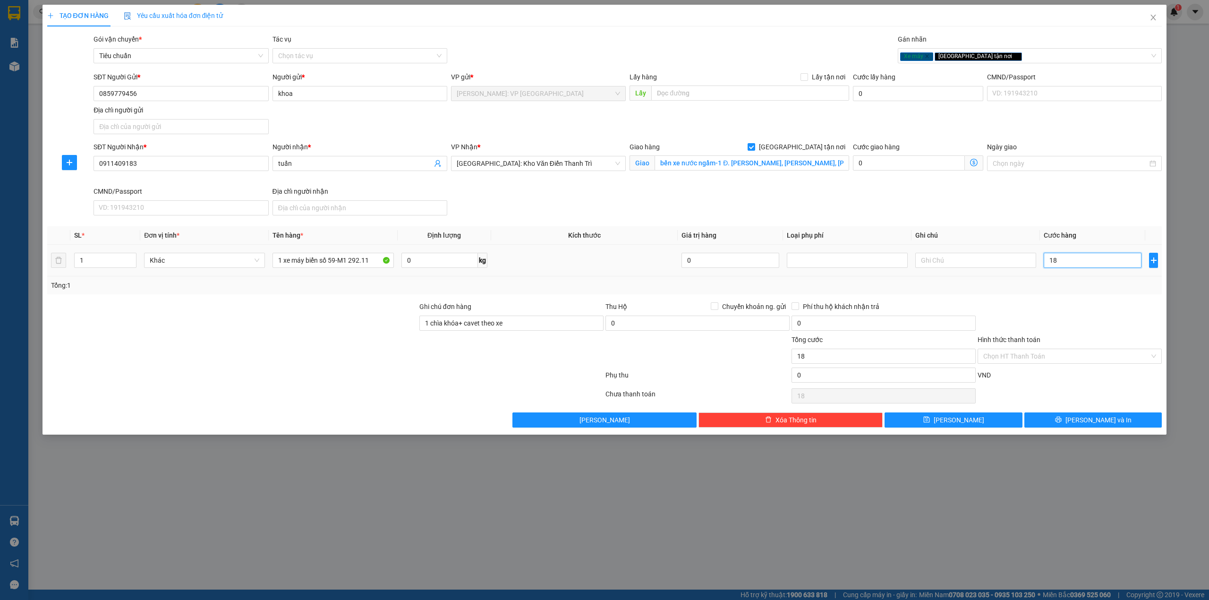
type input "1"
type input "15"
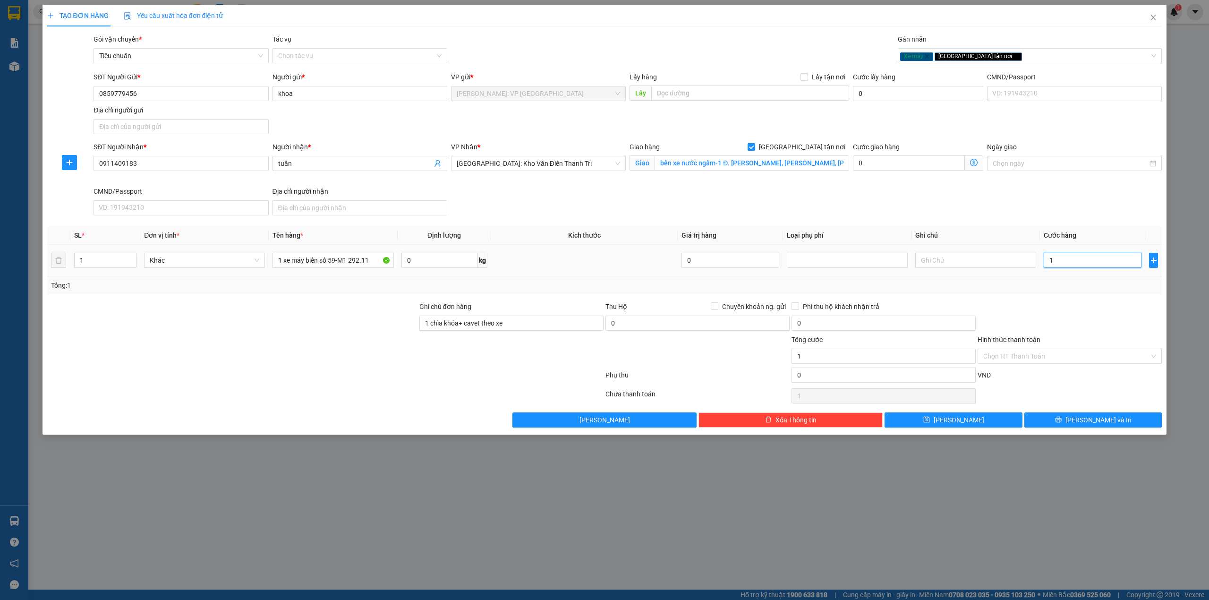
type input "15"
type input "158"
type input "1.580"
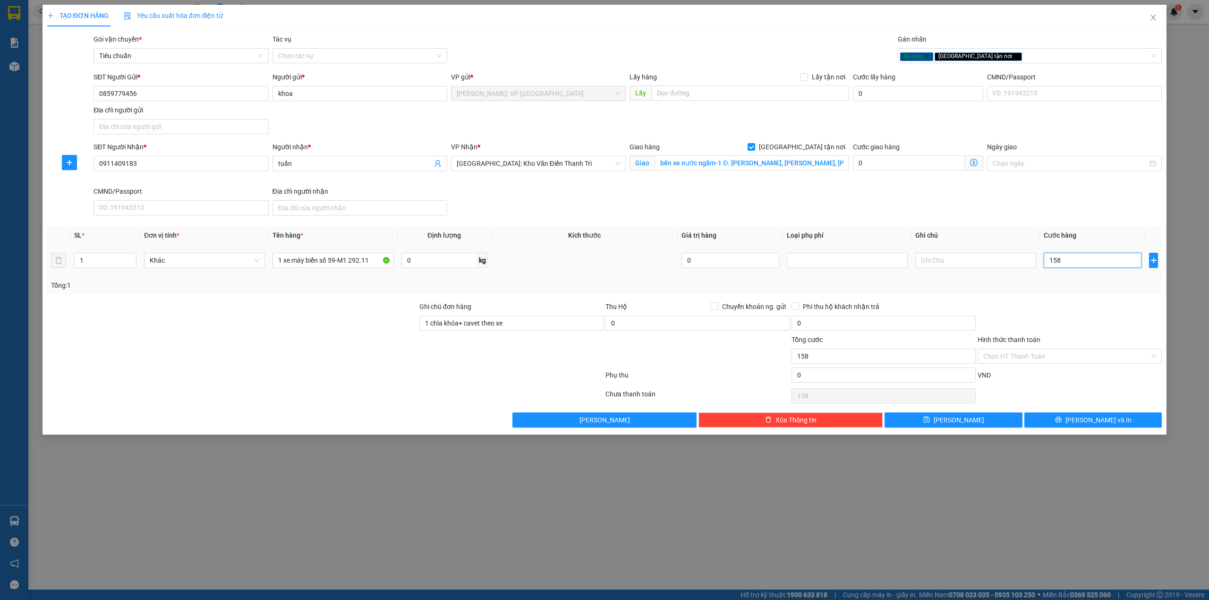
type input "1.580"
type input "15.800"
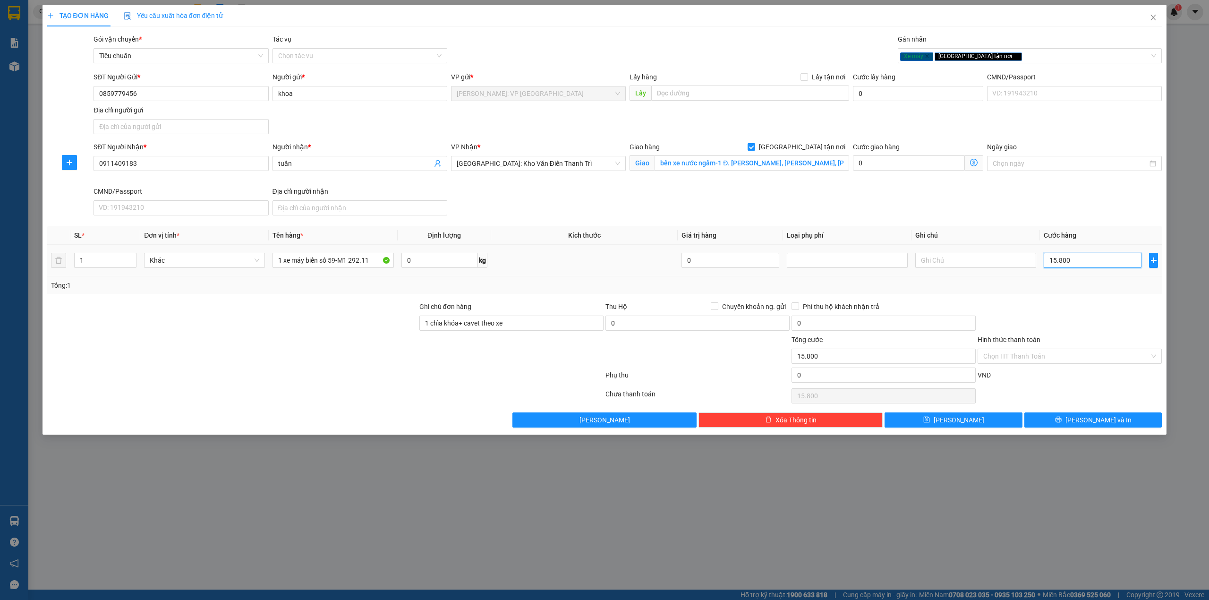
type input "158.000"
type input "1.580.000"
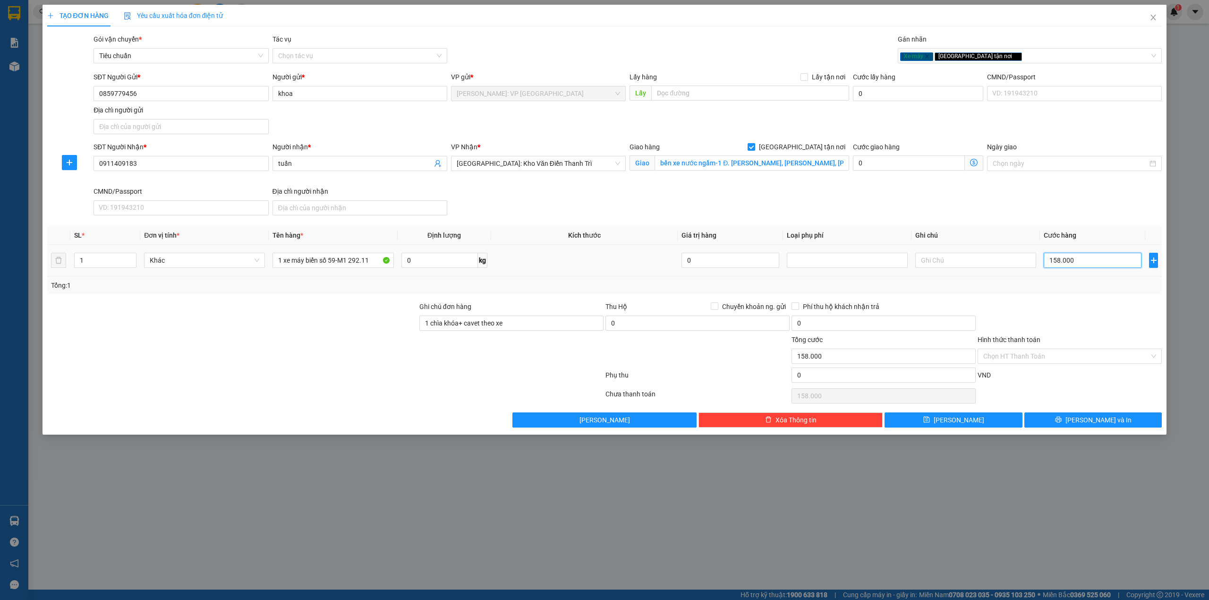
type input "1.580.000"
click at [353, 357] on div at bounding box center [232, 350] width 372 height 33
click at [346, 357] on div at bounding box center [232, 350] width 372 height 33
click at [340, 348] on div at bounding box center [232, 350] width 372 height 33
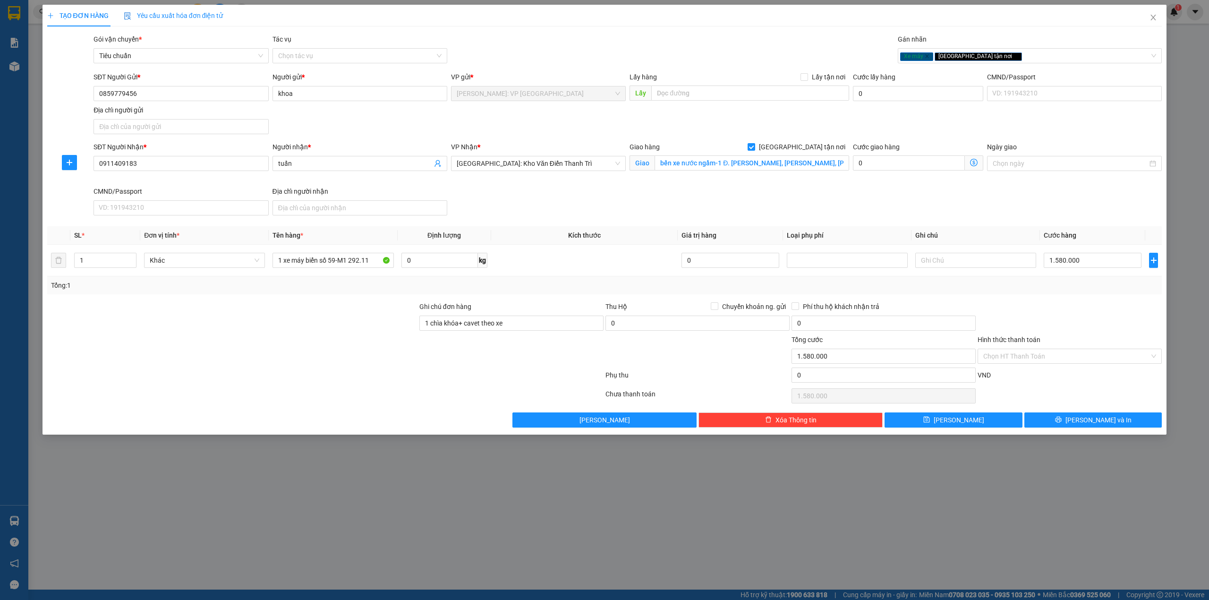
click at [297, 322] on div at bounding box center [232, 317] width 372 height 33
click at [346, 261] on input "1 xe máy biển số 59-M1 292.11" at bounding box center [332, 260] width 121 height 15
click at [349, 297] on div "Transit Pickup Surcharge Ids Transit Deliver Surcharge Ids Transit Deliver Surc…" at bounding box center [604, 230] width 1115 height 393
click at [609, 190] on div "SĐT Người Nhận * 0911409183 Người nhận * tuấn VP Nhận * Hà Nội: Kho Văn Điển Th…" at bounding box center [628, 180] width 1072 height 77
click at [611, 188] on div "SĐT Người Nhận * 0911409183 Người nhận * tuấn VP Nhận * Hà Nội: Kho Văn Điển Th…" at bounding box center [628, 180] width 1072 height 77
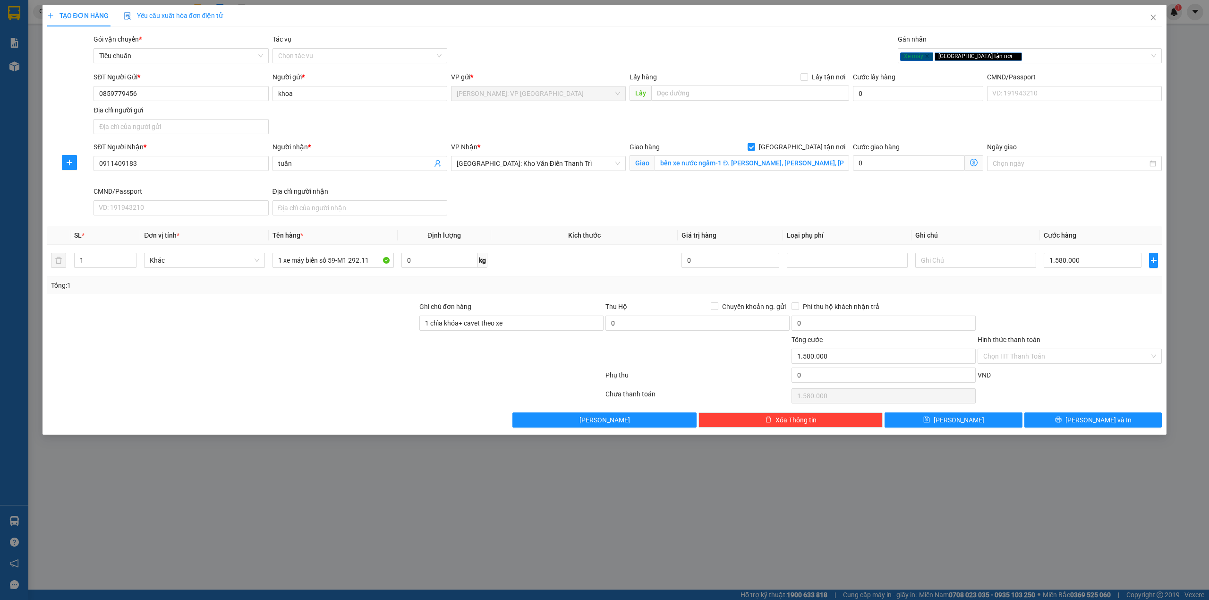
click at [544, 203] on div "SĐT Người Nhận * 0911409183 Người nhận * tuấn VP Nhận * Hà Nội: Kho Văn Điển Th…" at bounding box center [628, 180] width 1072 height 77
click at [536, 56] on div "Gói vận chuyển * Tiêu chuẩn Tác vụ Chọn tác vụ Gán nhãn Xe máy Giao tận nơi" at bounding box center [628, 50] width 1072 height 33
click at [539, 129] on div "SĐT Người Gửi * 0859779456 Người gửi * khoa VP gửi * Hồ Chí Minh: VP Quận Tân P…" at bounding box center [628, 105] width 1072 height 66
click at [555, 33] on div "TẠO ĐƠN HÀNG Yêu cầu xuất hóa đơn điện tử Transit Pickup Surcharge Ids Transit …" at bounding box center [604, 216] width 1115 height 423
click at [663, 210] on div "SĐT Người Nhận * 0911409183 Người nhận * tuấn VP Nhận * Hà Nội: Kho Văn Điển Th…" at bounding box center [628, 180] width 1072 height 77
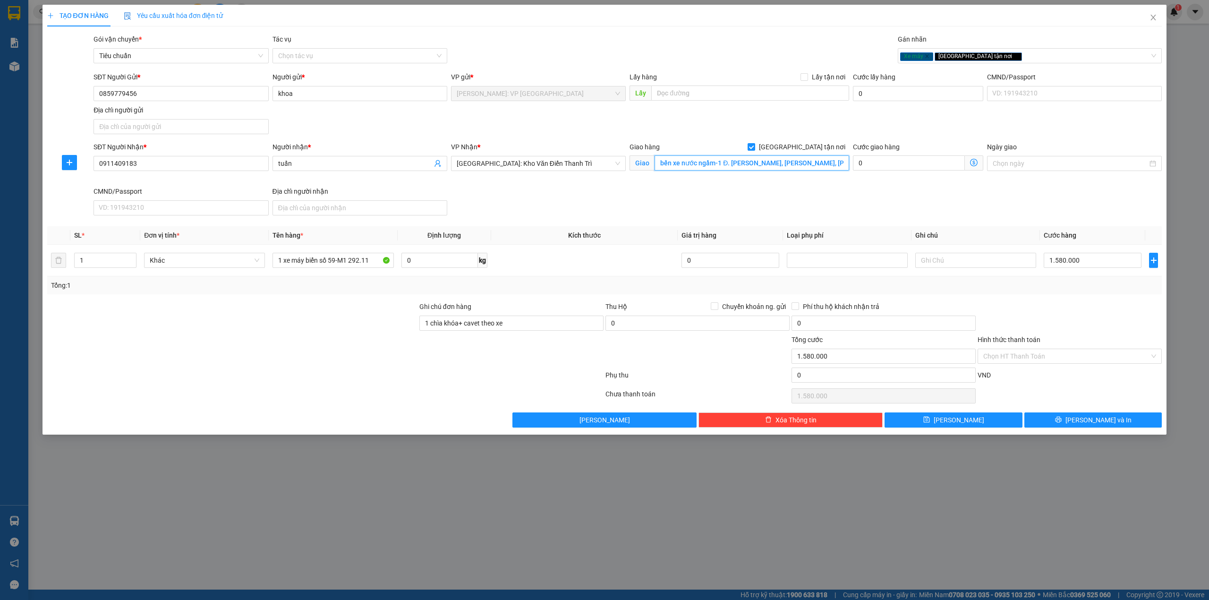
click at [704, 169] on input "bến xe nước ngầm-1 Đ. Ngọc Hồi, Hoàng Liệt, Hoàng Mai, Hà Nội" at bounding box center [752, 162] width 195 height 15
click at [710, 158] on input "112 đường đỗ mười, yên sở, hoàng mai" at bounding box center [752, 162] width 195 height 15
click at [802, 160] on input "112 đường đỗ mười, yên sở, hoàng mai" at bounding box center [752, 162] width 195 height 15
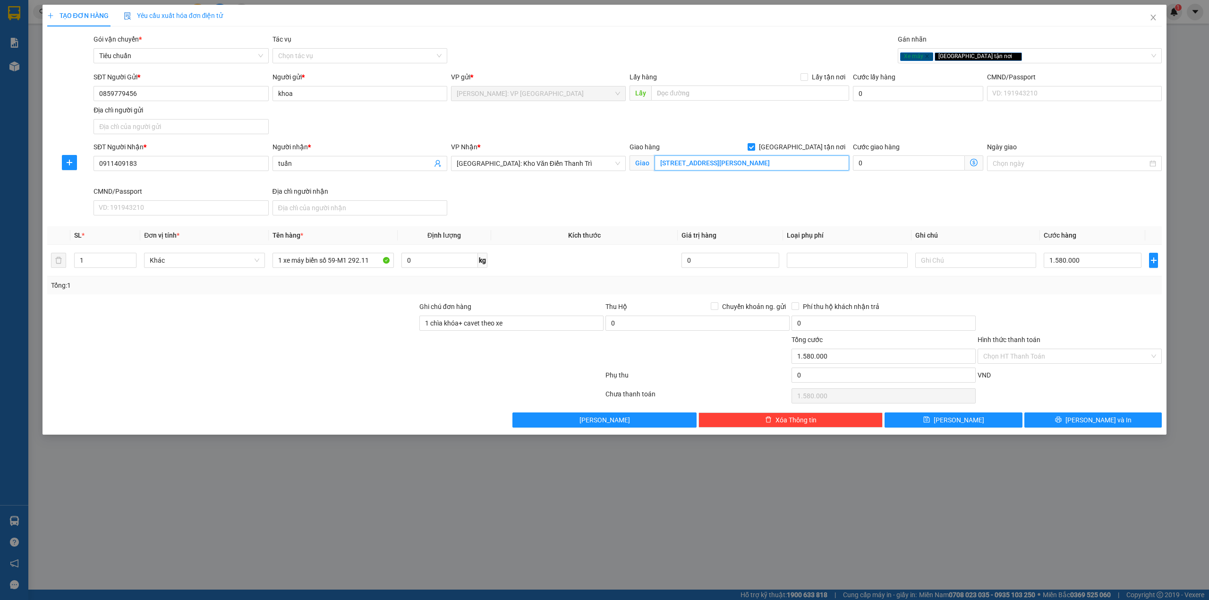
type input "[STREET_ADDRESS][PERSON_NAME]"
click at [675, 216] on div "SĐT Người Nhận * 0911409183 Người nhận * tuấn VP Nhận * Hà Nội: Kho Văn Điển Th…" at bounding box center [628, 180] width 1072 height 77
click at [1080, 316] on div at bounding box center [1070, 317] width 186 height 33
click at [1088, 421] on span "[PERSON_NAME] và In" at bounding box center [1098, 420] width 66 height 10
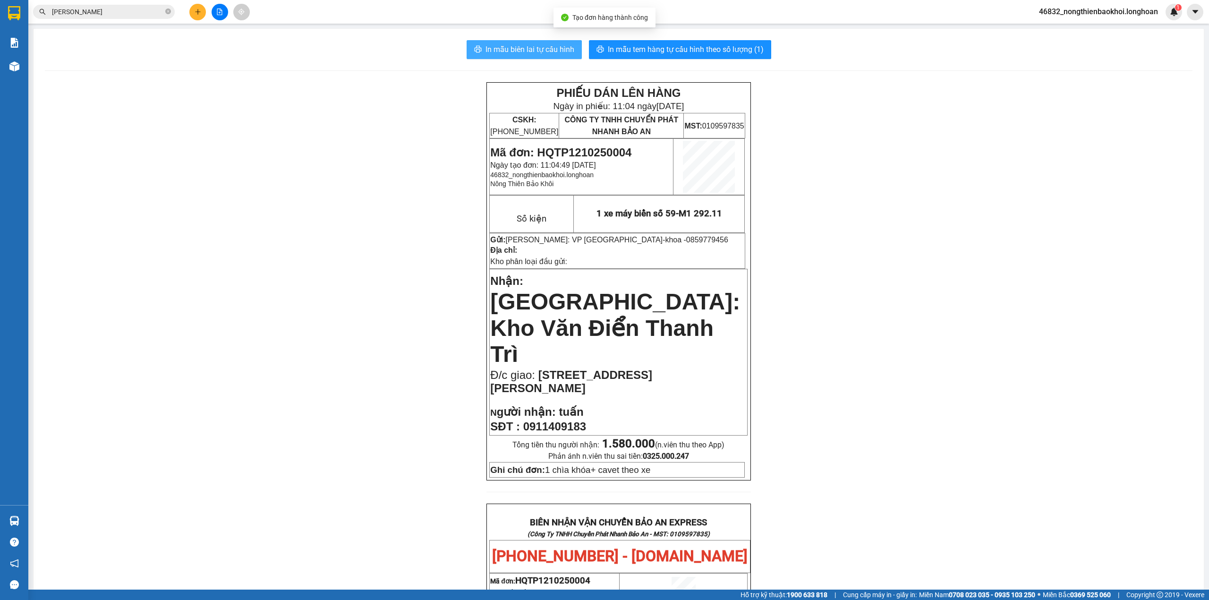
click at [546, 52] on span "In mẫu biên lai tự cấu hình" at bounding box center [529, 49] width 89 height 12
click at [361, 395] on div "PHIẾU DÁN LÊN HÀNG Ngày in phiếu: 11:04 ngày 12-10-2025 CSKH: 1900.06.88.33 CÔN…" at bounding box center [619, 546] width 1148 height 928
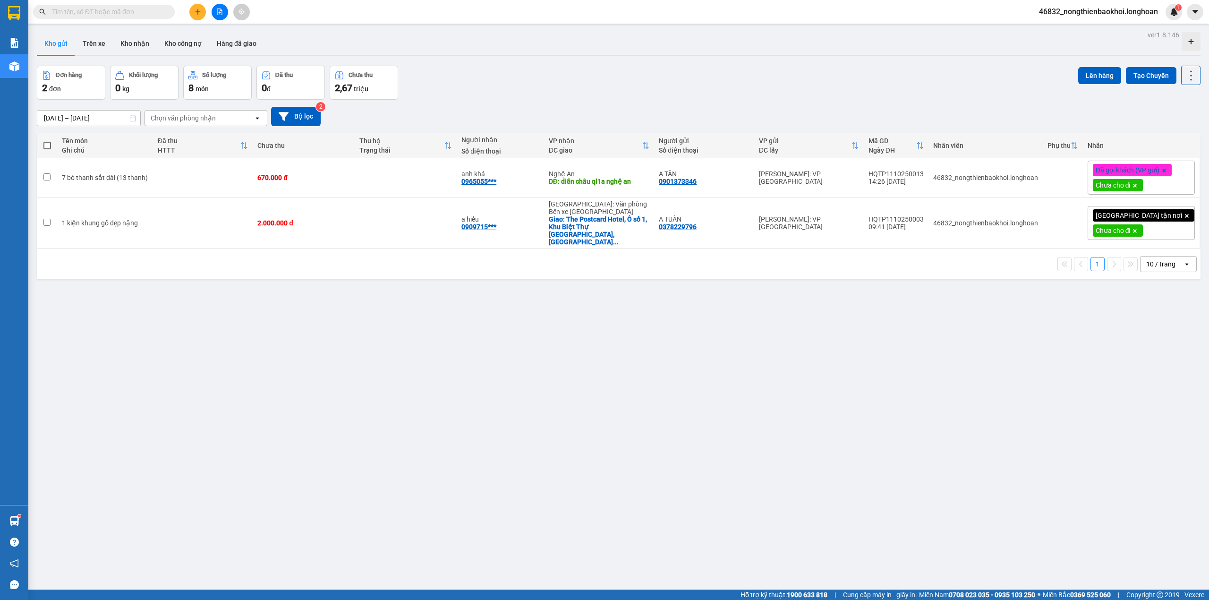
click at [505, 97] on div "Đơn hàng 2 đơn Khối lượng 0 kg Số lượng 8 món Đã thu 0 đ Chưa thu 2,67 triệu Lê…" at bounding box center [619, 83] width 1164 height 34
click at [595, 94] on div "Đơn hàng 2 đơn Khối lượng 0 kg Số lượng 8 món Đã thu 0 đ Chưa thu 2,67 triệu Lê…" at bounding box center [619, 83] width 1164 height 34
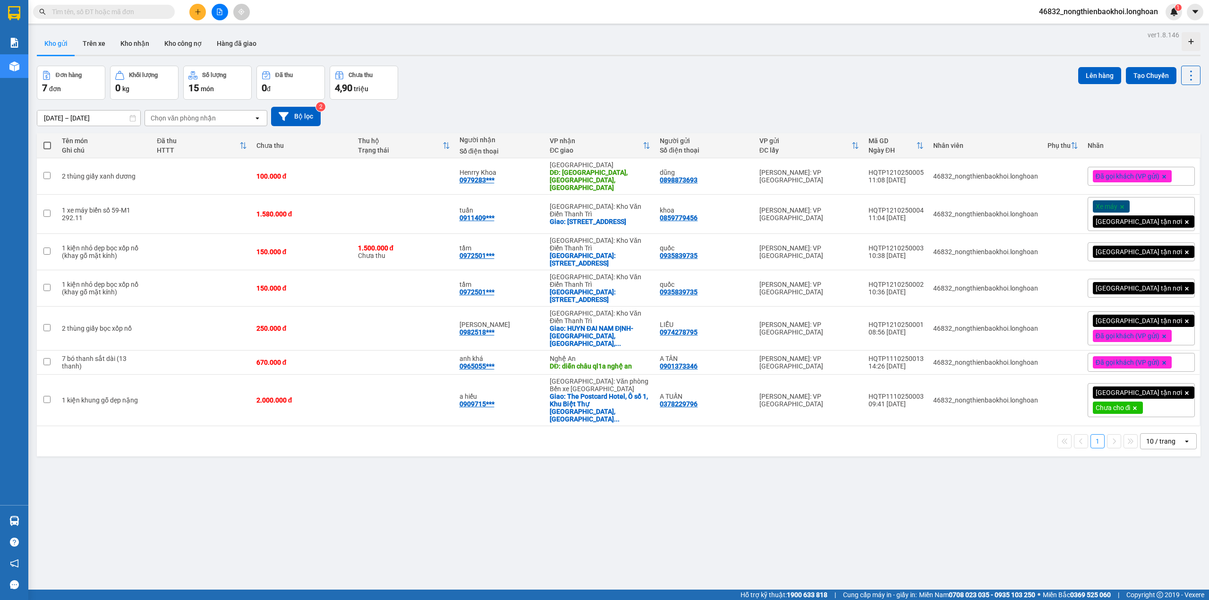
click at [615, 110] on div "[DATE] – [DATE] Press the down arrow key to interact with the calendar and sele…" at bounding box center [619, 116] width 1164 height 19
click at [1138, 206] on button at bounding box center [1144, 214] width 13 height 17
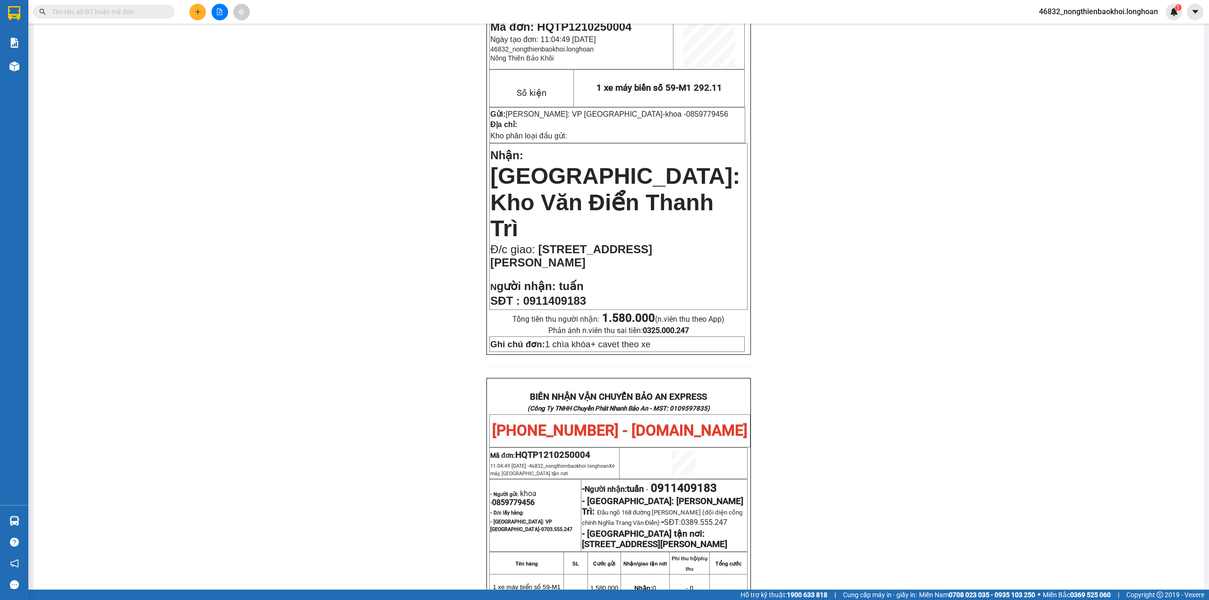
scroll to position [63, 0]
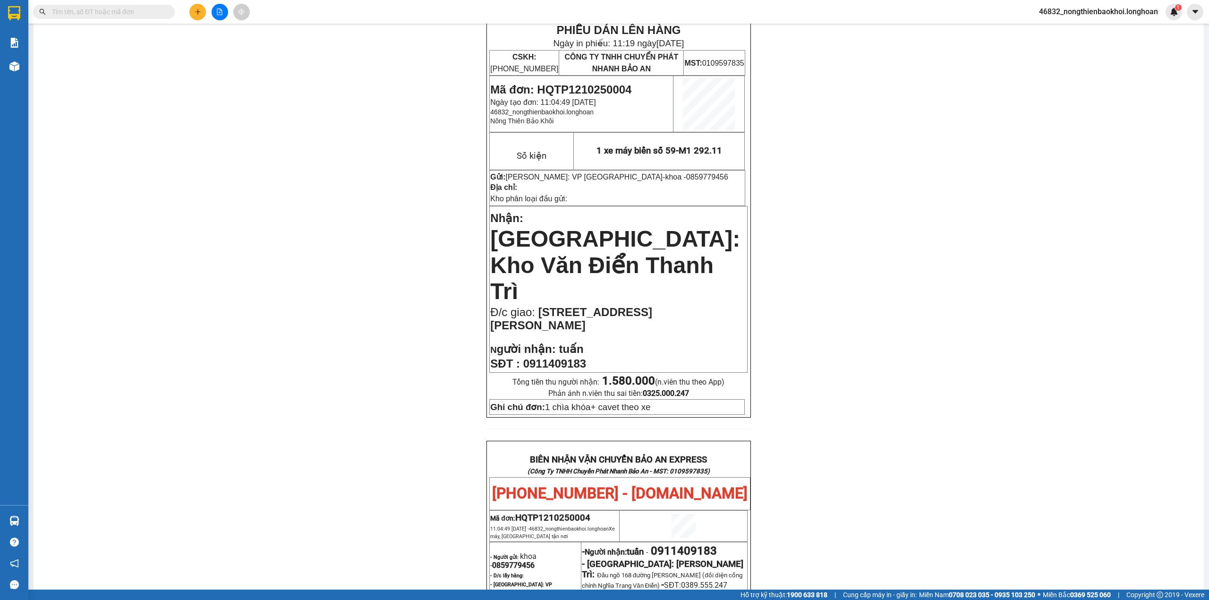
click at [618, 374] on strong "1.580.000" at bounding box center [628, 380] width 53 height 13
click at [615, 374] on strong "1.580.000" at bounding box center [628, 380] width 53 height 13
click at [550, 357] on span "0911409183" at bounding box center [554, 363] width 63 height 13
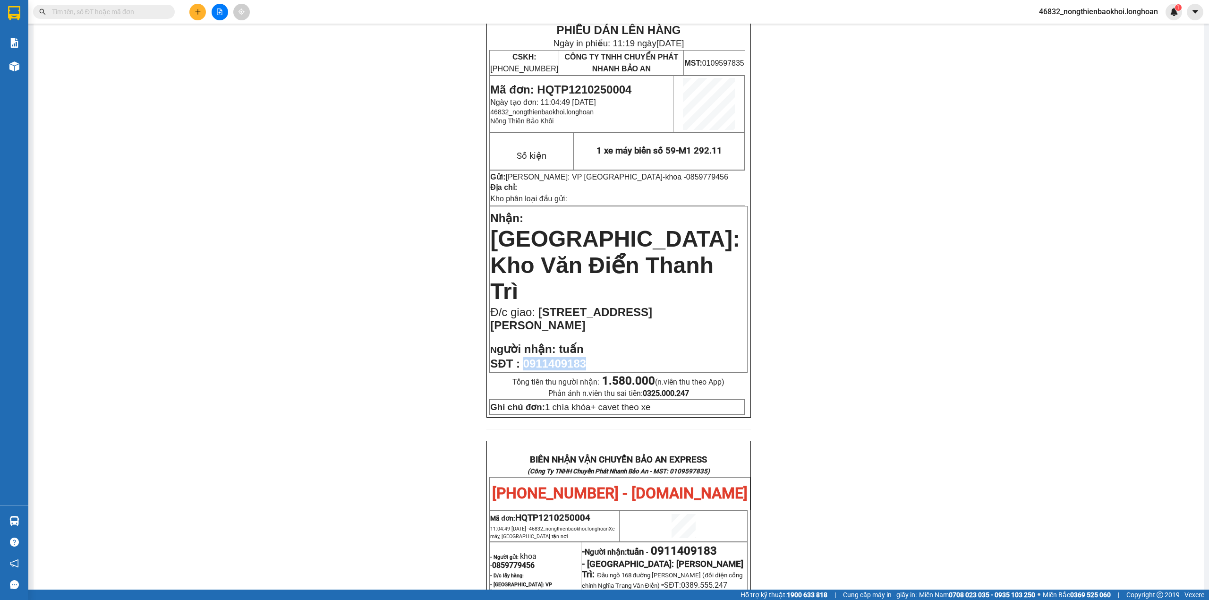
copy span "0911409183"
click at [266, 374] on div "PHIẾU DÁN LÊN HÀNG Ngày in phiếu: 11:19 [DATE] CSKH: [PHONE_NUMBER] CÔNG TY TNH…" at bounding box center [619, 483] width 1148 height 928
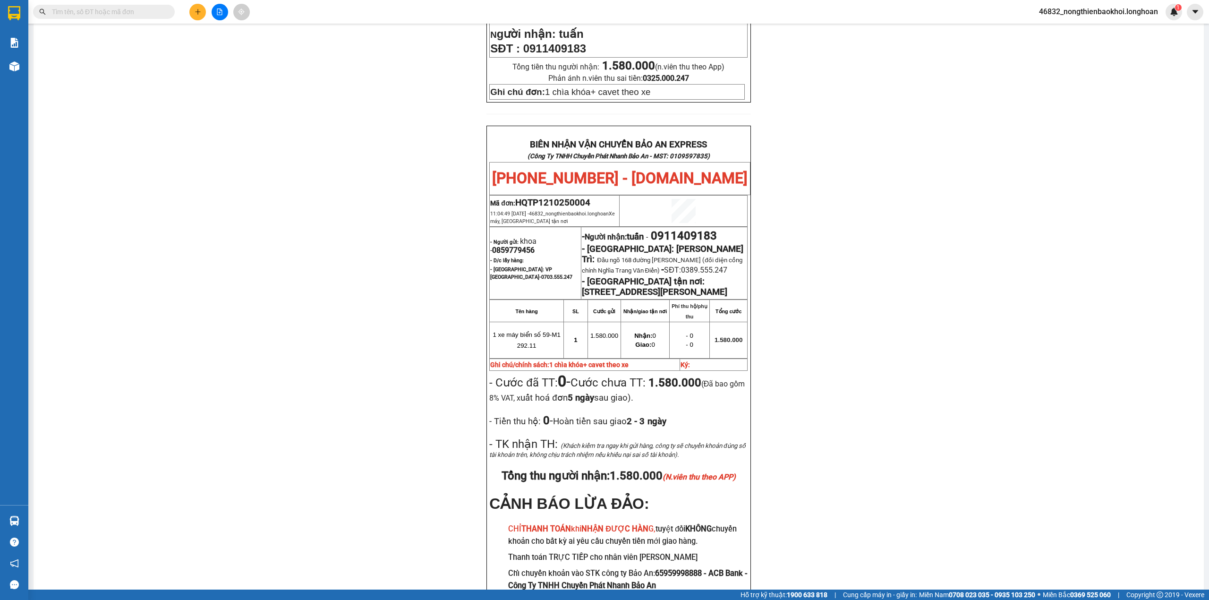
scroll to position [436, 0]
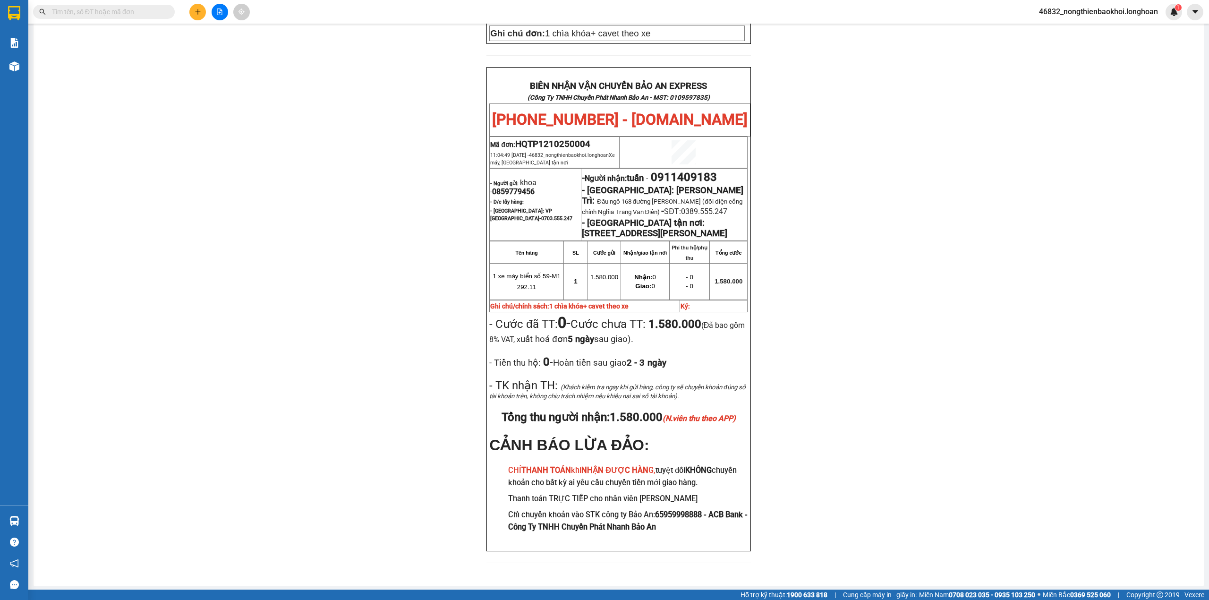
click at [423, 221] on div "PHIẾU DÁN LÊN HÀNG Ngày in phiếu: 11:19 [DATE] CSKH: [PHONE_NUMBER] CÔNG TY TNH…" at bounding box center [619, 110] width 1148 height 928
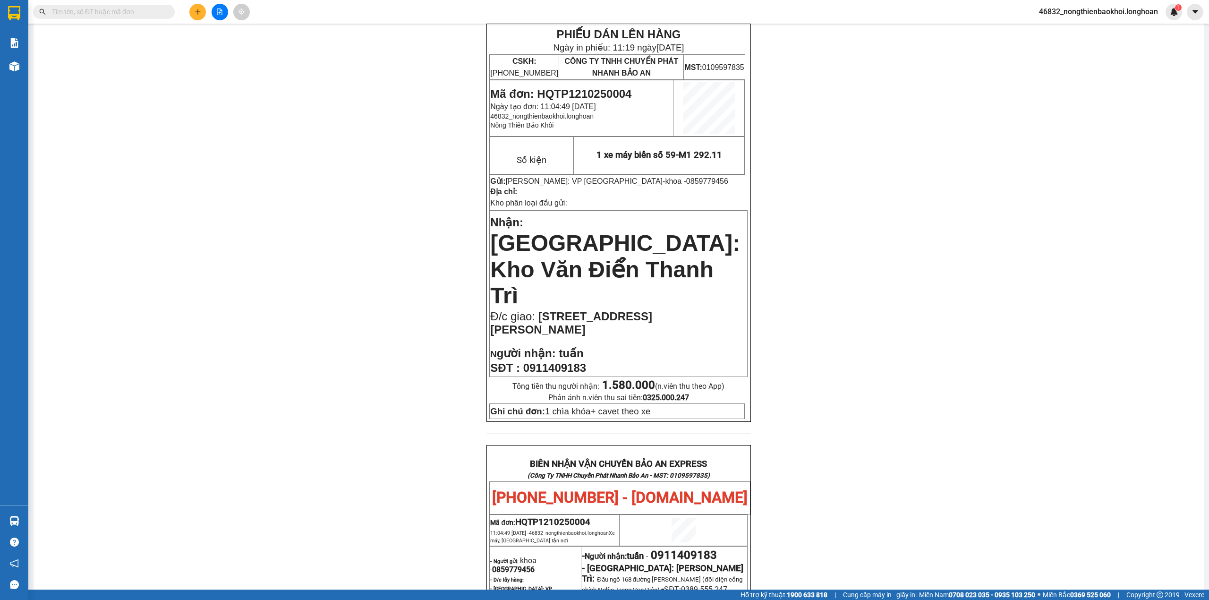
scroll to position [0, 0]
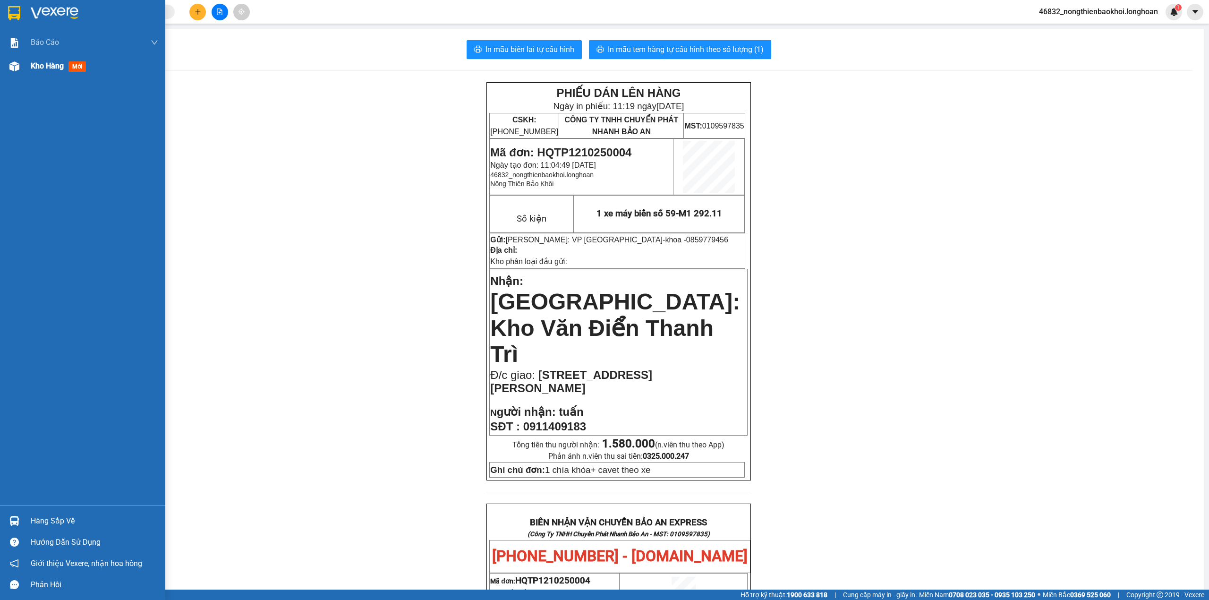
click at [3, 60] on div "Kho hàng mới" at bounding box center [82, 66] width 165 height 24
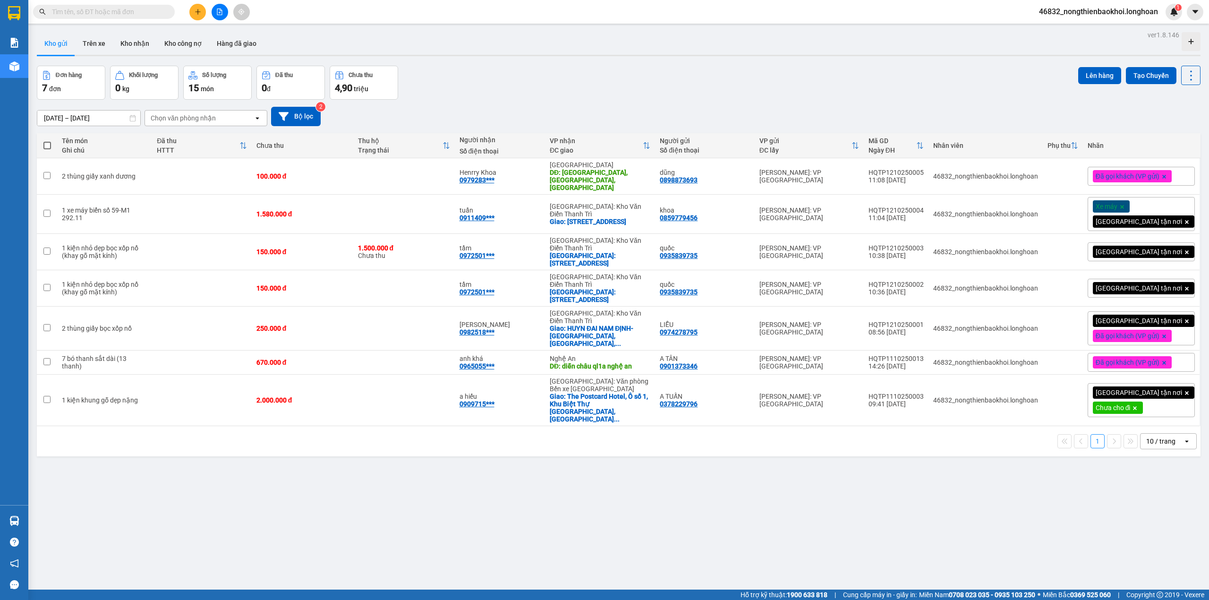
click at [554, 93] on div "Đơn hàng 7 đơn Khối lượng 0 kg Số lượng 15 món Đã thu 0 đ Chưa thu 4,90 triệu L…" at bounding box center [619, 83] width 1164 height 34
click at [620, 78] on div "Đơn hàng 7 đơn Khối lượng 0 kg Số lượng 15 món Đã thu 0 đ Chưa thu 4,90 triệu L…" at bounding box center [619, 83] width 1164 height 34
click at [1123, 248] on icon at bounding box center [1126, 251] width 7 height 7
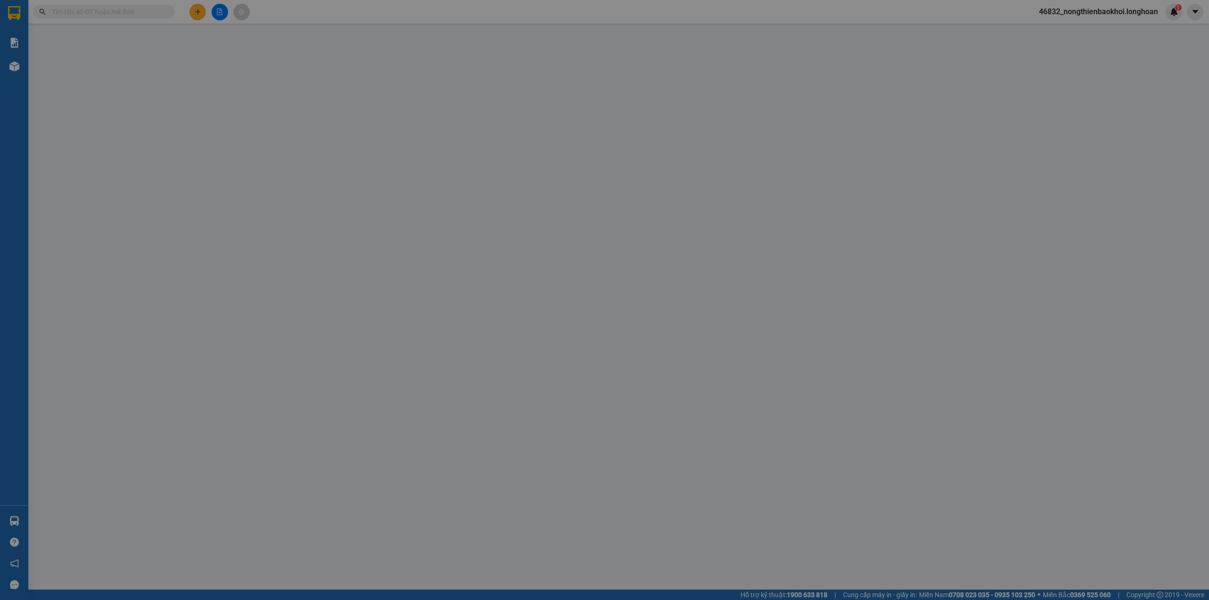
type input "0935839735"
type input "quốc"
type input "0972501974"
type input "tầm"
checkbox input "true"
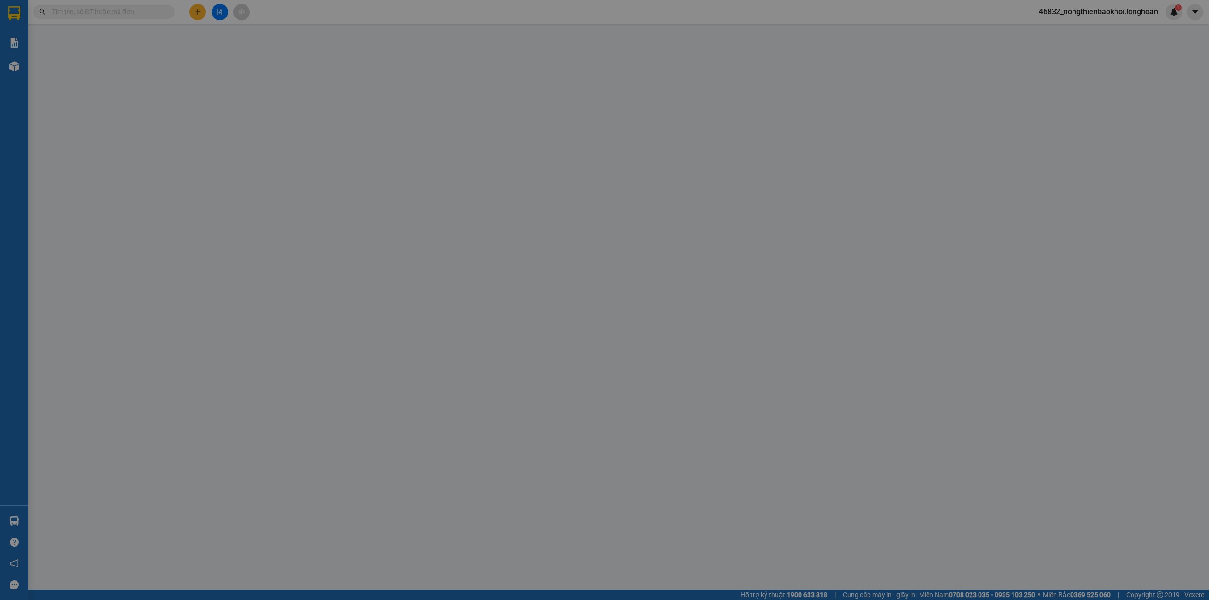
type input "[STREET_ADDRESS]"
type input "HÀNG DỄ VỠ NHẸ TAY- HƯ VỠ KHÔNG ĐỀN"
type input "150.000"
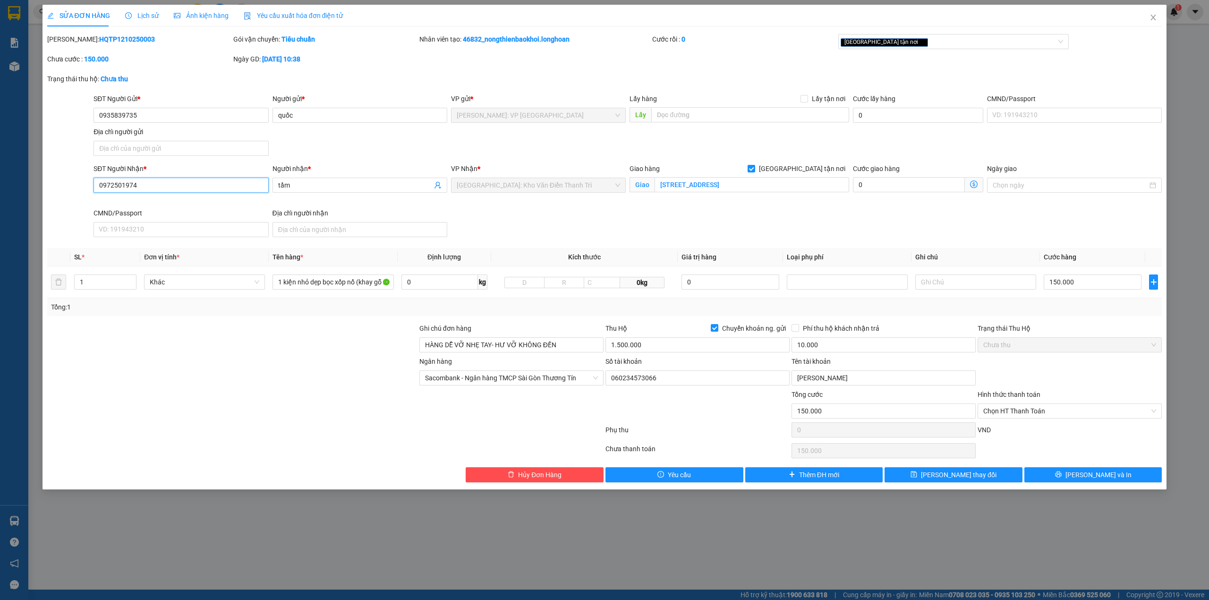
click at [171, 186] on input "0972501974" at bounding box center [181, 185] width 175 height 15
drag, startPoint x: 209, startPoint y: 383, endPoint x: 298, endPoint y: 425, distance: 98.6
click at [210, 383] on div at bounding box center [232, 372] width 372 height 33
click at [1106, 476] on span "[PERSON_NAME] và In" at bounding box center [1098, 474] width 66 height 10
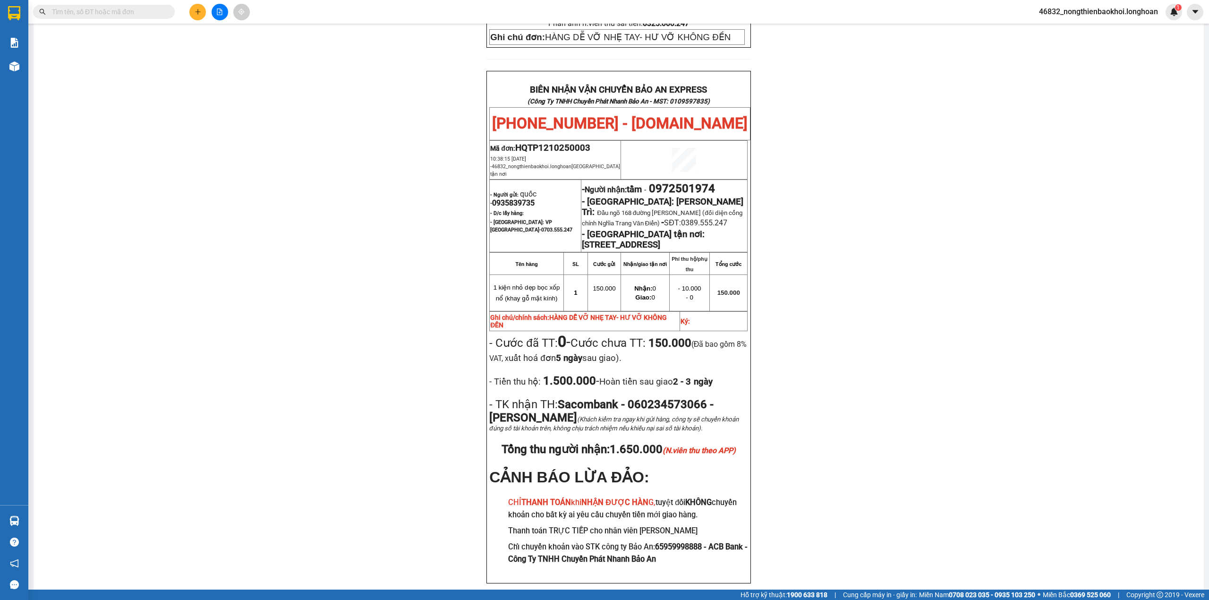
scroll to position [425, 0]
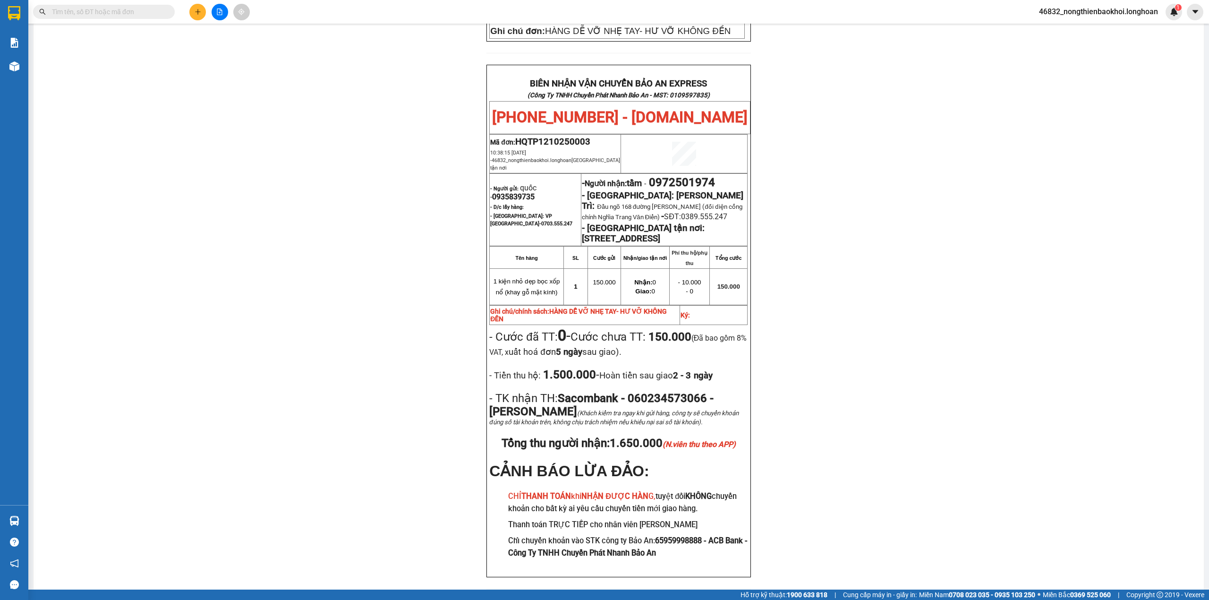
click at [288, 394] on div "PHIẾU DÁN LÊN HÀNG Ngày in phiếu: 11:20 [DATE] CSKH: [PHONE_NUMBER] CÔNG TY TNH…" at bounding box center [619, 129] width 1148 height 944
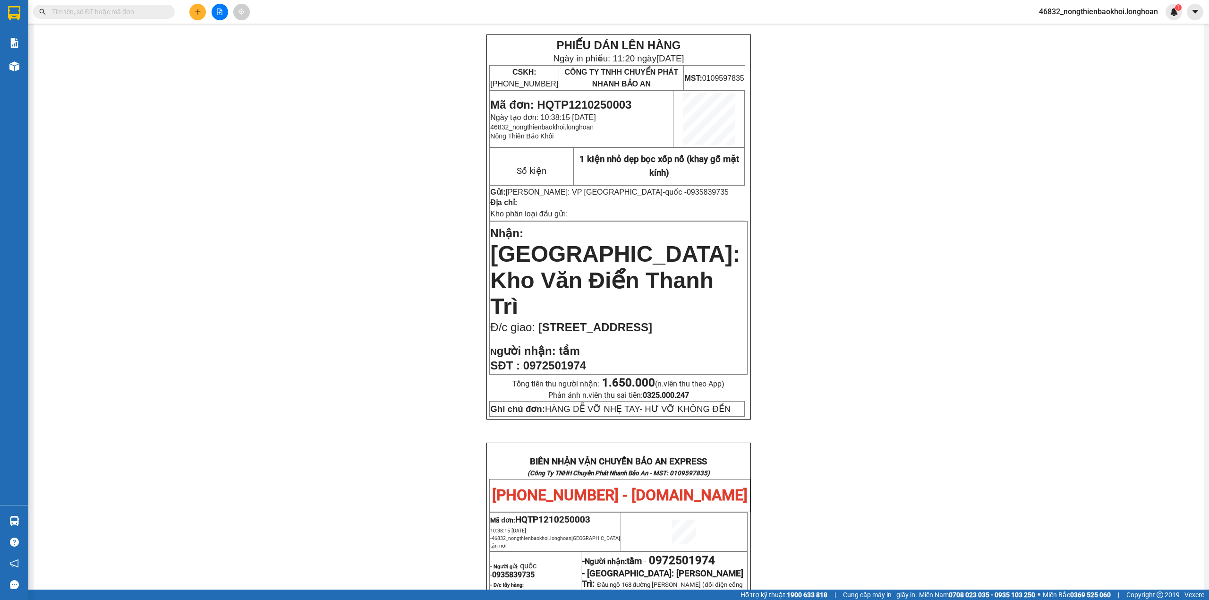
scroll to position [0, 0]
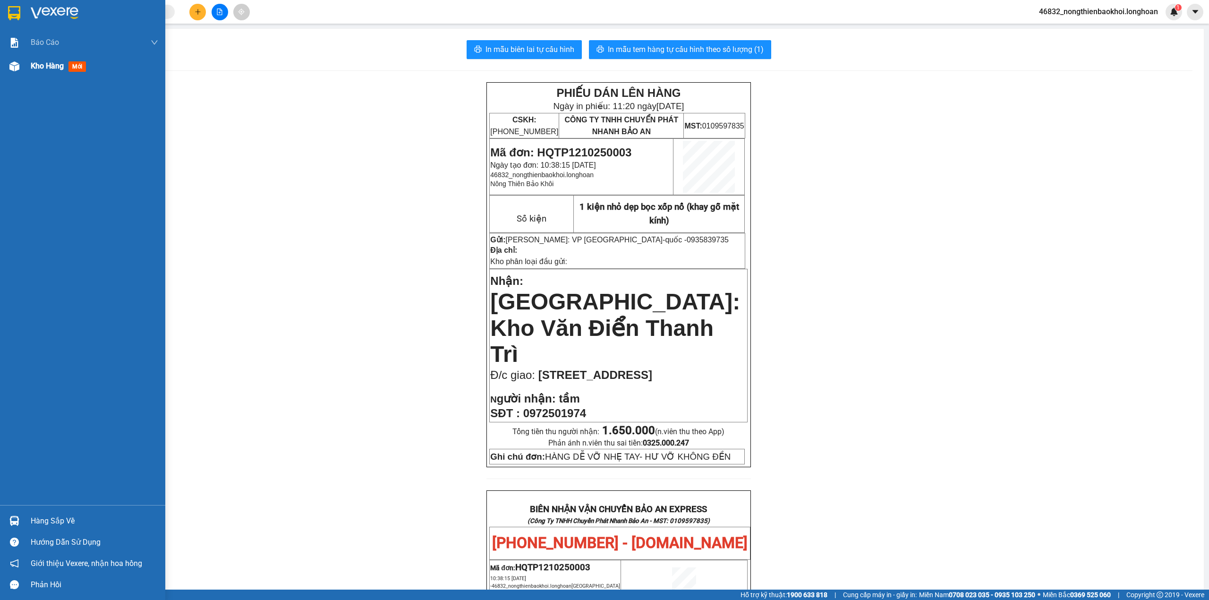
click at [15, 67] on img at bounding box center [14, 66] width 10 height 10
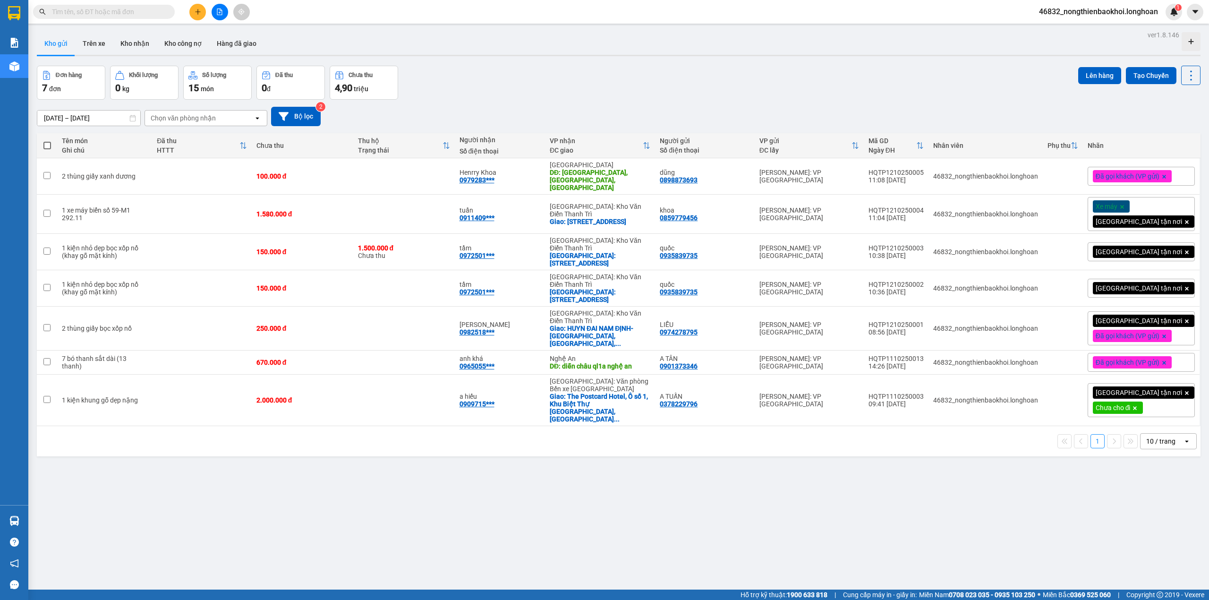
click at [597, 91] on div "Đơn hàng 7 đơn Khối lượng 0 kg Số lượng 15 món Đã thu 0 đ Chưa thu 4,90 triệu L…" at bounding box center [619, 83] width 1164 height 34
drag, startPoint x: 507, startPoint y: 502, endPoint x: 498, endPoint y: 504, distance: 9.9
click at [507, 502] on div "ver 1.8.146 Kho gửi Trên xe Kho nhận Kho công nợ Hàng đã giao Đơn hàng 7 đơn Kh…" at bounding box center [618, 328] width 1171 height 600
click at [604, 47] on div "Kho gửi Trên xe Kho nhận Kho công nợ Hàng đã giao" at bounding box center [619, 44] width 1164 height 25
click at [597, 70] on div "Đơn hàng 7 đơn Khối lượng 0 kg Số lượng 15 món Đã thu 0 đ Chưa thu 4,90 triệu L…" at bounding box center [619, 83] width 1164 height 34
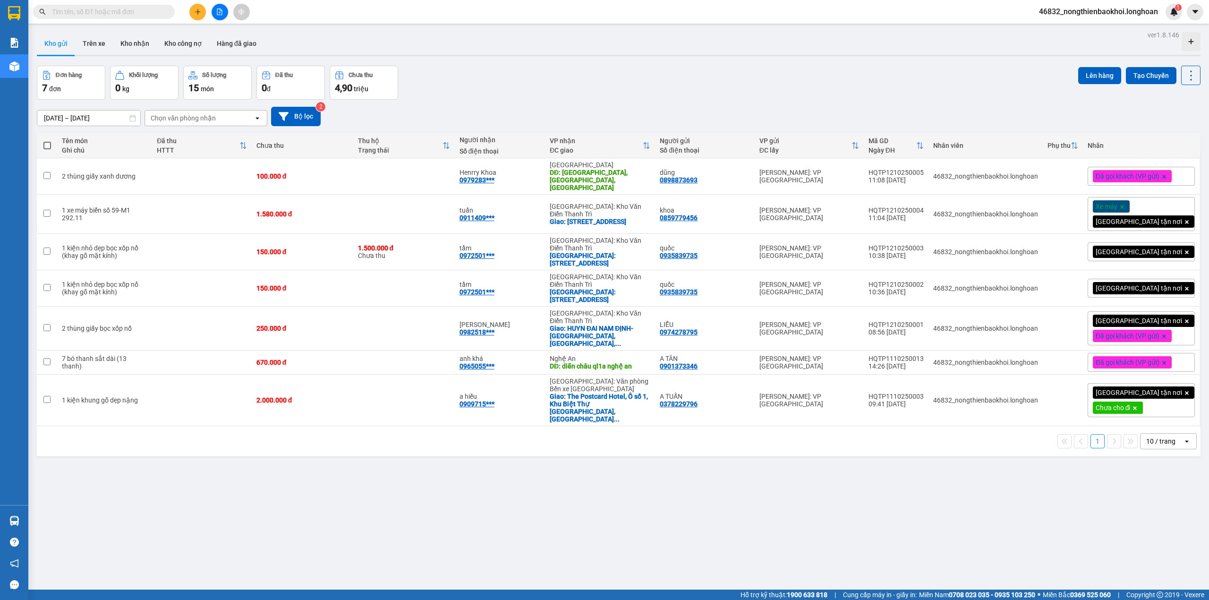
click at [552, 95] on div "Đơn hàng 7 đơn Khối lượng 0 kg Số lượng 15 món Đã thu 0 đ Chưa thu 4,90 triệu L…" at bounding box center [619, 83] width 1164 height 34
click at [934, 110] on div "[DATE] – [DATE] Press the down arrow key to interact with the calendar and sele…" at bounding box center [619, 116] width 1164 height 19
click at [896, 206] on div "HQTP1210250004" at bounding box center [895, 210] width 55 height 8
checkbox input "false"
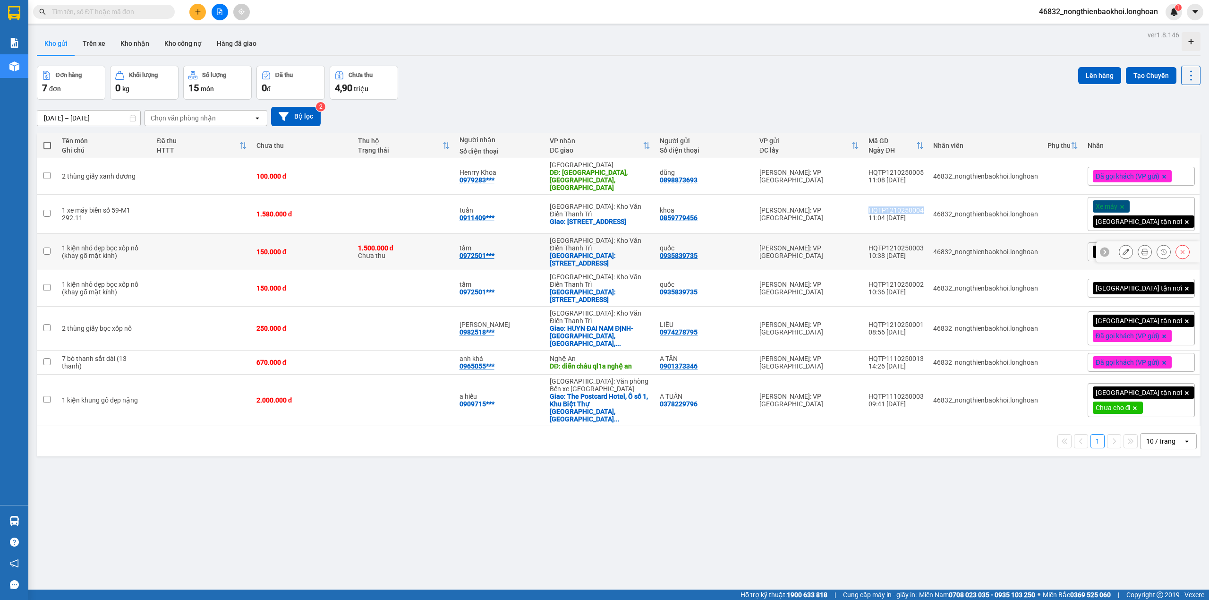
copy div "HQTP1210250004"
click at [500, 109] on div "[DATE] – [DATE] Press the down arrow key to interact with the calendar and sele…" at bounding box center [619, 116] width 1164 height 19
click at [599, 84] on div "Đơn hàng 7 đơn Khối lượng 0 kg Số lượng 15 món Đã thu 0 đ Chưa thu 4,90 triệu L…" at bounding box center [619, 83] width 1164 height 34
click at [428, 484] on div "ver 1.8.146 Kho gửi Trên xe Kho nhận Kho công nợ Hàng đã giao Đơn hàng 7 đơn Kh…" at bounding box center [618, 328] width 1171 height 600
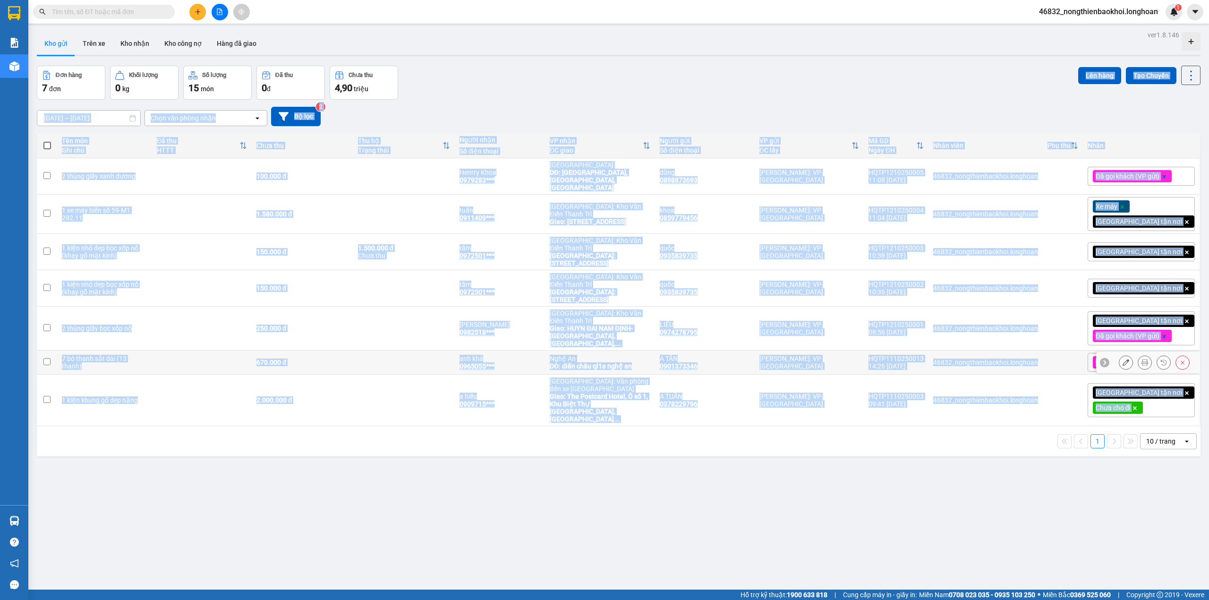
drag, startPoint x: 615, startPoint y: 95, endPoint x: 591, endPoint y: 452, distance: 358.3
click at [591, 452] on div "ver 1.8.146 Kho gửi Trên xe Kho nhận Kho công nợ Hàng đã giao Đơn hàng 7 đơn Kh…" at bounding box center [618, 328] width 1171 height 600
click at [538, 480] on div "ver 1.8.146 Kho gửi Trên xe Kho nhận Kho công nợ Hàng đã giao Đơn hàng 7 đơn Kh…" at bounding box center [618, 328] width 1171 height 600
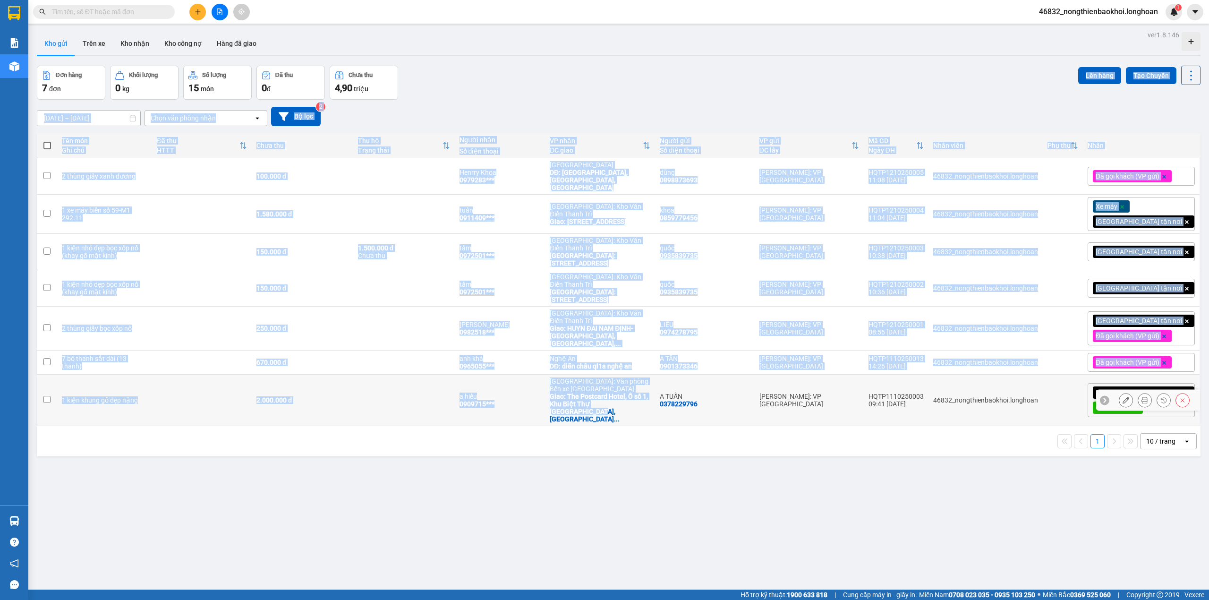
drag, startPoint x: 578, startPoint y: 316, endPoint x: 553, endPoint y: 405, distance: 92.5
click at [553, 405] on div "ver 1.8.146 Kho gửi Trên xe Kho nhận Kho công nợ Hàng đã giao Đơn hàng 7 đơn Kh…" at bounding box center [618, 328] width 1171 height 600
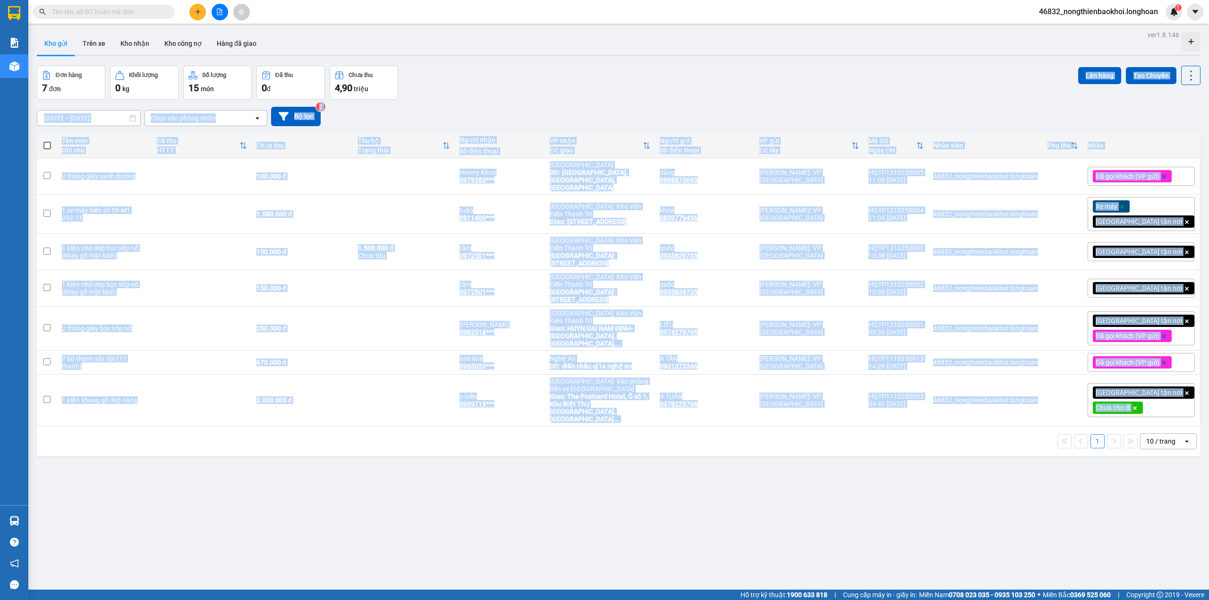
click at [546, 426] on div "1 10 / trang open" at bounding box center [619, 441] width 1164 height 30
drag, startPoint x: 548, startPoint y: 416, endPoint x: 540, endPoint y: 61, distance: 354.7
click at [540, 61] on div "ver 1.8.146 Kho gửi Trên xe Kho nhận Kho công nợ Hàng đã giao Đơn hàng 7 đơn Kh…" at bounding box center [618, 328] width 1171 height 600
click at [566, 110] on div "[DATE] – [DATE] Press the down arrow key to interact with the calendar and sele…" at bounding box center [619, 116] width 1164 height 19
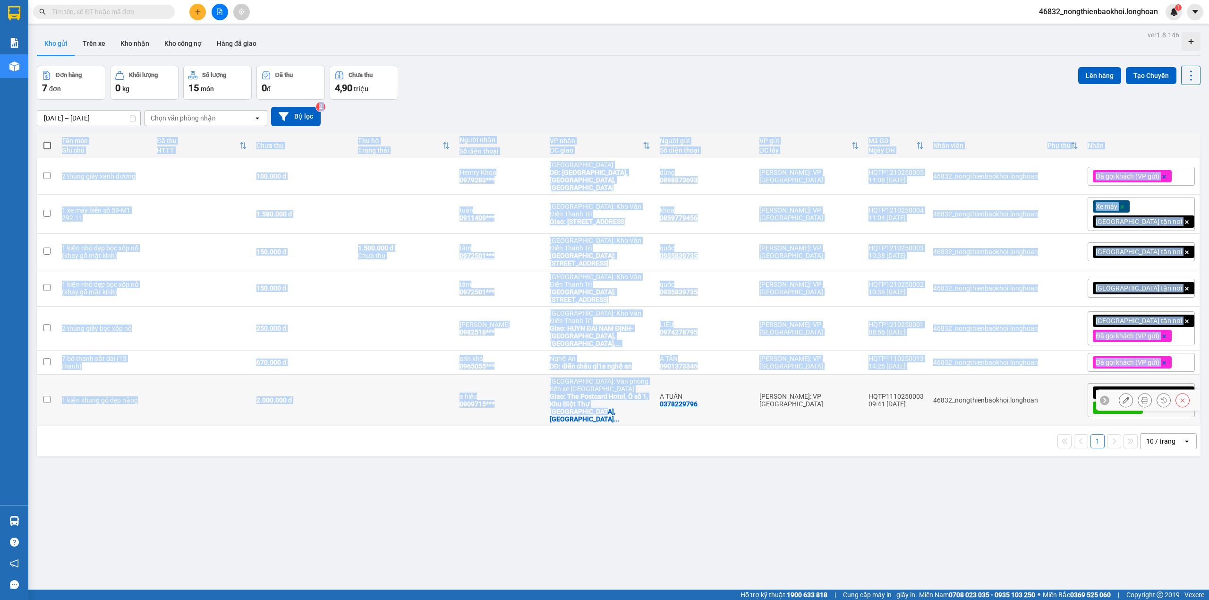
drag, startPoint x: 580, startPoint y: 303, endPoint x: 562, endPoint y: 400, distance: 99.5
click at [562, 397] on div "ver 1.8.146 Kho gửi Trên xe Kho nhận Kho công nợ Hàng đã giao Đơn hàng 7 đơn Kh…" at bounding box center [618, 328] width 1171 height 600
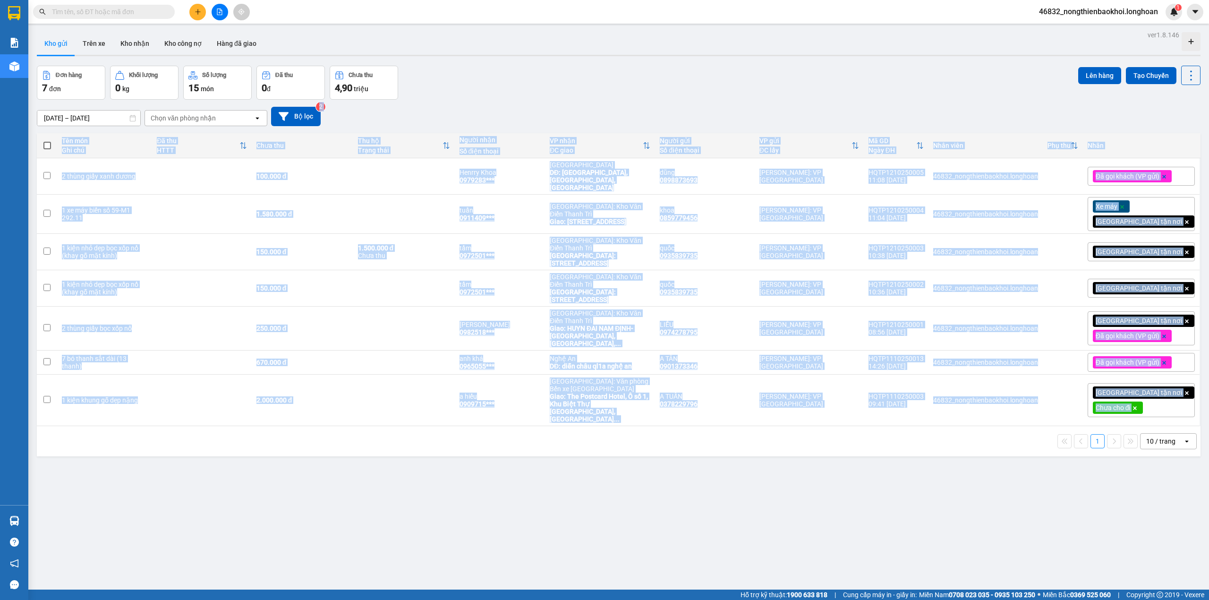
click at [562, 433] on div "1 10 / trang open" at bounding box center [619, 441] width 1156 height 16
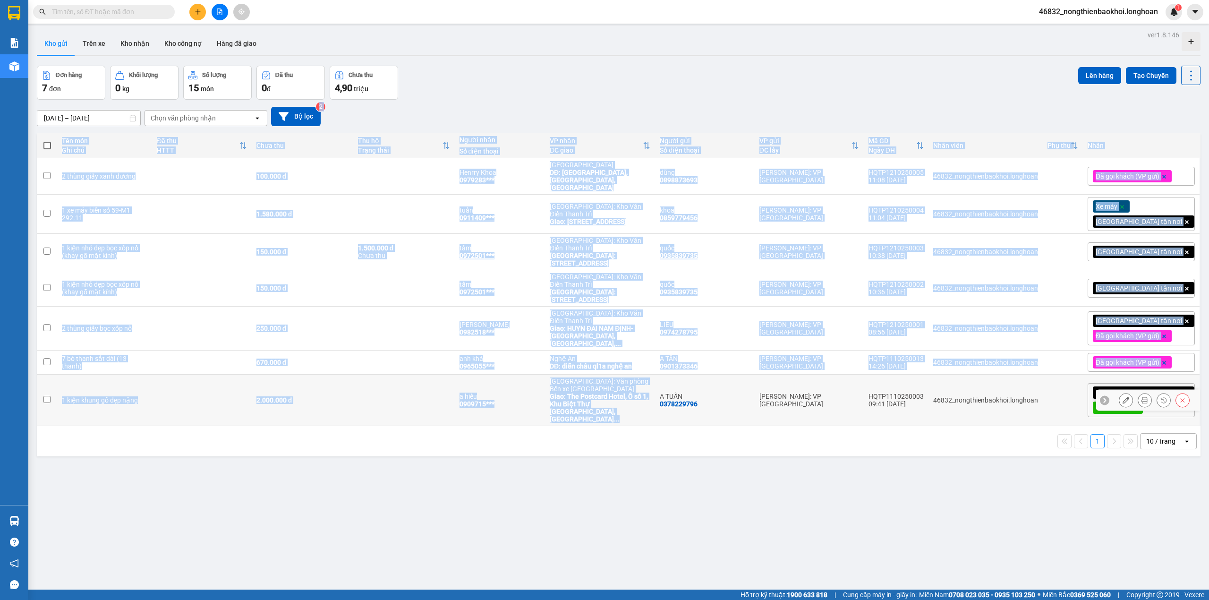
drag, startPoint x: 565, startPoint y: 110, endPoint x: 567, endPoint y: 401, distance: 291.4
click at [567, 401] on div "ver 1.8.146 Kho gửi Trên xe Kho nhận Kho công nợ Hàng đã giao Đơn hàng 7 đơn Kh…" at bounding box center [618, 328] width 1171 height 600
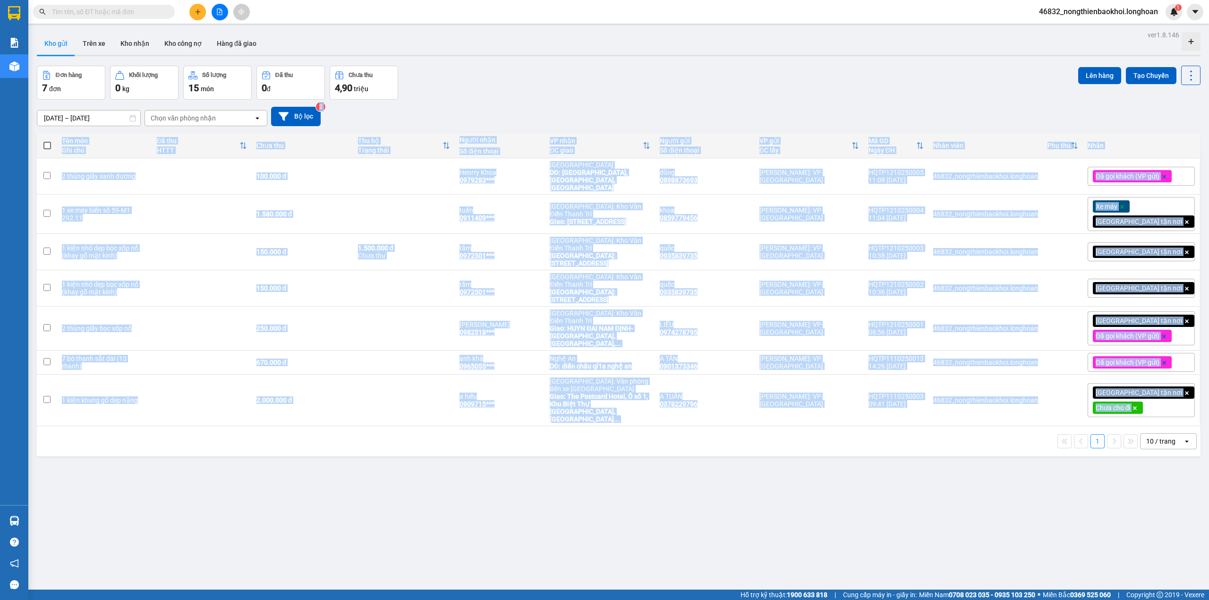
click at [571, 433] on div "1 10 / trang open" at bounding box center [619, 441] width 1156 height 16
drag, startPoint x: 563, startPoint y: 112, endPoint x: 558, endPoint y: 411, distance: 299.0
click at [558, 410] on div "ver 1.8.146 Kho gửi Trên xe Kho nhận Kho công nợ Hàng đã giao Đơn hàng 7 đơn Kh…" at bounding box center [618, 328] width 1171 height 600
click at [558, 433] on div "1 10 / trang open" at bounding box center [619, 441] width 1156 height 16
drag, startPoint x: 548, startPoint y: 425, endPoint x: 537, endPoint y: 67, distance: 358.6
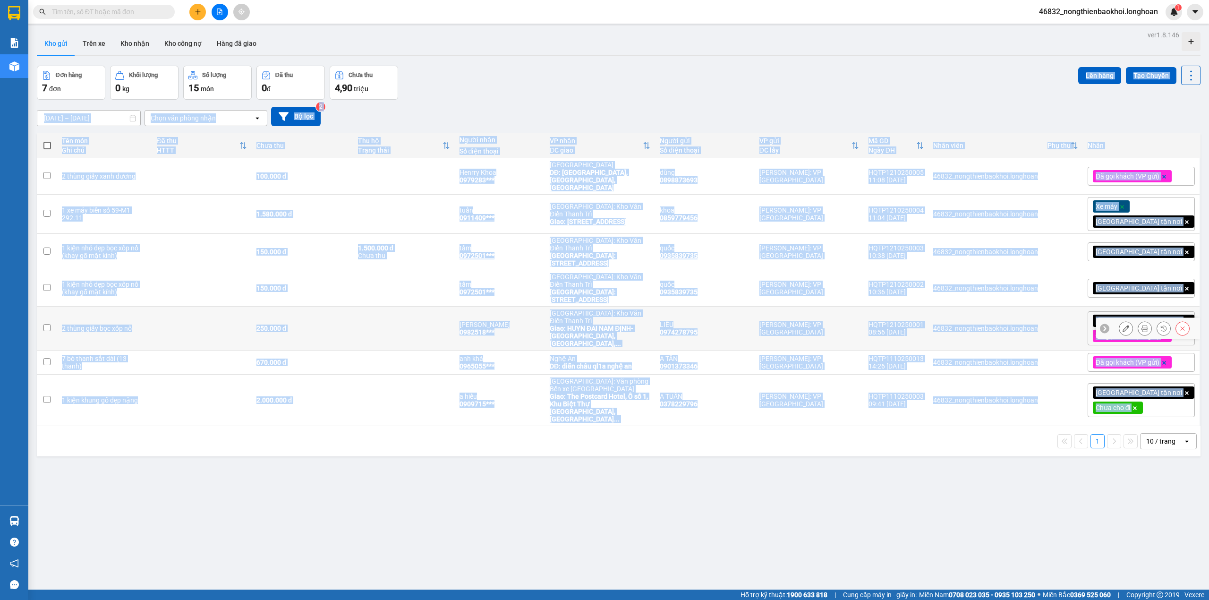
click at [537, 82] on div "ver 1.8.146 Kho gửi Trên xe Kho nhận Kho công nợ Hàng đã giao Đơn hàng 7 đơn Kh…" at bounding box center [618, 328] width 1171 height 600
drag, startPoint x: 563, startPoint y: 133, endPoint x: 569, endPoint y: 129, distance: 6.4
click at [563, 133] on div "ver 1.8.146 Kho gửi Trên xe Kho nhận Kho công nợ Hàng đã giao Đơn hàng 7 đơn Kh…" at bounding box center [618, 328] width 1171 height 600
click at [556, 111] on div "[DATE] – [DATE] Press the down arrow key to interact with the calendar and sele…" at bounding box center [619, 116] width 1164 height 19
drag, startPoint x: 580, startPoint y: 298, endPoint x: 580, endPoint y: 478, distance: 179.4
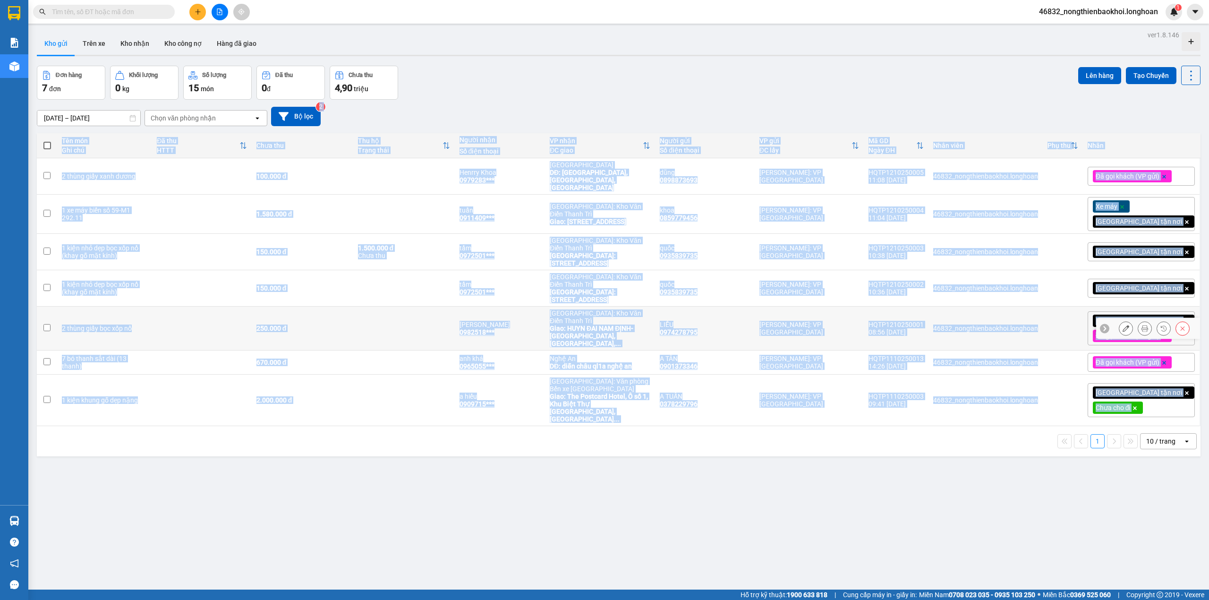
click at [580, 478] on div "ver 1.8.146 Kho gửi Trên xe Kho nhận Kho công nợ Hàng đã giao Đơn hàng 7 đơn Kh…" at bounding box center [618, 328] width 1171 height 600
click at [550, 471] on div "ver 1.8.146 Kho gửi Trên xe Kho nhận Kho công nợ Hàng đã giao Đơn hàng 7 đơn Kh…" at bounding box center [618, 328] width 1171 height 600
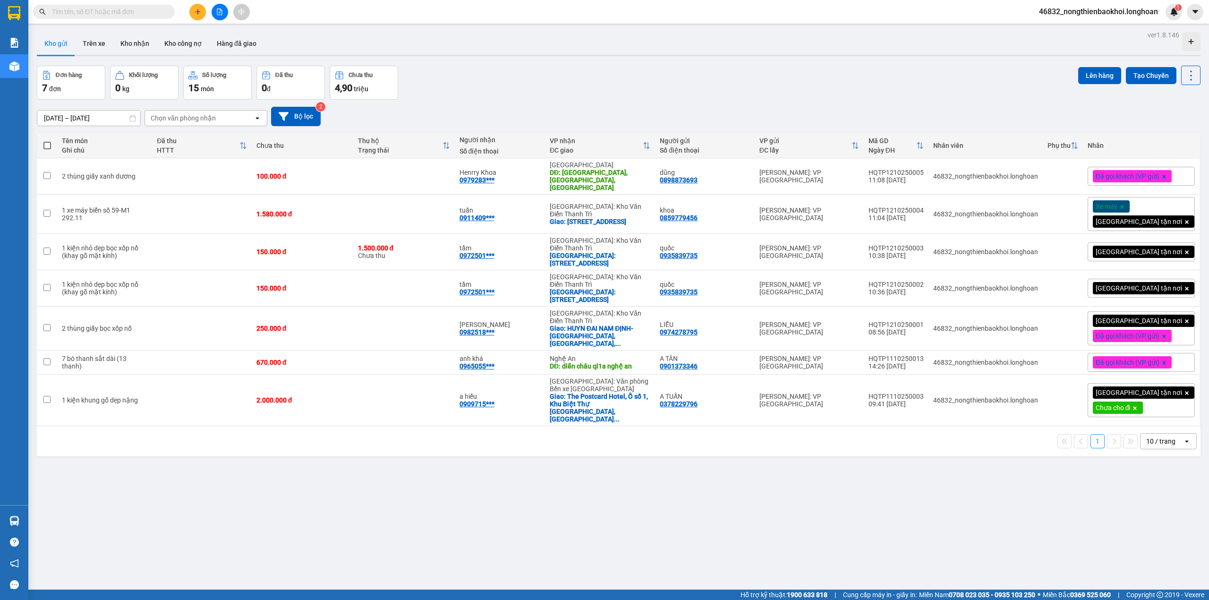
click at [550, 470] on div "ver 1.8.146 Kho gửi Trên xe Kho nhận Kho công nợ Hàng đã giao Đơn hàng 7 đơn Kh…" at bounding box center [618, 328] width 1171 height 600
click at [554, 471] on div "ver 1.8.146 Kho gửi Trên xe Kho nhận Kho công nợ Hàng đã giao Đơn hàng 7 đơn Kh…" at bounding box center [618, 328] width 1171 height 600
click at [123, 15] on input "text" at bounding box center [107, 12] width 111 height 10
click at [249, 539] on div "ver 1.8.146 Kho gửi Trên xe Kho nhận Kho công nợ Hàng đã giao Đơn hàng 7 đơn Kh…" at bounding box center [618, 328] width 1171 height 600
click at [264, 535] on div "ver 1.8.146 Kho gửi Trên xe Kho nhận Kho công nợ Hàng đã giao Đơn hàng 7 đơn Kh…" at bounding box center [618, 328] width 1171 height 600
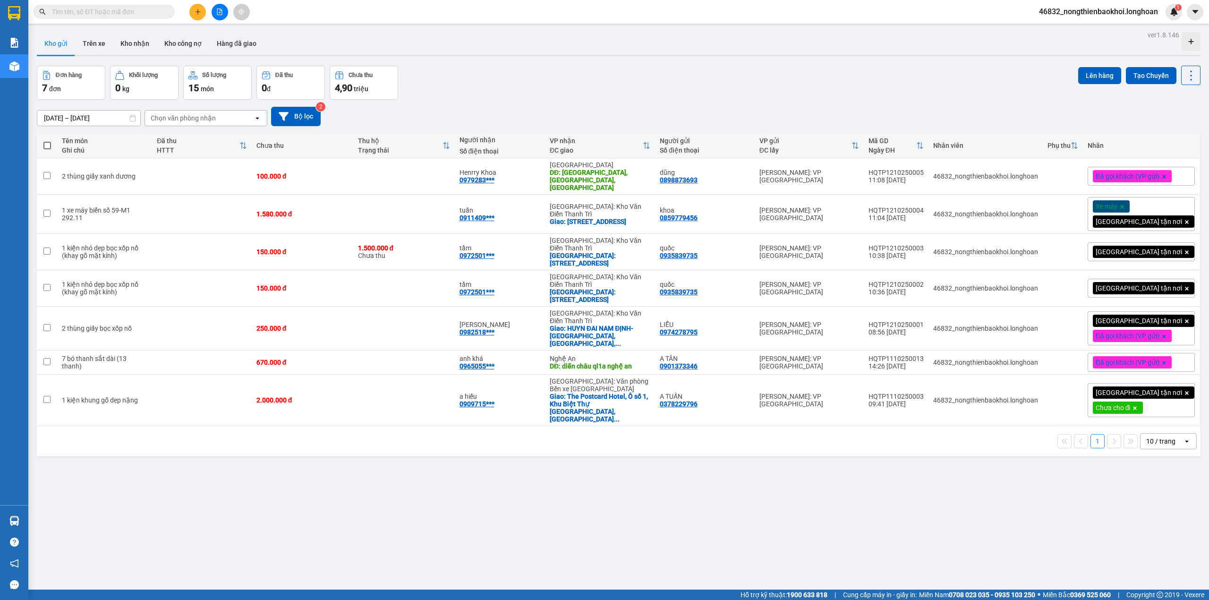
click at [497, 92] on div "Đơn hàng 7 đơn Khối lượng 0 kg Số lượng 15 món Đã thu 0 đ Chưa thu 4,90 triệu L…" at bounding box center [619, 83] width 1164 height 34
click at [105, 45] on button "Trên xe" at bounding box center [94, 43] width 38 height 23
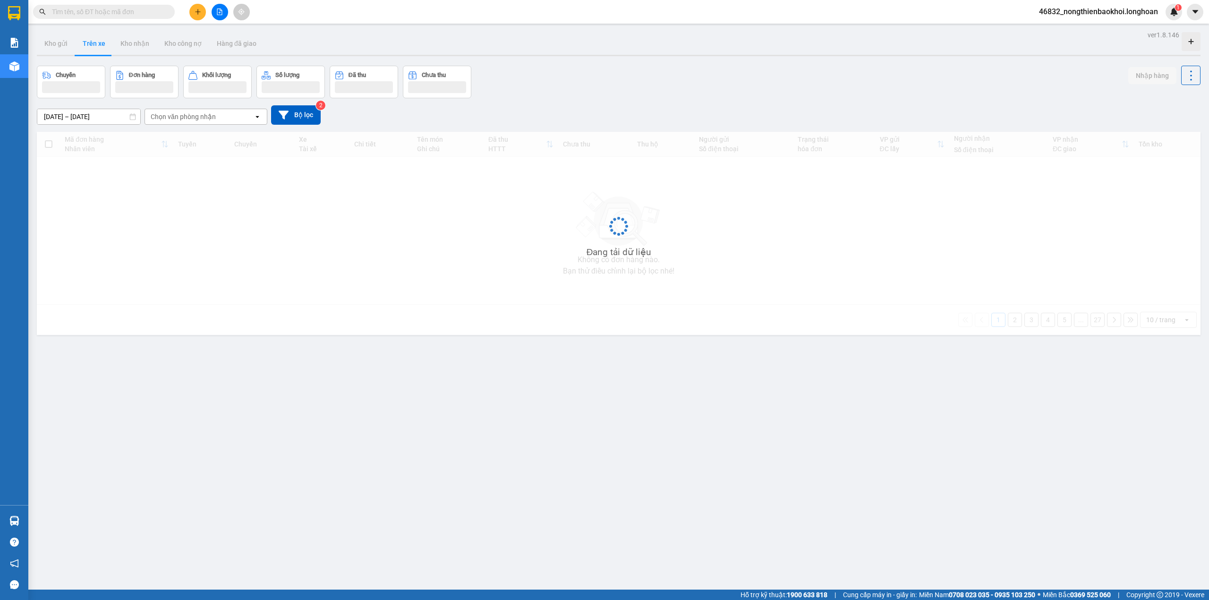
click at [546, 63] on div "ver 1.8.146 Kho gửi Trên xe Kho nhận Kho công nợ Hàng đã giao Chuyến Đơn hàng K…" at bounding box center [618, 328] width 1171 height 600
click at [300, 116] on button "Bộ lọc" at bounding box center [296, 114] width 50 height 19
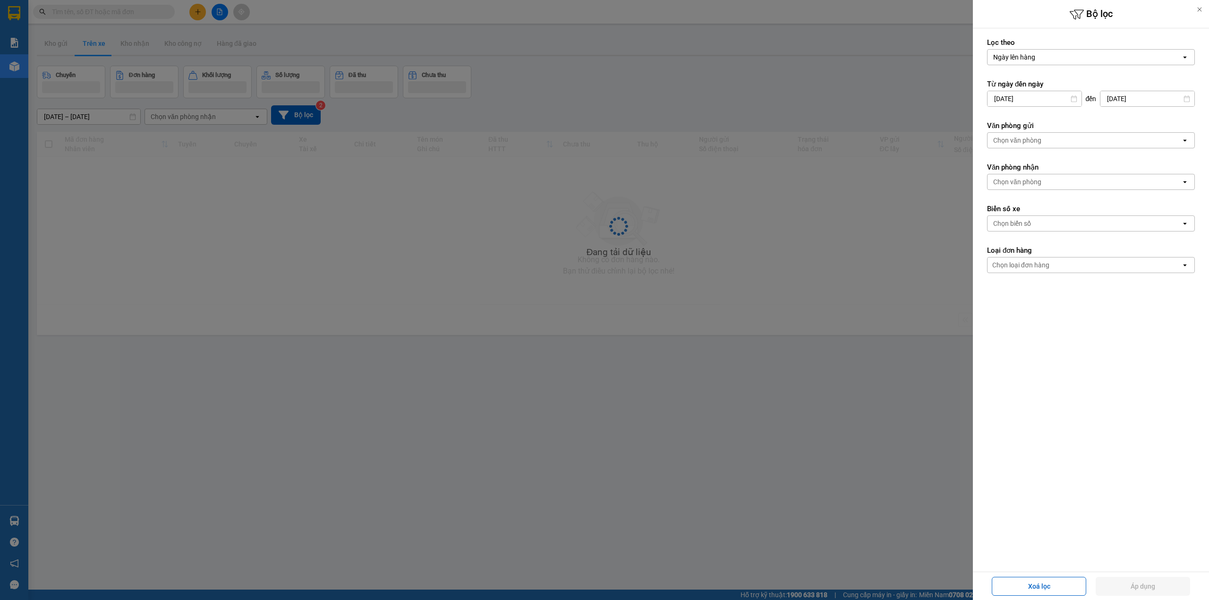
click at [1037, 135] on div "Chọn văn phòng" at bounding box center [1084, 140] width 194 height 15
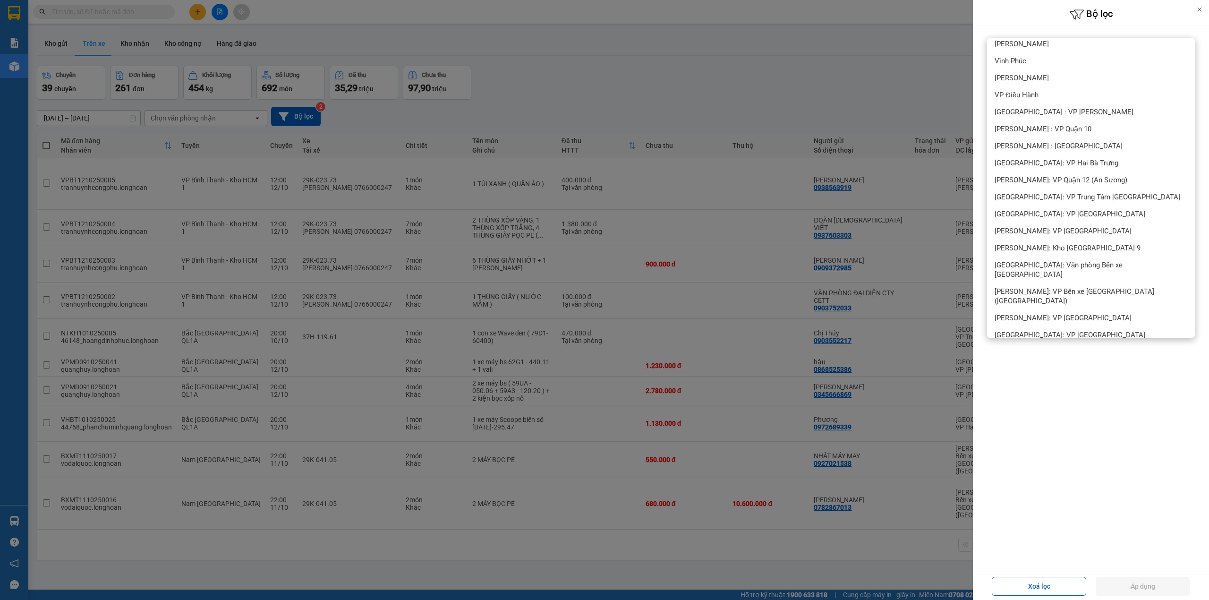
scroll to position [1339, 0]
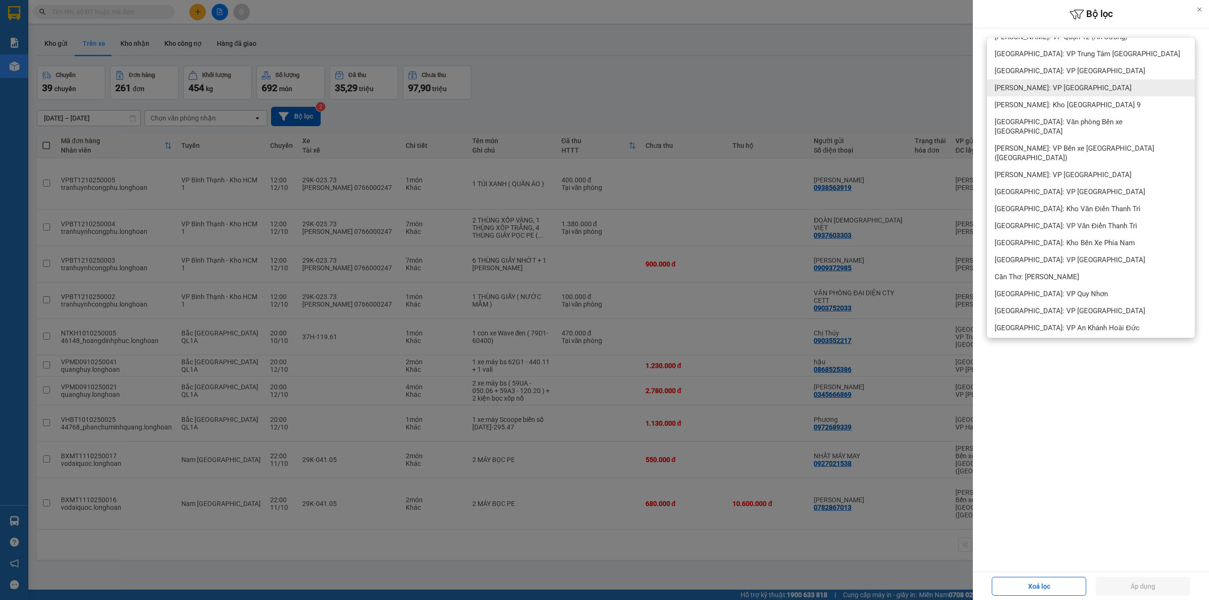
click at [1068, 82] on div "[PERSON_NAME]: VP [GEOGRAPHIC_DATA]" at bounding box center [1091, 87] width 208 height 17
click at [1132, 583] on button "Áp dụng" at bounding box center [1143, 586] width 94 height 19
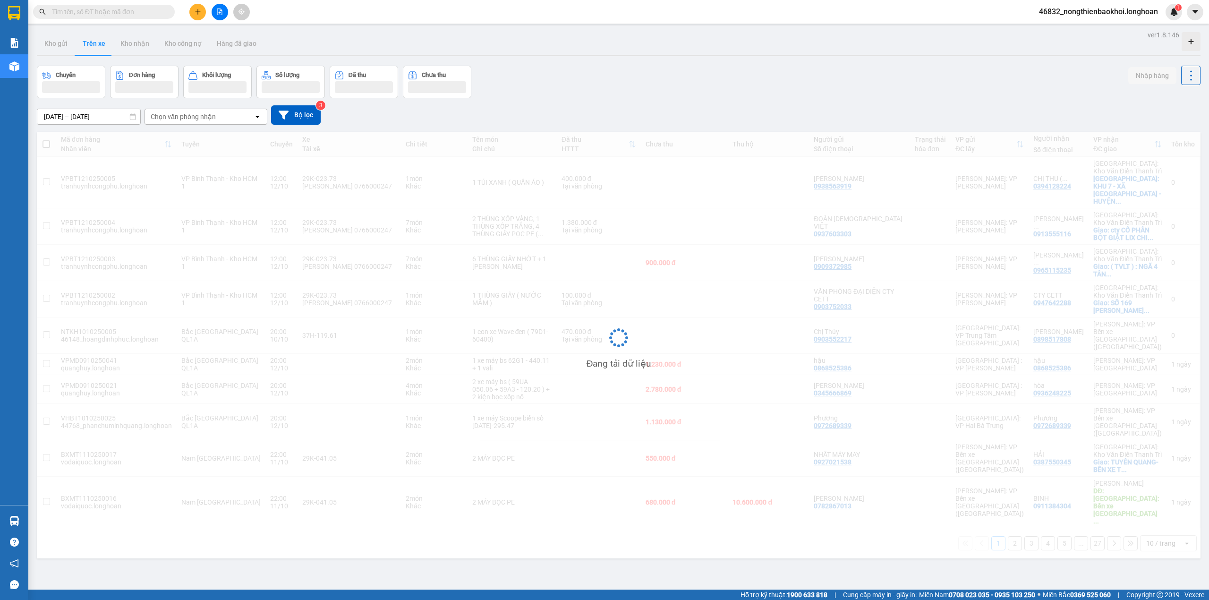
click at [590, 86] on div "Chuyến Đơn hàng Khối lượng Số lượng Đã thu Chưa thu Nhập hàng" at bounding box center [619, 82] width 1164 height 33
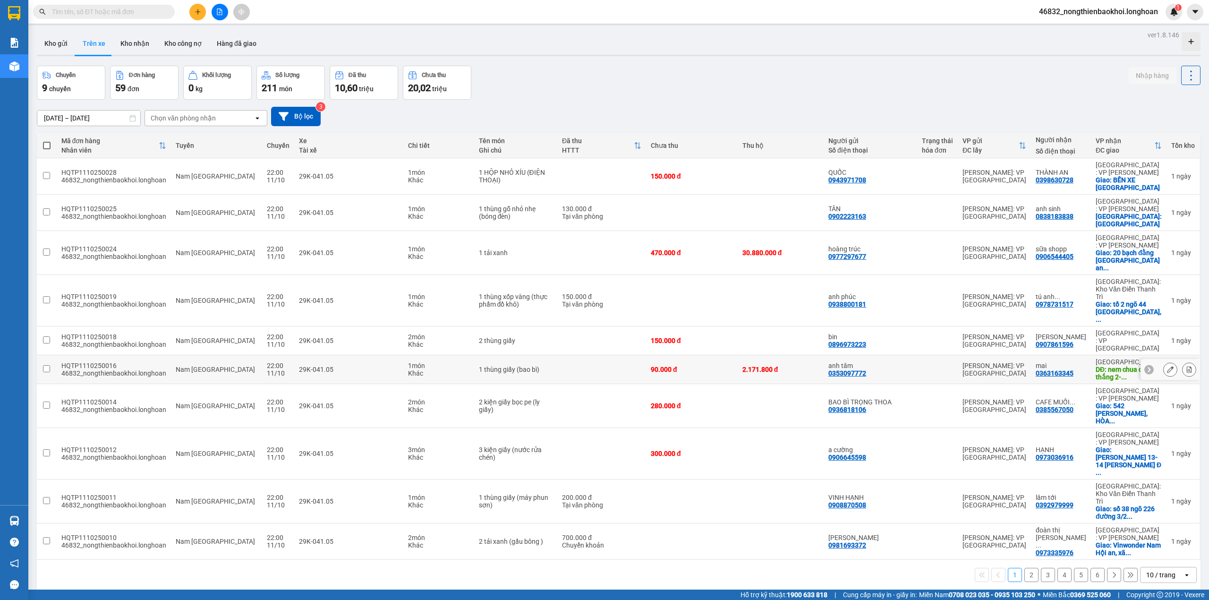
click at [1051, 369] on div "0363163345" at bounding box center [1055, 373] width 38 height 8
copy div "0363163345"
click at [1167, 366] on icon at bounding box center [1170, 369] width 7 height 7
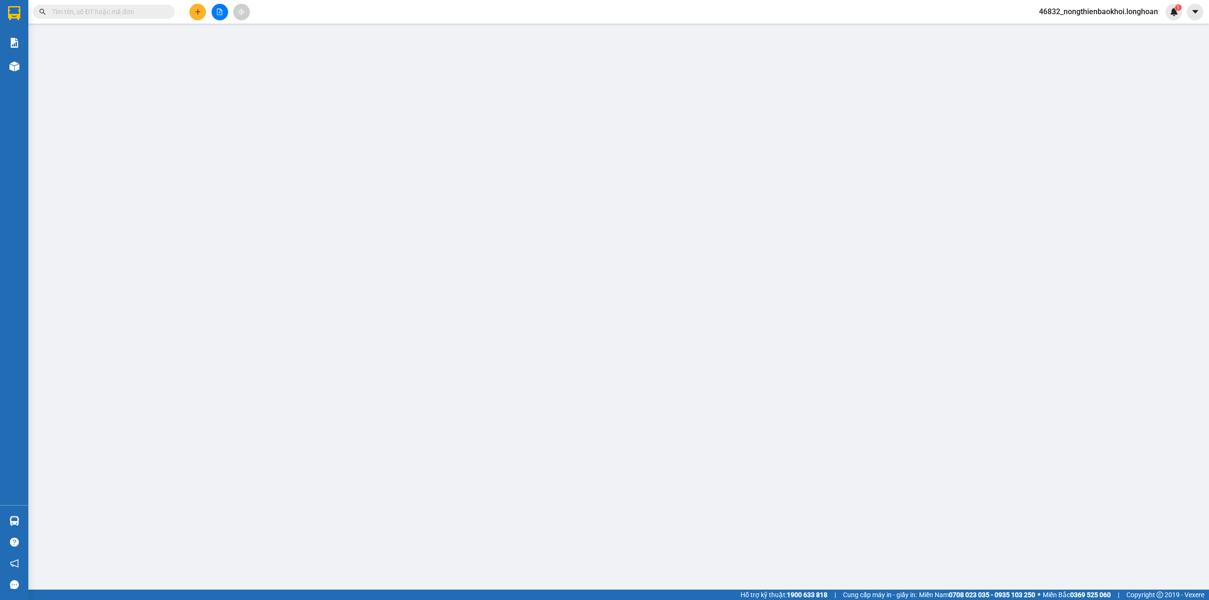
type input "0353097772"
type input "anh tâm"
type input "0363163345"
type input "mai"
type input "nem chua chiến thắng 2- thanh hóa"
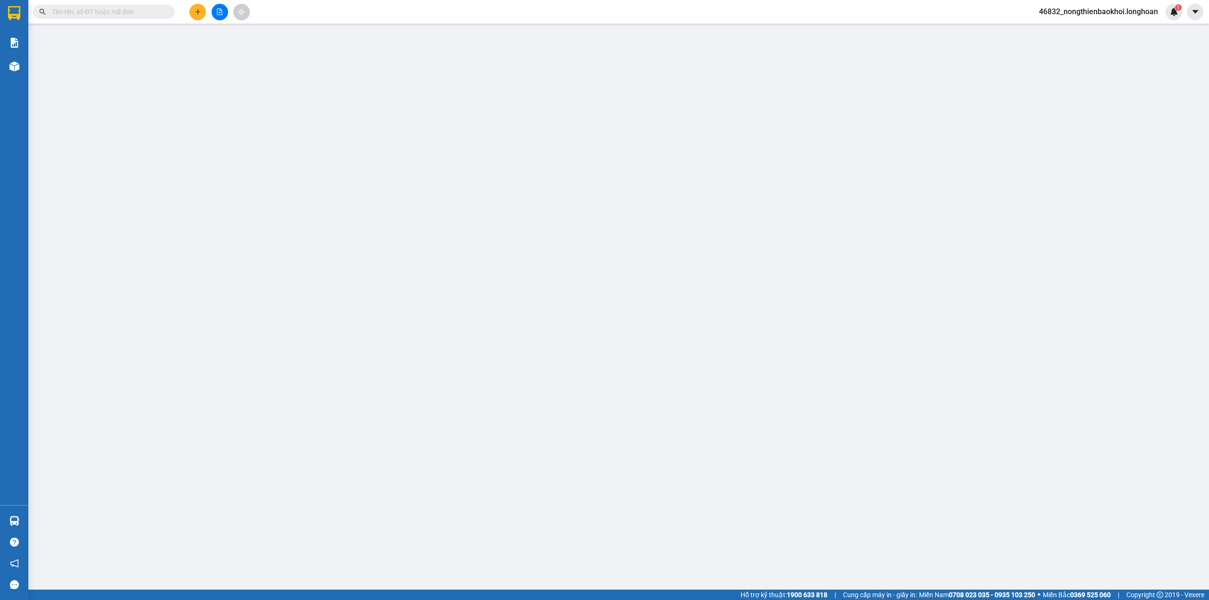
type input "90.000"
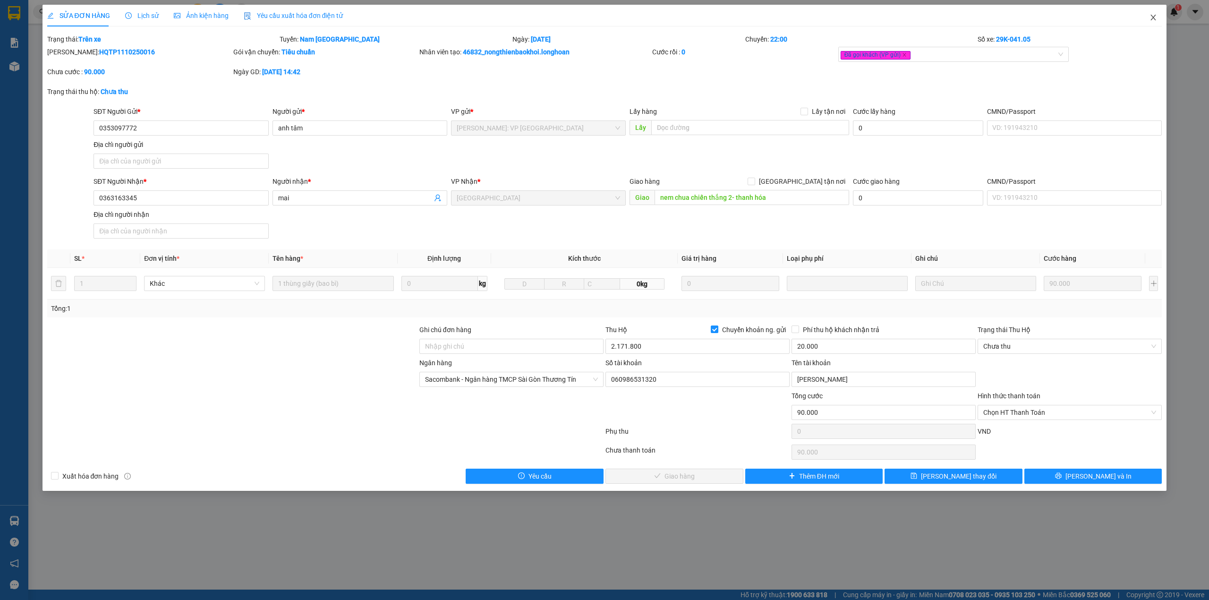
click at [1150, 21] on icon "close" at bounding box center [1153, 18] width 8 height 8
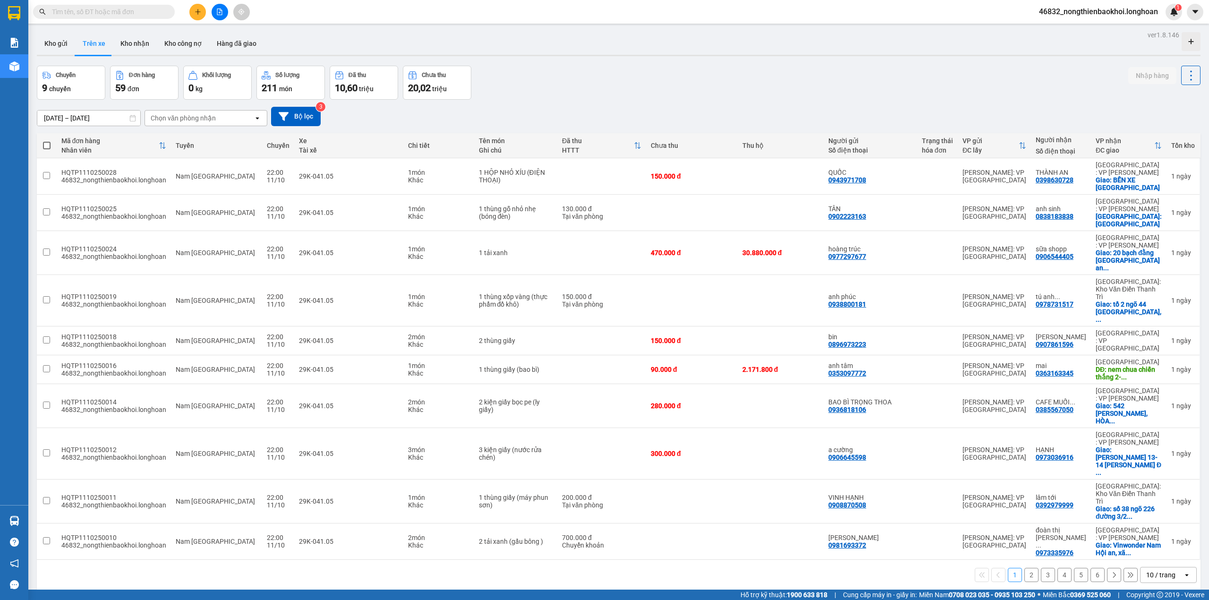
click at [671, 60] on div "ver 1.8.146 Kho gửi Trên xe Kho nhận Kho công nợ Hàng đã giao Chuyến 9 chuyến Đ…" at bounding box center [618, 328] width 1171 height 600
click at [866, 102] on div "[DATE] – [DATE] Press the down arrow key to interact with the calendar and sele…" at bounding box center [619, 117] width 1164 height 34
click at [1024, 568] on button "2" at bounding box center [1031, 575] width 14 height 14
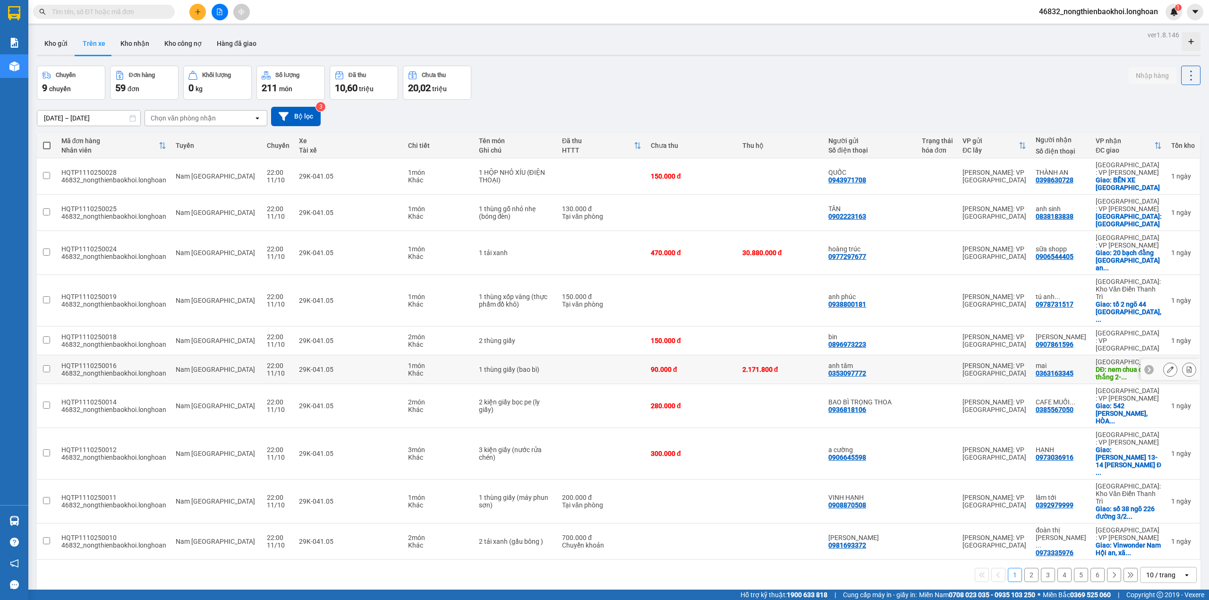
click at [107, 362] on div "HQTP1110250016" at bounding box center [113, 366] width 105 height 8
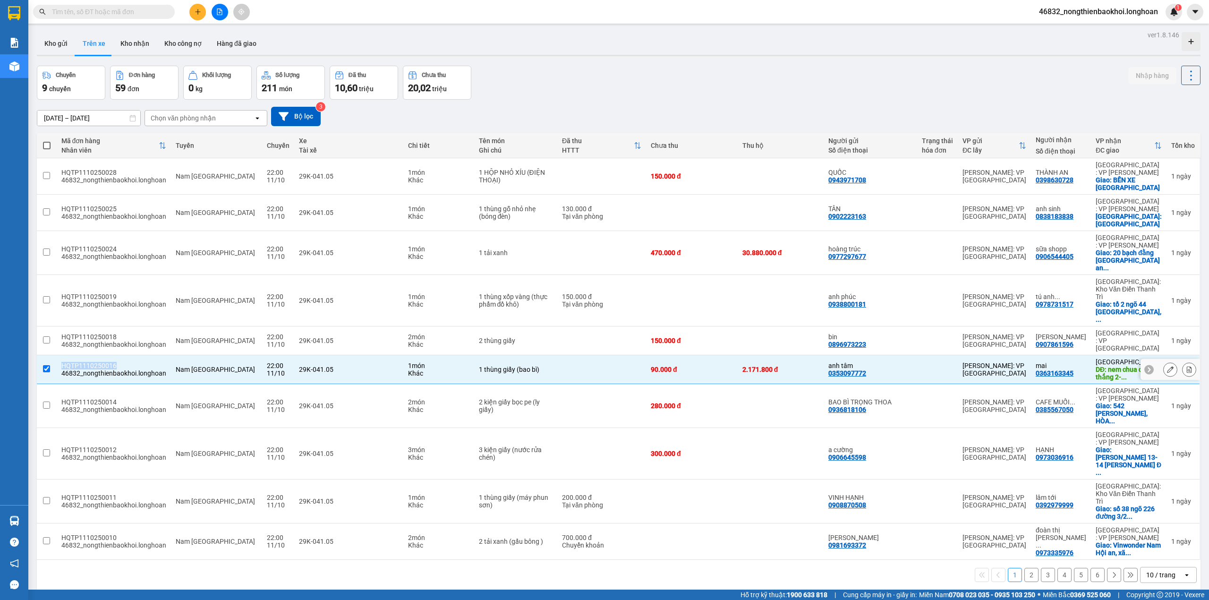
click at [107, 362] on div "HQTP1110250016" at bounding box center [113, 366] width 105 height 8
checkbox input "false"
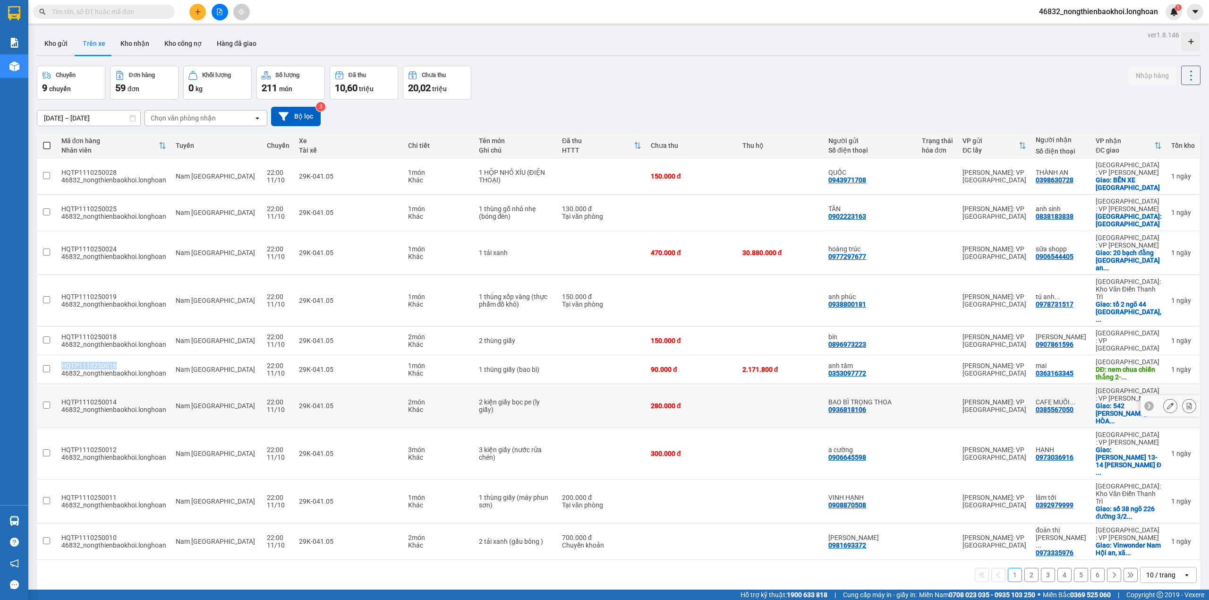
copy div "HQTP1110250016"
click at [531, 96] on div "Chuyến 9 chuyến Đơn hàng 59 đơn Khối lượng 0 kg Số lượng 211 món Đã thu 10,60 t…" at bounding box center [619, 83] width 1164 height 34
click at [112, 8] on input "text" at bounding box center [107, 12] width 111 height 10
paste input "HQTP1110250016"
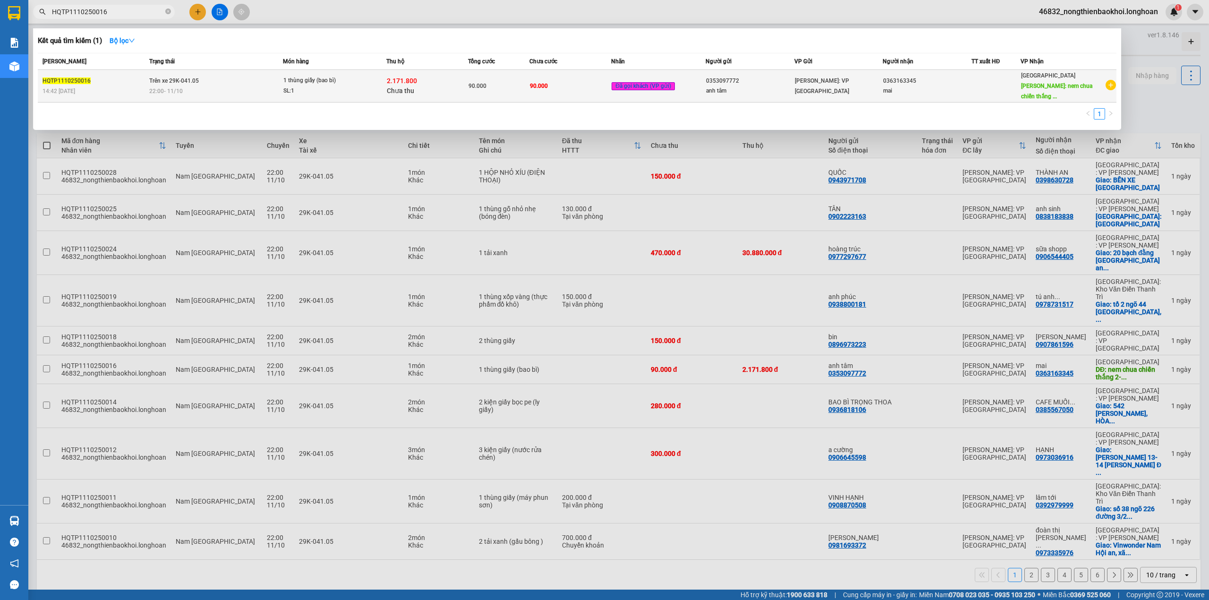
type input "HQTP1110250016"
click at [546, 94] on td "90.000" at bounding box center [570, 86] width 82 height 33
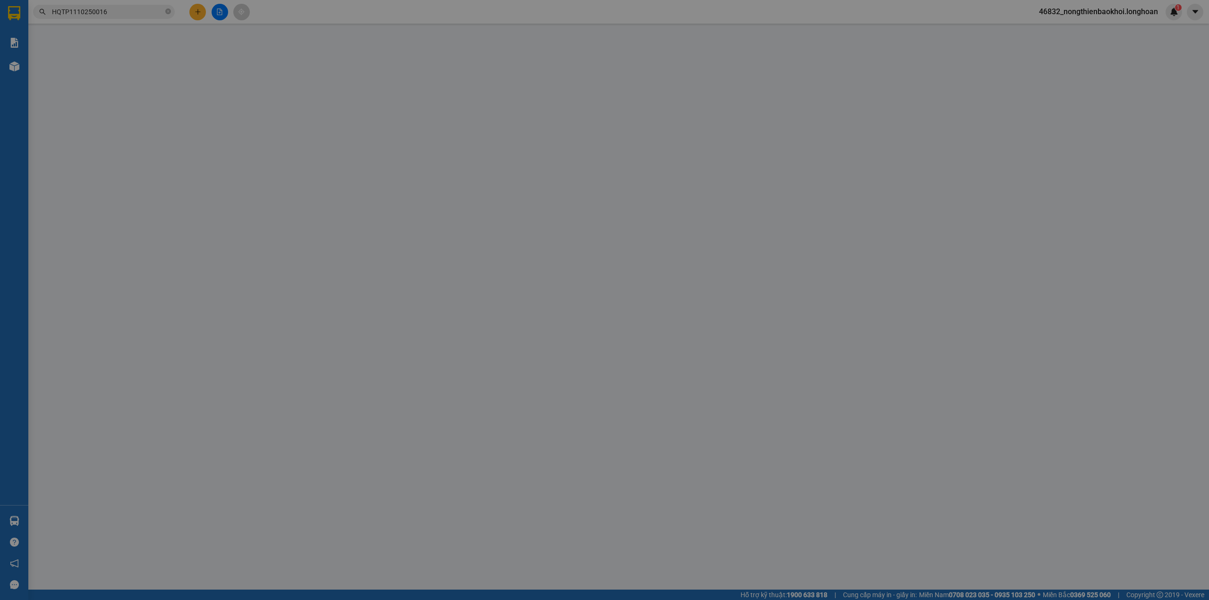
type input "0353097772"
type input "anh tâm"
type input "0363163345"
type input "mai"
type input "nem chua chiến thắng 2- thanh hóa"
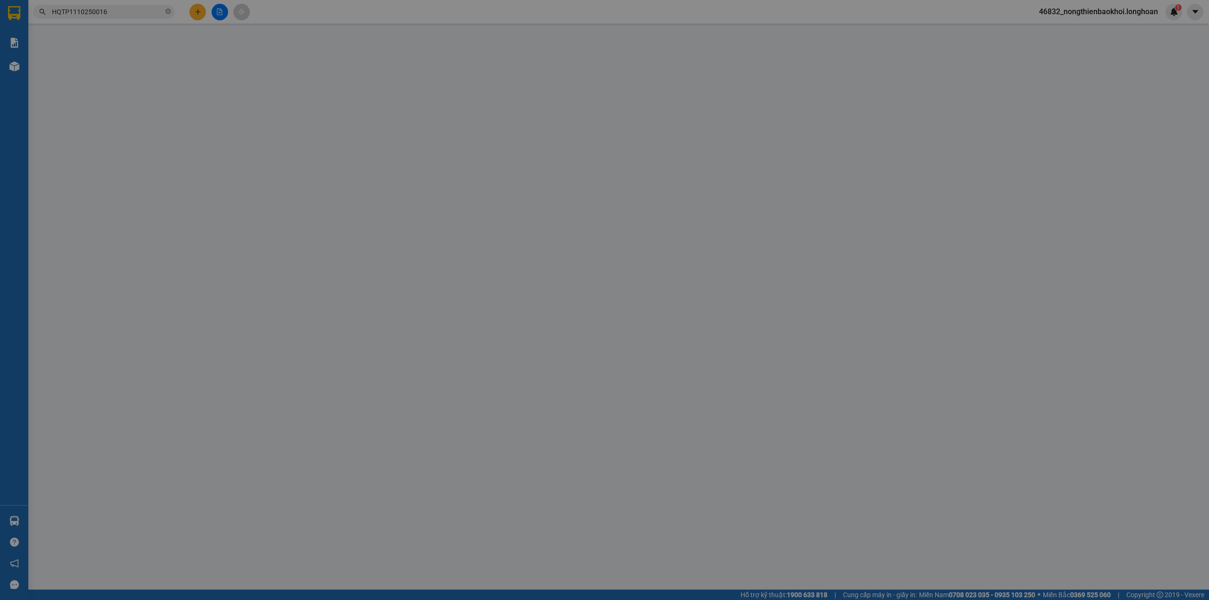
type input "90.000"
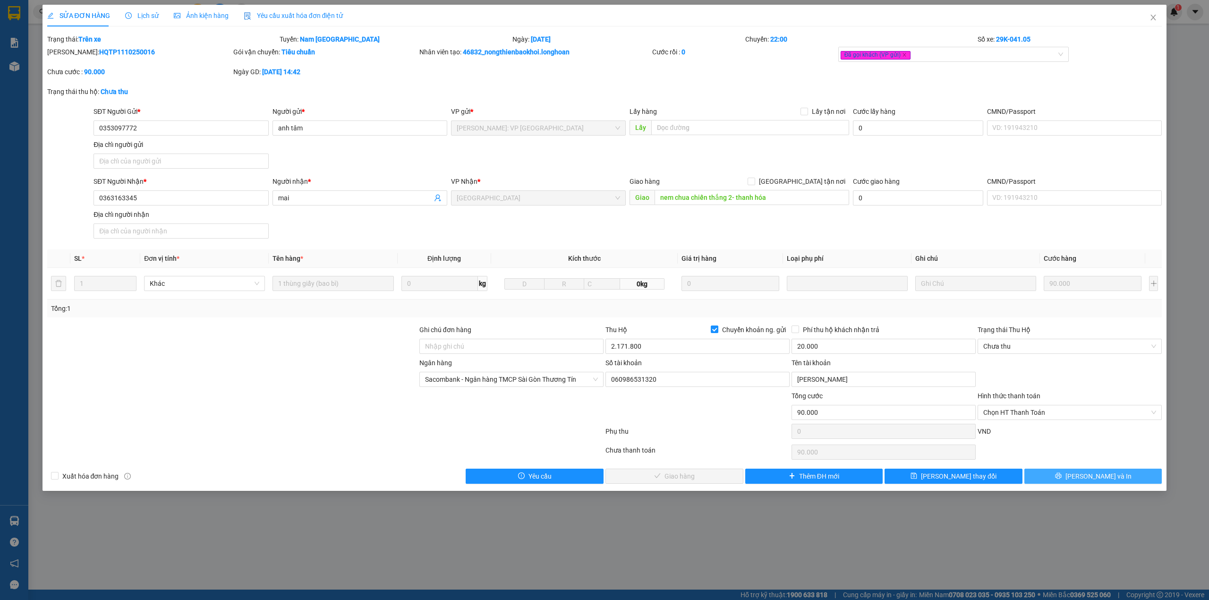
click at [1066, 476] on button "[PERSON_NAME] và In" at bounding box center [1093, 475] width 138 height 15
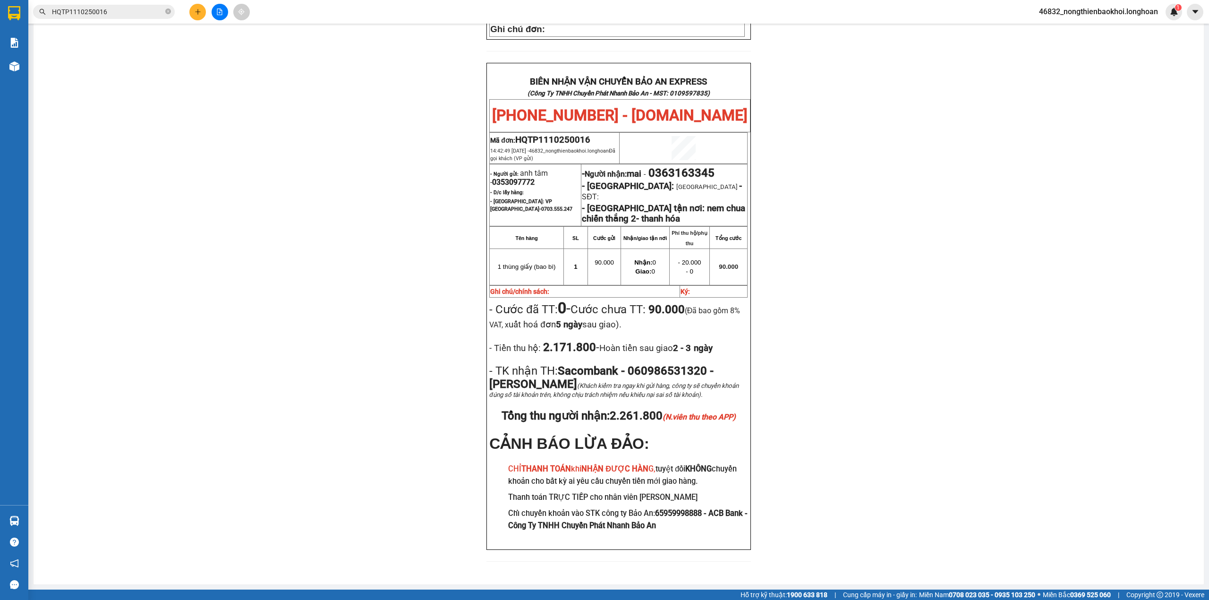
scroll to position [213, 0]
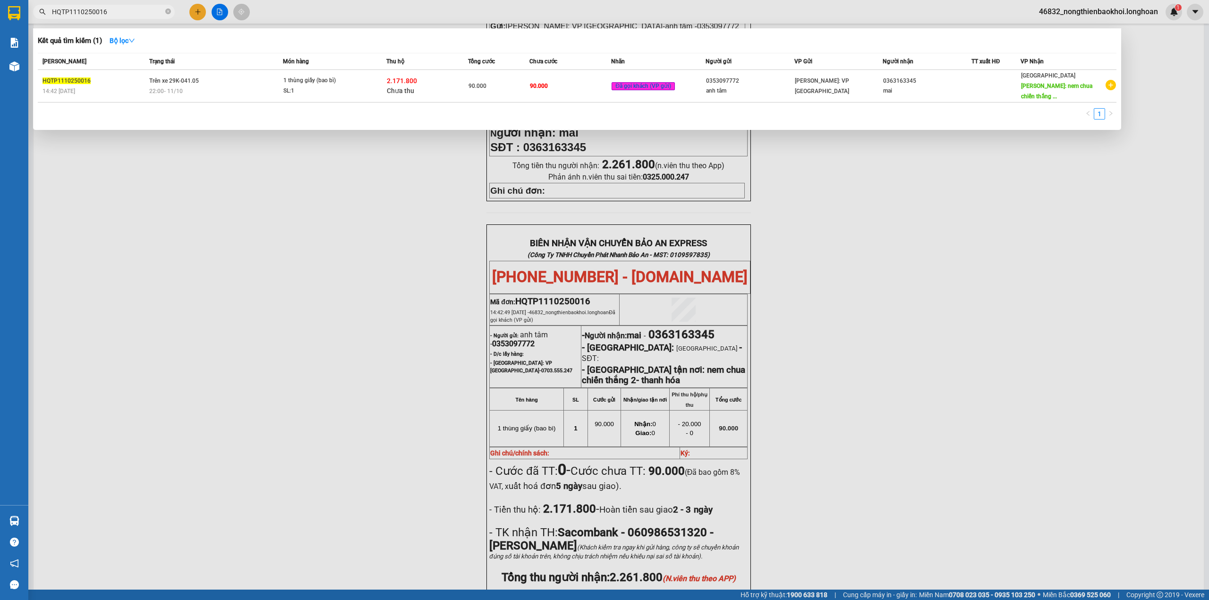
click at [111, 9] on input "HQTP1110250016" at bounding box center [107, 12] width 111 height 10
click at [355, 310] on div at bounding box center [604, 300] width 1209 height 600
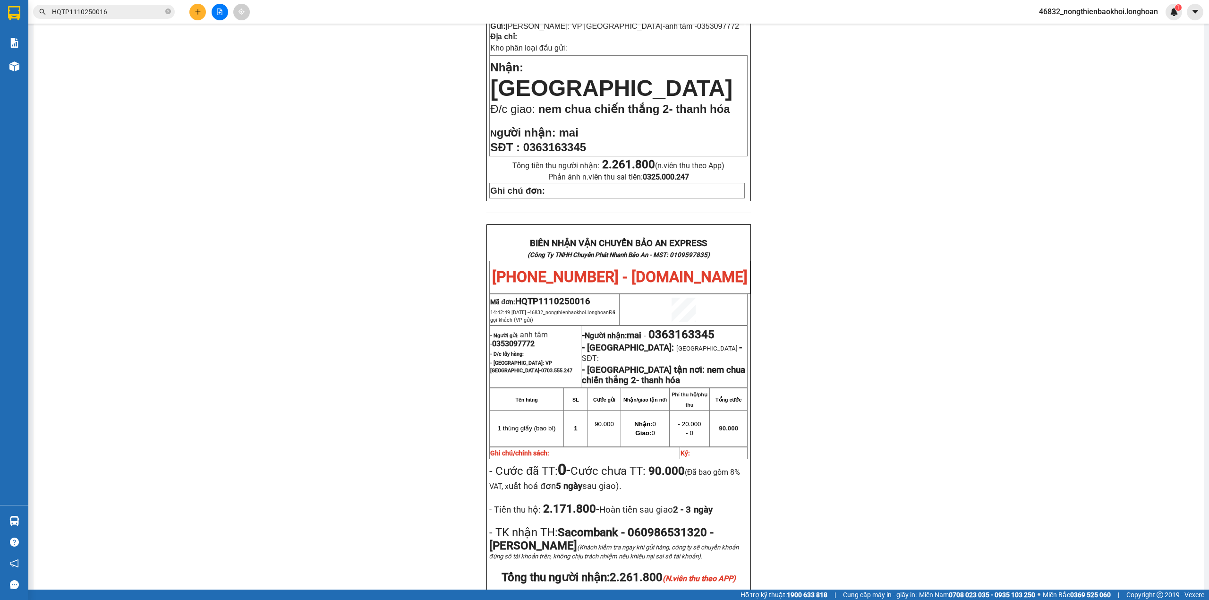
click at [232, 159] on div "PHIẾU DÁN LÊN HÀNG Ngày in phiếu: 11:50 [DATE] CSKH: [PHONE_NUMBER] CÔNG TY TNH…" at bounding box center [619, 302] width 1148 height 866
click at [265, 119] on div "PHIẾU DÁN LÊN HÀNG Ngày in phiếu: 11:50 [DATE] CSKH: [PHONE_NUMBER] CÔNG TY TNH…" at bounding box center [619, 302] width 1148 height 866
click at [371, 101] on div "PHIẾU DÁN LÊN HÀNG Ngày in phiếu: 11:50 [DATE] CSKH: [PHONE_NUMBER] CÔNG TY TNH…" at bounding box center [619, 302] width 1148 height 866
click at [342, 311] on div "PHIẾU DÁN LÊN HÀNG Ngày in phiếu: 11:50 [DATE] CSKH: [PHONE_NUMBER] CÔNG TY TNH…" at bounding box center [619, 302] width 1148 height 866
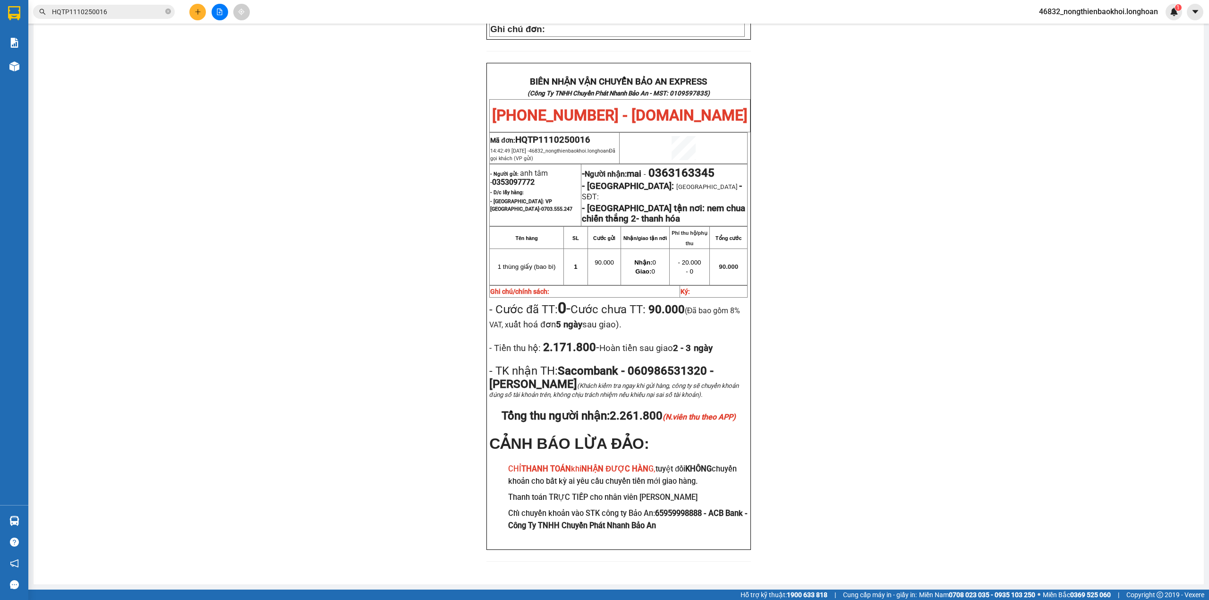
scroll to position [382, 0]
click at [374, 346] on div "PHIẾU DÁN LÊN HÀNG Ngày in phiếu: 11:50 [DATE] CSKH: [PHONE_NUMBER] CÔNG TY TNH…" at bounding box center [619, 140] width 1148 height 866
click at [367, 346] on div "PHIẾU DÁN LÊN HÀNG Ngày in phiếu: 11:50 [DATE] CSKH: [PHONE_NUMBER] CÔNG TY TNH…" at bounding box center [619, 140] width 1148 height 866
click at [375, 388] on div "PHIẾU DÁN LÊN HÀNG Ngày in phiếu: 11:50 [DATE] CSKH: [PHONE_NUMBER] CÔNG TY TNH…" at bounding box center [619, 140] width 1148 height 866
click at [315, 213] on div "PHIẾU DÁN LÊN HÀNG Ngày in phiếu: 11:50 [DATE] CSKH: [PHONE_NUMBER] CÔNG TY TNH…" at bounding box center [619, 140] width 1148 height 866
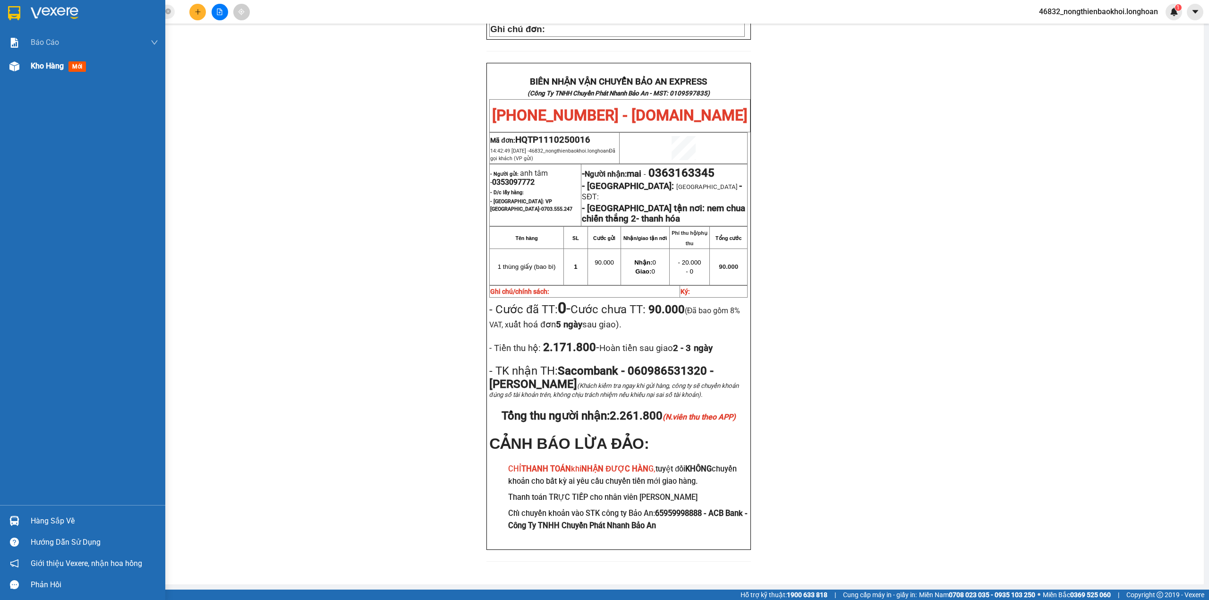
click at [21, 68] on div "Kho hàng mới" at bounding box center [82, 66] width 165 height 24
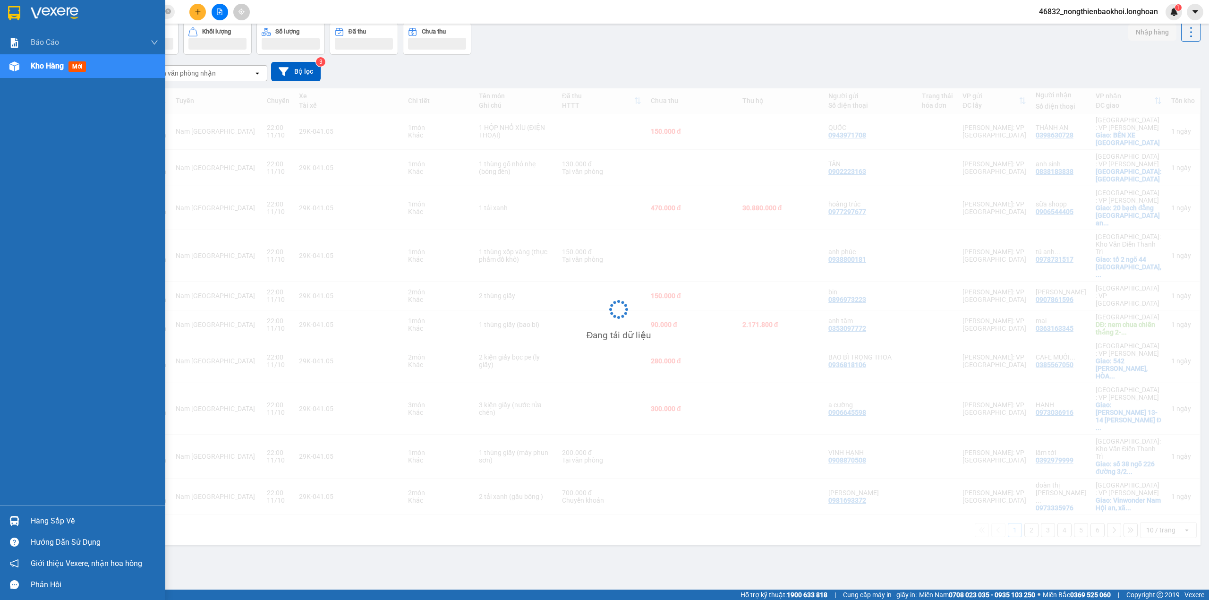
scroll to position [43, 0]
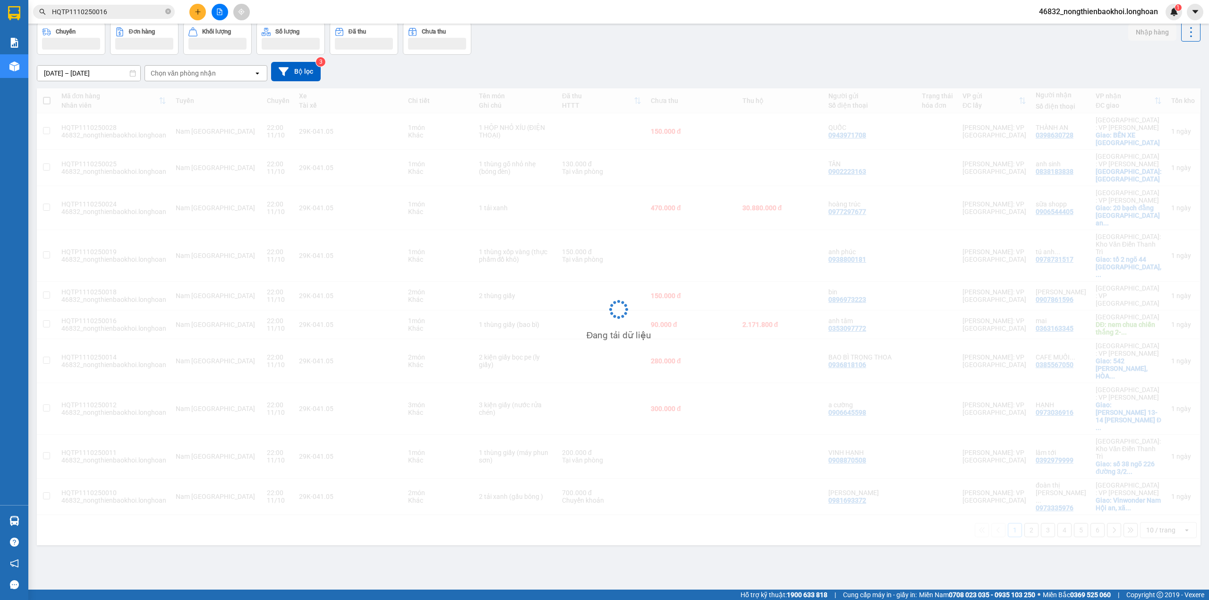
click at [652, 55] on div "[DATE] – [DATE] Press the down arrow key to interact with the calendar and sele…" at bounding box center [619, 72] width 1164 height 34
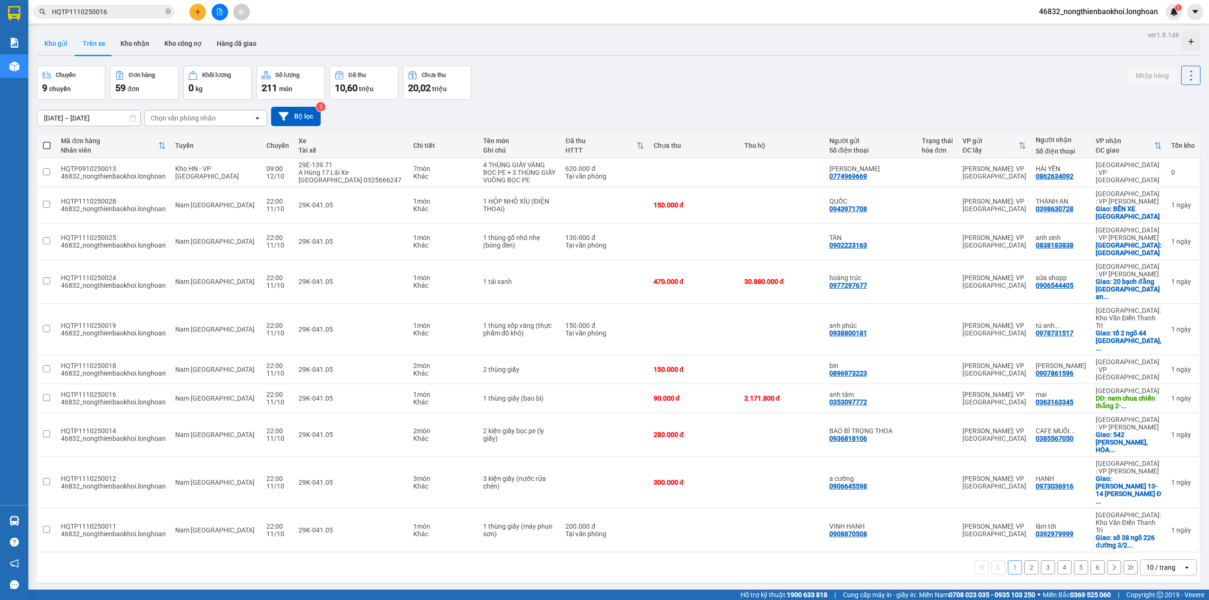
click at [60, 46] on button "Kho gửi" at bounding box center [56, 43] width 38 height 23
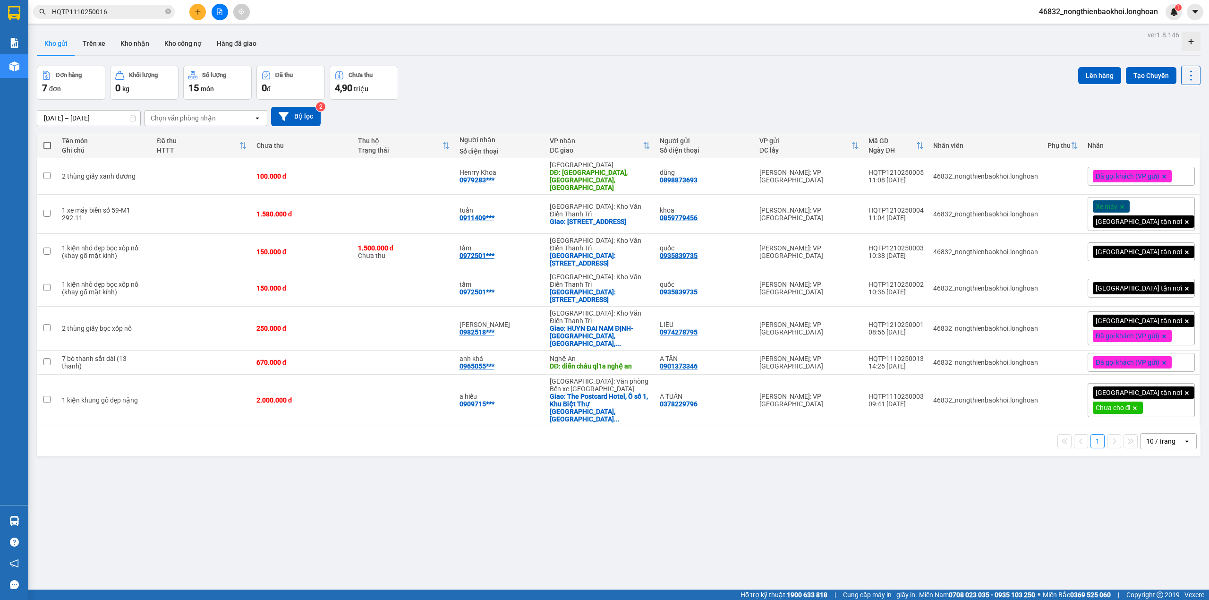
click at [514, 77] on div "Đơn hàng 7 đơn Khối lượng 0 kg Số lượng 15 món Đã thu 0 đ Chưa thu 4,90 triệu L…" at bounding box center [619, 83] width 1164 height 34
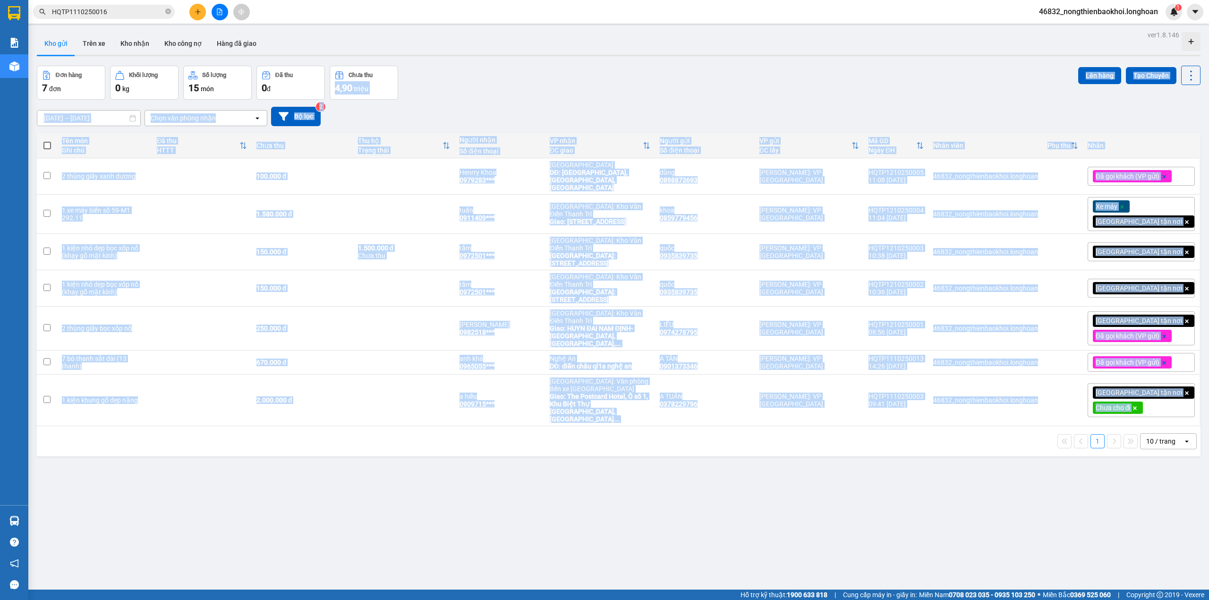
drag, startPoint x: 515, startPoint y: 77, endPoint x: 627, endPoint y: 548, distance: 483.6
click at [627, 548] on div "ver 1.8.146 Kho gửi Trên xe Kho nhận Kho công nợ Hàng đã giao Đơn hàng 7 đơn Kh…" at bounding box center [618, 328] width 1171 height 600
click at [562, 467] on div "ver 1.8.146 Kho gửi Trên xe Kho nhận Kho công nợ Hàng đã giao Đơn hàng 7 đơn Kh…" at bounding box center [618, 328] width 1171 height 600
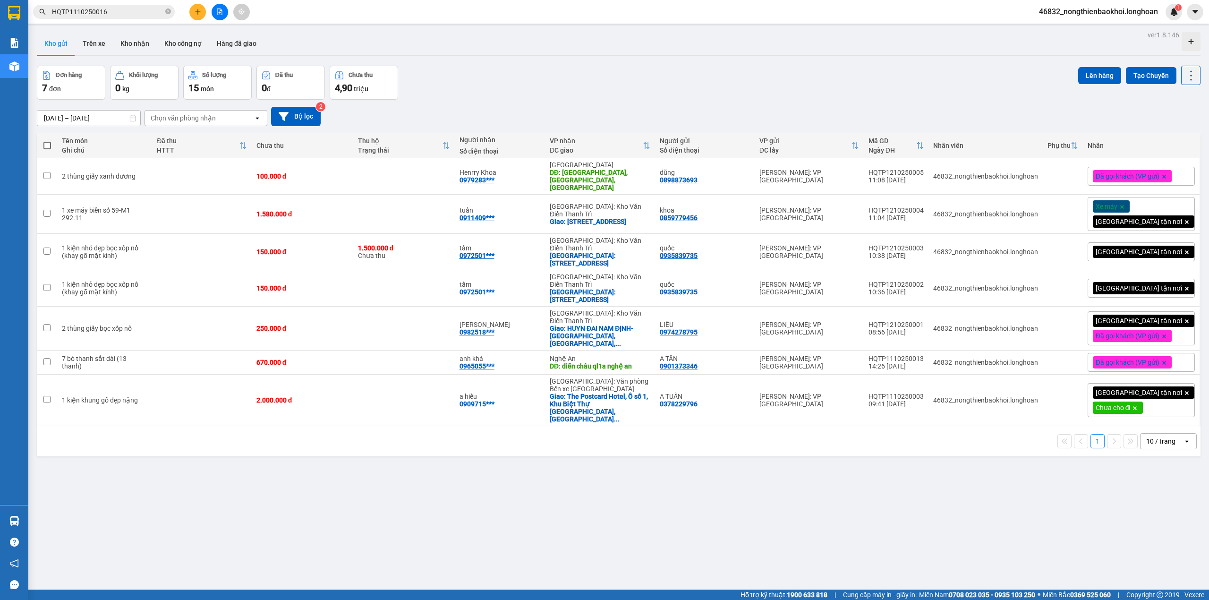
drag, startPoint x: 510, startPoint y: 499, endPoint x: 511, endPoint y: 507, distance: 8.0
click at [510, 500] on div "ver 1.8.146 Kho gửi Trên xe Kho nhận Kho công nợ Hàng đã giao Đơn hàng 7 đơn Kh…" at bounding box center [618, 328] width 1171 height 600
click at [605, 114] on div "[DATE] – [DATE] Press the down arrow key to interact with the calendar and sele…" at bounding box center [619, 116] width 1164 height 19
drag, startPoint x: 454, startPoint y: 444, endPoint x: 452, endPoint y: 455, distance: 11.0
click at [452, 451] on div "ver 1.8.146 Kho gửi Trên xe Kho nhận Kho công nợ Hàng đã giao Đơn hàng 7 đơn Kh…" at bounding box center [618, 328] width 1171 height 600
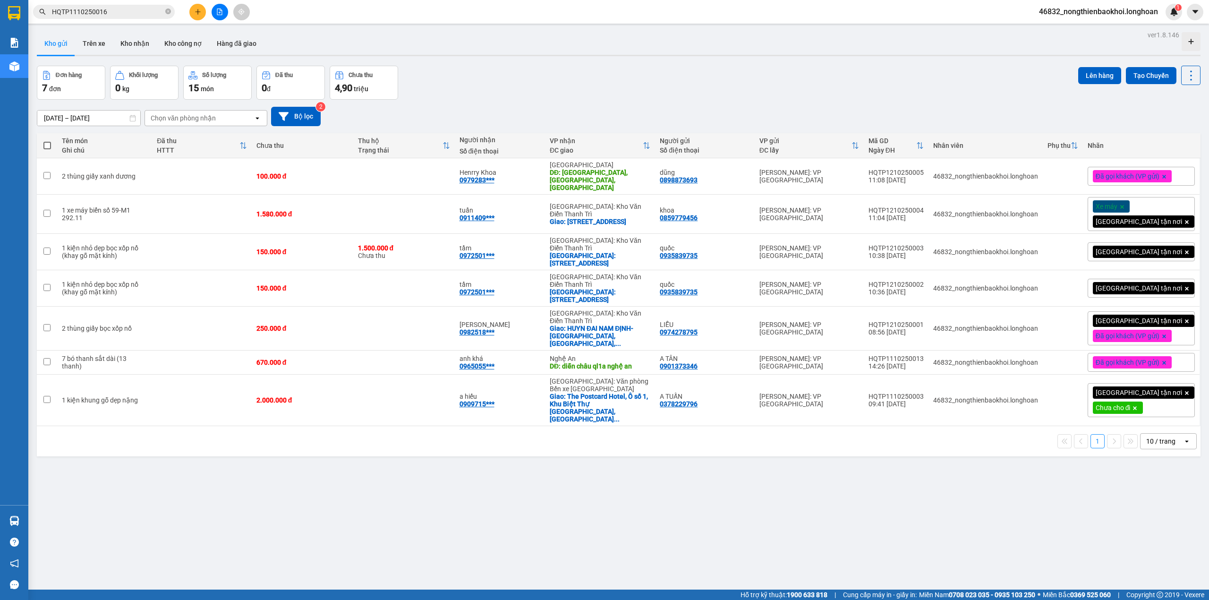
click at [437, 454] on div "ver 1.8.146 Kho gửi Trên xe Kho nhận Kho công nợ Hàng đã giao Đơn hàng 7 đơn Kh…" at bounding box center [618, 328] width 1171 height 600
drag, startPoint x: 356, startPoint y: 510, endPoint x: 340, endPoint y: 539, distance: 32.1
click at [355, 511] on div "ver 1.8.146 Kho gửi Trên xe Kho nhận Kho công nợ Hàng đã giao Đơn hàng 7 đơn Kh…" at bounding box center [618, 328] width 1171 height 600
click at [411, 496] on div "ver 1.8.146 Kho gửi Trên xe Kho nhận Kho công nợ Hàng đã giao Đơn hàng 7 đơn Kh…" at bounding box center [618, 328] width 1171 height 600
